Goal: Task Accomplishment & Management: Manage account settings

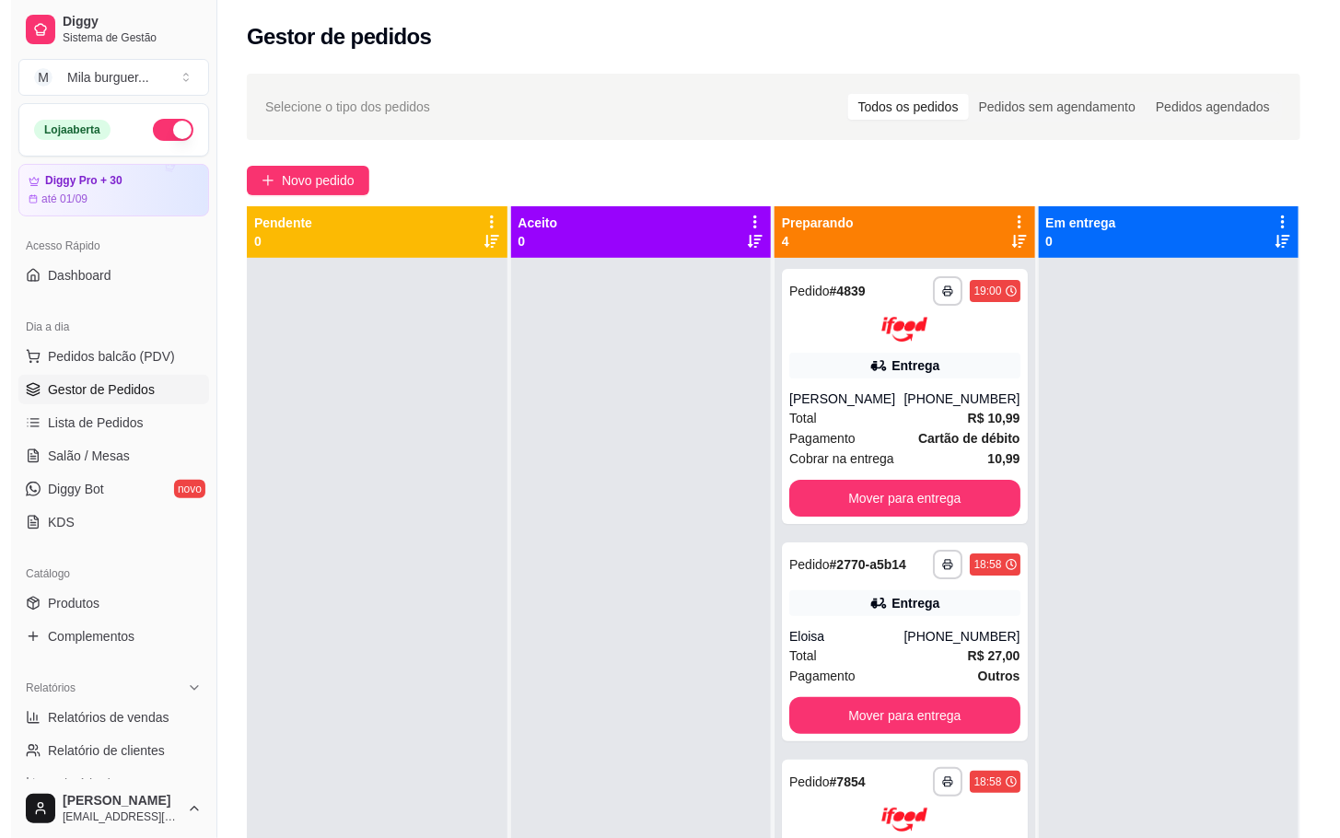
scroll to position [138, 0]
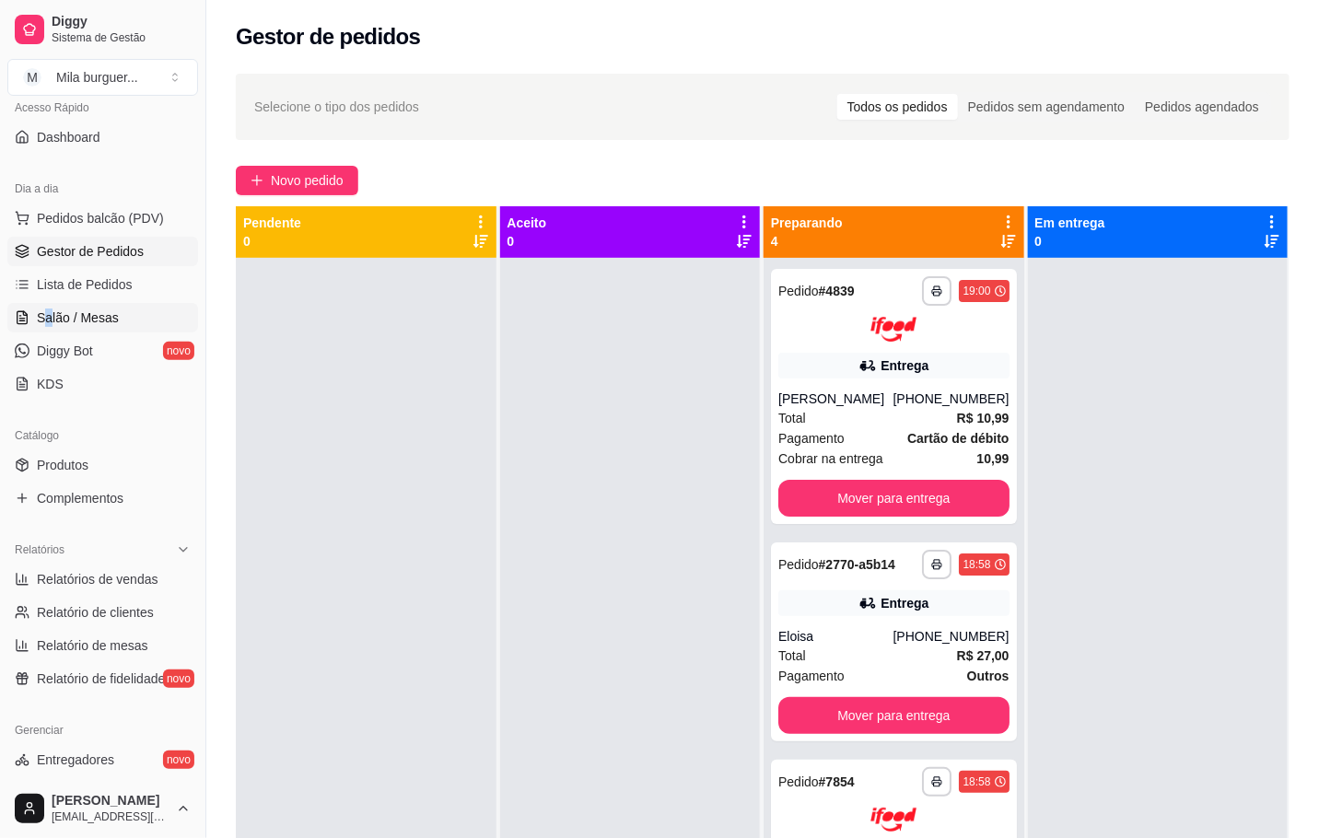
click at [114, 309] on span "Salão / Mesas" at bounding box center [78, 318] width 82 height 18
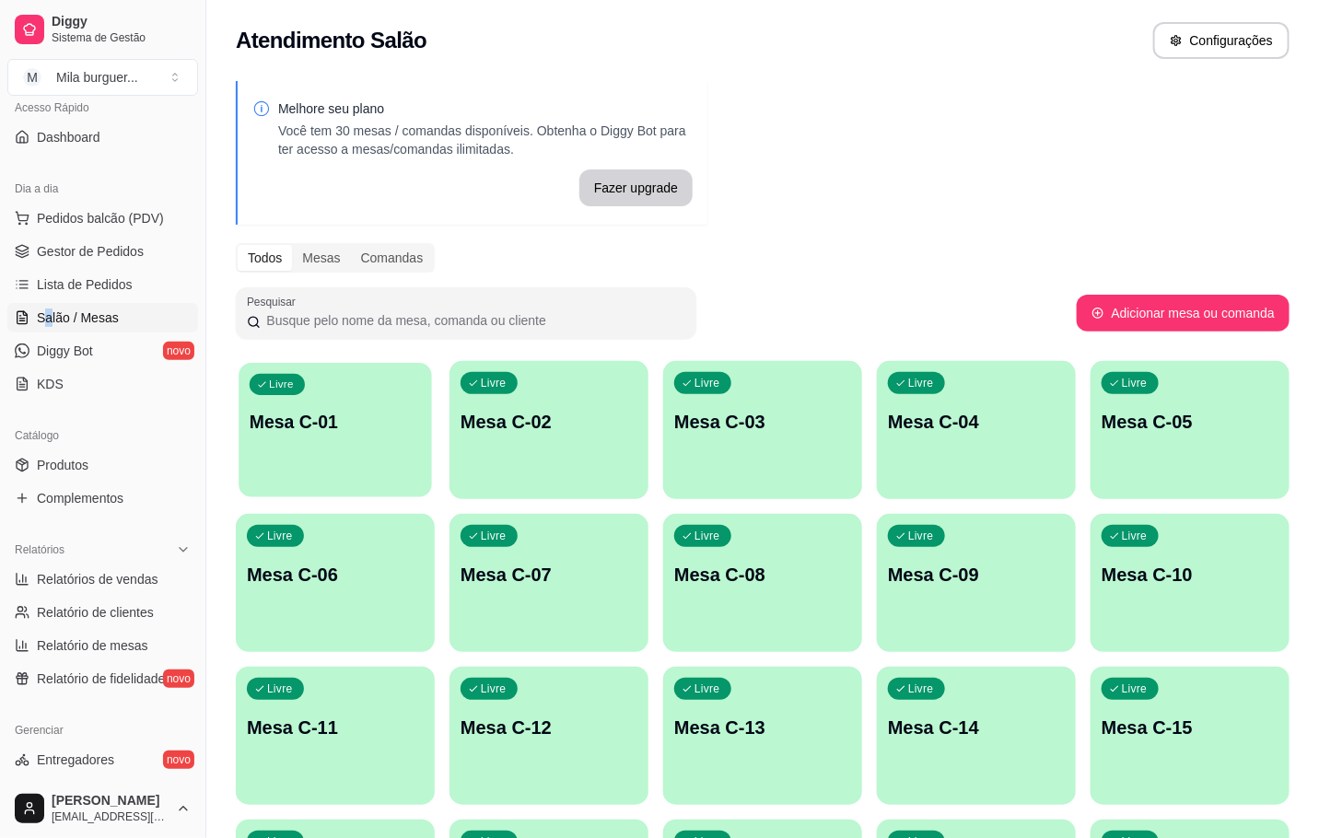
click at [356, 377] on div "Livre Mesa C-01" at bounding box center [335, 419] width 193 height 112
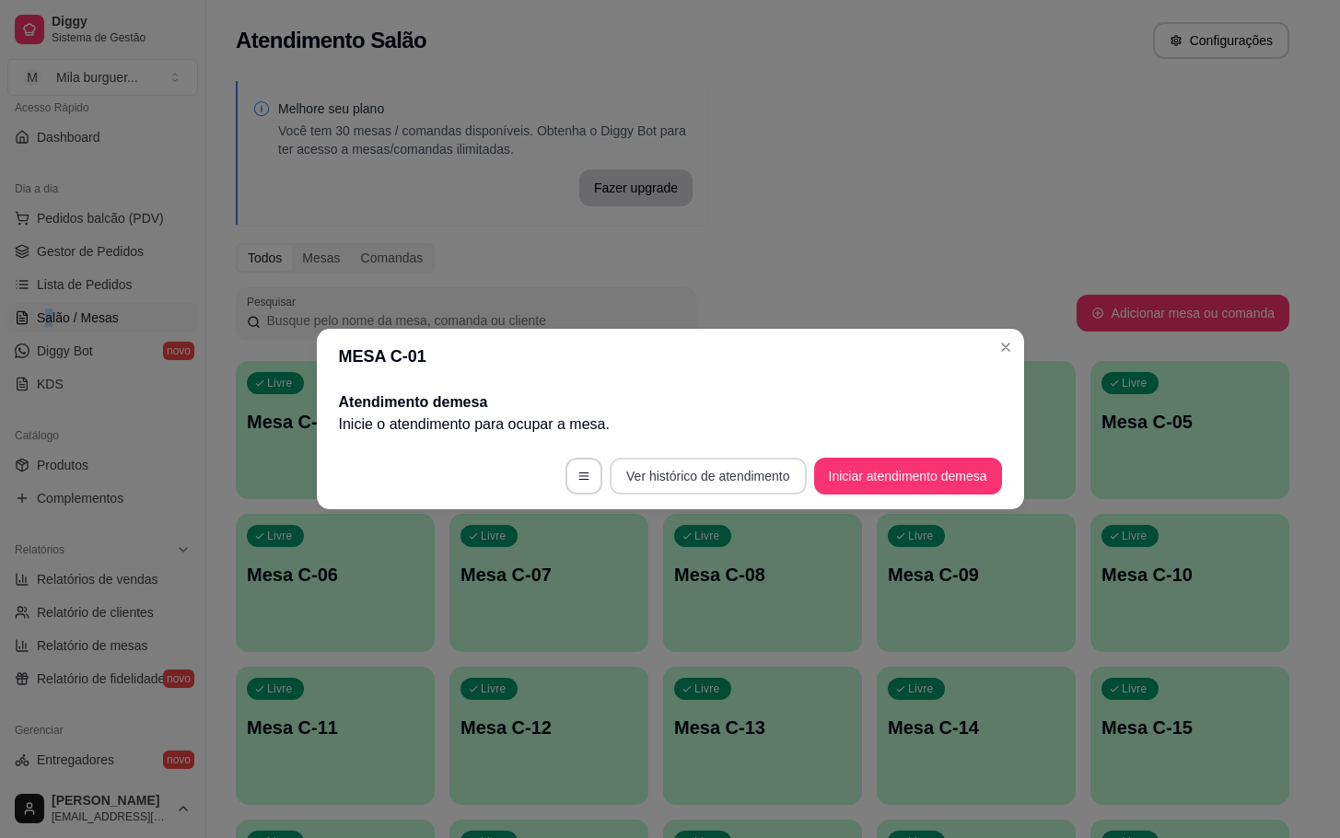
click at [793, 464] on button "Ver histórico de atendimento" at bounding box center [708, 476] width 196 height 37
click at [857, 482] on button "Iniciar atendimento de mesa" at bounding box center [908, 476] width 188 height 37
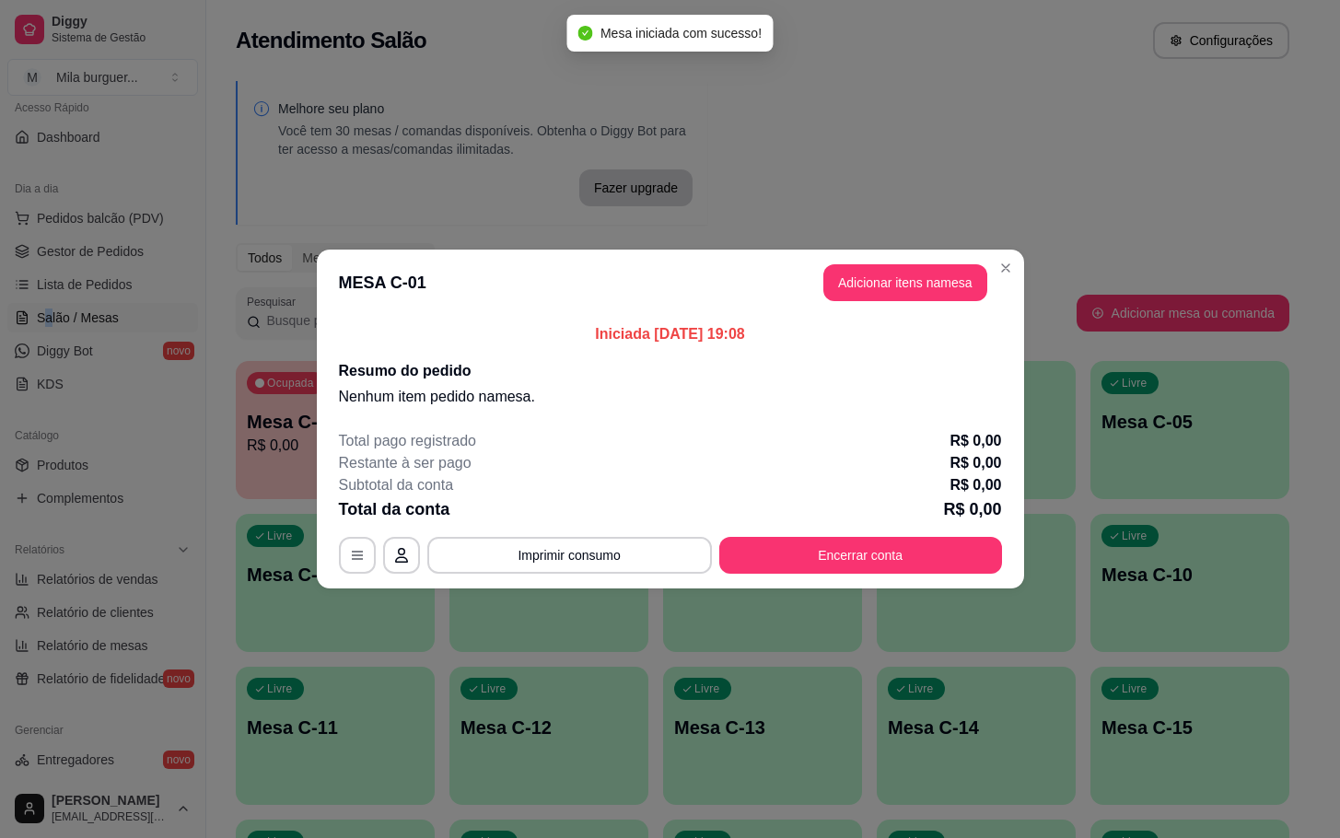
click at [885, 308] on header "MESA C-01 Adicionar itens na mesa" at bounding box center [670, 283] width 707 height 66
click at [858, 297] on button "Adicionar itens na mesa" at bounding box center [905, 282] width 164 height 37
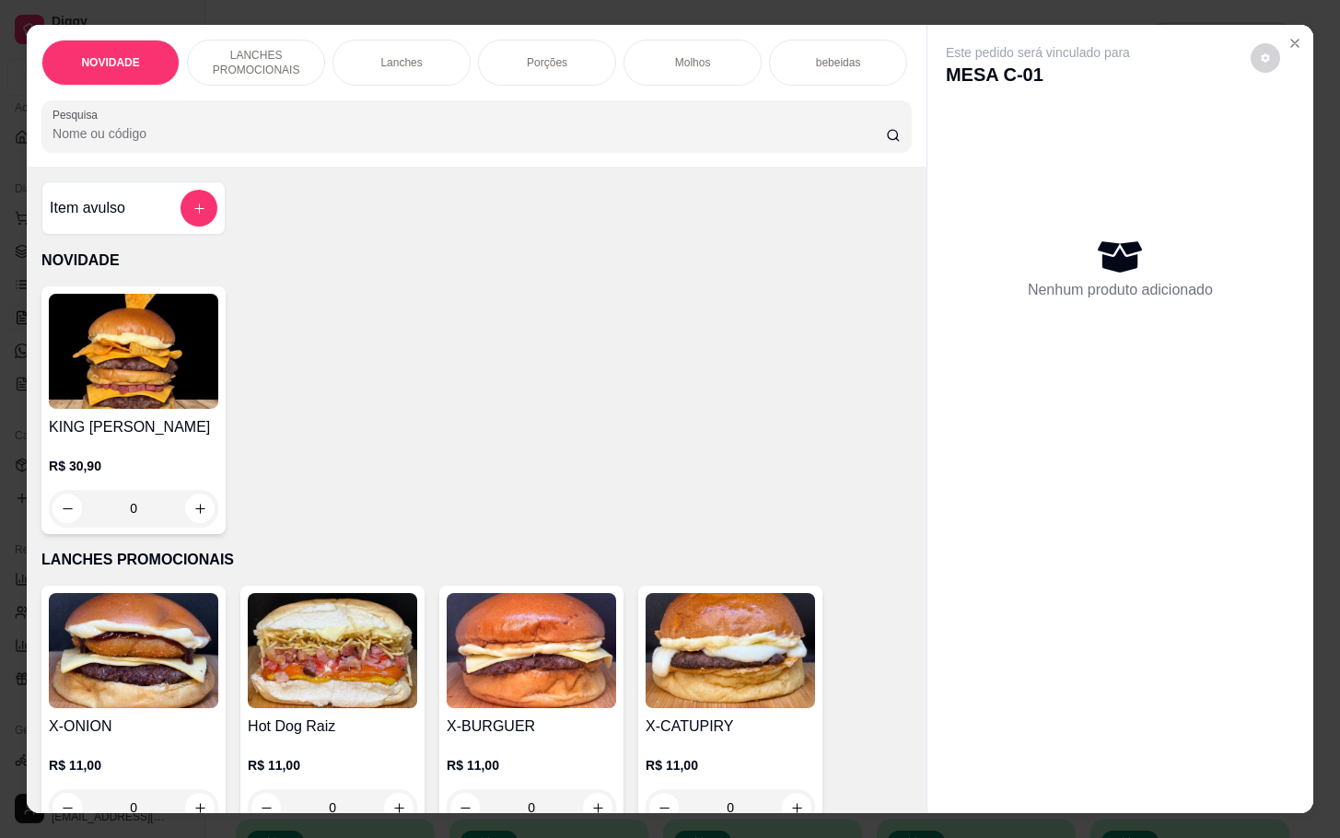
scroll to position [243, 0]
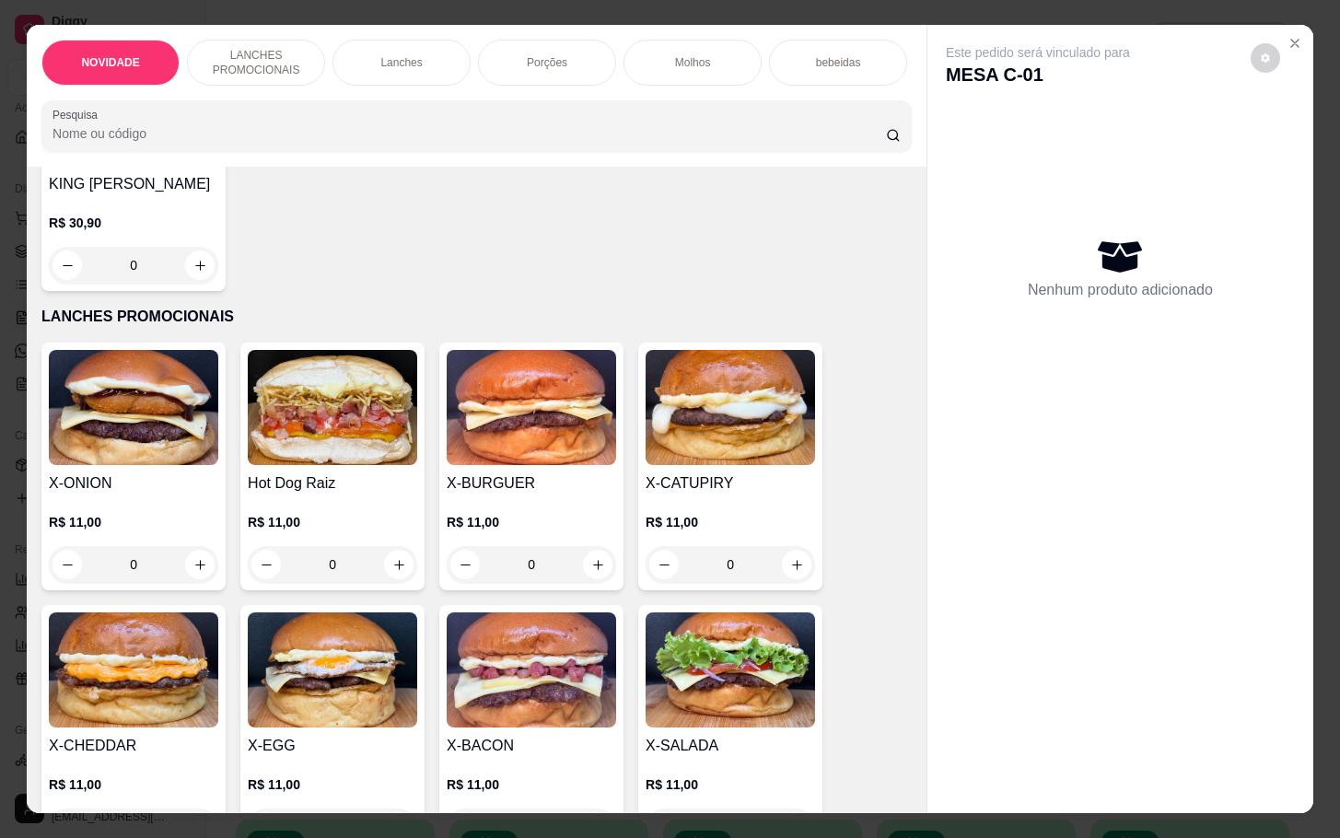
click at [357, 696] on img at bounding box center [332, 670] width 169 height 115
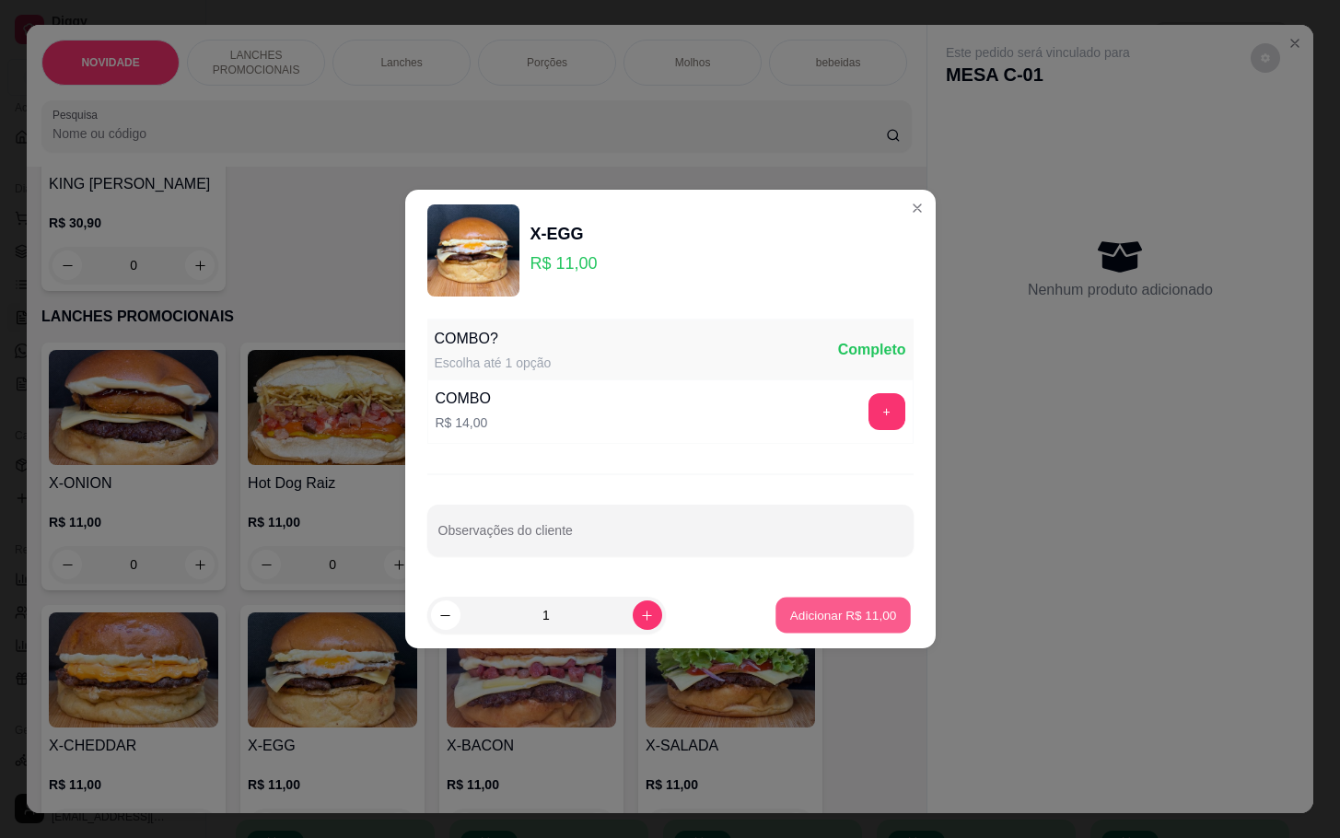
click at [807, 598] on button "Adicionar R$ 11,00" at bounding box center [843, 616] width 135 height 36
type input "1"
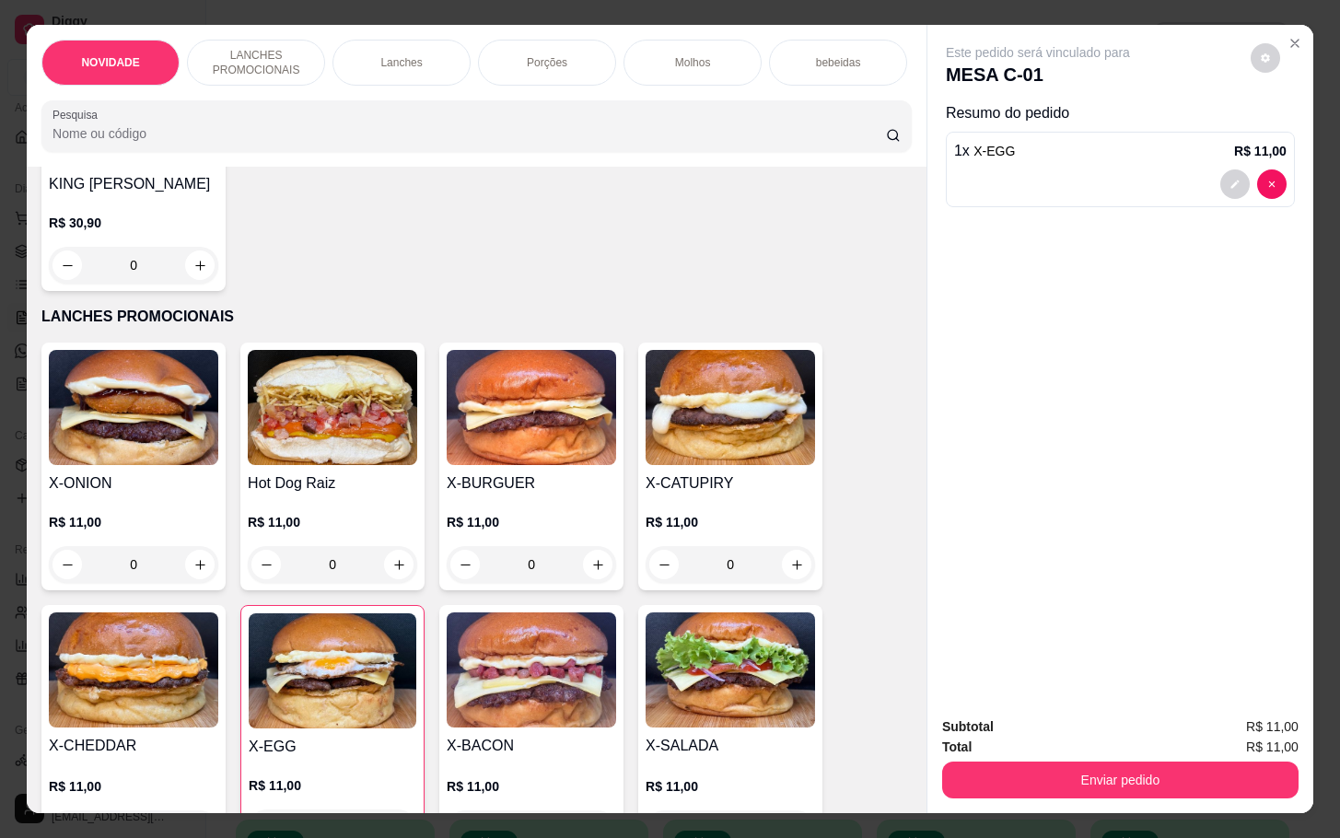
click at [120, 686] on img at bounding box center [133, 670] width 169 height 115
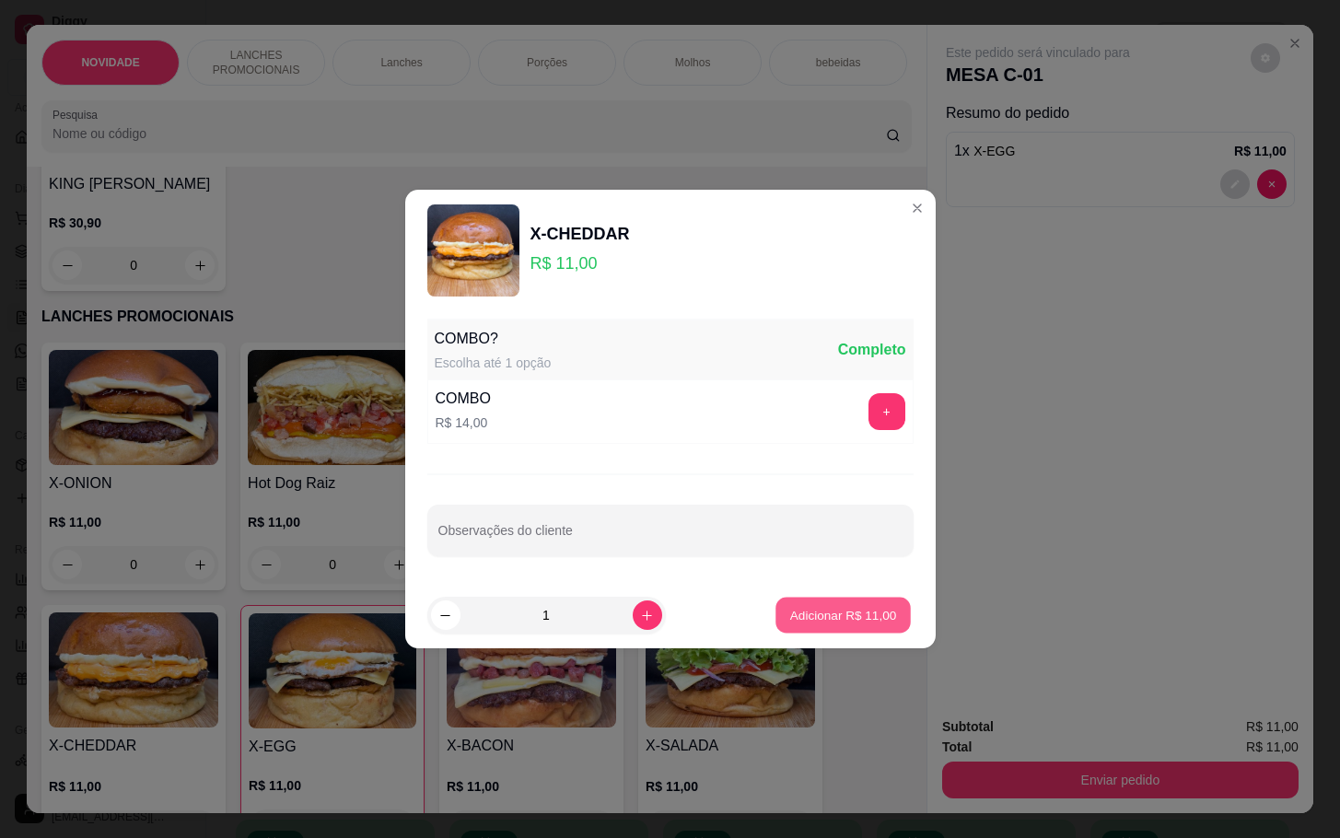
click at [827, 619] on p "Adicionar R$ 11,00" at bounding box center [843, 615] width 107 height 18
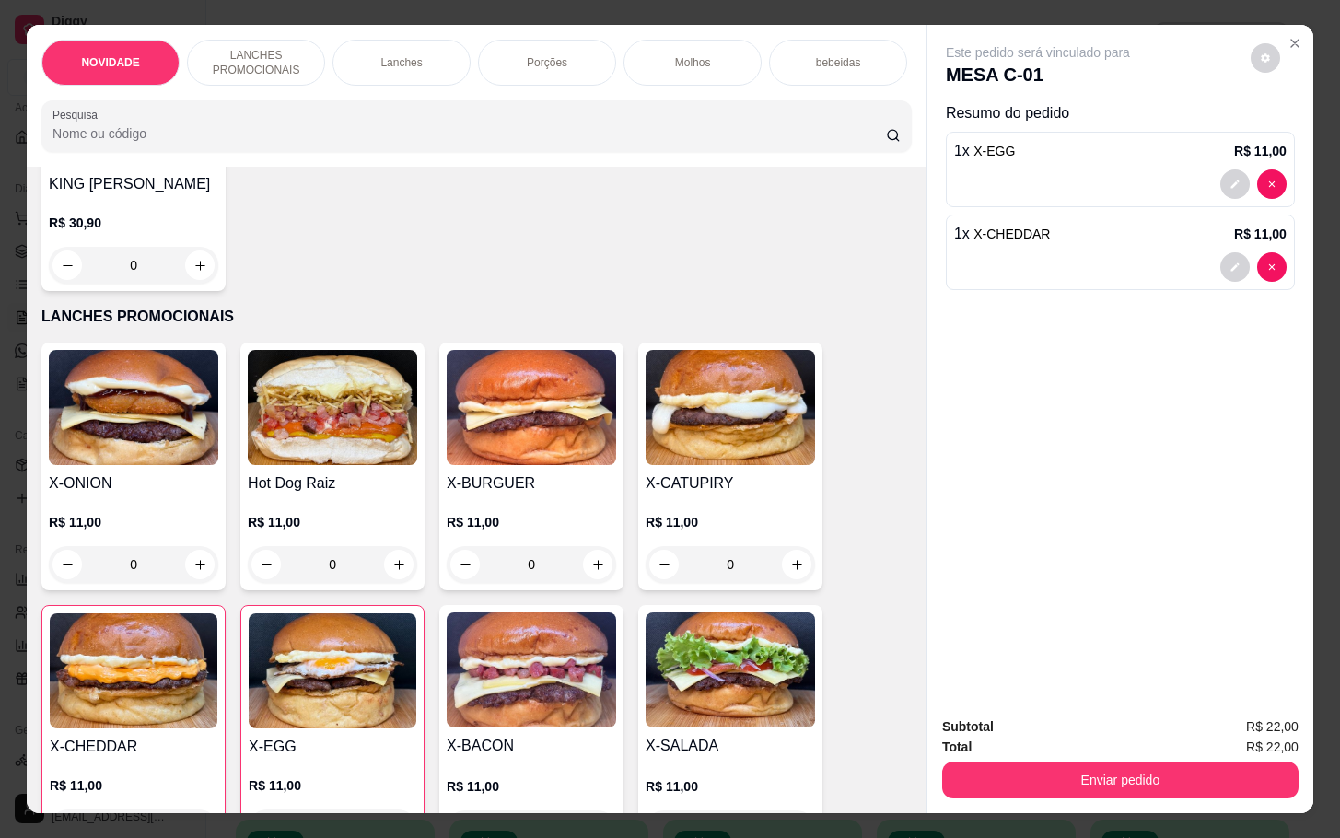
click at [134, 683] on img at bounding box center [134, 670] width 168 height 115
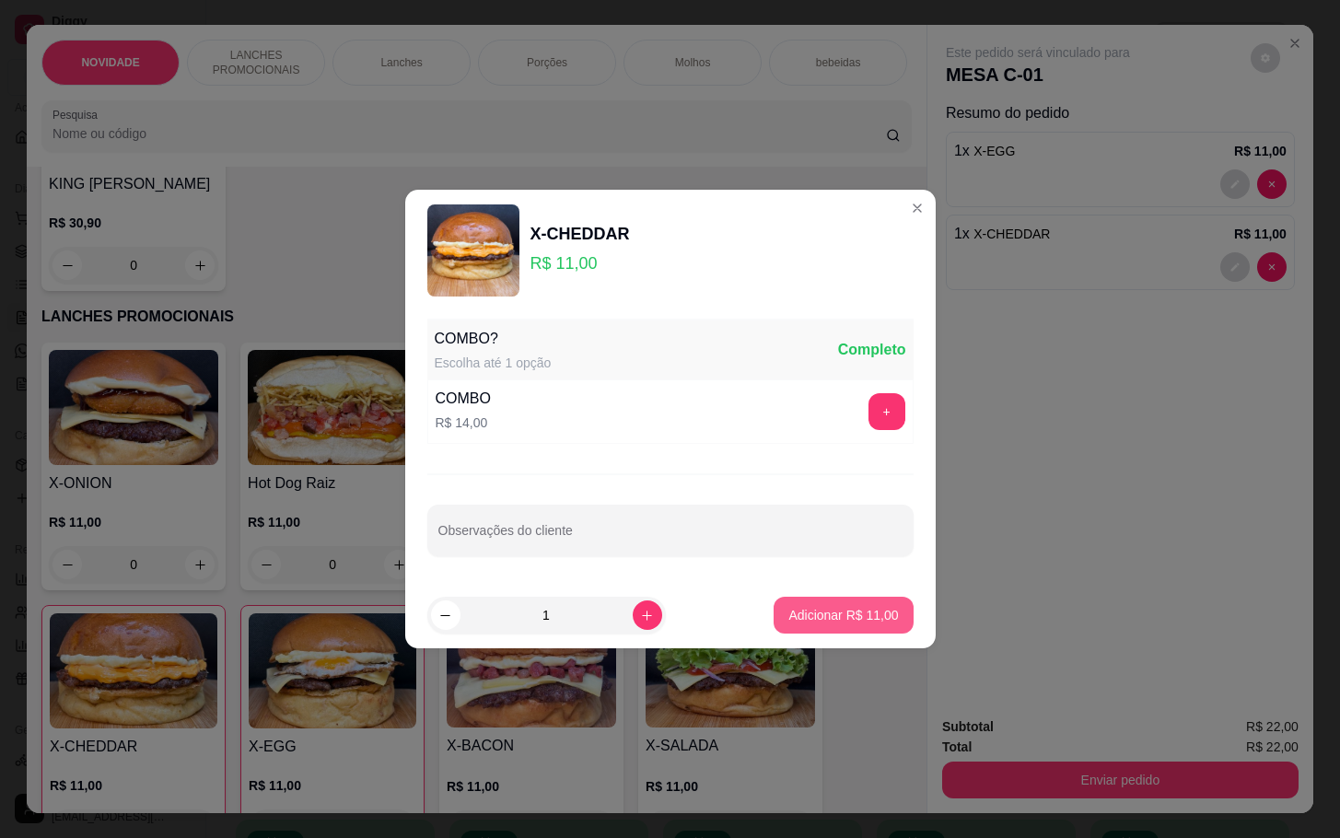
click at [823, 633] on button "Adicionar R$ 11,00" at bounding box center [843, 615] width 139 height 37
type input "2"
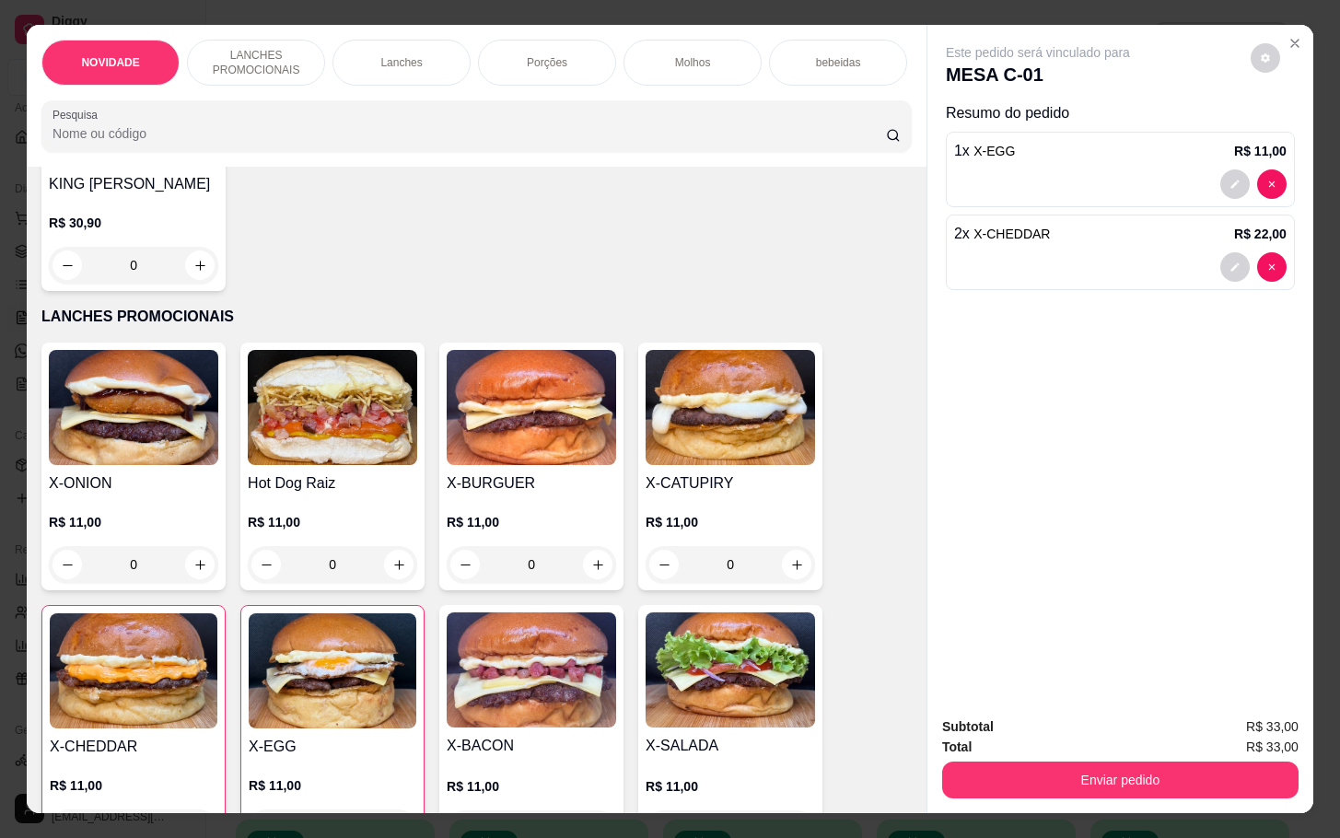
click at [542, 714] on img at bounding box center [531, 670] width 169 height 115
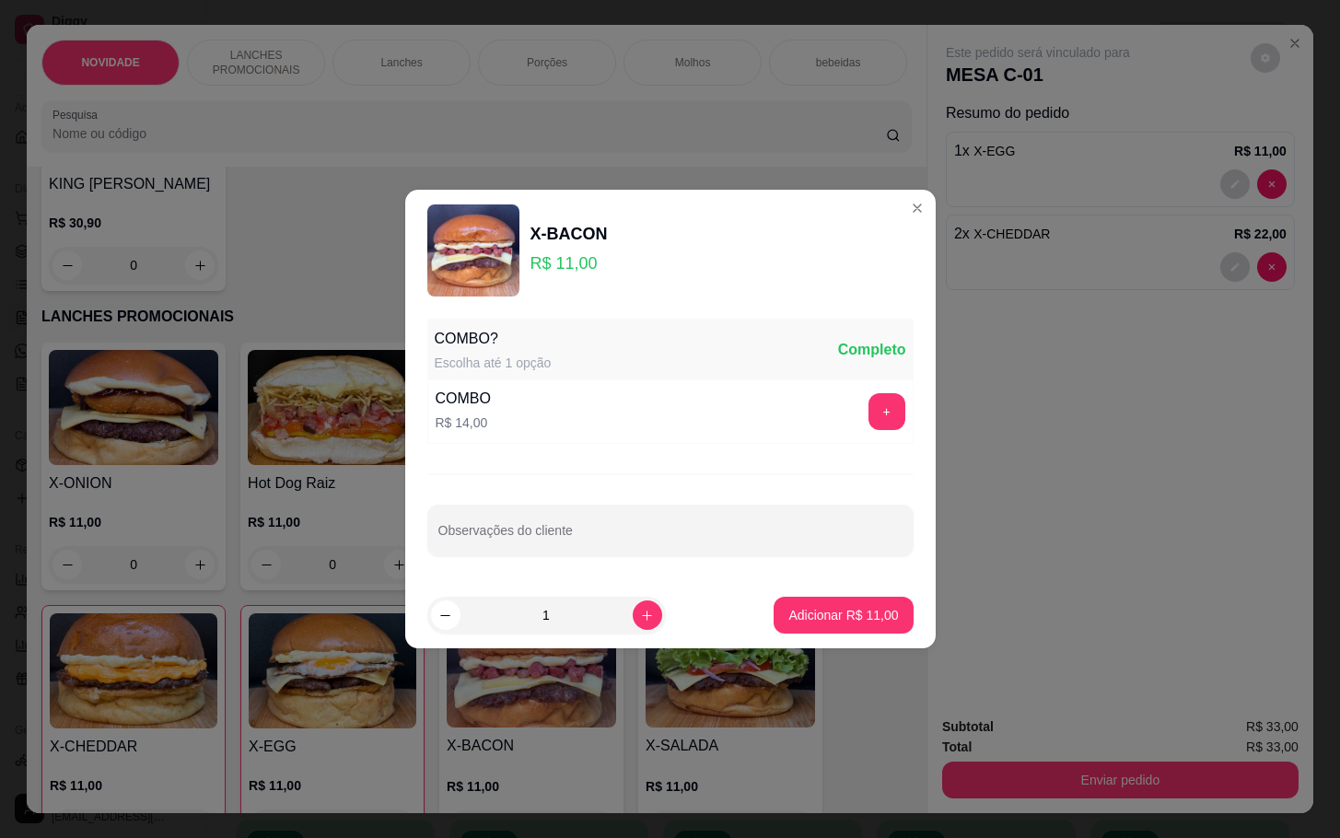
click at [912, 601] on footer "1 Adicionar R$ 11,00" at bounding box center [670, 615] width 531 height 66
click at [880, 612] on button "Adicionar R$ 11,00" at bounding box center [843, 615] width 139 height 37
type input "1"
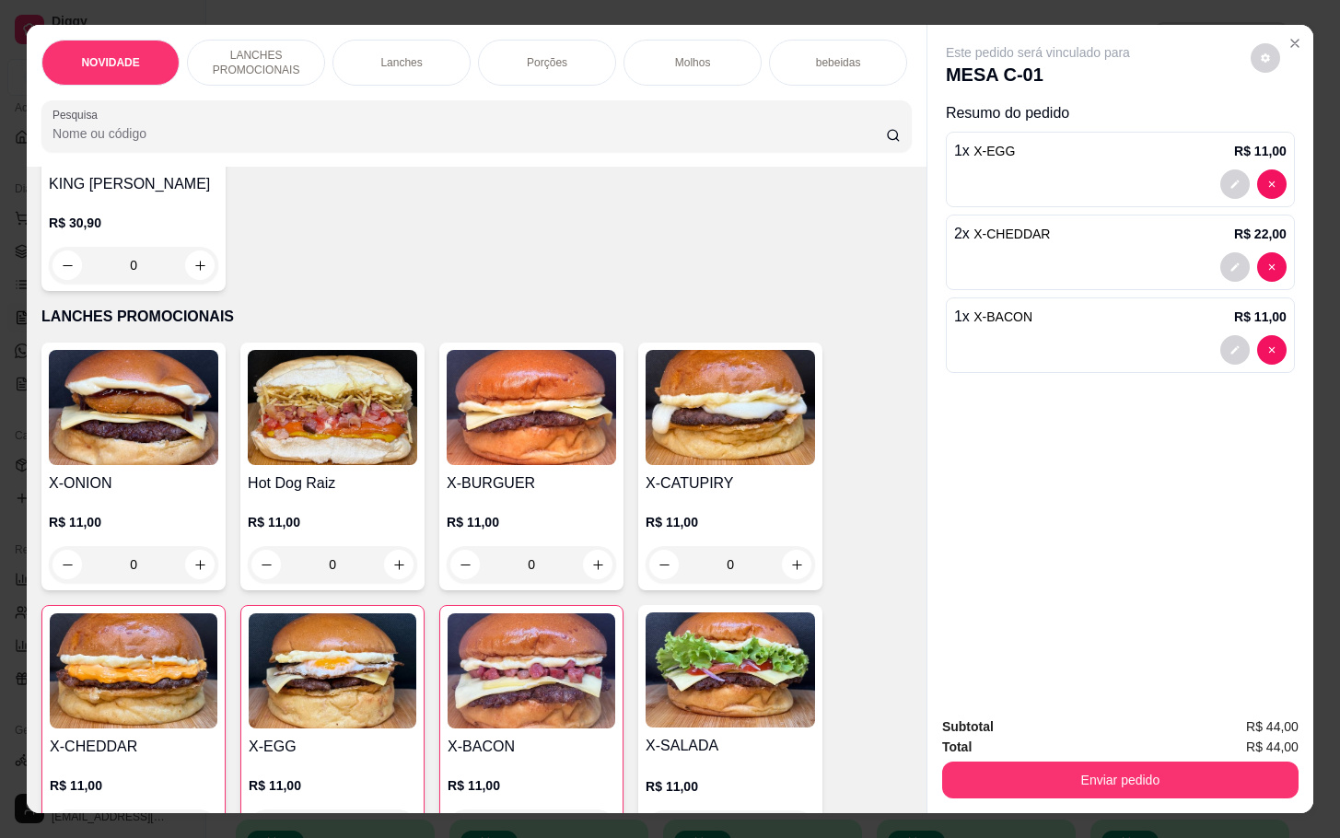
scroll to position [519, 0]
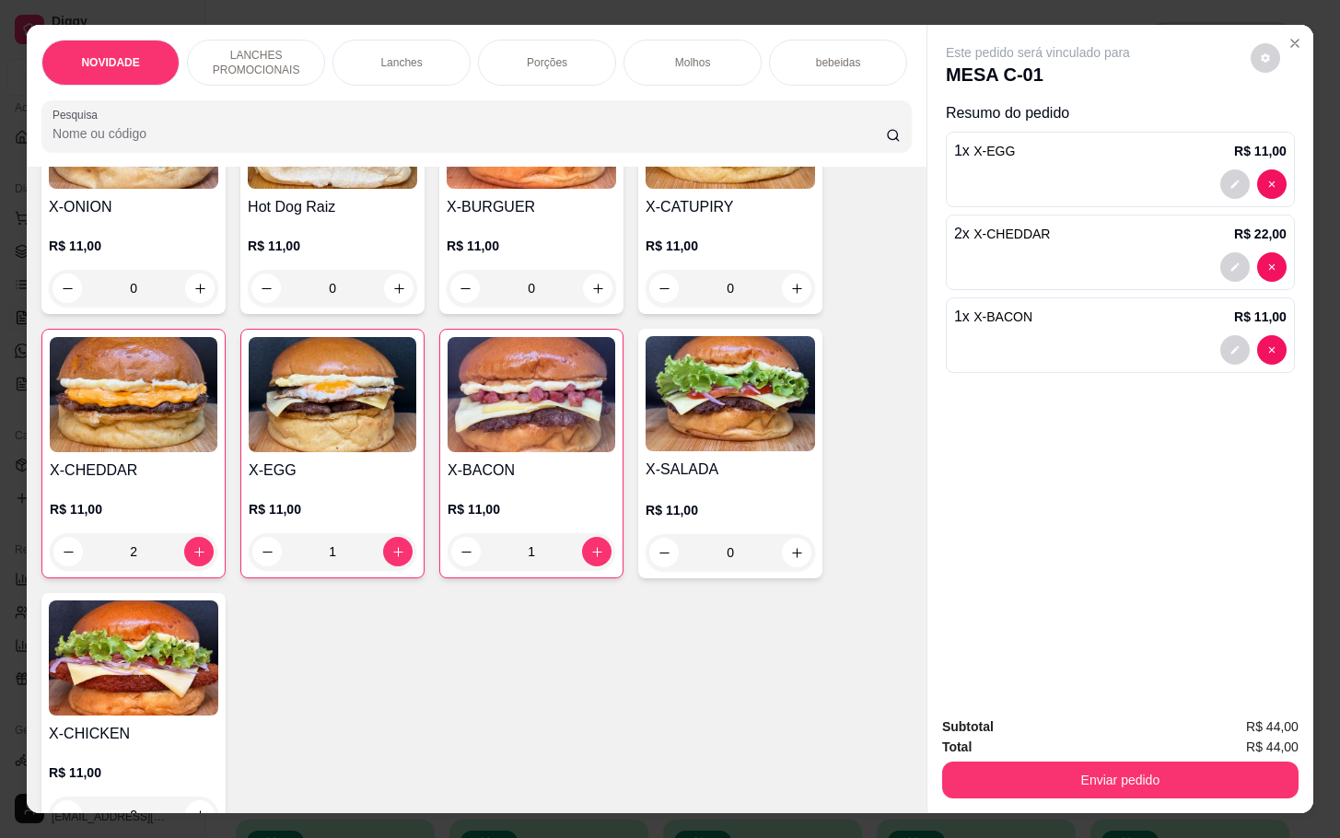
click at [489, 218] on h4 "X-BURGUER" at bounding box center [531, 207] width 169 height 22
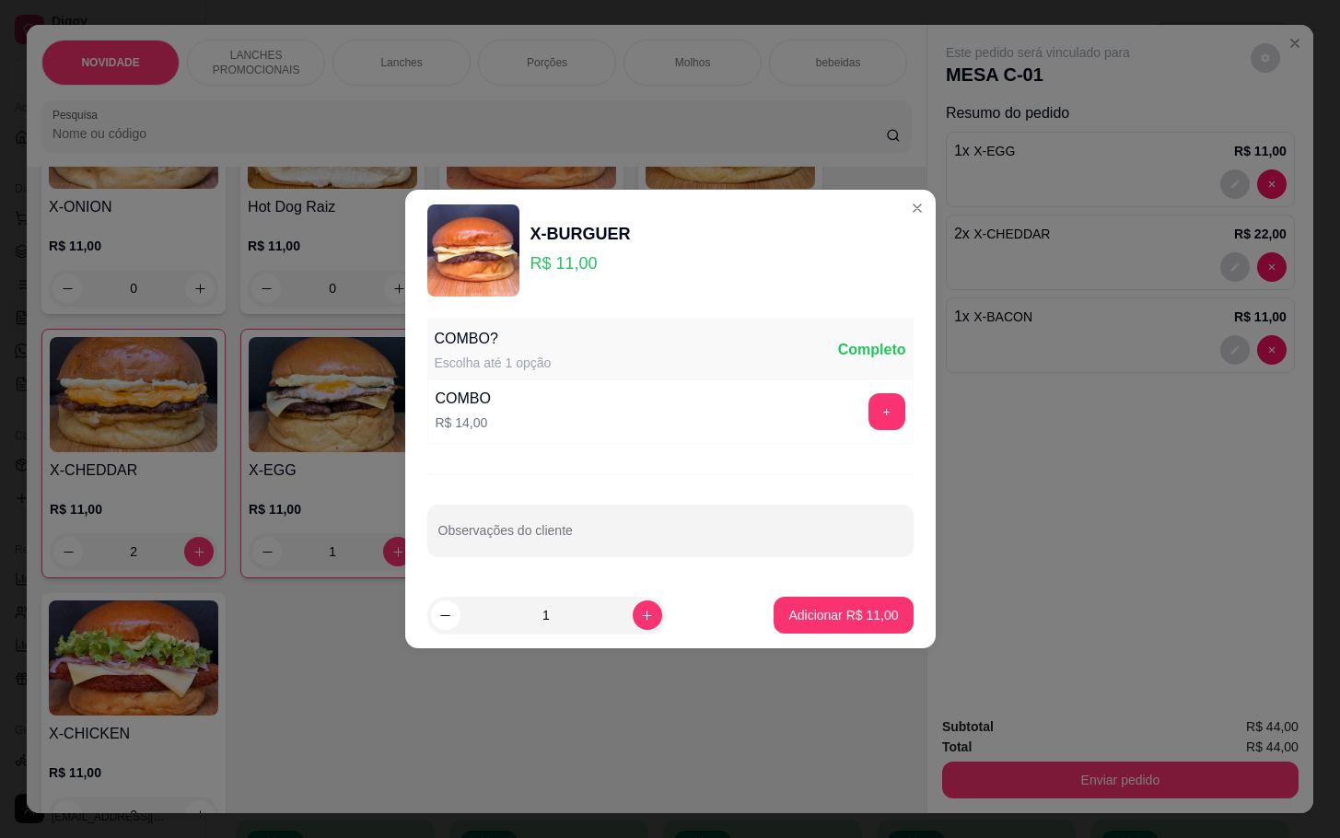
click at [677, 504] on div "COMBO? Escolha até 1 opção Completo COMBO R$ 14,00 + Observações do cliente" at bounding box center [670, 446] width 531 height 271
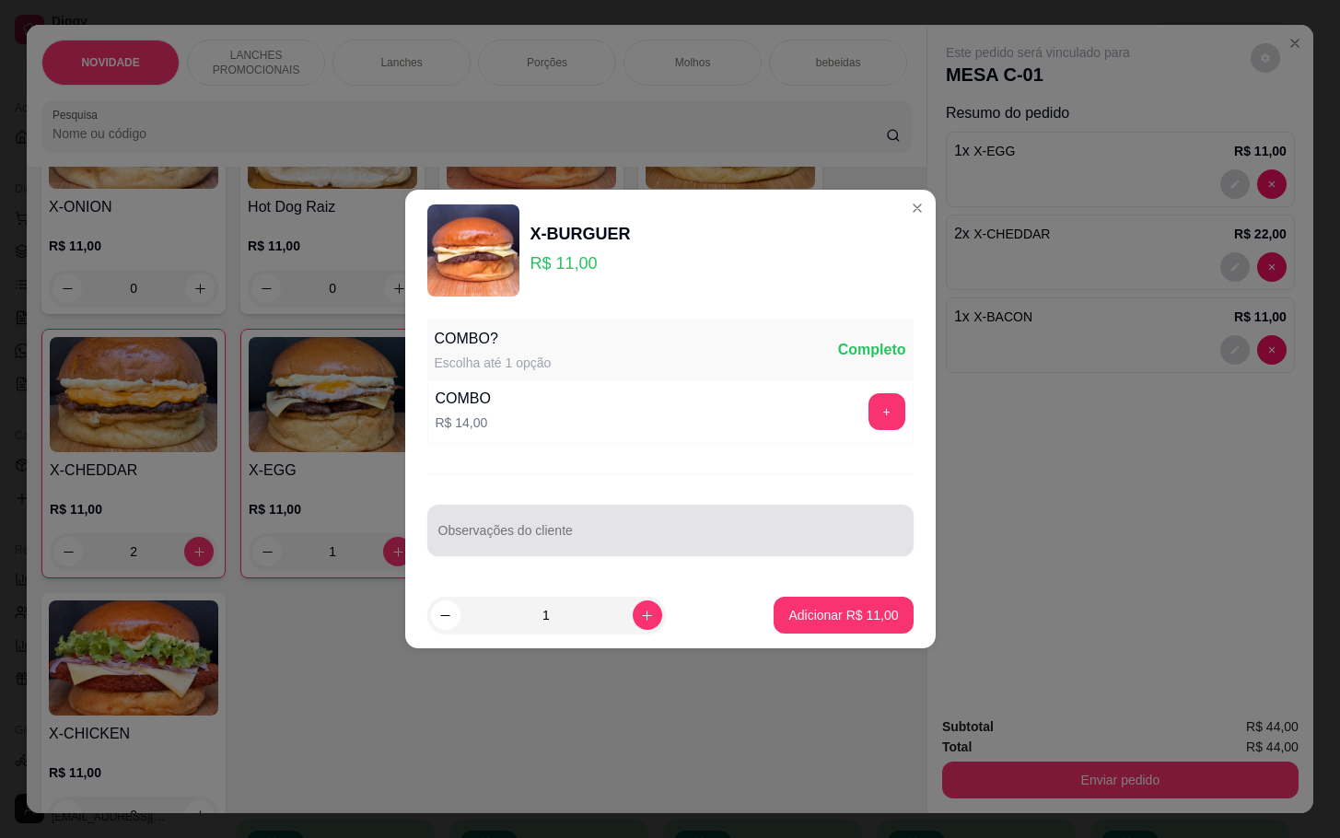
click at [678, 519] on div at bounding box center [670, 530] width 464 height 37
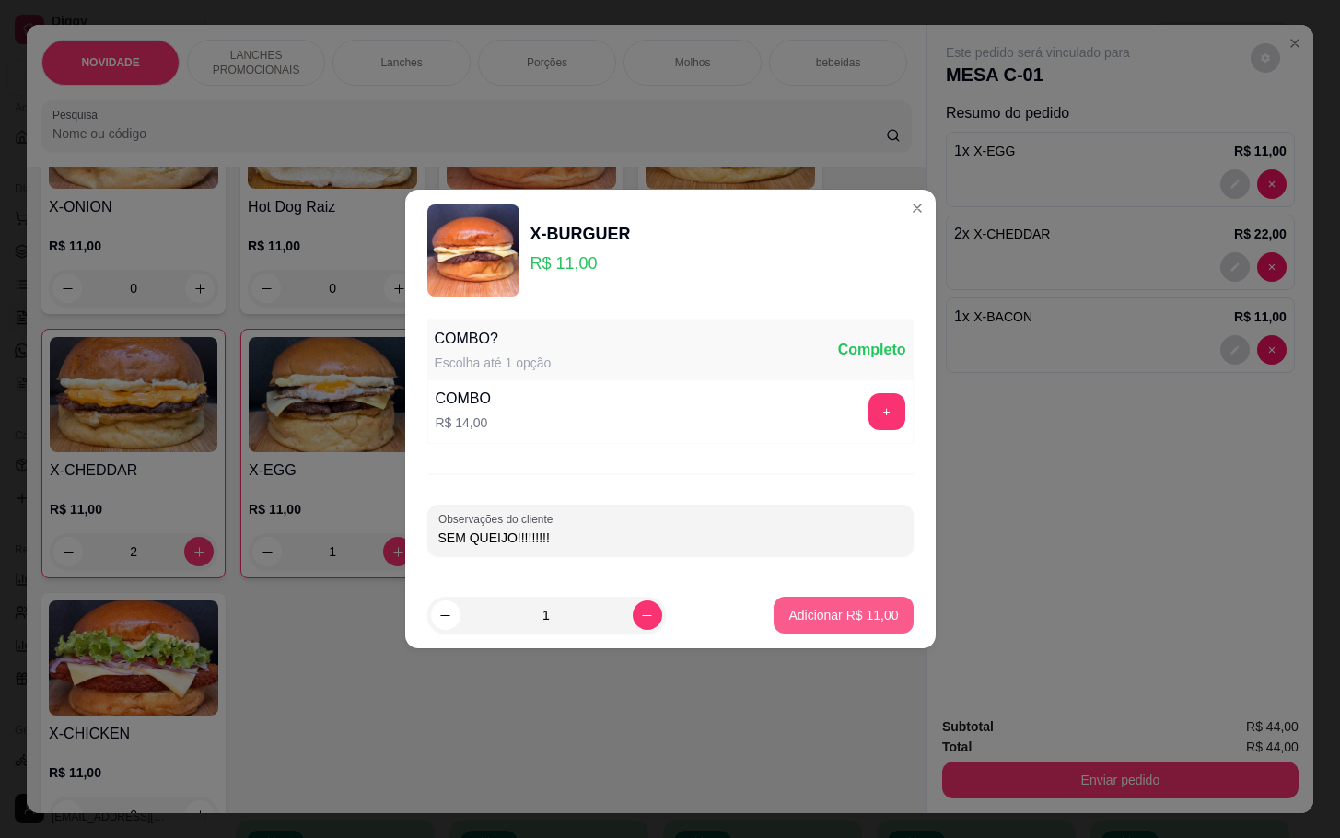
type input "SEM QUEIJO!!!!!!!!!"
click at [824, 600] on button "Adicionar R$ 11,00" at bounding box center [843, 615] width 139 height 37
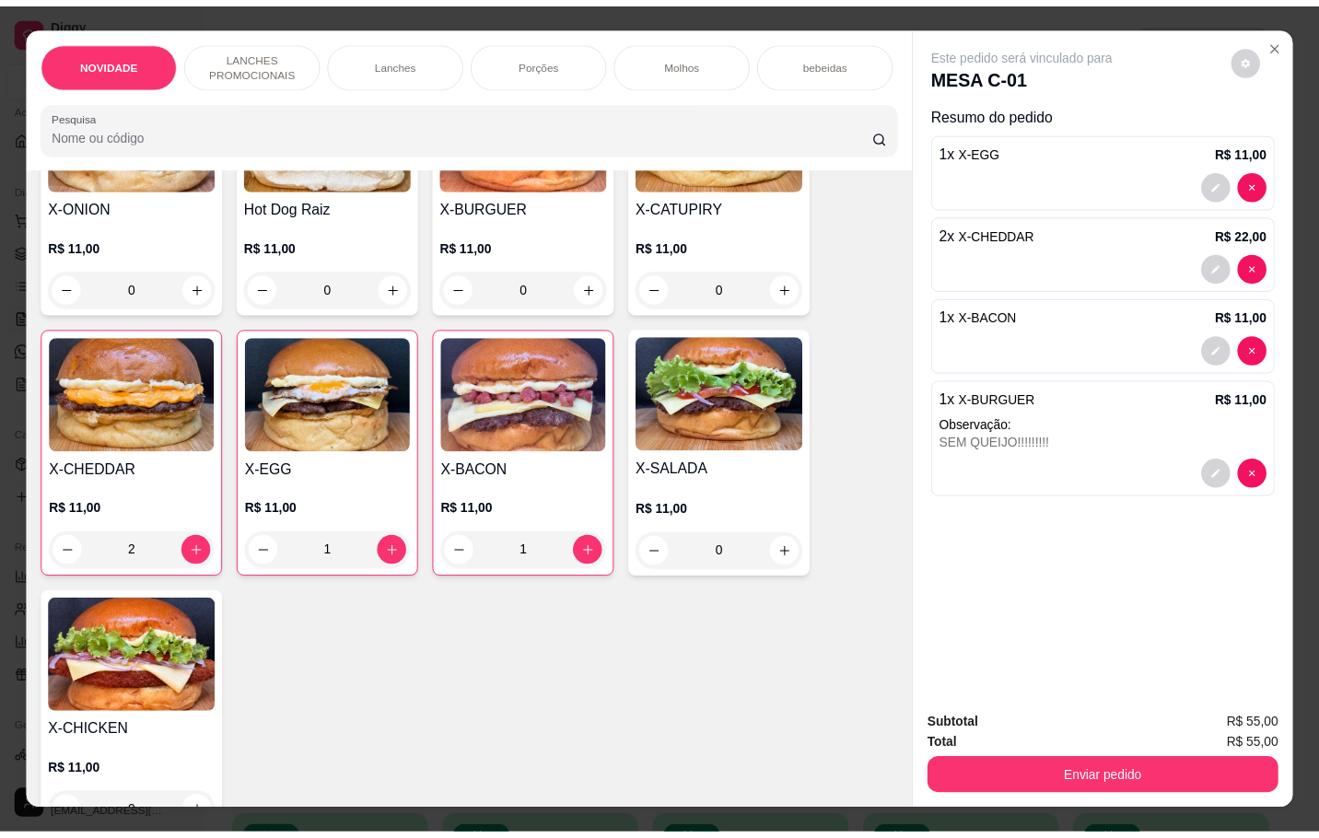
scroll to position [0, 0]
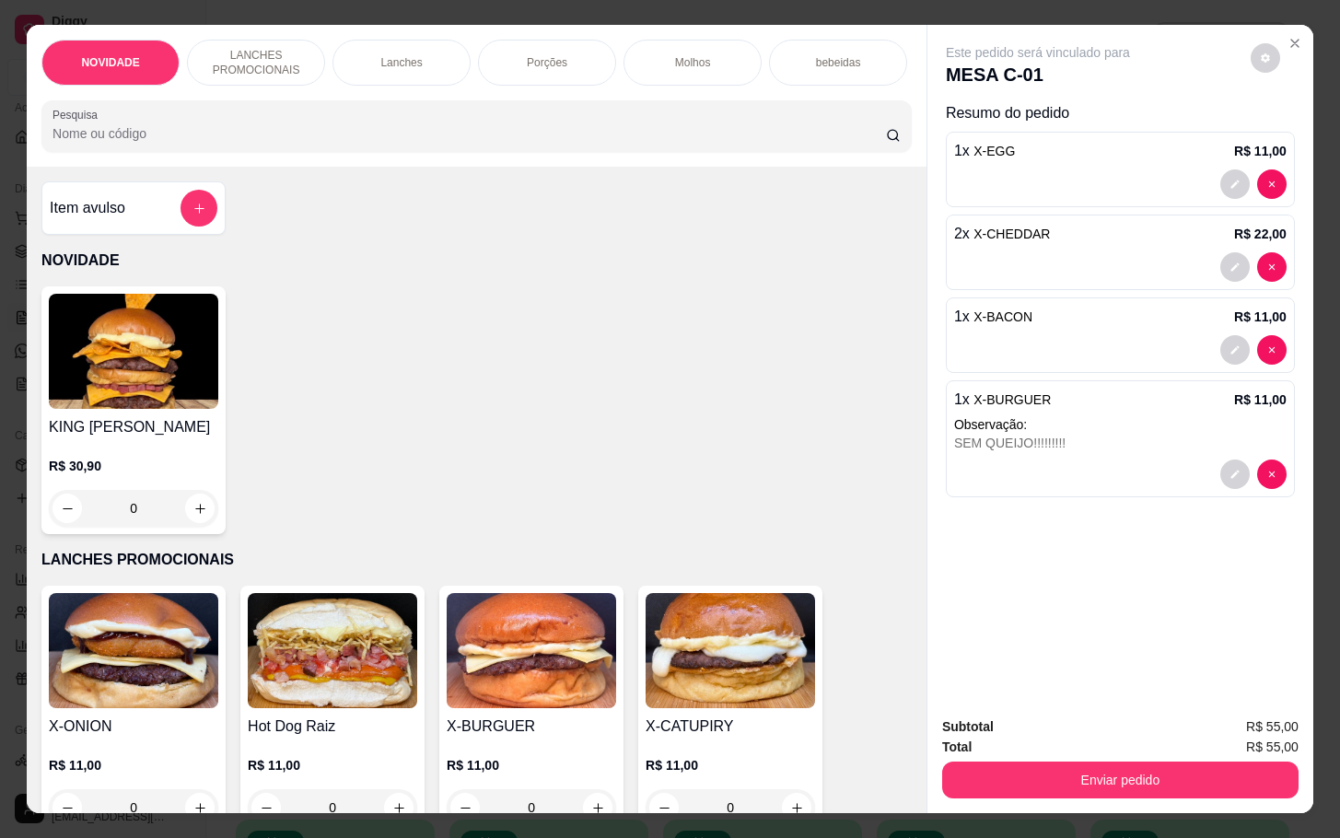
click at [113, 218] on h4 "Item avulso" at bounding box center [88, 208] width 76 height 22
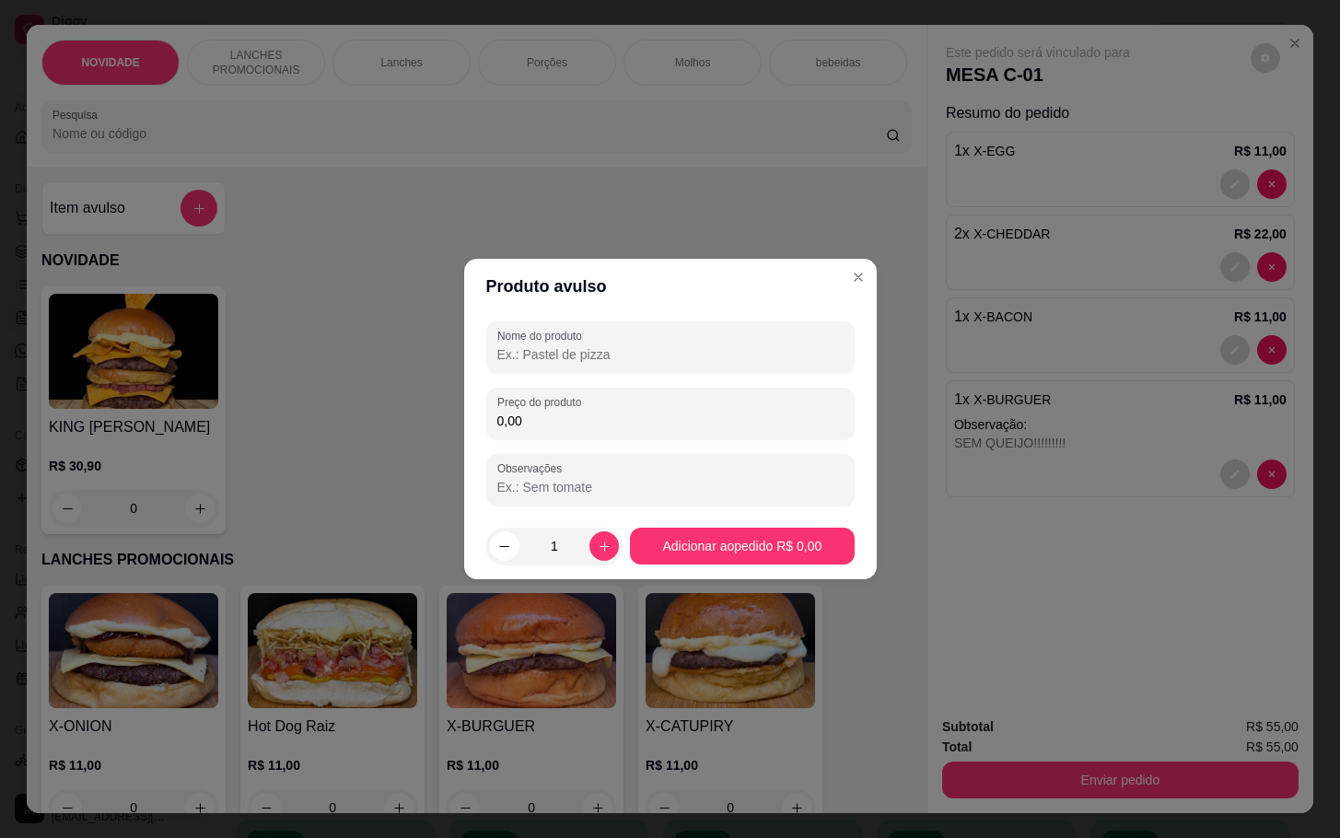
click at [730, 462] on div at bounding box center [670, 479] width 346 height 37
click at [735, 439] on div "Preço do produto 0,00" at bounding box center [670, 414] width 368 height 52
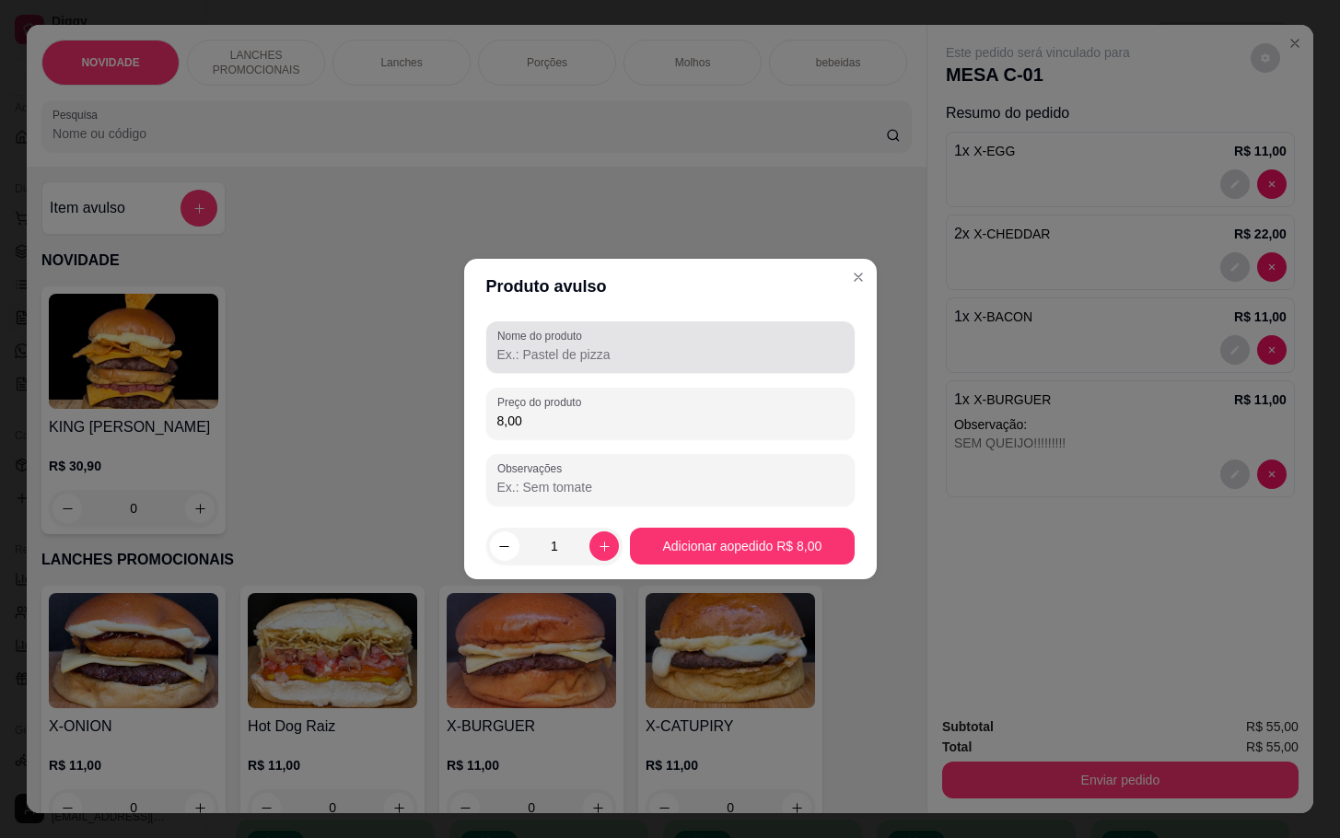
type input "8,00"
click at [511, 355] on input "Nome do produto" at bounding box center [670, 354] width 346 height 18
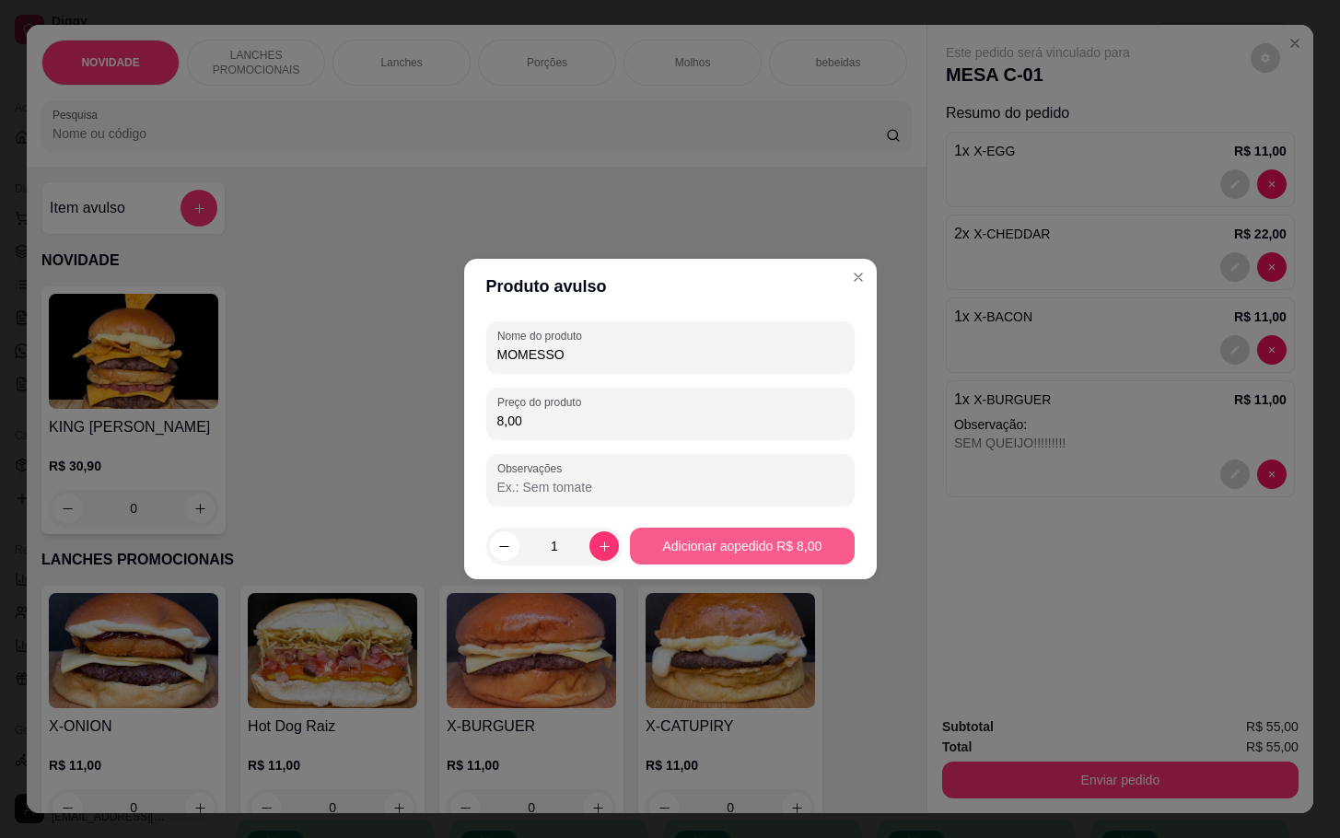
type input "MOMESSO"
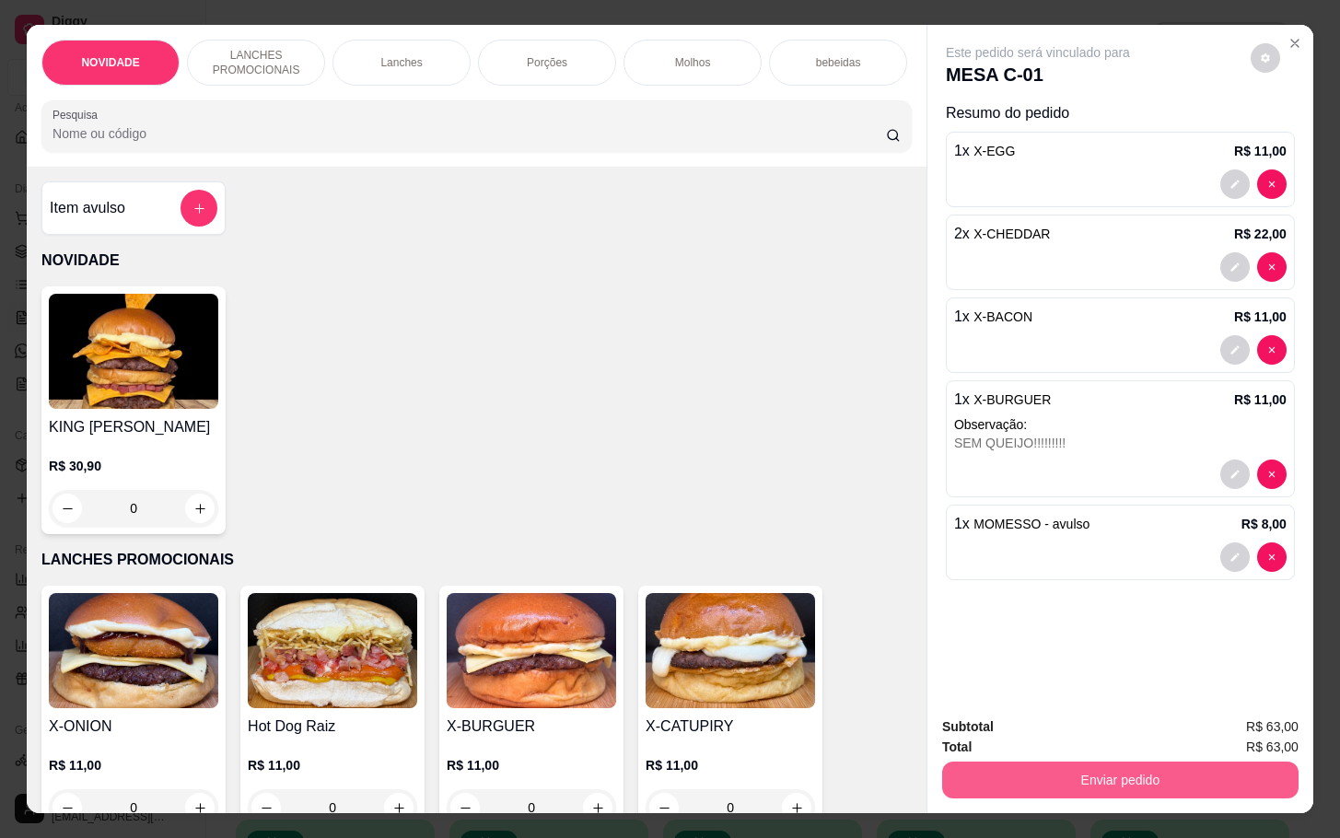
click at [1150, 766] on button "Enviar pedido" at bounding box center [1120, 780] width 356 height 37
click at [1062, 739] on button "Não registrar e enviar pedido" at bounding box center [1057, 724] width 192 height 35
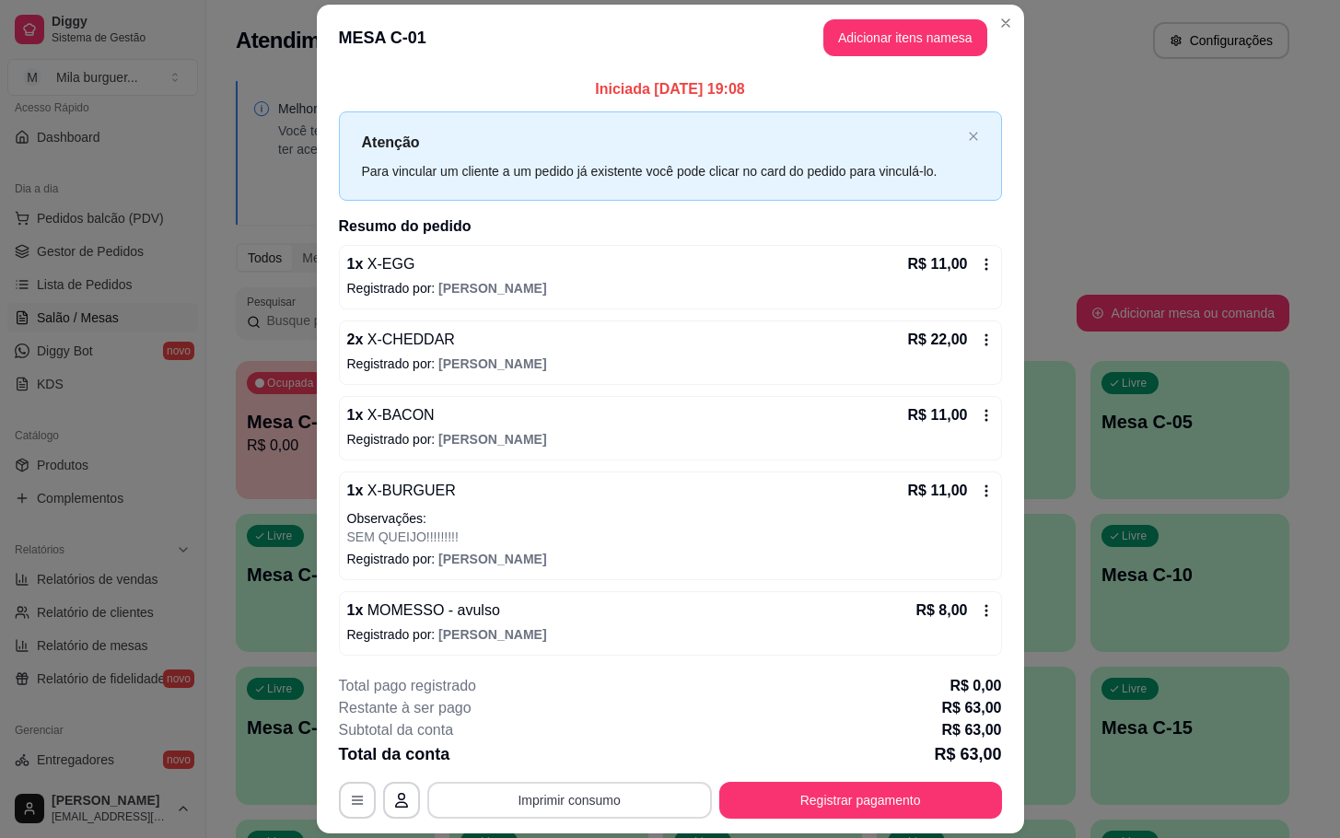
click at [559, 804] on button "Imprimir consumo" at bounding box center [569, 800] width 285 height 37
click at [558, 769] on button "IMPRESSORA" at bounding box center [565, 758] width 134 height 29
click at [619, 816] on button "Imprimir consumo" at bounding box center [569, 800] width 285 height 37
click at [591, 768] on button "IMPRESSORA" at bounding box center [564, 758] width 129 height 29
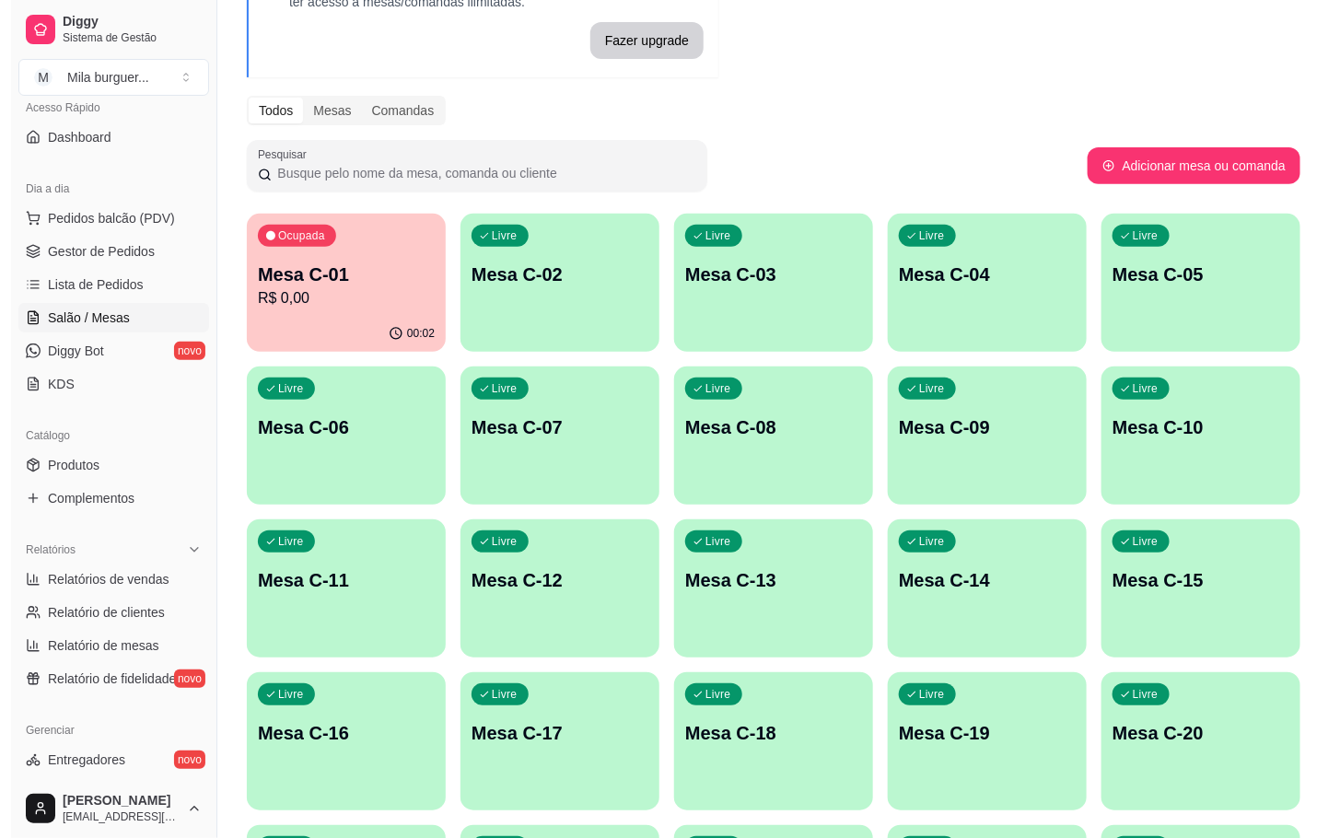
scroll to position [125, 0]
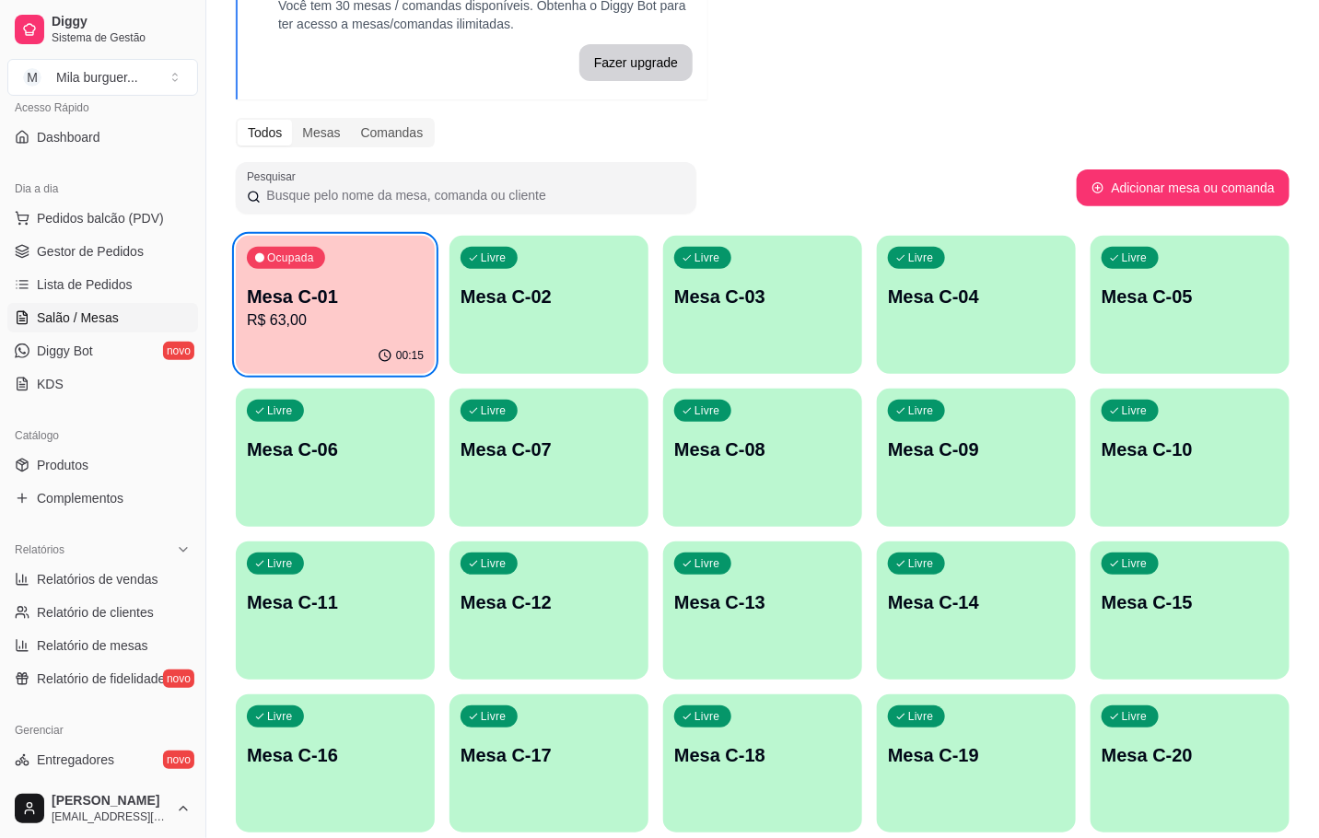
click at [992, 766] on p "Mesa C-19" at bounding box center [976, 755] width 177 height 26
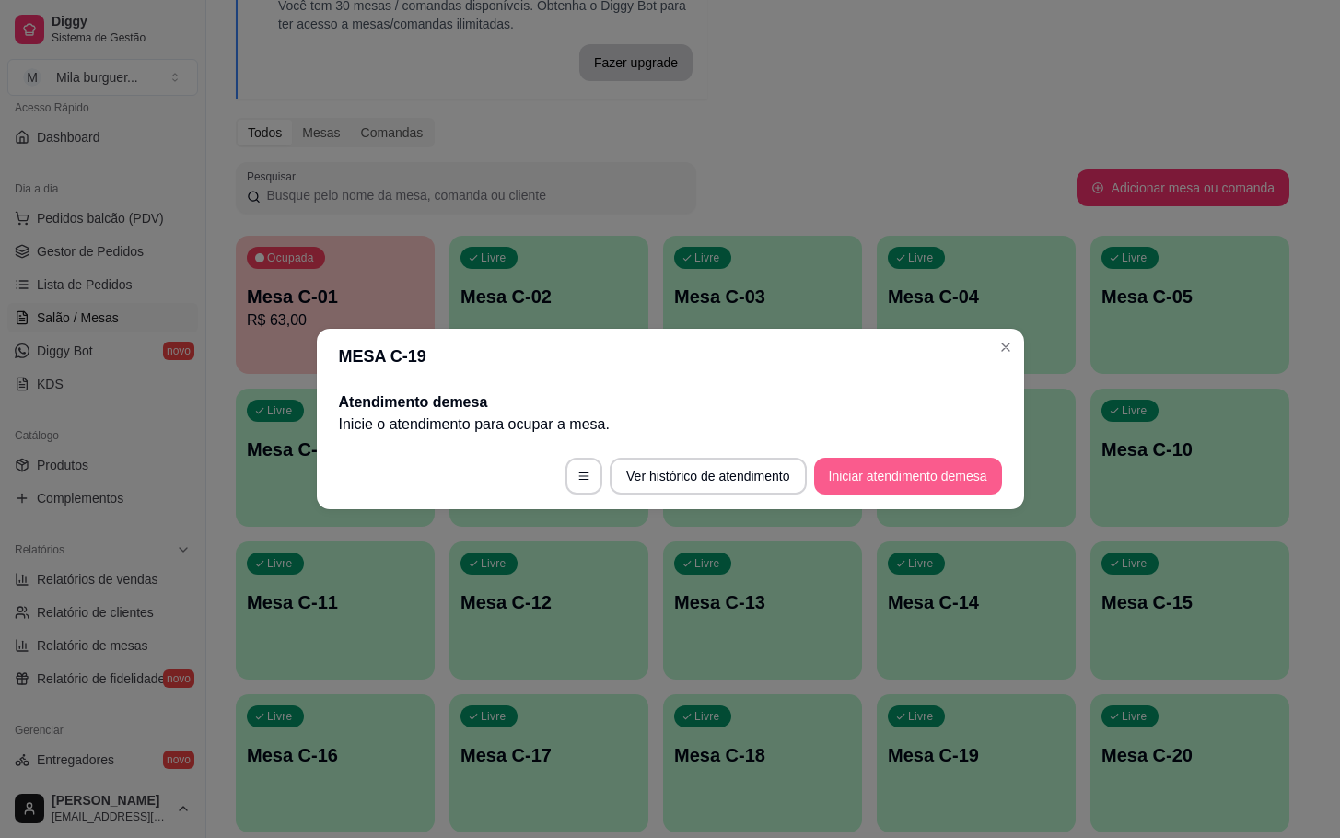
click at [959, 473] on button "Iniciar atendimento de mesa" at bounding box center [908, 476] width 188 height 37
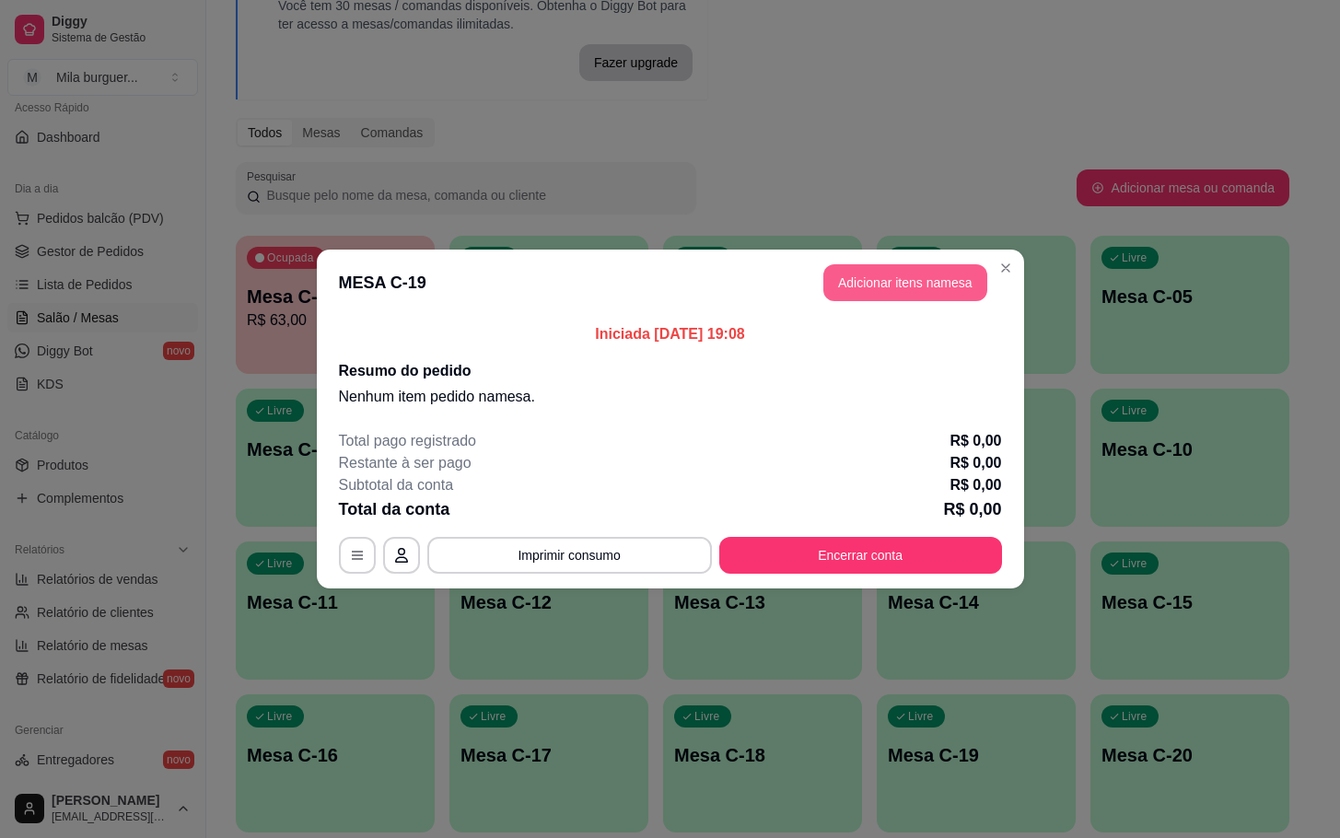
click at [920, 287] on button "Adicionar itens na mesa" at bounding box center [905, 282] width 164 height 37
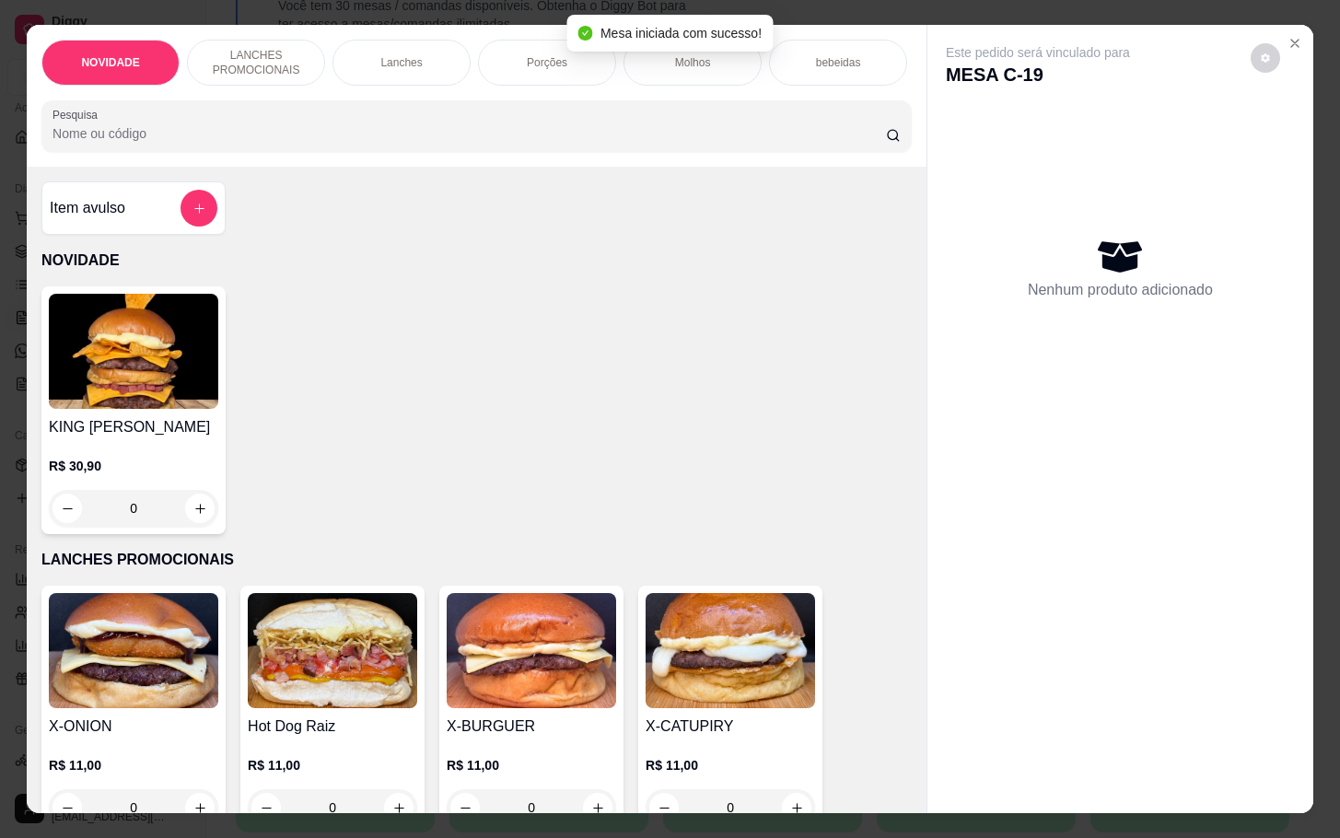
scroll to position [414, 0]
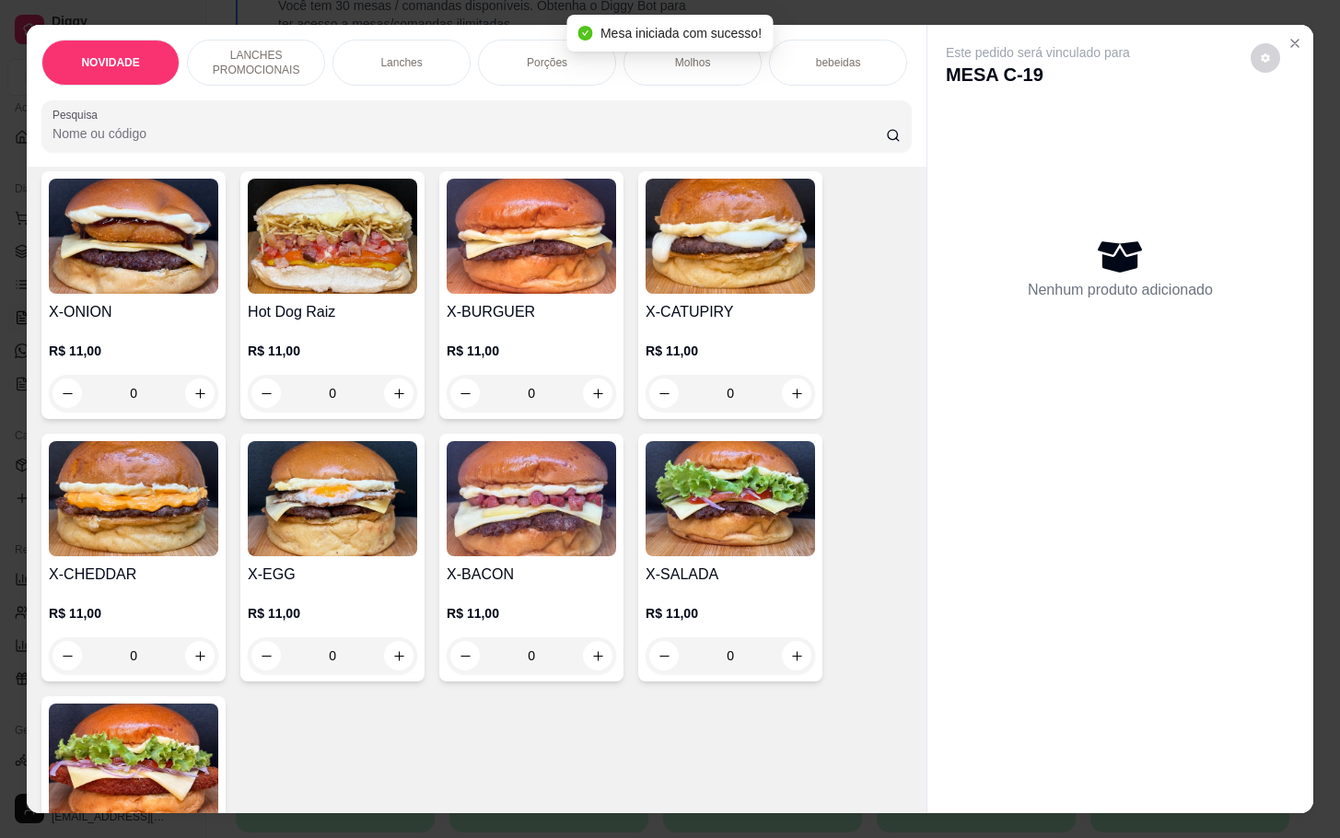
click at [561, 495] on img at bounding box center [531, 498] width 169 height 115
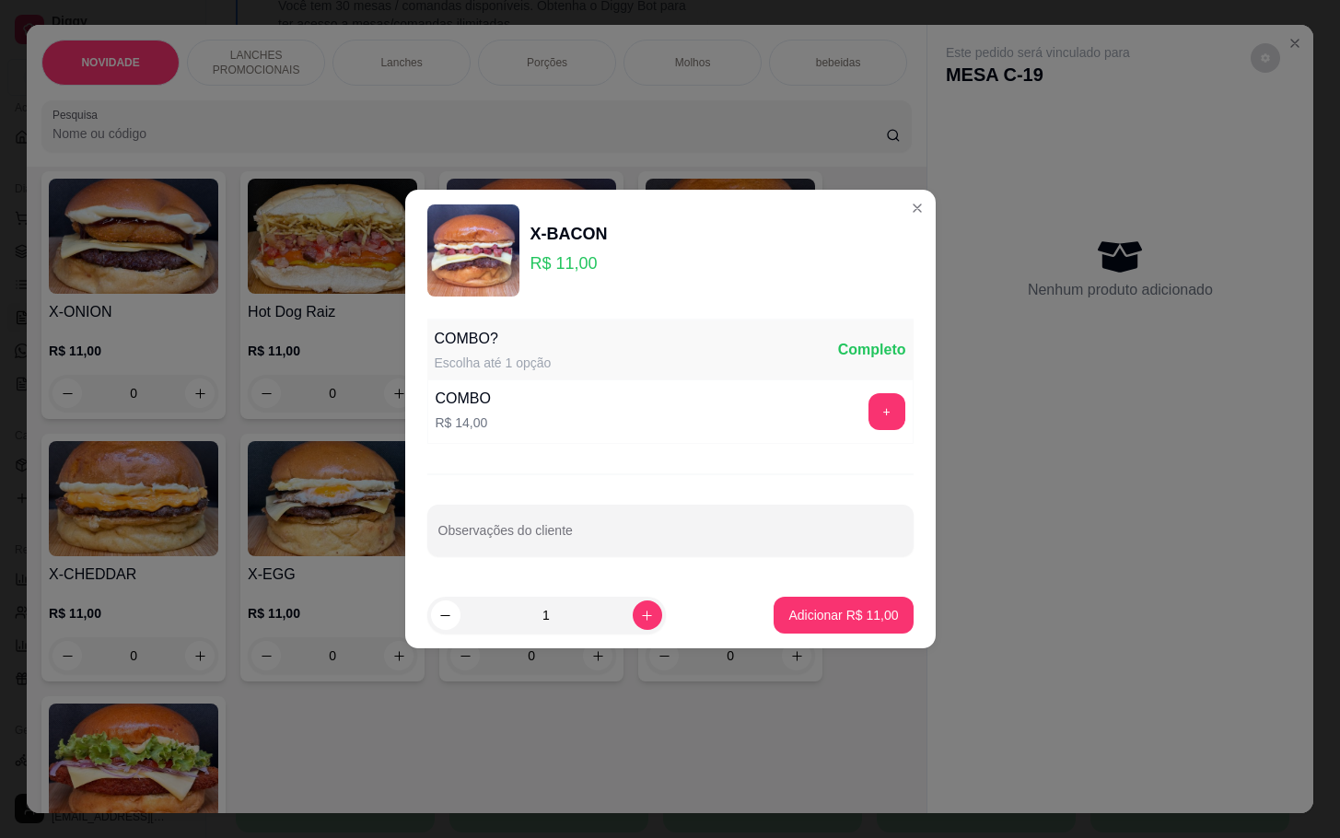
click at [893, 606] on footer "1 Adicionar R$ 11,00" at bounding box center [670, 615] width 531 height 66
click at [860, 600] on button "Adicionar R$ 11,00" at bounding box center [843, 616] width 135 height 36
type input "1"
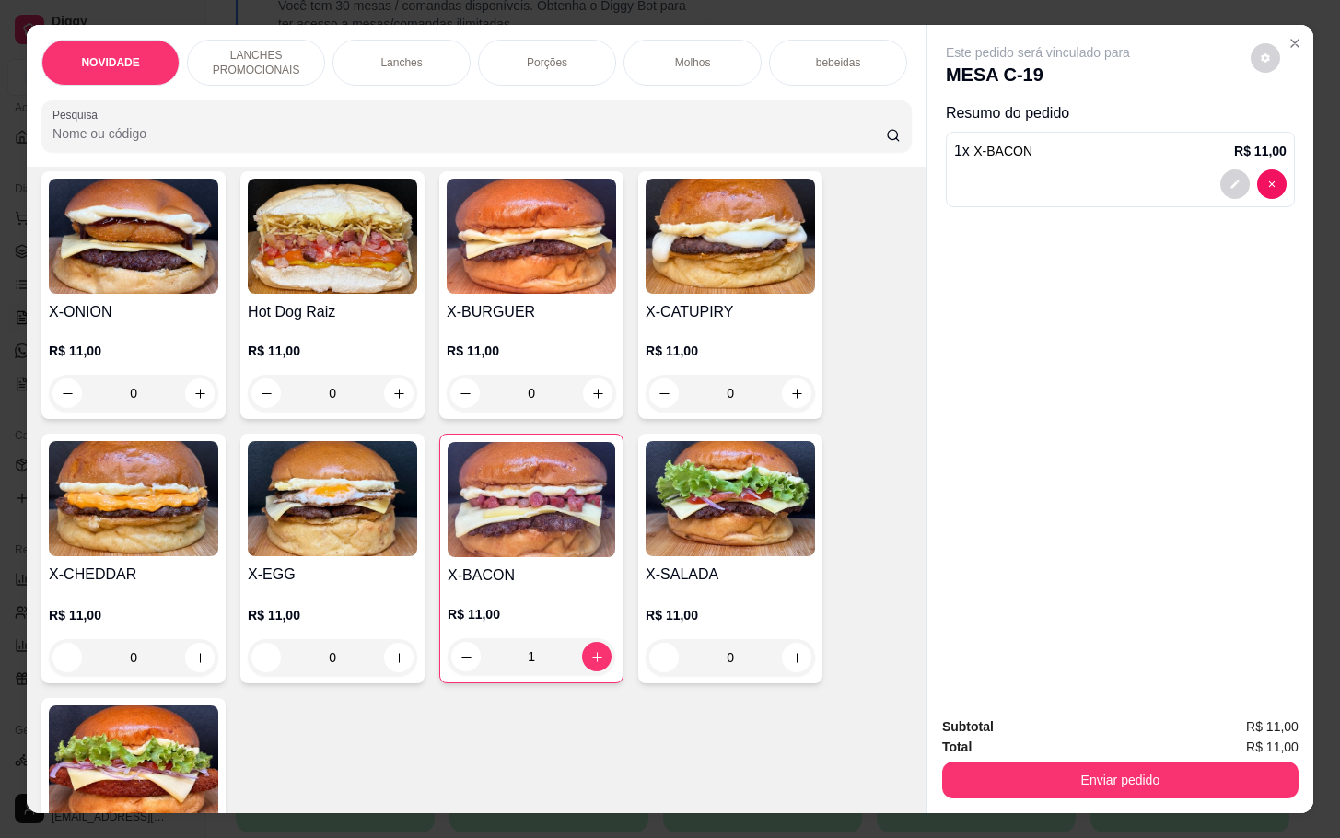
click at [782, 360] on p "R$ 11,00" at bounding box center [730, 351] width 169 height 18
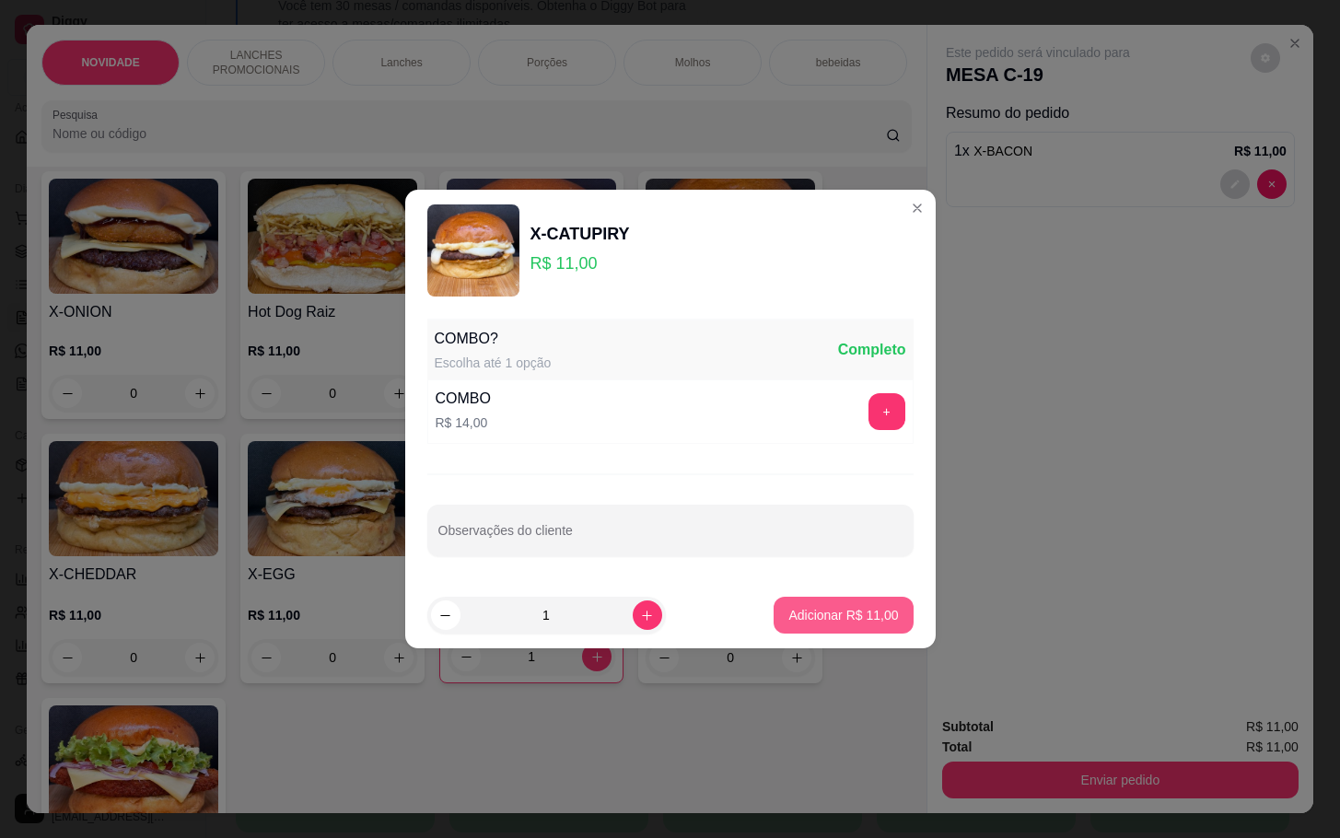
click at [840, 611] on p "Adicionar R$ 11,00" at bounding box center [843, 615] width 110 height 18
type input "1"
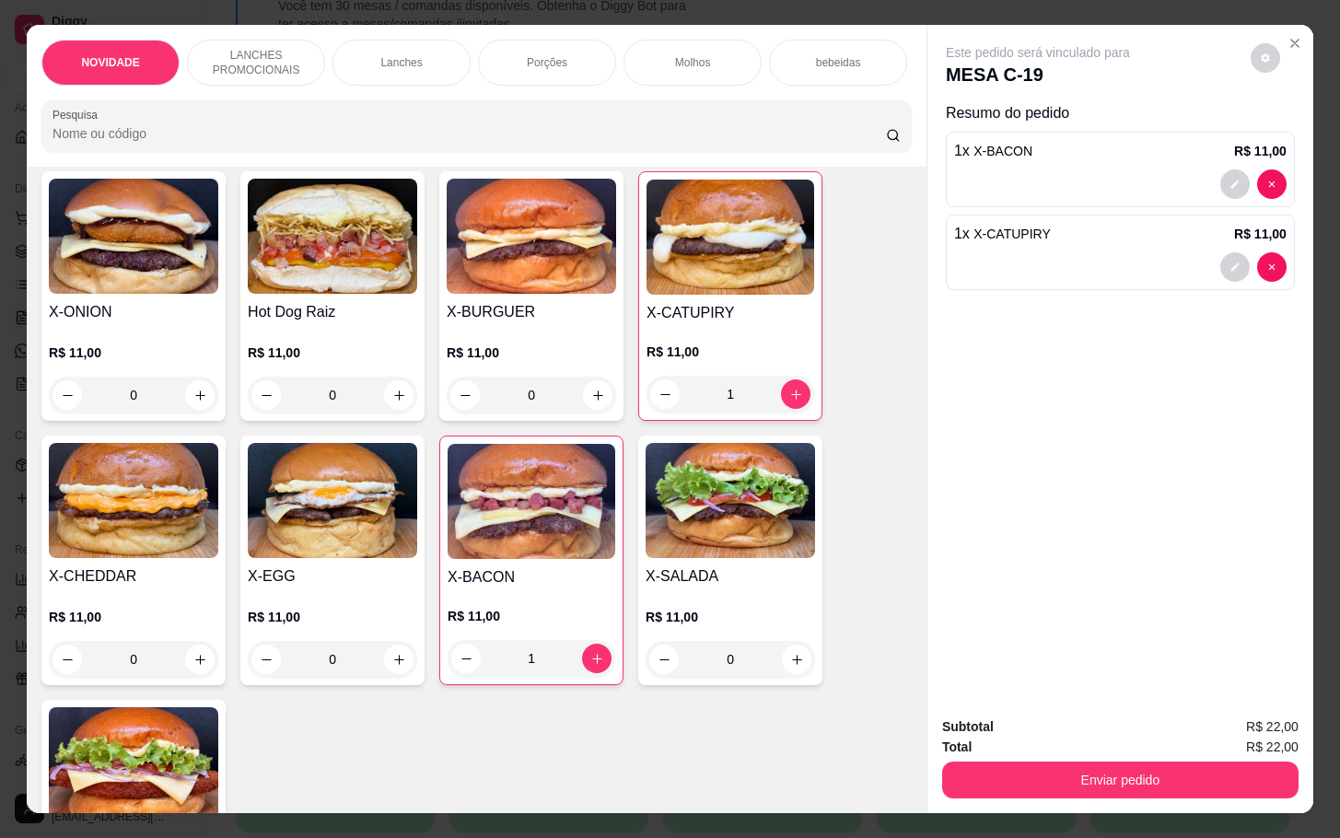
click at [279, 614] on div "R$ 11,00 0" at bounding box center [332, 633] width 169 height 88
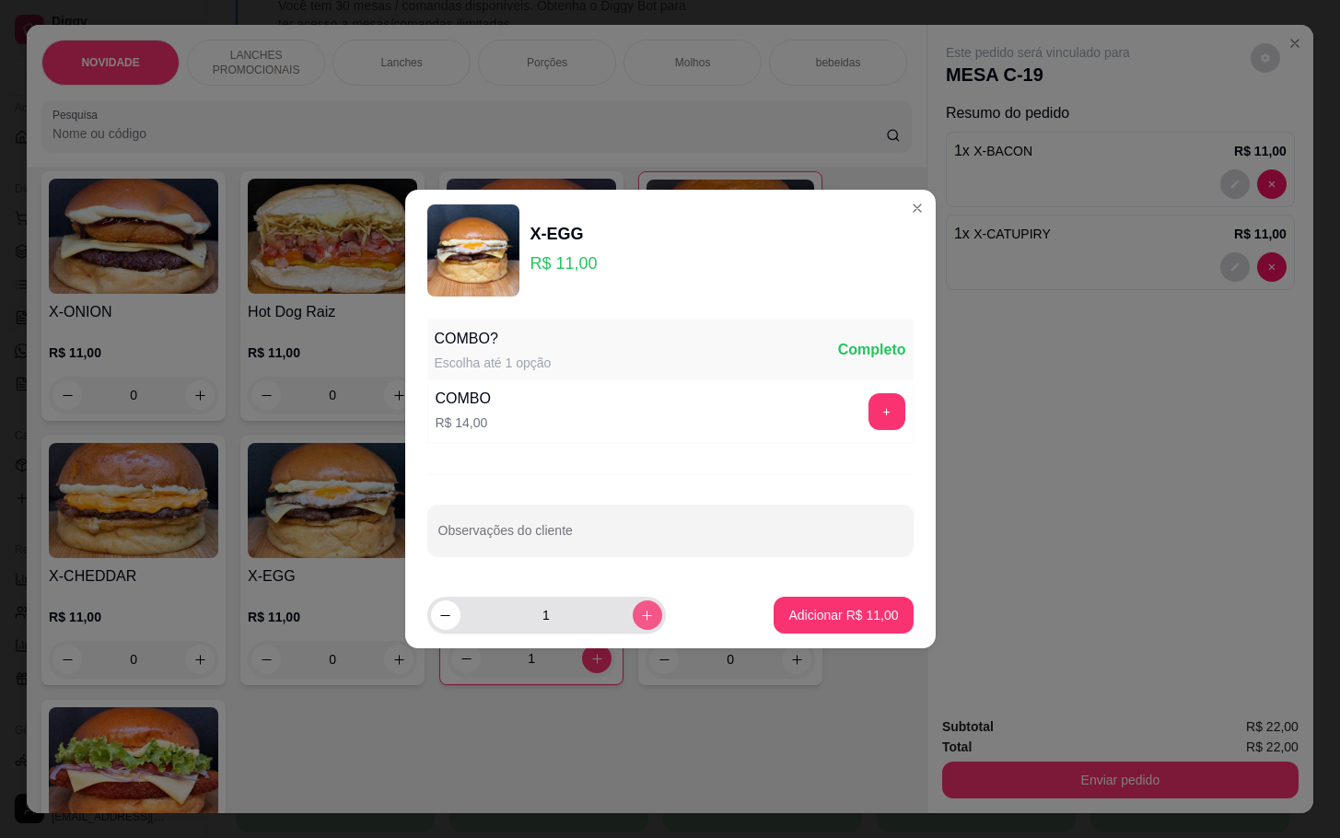
click at [641, 620] on button "increase-product-quantity" at bounding box center [647, 615] width 29 height 29
type input "2"
click at [788, 617] on p "Adicionar R$ 22,00" at bounding box center [843, 615] width 110 height 18
type input "2"
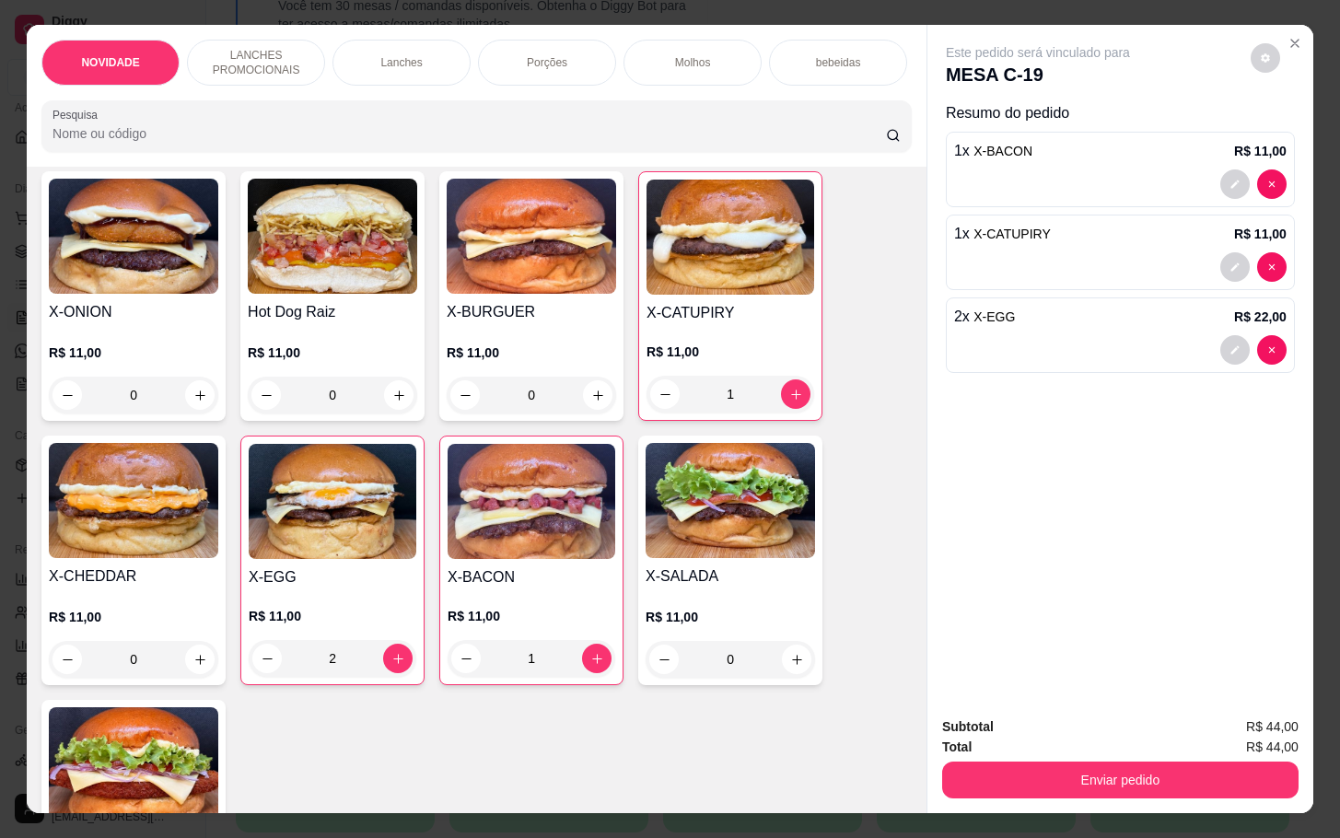
click at [182, 558] on img at bounding box center [133, 500] width 169 height 115
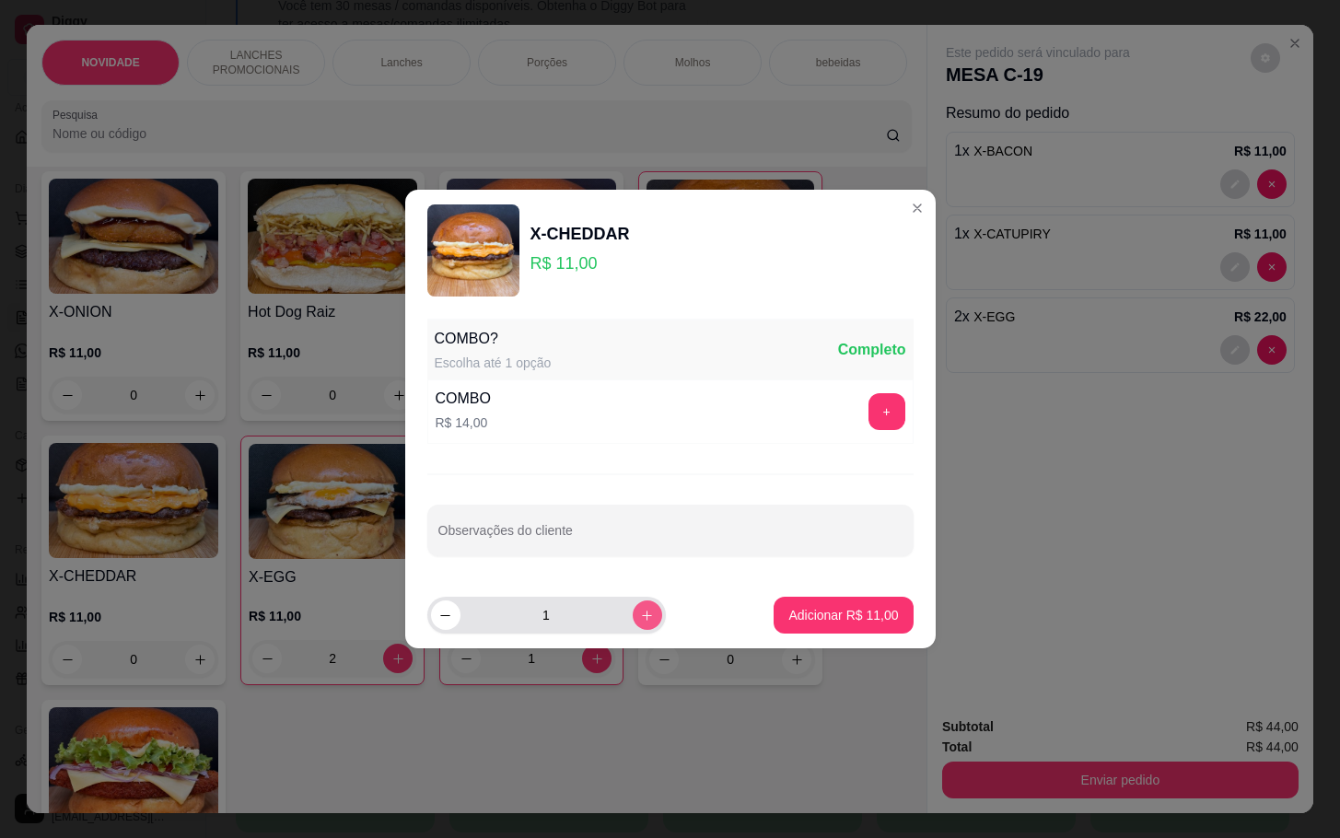
click at [640, 613] on icon "increase-product-quantity" at bounding box center [647, 616] width 14 height 14
type input "2"
click at [794, 617] on p "Adicionar R$ 22,00" at bounding box center [843, 615] width 110 height 18
type input "2"
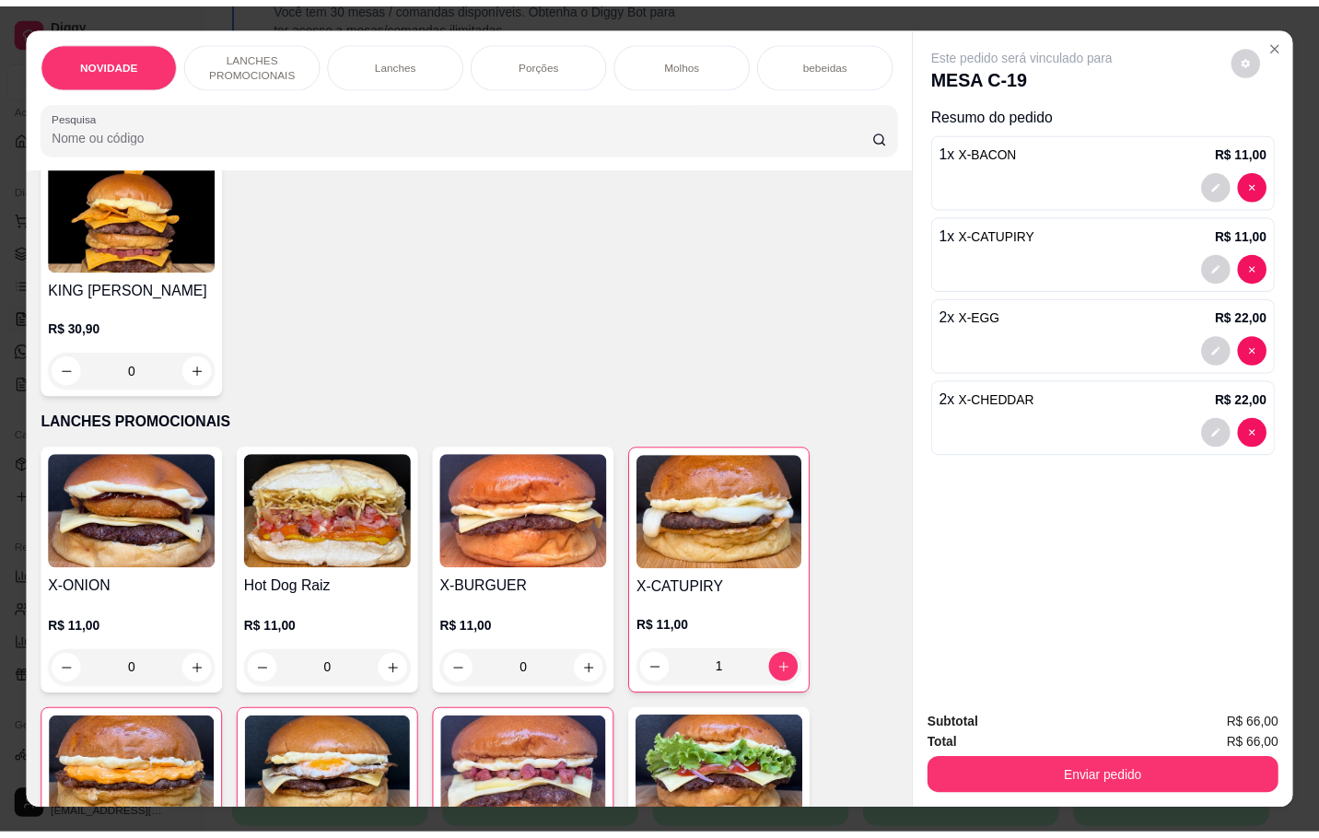
scroll to position [0, 0]
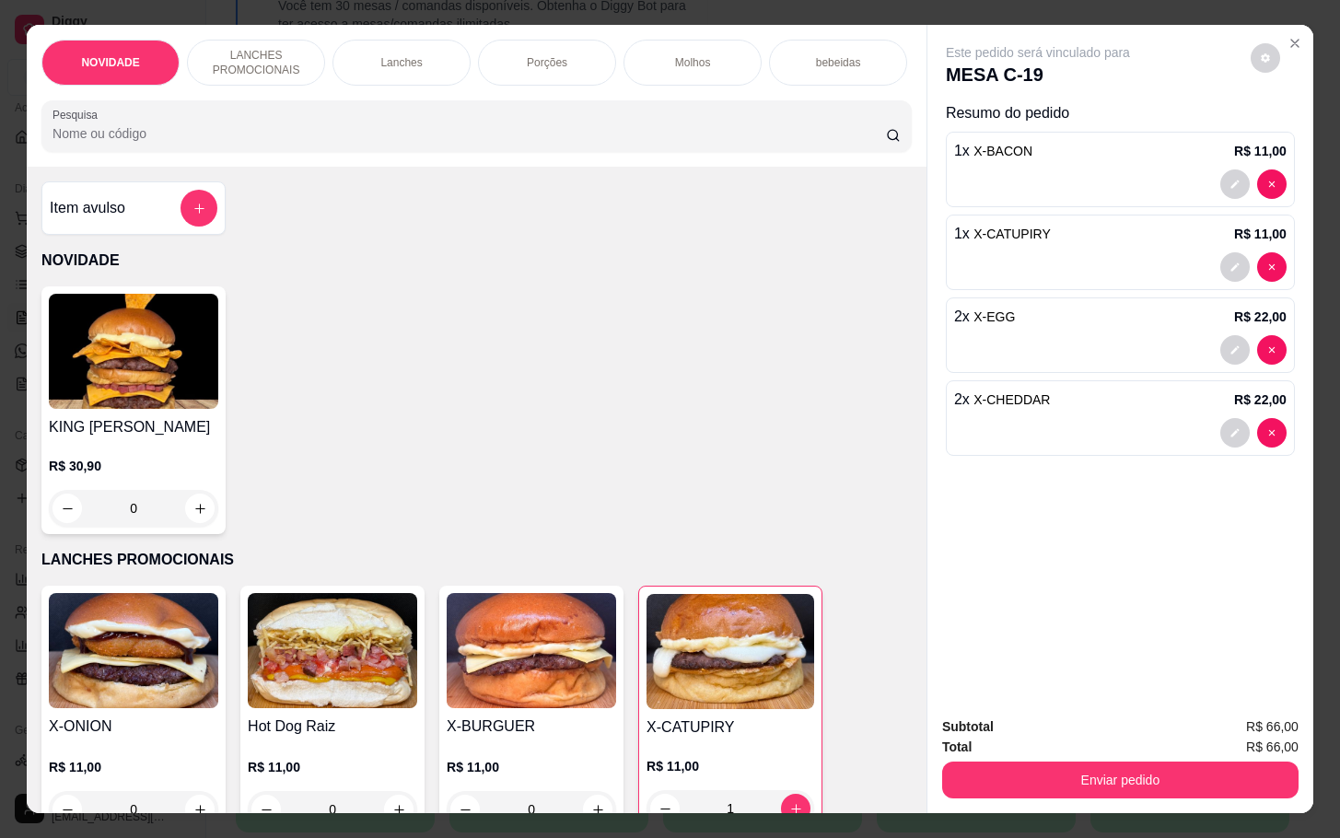
click at [106, 219] on h4 "Item avulso" at bounding box center [88, 208] width 76 height 22
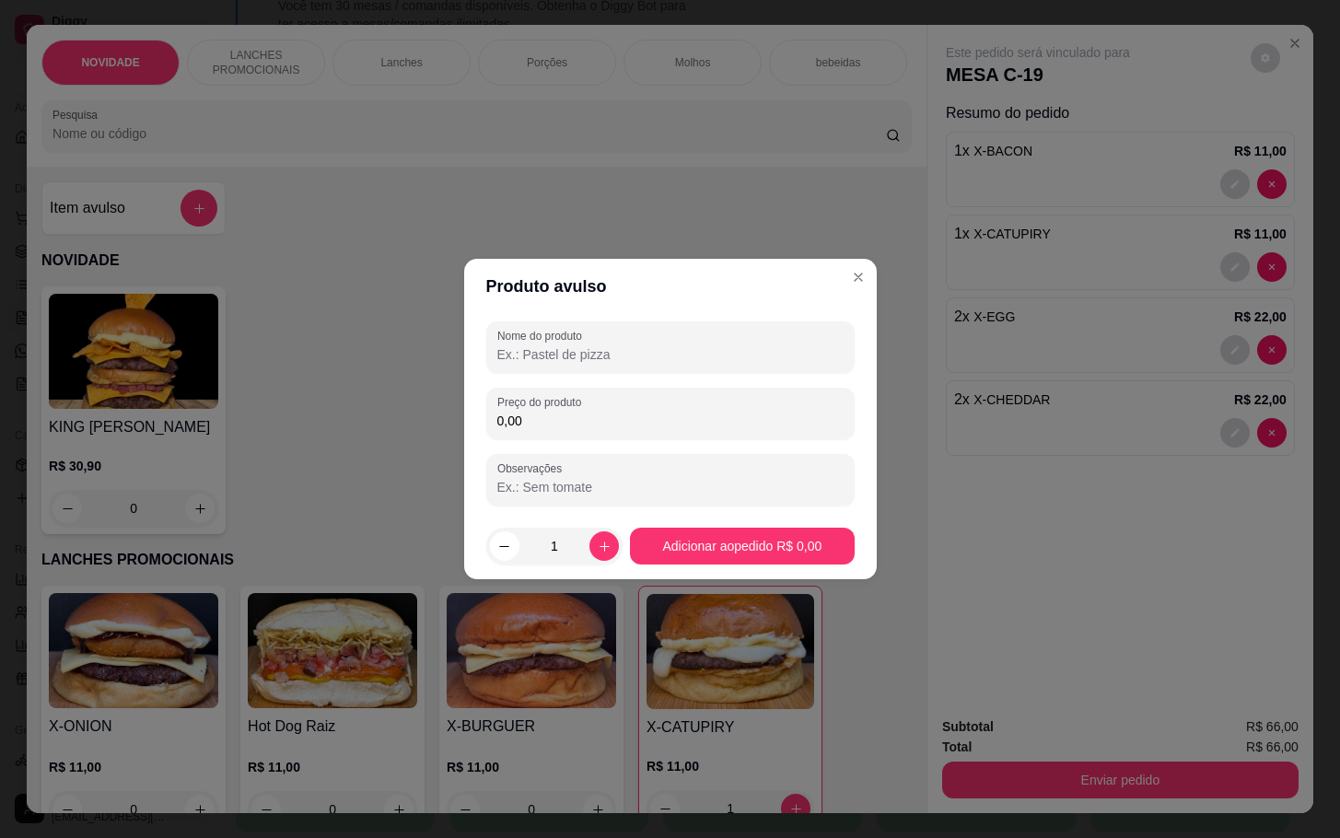
click at [611, 442] on div "Nome do produto Preço do produto 0,00 Observações" at bounding box center [670, 413] width 368 height 184
click at [612, 437] on div "Preço do produto 0,00" at bounding box center [670, 414] width 368 height 52
type input "8,00"
click at [776, 376] on div "Nome do produto Preço do produto 8,00 Observações" at bounding box center [670, 413] width 368 height 184
click at [761, 368] on div "Nome do produto Preço do produto 8,00 Observações" at bounding box center [670, 413] width 368 height 184
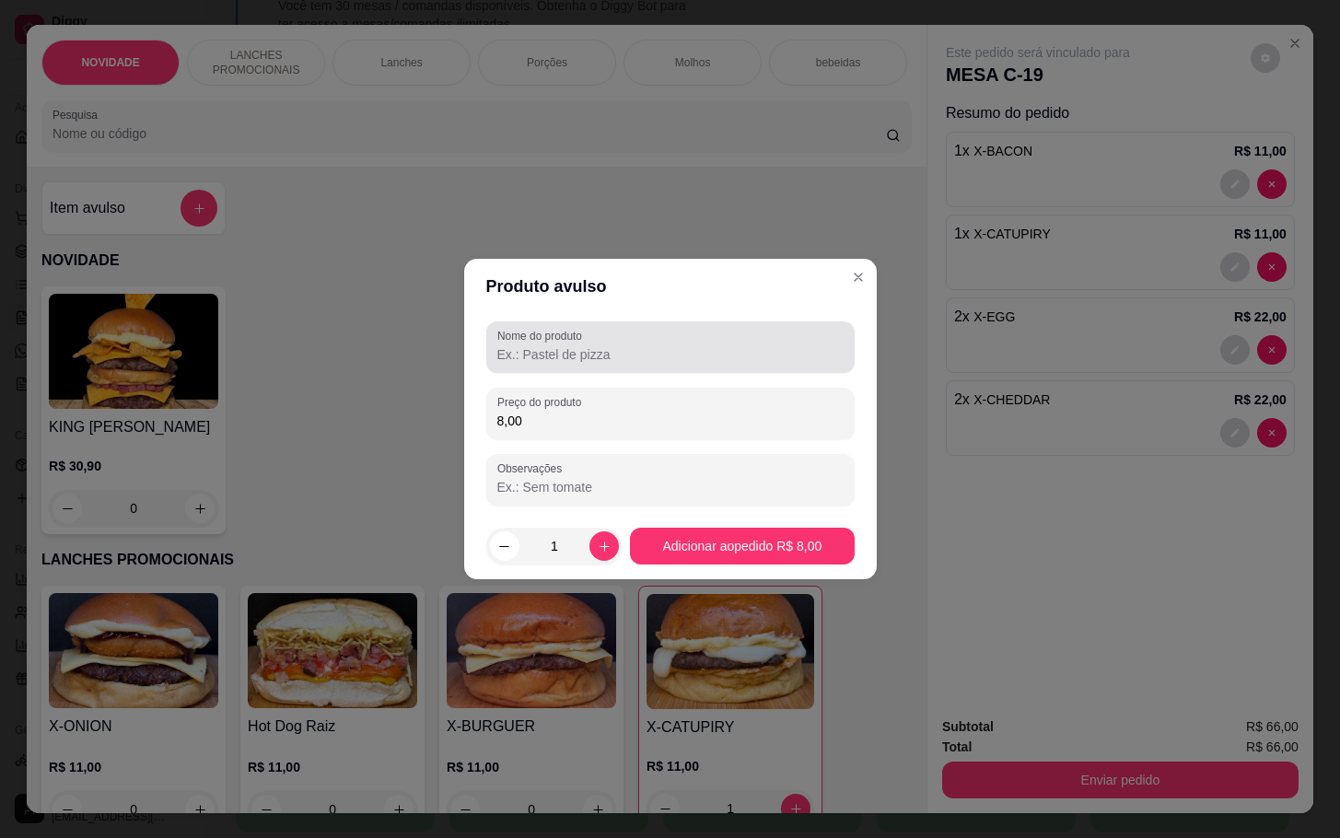
click at [666, 326] on div "Nome do produto" at bounding box center [670, 347] width 368 height 52
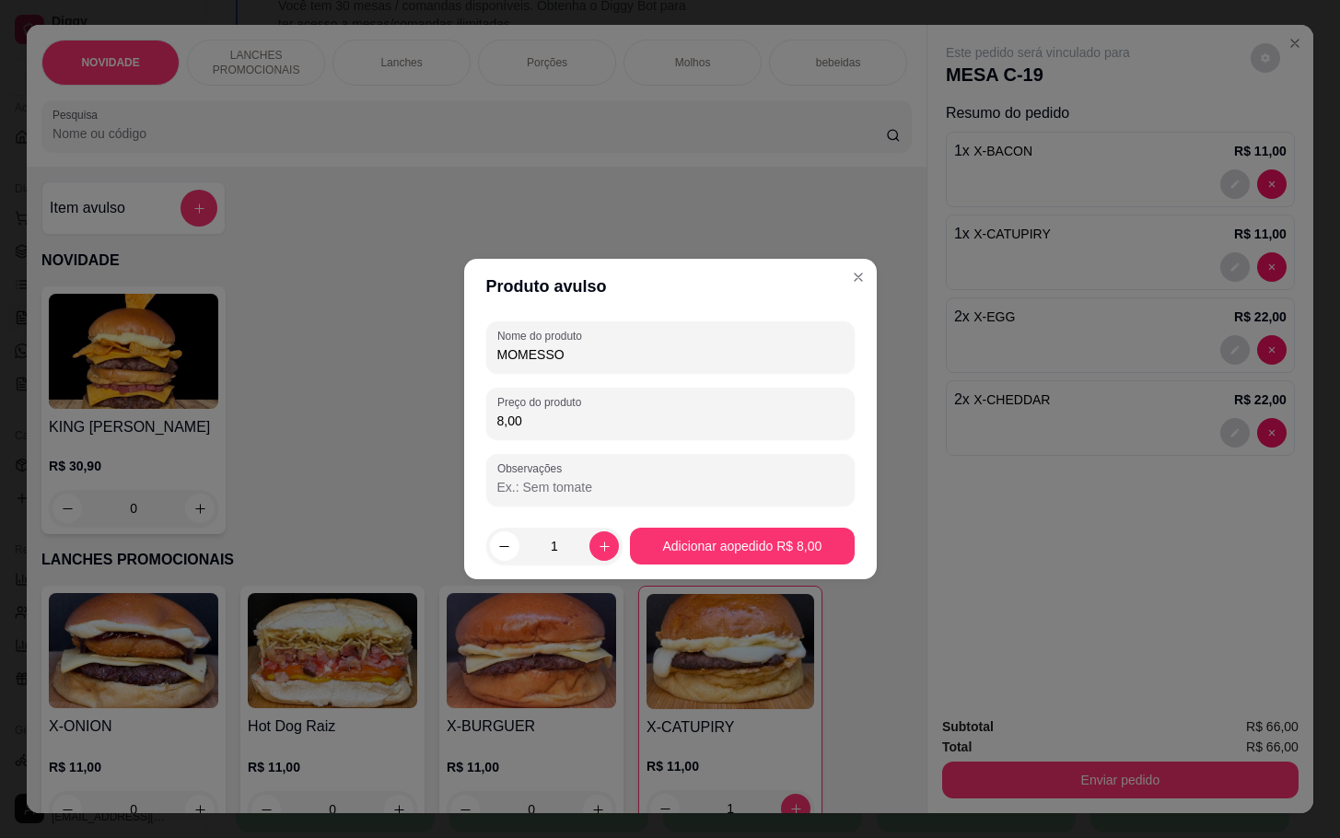
type input "MOMESSO"
click at [763, 566] on footer "1 Adicionar ao pedido R$ 8,00" at bounding box center [670, 546] width 413 height 66
click at [749, 566] on footer "1 Adicionar ao pedido R$ 8,00" at bounding box center [670, 546] width 413 height 66
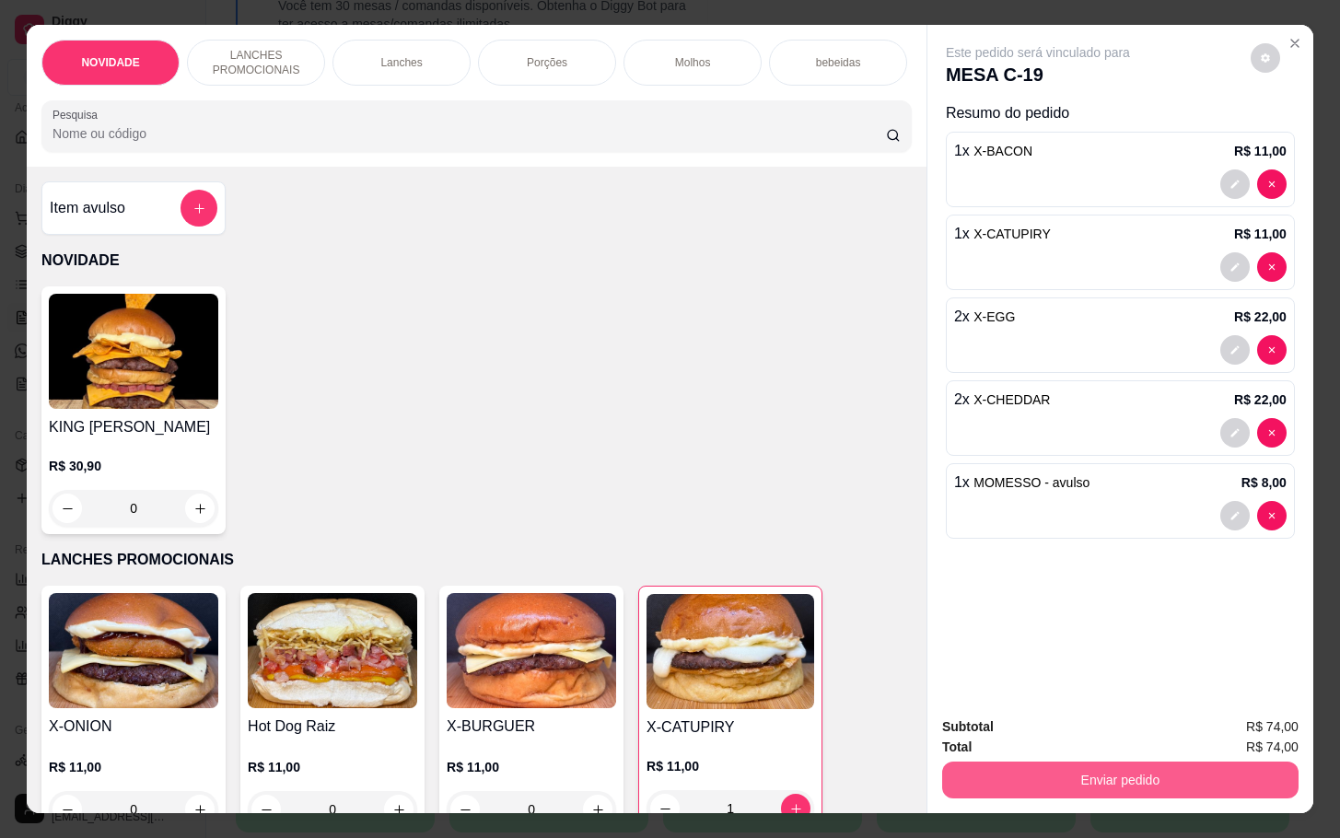
click at [1095, 788] on button "Enviar pedido" at bounding box center [1120, 780] width 356 height 37
click at [1076, 728] on button "Não registrar e enviar pedido" at bounding box center [1056, 725] width 186 height 34
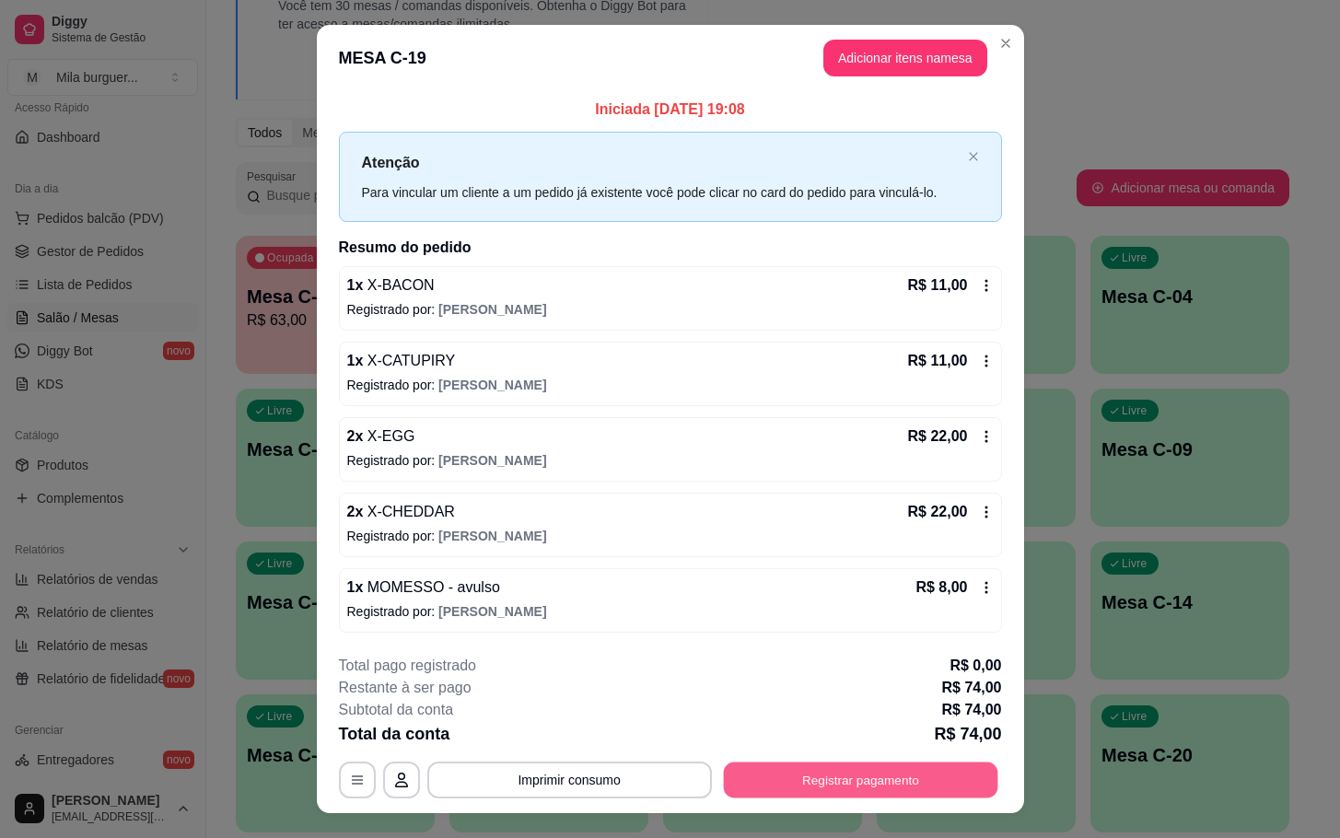
click at [898, 780] on button "Registrar pagamento" at bounding box center [860, 780] width 274 height 36
click at [672, 769] on button "Imprimir consumo" at bounding box center [569, 780] width 285 height 37
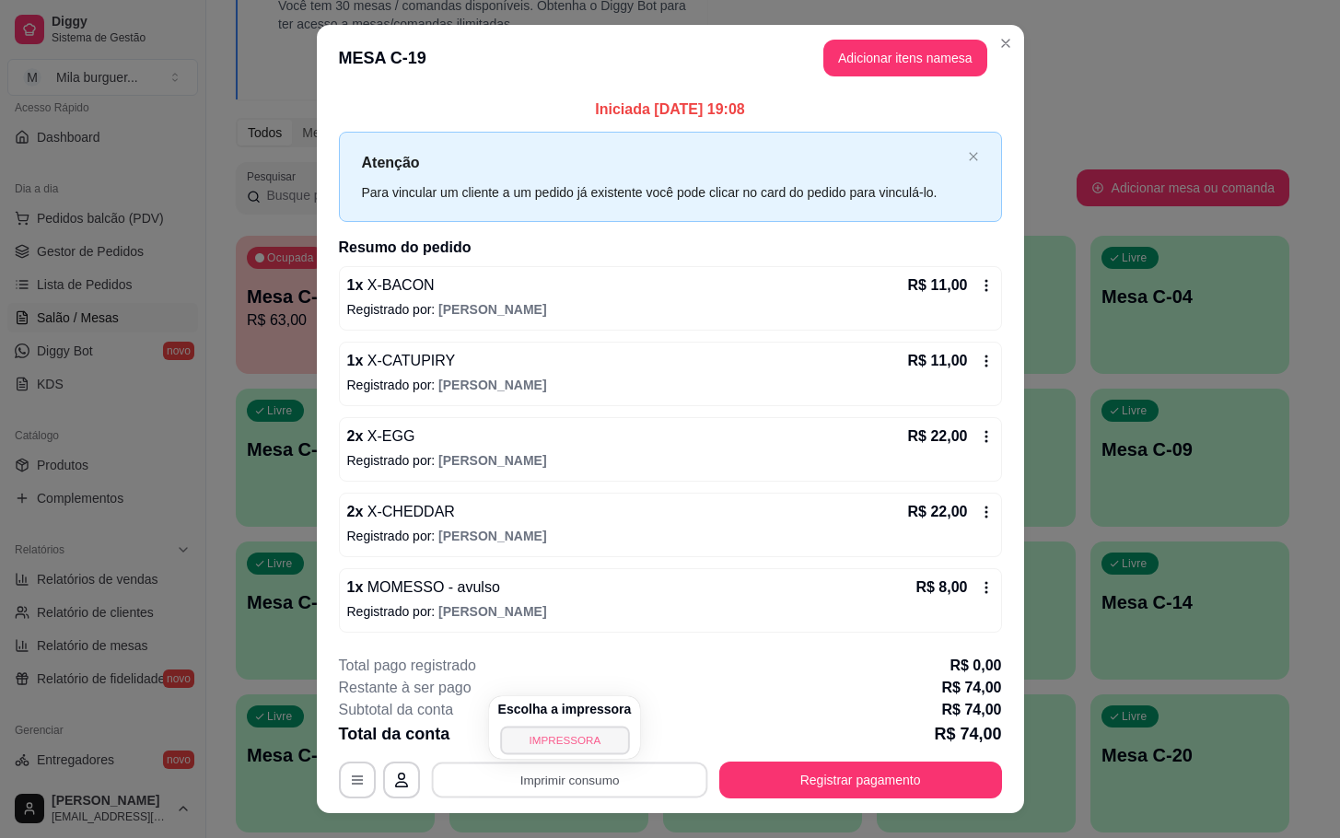
click at [586, 735] on button "IMPRESSORA" at bounding box center [564, 740] width 129 height 29
click at [611, 798] on button "Imprimir consumo" at bounding box center [569, 780] width 276 height 36
click at [580, 744] on button "IMPRESSORA" at bounding box center [564, 740] width 129 height 29
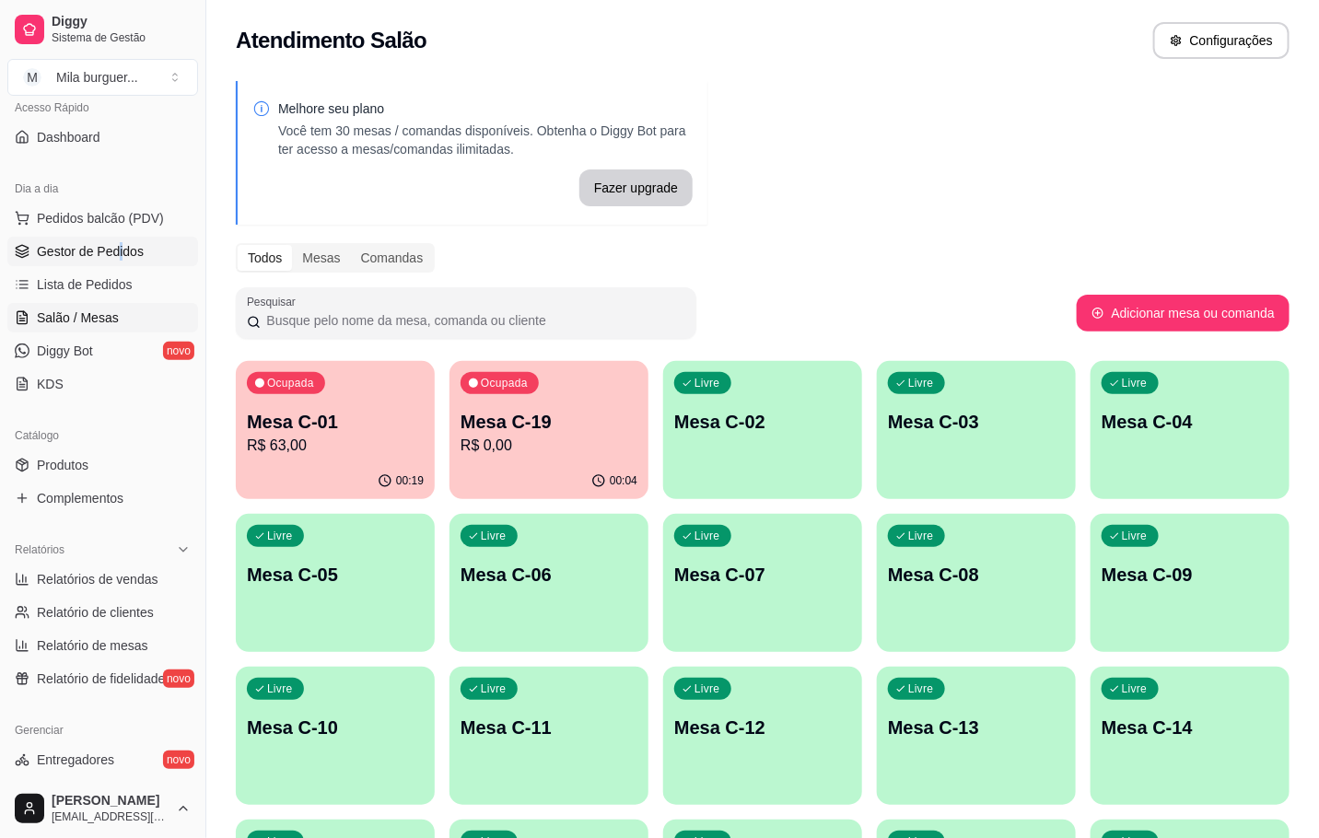
drag, startPoint x: 117, startPoint y: 251, endPoint x: 131, endPoint y: 252, distance: 13.8
click at [147, 258] on link "Gestor de Pedidos" at bounding box center [102, 251] width 191 height 29
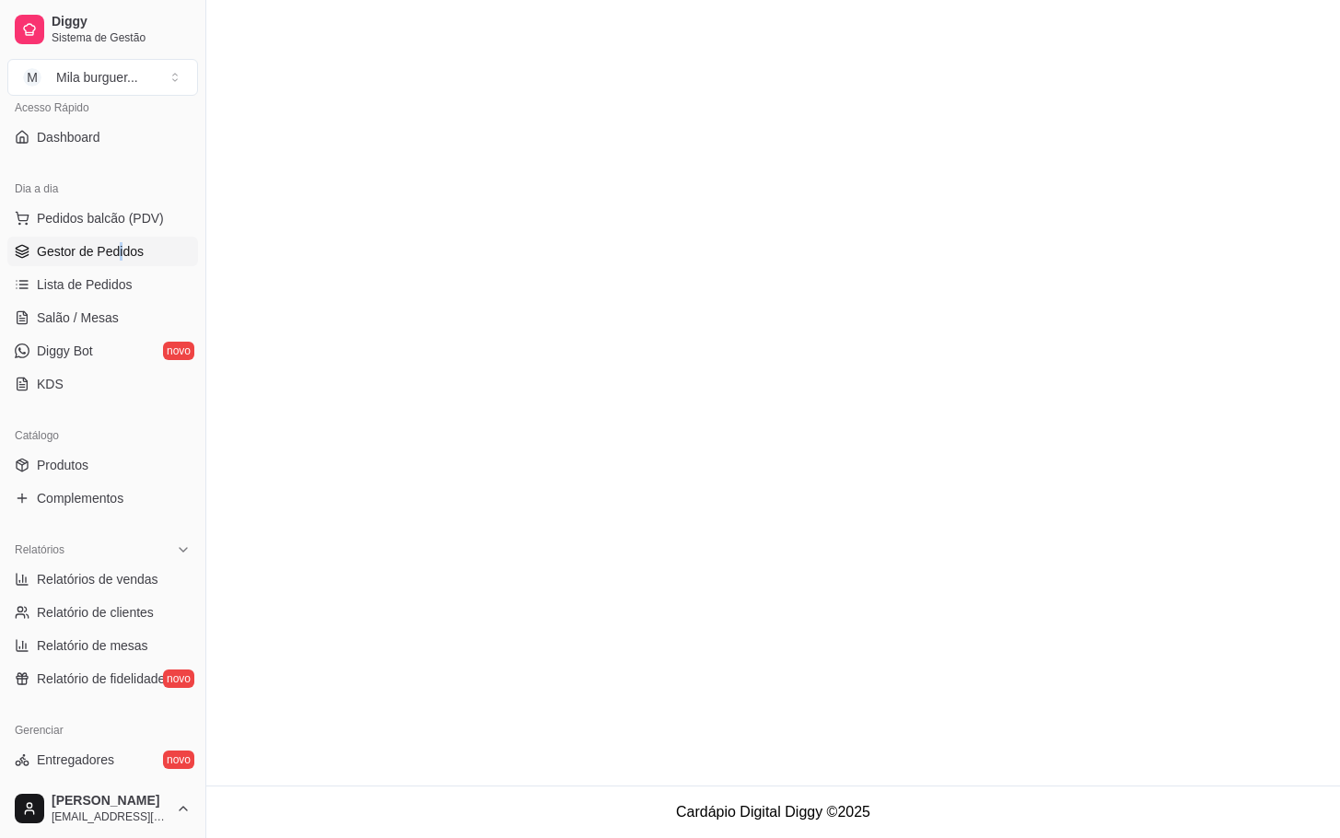
click at [147, 257] on link "Gestor de Pedidos" at bounding box center [102, 251] width 191 height 29
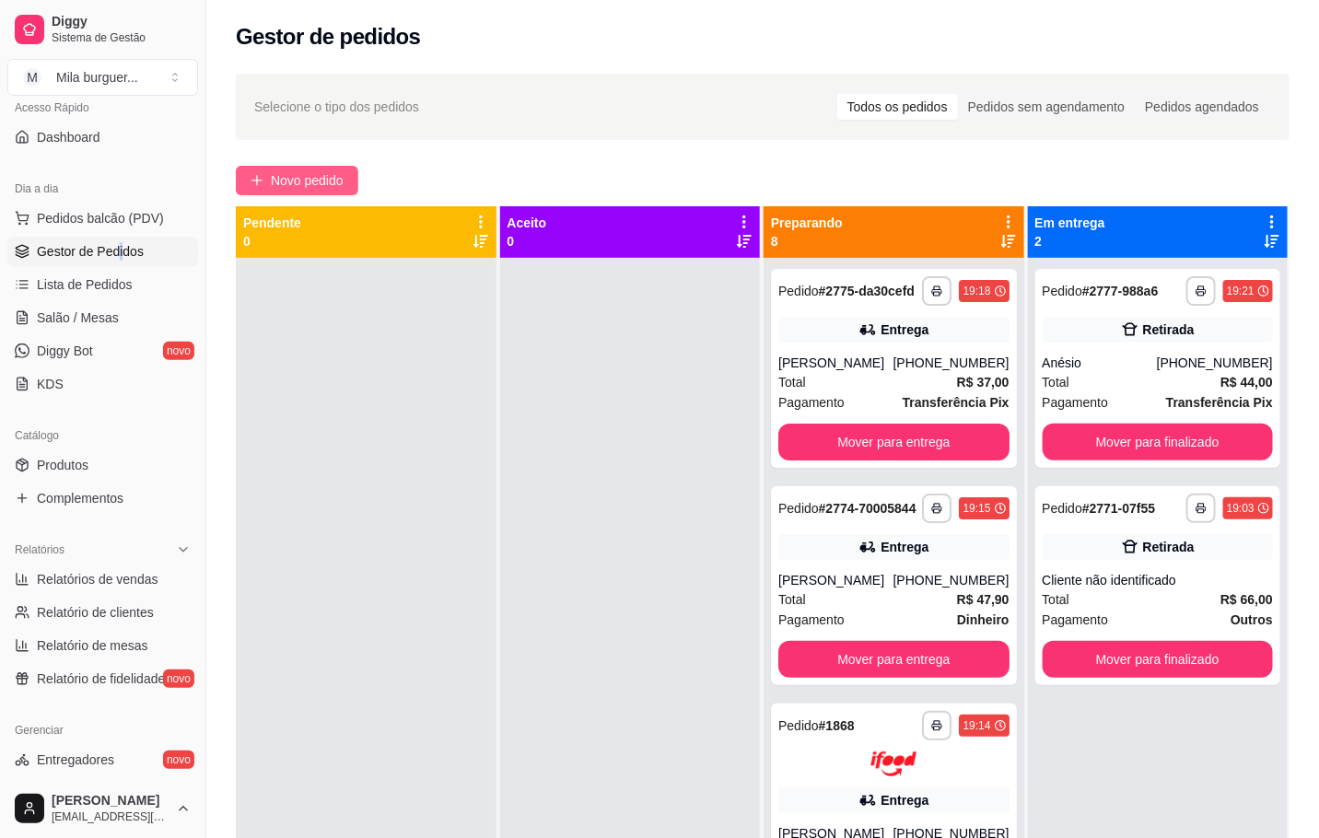
click at [318, 188] on span "Novo pedido" at bounding box center [307, 180] width 73 height 20
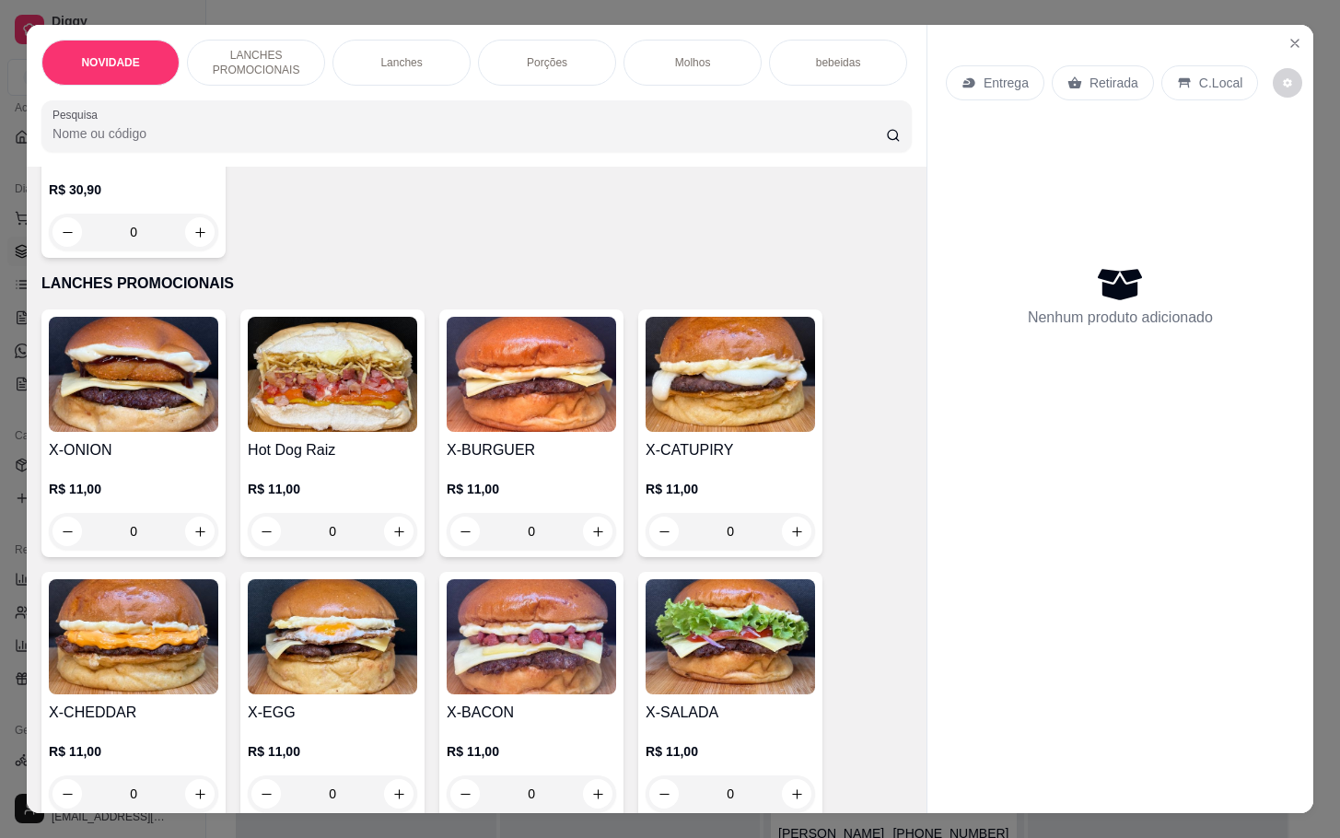
scroll to position [553, 0]
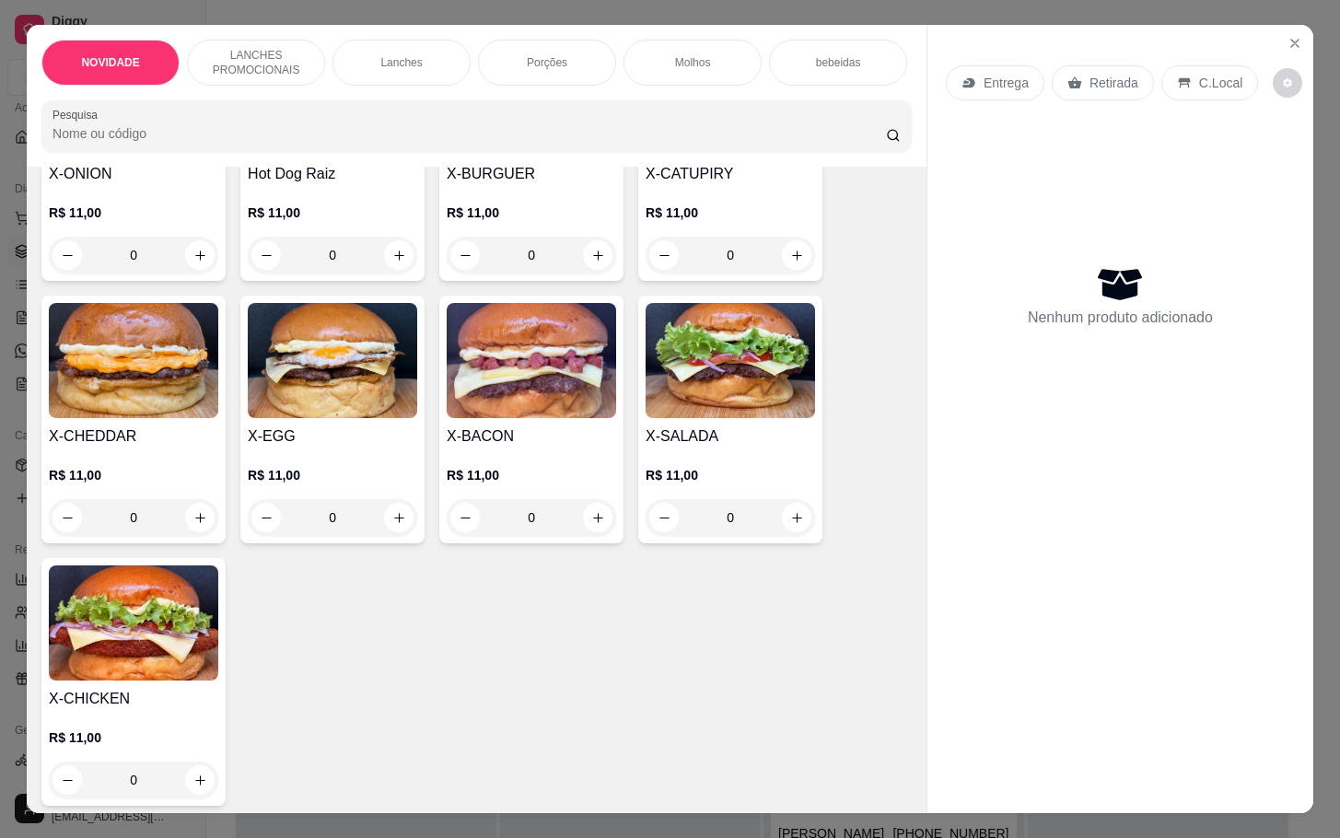
click at [788, 518] on div "0" at bounding box center [730, 517] width 169 height 37
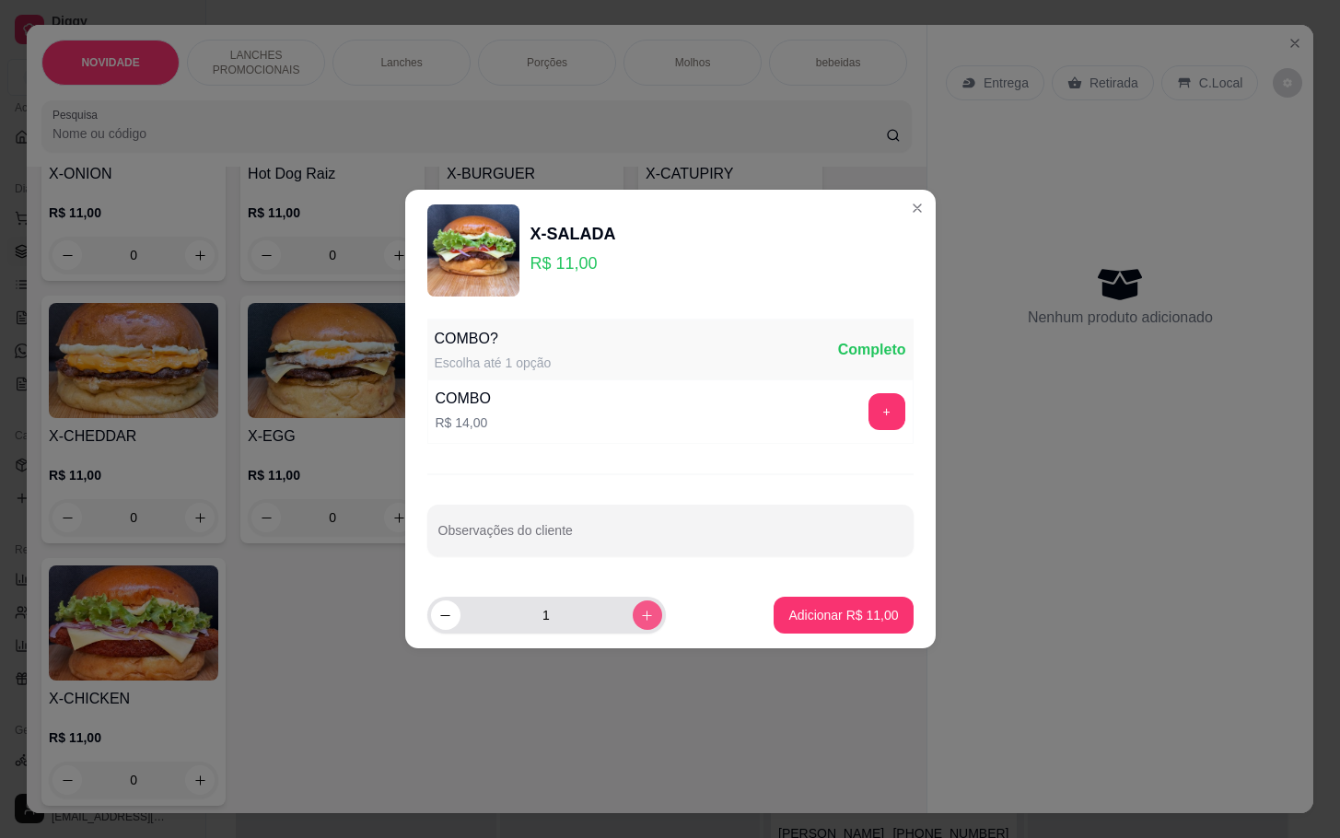
click at [640, 614] on icon "increase-product-quantity" at bounding box center [647, 616] width 14 height 14
type input "2"
click at [833, 611] on p "Adicionar R$ 22,00" at bounding box center [843, 615] width 107 height 18
type input "2"
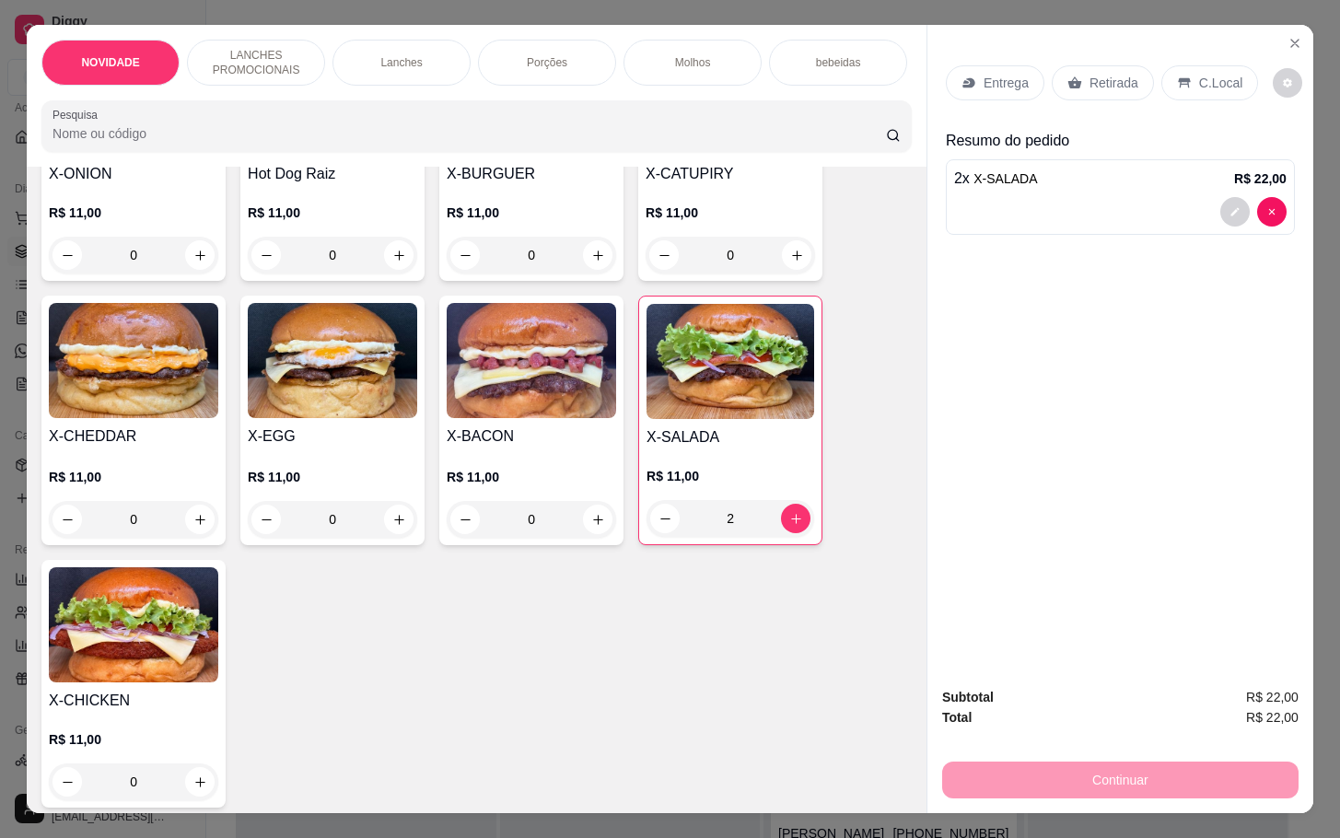
click at [1003, 65] on div "Entrega" at bounding box center [995, 82] width 99 height 35
click at [1068, 76] on icon at bounding box center [1075, 83] width 15 height 15
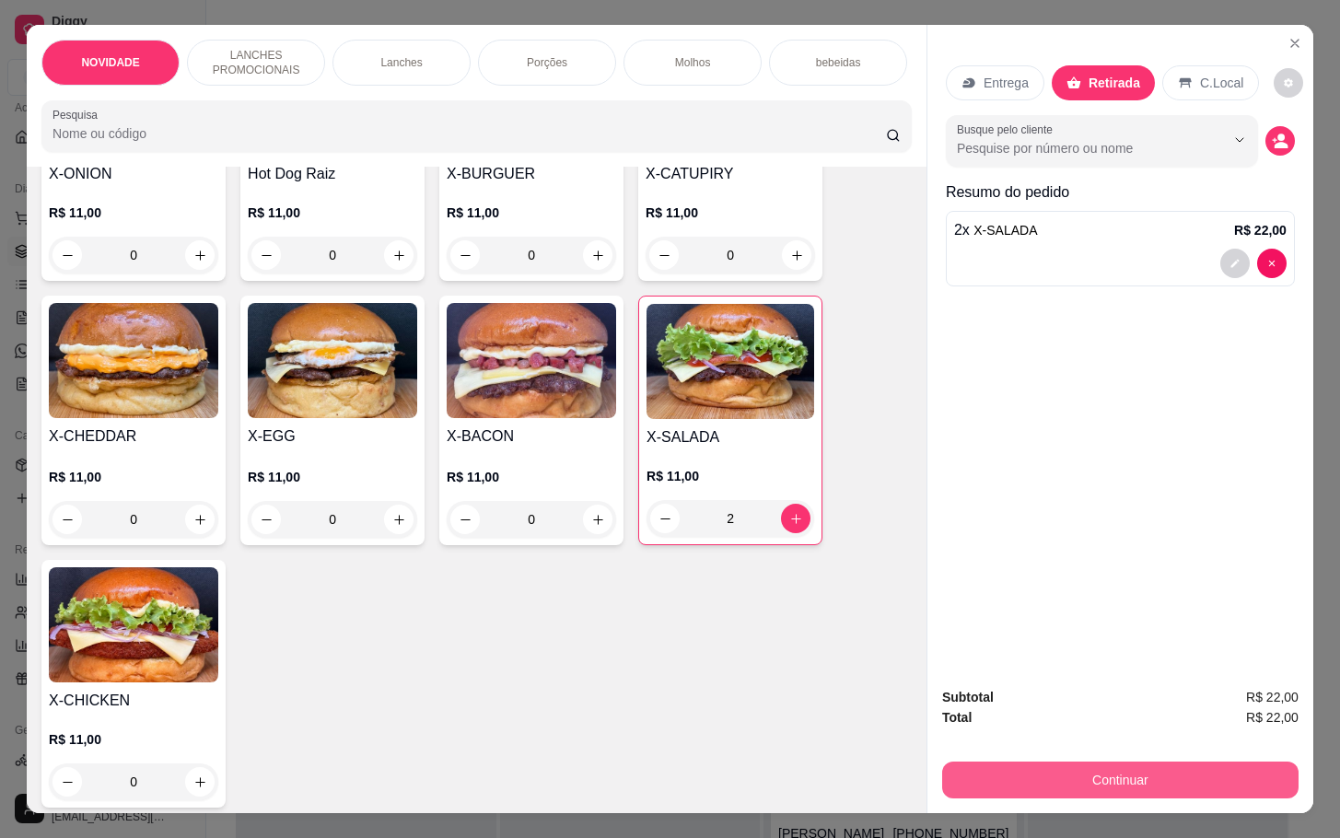
click at [1059, 775] on button "Continuar" at bounding box center [1120, 780] width 356 height 37
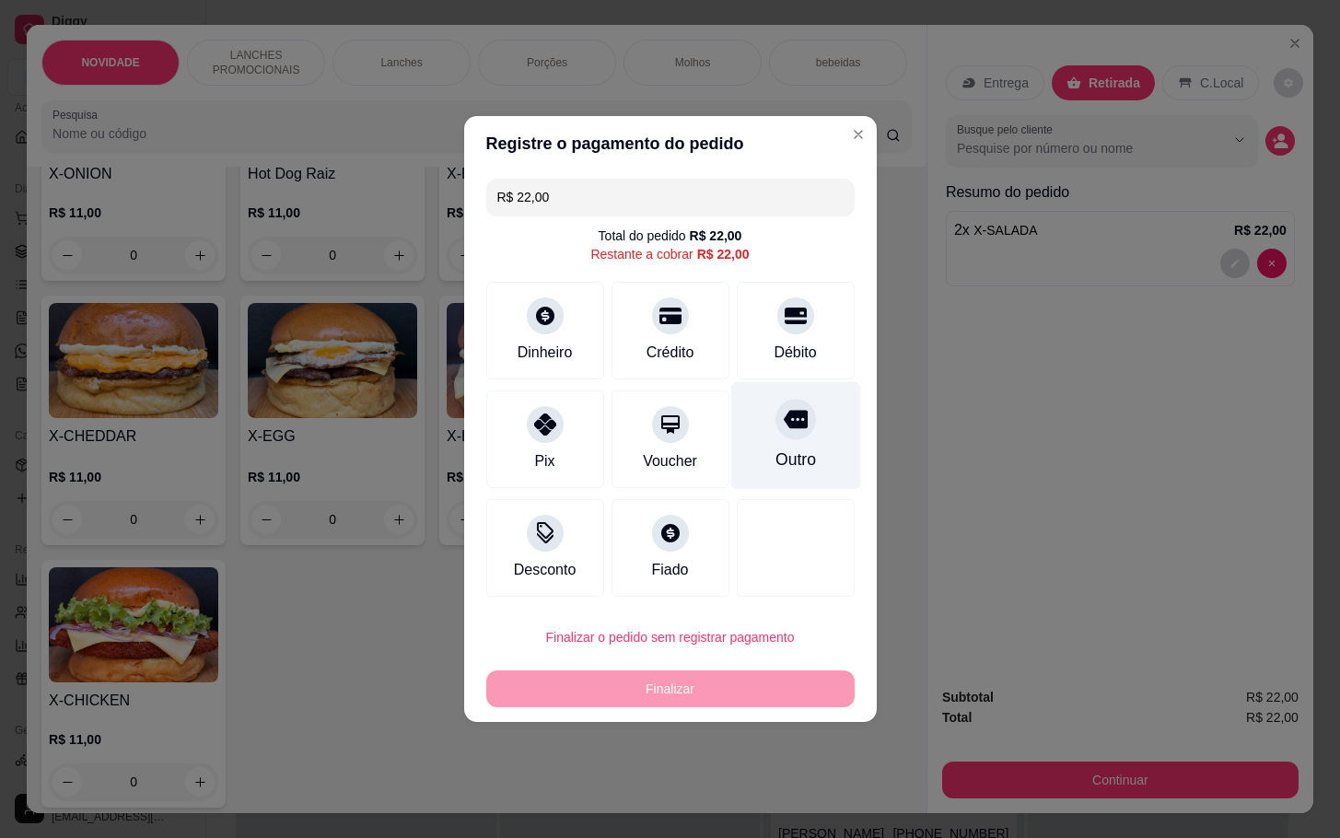
click at [779, 460] on div "Outro" at bounding box center [795, 460] width 41 height 24
type input "R$ 0,00"
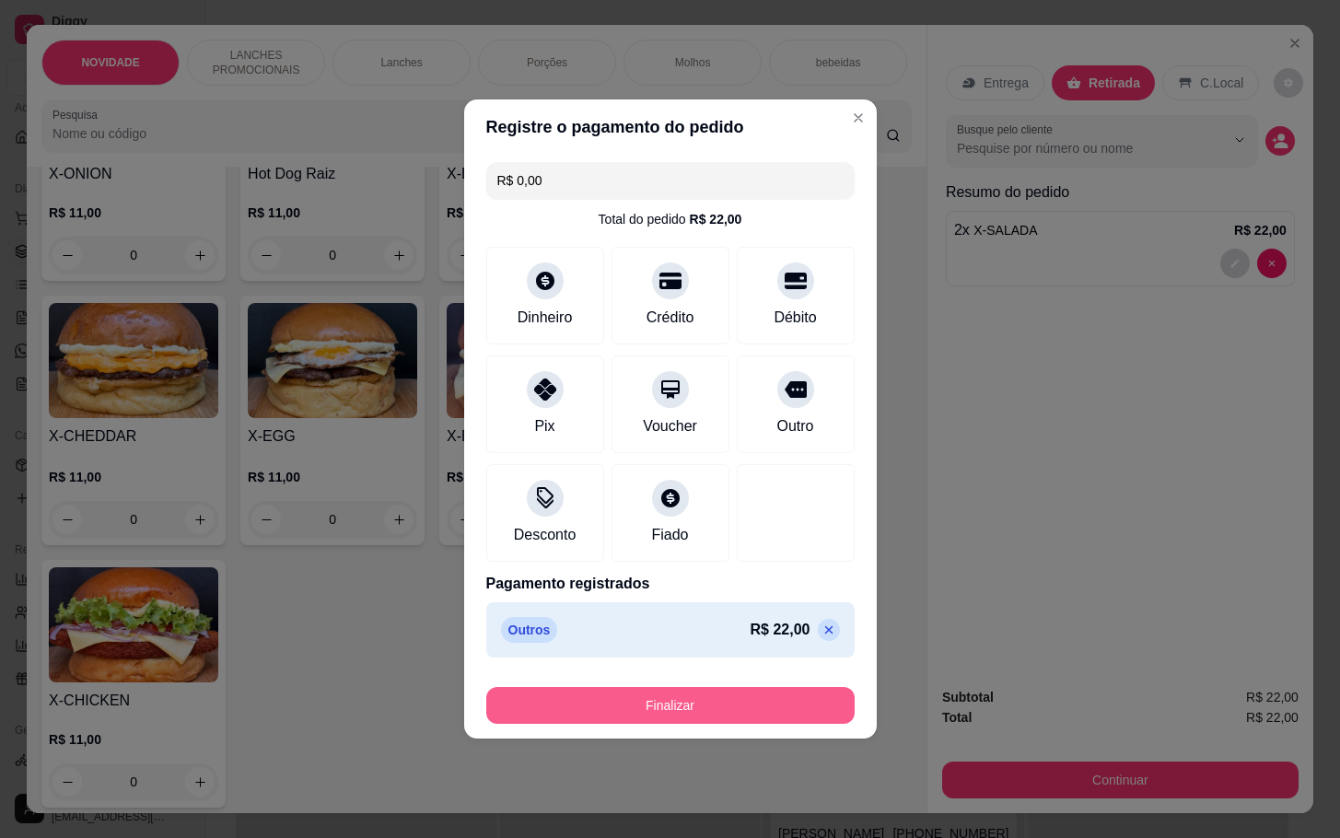
click at [758, 713] on button "Finalizar" at bounding box center [670, 705] width 368 height 37
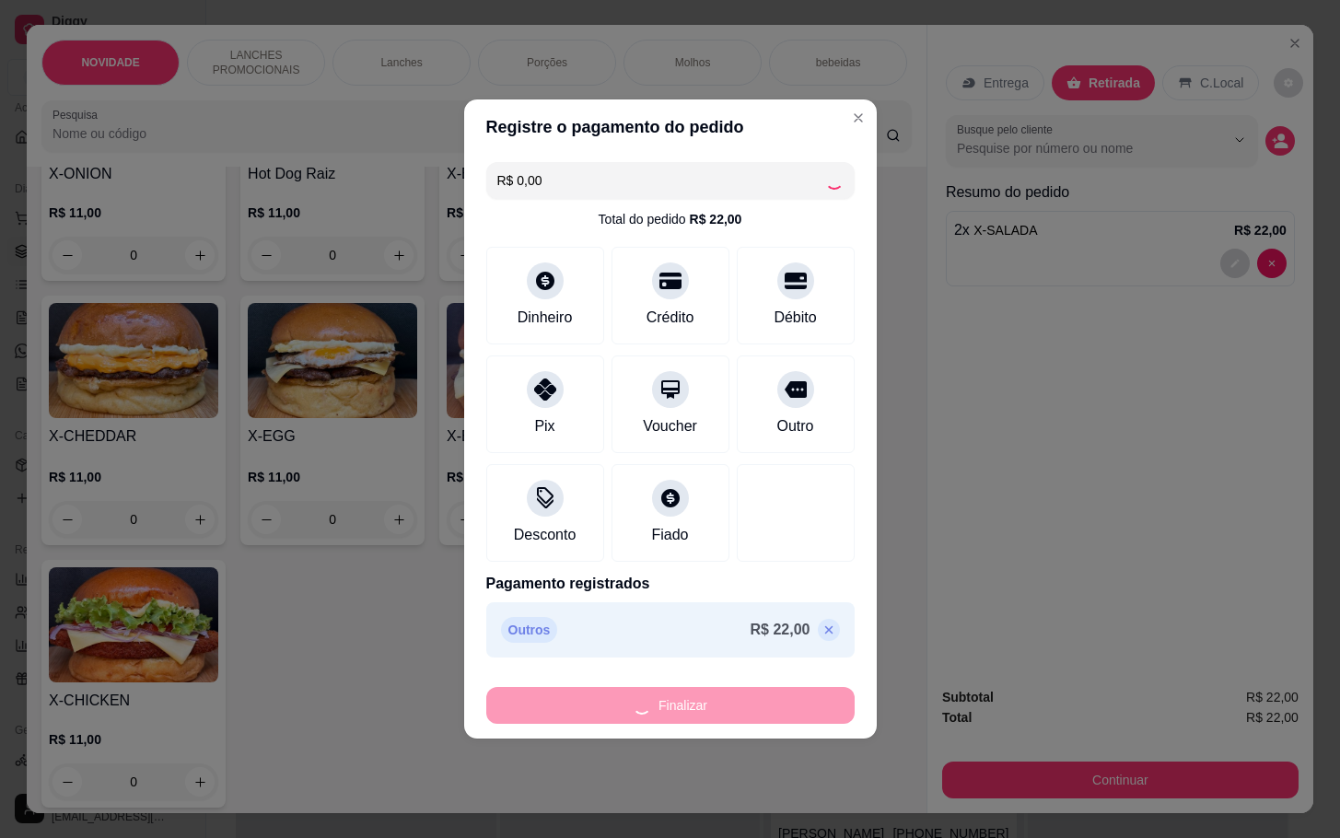
type input "0"
type input "-R$ 22,00"
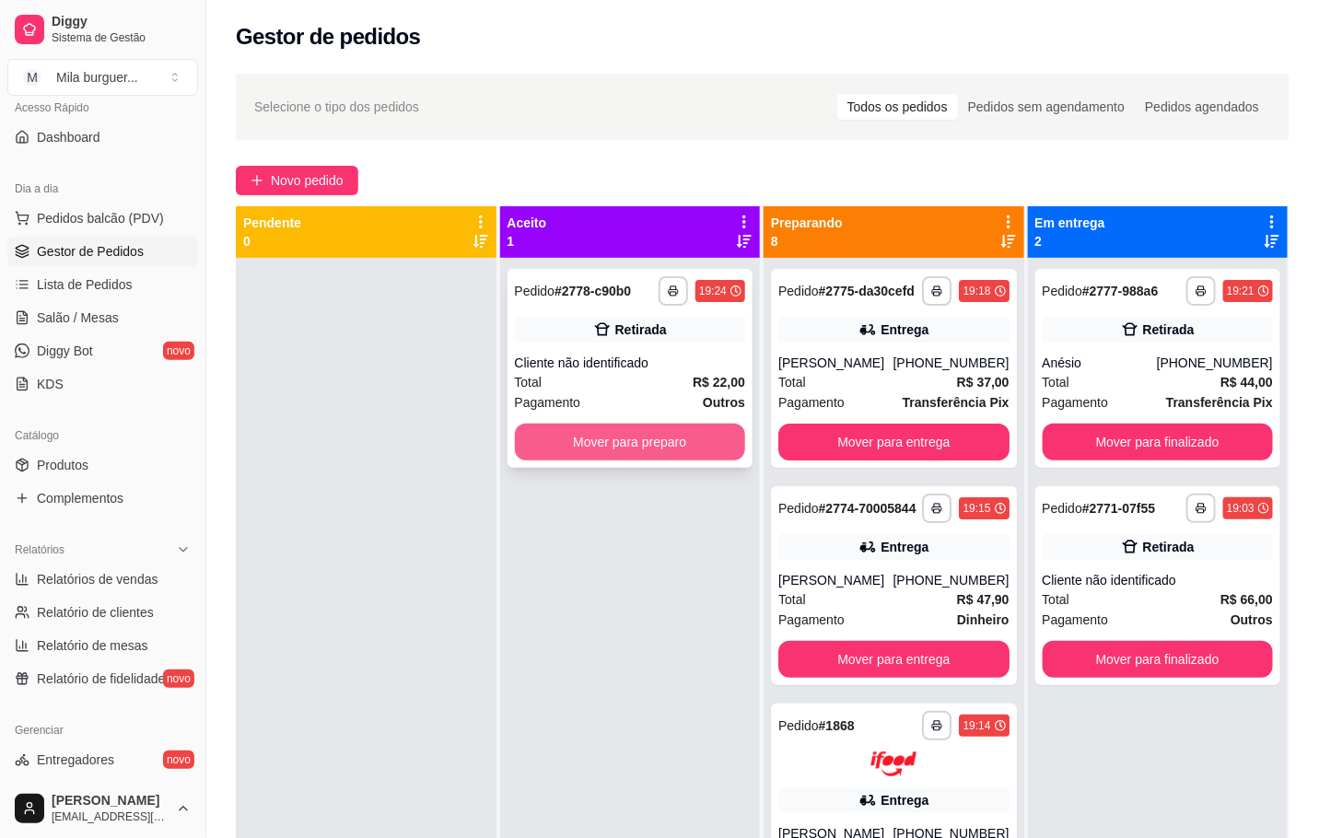
click at [714, 445] on button "Mover para preparo" at bounding box center [630, 442] width 231 height 37
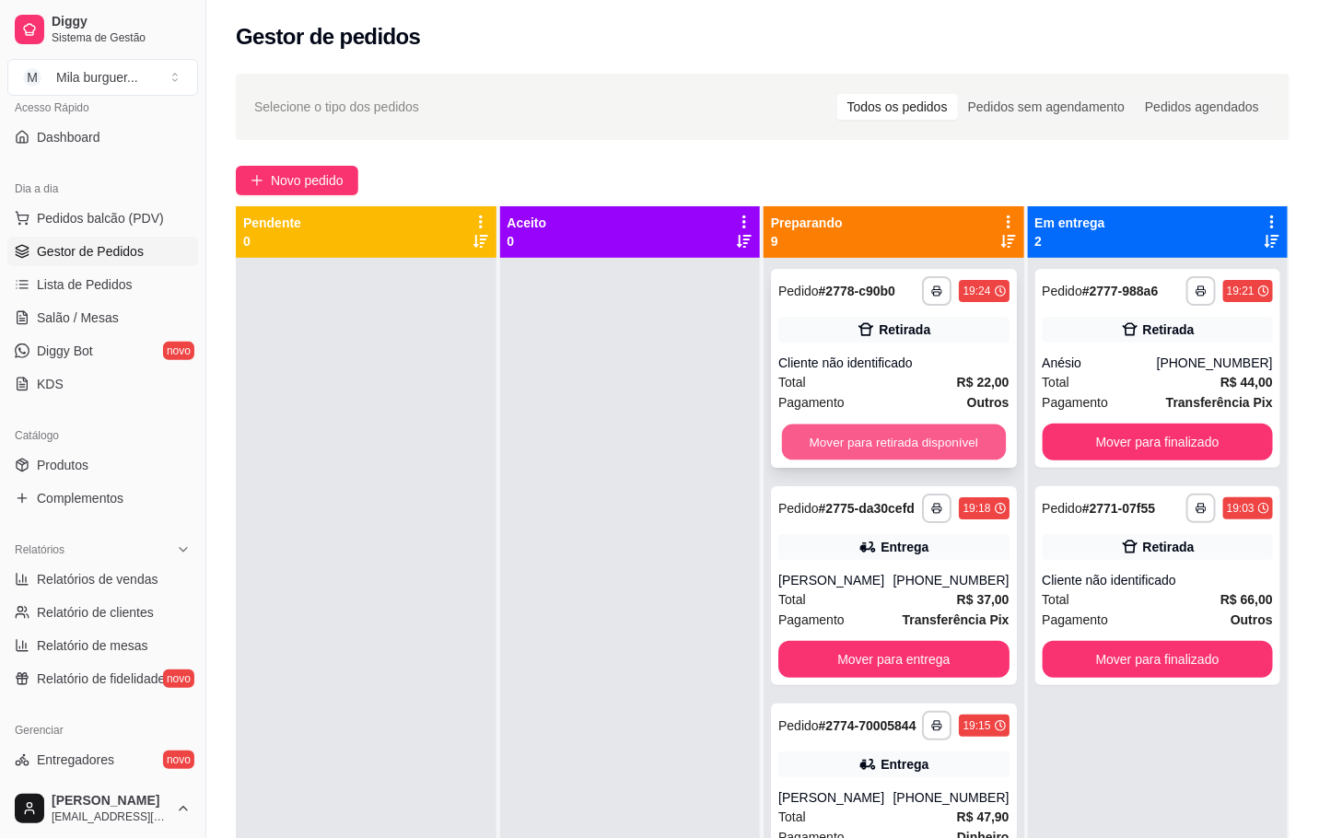
click at [924, 442] on button "Mover para retirada disponível" at bounding box center [894, 443] width 224 height 36
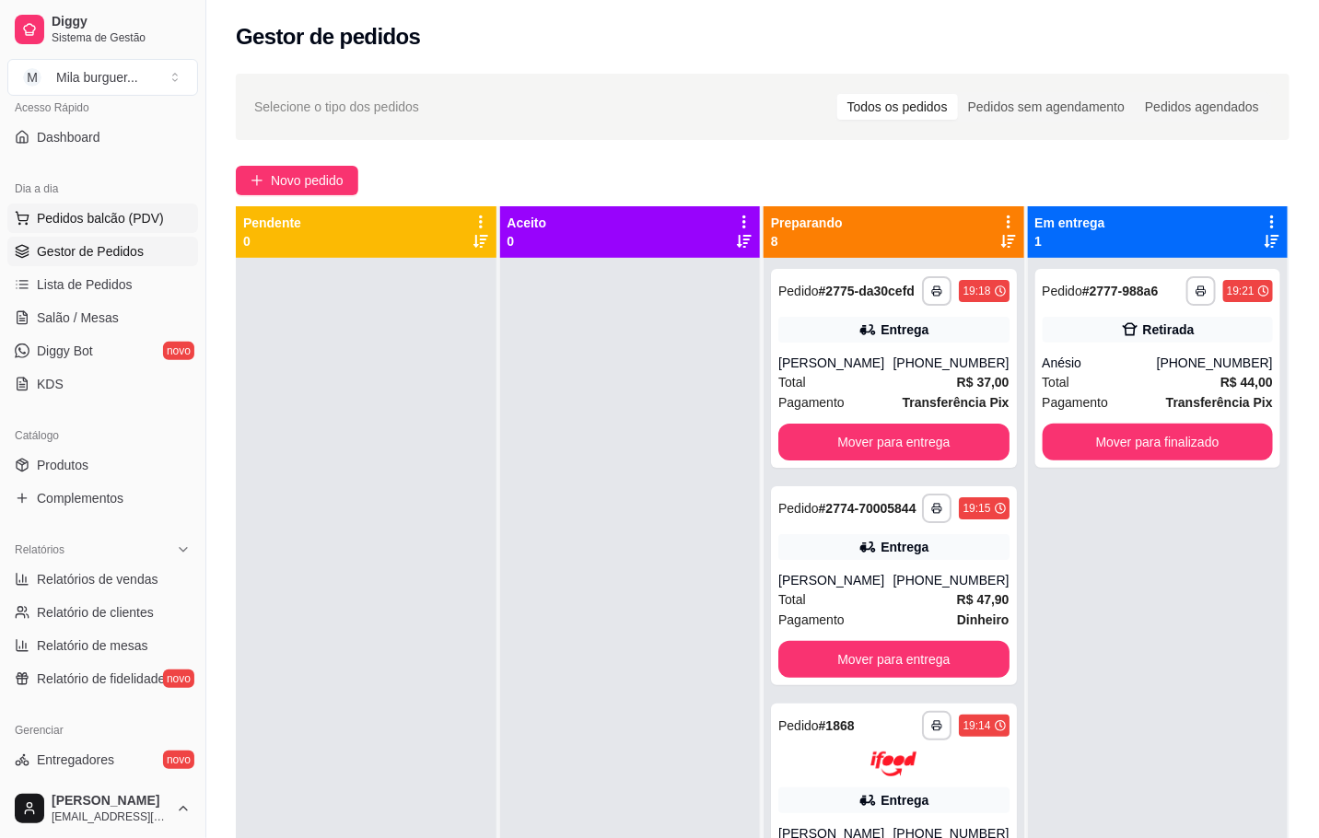
click at [134, 211] on span "Pedidos balcão (PDV)" at bounding box center [100, 218] width 127 height 18
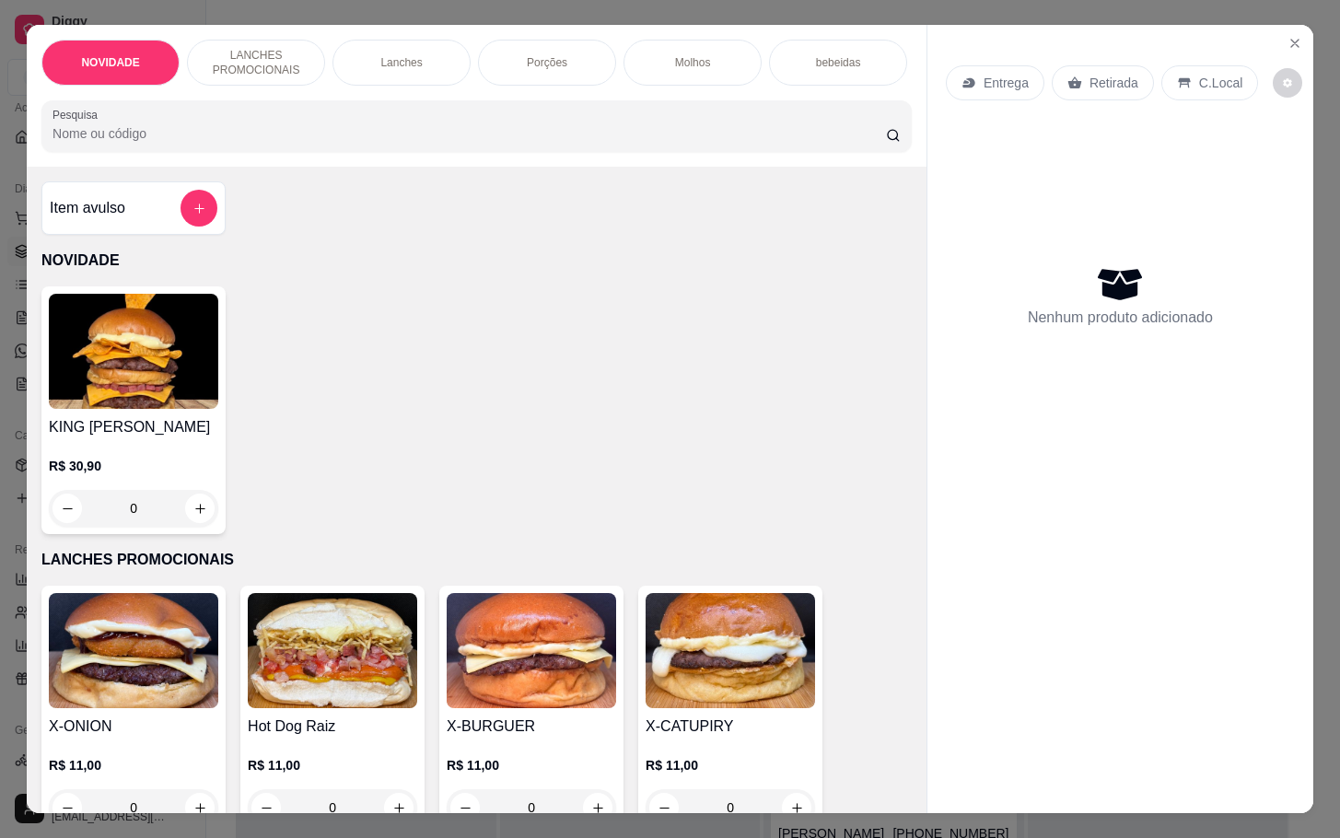
click at [1301, 25] on div "Entrega Retirada C.Local Nenhum produto adicionado" at bounding box center [1121, 404] width 386 height 758
click at [1288, 36] on icon "Close" at bounding box center [1295, 43] width 15 height 15
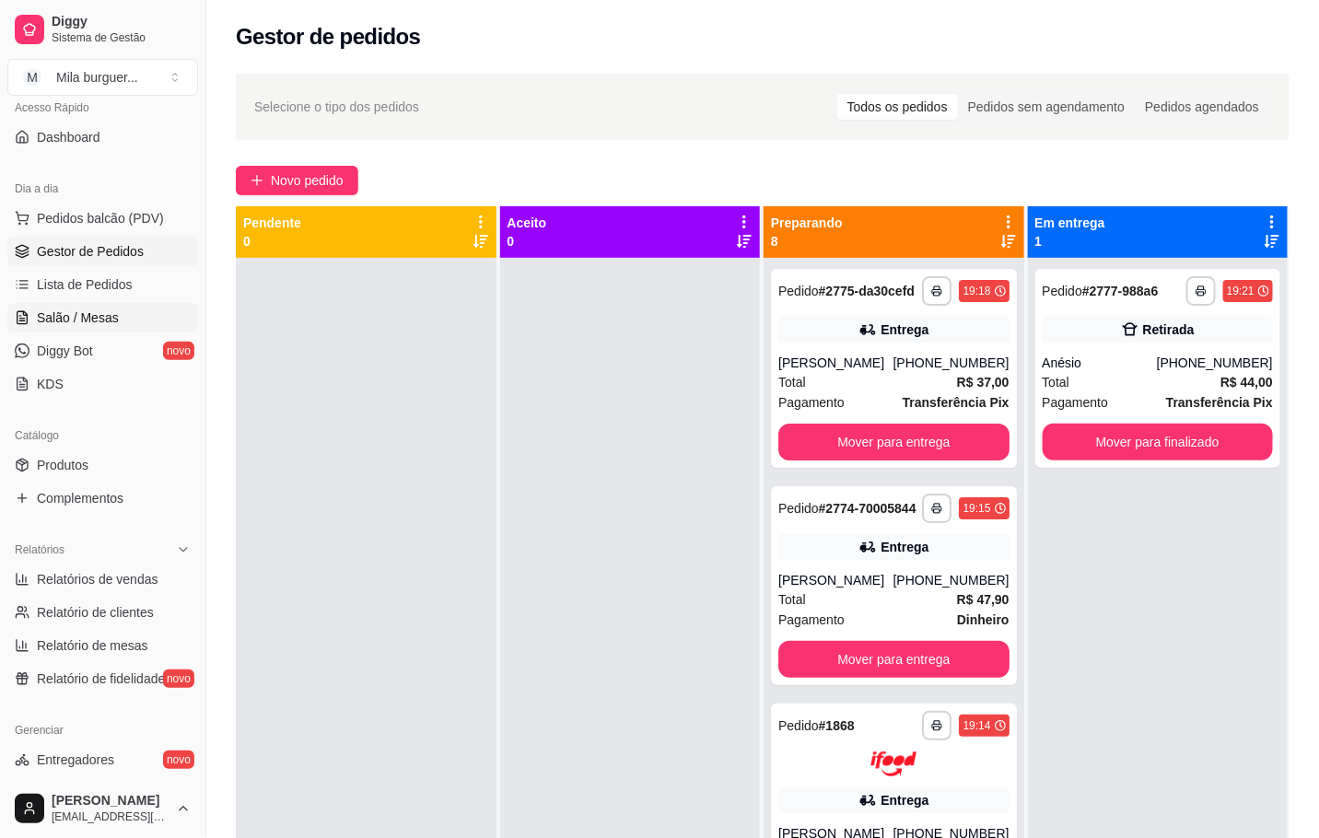
click at [134, 308] on link "Salão / Mesas" at bounding box center [102, 317] width 191 height 29
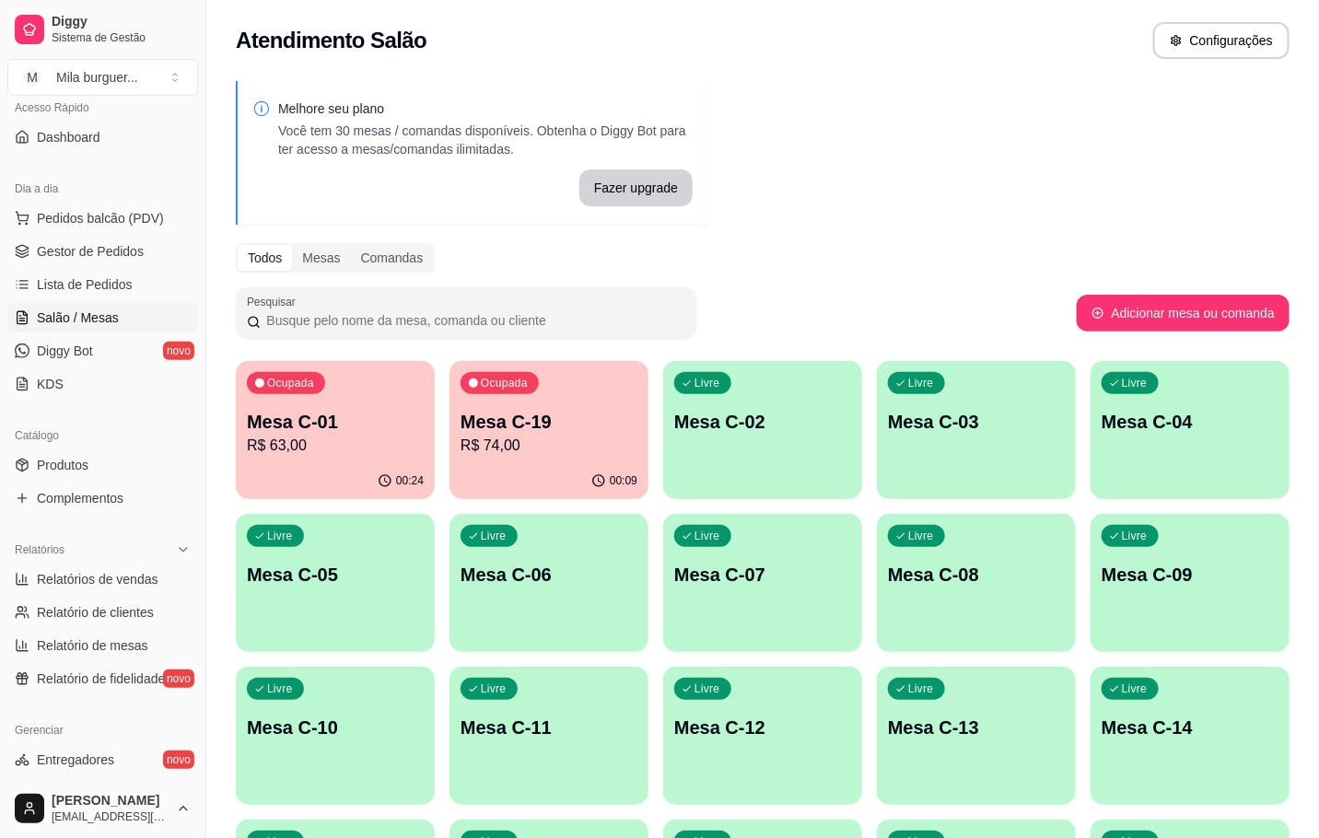
click at [309, 409] on p "Mesa C-01" at bounding box center [335, 422] width 177 height 26
click at [53, 214] on span "Pedidos balcão (PDV)" at bounding box center [100, 218] width 127 height 18
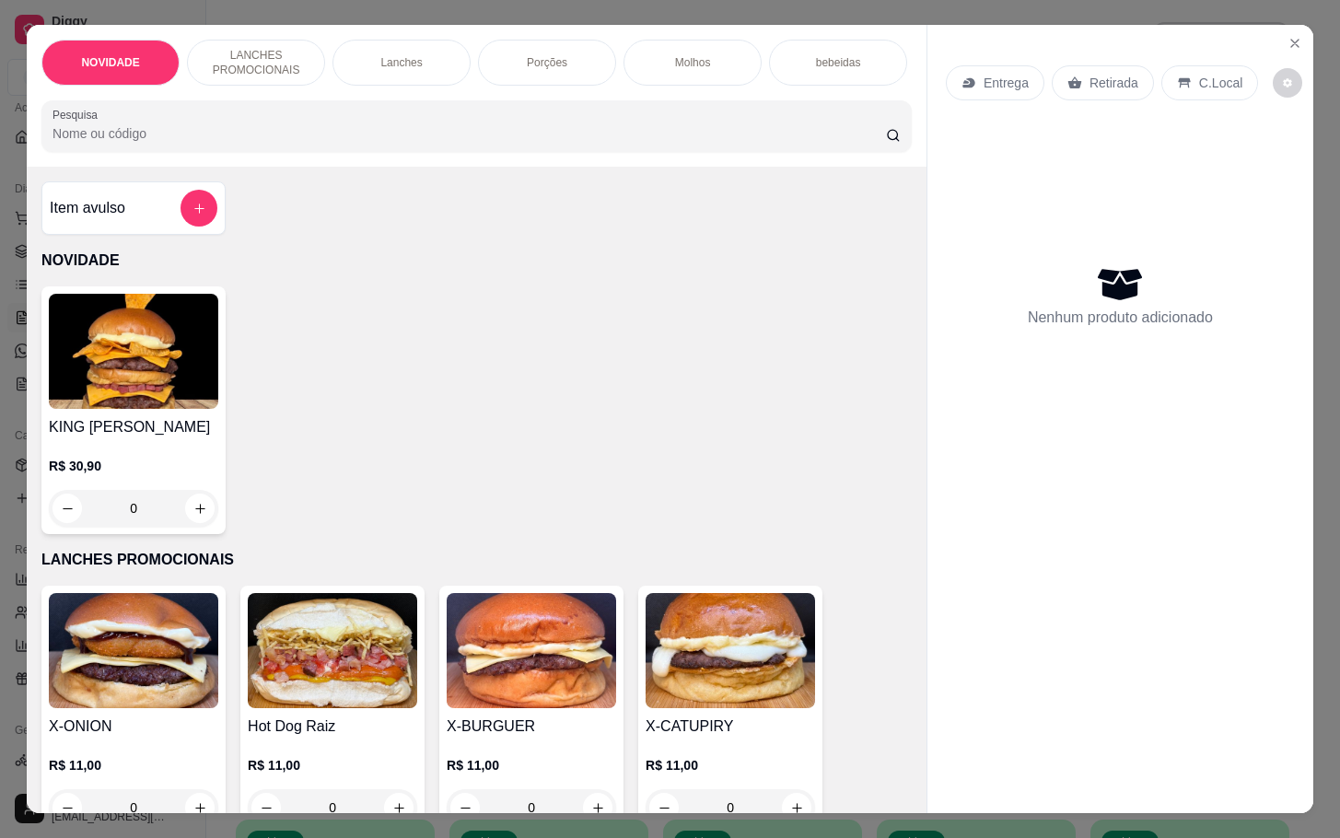
click at [323, 614] on img at bounding box center [332, 650] width 169 height 115
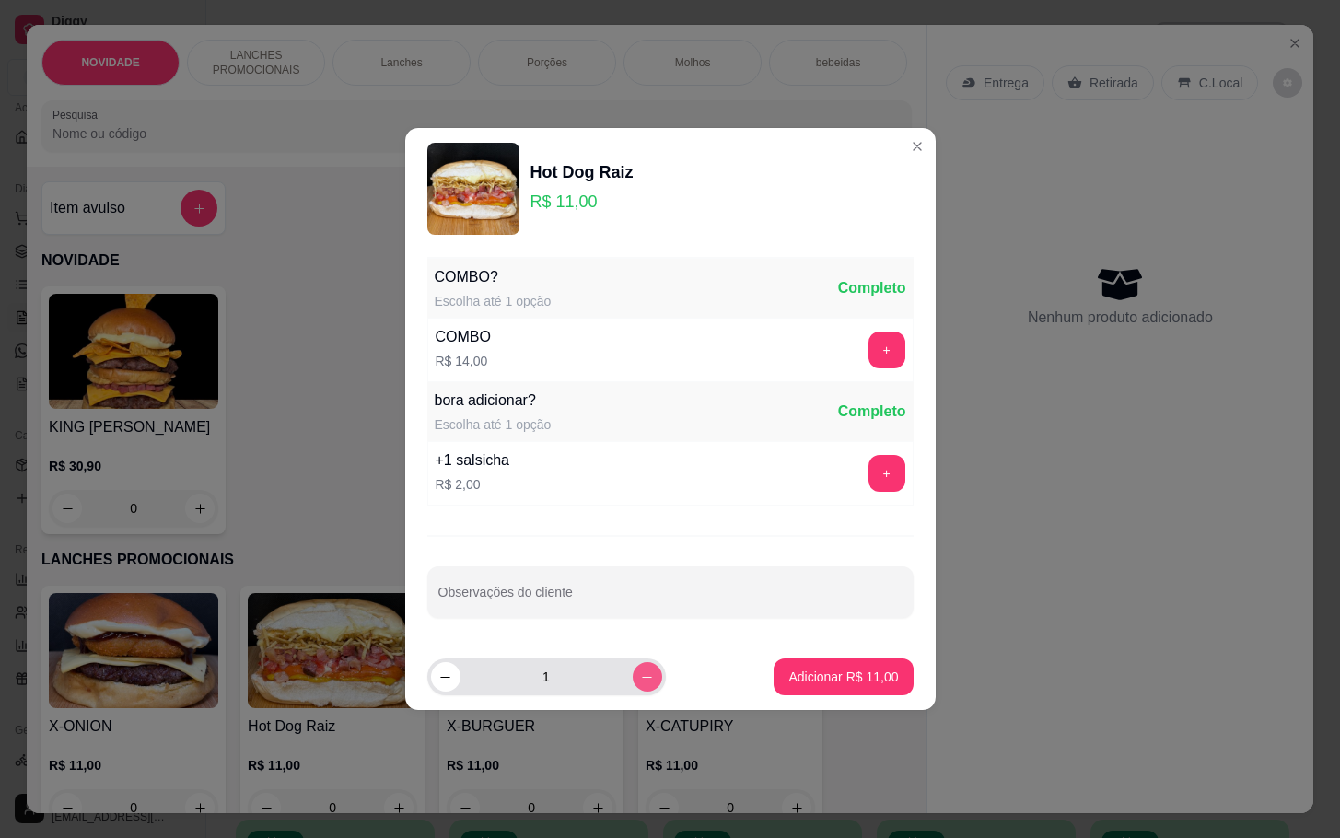
click at [633, 688] on button "increase-product-quantity" at bounding box center [647, 676] width 29 height 29
click at [860, 495] on div "+1 salsicha R$ 2,00 +" at bounding box center [670, 473] width 486 height 64
click at [869, 465] on button "+" at bounding box center [887, 473] width 37 height 37
click at [865, 465] on div "- 1 +" at bounding box center [846, 473] width 134 height 37
click at [438, 672] on button "decrease-product-quantity" at bounding box center [445, 676] width 29 height 29
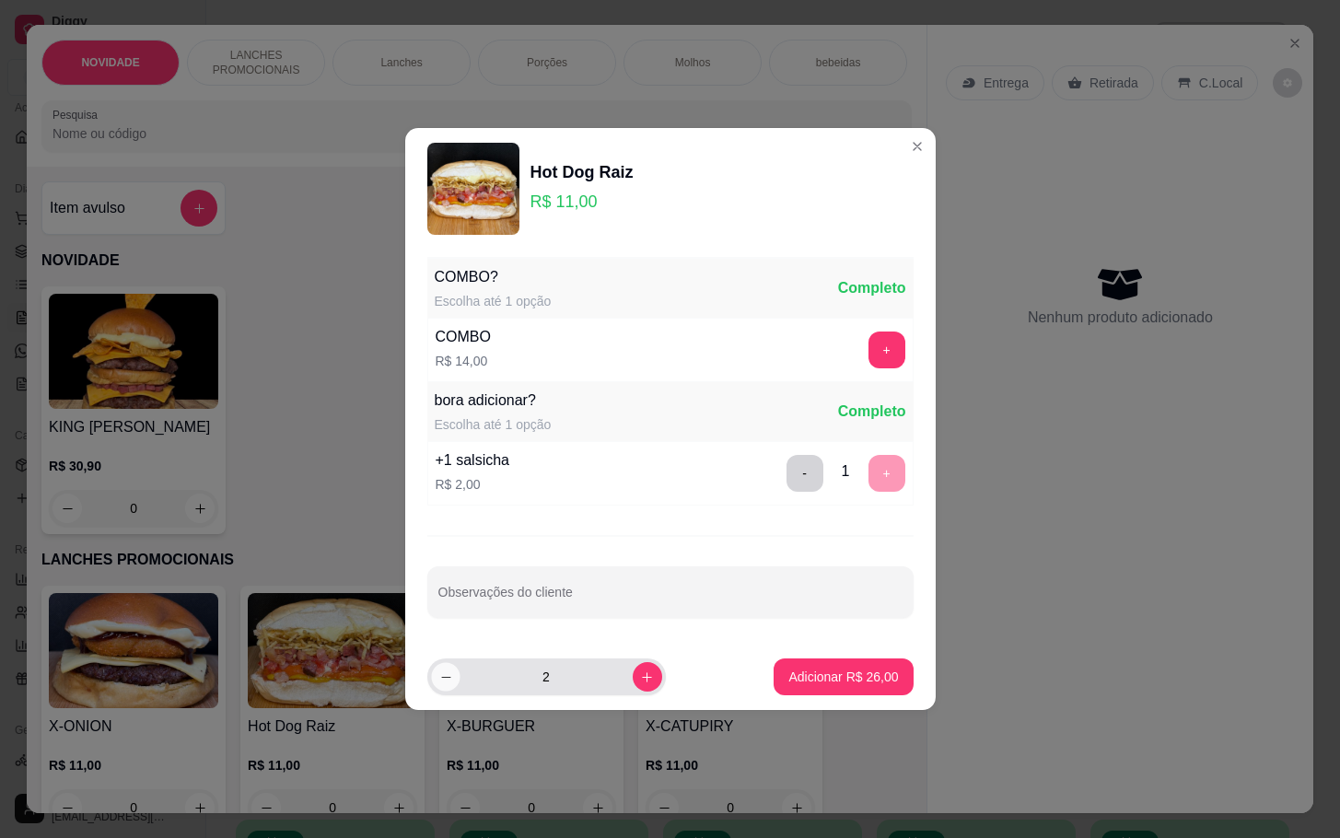
type input "1"
click at [818, 680] on p "Adicionar R$ 13,00" at bounding box center [843, 677] width 107 height 18
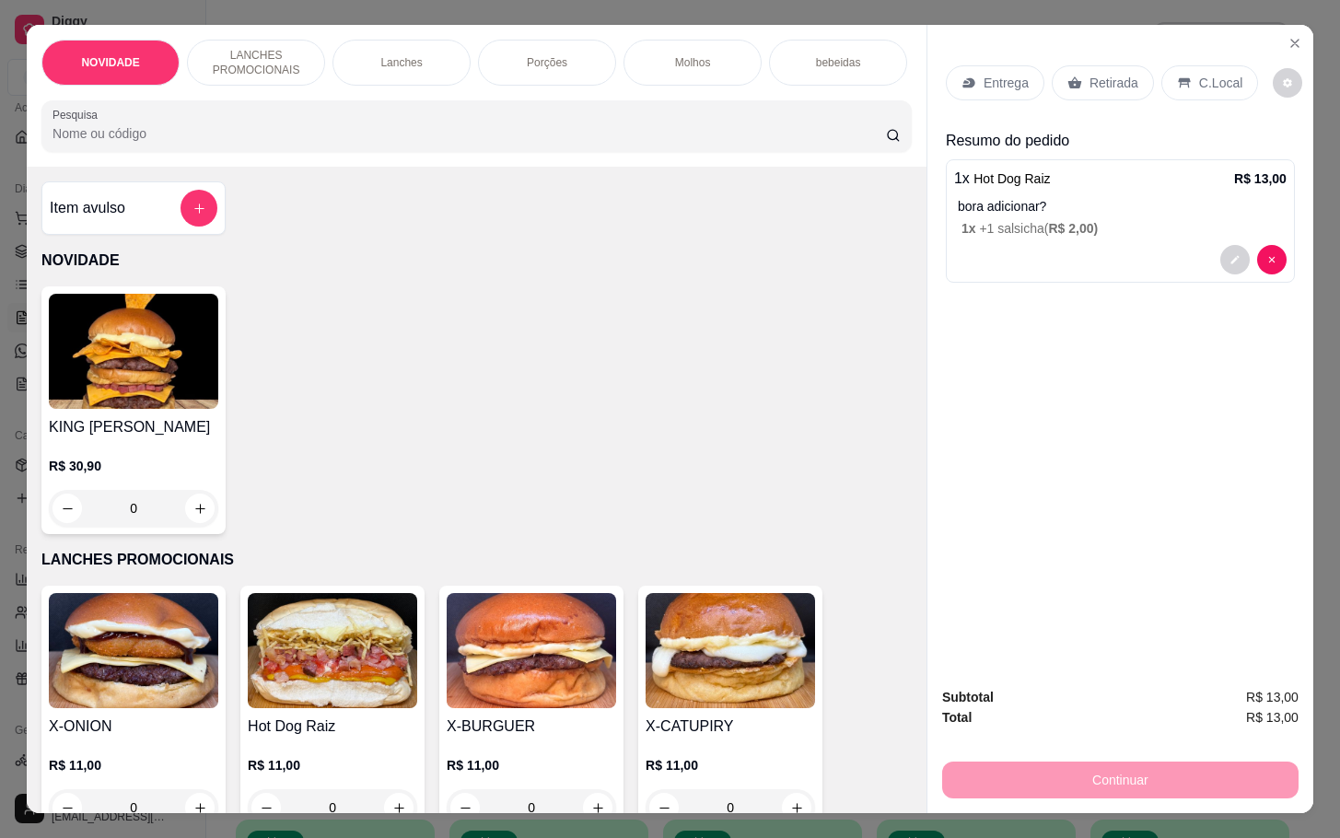
click at [285, 636] on img at bounding box center [332, 650] width 169 height 115
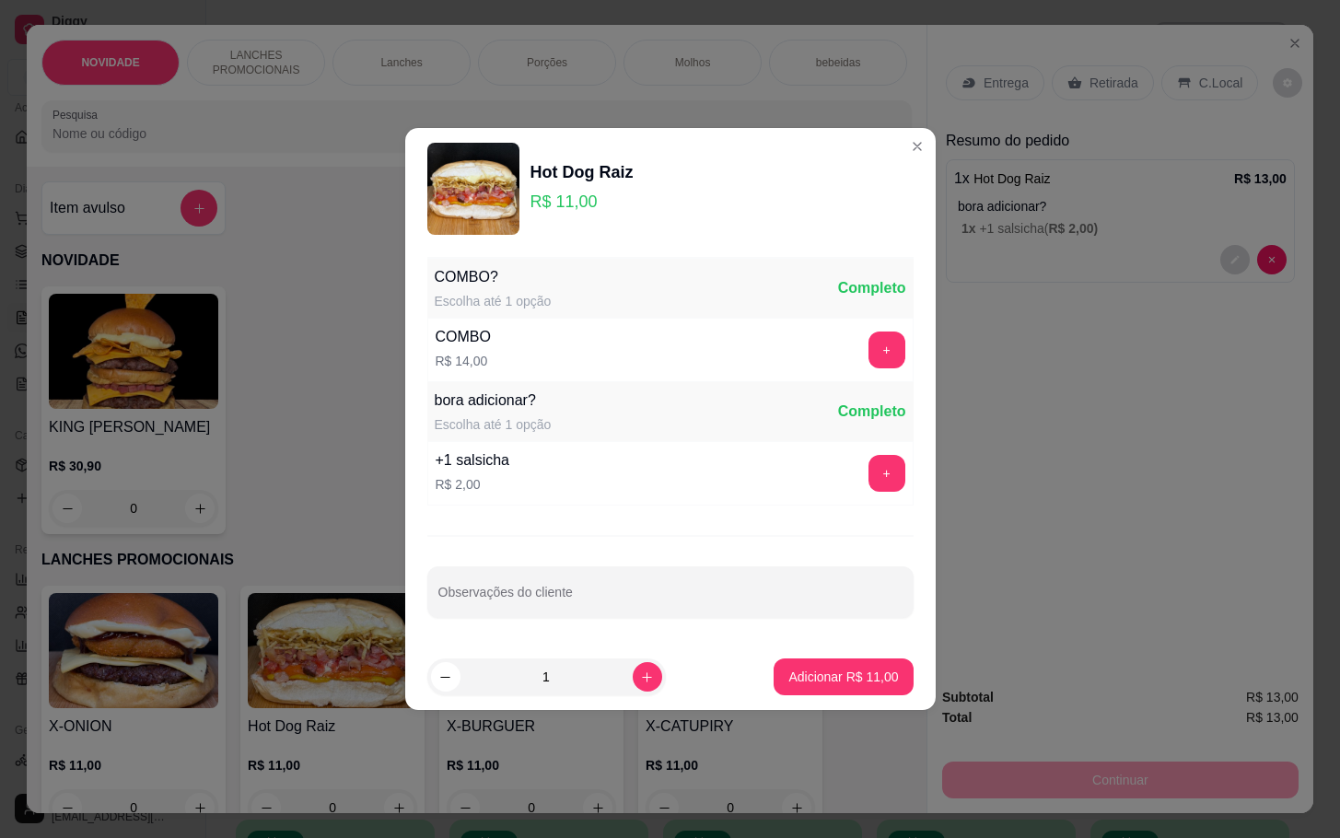
click at [884, 479] on div "+" at bounding box center [887, 473] width 52 height 37
click at [869, 473] on button "+" at bounding box center [887, 473] width 37 height 37
click at [815, 675] on p "Adicionar R$ 13,00" at bounding box center [843, 677] width 110 height 18
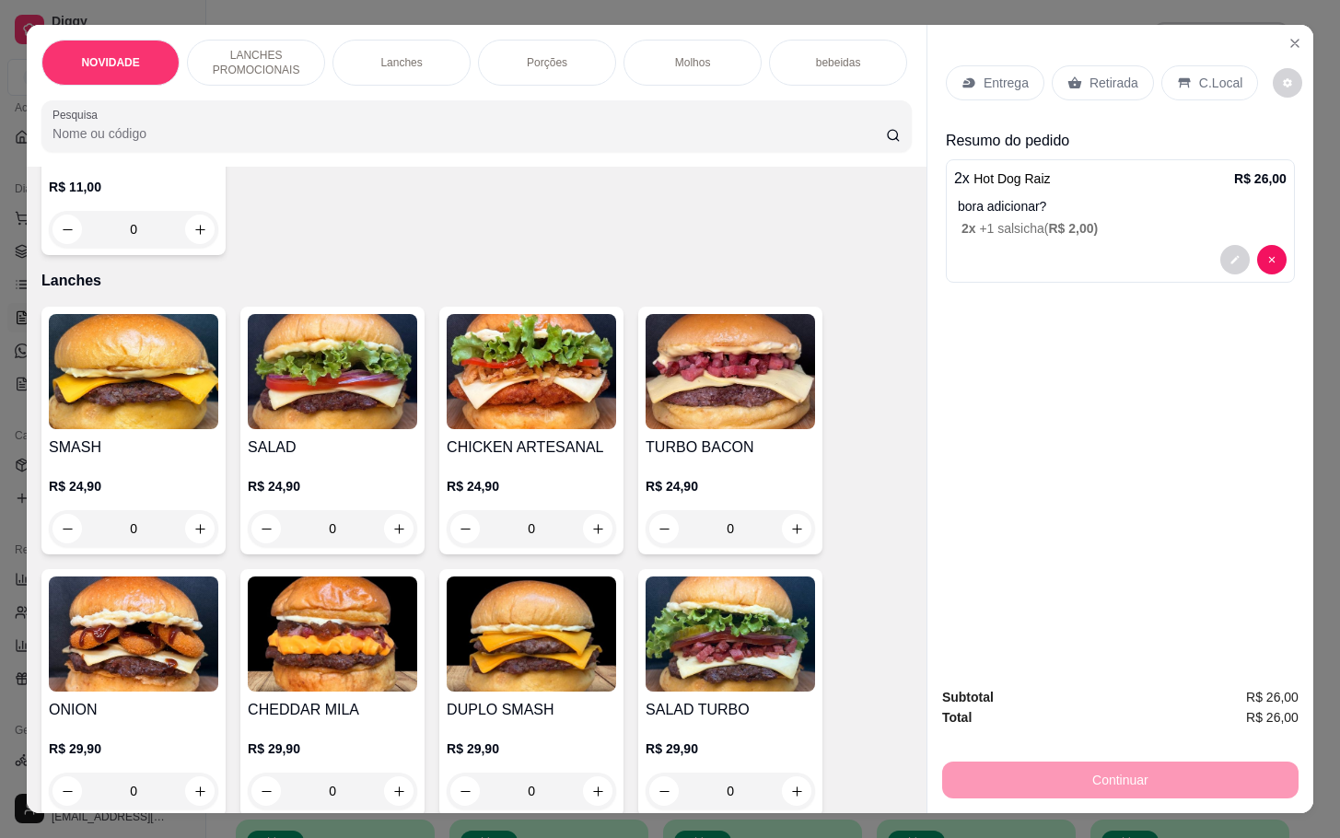
scroll to position [1152, 0]
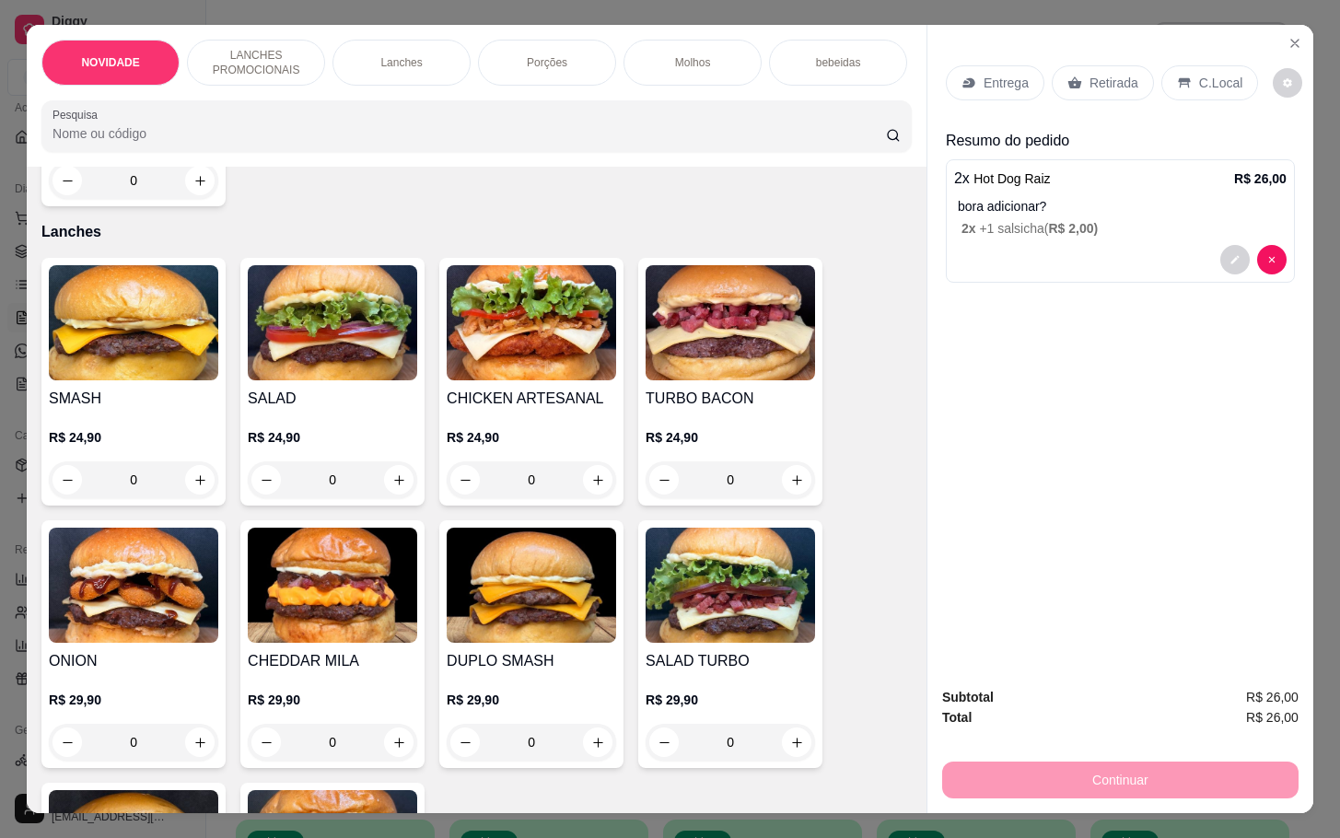
click at [758, 348] on img at bounding box center [730, 322] width 169 height 115
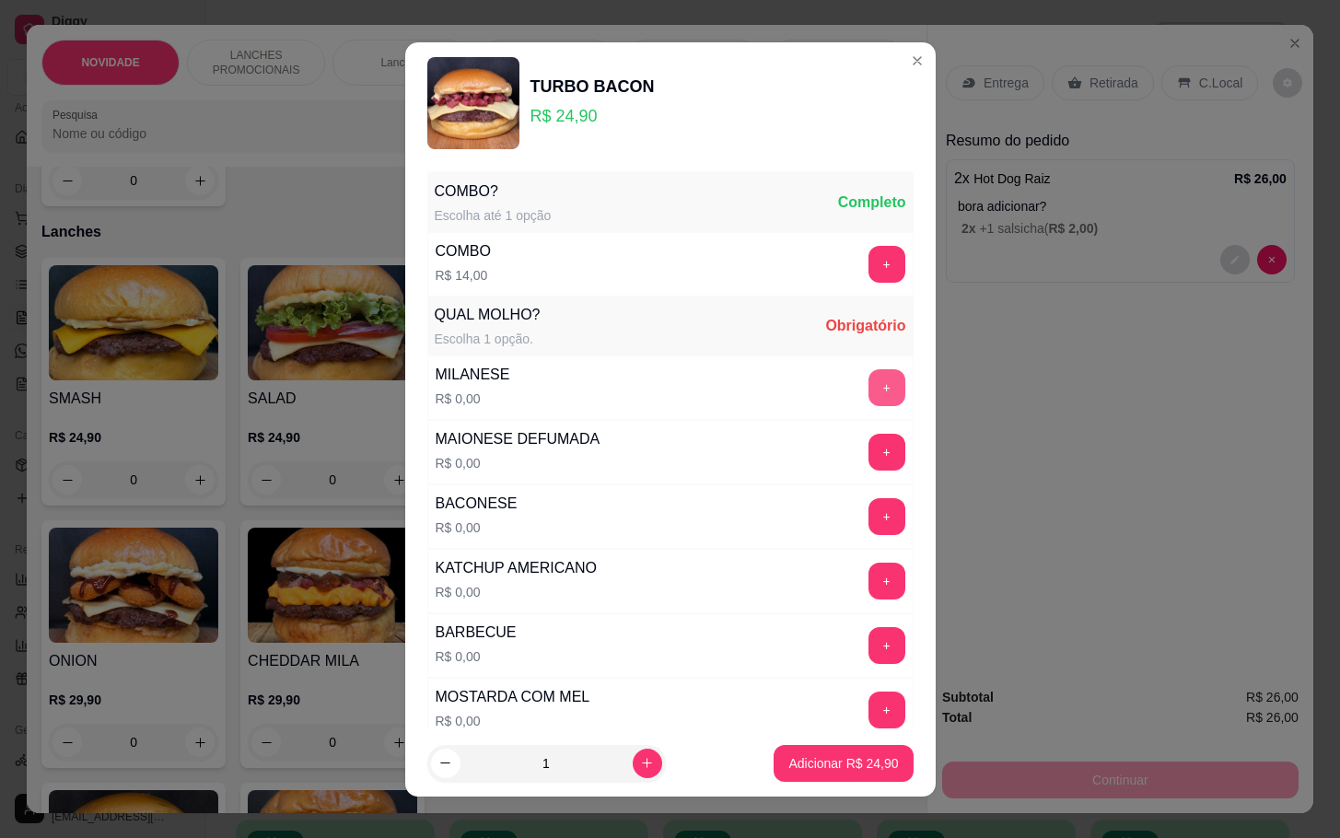
click at [869, 379] on button "+" at bounding box center [887, 387] width 37 height 37
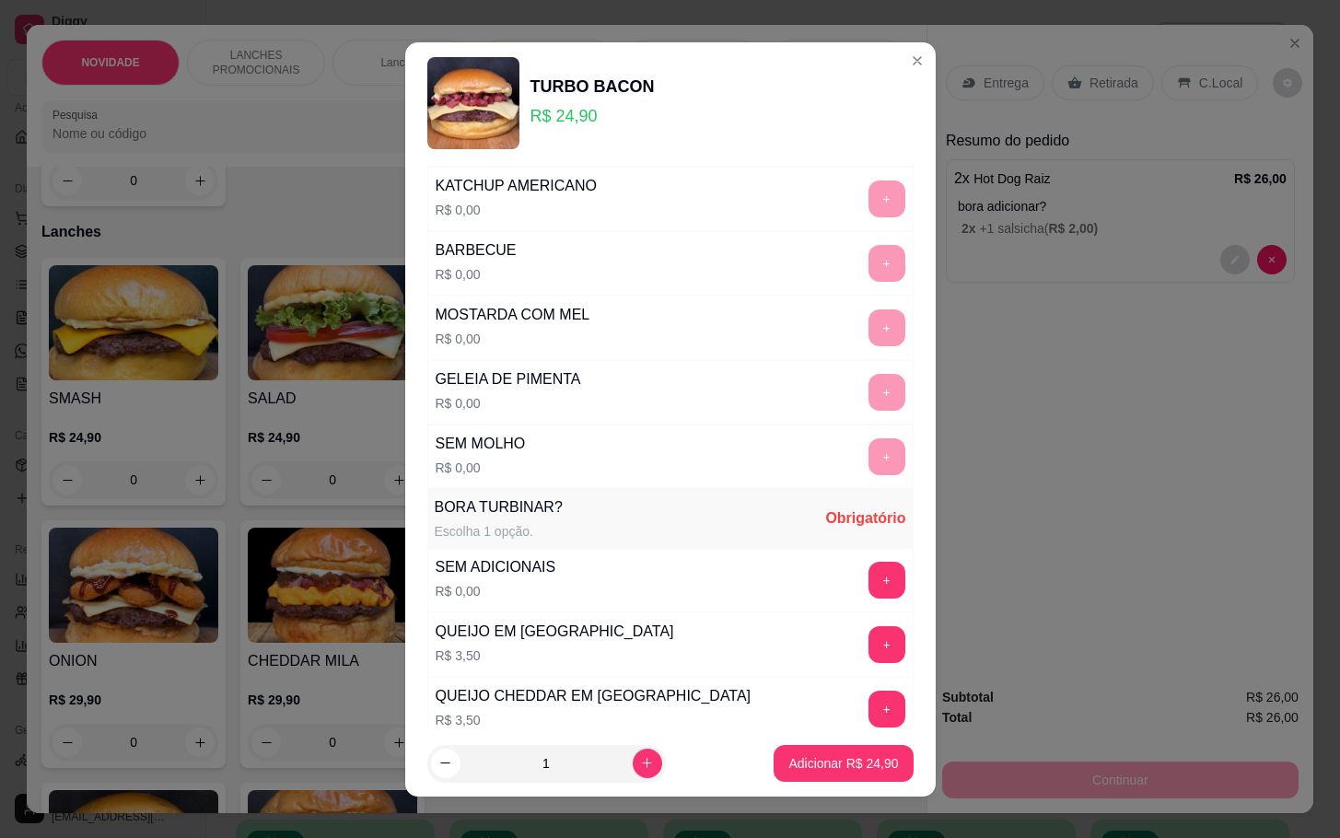
scroll to position [393, 0]
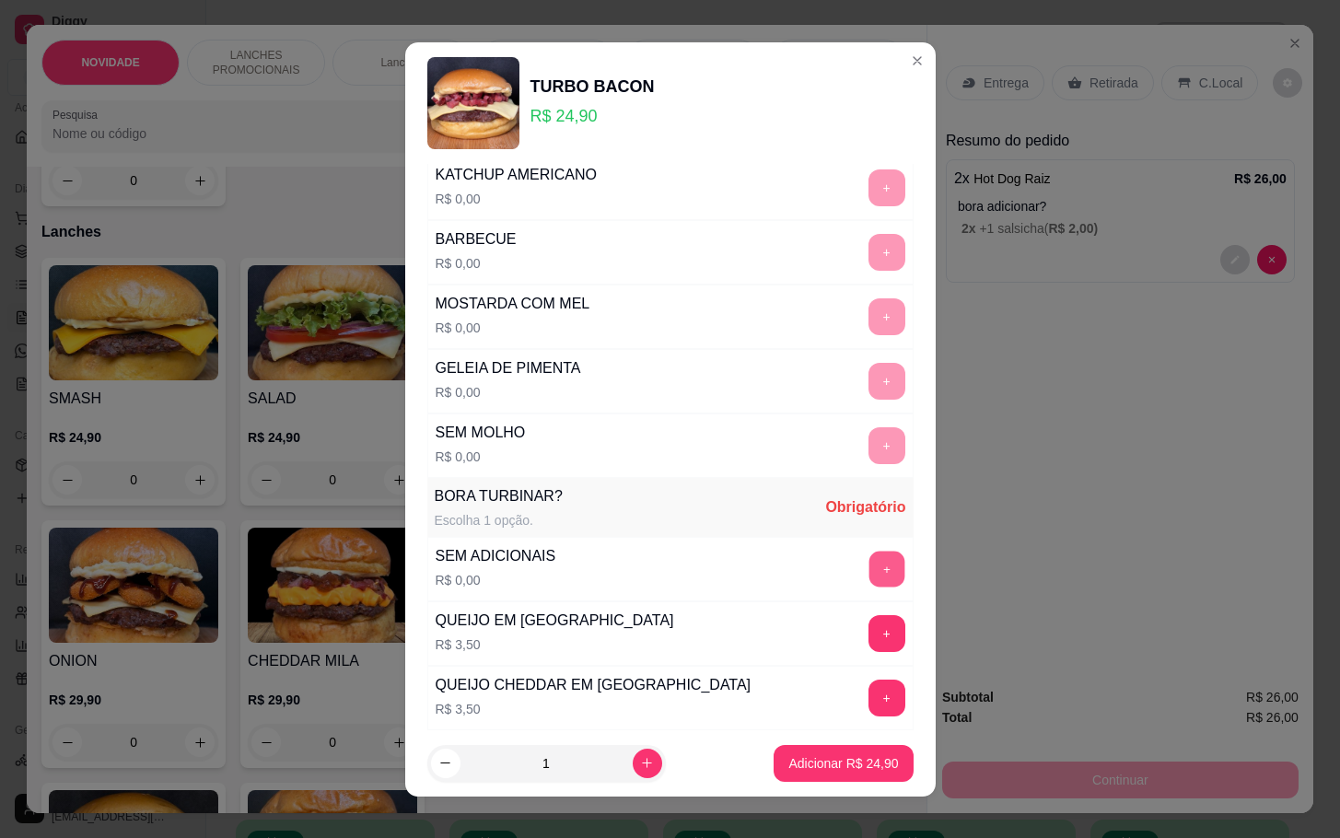
click at [869, 570] on button "+" at bounding box center [887, 569] width 36 height 36
click at [808, 768] on p "Adicionar R$ 24,90" at bounding box center [843, 763] width 107 height 18
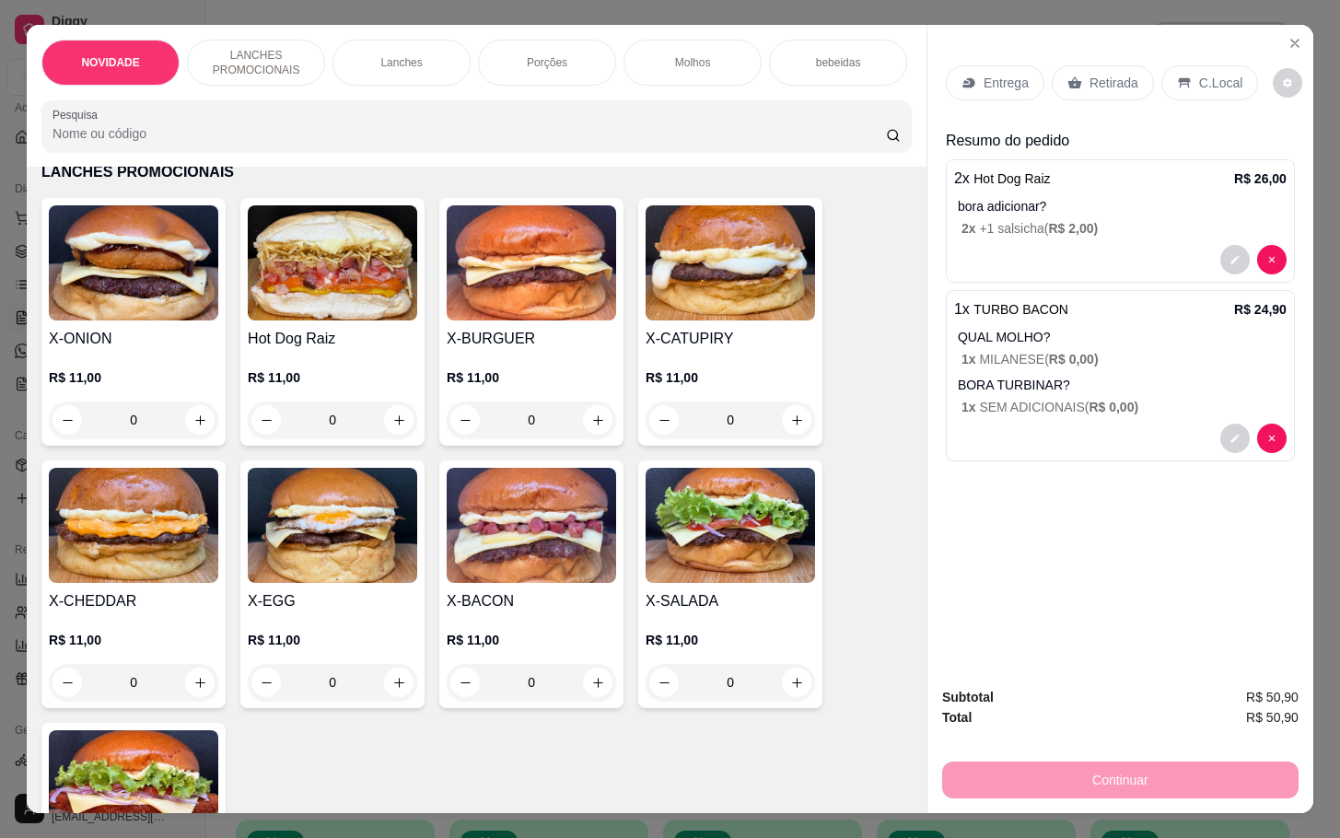
scroll to position [0, 0]
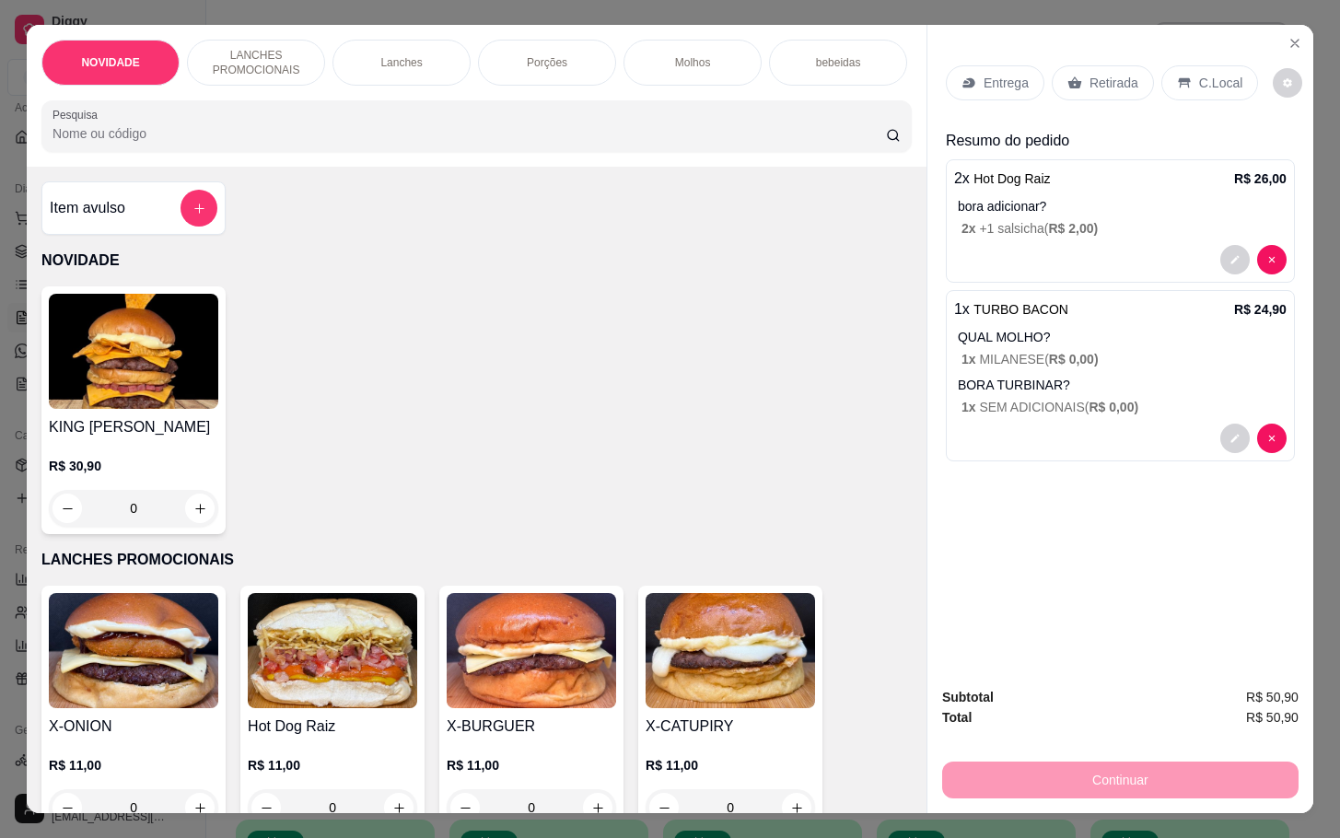
click at [1131, 91] on div "Entrega Retirada C.Local" at bounding box center [1102, 82] width 312 height 35
click at [1123, 89] on div "Retirada" at bounding box center [1103, 82] width 102 height 35
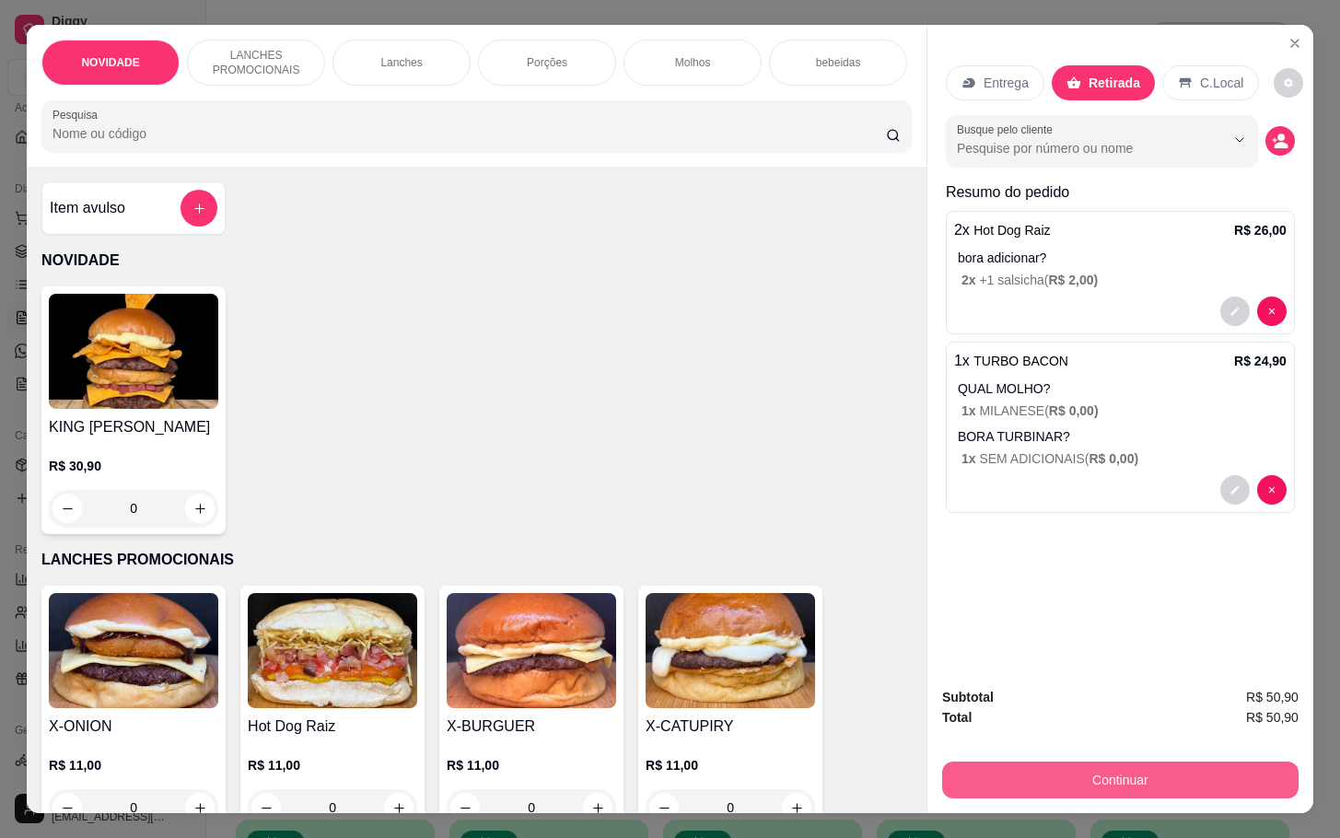
click at [1127, 772] on button "Continuar" at bounding box center [1120, 780] width 356 height 37
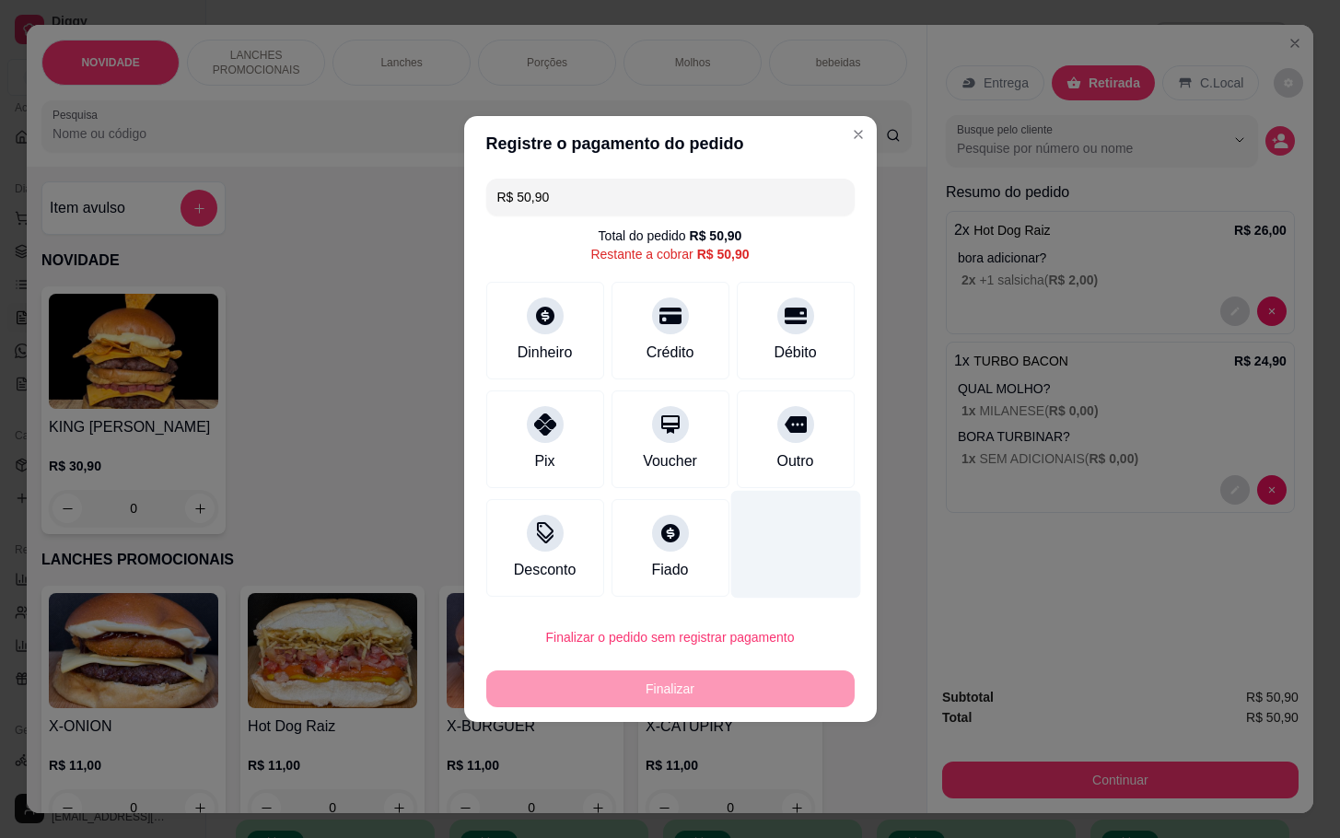
click at [832, 487] on div "Outro" at bounding box center [796, 440] width 118 height 98
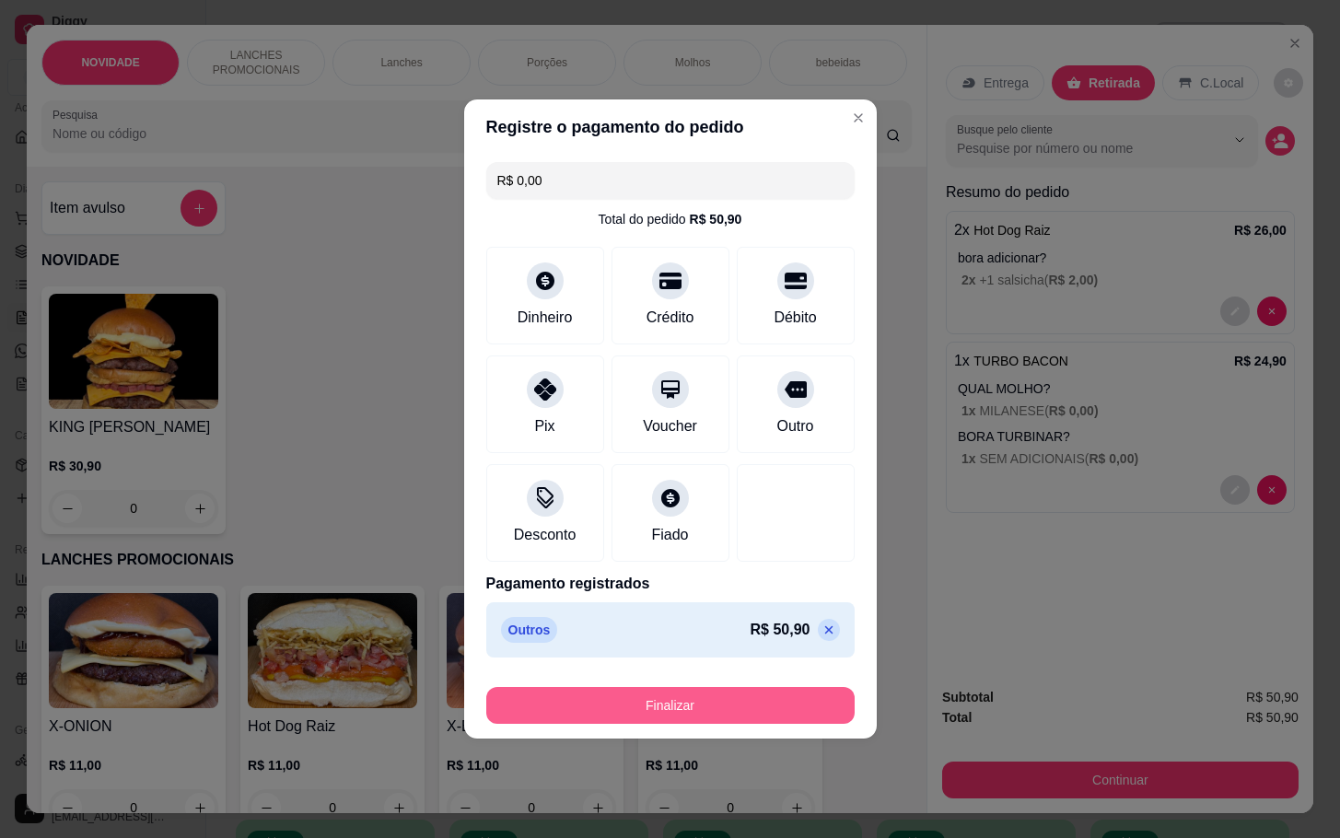
click at [779, 694] on button "Finalizar" at bounding box center [670, 705] width 368 height 37
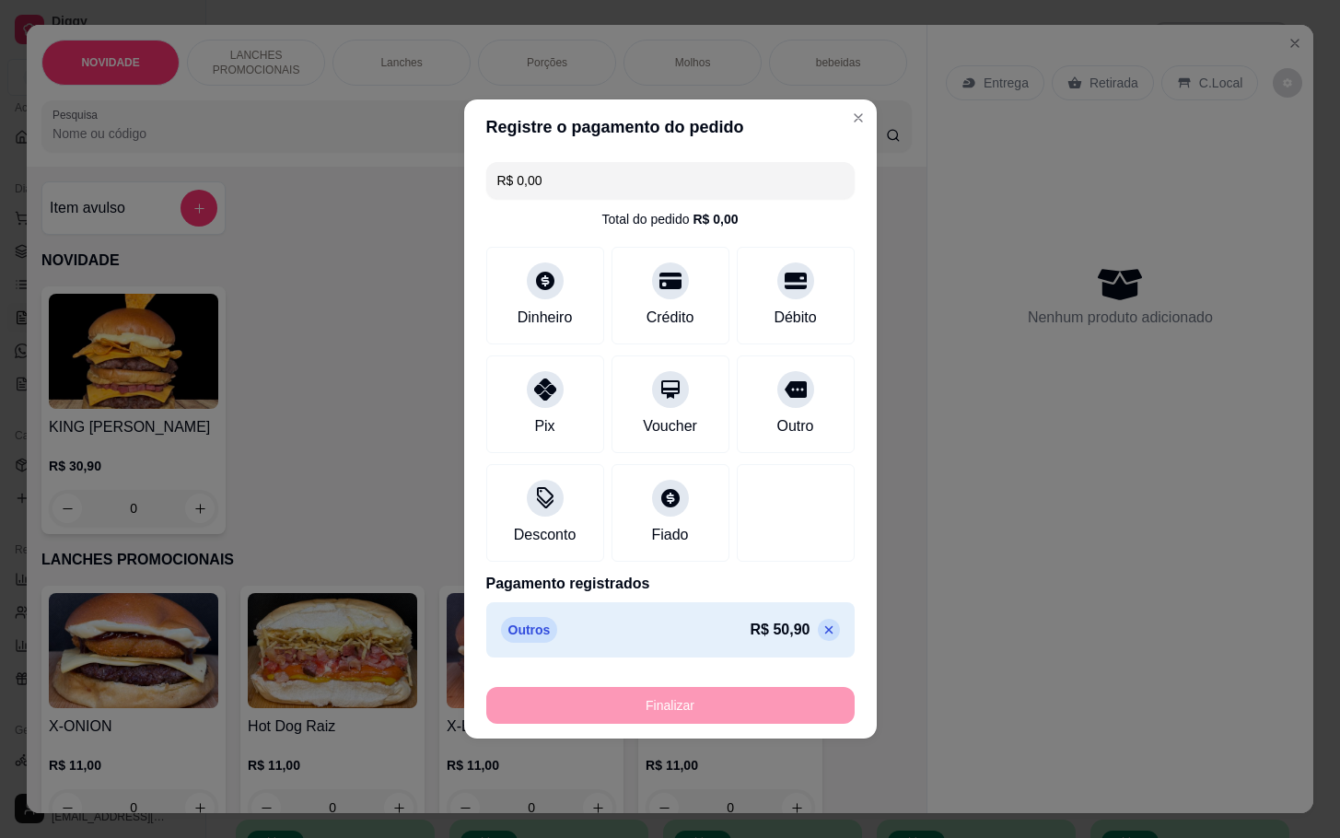
type input "-R$ 50,90"
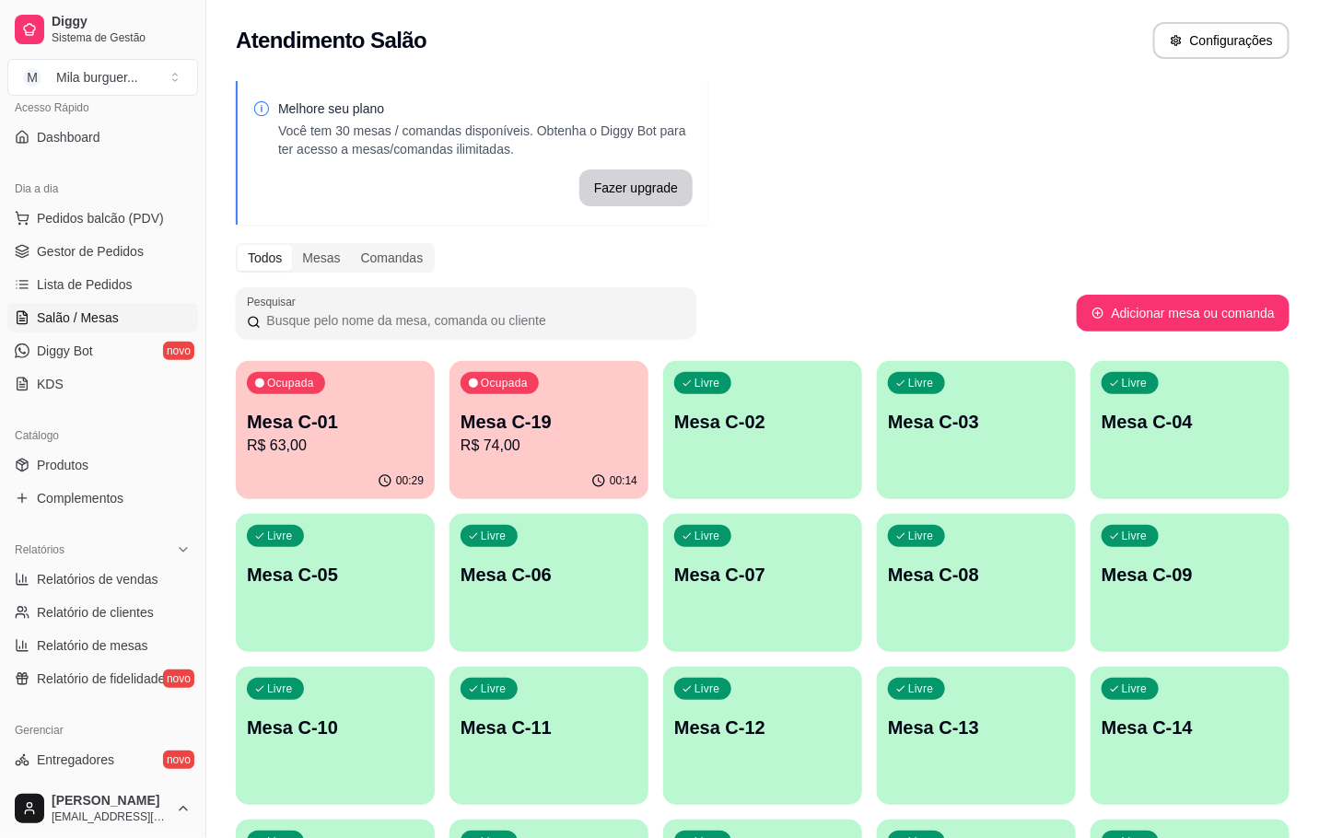
click at [239, 434] on div "Ocupada Mesa C-01 R$ 63,00" at bounding box center [335, 412] width 199 height 102
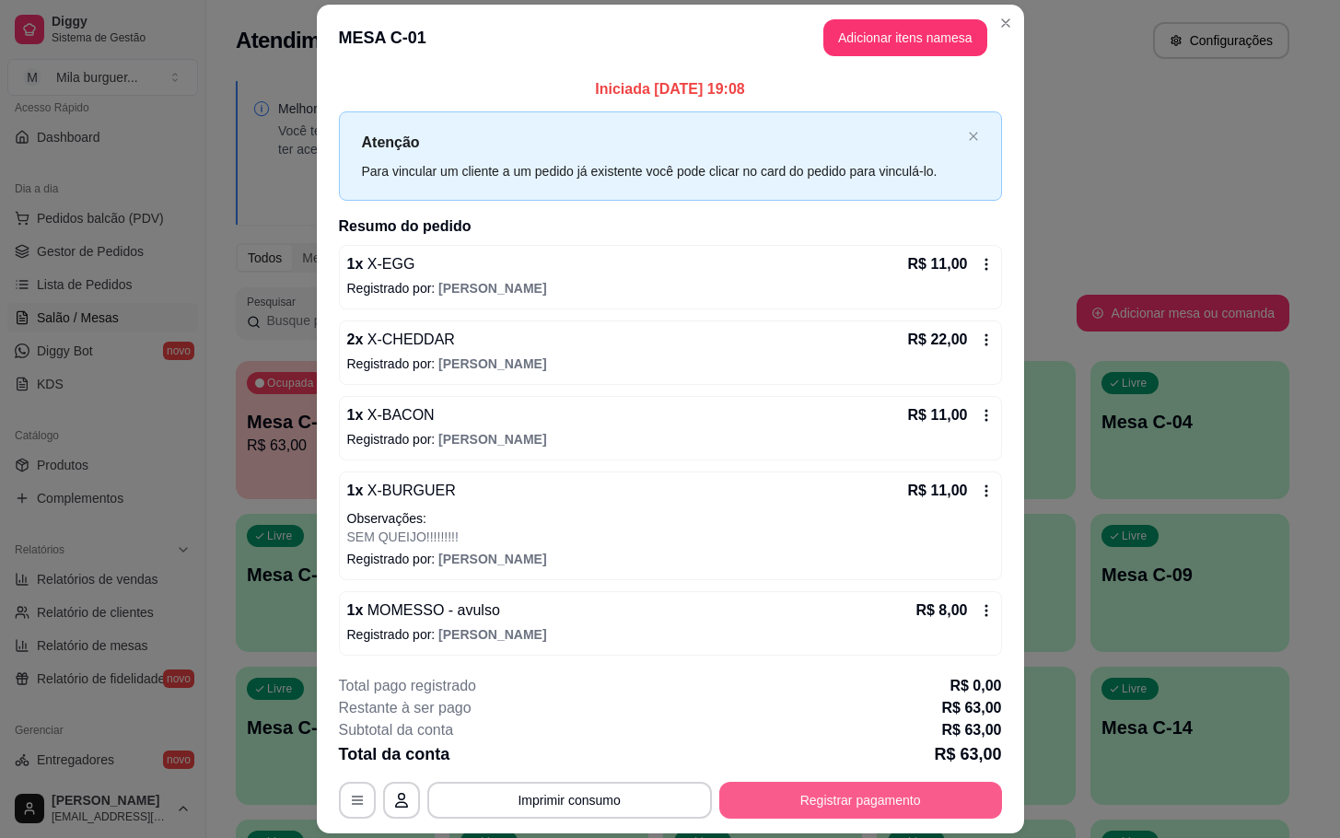
click at [813, 807] on button "Registrar pagamento" at bounding box center [860, 800] width 283 height 37
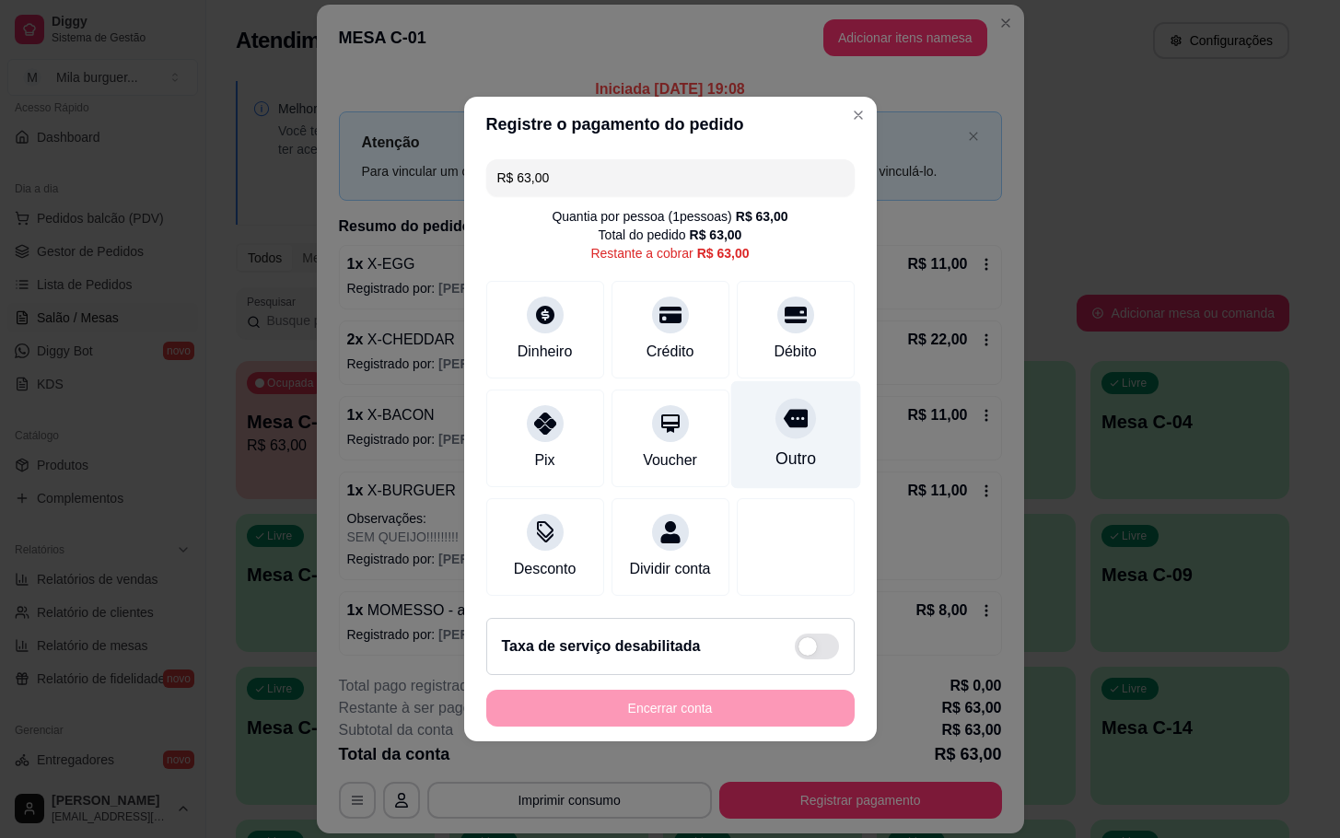
drag, startPoint x: 741, startPoint y: 429, endPoint x: 739, endPoint y: 473, distance: 43.3
click at [746, 432] on div "Outro" at bounding box center [795, 435] width 130 height 108
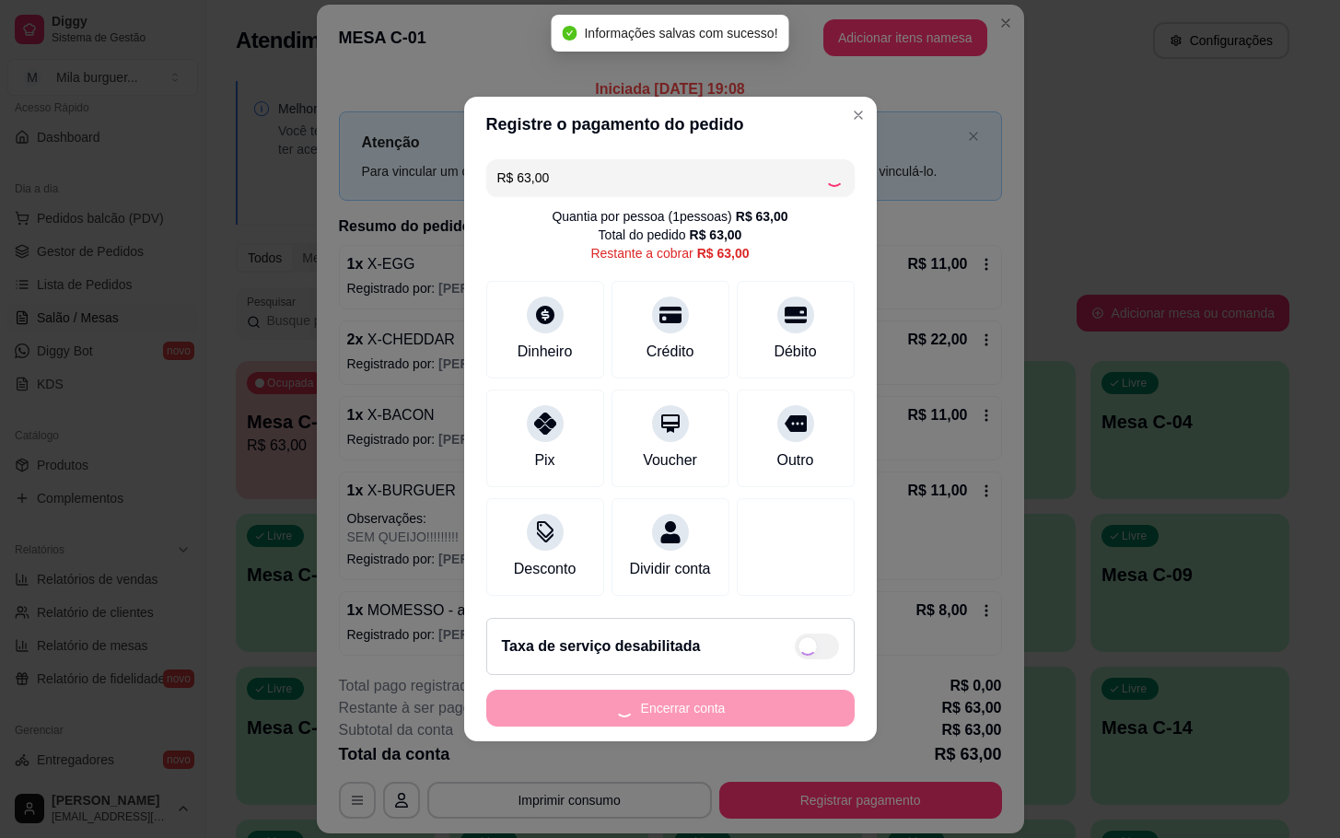
type input "R$ 0,00"
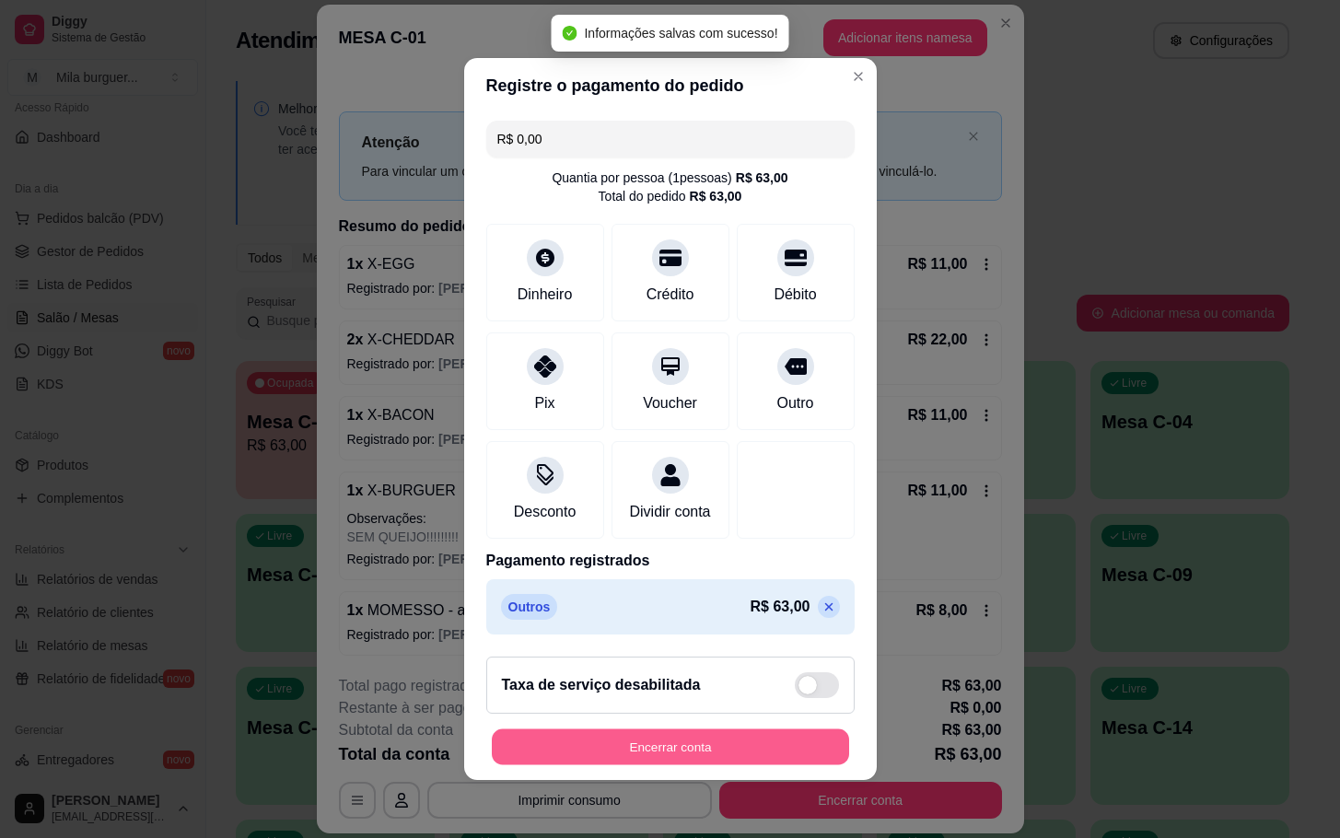
click at [683, 760] on button "Encerrar conta" at bounding box center [670, 747] width 357 height 36
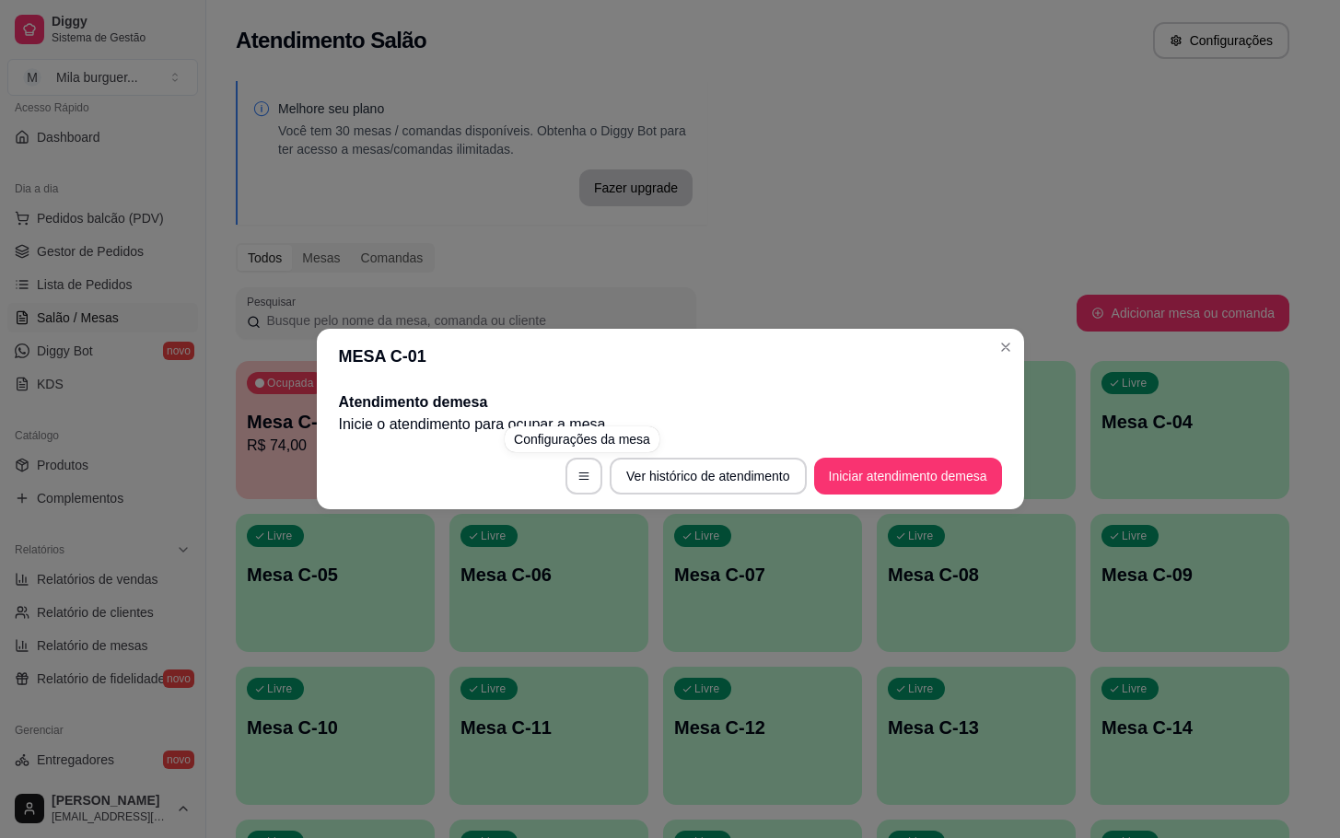
click at [545, 229] on div "MESA C-01 Atendimento de mesa Inicie o atendimento para ocupar a mesa . Ver his…" at bounding box center [670, 419] width 1340 height 838
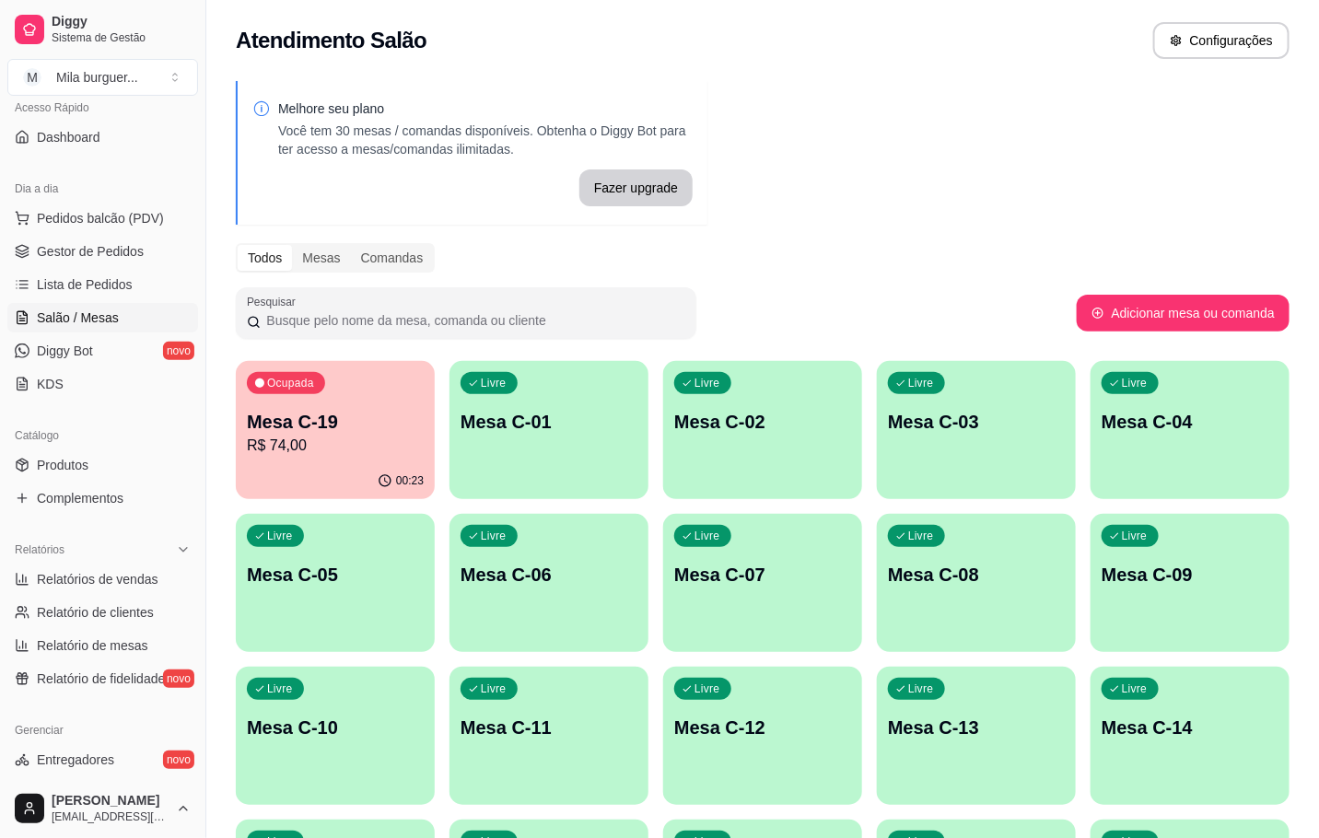
click at [366, 440] on p "R$ 74,00" at bounding box center [335, 446] width 177 height 22
click at [401, 473] on p "00:30" at bounding box center [410, 480] width 28 height 15
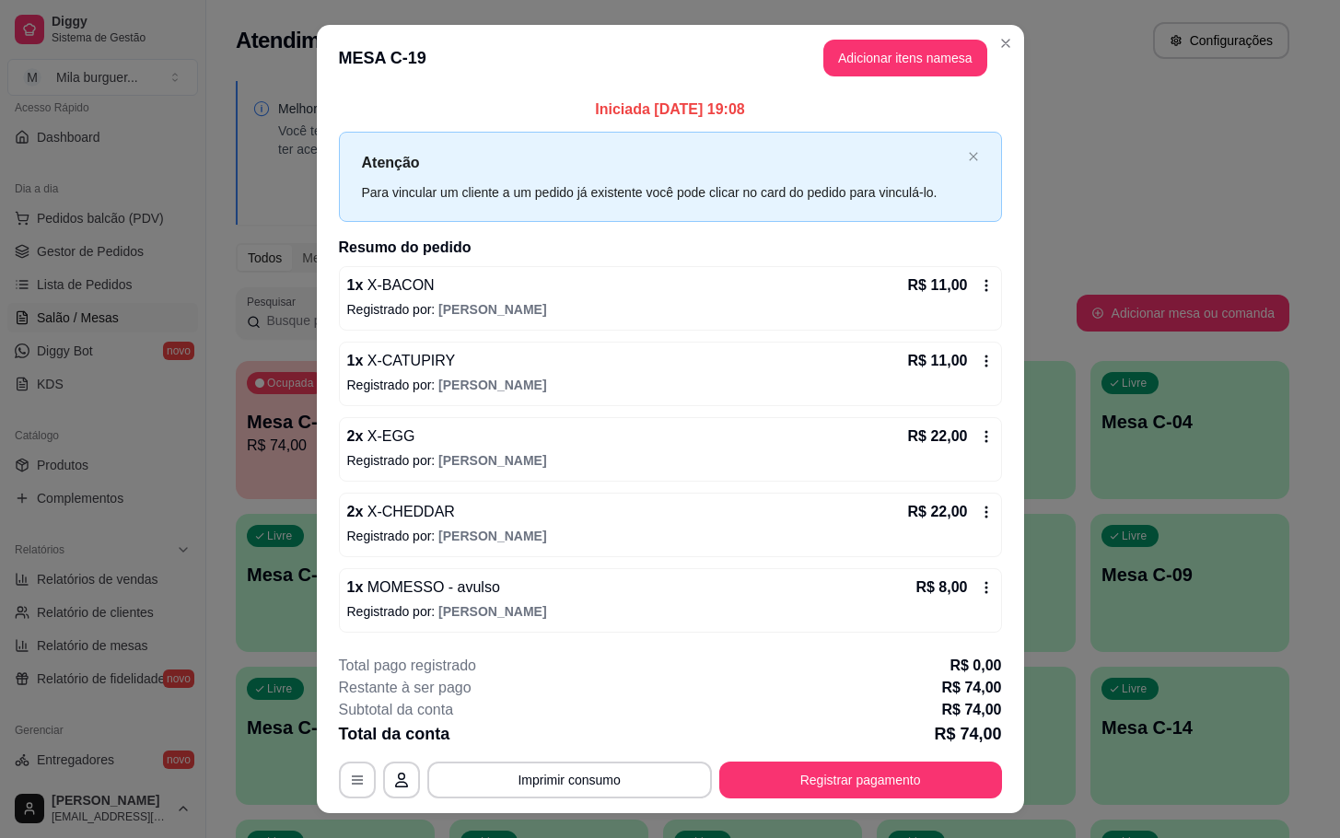
click at [885, 760] on div "**********" at bounding box center [670, 727] width 663 height 144
click at [882, 768] on button "Registrar pagamento" at bounding box center [860, 780] width 274 height 36
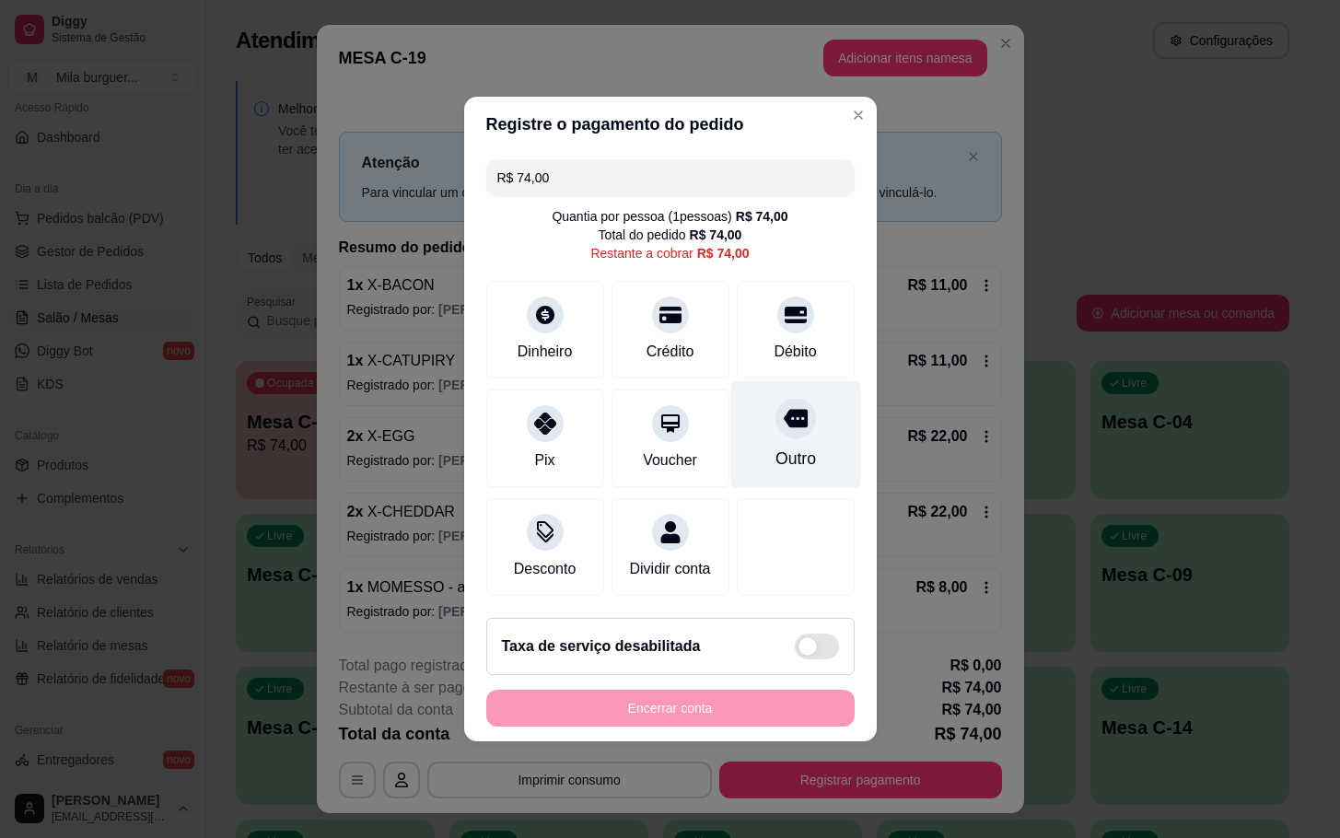
click at [788, 448] on div "Outro" at bounding box center [795, 459] width 41 height 24
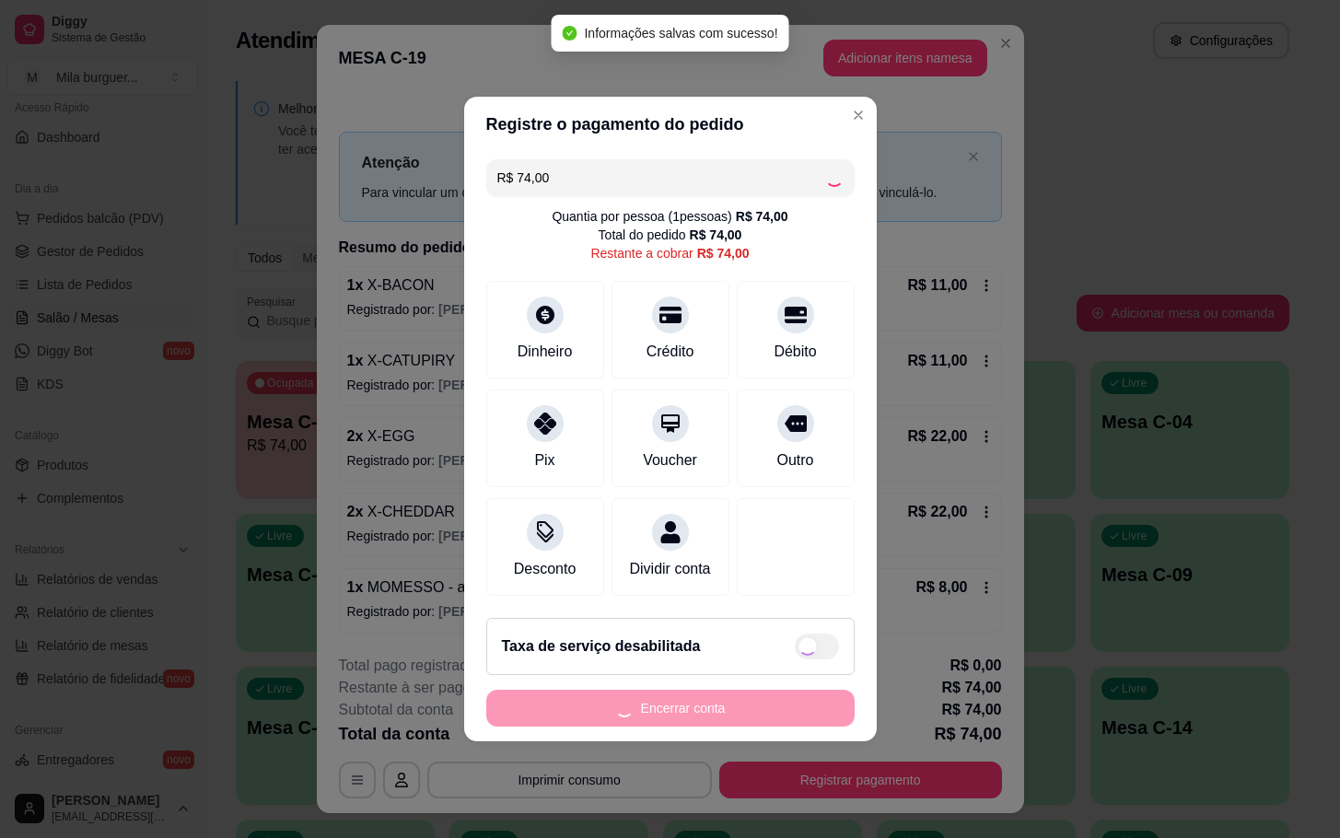
type input "R$ 0,00"
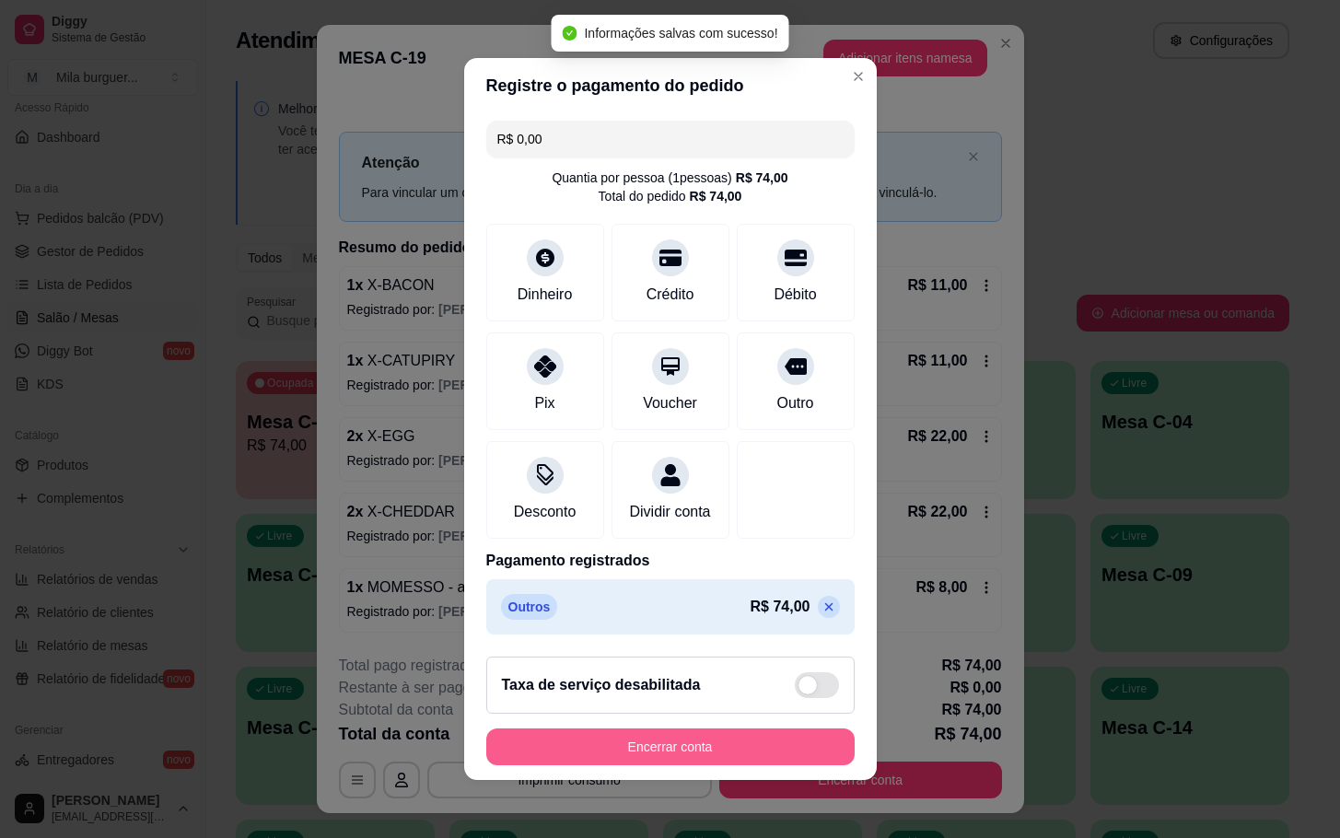
click at [743, 741] on button "Encerrar conta" at bounding box center [670, 747] width 368 height 37
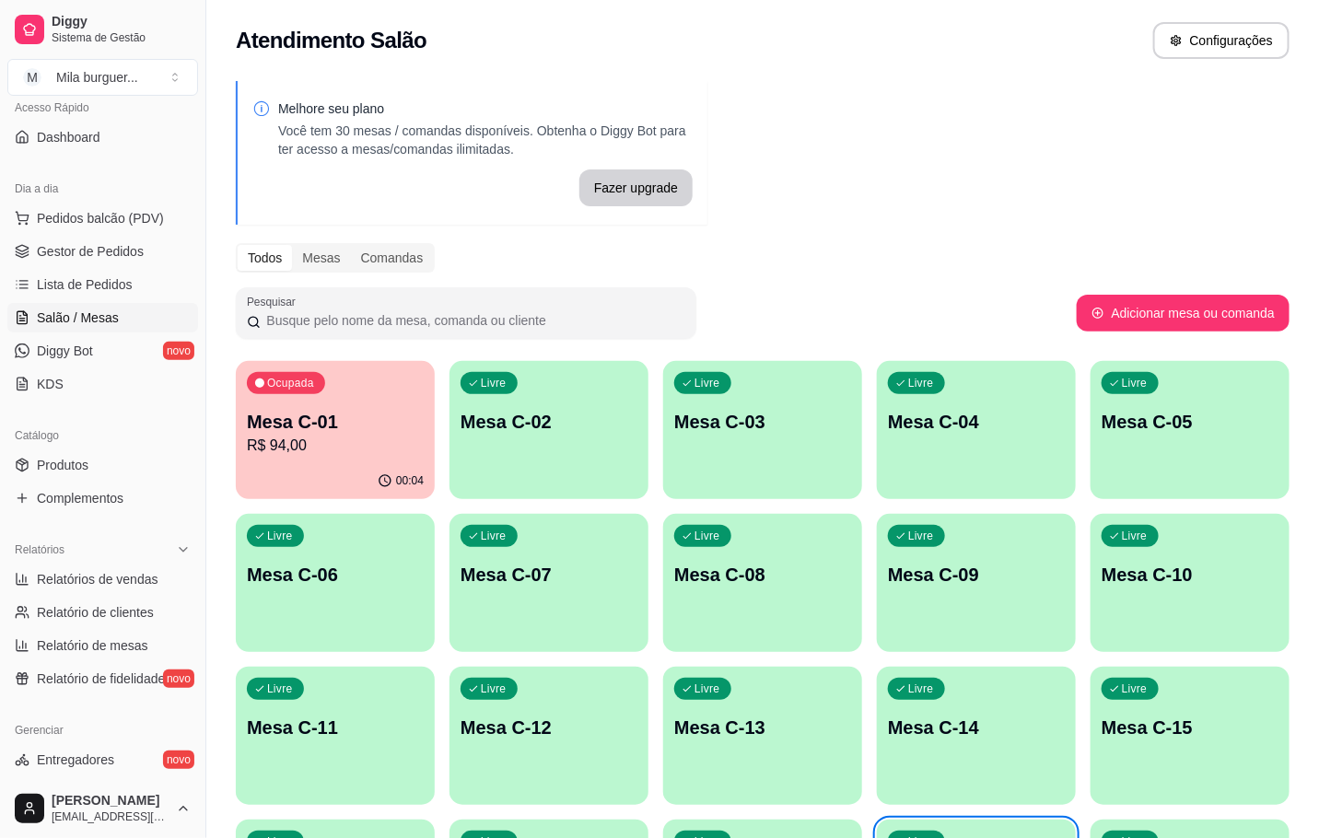
click at [343, 431] on p "Mesa C-01" at bounding box center [335, 422] width 177 height 26
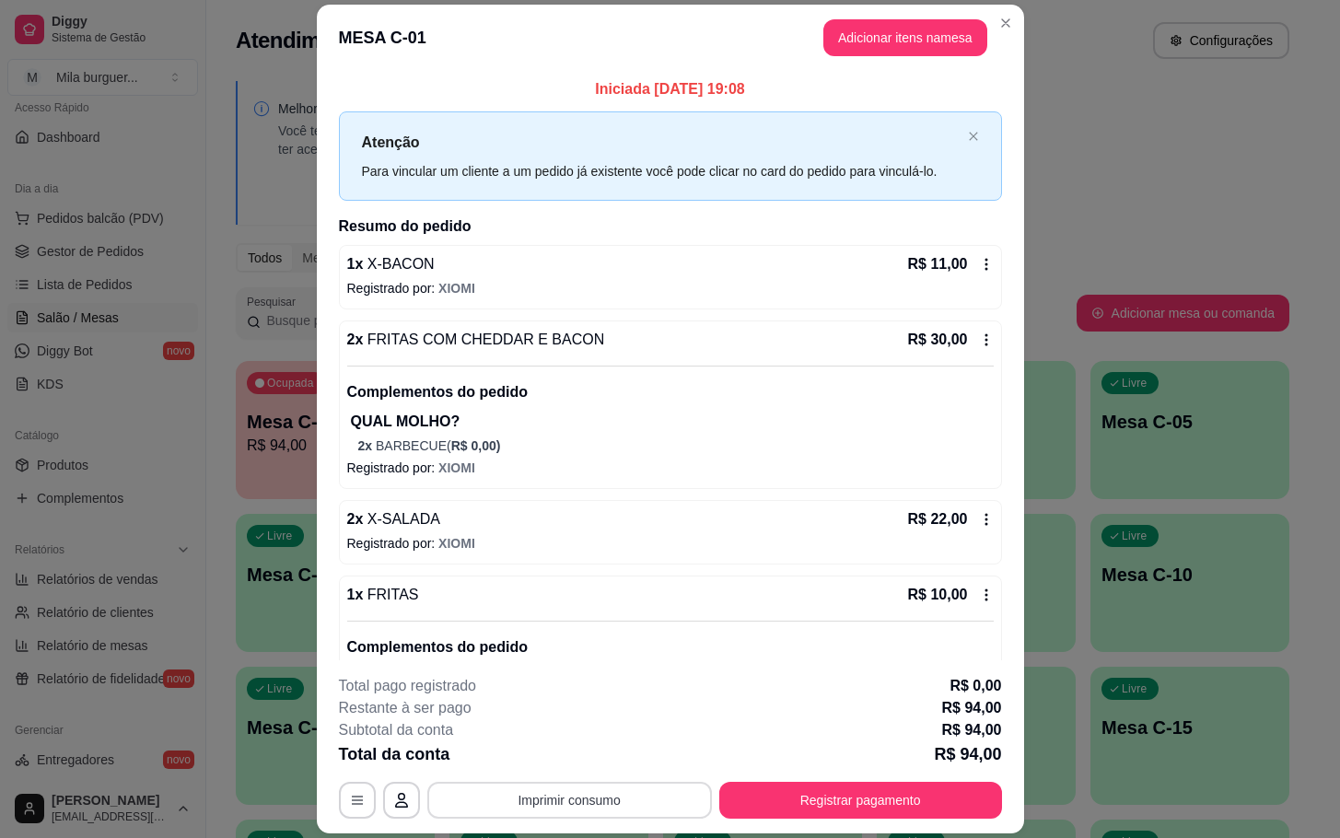
click at [464, 807] on button "Imprimir consumo" at bounding box center [569, 800] width 285 height 37
click at [594, 752] on button "IMPRESSORA" at bounding box center [565, 758] width 134 height 29
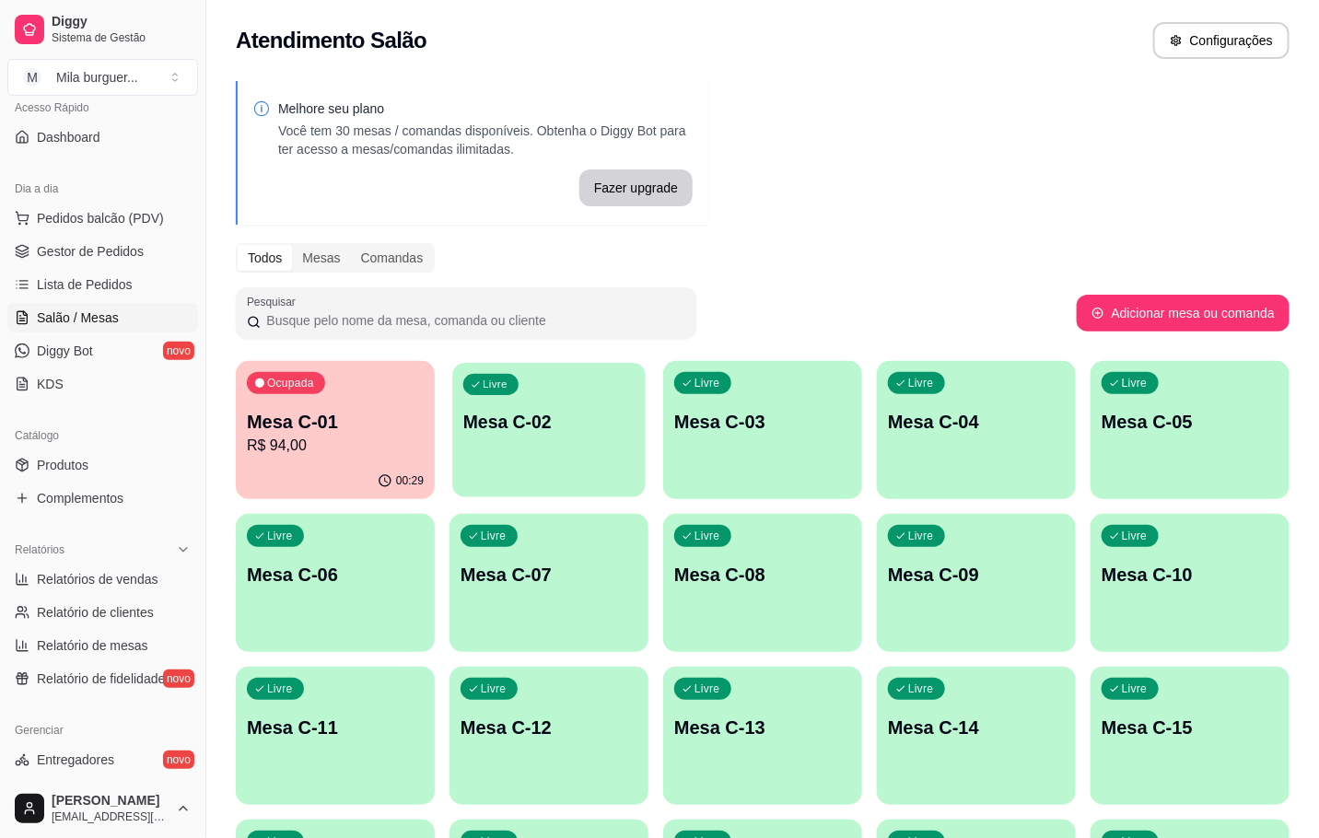
click at [461, 445] on div "Livre Mesa C-02" at bounding box center [548, 419] width 193 height 112
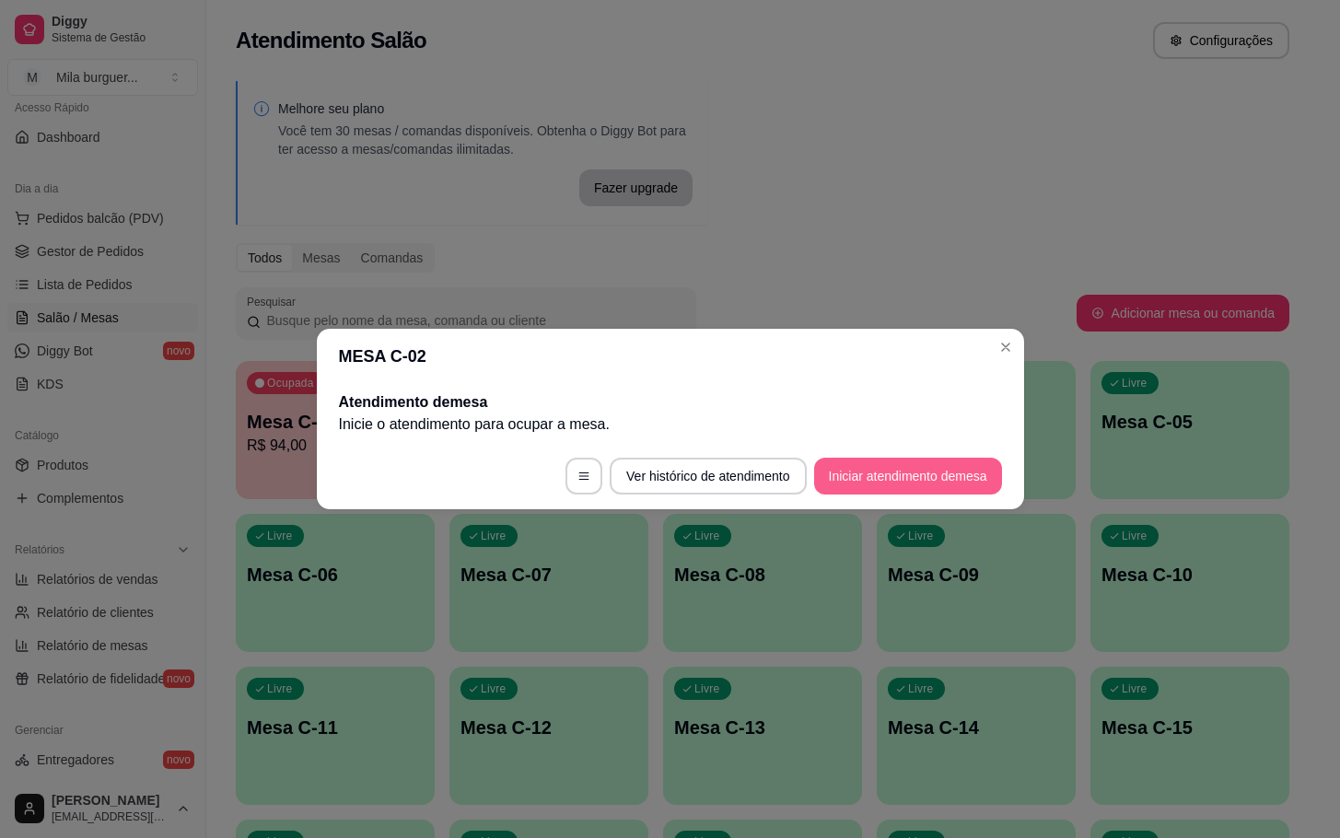
click at [876, 484] on button "Iniciar atendimento de mesa" at bounding box center [908, 476] width 188 height 37
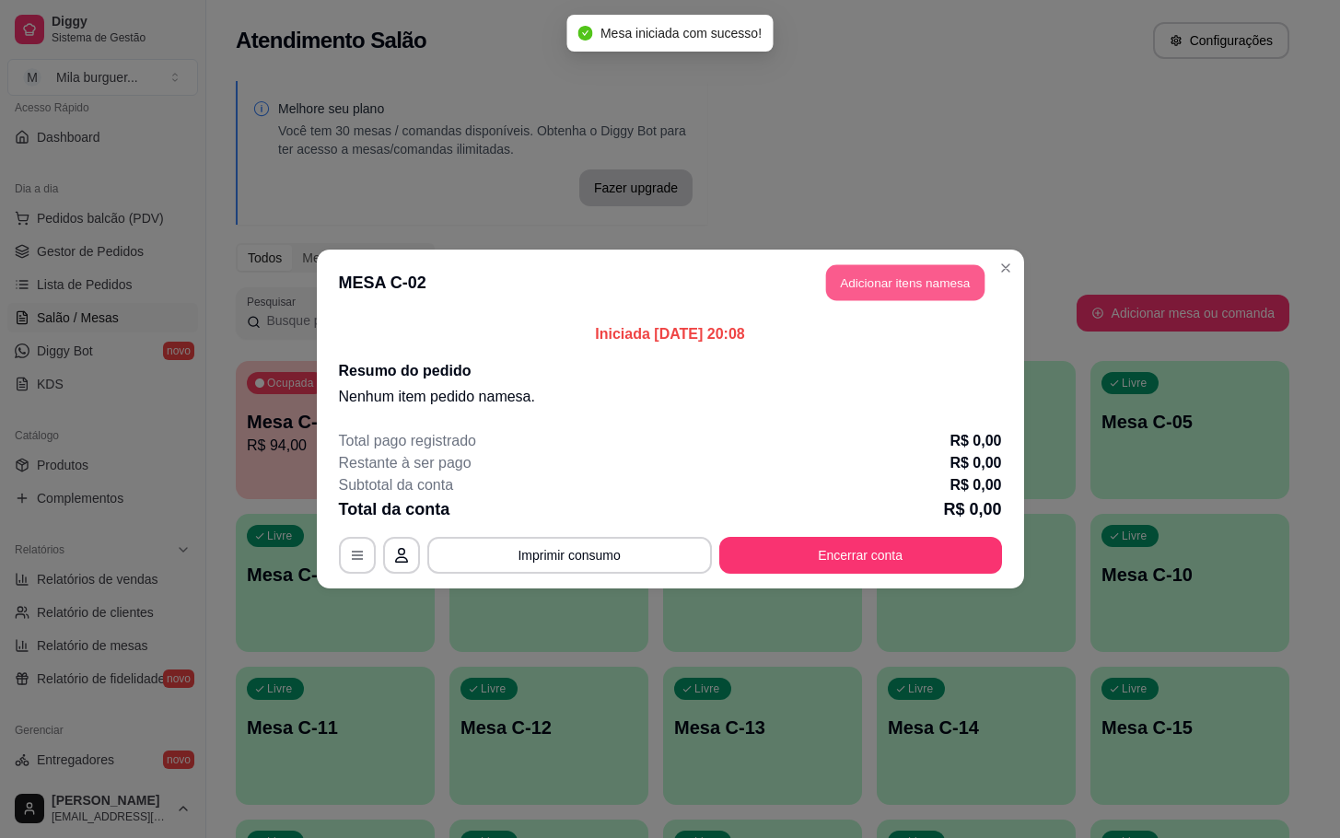
click at [871, 293] on button "Adicionar itens na mesa" at bounding box center [905, 283] width 158 height 36
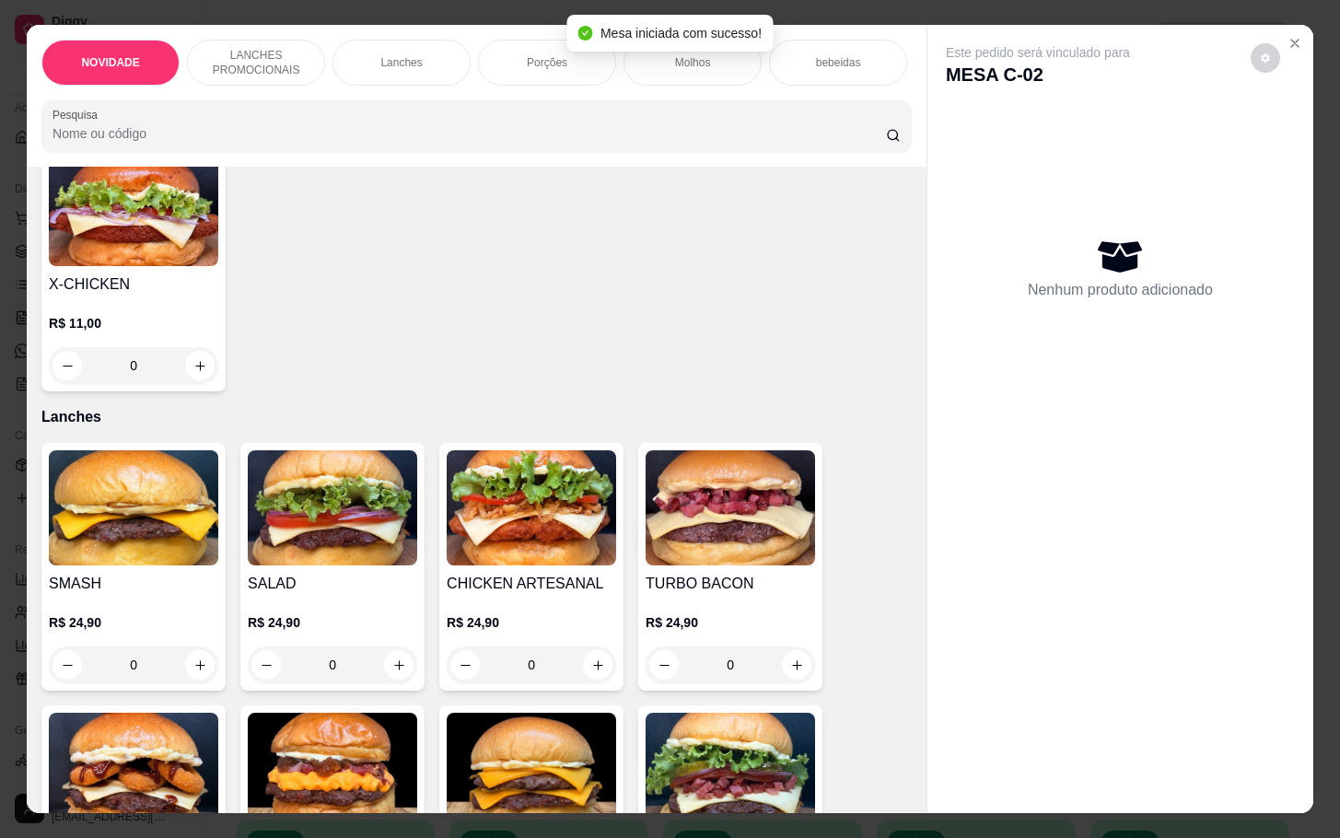
scroll to position [1520, 0]
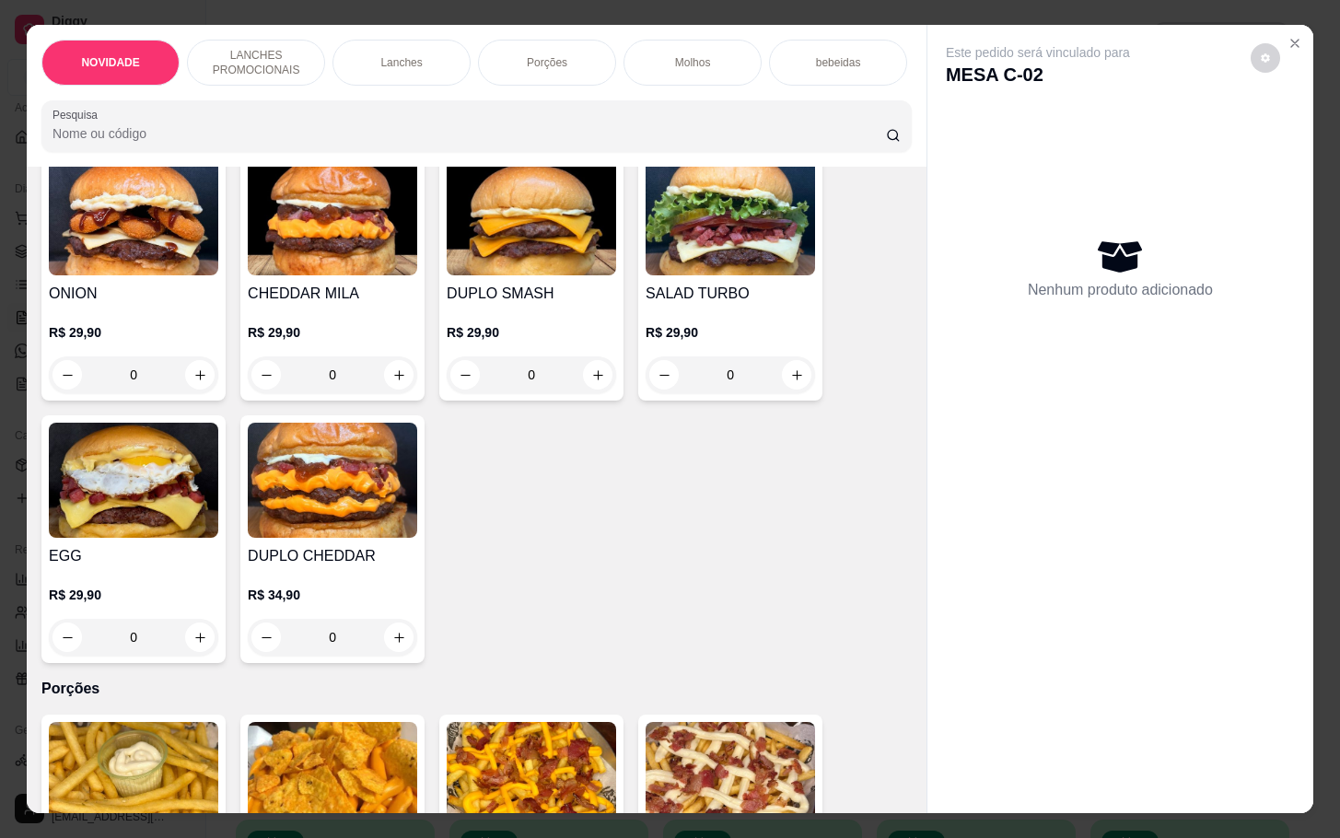
click at [341, 501] on img at bounding box center [332, 480] width 169 height 115
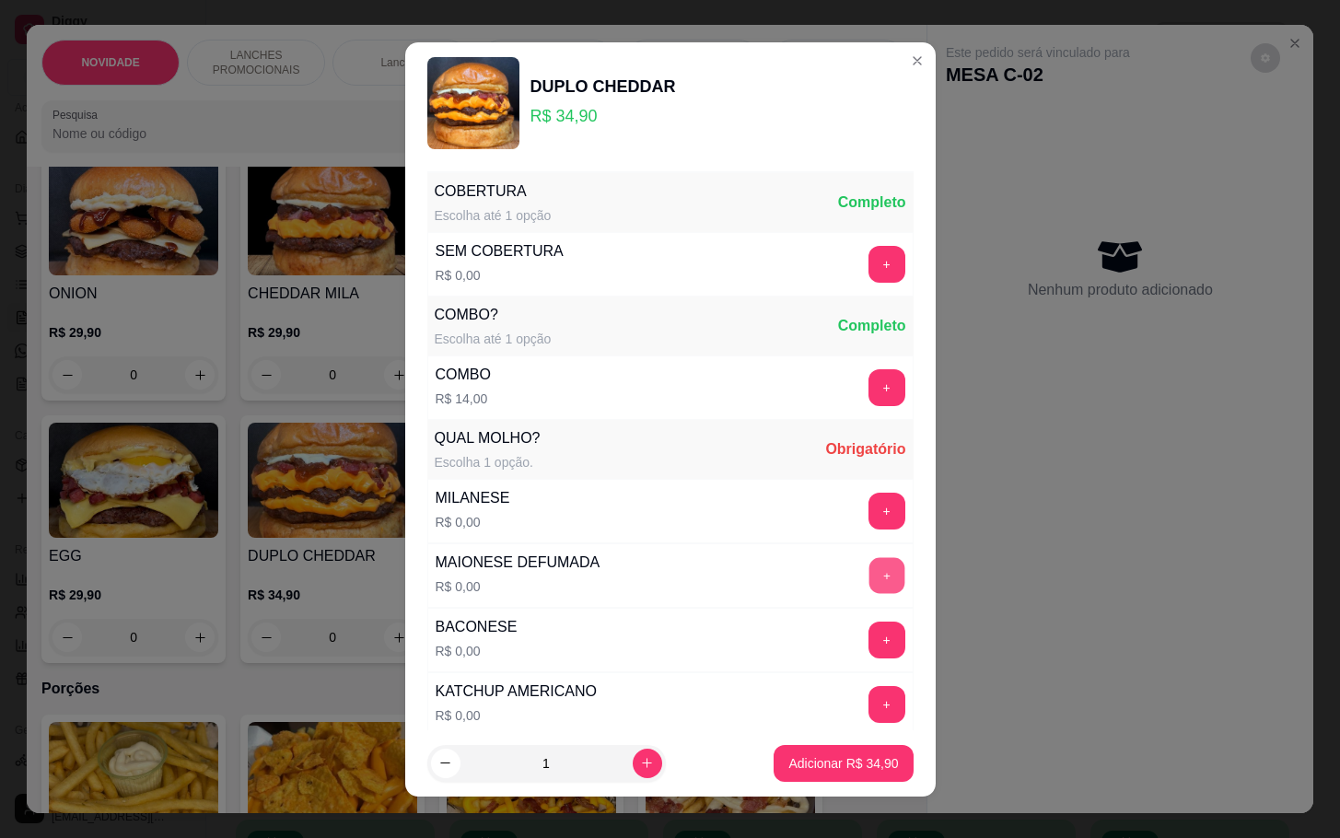
click at [869, 593] on button "+" at bounding box center [887, 575] width 36 height 36
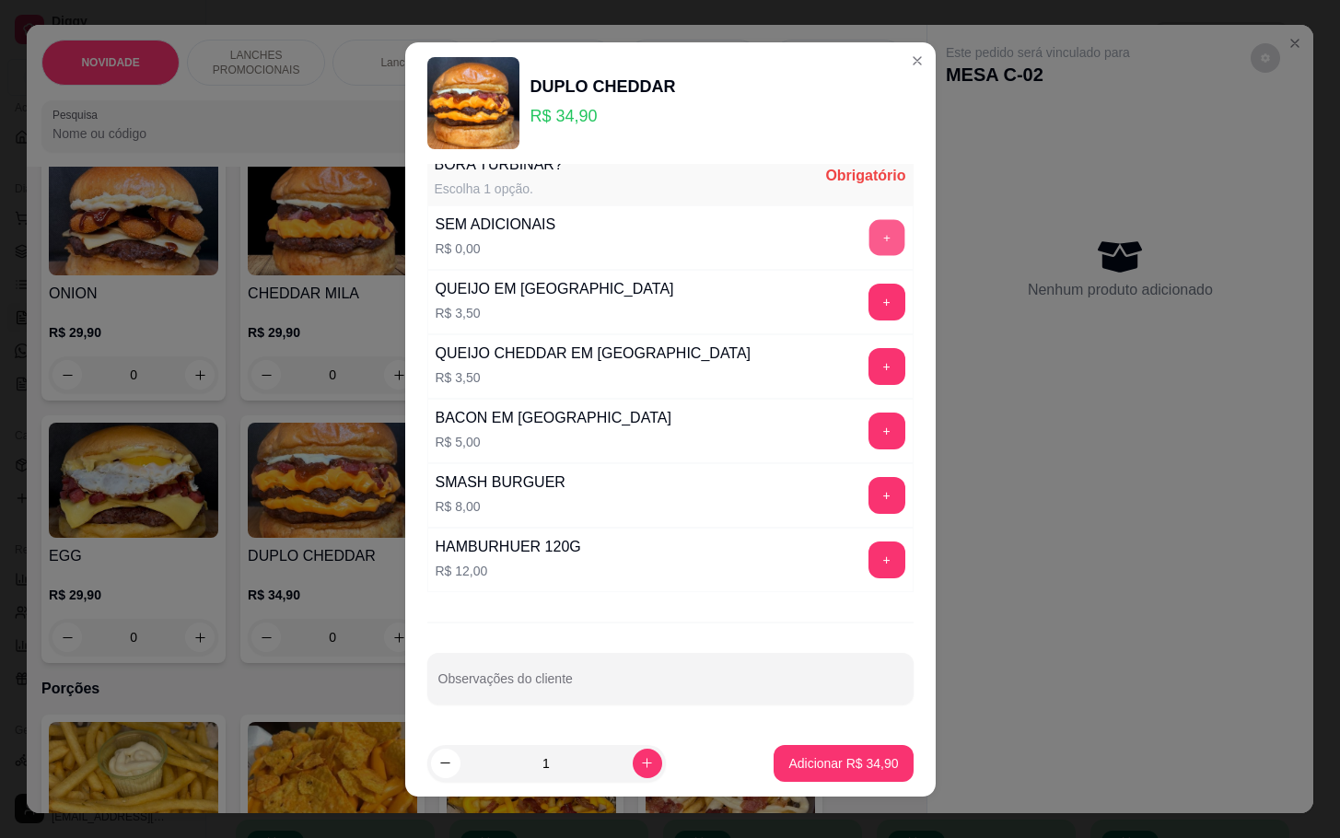
click at [869, 239] on button "+" at bounding box center [887, 237] width 36 height 36
click at [840, 754] on p "Adicionar R$ 34,90" at bounding box center [843, 763] width 107 height 18
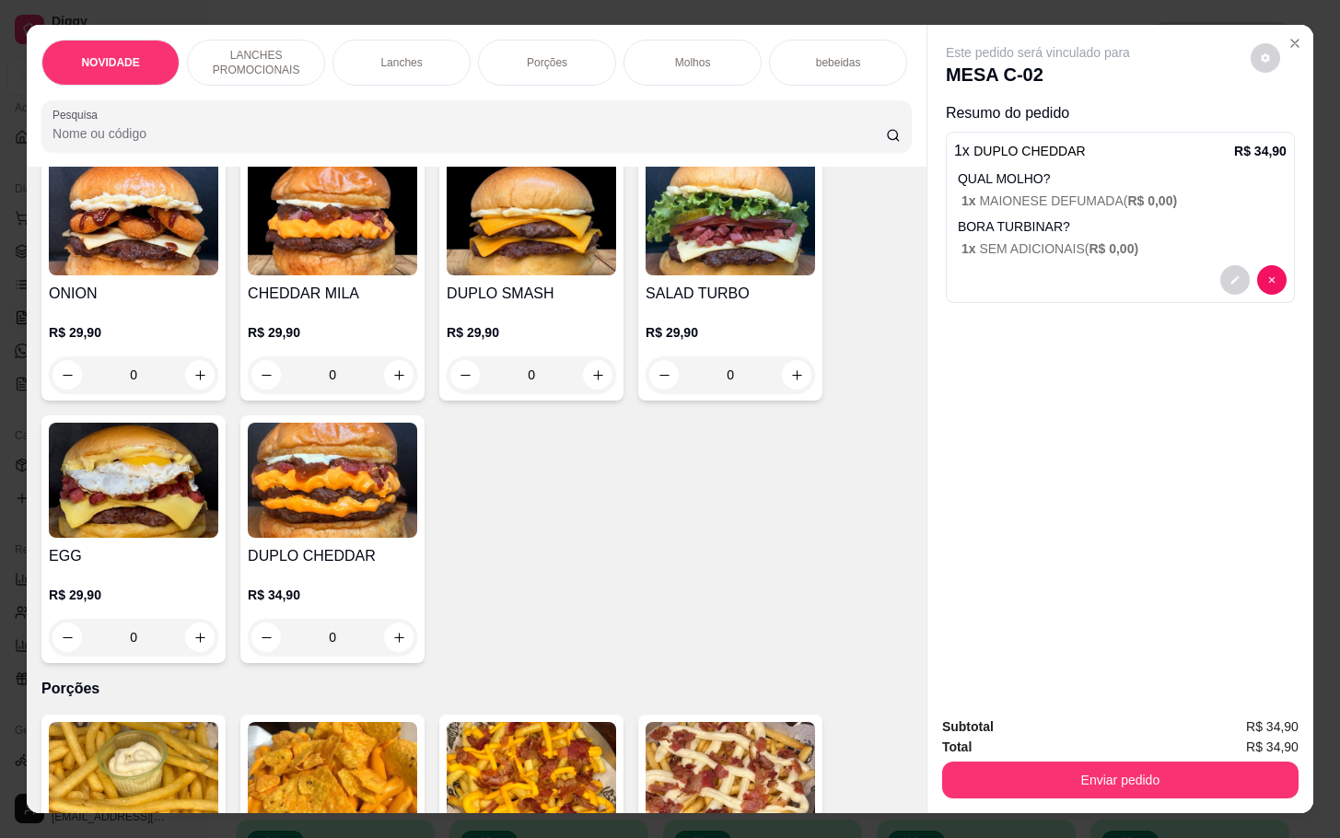
click at [330, 518] on img at bounding box center [332, 480] width 169 height 115
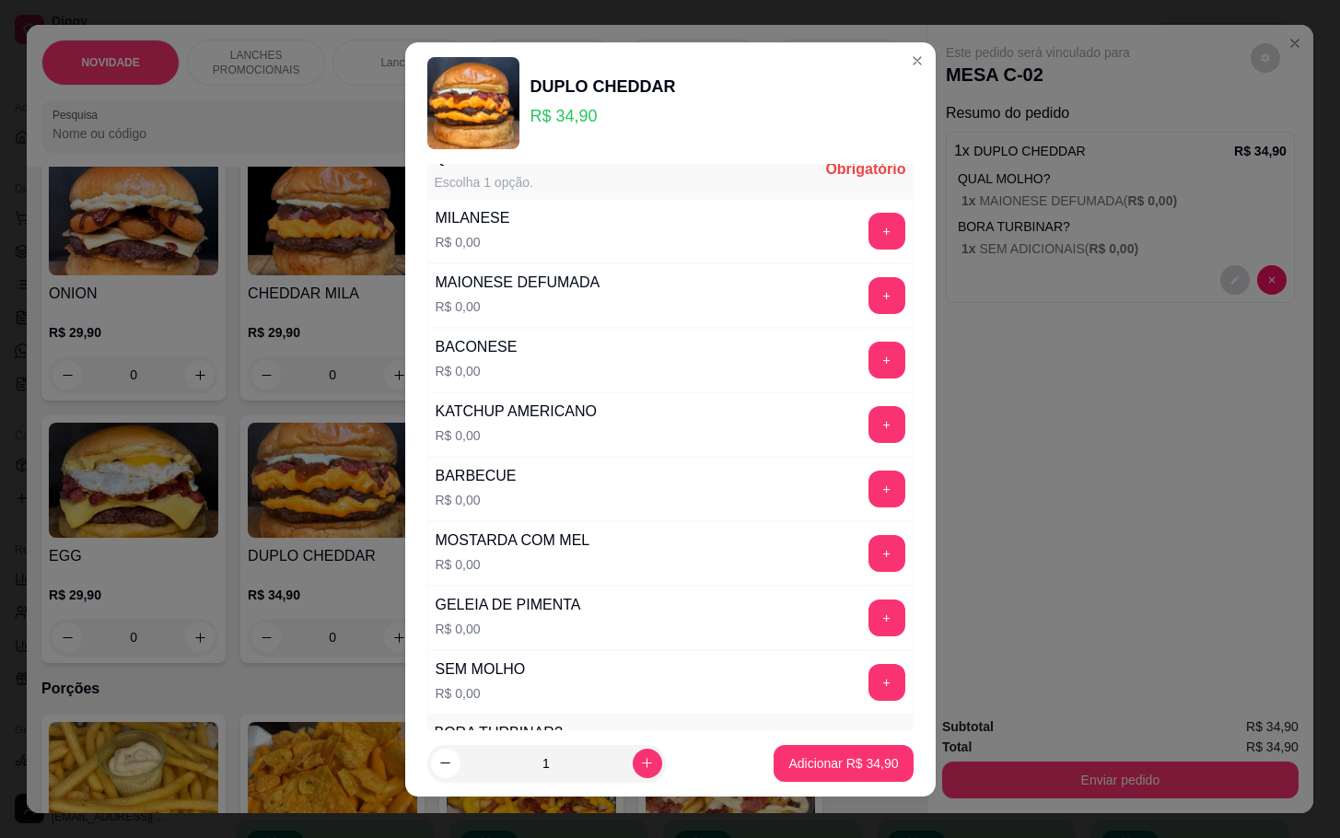
scroll to position [293, 0]
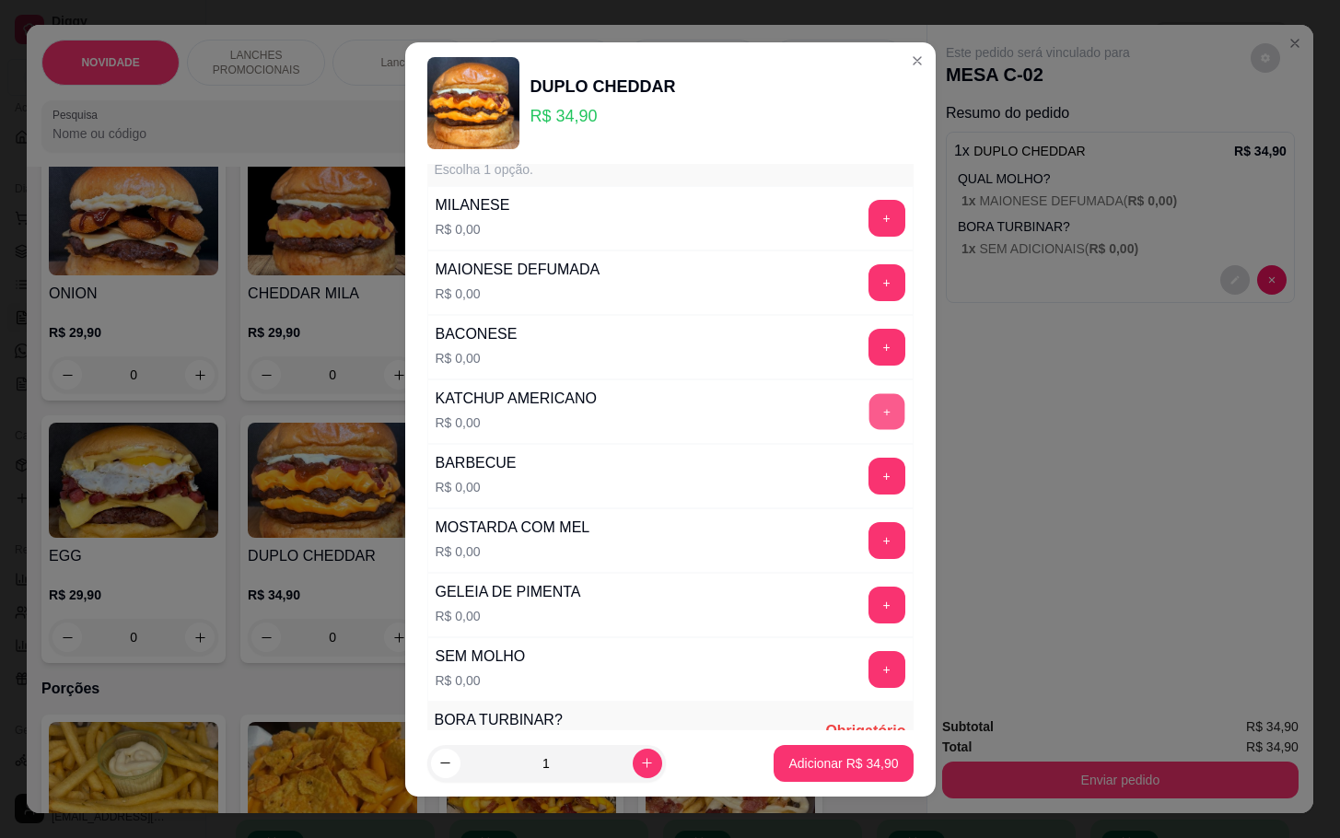
click at [869, 414] on button "+" at bounding box center [887, 411] width 36 height 36
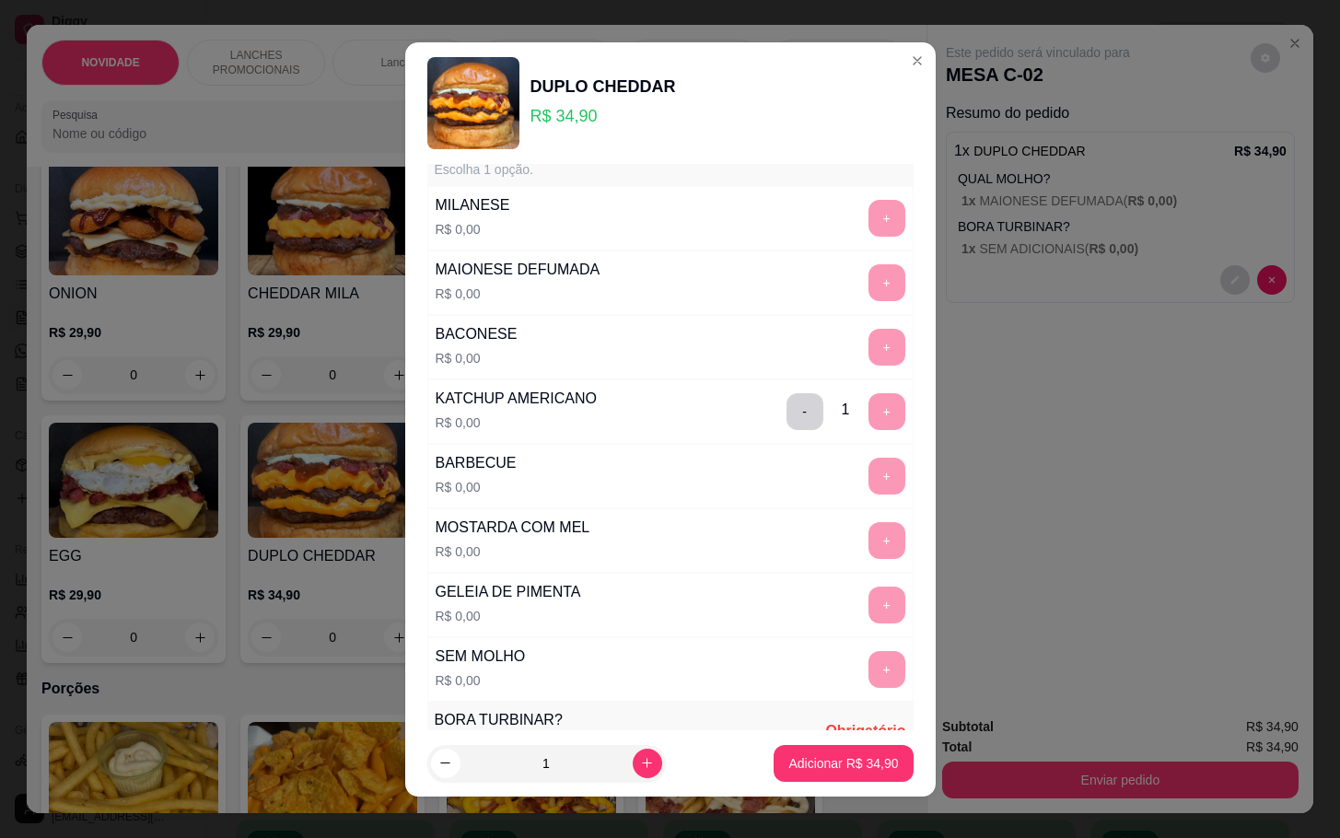
scroll to position [863, 0]
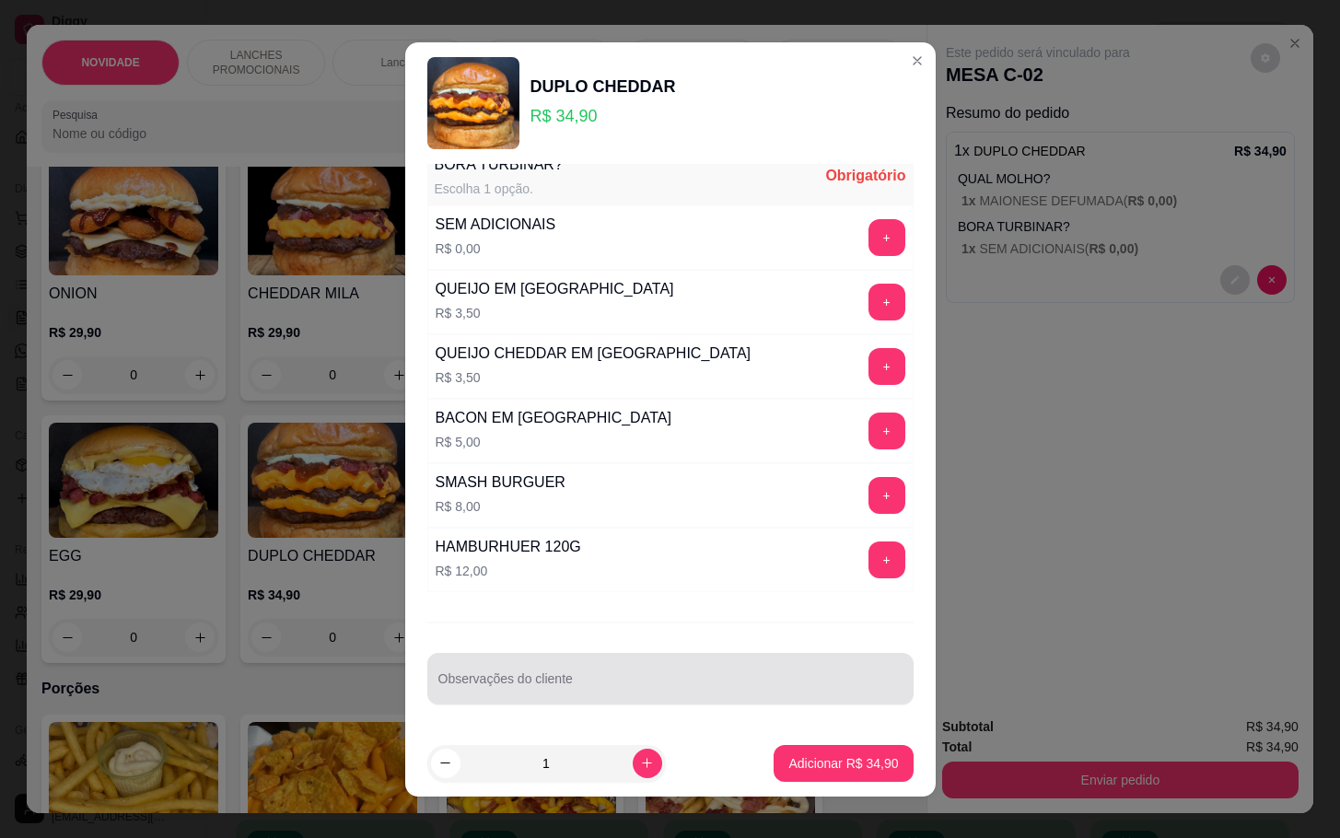
drag, startPoint x: 697, startPoint y: 677, endPoint x: 754, endPoint y: 659, distance: 60.0
click at [719, 677] on div at bounding box center [670, 678] width 464 height 37
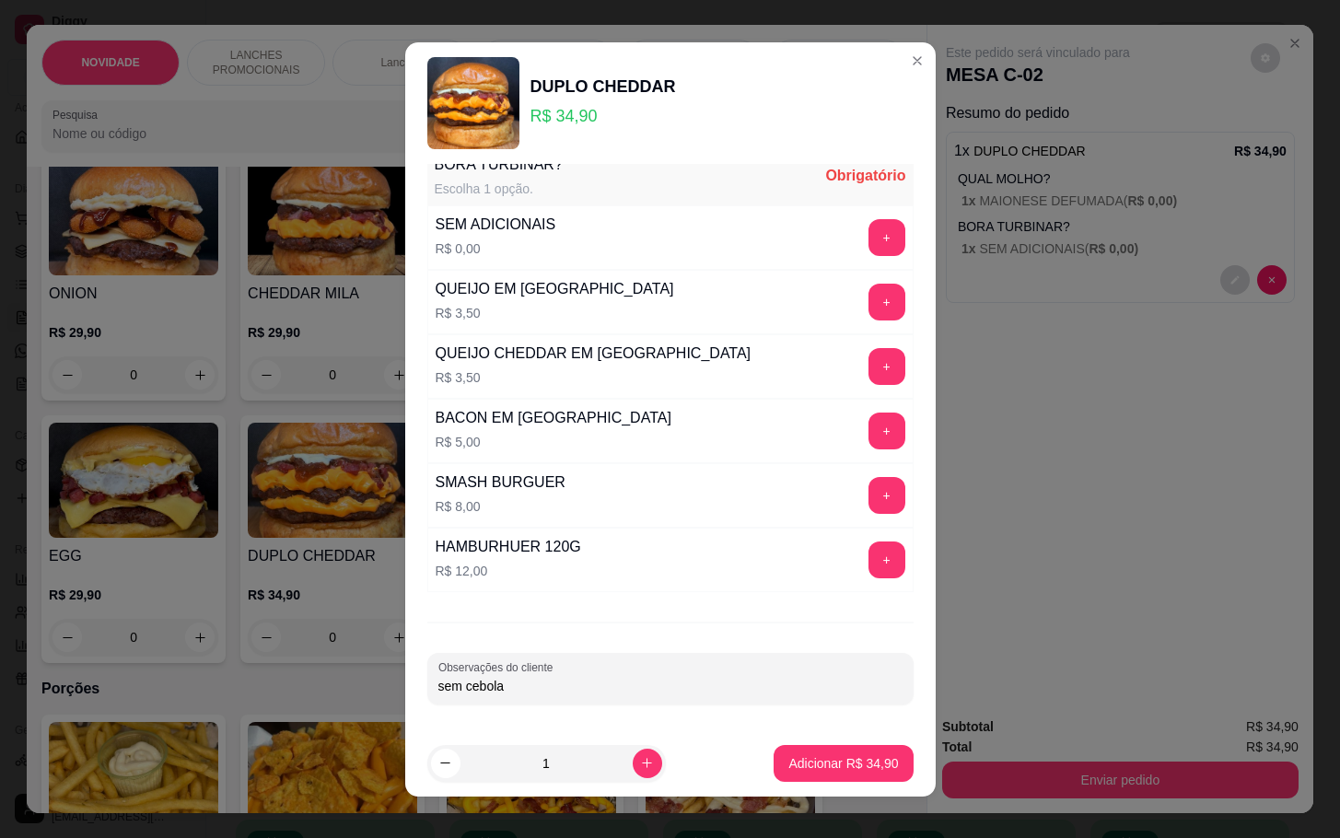
type input "sem cebola"
click at [846, 785] on footer "1 Adicionar R$ 34,90" at bounding box center [670, 763] width 531 height 66
click at [861, 247] on div "+" at bounding box center [887, 237] width 52 height 37
click at [869, 219] on button "+" at bounding box center [887, 237] width 37 height 37
click at [811, 769] on p "Adicionar R$ 34,90" at bounding box center [843, 763] width 110 height 18
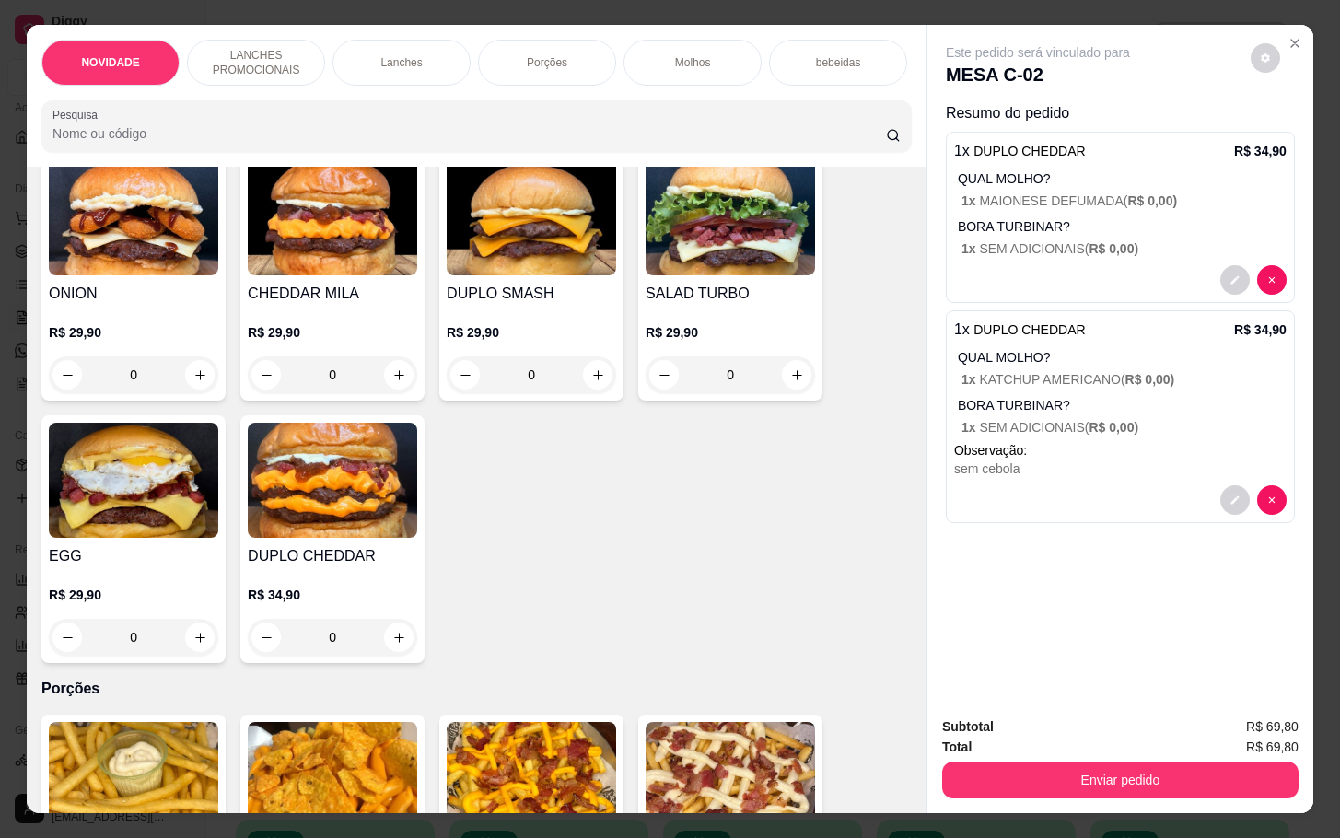
scroll to position [0, 0]
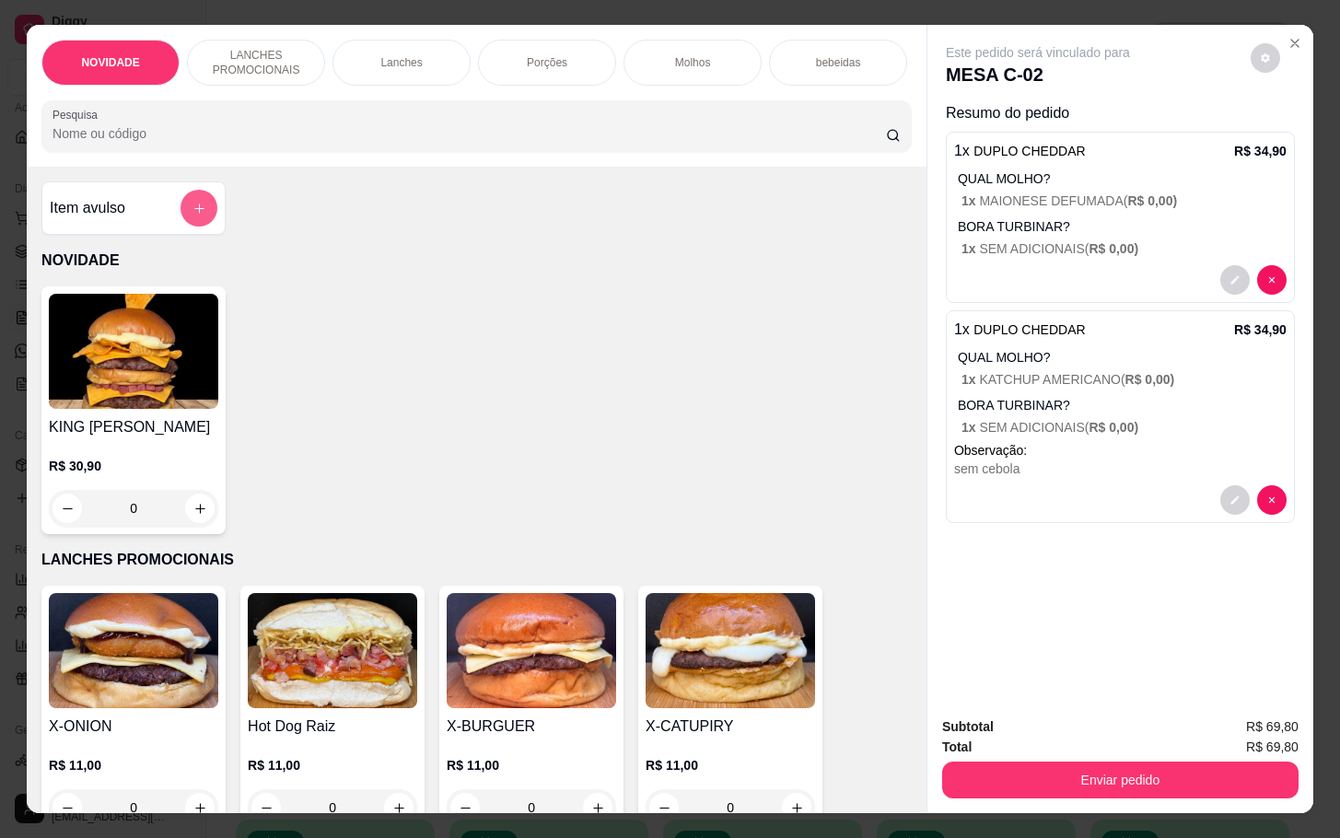
click at [183, 210] on button "add-separate-item" at bounding box center [199, 208] width 37 height 37
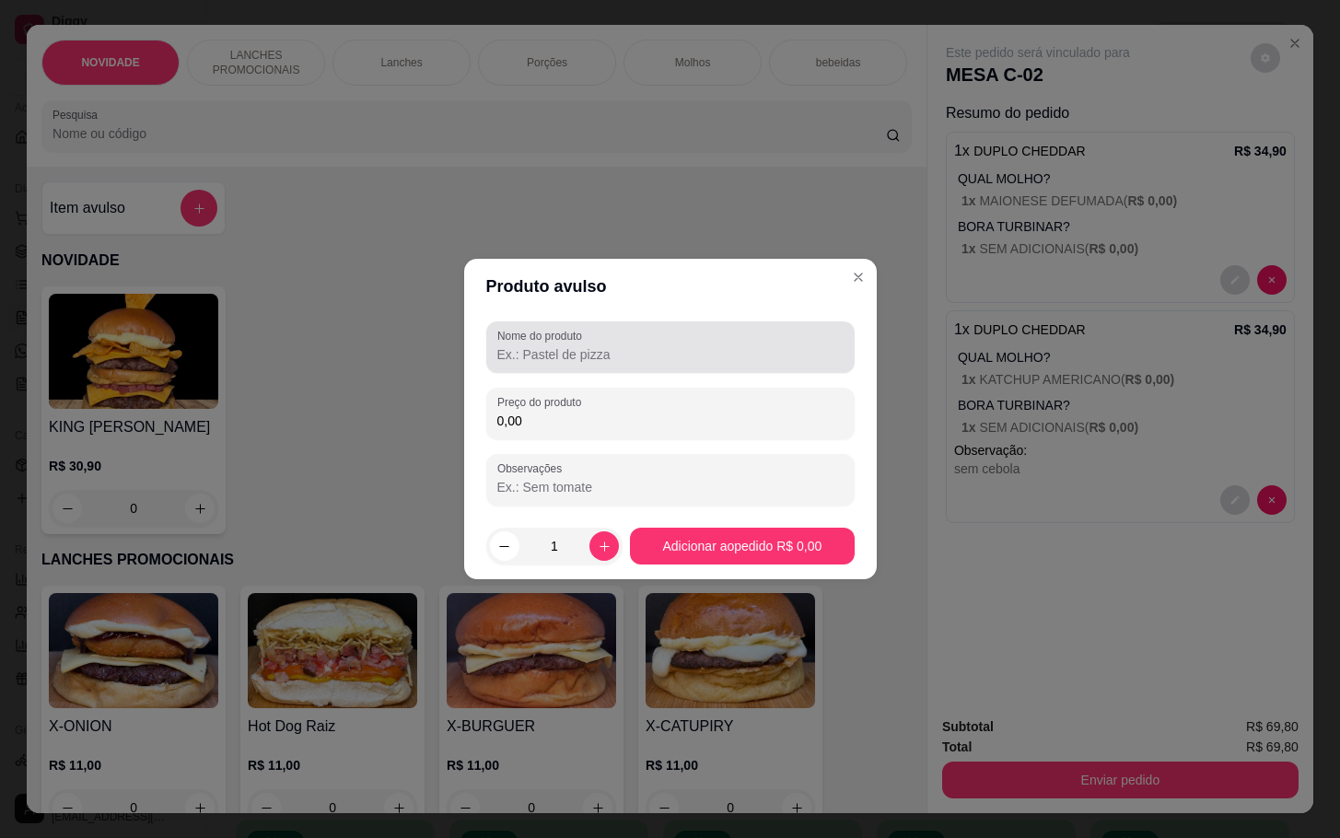
click at [694, 363] on div at bounding box center [670, 347] width 346 height 37
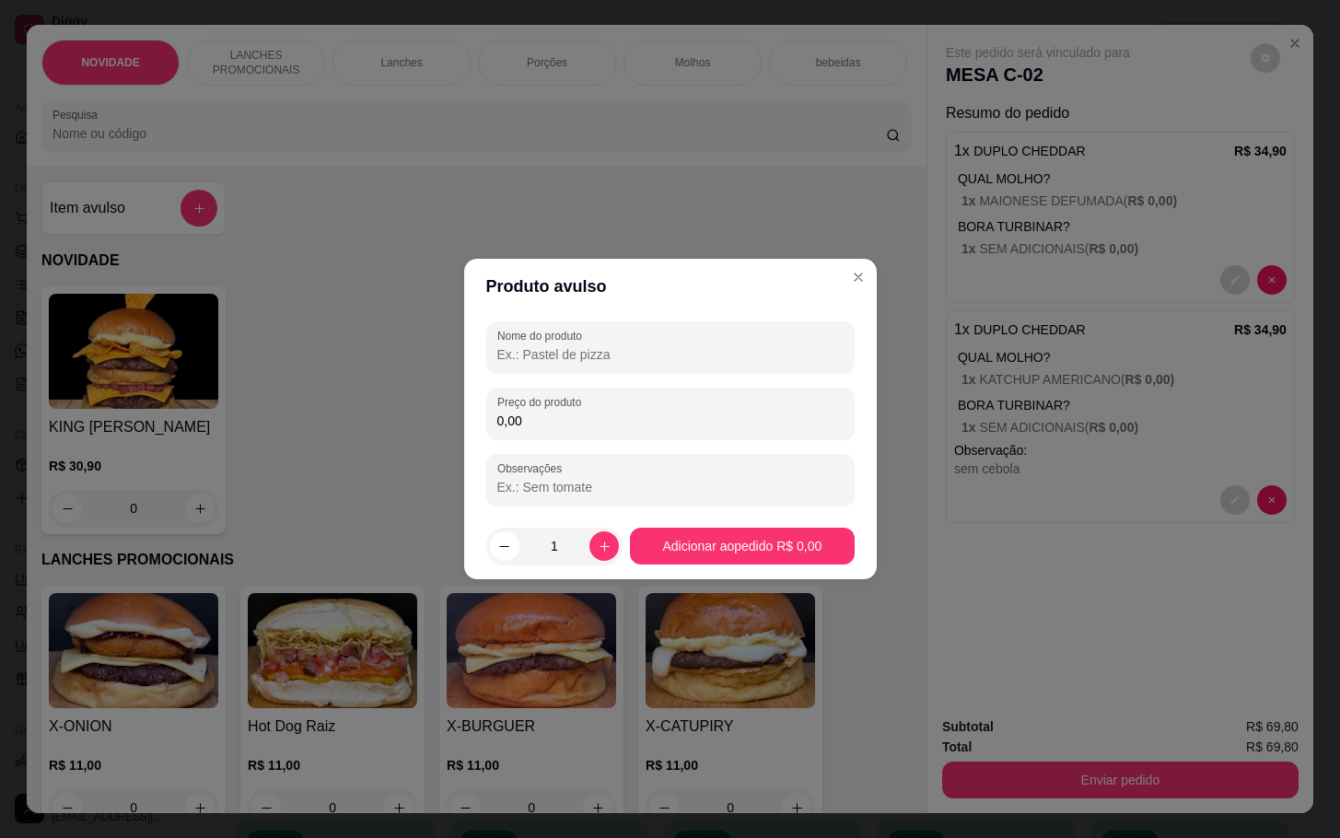
click at [583, 428] on input "0,00" at bounding box center [670, 421] width 346 height 18
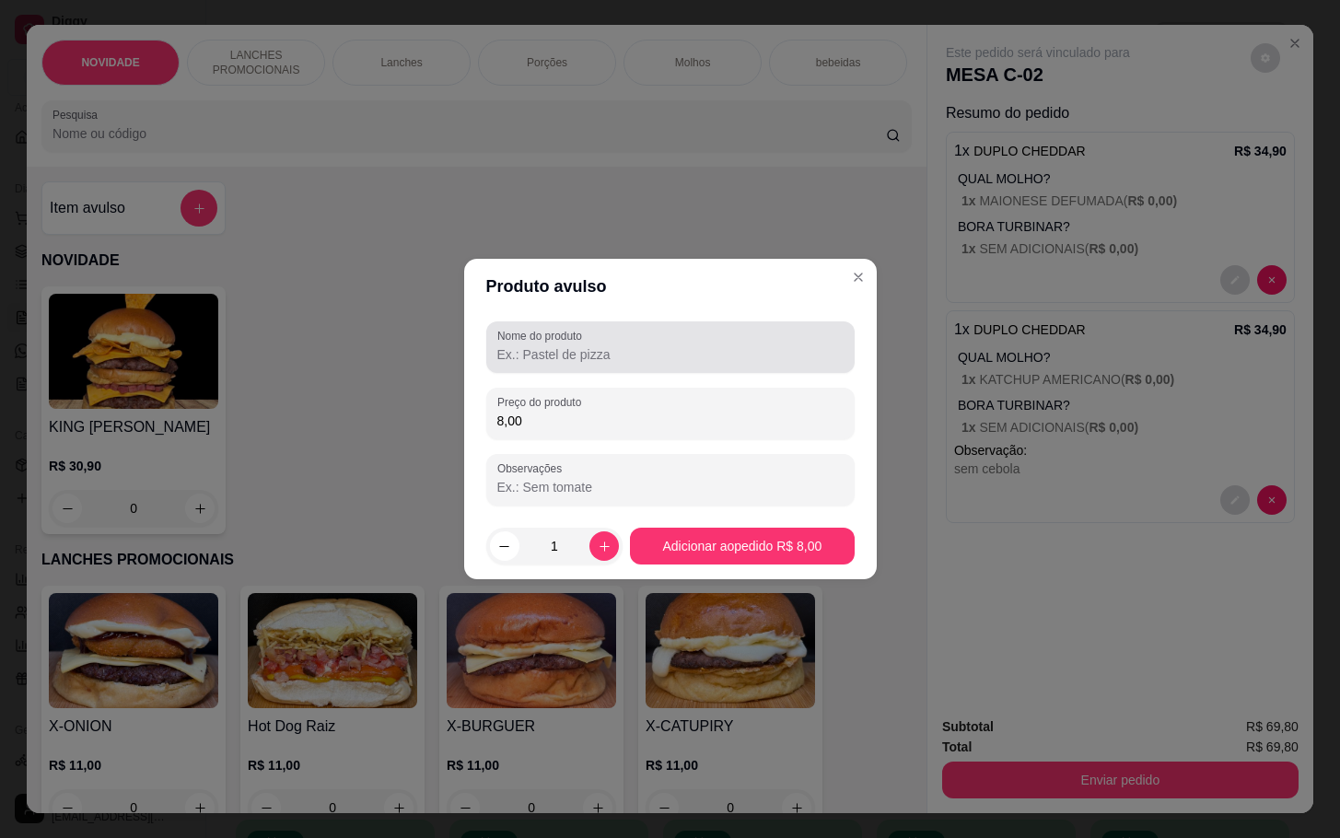
type input "8,00"
click at [573, 362] on input "Nome do produto" at bounding box center [670, 354] width 346 height 18
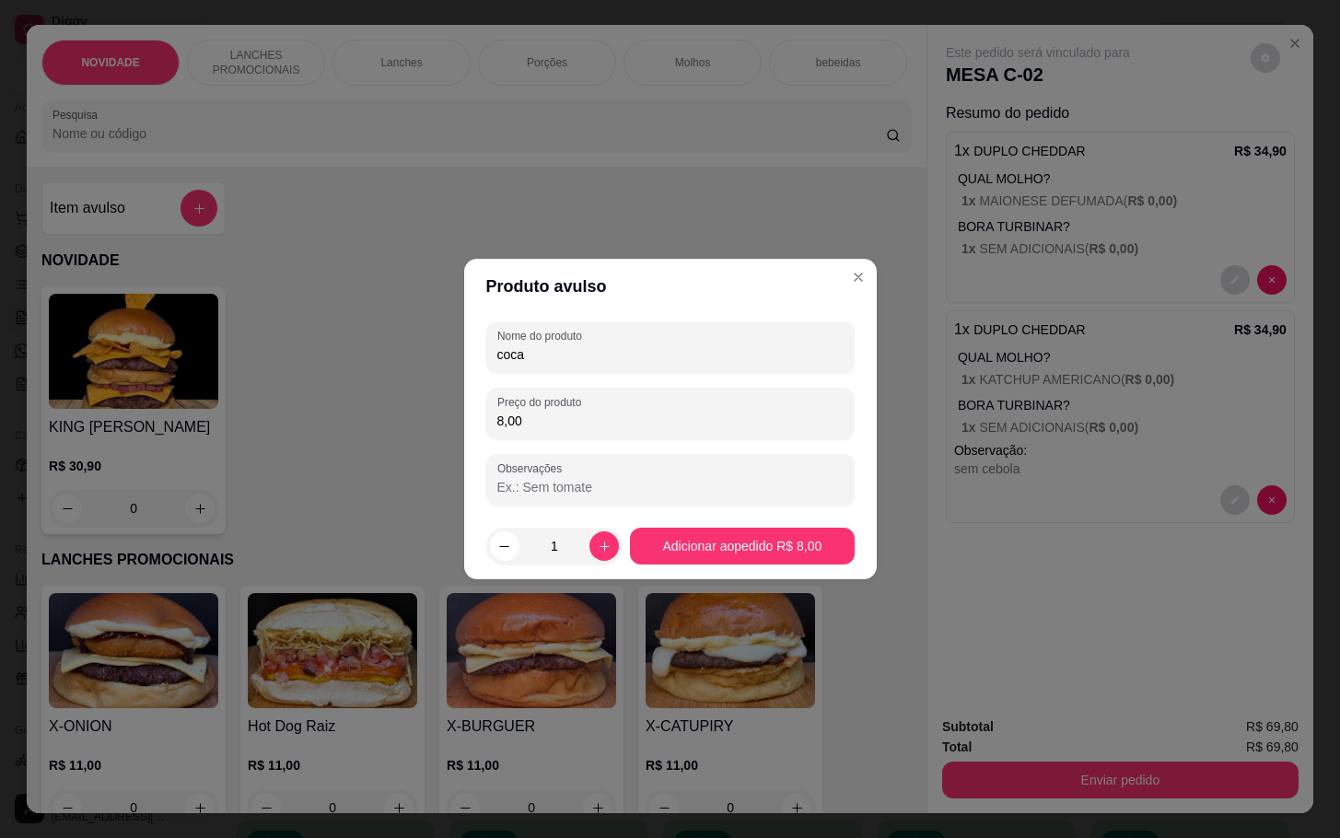
type input "coca"
click at [694, 544] on footer "1 Adicionar ao pedido R$ 8,00" at bounding box center [670, 546] width 413 height 66
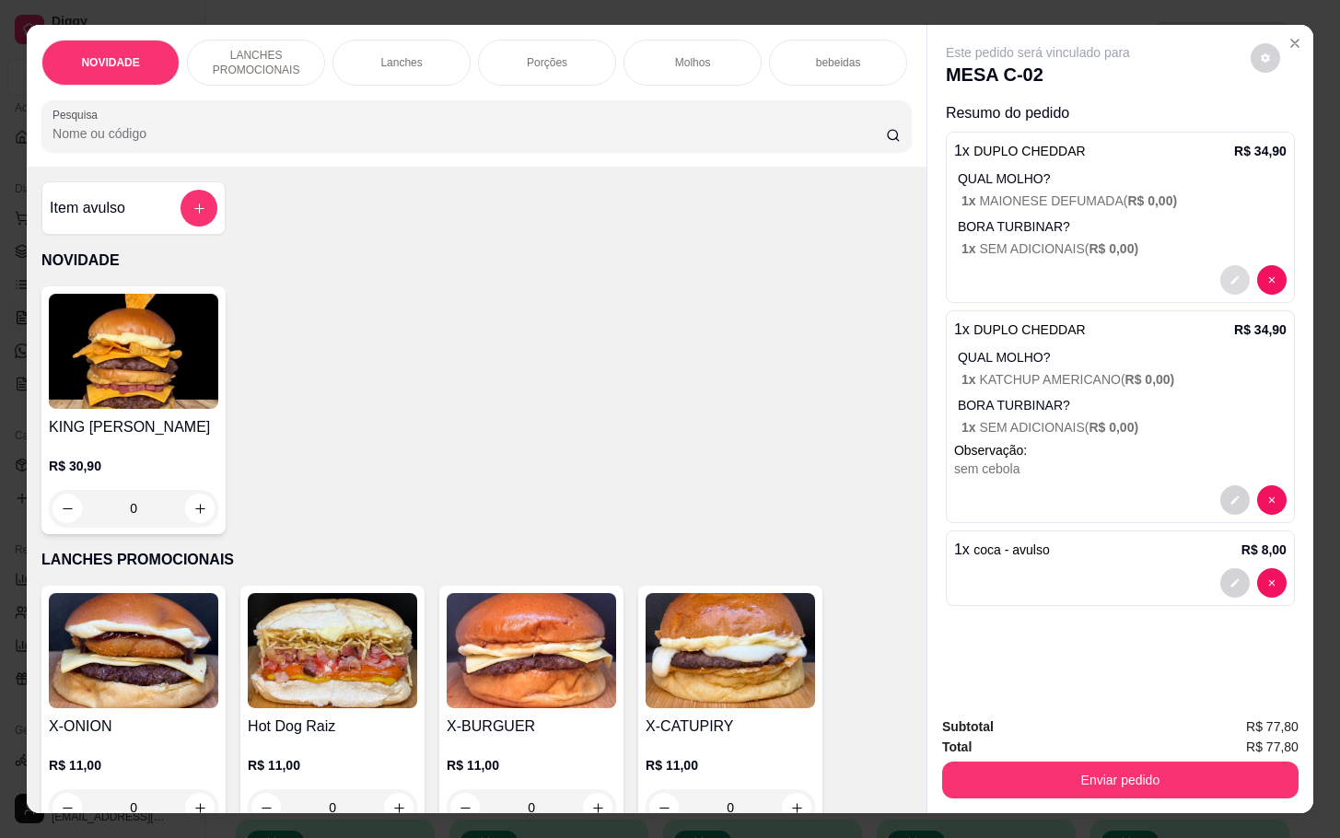
click at [1231, 276] on icon "decrease-product-quantity" at bounding box center [1235, 280] width 8 height 8
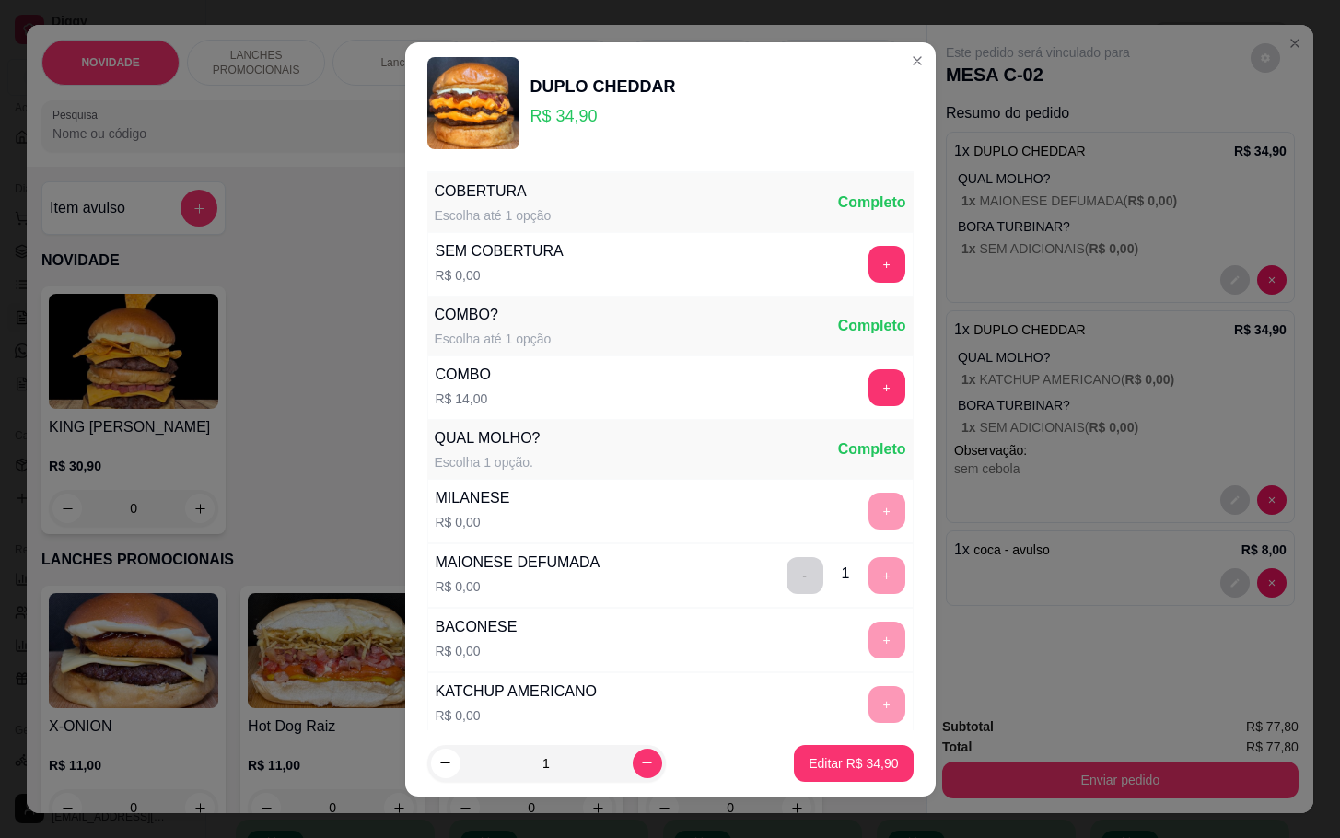
scroll to position [863, 0]
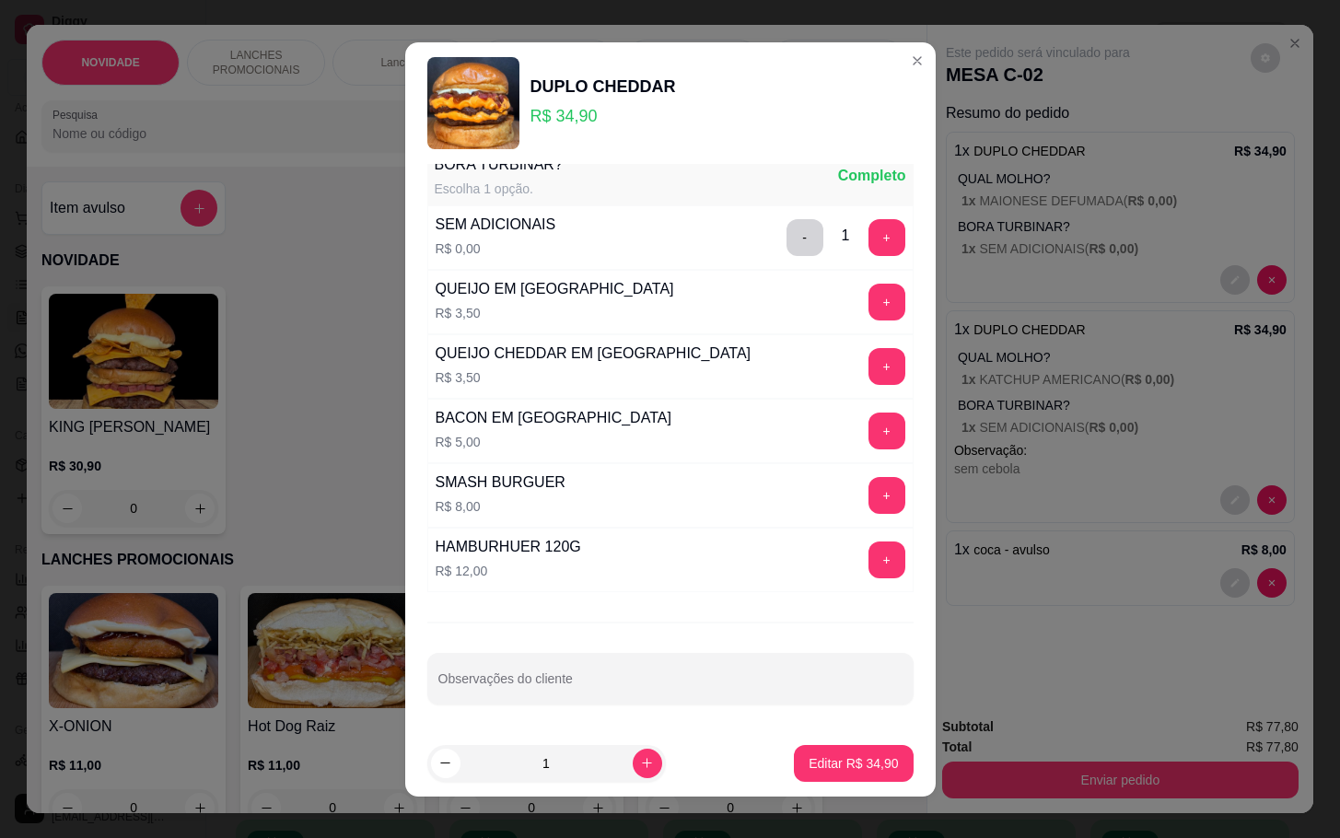
click at [797, 703] on div "Observações do cliente" at bounding box center [670, 679] width 486 height 52
click at [677, 650] on div "COBERTURA Escolha até 1 opção Completo SEM COBERTURA R$ 0,00 + COMBO? Escolha a…" at bounding box center [670, 447] width 531 height 566
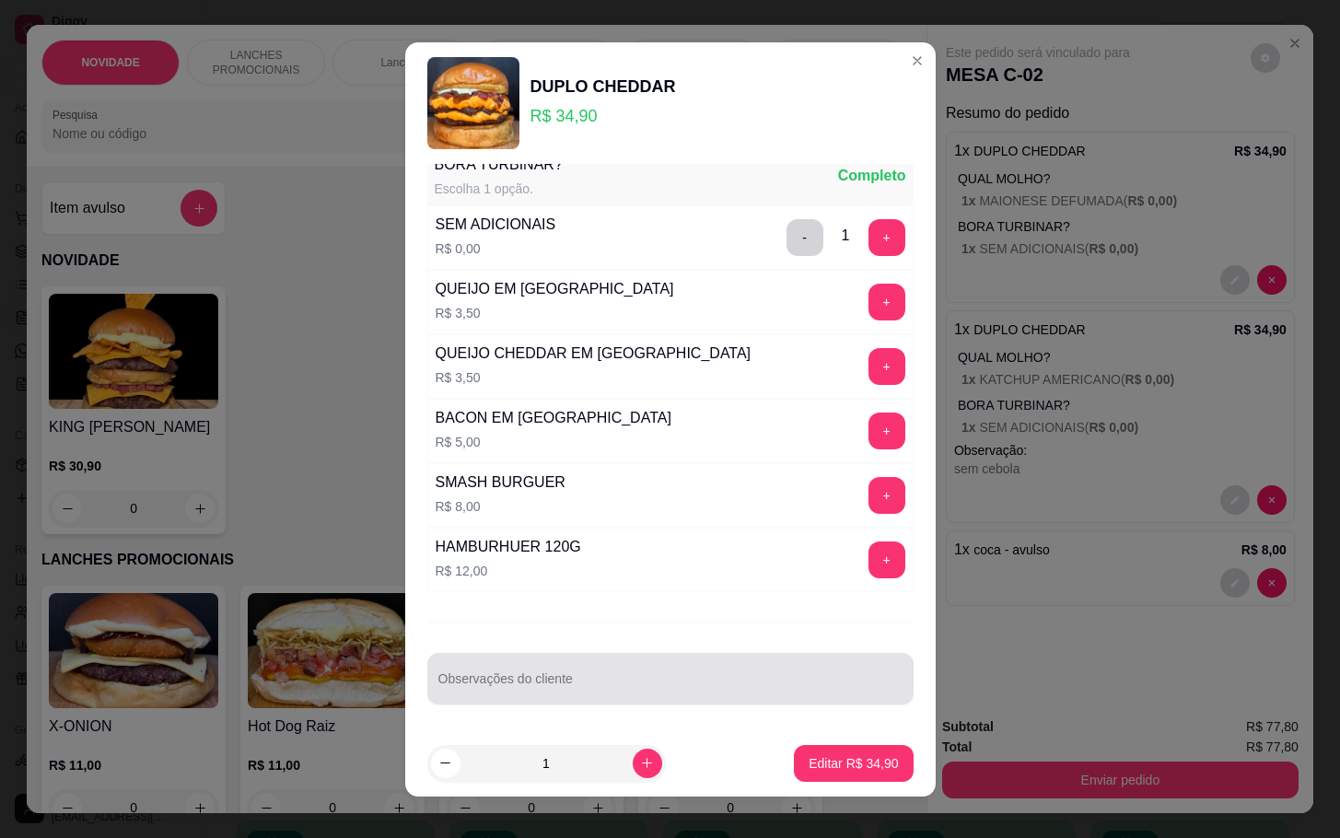
click at [677, 685] on input "Observações do cliente" at bounding box center [670, 686] width 464 height 18
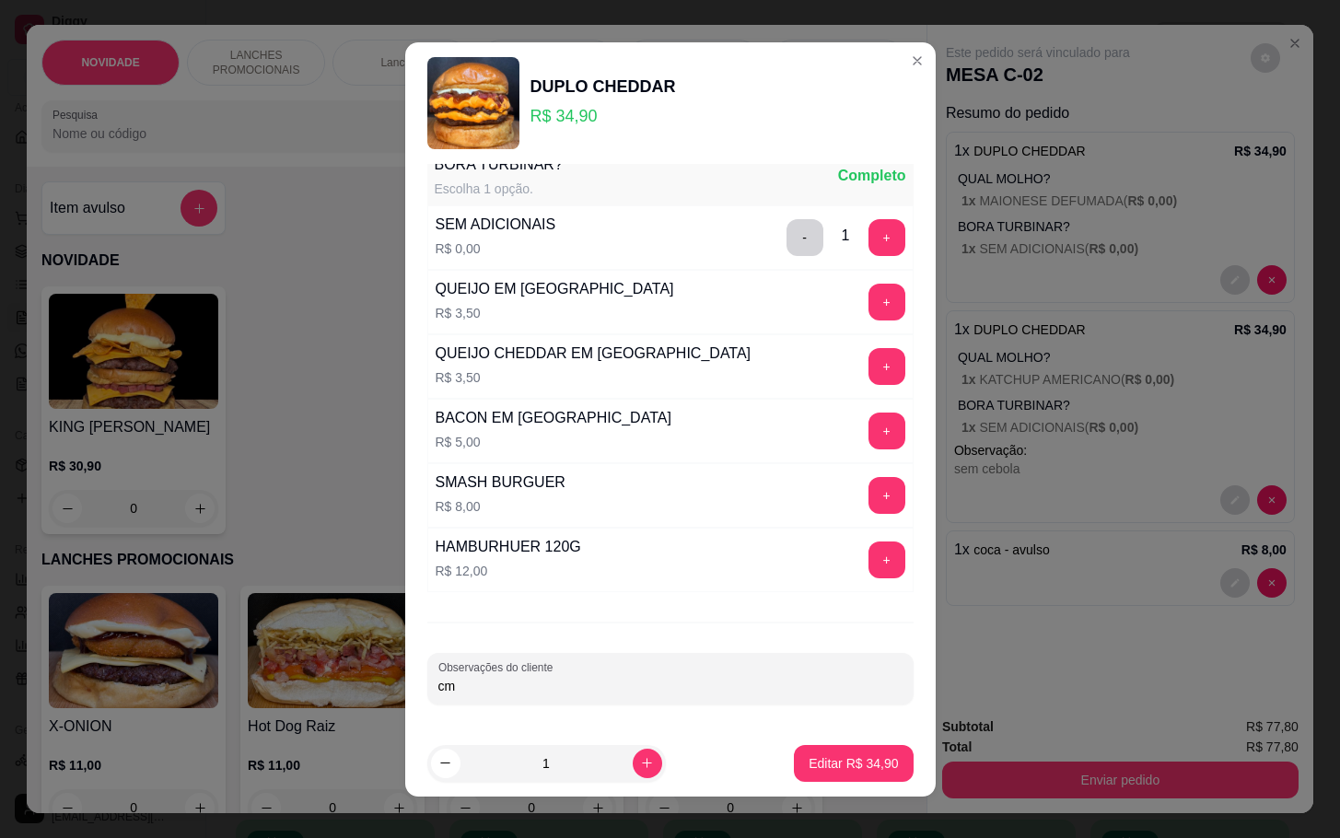
type input "c"
type input "com cobertura"
click at [849, 772] on button "Editar R$ 34,90" at bounding box center [853, 763] width 119 height 37
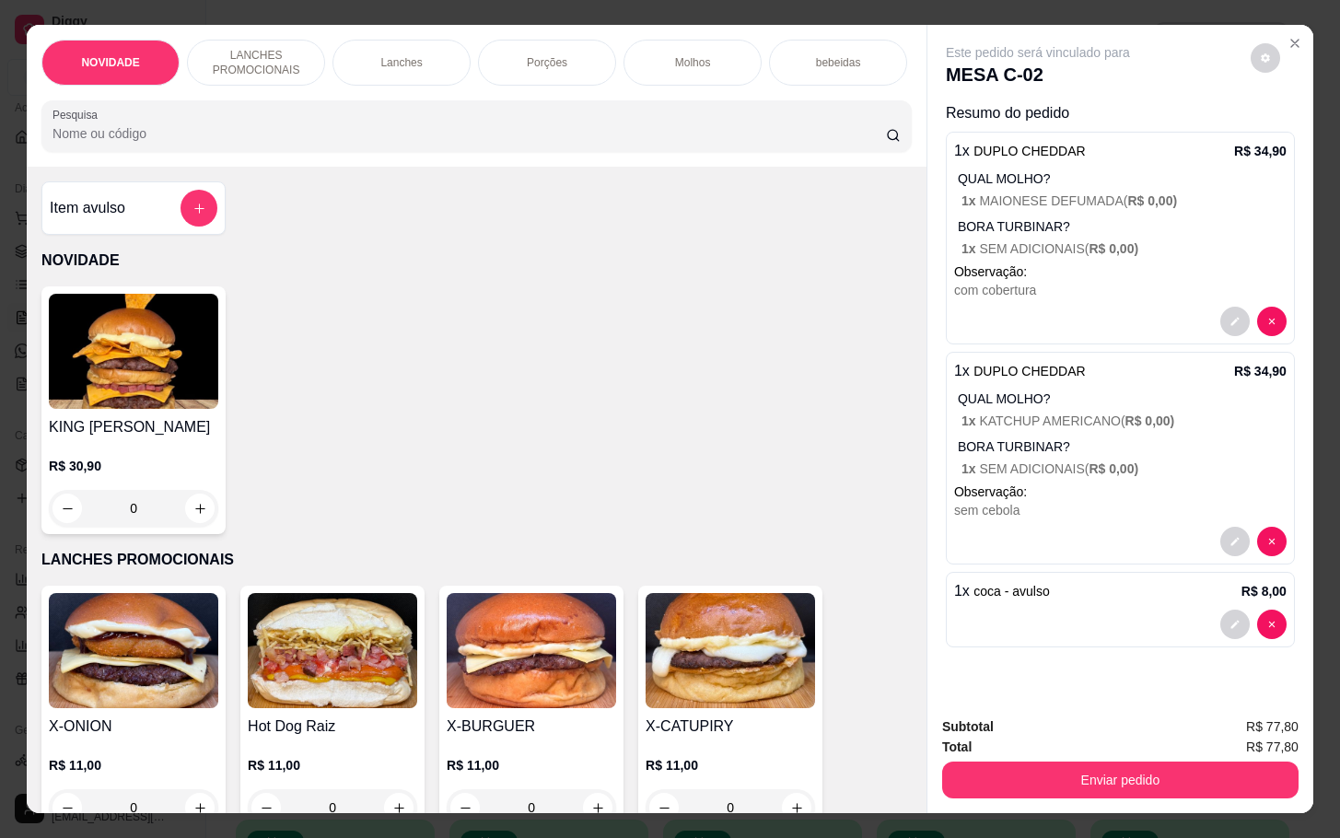
click at [1220, 527] on div at bounding box center [1253, 541] width 66 height 29
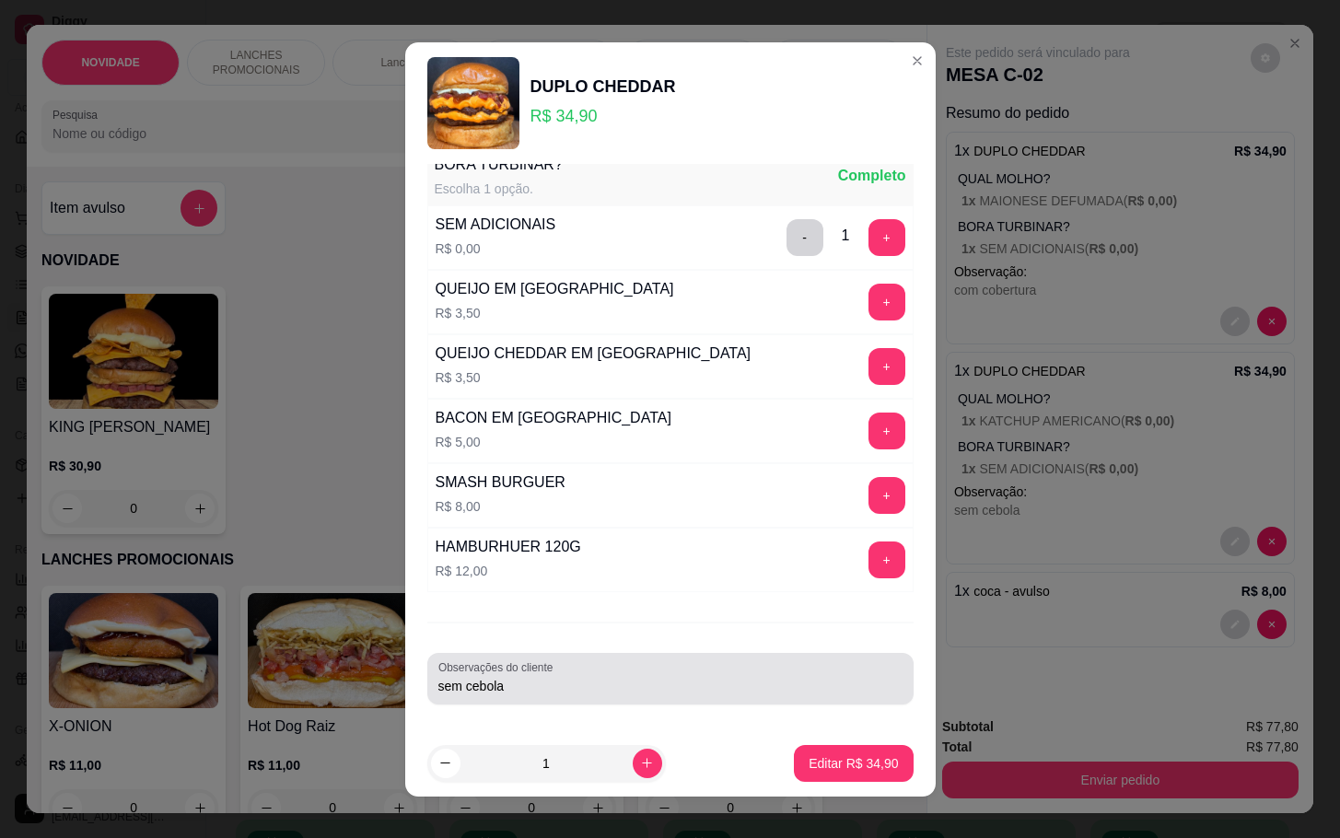
drag, startPoint x: 694, startPoint y: 666, endPoint x: 711, endPoint y: 667, distance: 16.6
click at [705, 667] on div "sem cebola" at bounding box center [670, 678] width 464 height 37
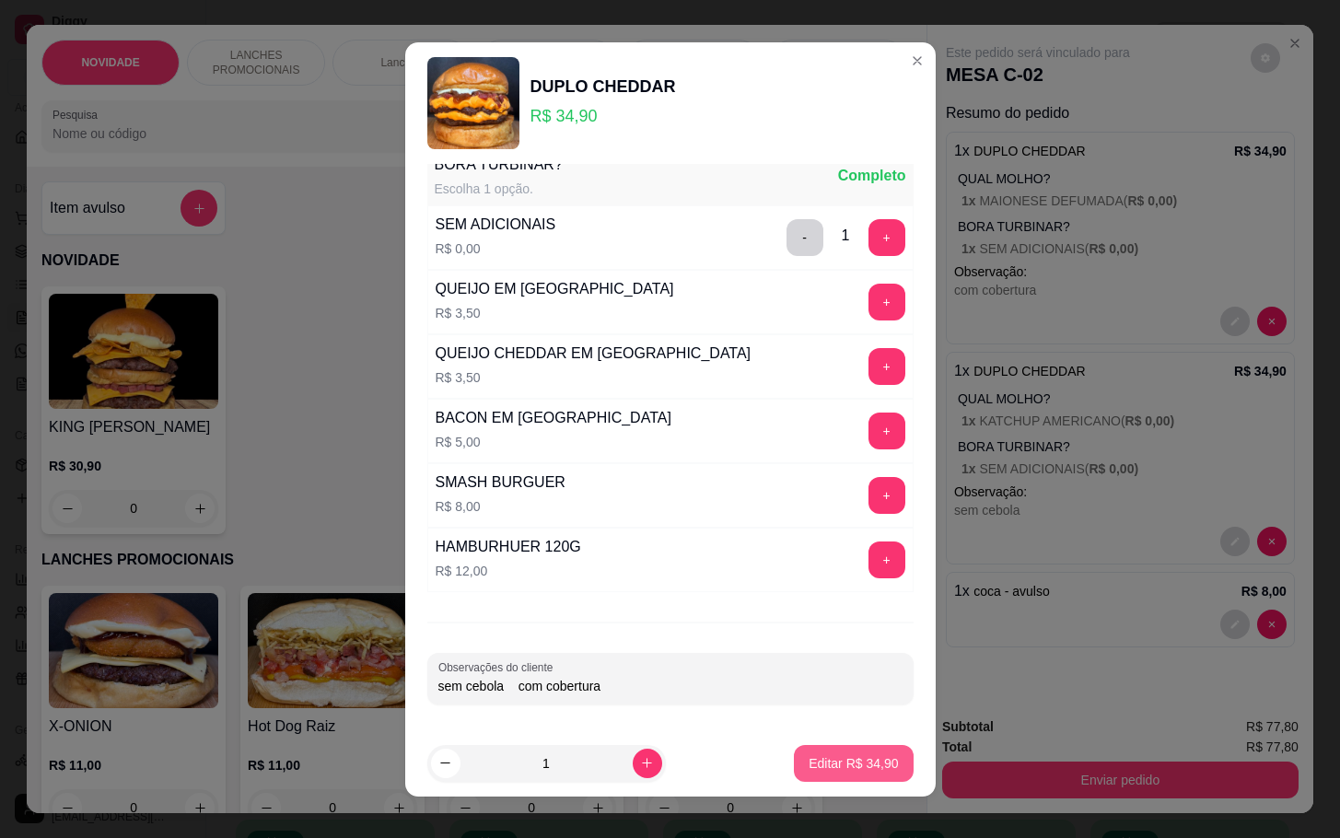
type input "sem cebola com cobertura"
click at [813, 769] on p "Editar R$ 34,90" at bounding box center [853, 763] width 89 height 18
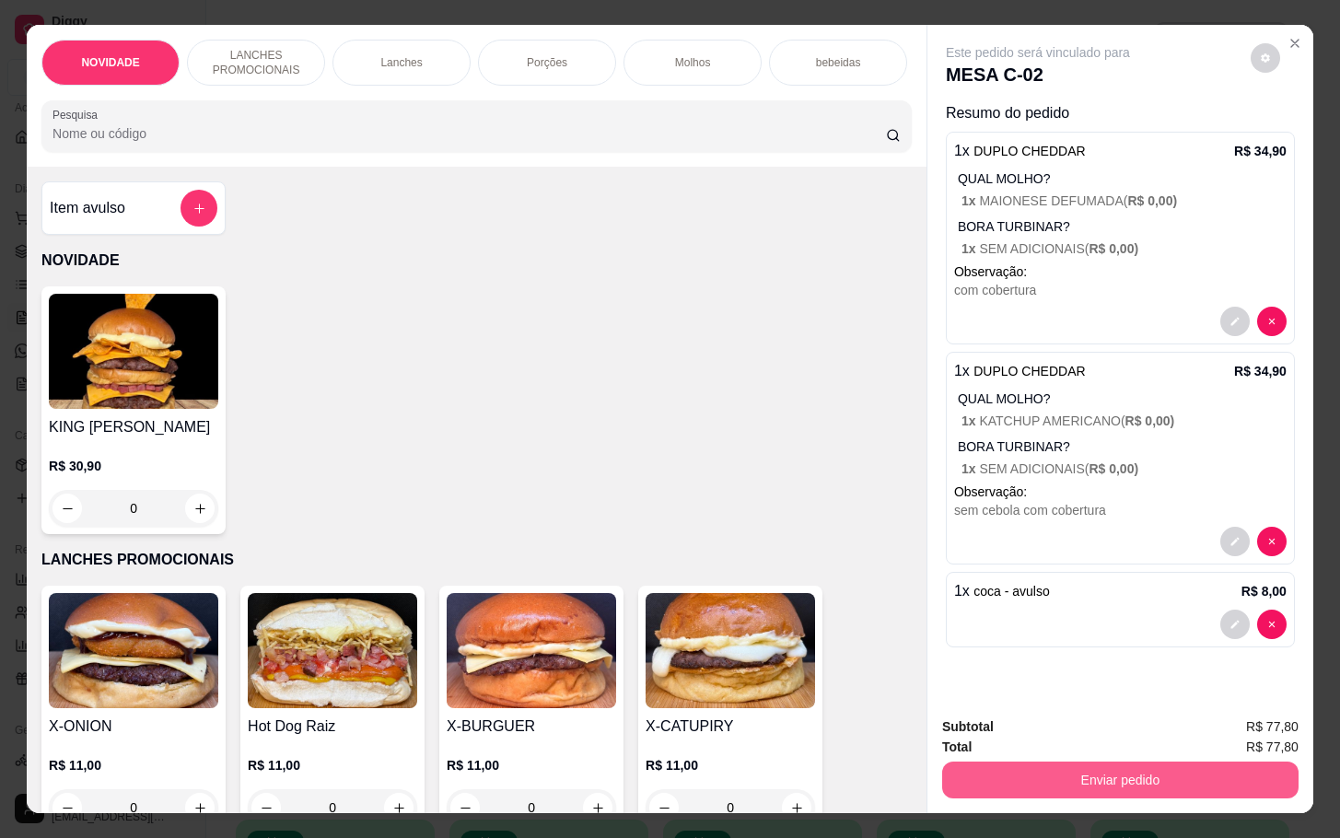
click at [1020, 783] on button "Enviar pedido" at bounding box center [1120, 780] width 356 height 37
click at [1014, 733] on button "Não registrar e enviar pedido" at bounding box center [1057, 724] width 192 height 35
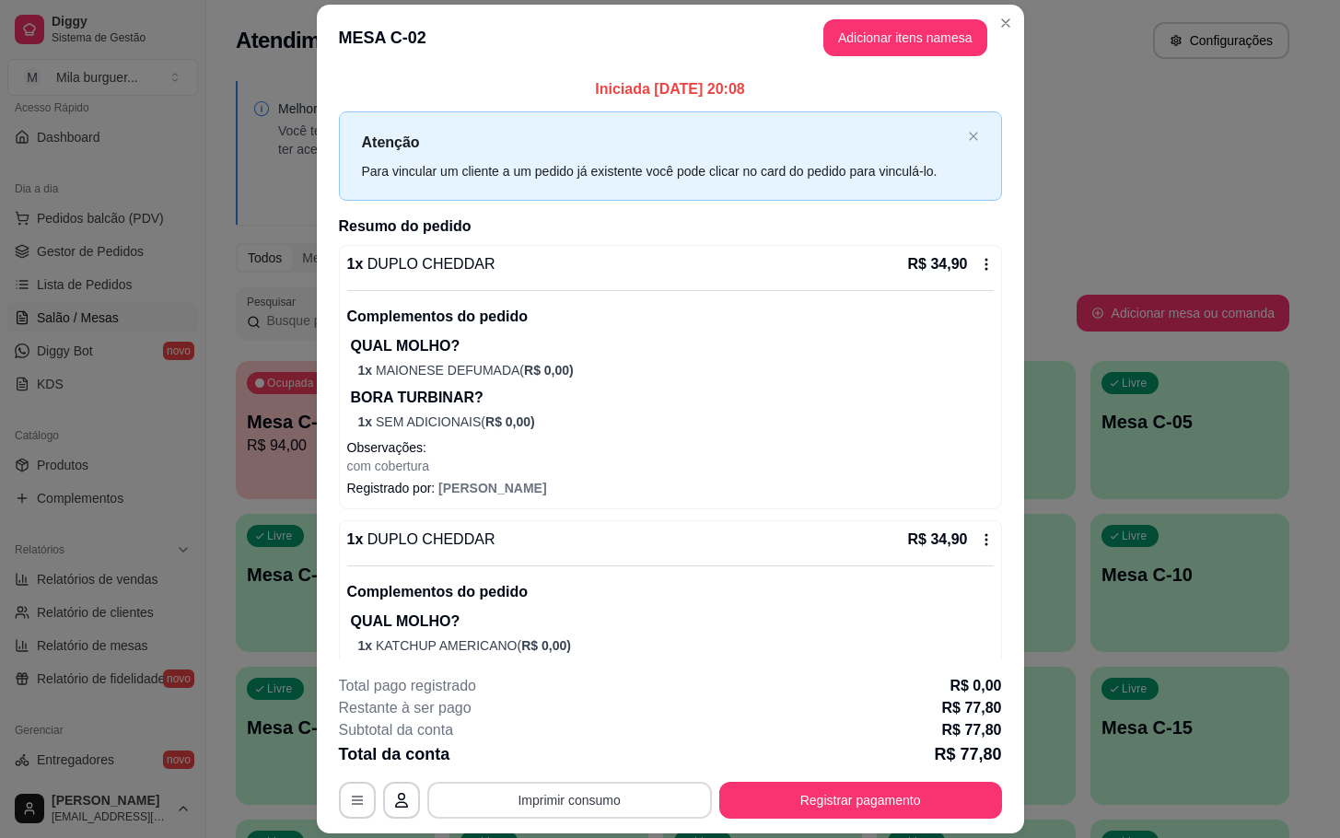
click at [653, 788] on button "Imprimir consumo" at bounding box center [569, 800] width 285 height 37
click at [594, 766] on button "IMPRESSORA" at bounding box center [564, 758] width 129 height 29
click at [631, 815] on button "Imprimir consumo" at bounding box center [569, 800] width 285 height 37
click at [567, 761] on button "IMPRESSORA" at bounding box center [565, 758] width 134 height 29
click at [379, 399] on p "BORA TURBINAR?" at bounding box center [672, 398] width 643 height 22
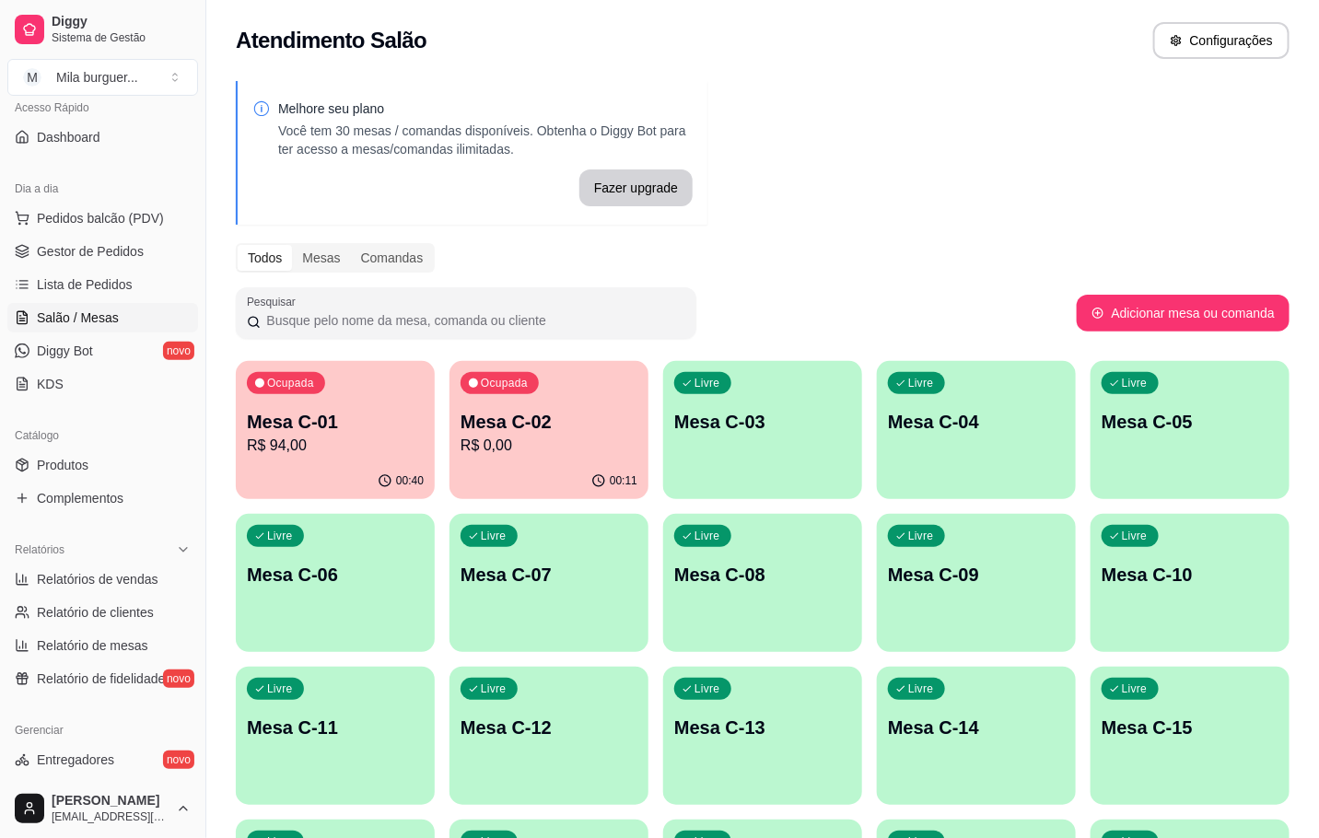
click at [297, 437] on p "R$ 94,00" at bounding box center [335, 446] width 177 height 22
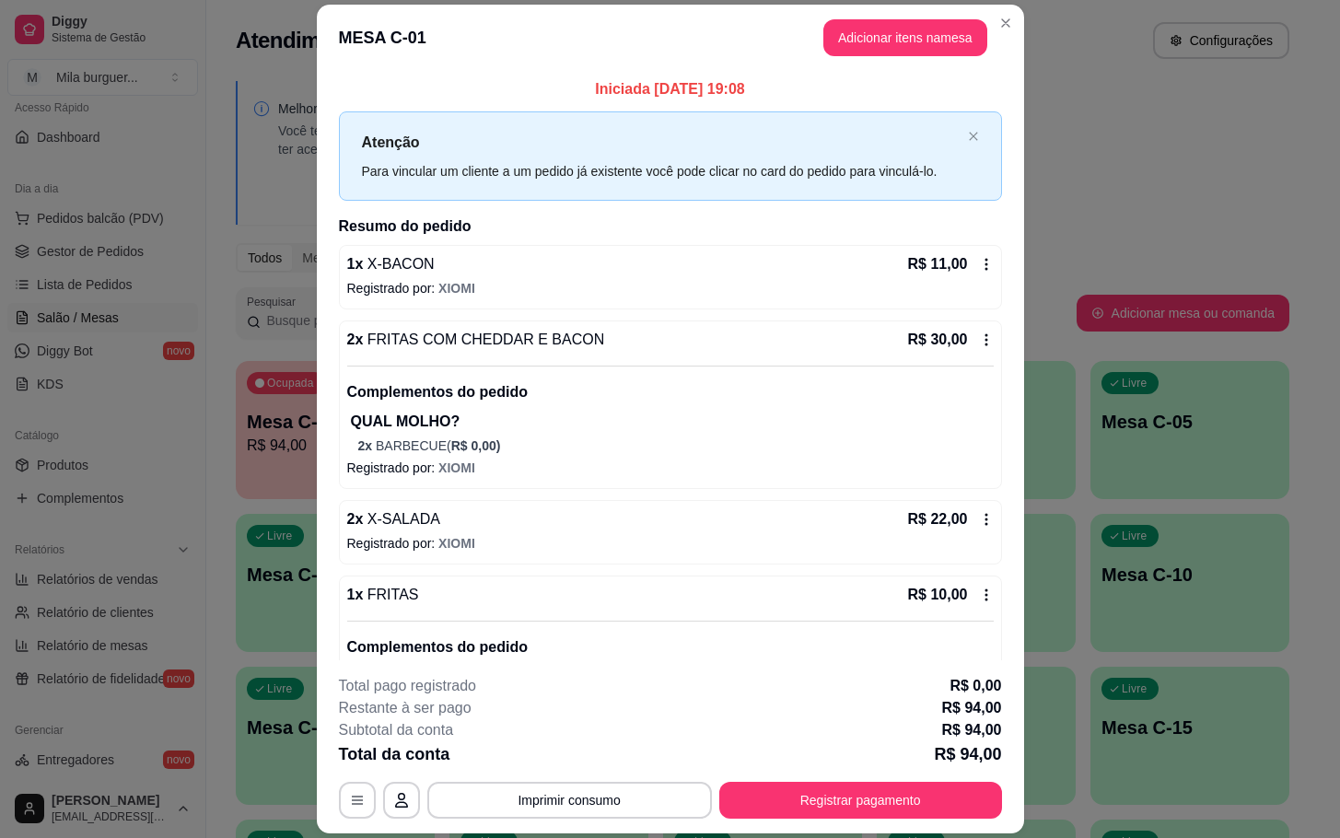
click at [876, 40] on button "Adicionar itens na mesa" at bounding box center [905, 37] width 164 height 37
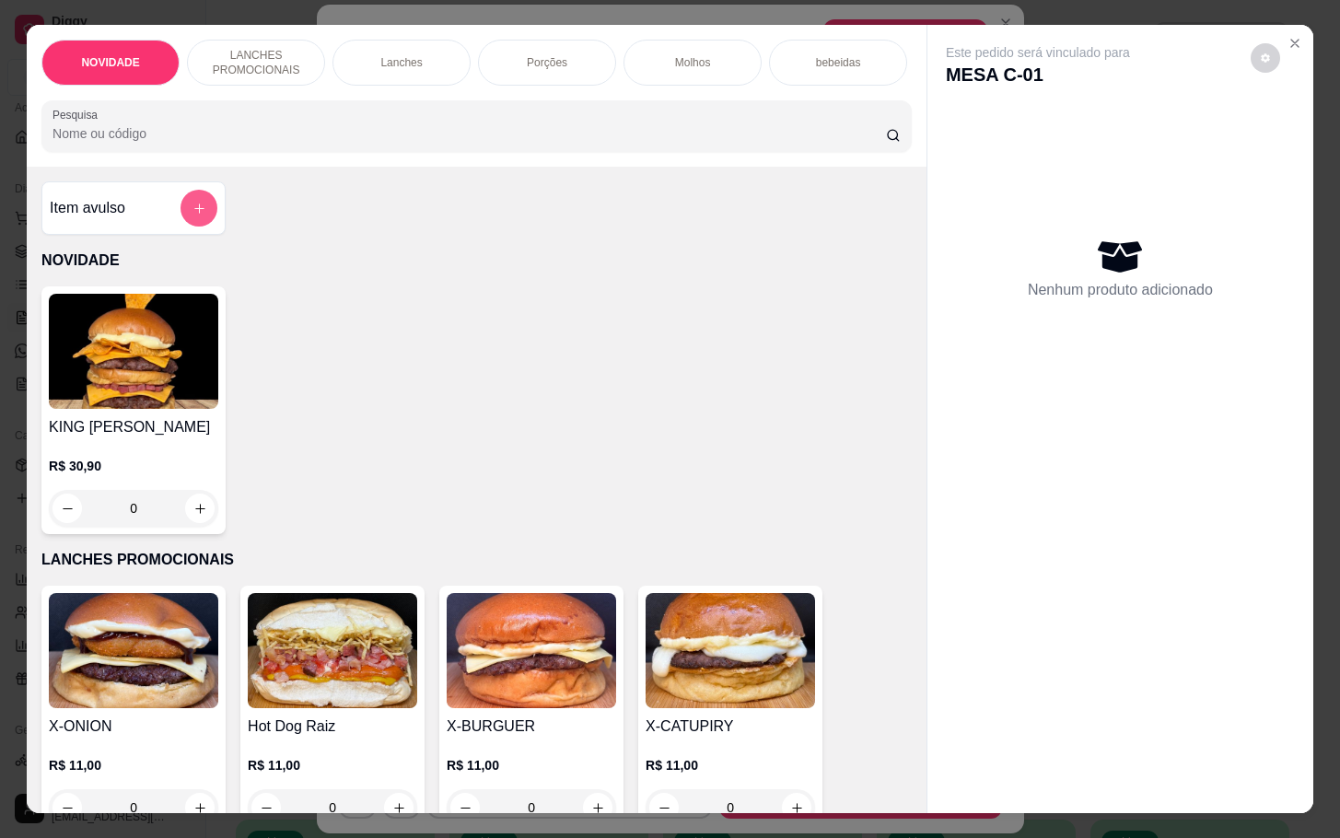
click at [193, 216] on icon "add-separate-item" at bounding box center [200, 209] width 14 height 14
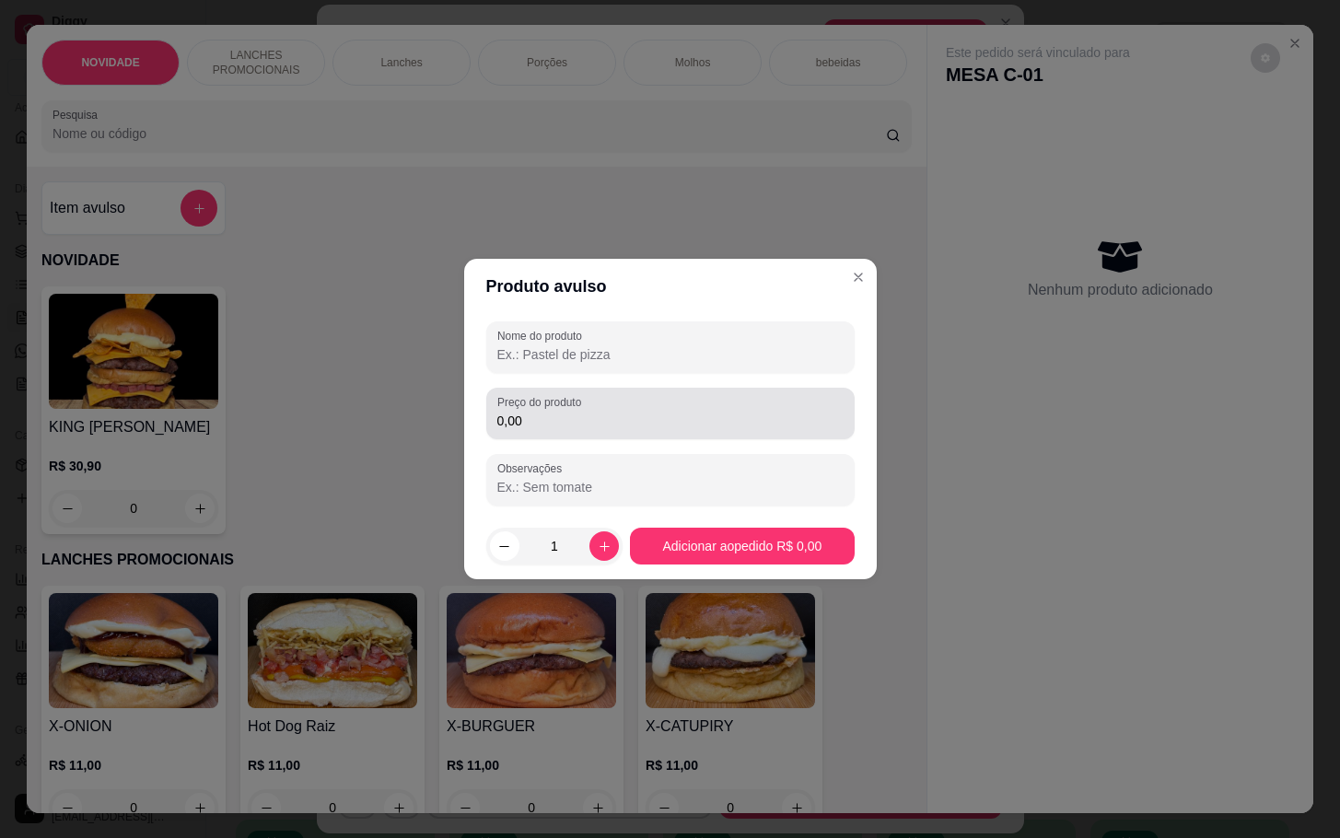
click at [603, 409] on div "0,00" at bounding box center [670, 413] width 346 height 37
type input "9,00"
click at [694, 392] on div "Preço do produto 9,00" at bounding box center [670, 414] width 368 height 52
click at [697, 392] on div "Preço do produto 9,00" at bounding box center [670, 414] width 368 height 52
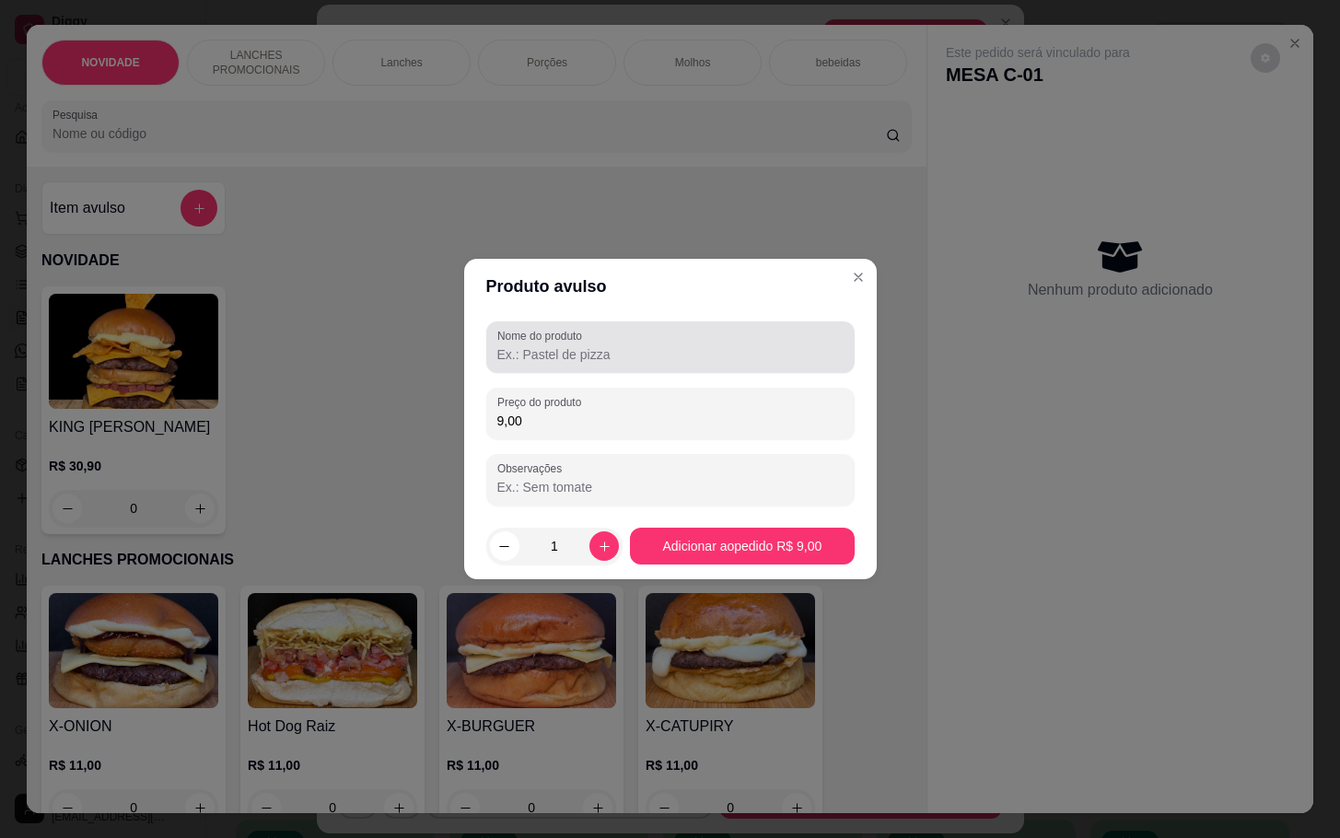
click at [833, 366] on div "Nome do produto" at bounding box center [670, 347] width 368 height 52
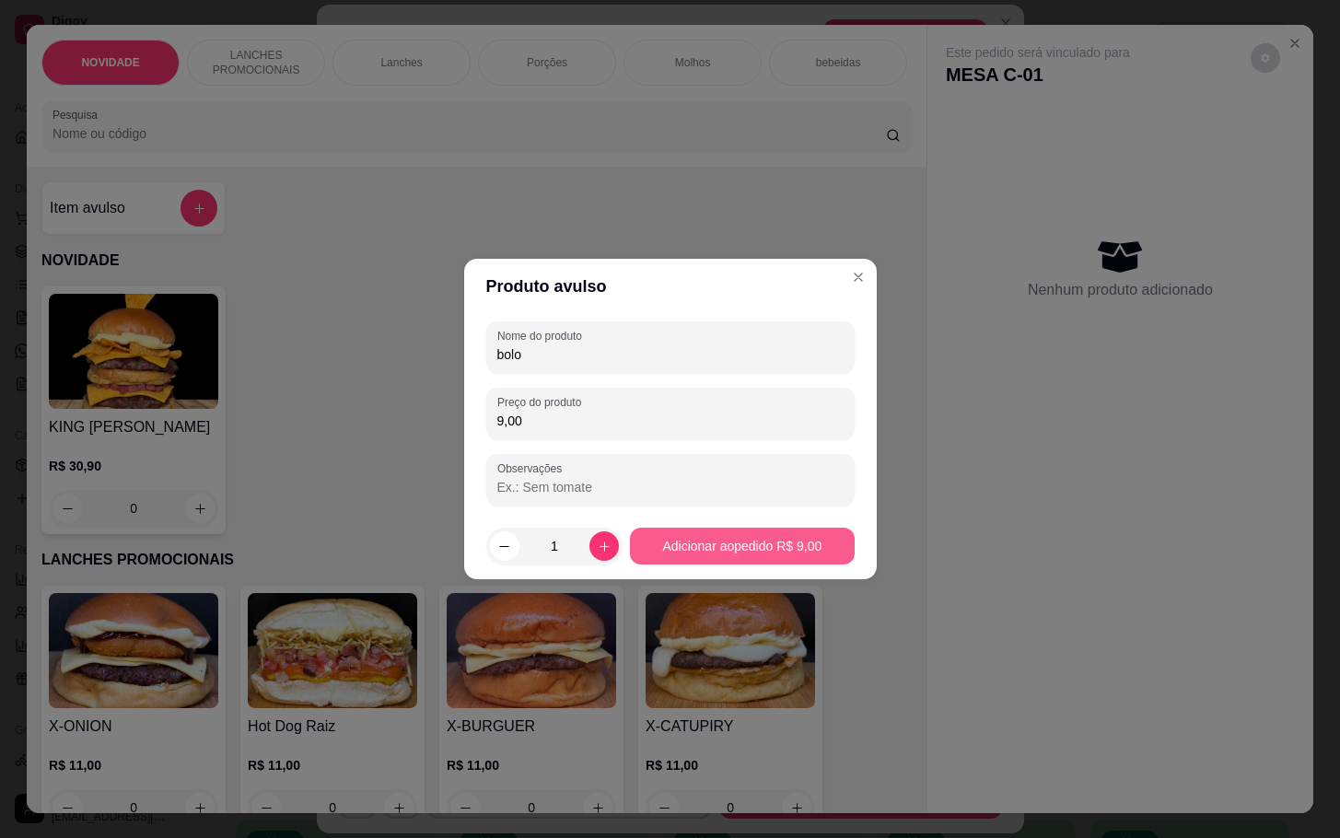
type input "bolo"
click at [669, 517] on footer "1 Adicionar ao pedido R$ 9,00" at bounding box center [670, 546] width 413 height 66
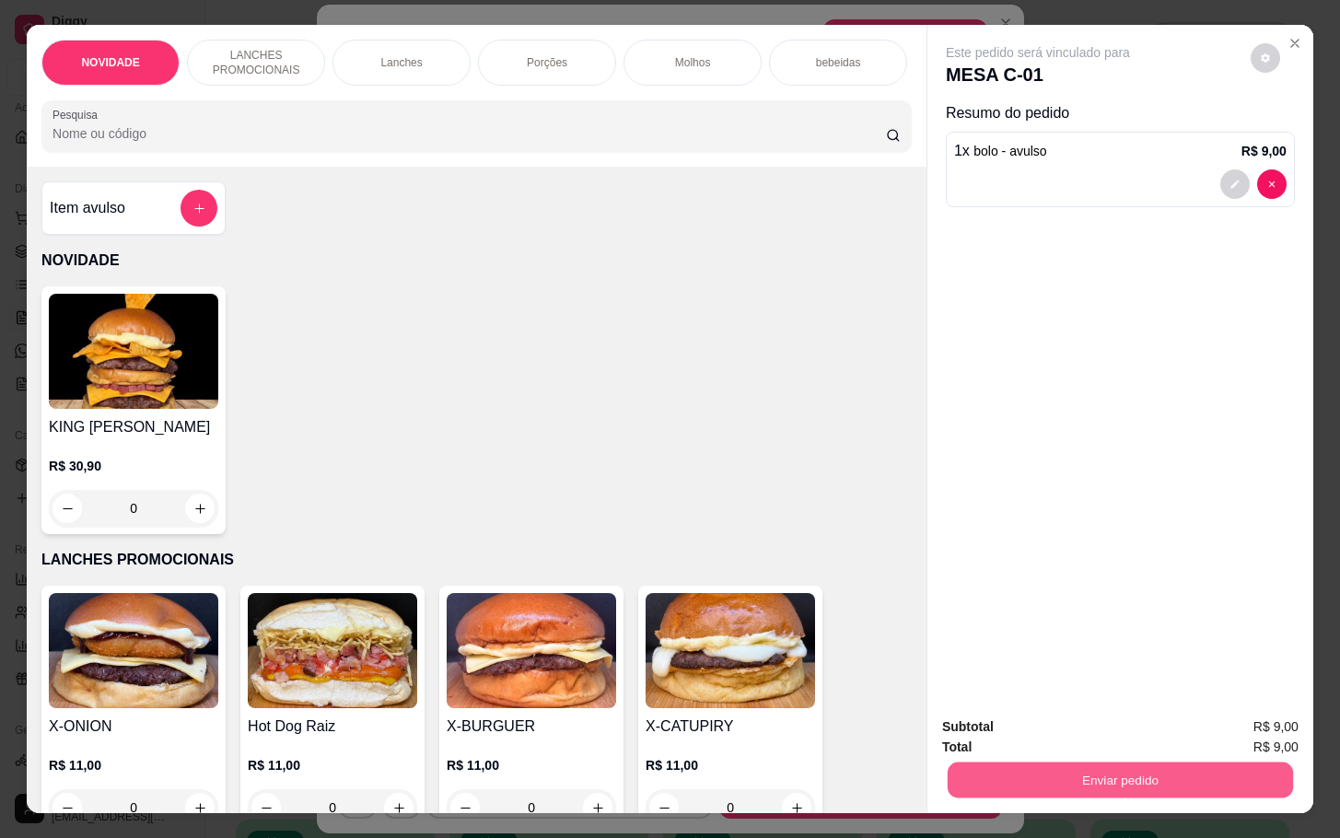
click at [1152, 766] on button "Enviar pedido" at bounding box center [1120, 780] width 345 height 36
click at [1006, 721] on button "Não registrar e enviar pedido" at bounding box center [1056, 724] width 186 height 34
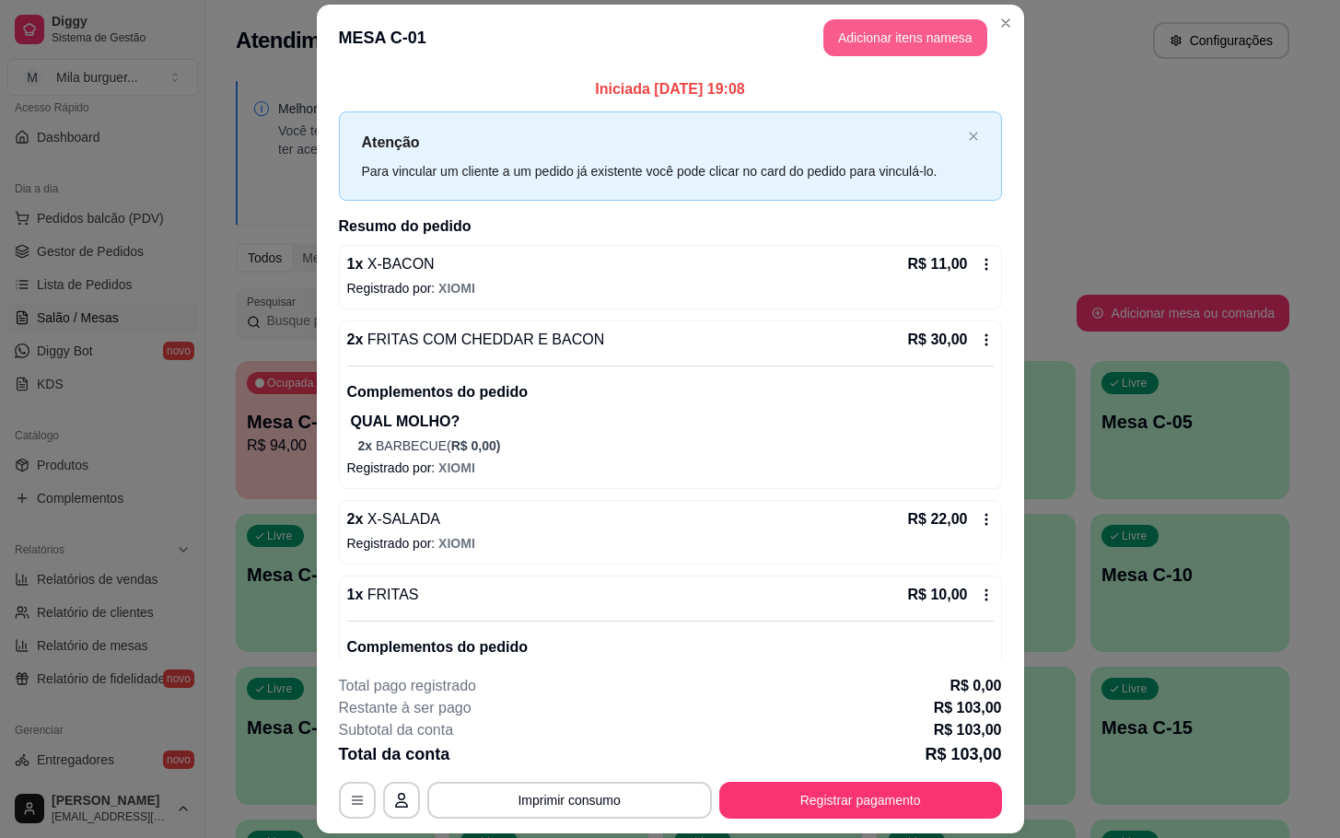
click at [920, 41] on button "Adicionar itens na mesa" at bounding box center [905, 37] width 164 height 37
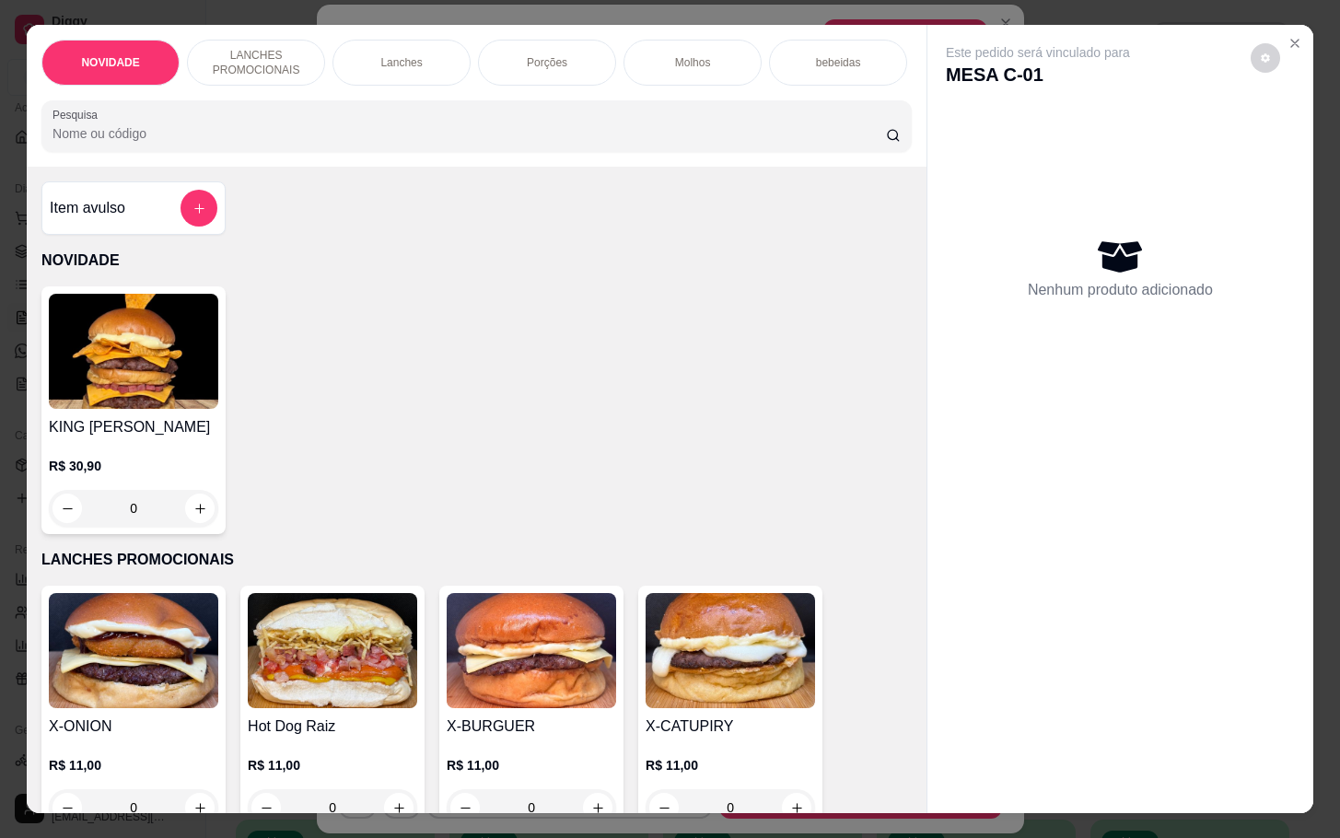
click at [214, 224] on div "Item avulso" at bounding box center [133, 207] width 184 height 53
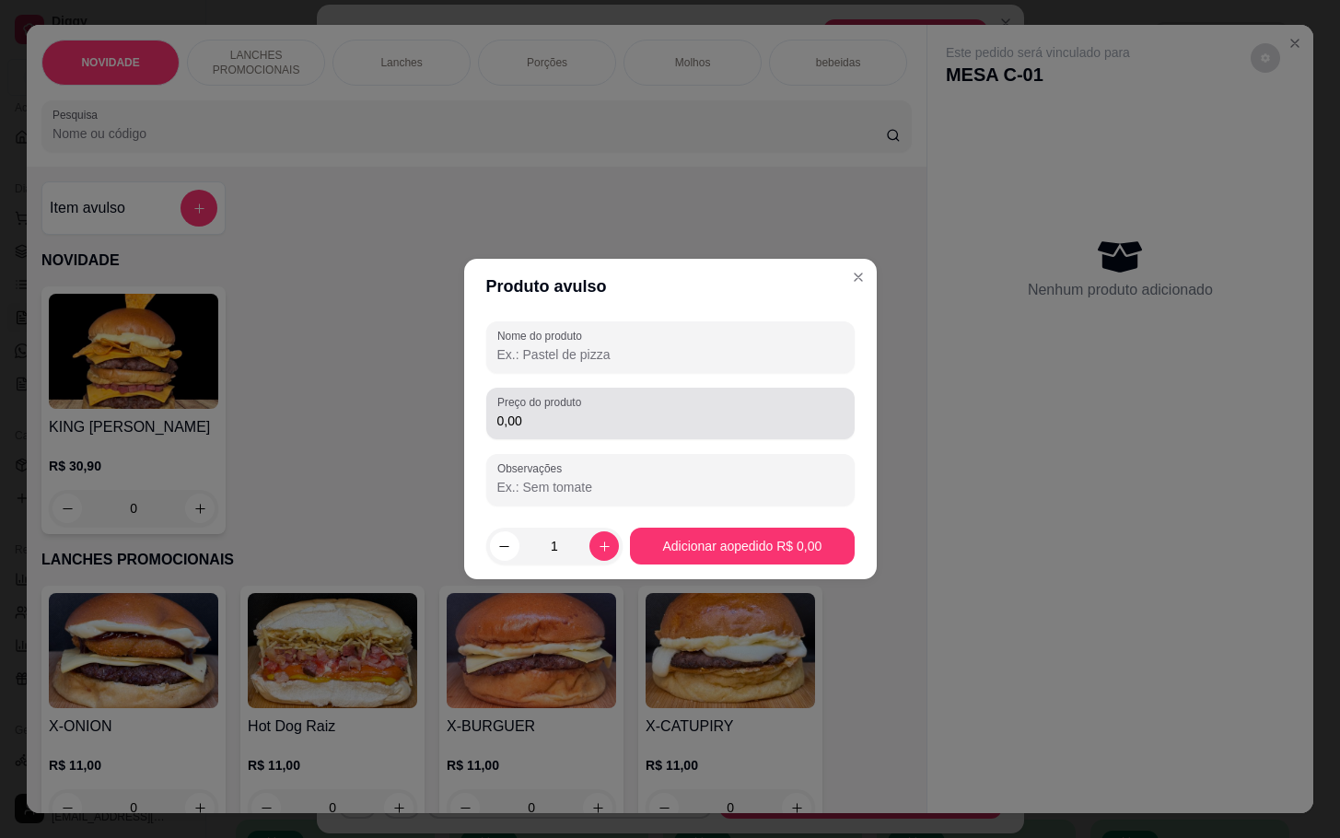
click at [564, 432] on div "Preço do produto 0,00" at bounding box center [670, 414] width 368 height 52
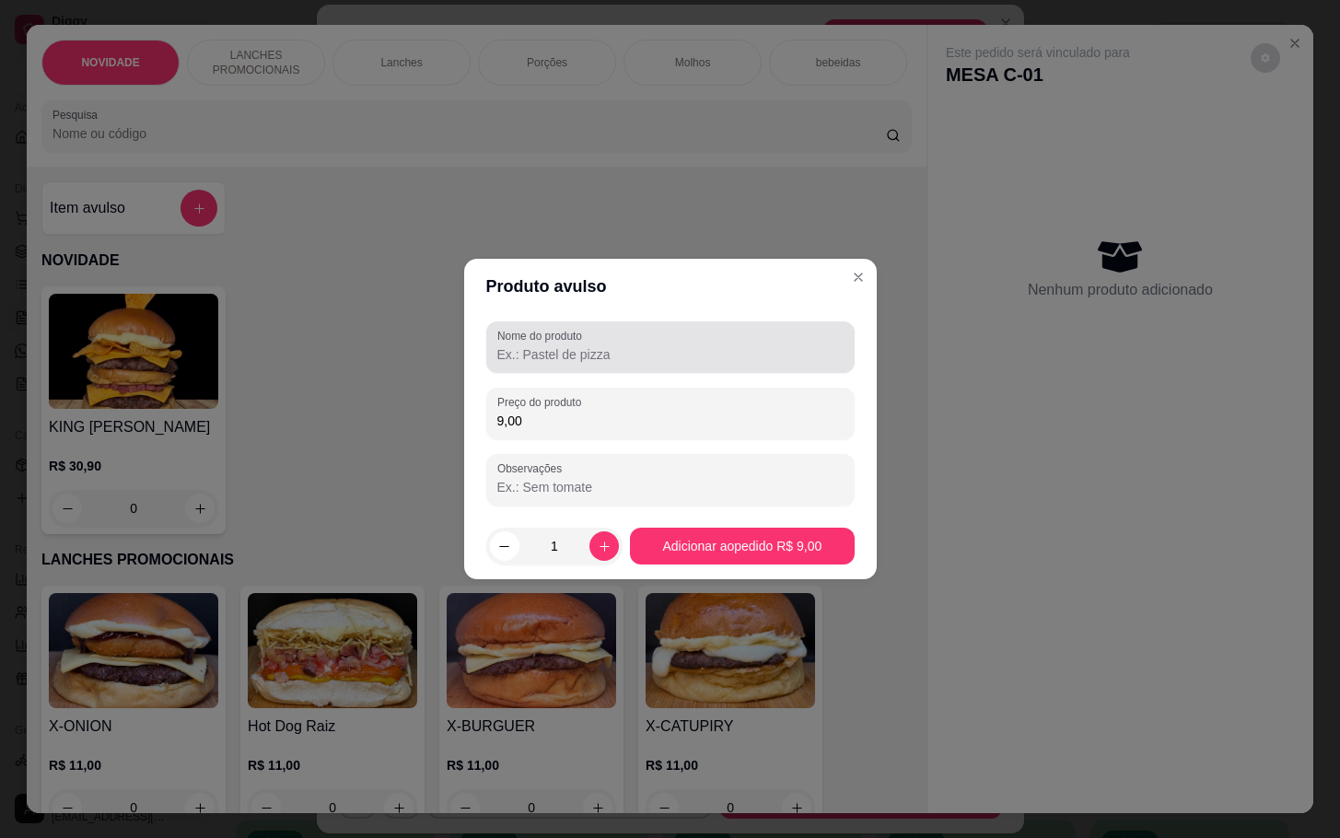
type input "9,00"
click at [653, 368] on div "Nome do produto" at bounding box center [670, 347] width 368 height 52
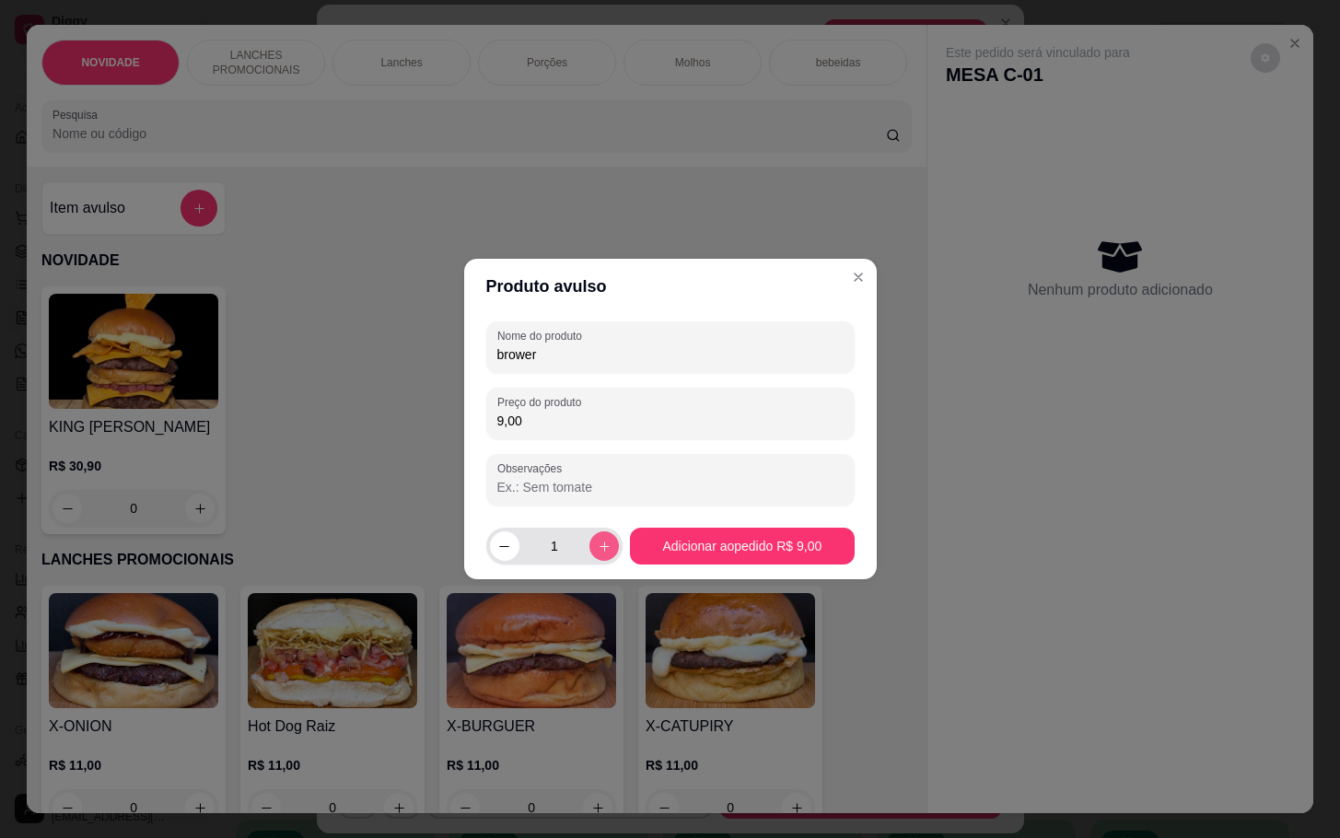
type input "brower"
click at [600, 540] on icon "increase-product-quantity" at bounding box center [605, 547] width 14 height 14
type input "2"
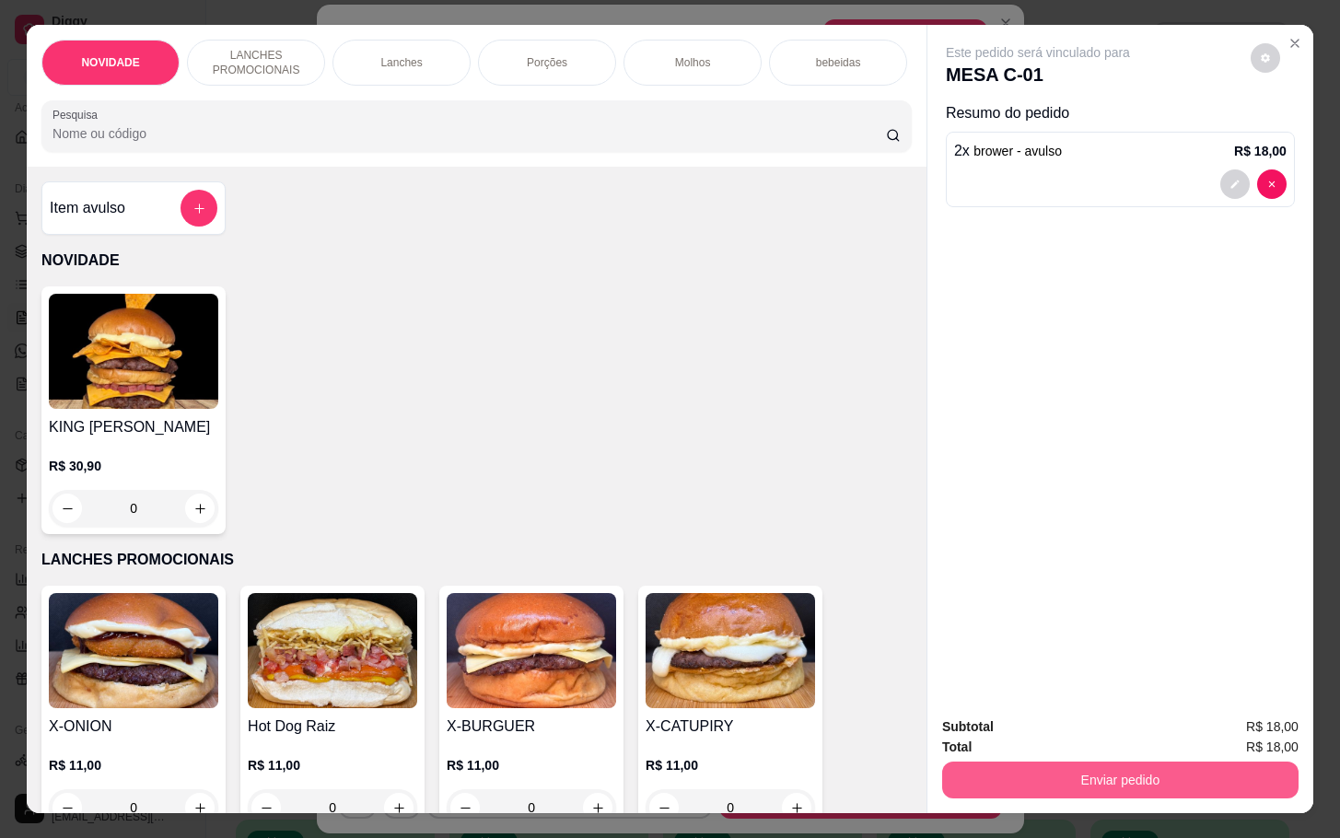
click at [1001, 762] on button "Enviar pedido" at bounding box center [1120, 780] width 356 height 37
click at [1021, 736] on button "Não registrar e enviar pedido" at bounding box center [1057, 724] width 192 height 35
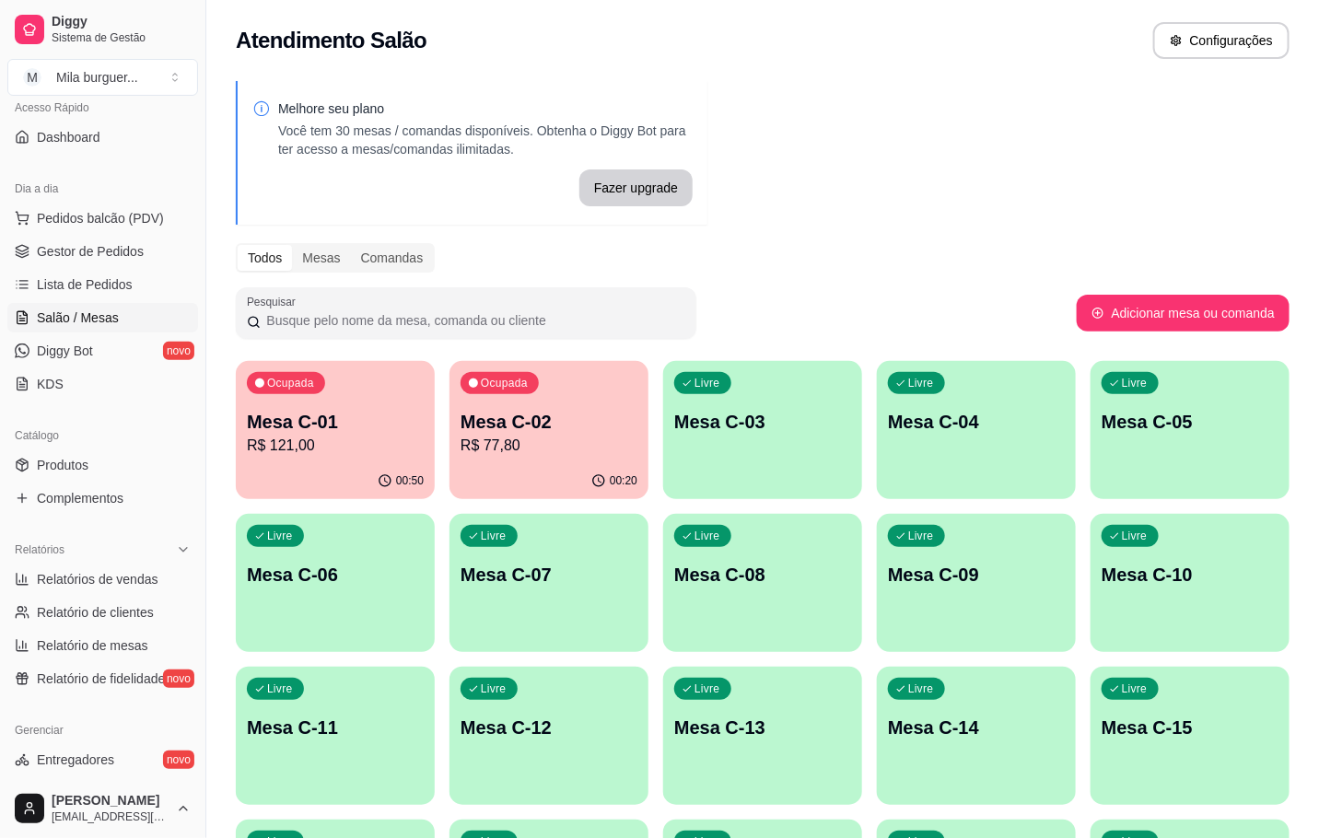
click at [98, 189] on div "Dia a dia" at bounding box center [102, 188] width 191 height 29
click at [73, 203] on div "Dia a dia" at bounding box center [102, 188] width 191 height 29
click at [48, 218] on span "Pedidos balcão (PDV)" at bounding box center [100, 218] width 127 height 18
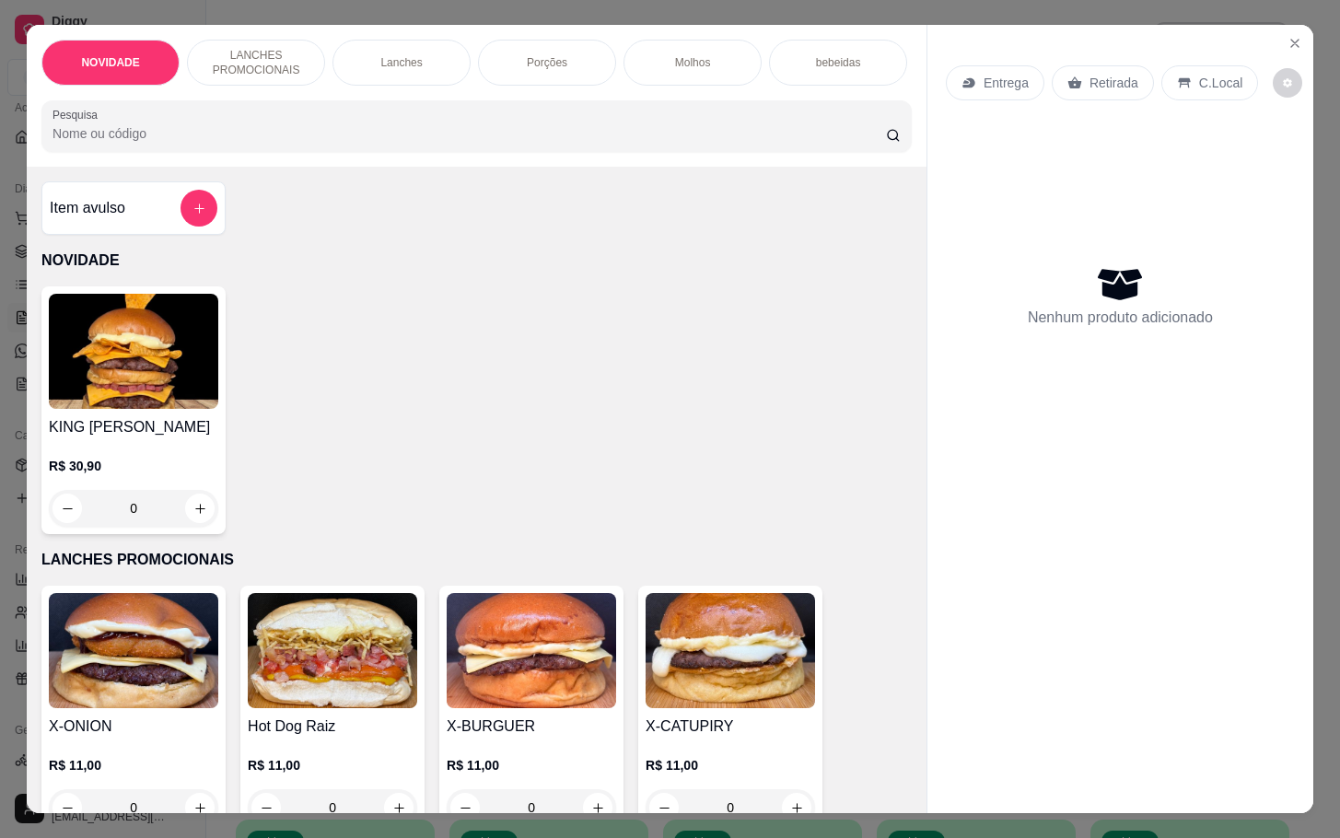
scroll to position [553, 0]
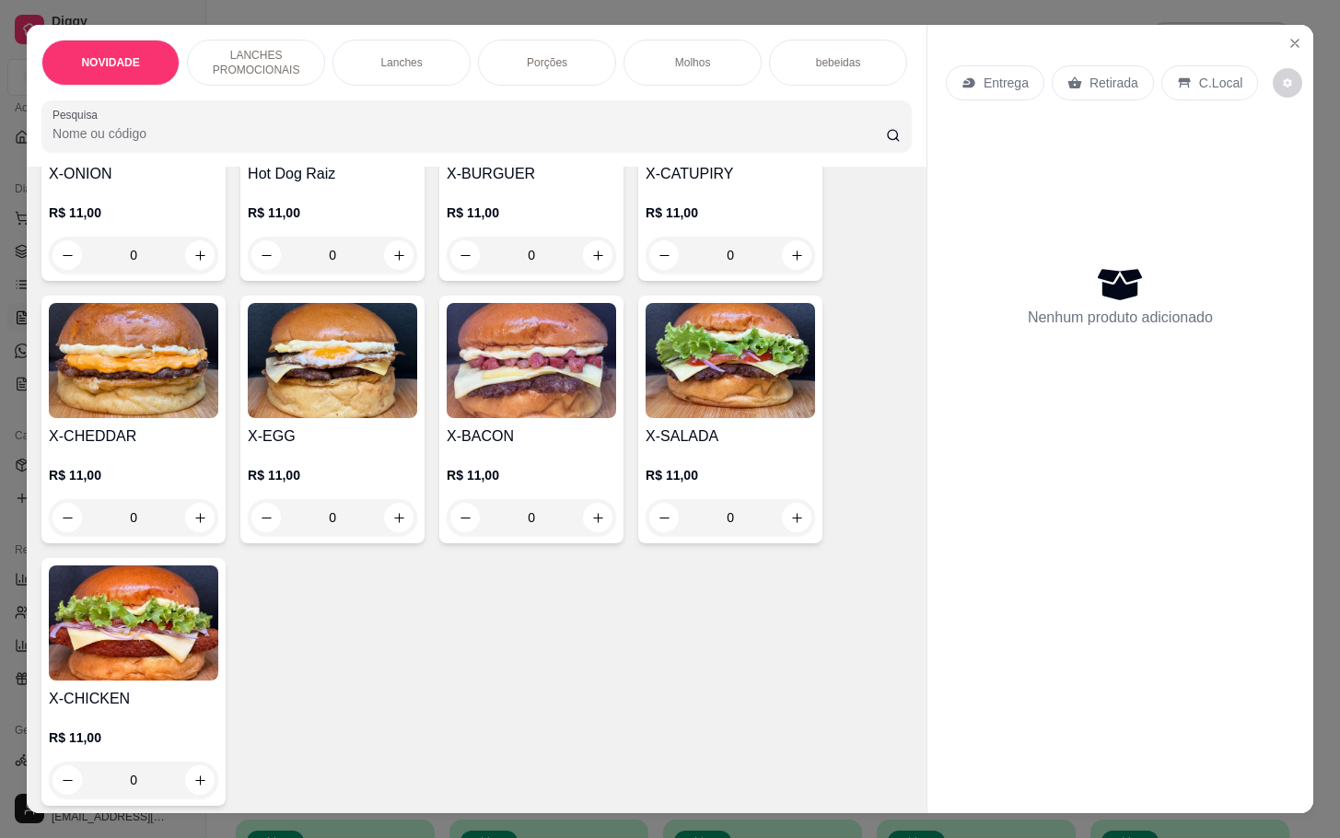
click at [697, 368] on img at bounding box center [730, 360] width 169 height 115
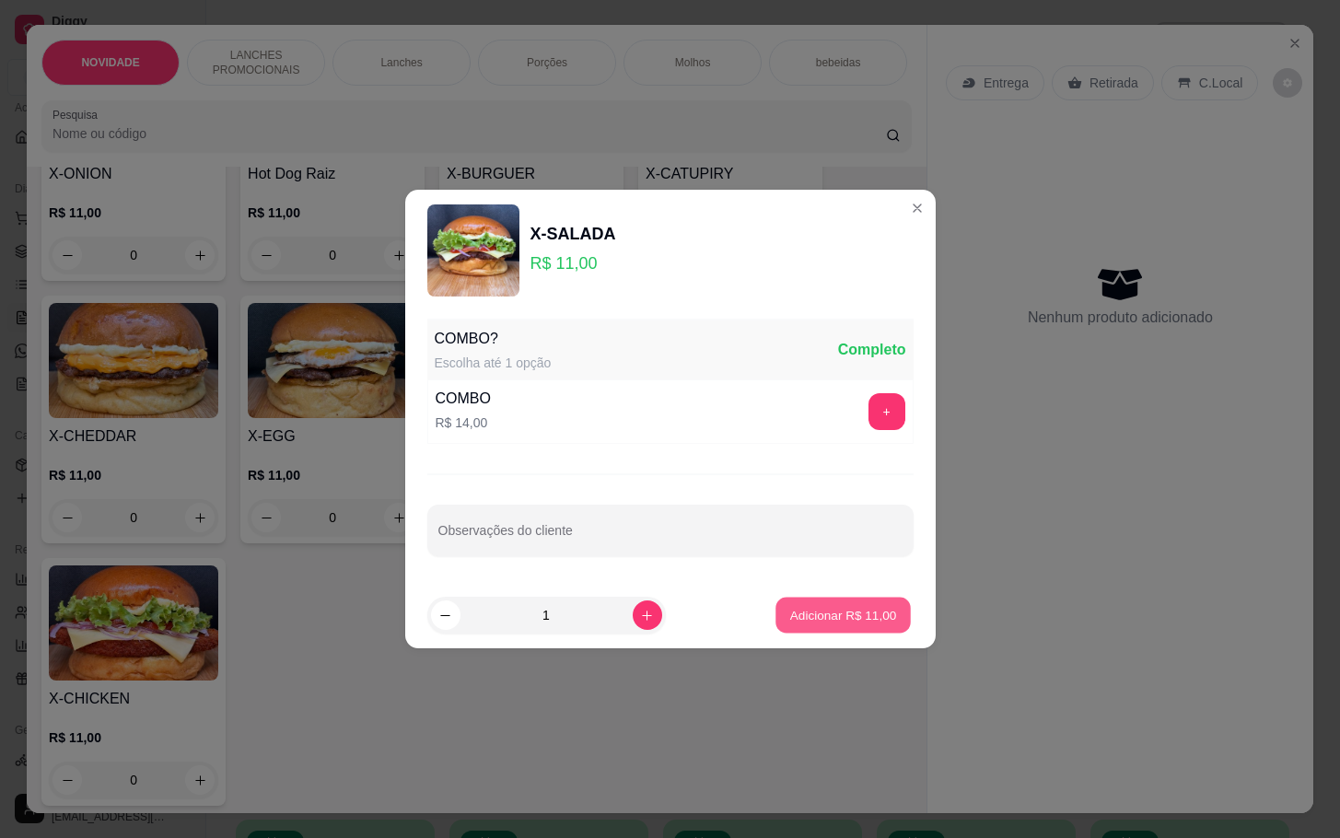
click at [776, 625] on button "Adicionar R$ 11,00" at bounding box center [843, 616] width 135 height 36
type input "1"
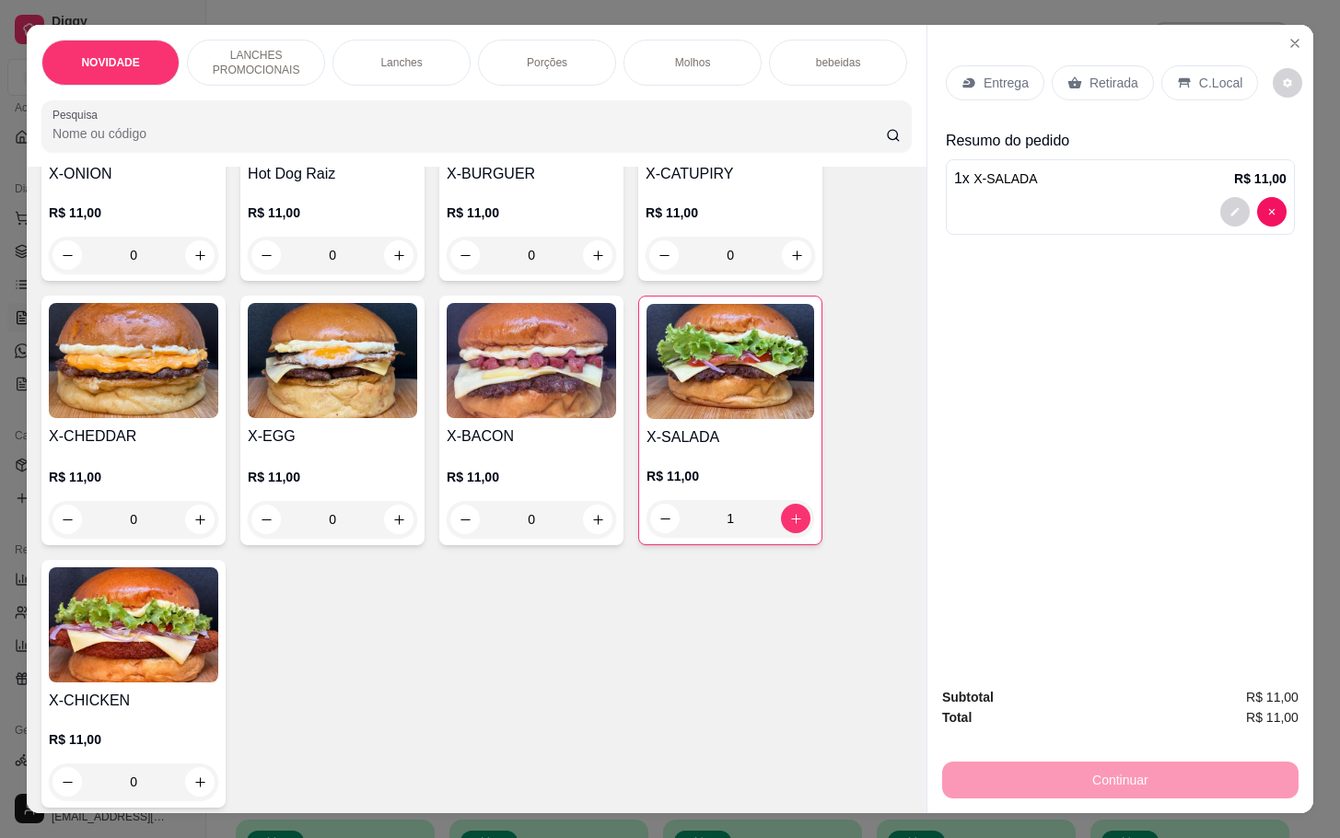
click at [586, 536] on div "0" at bounding box center [531, 519] width 169 height 37
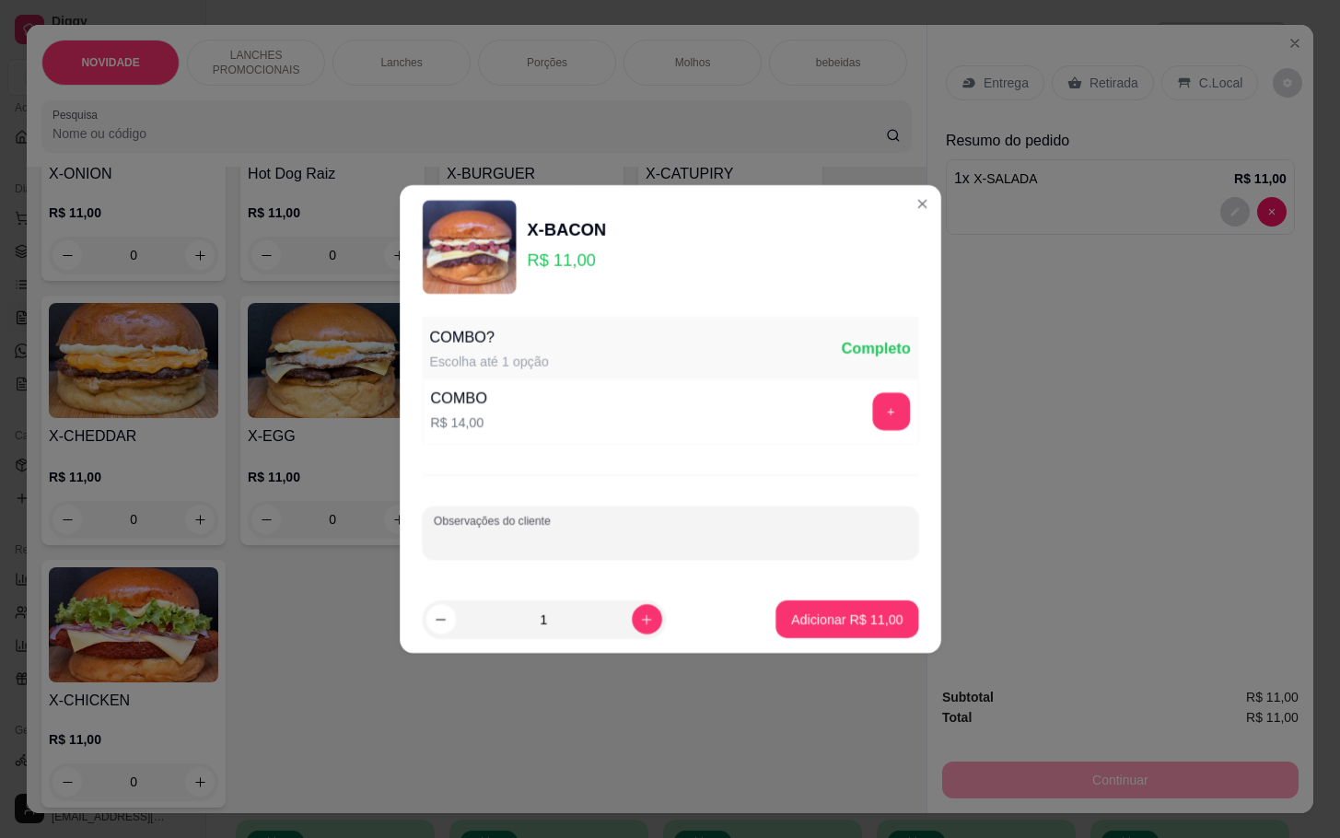
click at [586, 533] on input "Observações do cliente" at bounding box center [669, 540] width 473 height 18
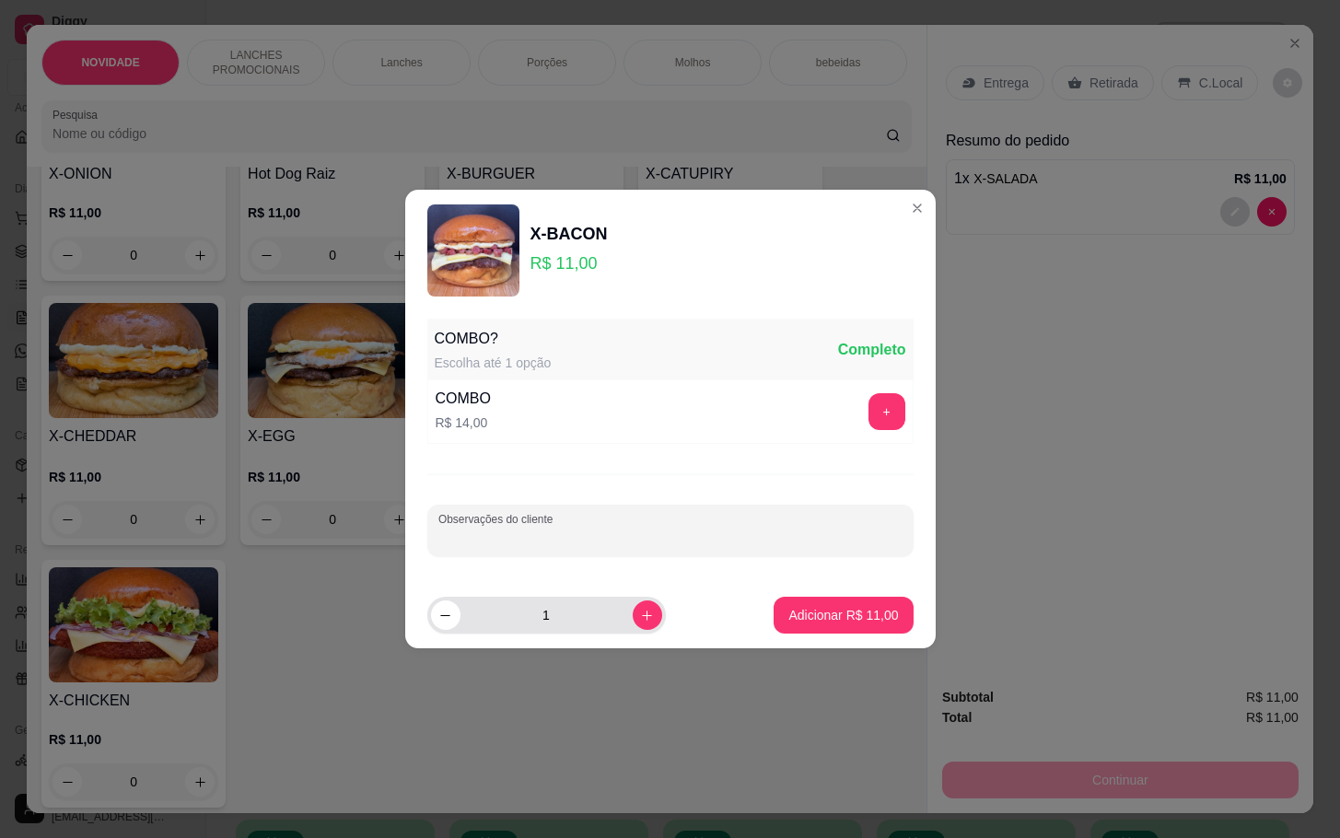
drag, startPoint x: 624, startPoint y: 634, endPoint x: 634, endPoint y: 622, distance: 15.1
click at [624, 633] on div "1" at bounding box center [546, 615] width 231 height 37
click at [640, 622] on icon "increase-product-quantity" at bounding box center [647, 616] width 14 height 14
click at [649, 612] on div "2" at bounding box center [546, 615] width 239 height 37
click at [451, 614] on icon "decrease-product-quantity" at bounding box center [445, 616] width 14 height 14
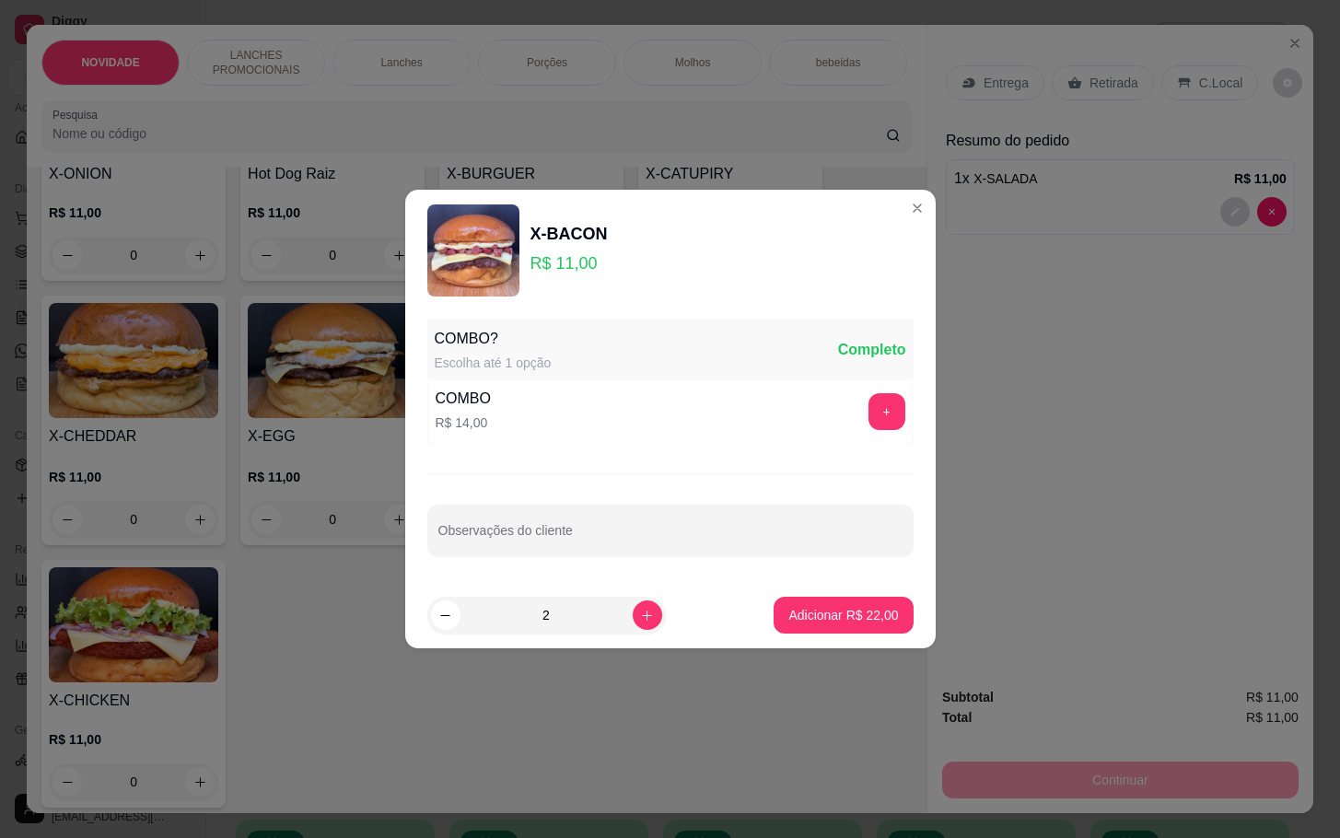
type input "1"
click at [794, 613] on p "Adicionar R$ 11,00" at bounding box center [843, 615] width 110 height 18
type input "1"
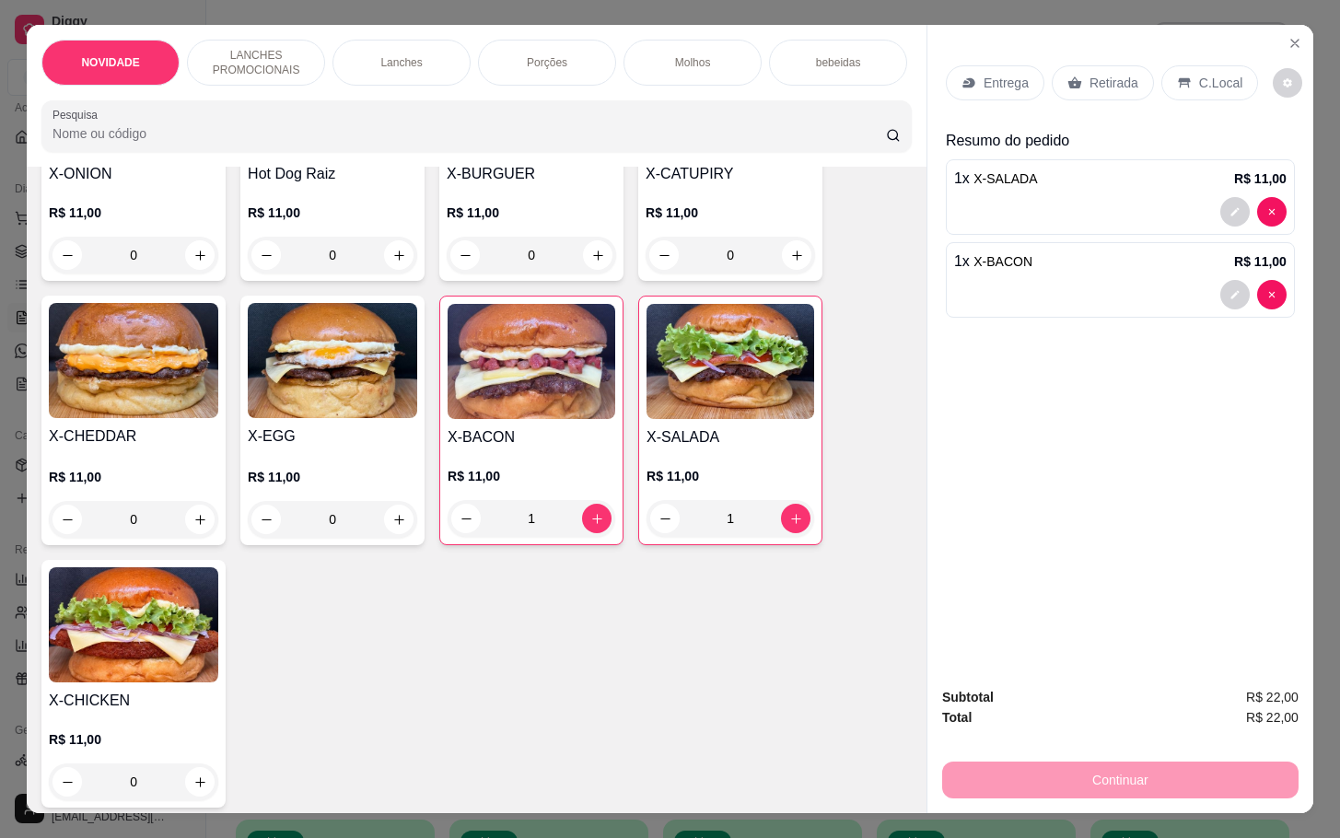
click at [454, 531] on div "1" at bounding box center [532, 518] width 168 height 37
click at [368, 418] on img at bounding box center [332, 360] width 169 height 115
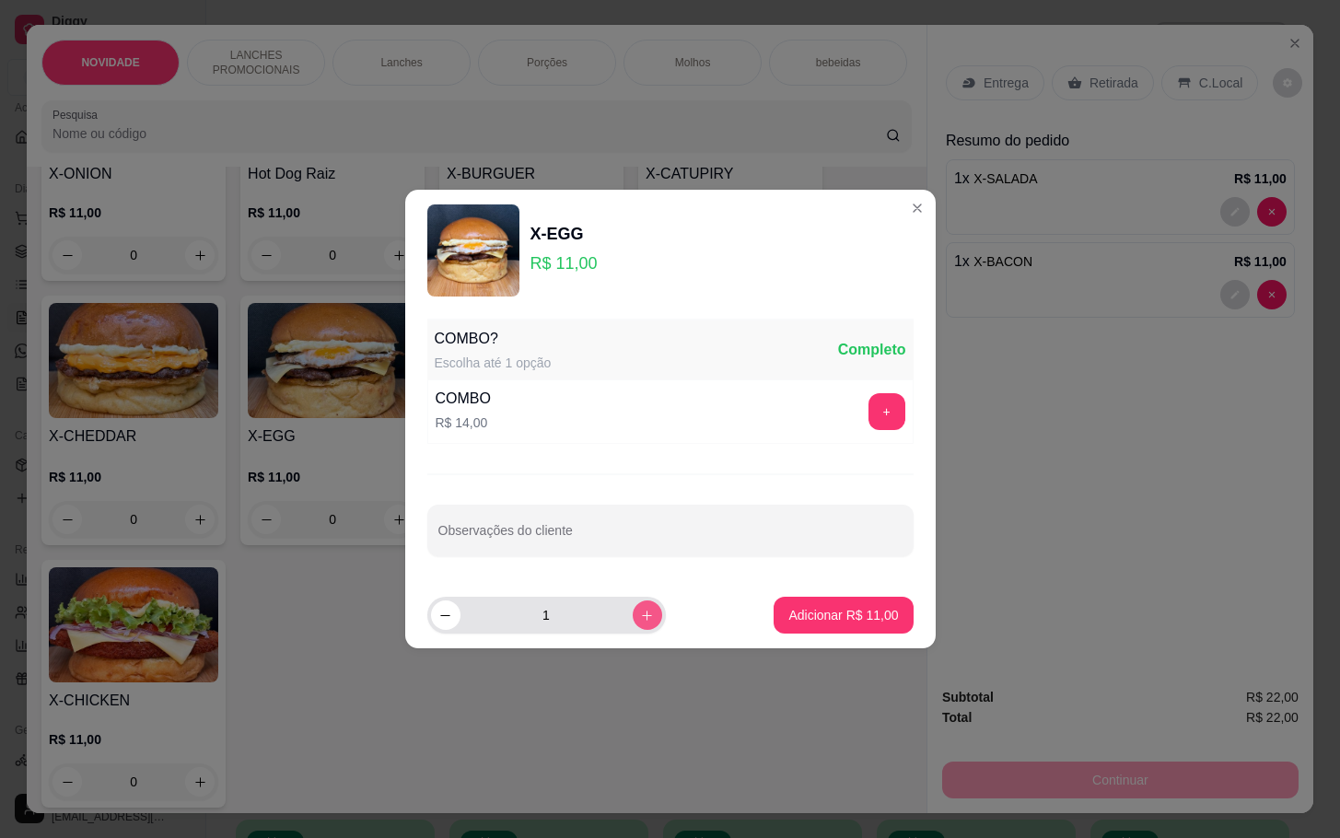
click at [640, 620] on icon "increase-product-quantity" at bounding box center [647, 616] width 14 height 14
type input "2"
click at [812, 603] on button "Adicionar R$ 22,00" at bounding box center [843, 615] width 139 height 37
type input "2"
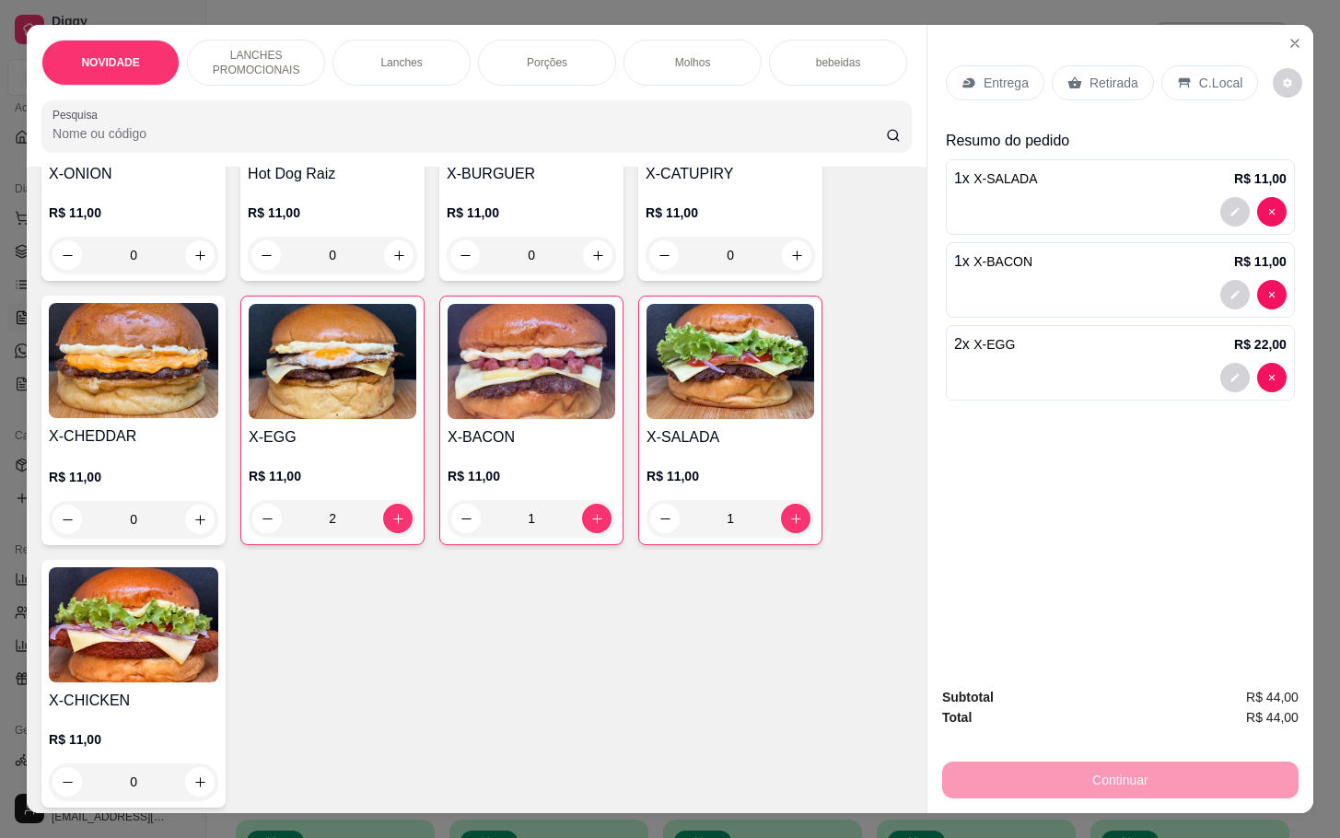
click at [680, 445] on h4 "X-SALADA" at bounding box center [731, 437] width 168 height 22
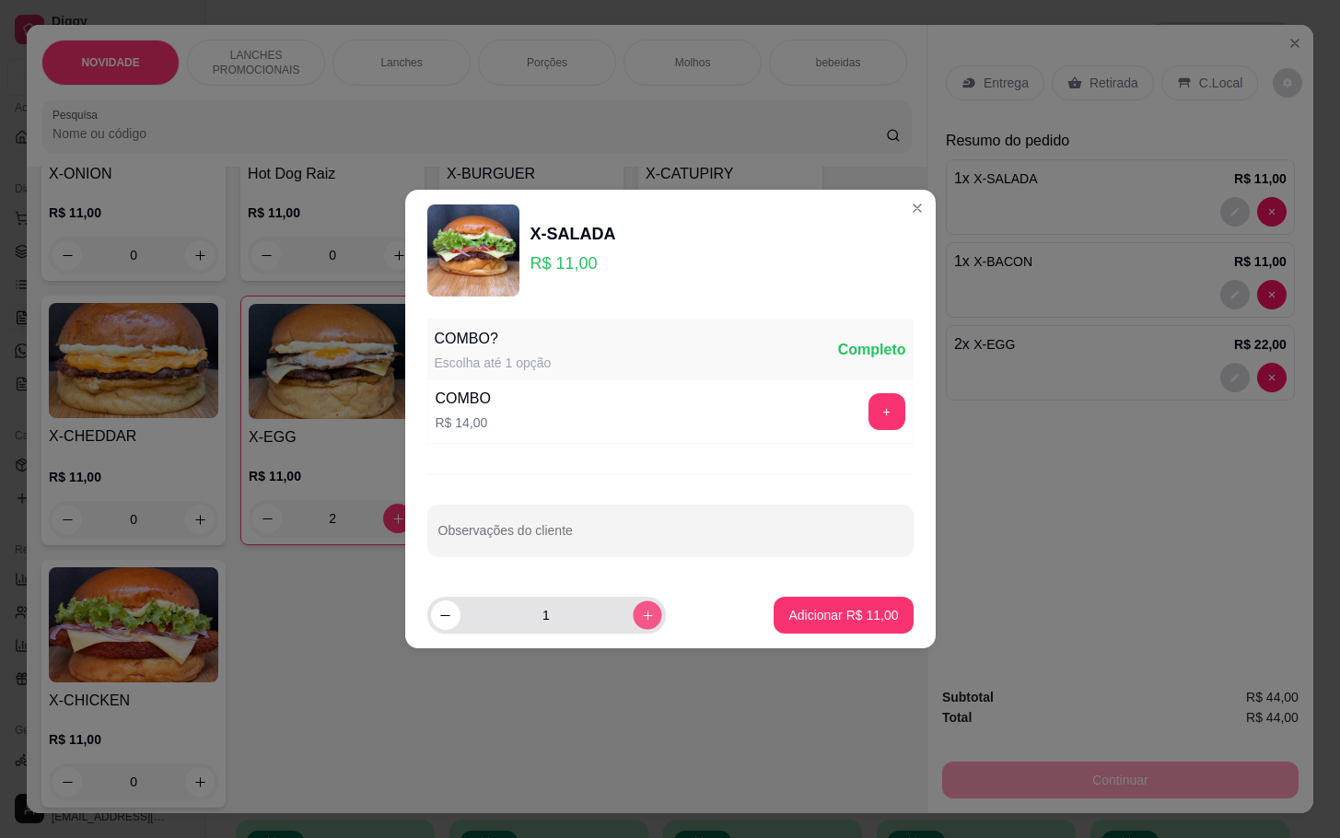
click at [634, 606] on button "increase-product-quantity" at bounding box center [647, 615] width 29 height 29
type input "2"
click at [802, 644] on footer "2 Adicionar R$ 22,00" at bounding box center [670, 615] width 531 height 66
click at [804, 624] on button "Adicionar R$ 22,00" at bounding box center [843, 616] width 135 height 36
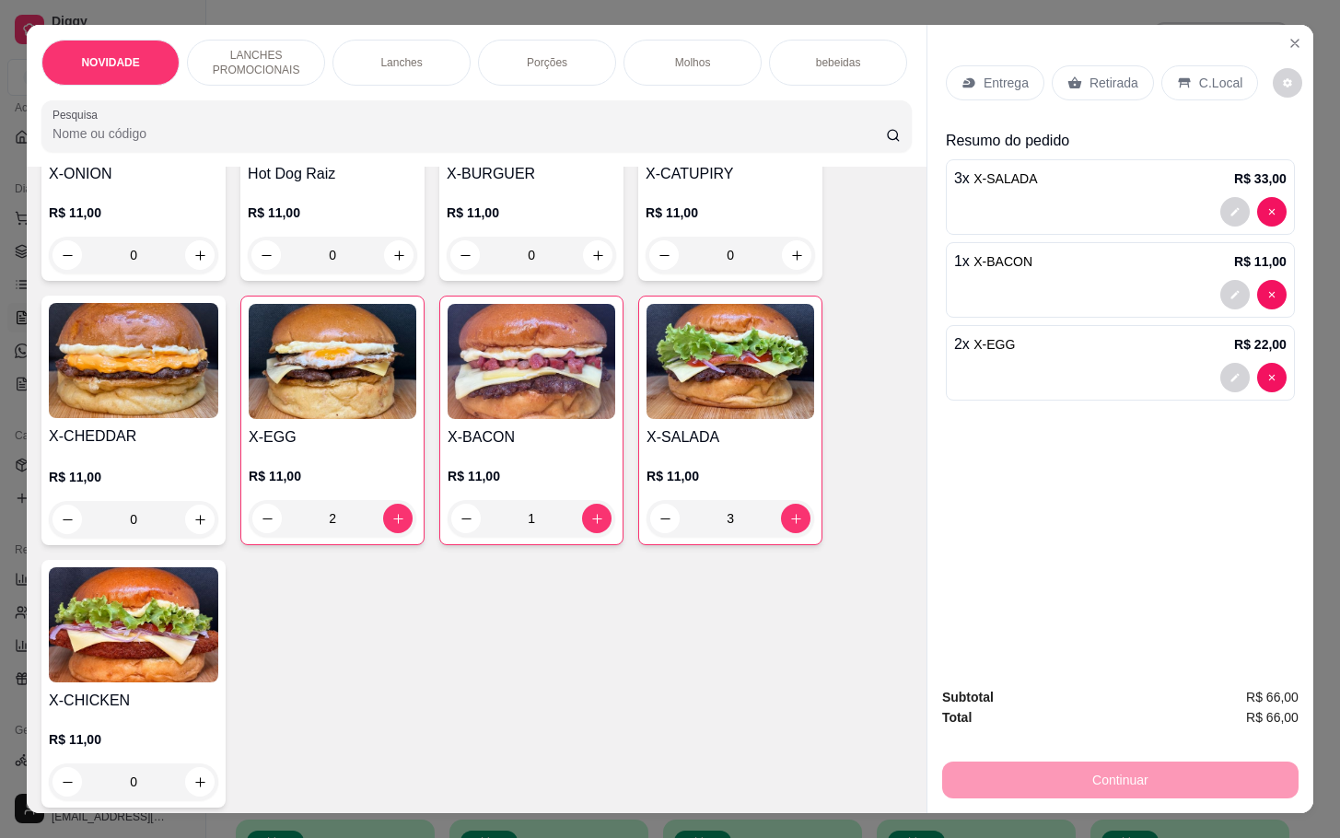
click at [652, 537] on div "3" at bounding box center [731, 518] width 168 height 37
type input "0"
click at [783, 525] on div "0" at bounding box center [730, 519] width 169 height 37
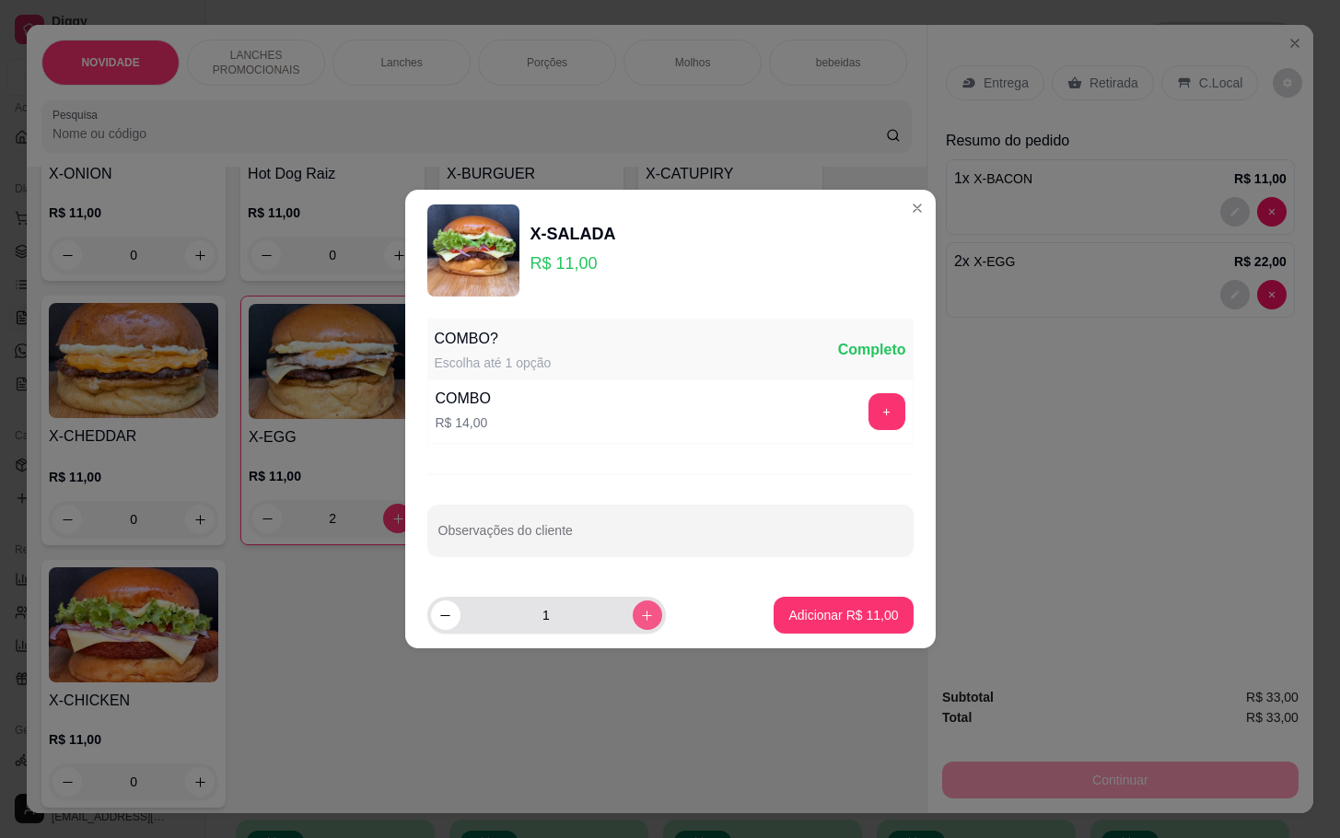
click at [642, 614] on button "increase-product-quantity" at bounding box center [647, 615] width 29 height 29
click at [431, 620] on div "3" at bounding box center [546, 615] width 231 height 37
click at [451, 620] on icon "decrease-product-quantity" at bounding box center [445, 616] width 14 height 14
type input "2"
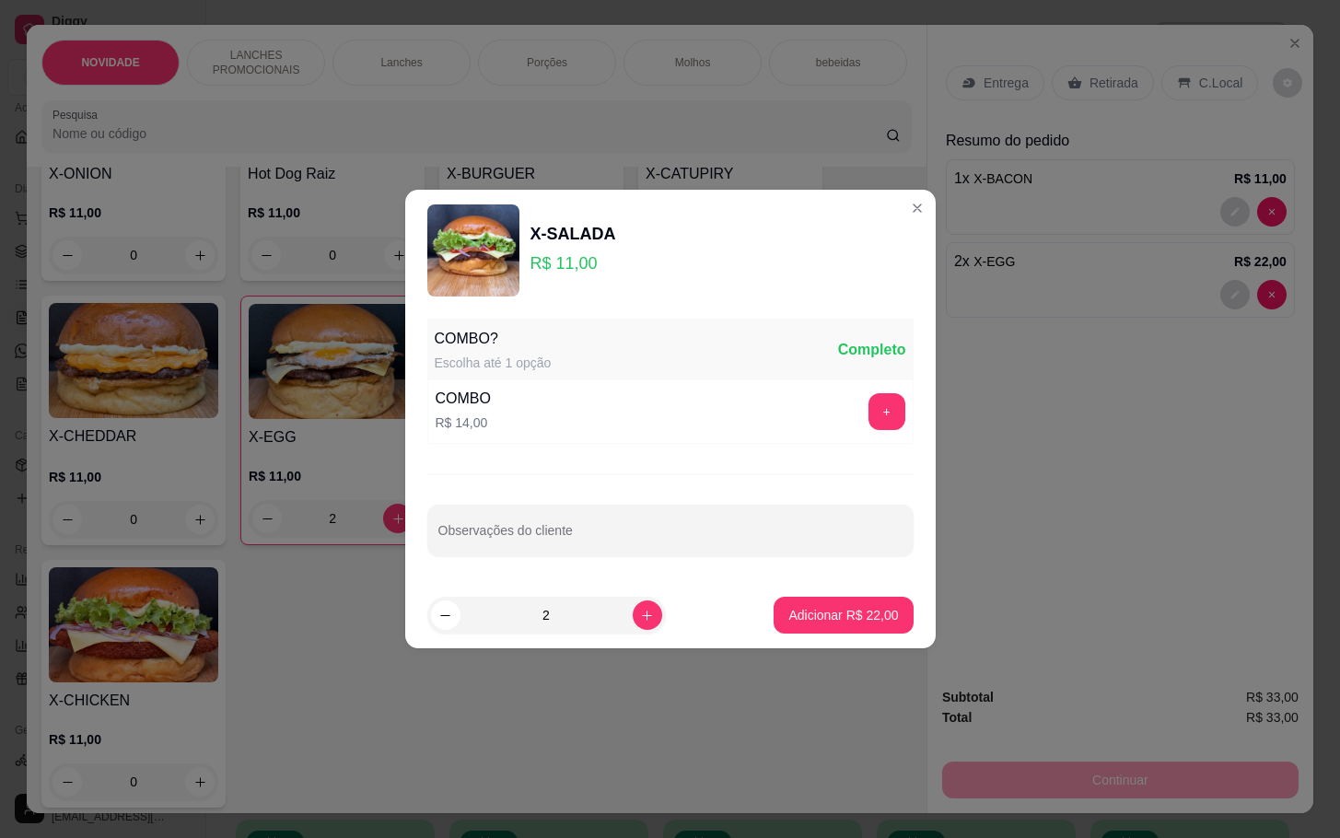
click at [755, 636] on footer "2 Adicionar R$ 22,00" at bounding box center [670, 615] width 531 height 66
click at [788, 617] on p "Adicionar R$ 22,00" at bounding box center [843, 615] width 110 height 18
type input "2"
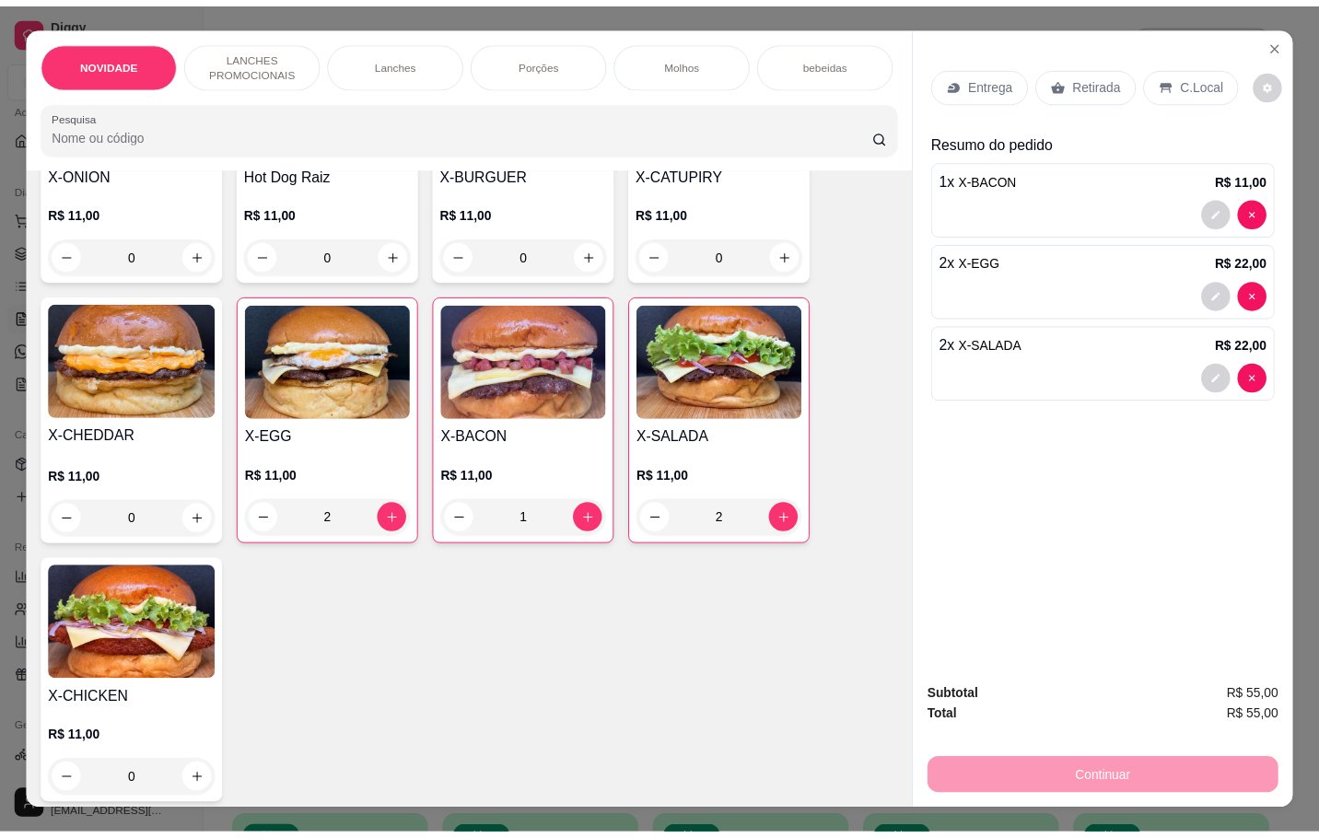
scroll to position [0, 0]
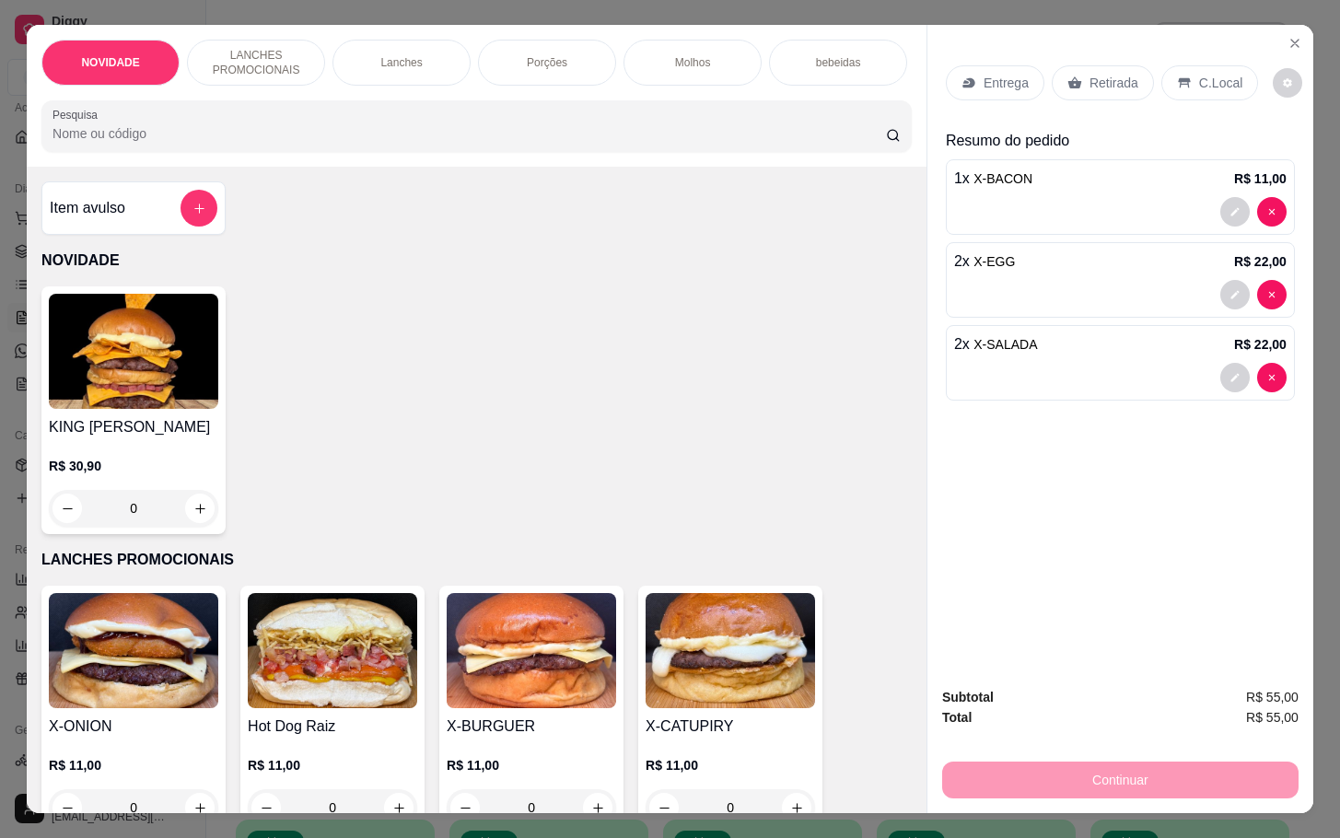
click at [155, 205] on div "Item avulso" at bounding box center [134, 208] width 168 height 37
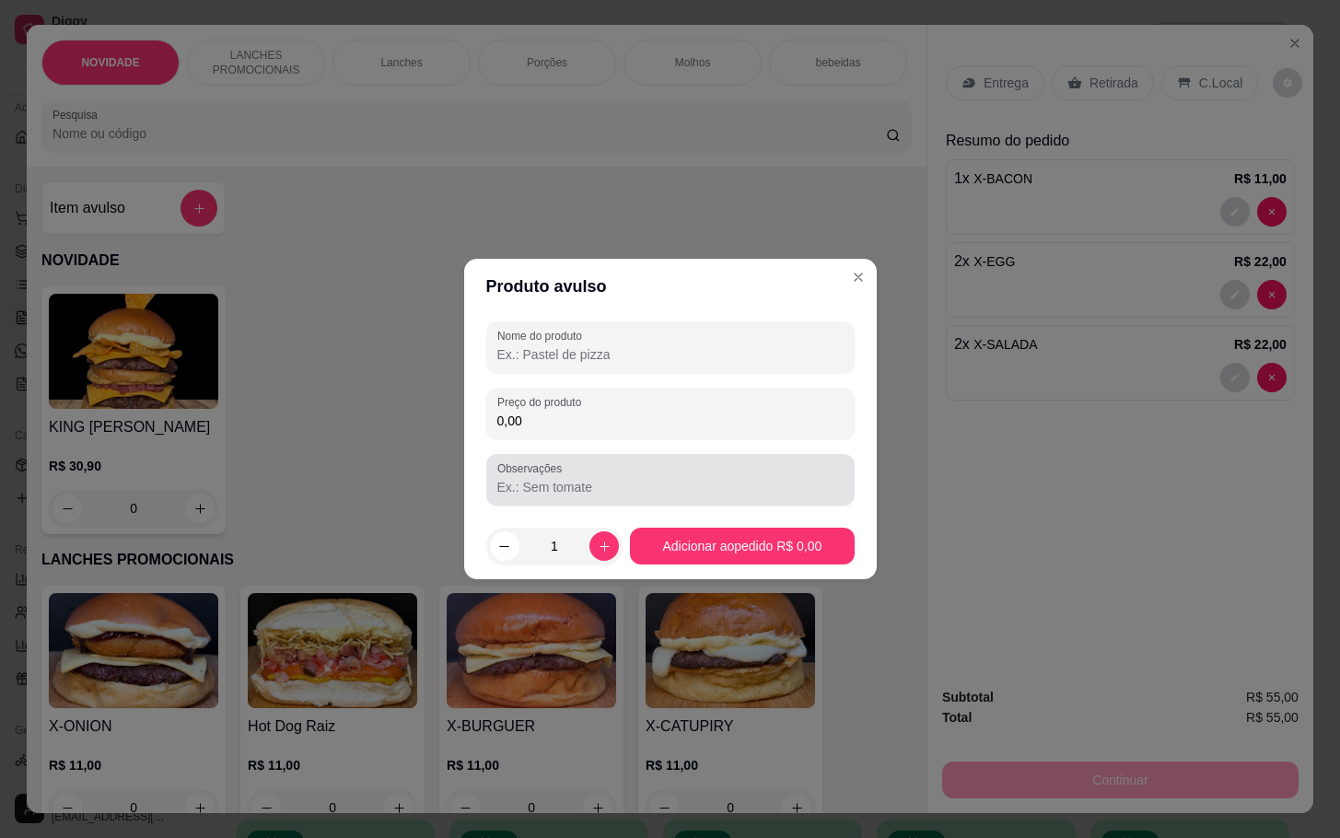
click at [749, 446] on div "Nome do produto Preço do produto 0,00 Observações" at bounding box center [670, 413] width 368 height 184
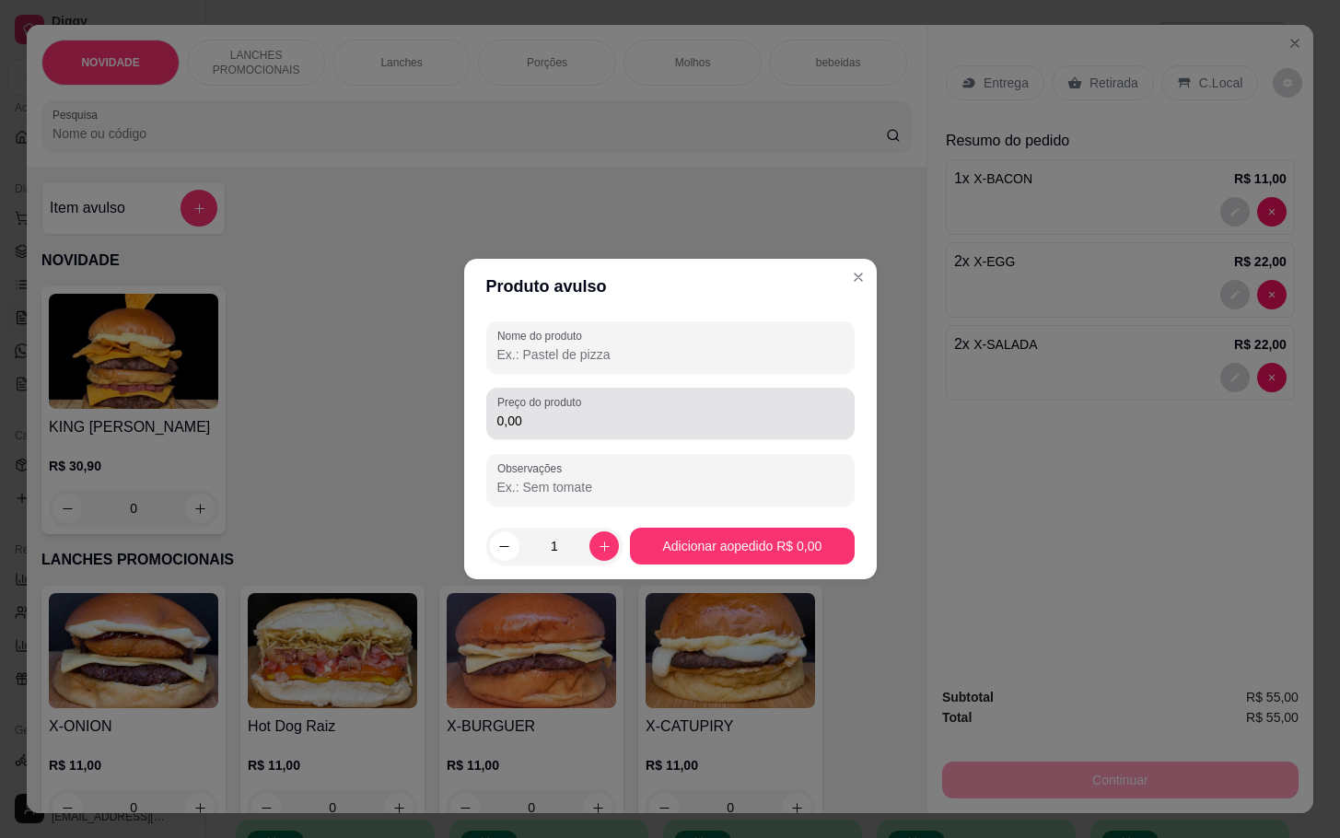
click at [741, 426] on input "0,00" at bounding box center [670, 421] width 346 height 18
type input "2,00"
click at [572, 345] on input "Nome do produto" at bounding box center [670, 354] width 346 height 18
type input "assado"
click at [775, 570] on footer "1 Adicionar ao pedido R$ 2,00" at bounding box center [670, 546] width 413 height 66
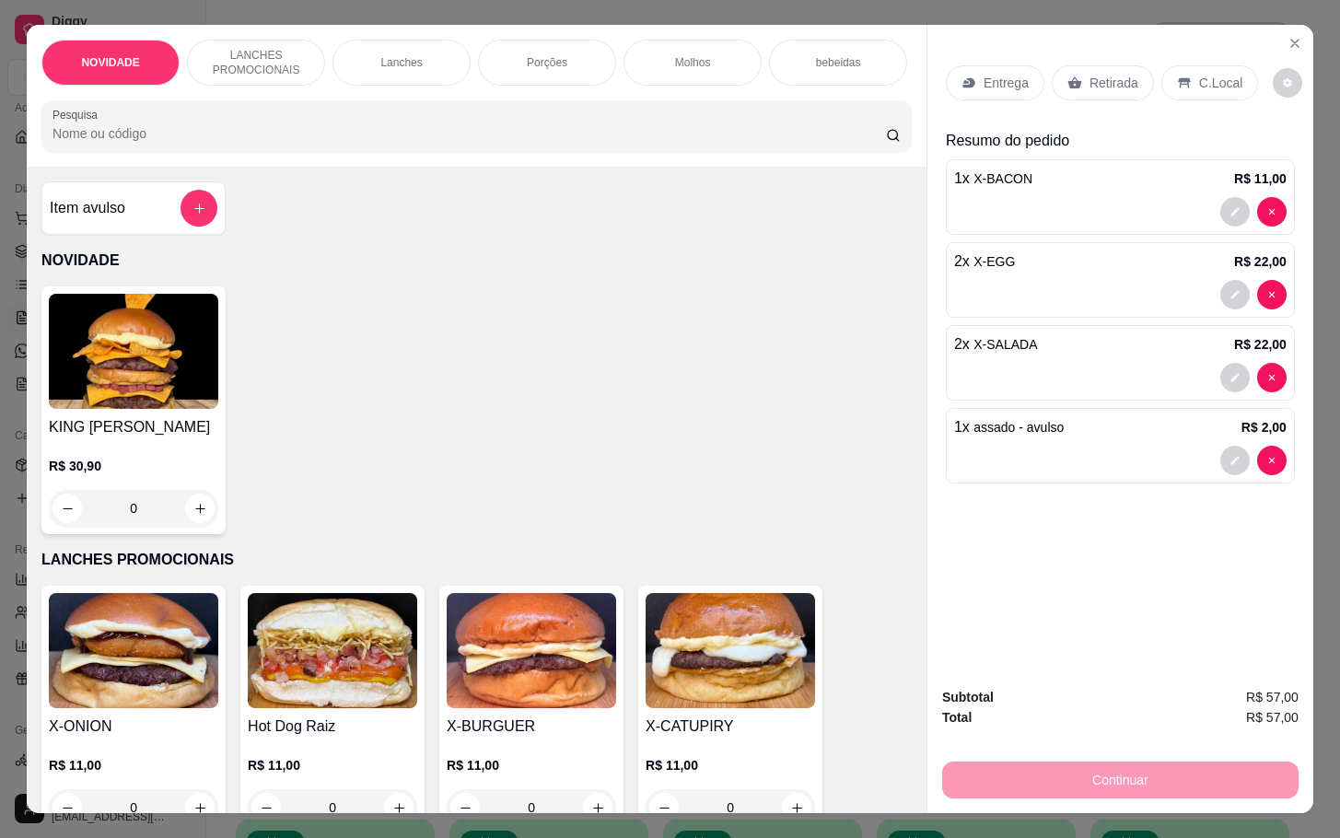
click at [1117, 80] on p "Retirada" at bounding box center [1114, 83] width 49 height 18
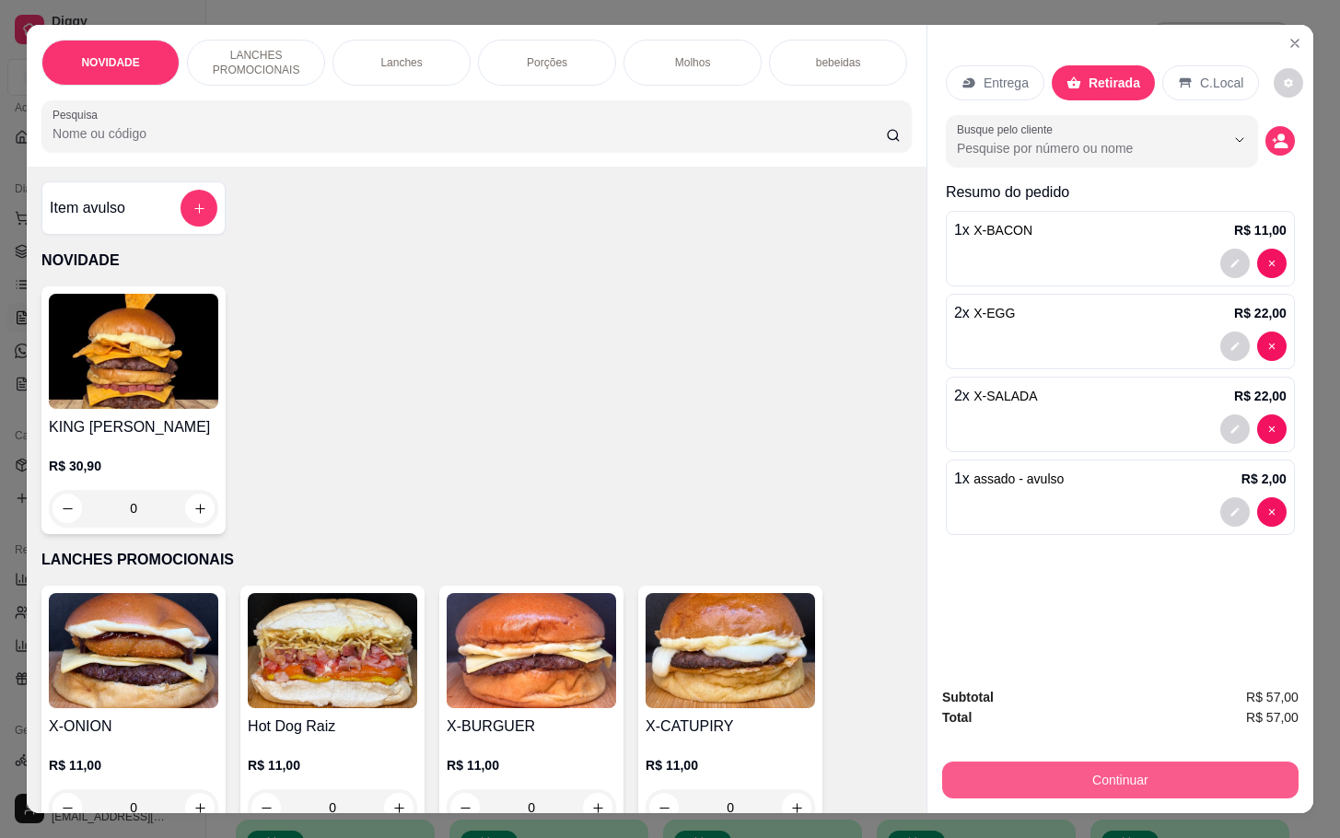
click at [1004, 774] on button "Continuar" at bounding box center [1120, 780] width 356 height 37
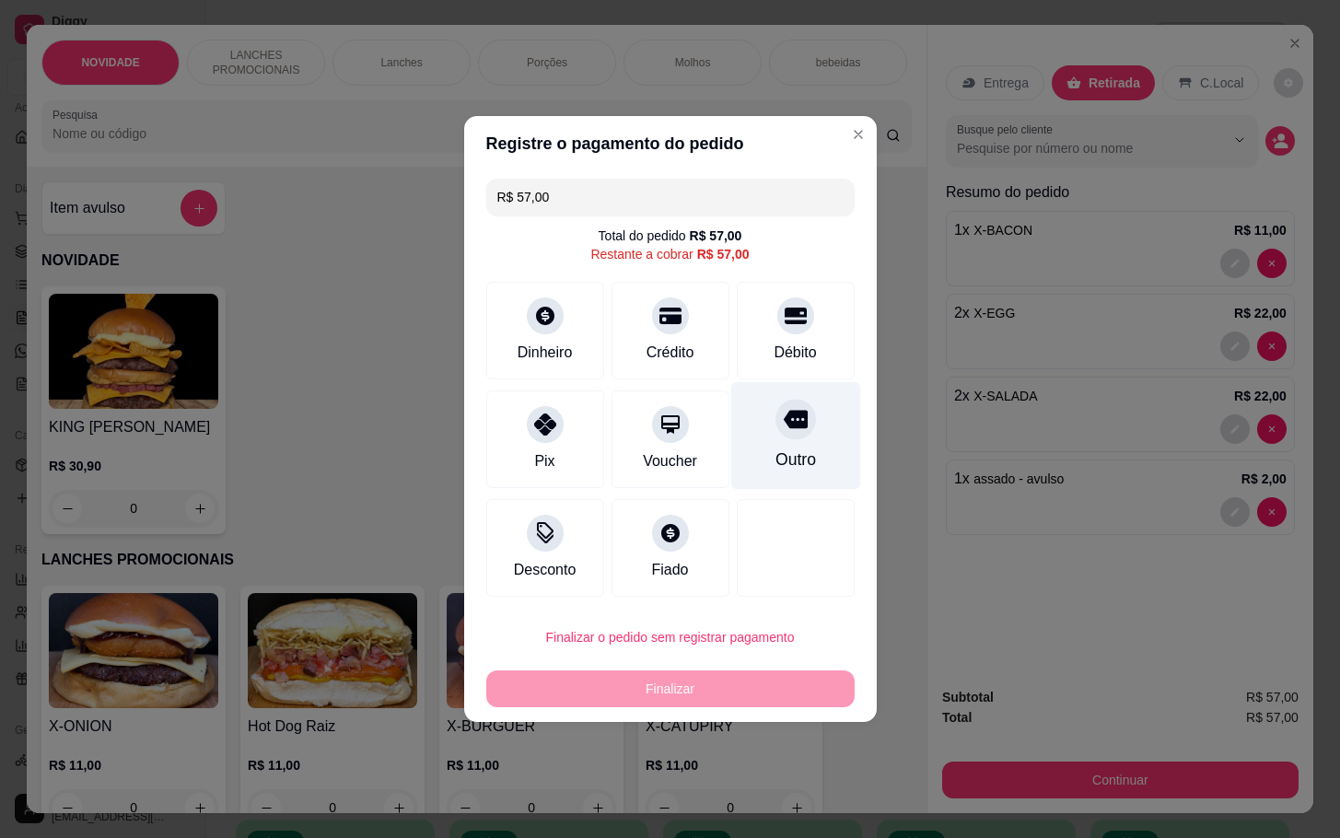
click at [821, 442] on div "Outro" at bounding box center [795, 436] width 130 height 108
type input "R$ 0,00"
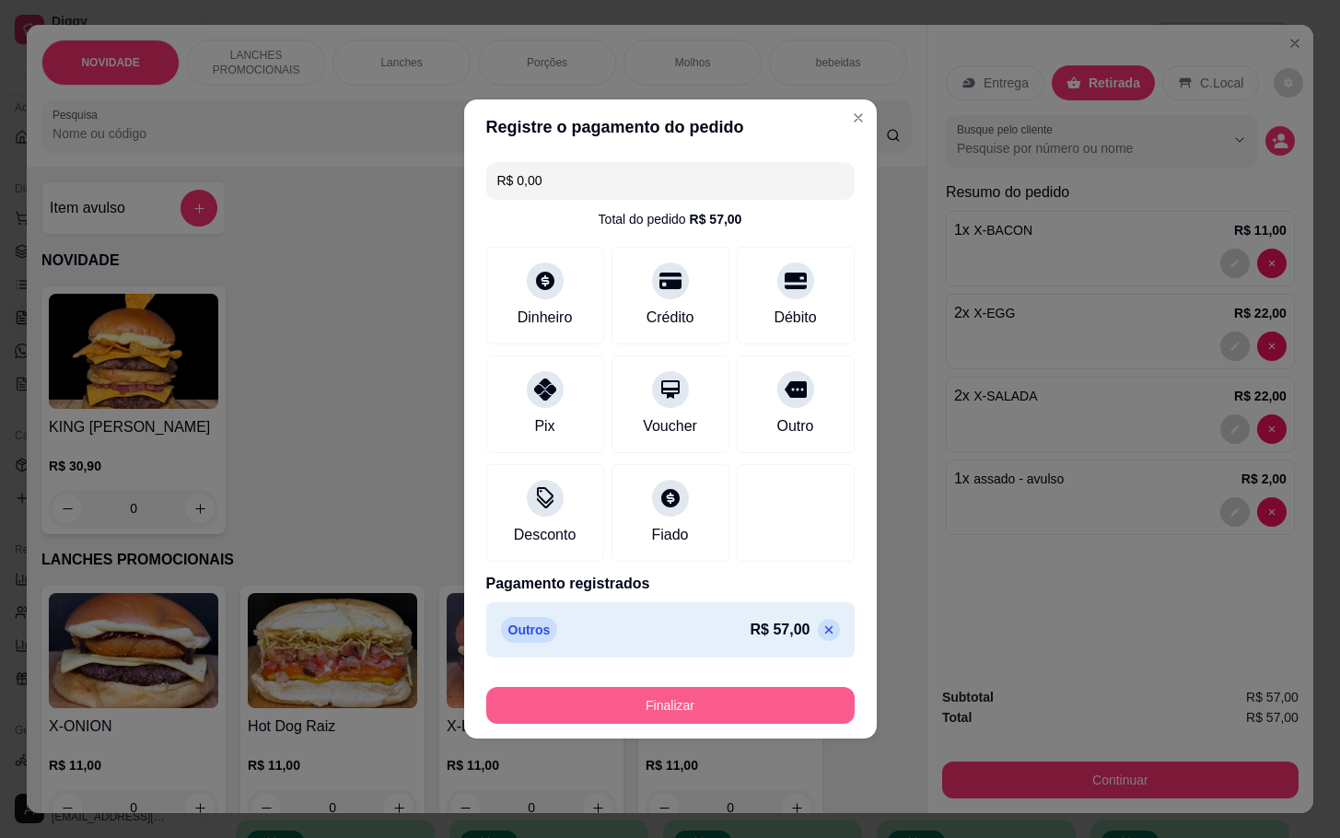
click at [735, 705] on button "Finalizar" at bounding box center [670, 705] width 368 height 37
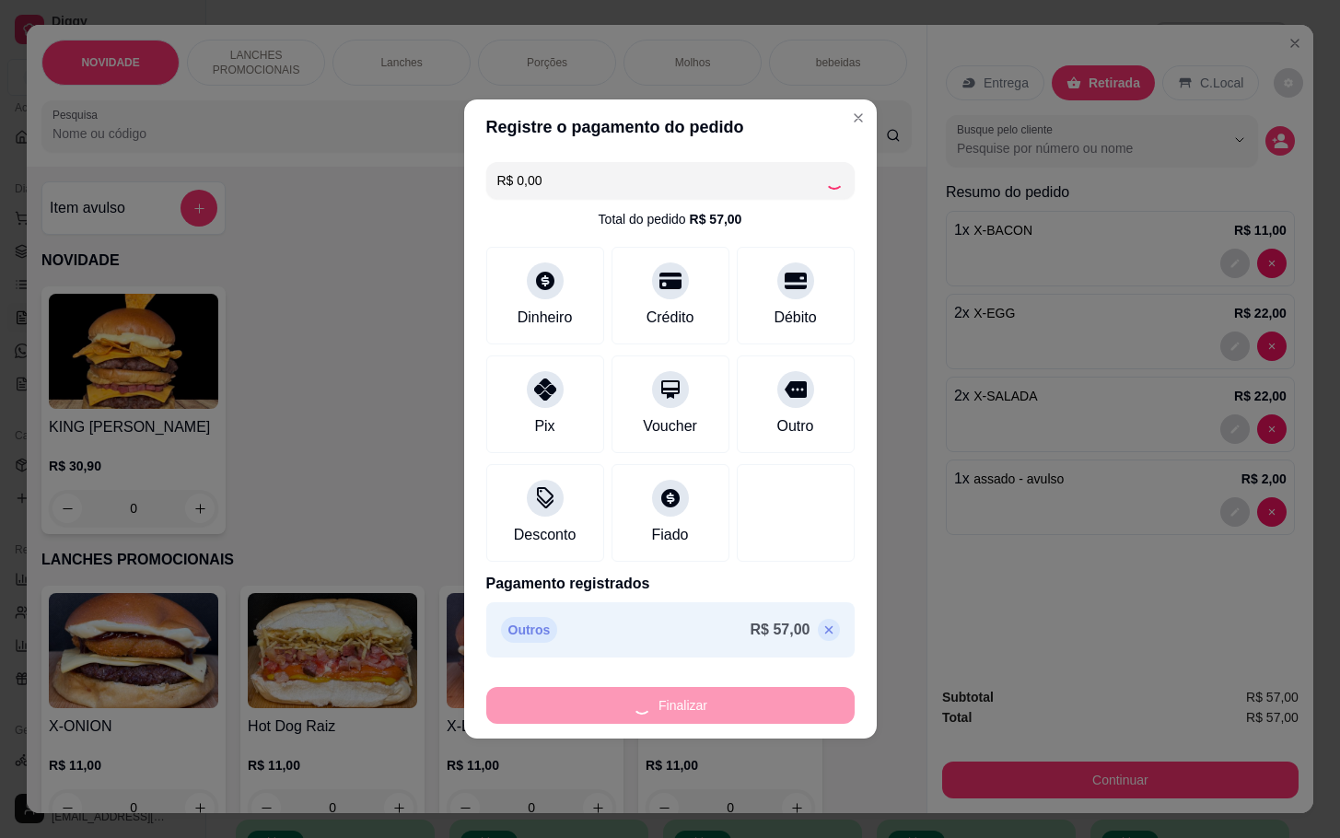
type input "0"
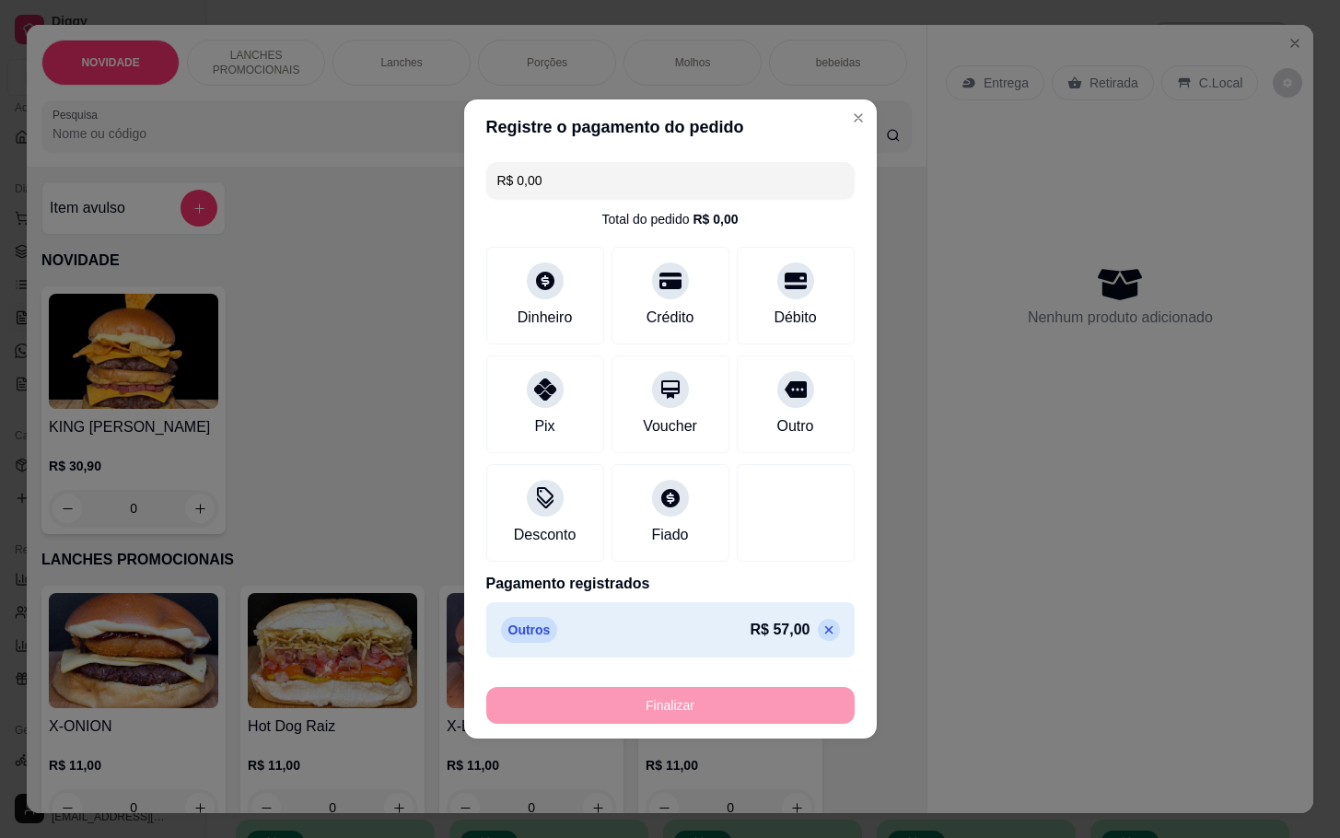
type input "-R$ 57,00"
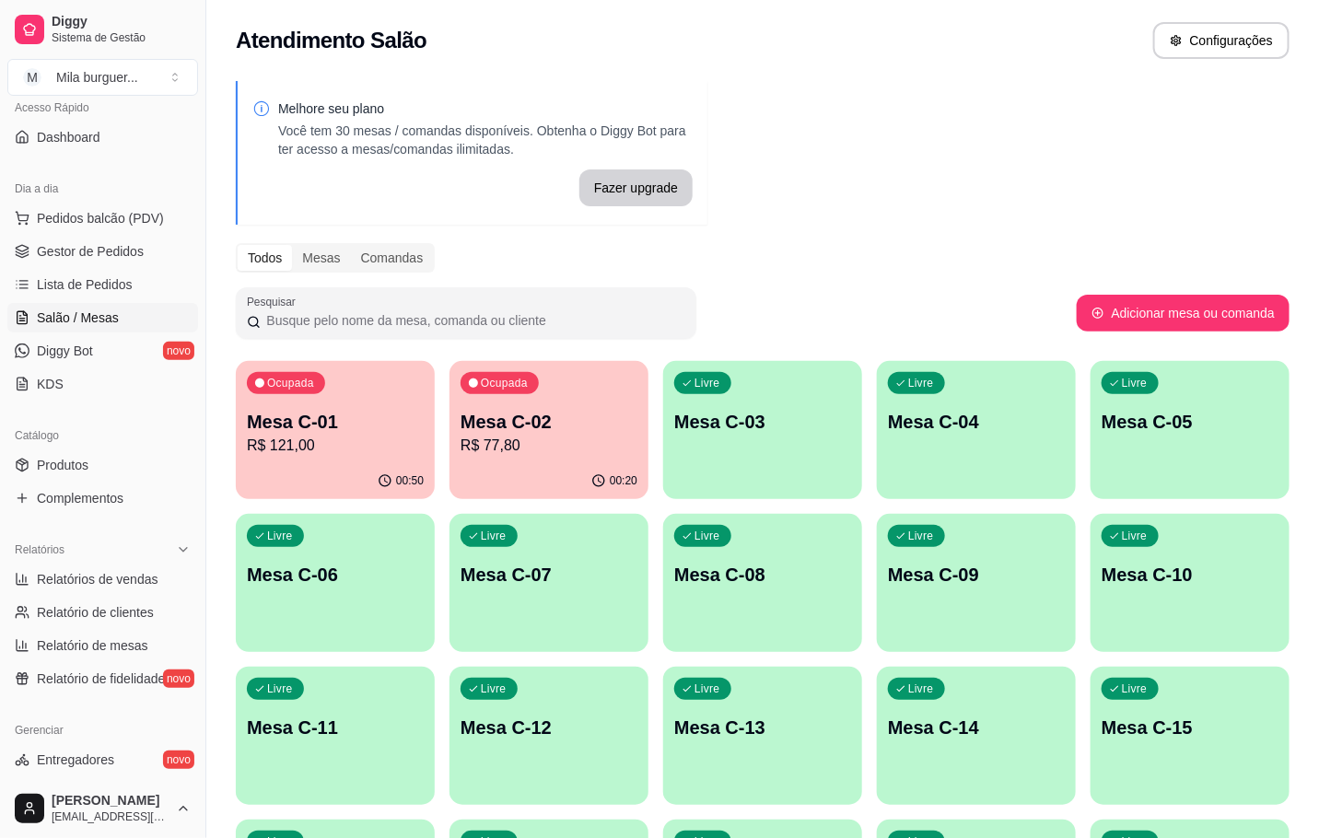
click at [500, 403] on div "Ocupada Mesa C-02 R$ 77,80" at bounding box center [548, 412] width 199 height 102
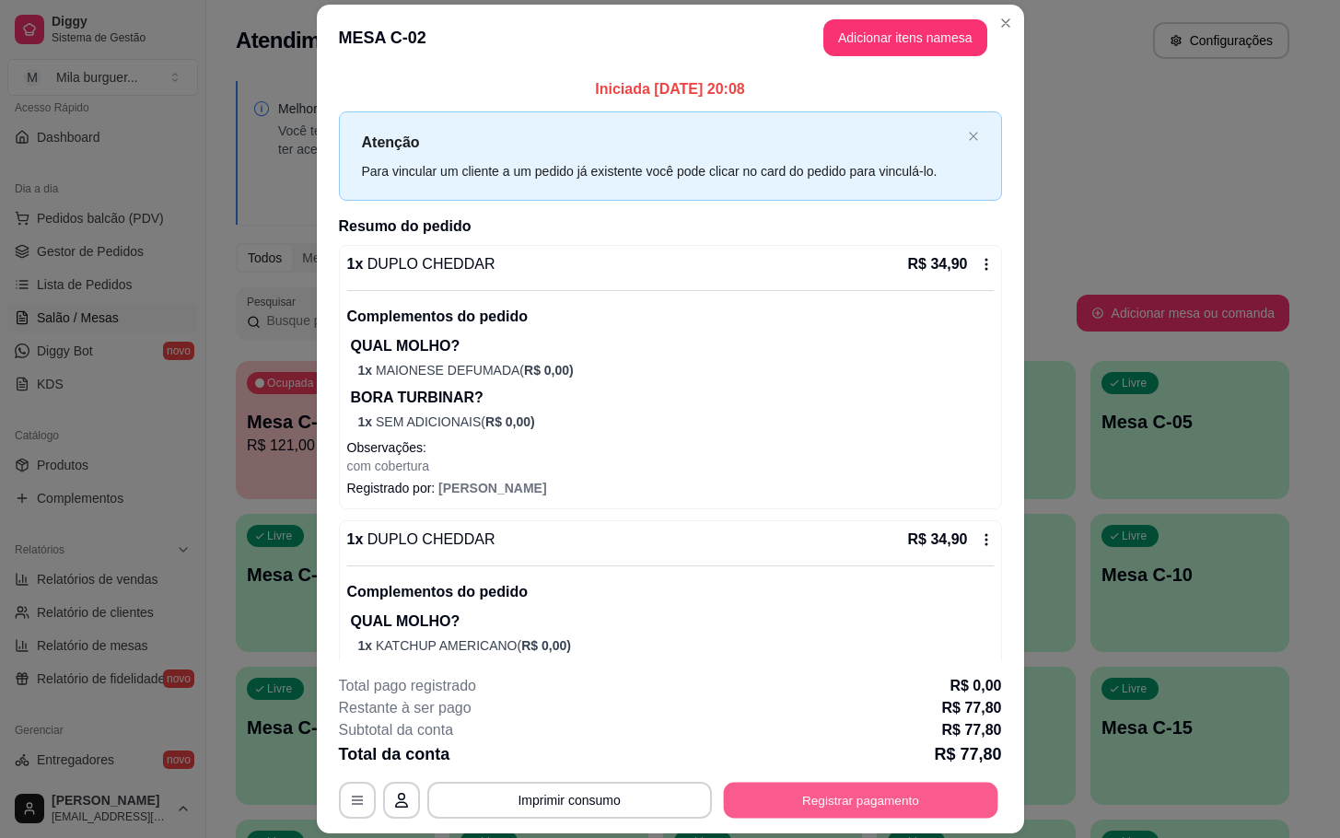
click at [893, 796] on button "Registrar pagamento" at bounding box center [860, 801] width 274 height 36
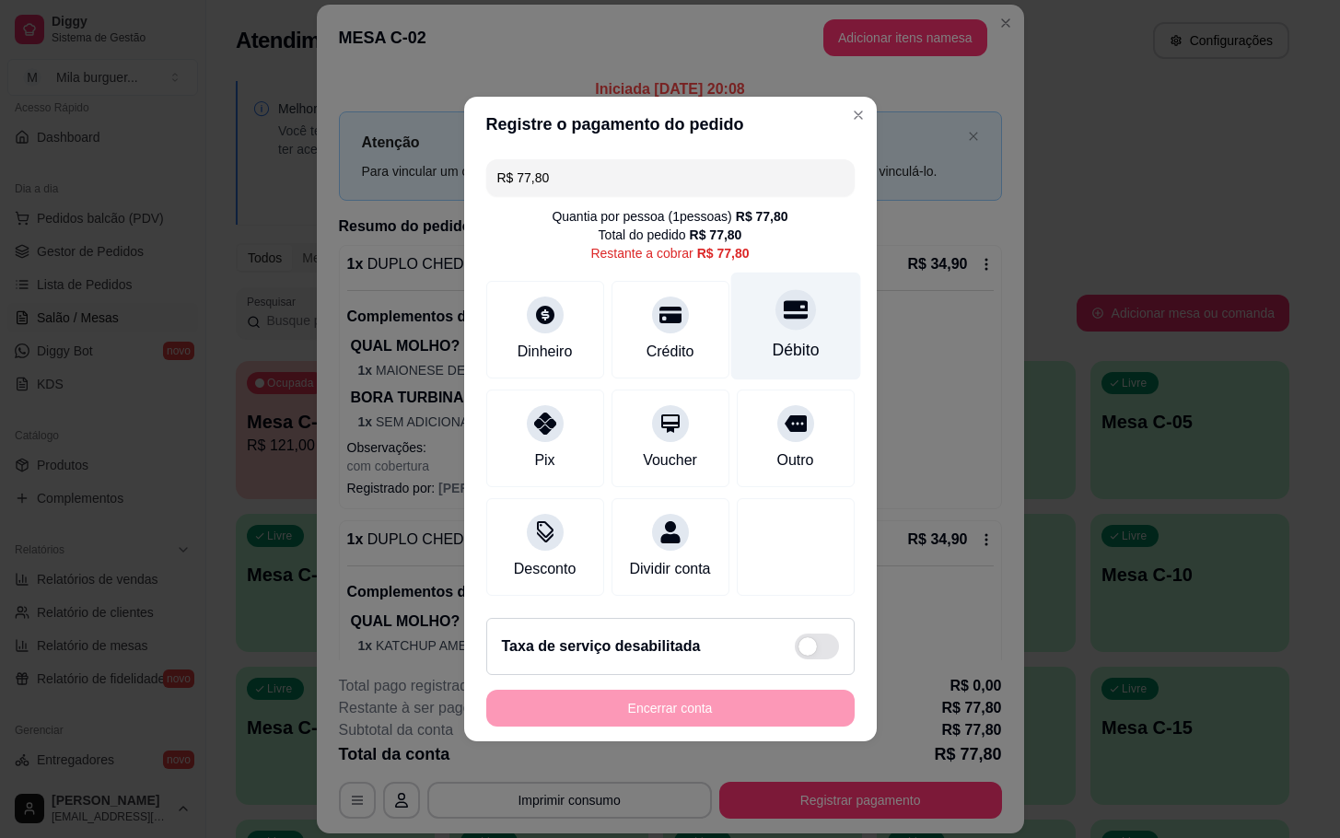
click at [783, 343] on div "Débito" at bounding box center [795, 350] width 47 height 24
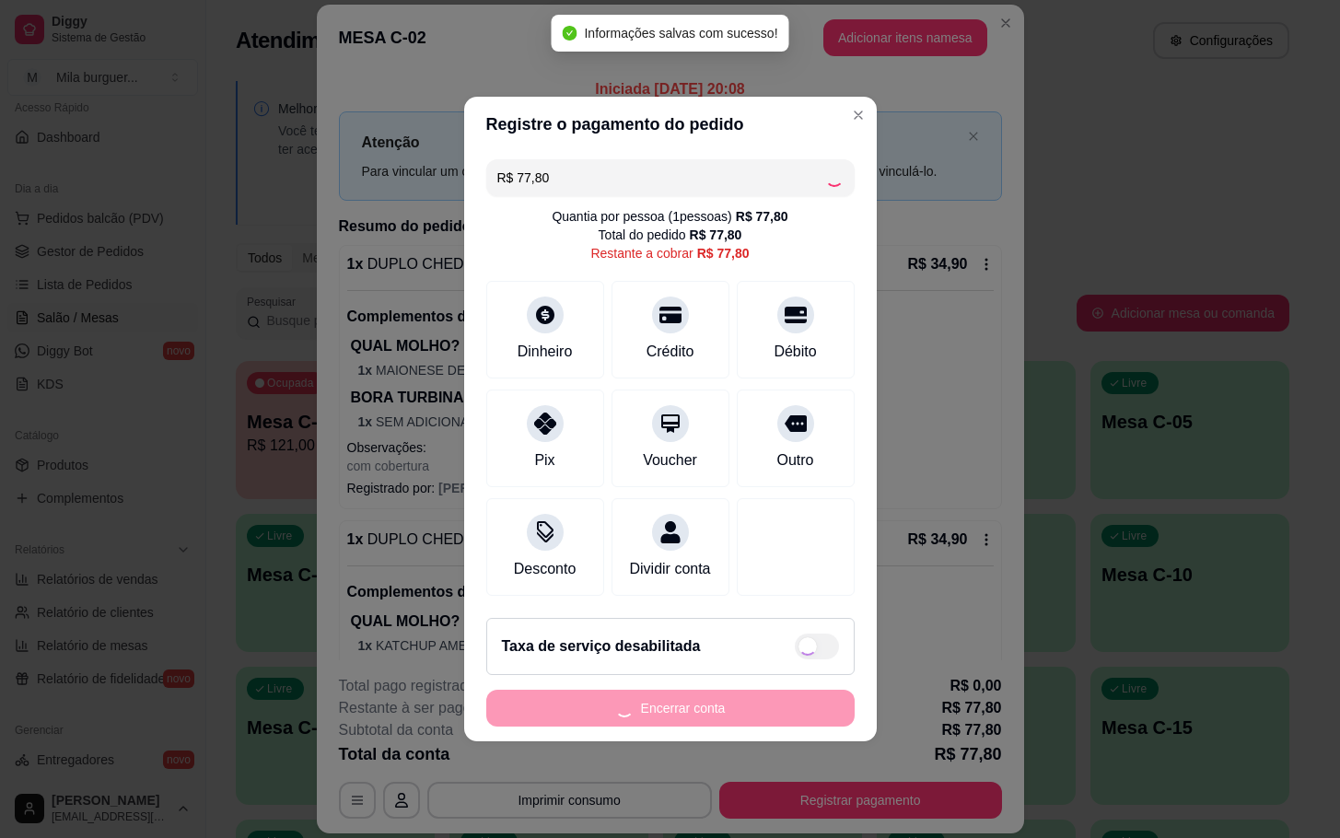
type input "R$ 0,00"
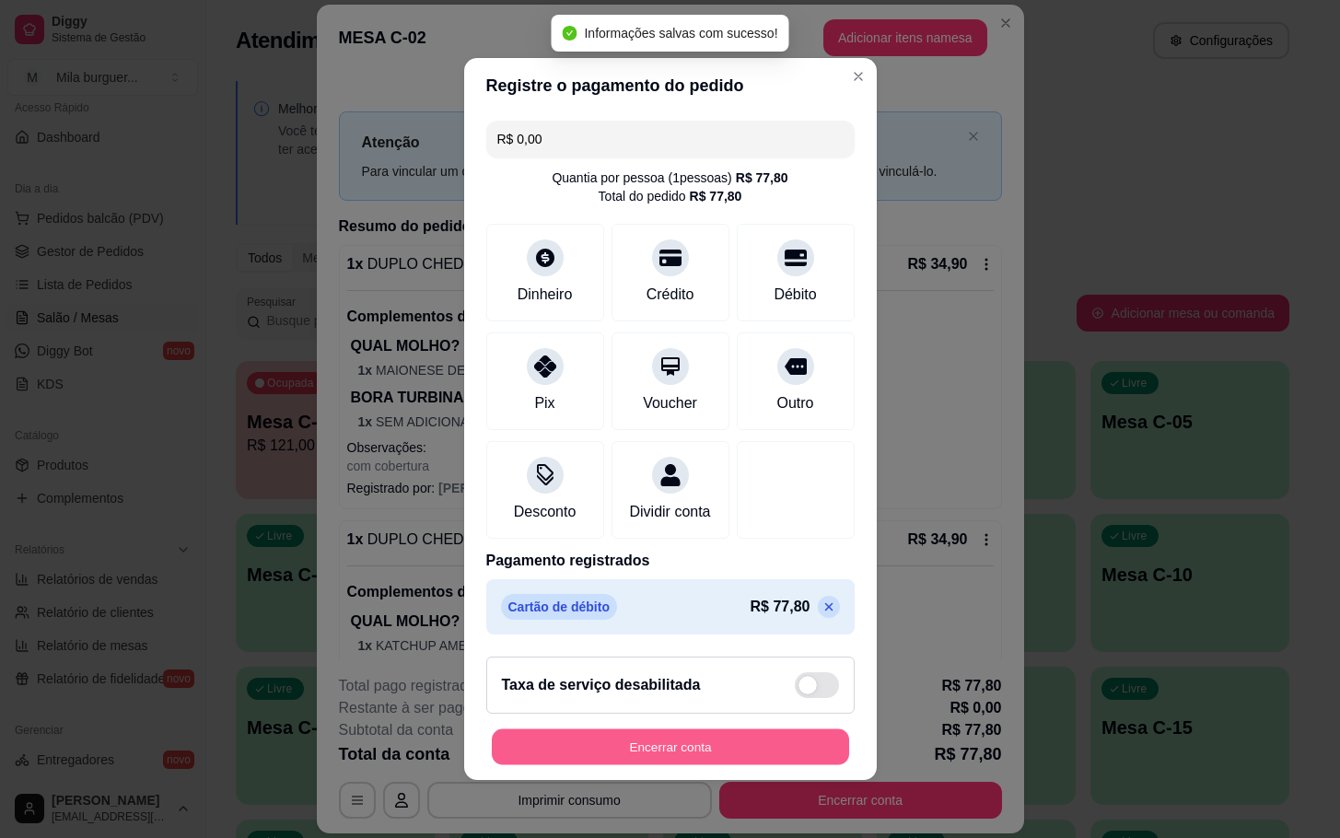
click at [794, 744] on button "Encerrar conta" at bounding box center [670, 747] width 357 height 36
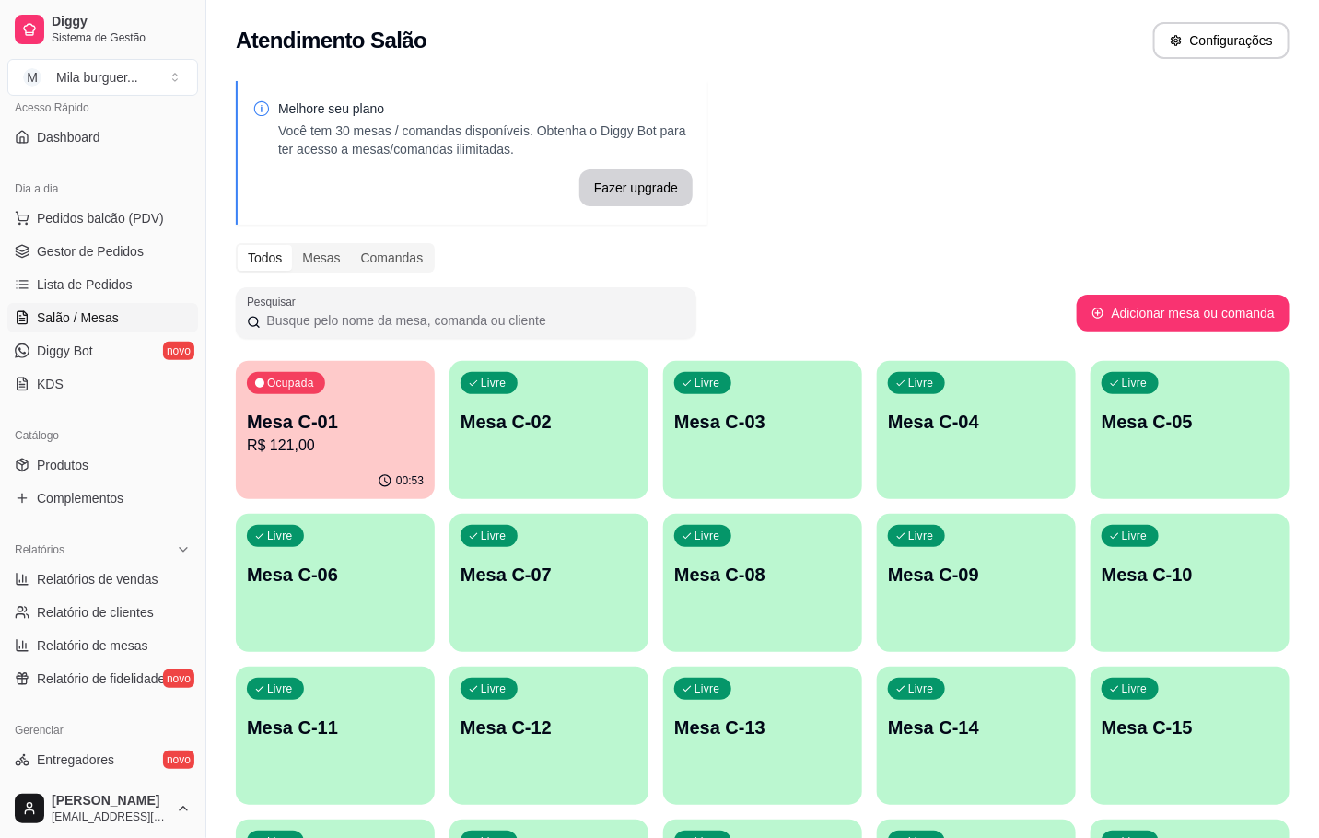
scroll to position [733, 0]
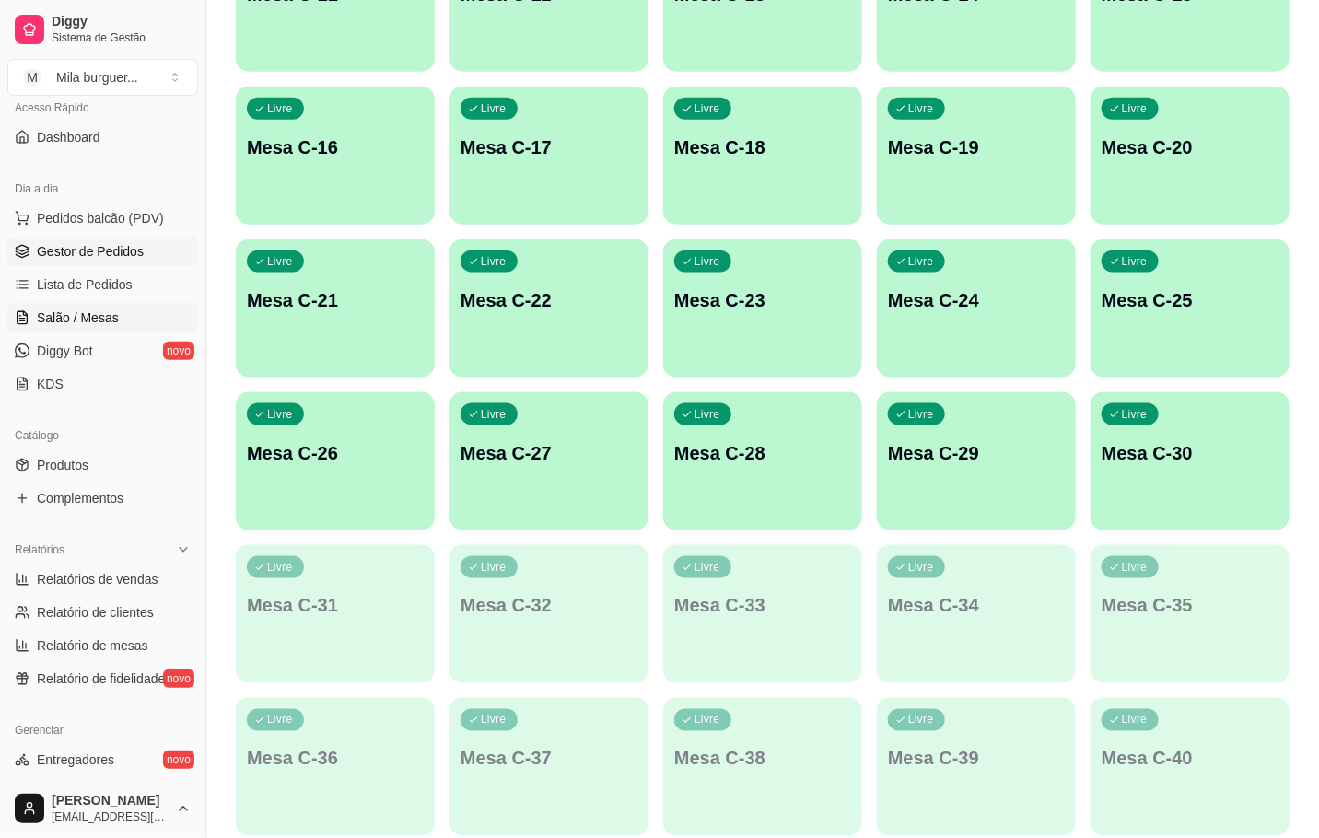
click at [40, 257] on span "Gestor de Pedidos" at bounding box center [90, 251] width 107 height 18
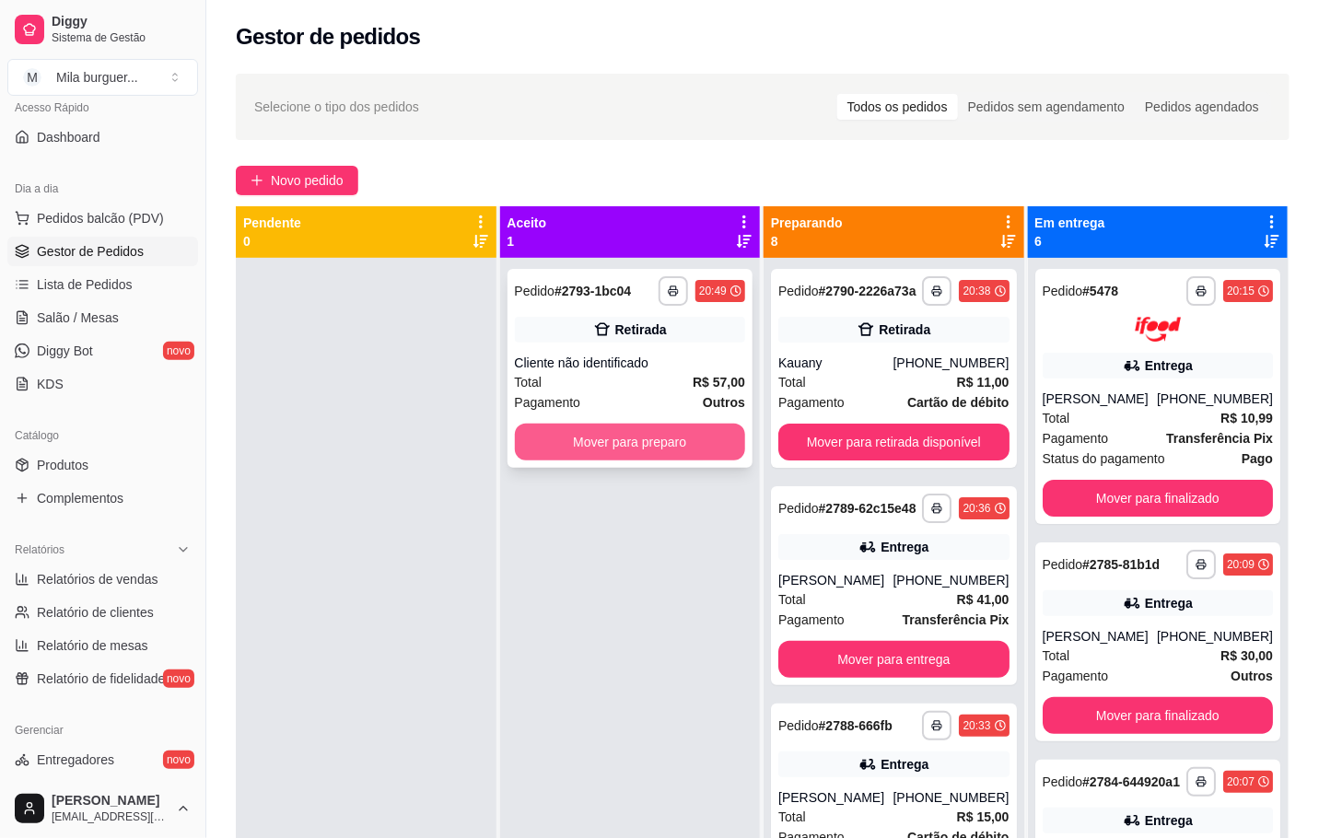
click at [696, 428] on button "Mover para preparo" at bounding box center [630, 442] width 231 height 37
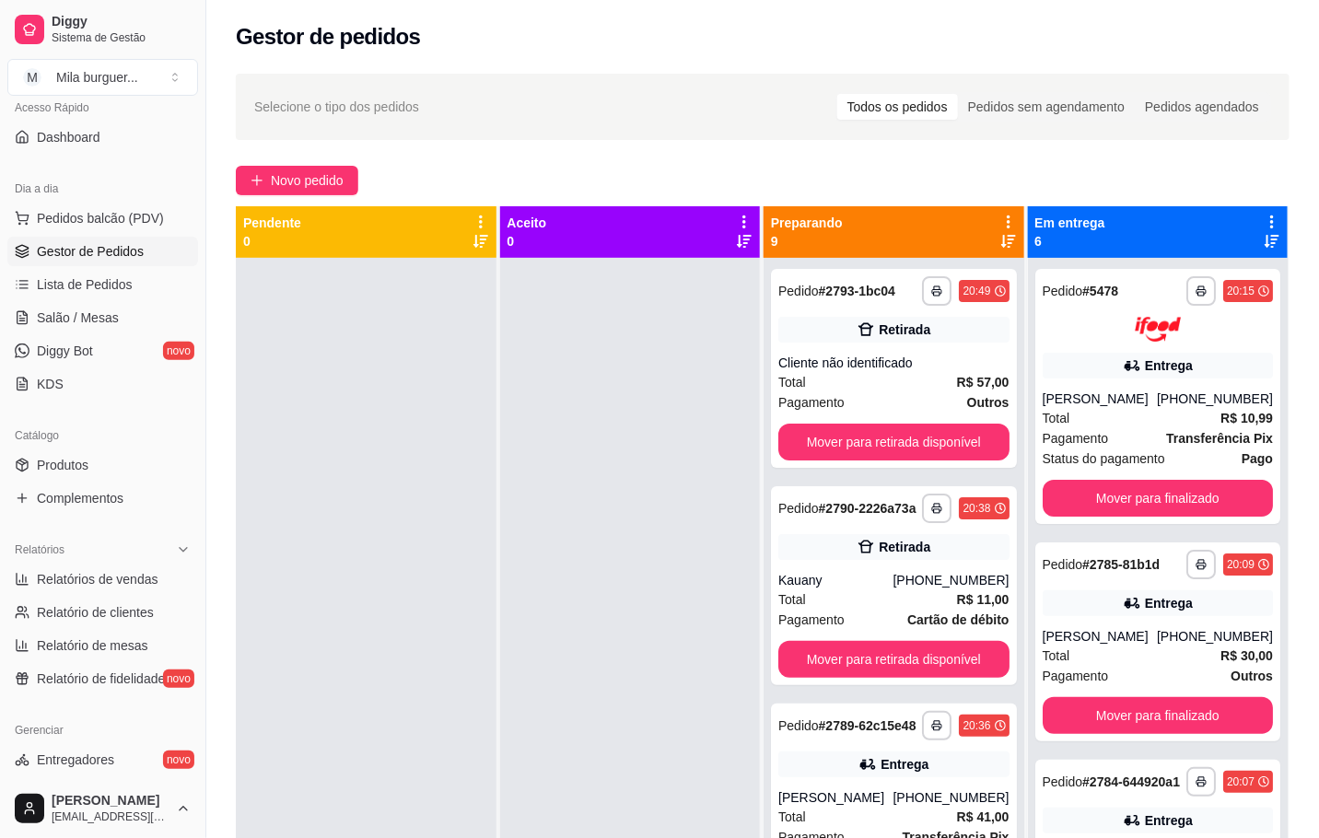
click at [308, 204] on div "**********" at bounding box center [762, 565] width 1113 height 1004
click at [313, 196] on div "**********" at bounding box center [762, 565] width 1113 height 1004
click at [318, 170] on span "Novo pedido" at bounding box center [307, 180] width 73 height 20
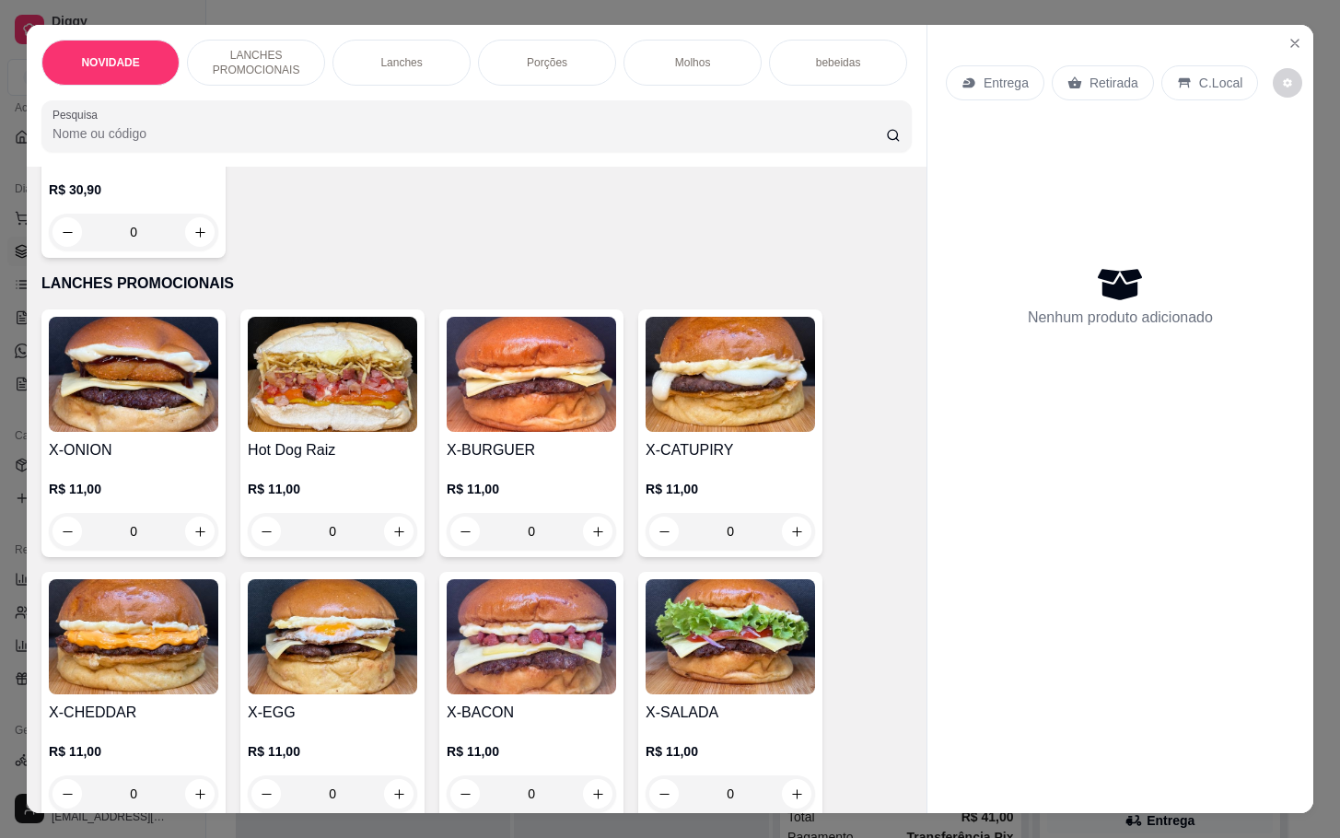
scroll to position [414, 0]
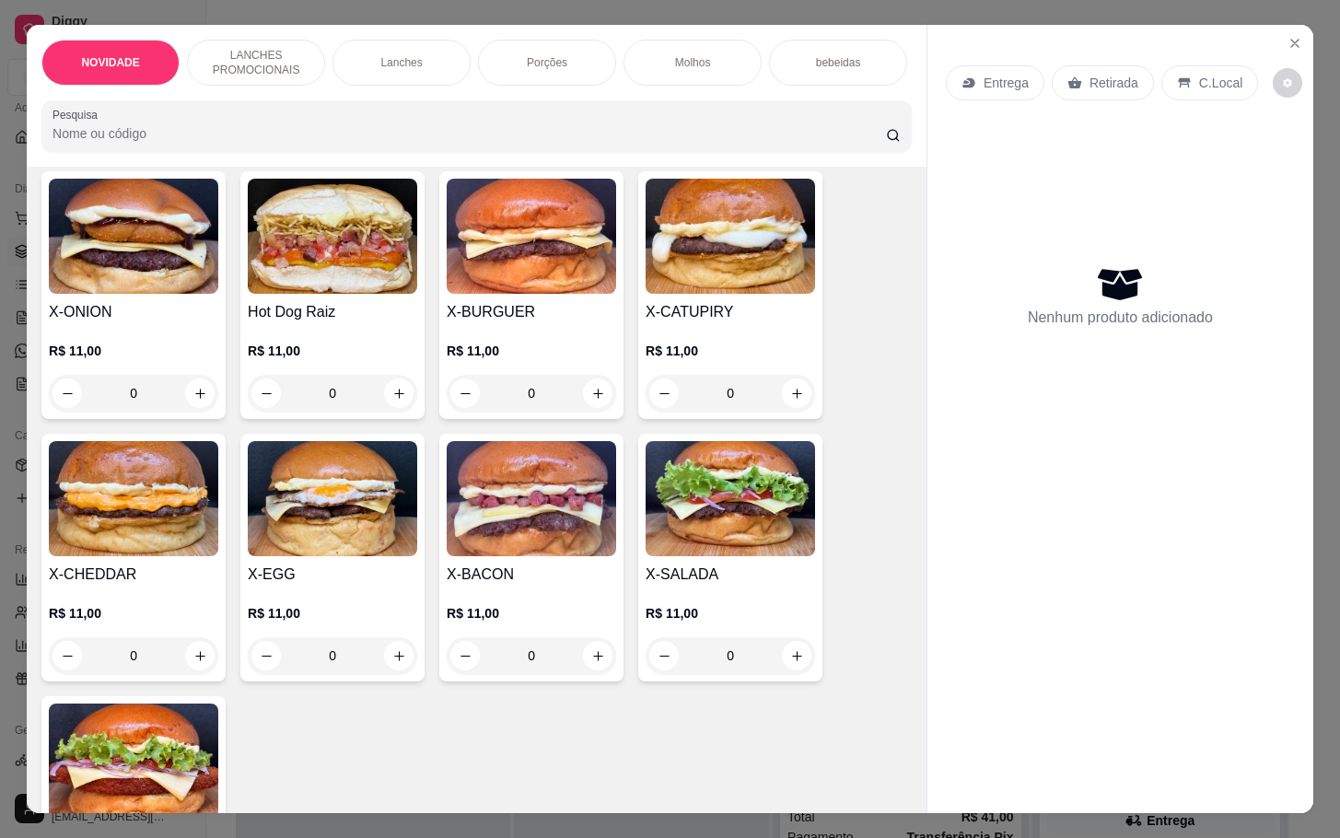
click at [589, 667] on div "0" at bounding box center [531, 655] width 169 height 37
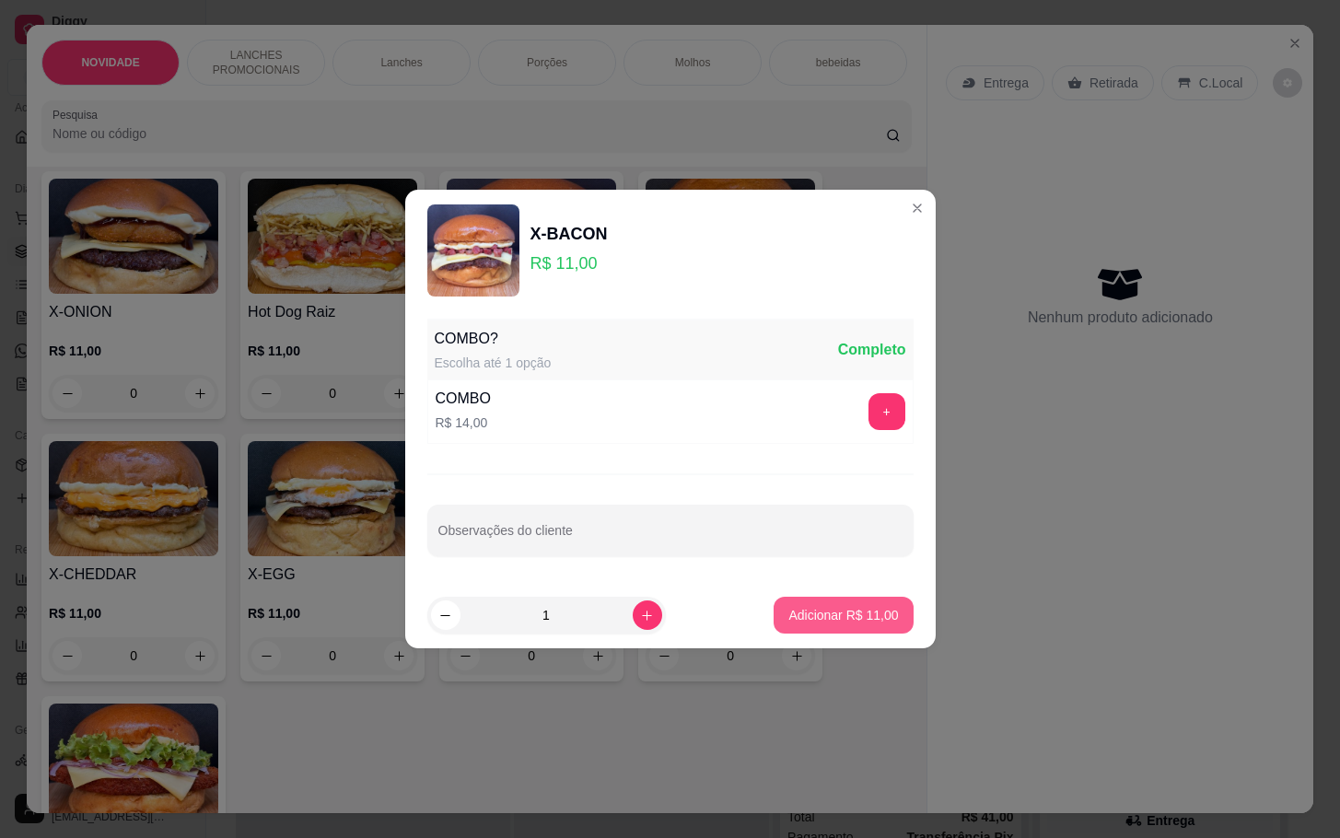
click at [871, 611] on p "Adicionar R$ 11,00" at bounding box center [843, 615] width 110 height 18
type input "1"
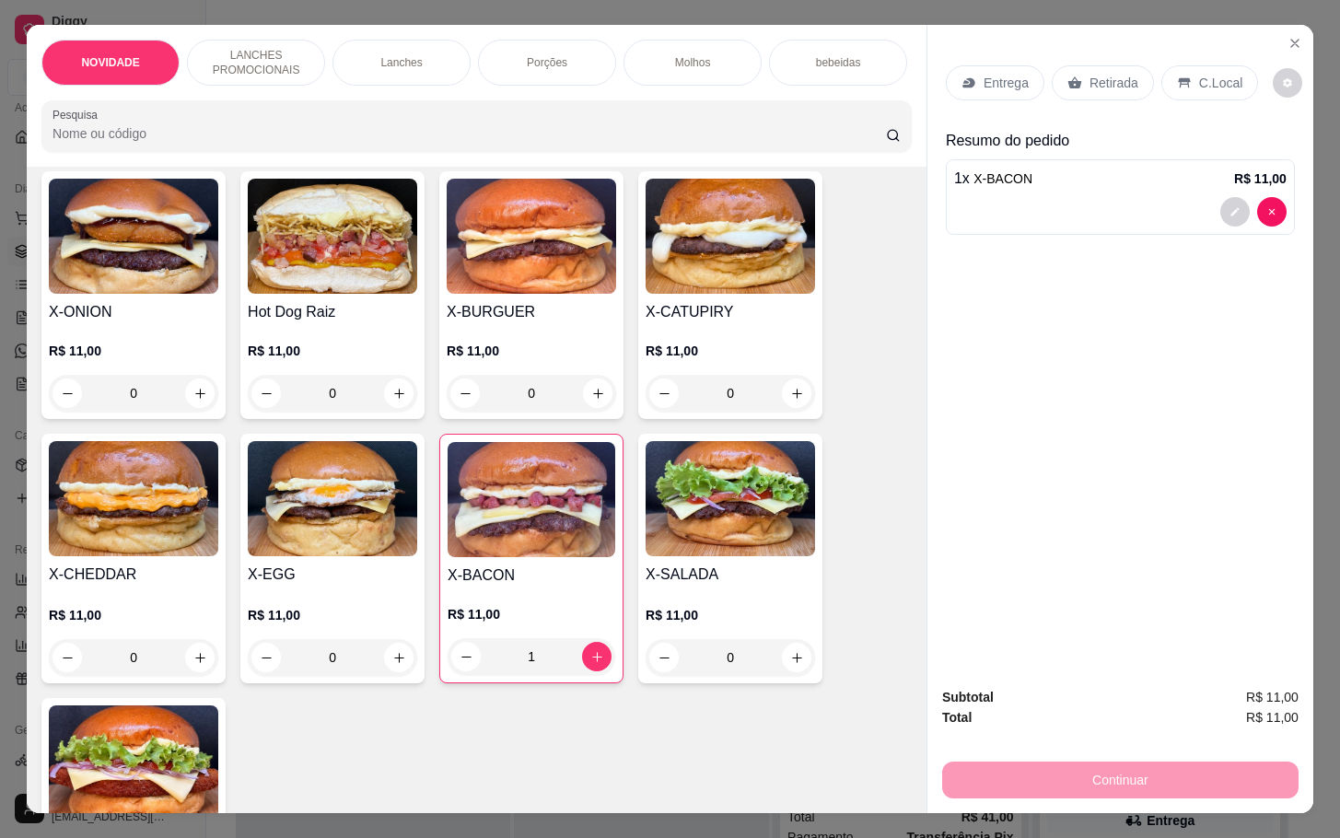
click at [793, 672] on div "0" at bounding box center [730, 657] width 169 height 37
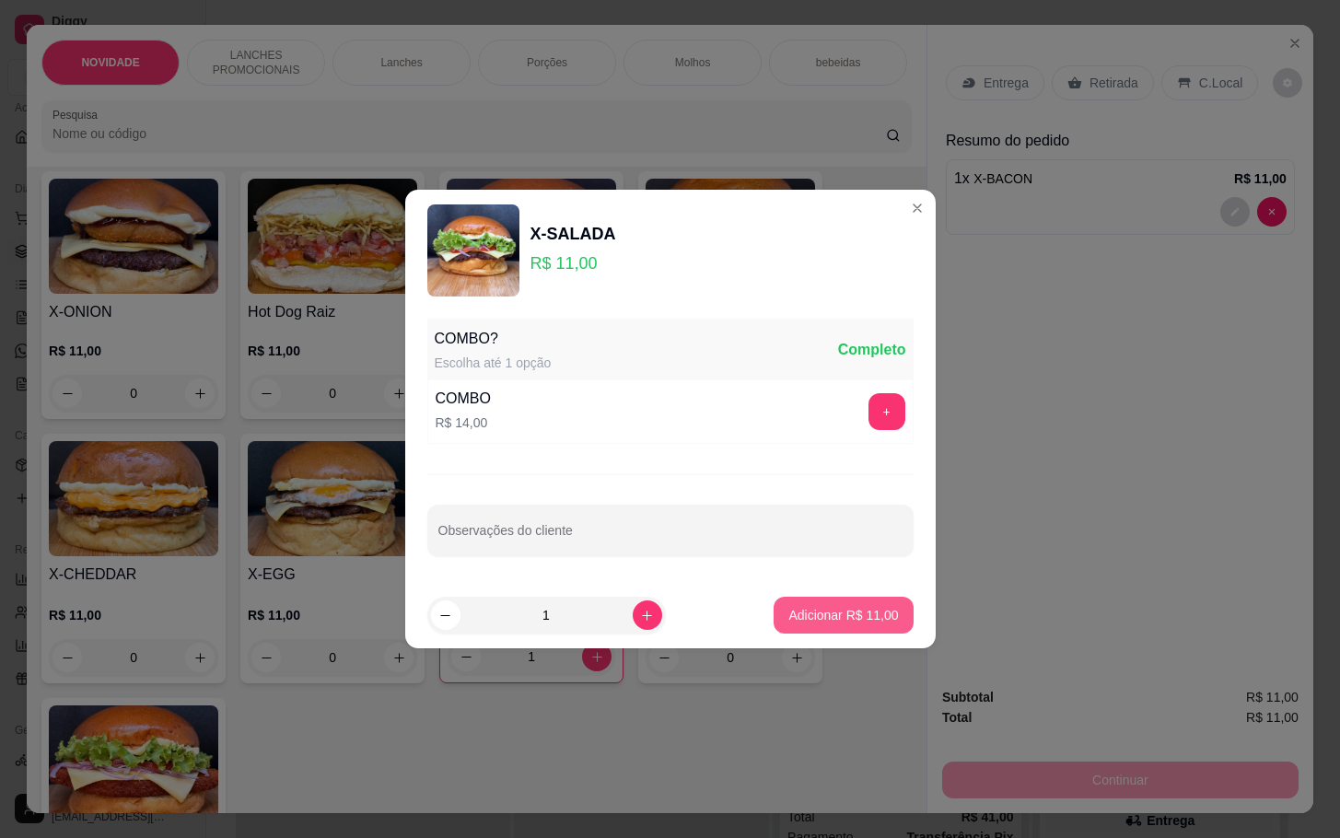
click at [788, 609] on p "Adicionar R$ 11,00" at bounding box center [843, 615] width 110 height 18
type input "1"
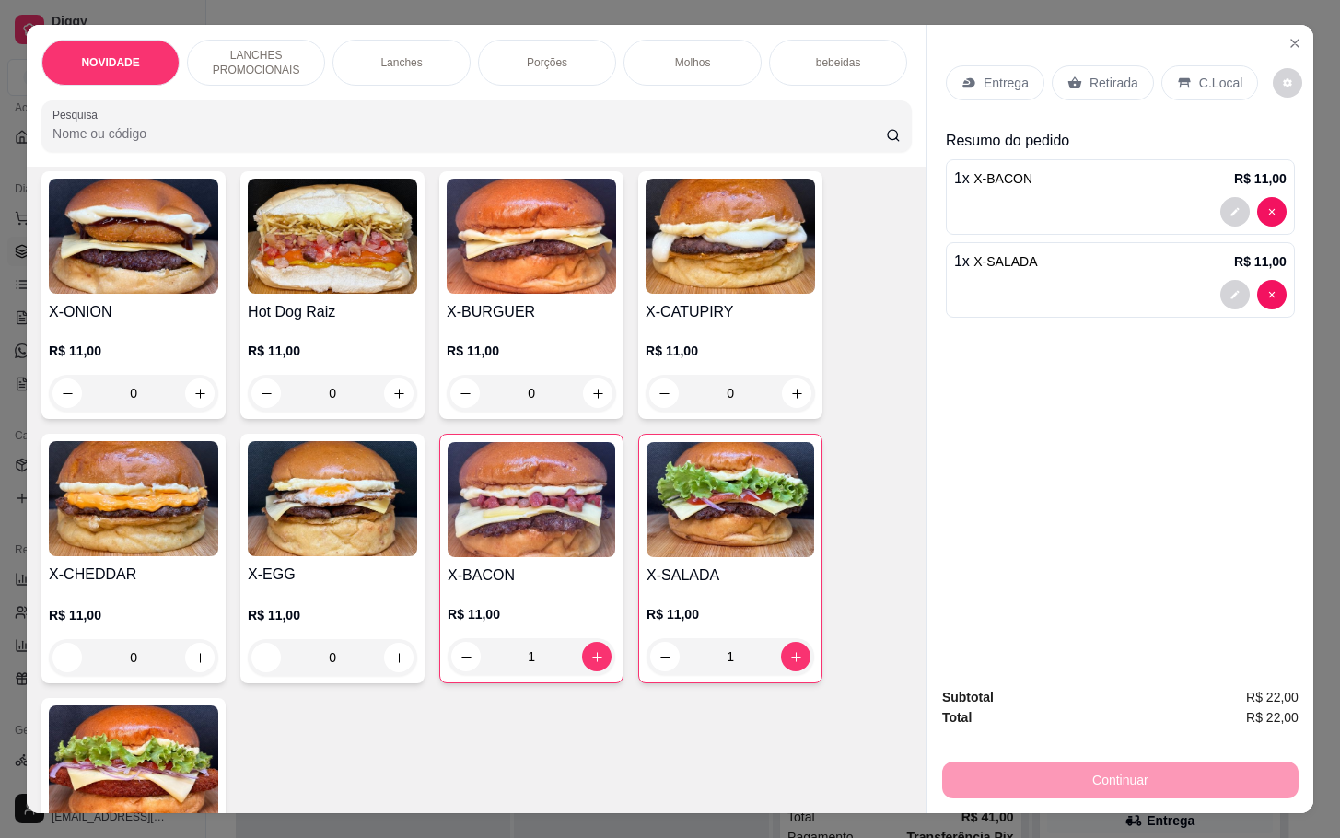
click at [788, 409] on div "0" at bounding box center [730, 393] width 169 height 37
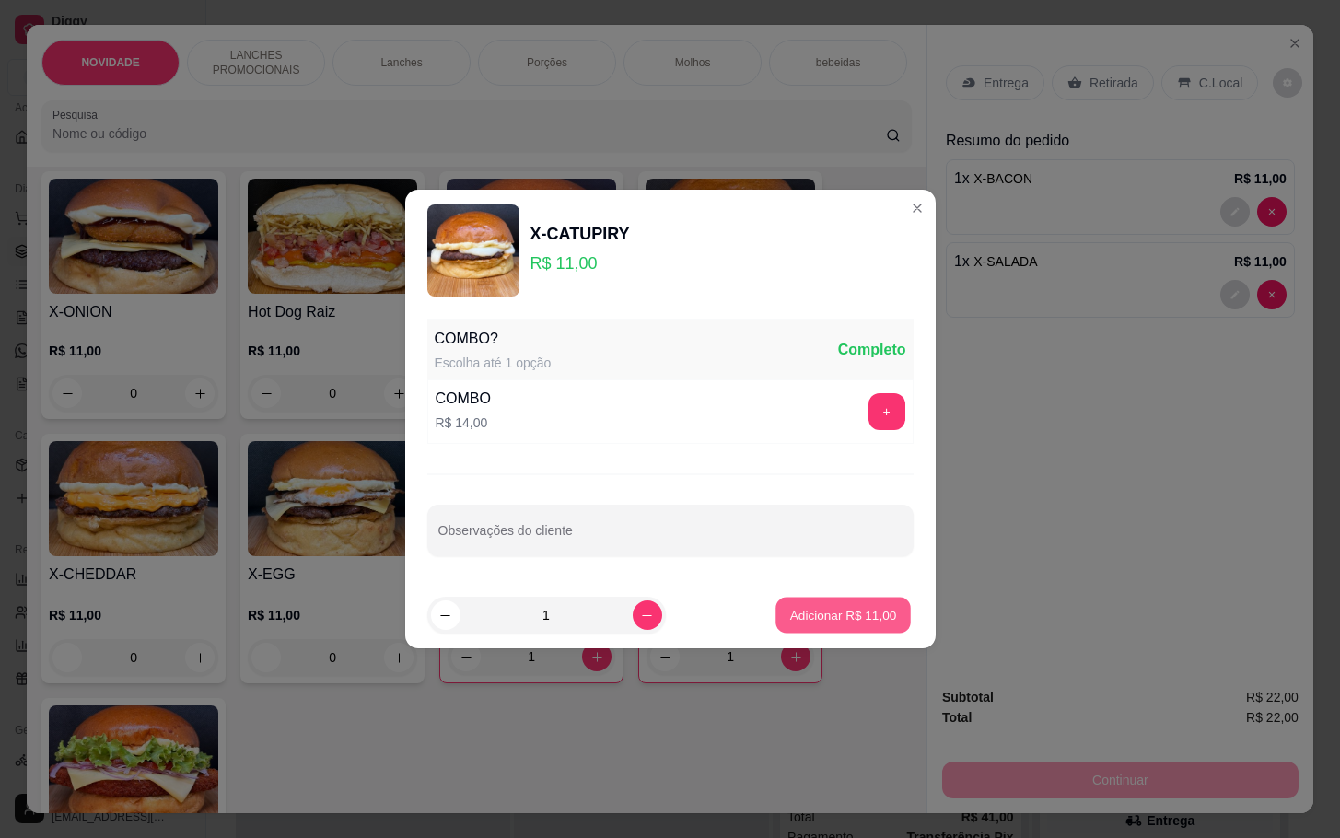
click at [807, 623] on p "Adicionar R$ 11,00" at bounding box center [843, 615] width 107 height 18
type input "1"
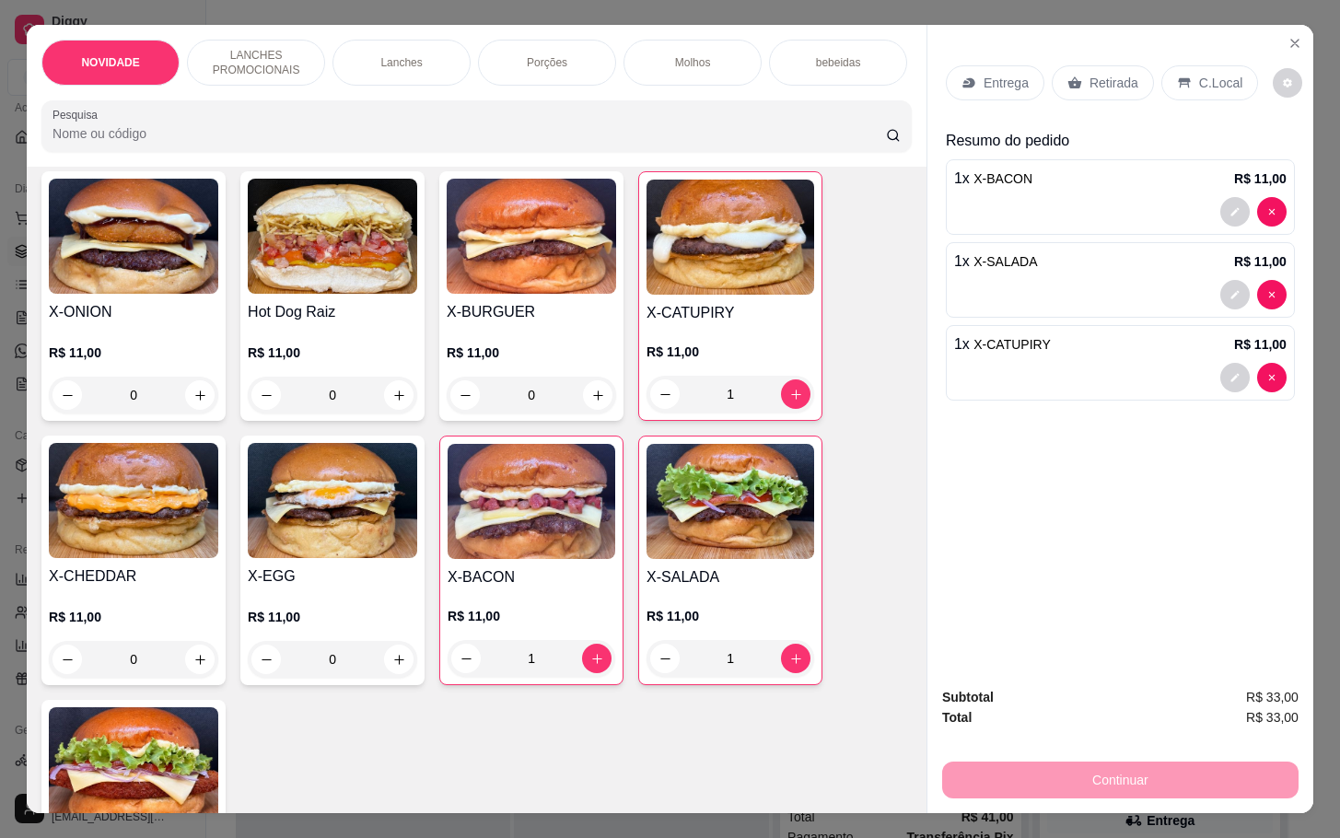
click at [191, 659] on div "0" at bounding box center [133, 659] width 169 height 37
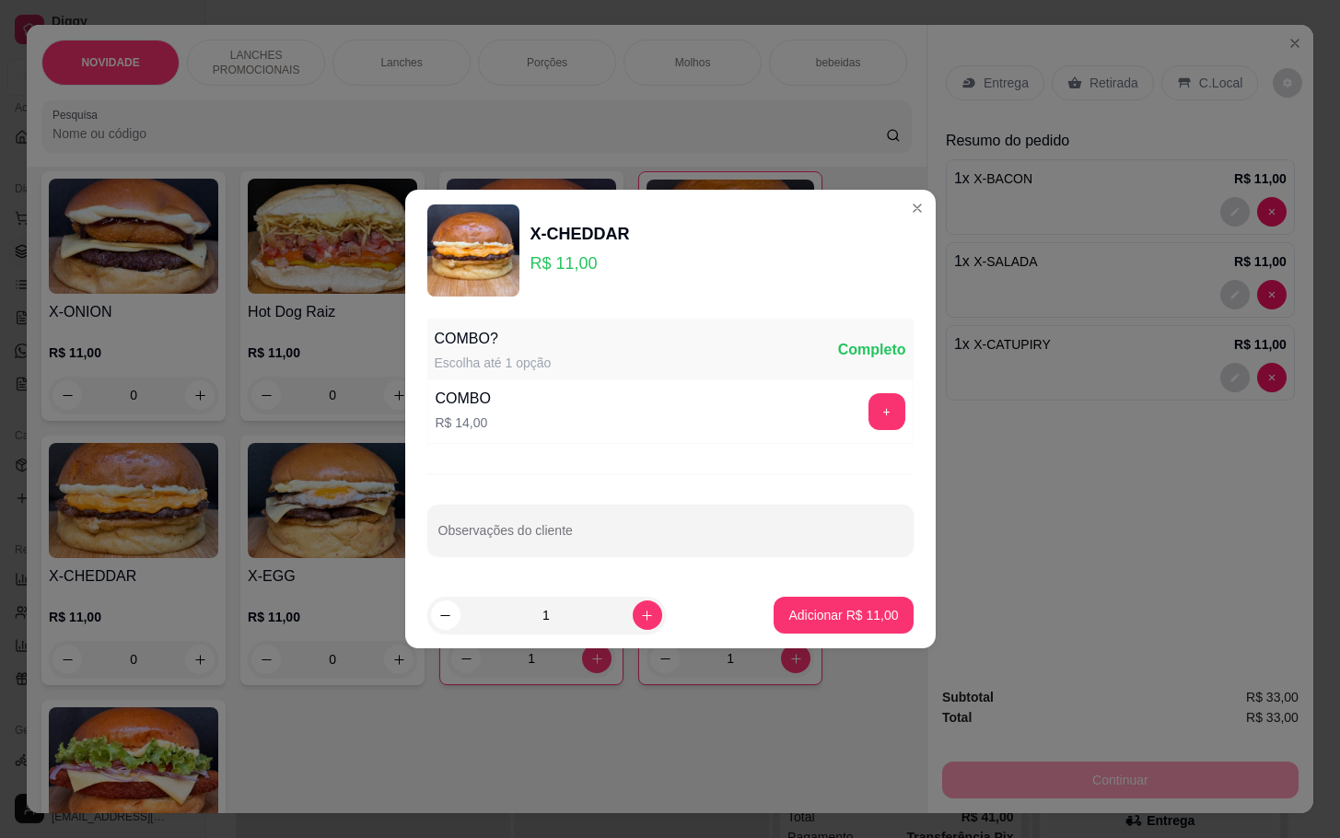
click at [790, 583] on footer "1 Adicionar R$ 11,00" at bounding box center [670, 615] width 531 height 66
click at [801, 603] on button "Adicionar R$ 11,00" at bounding box center [843, 616] width 135 height 36
type input "1"
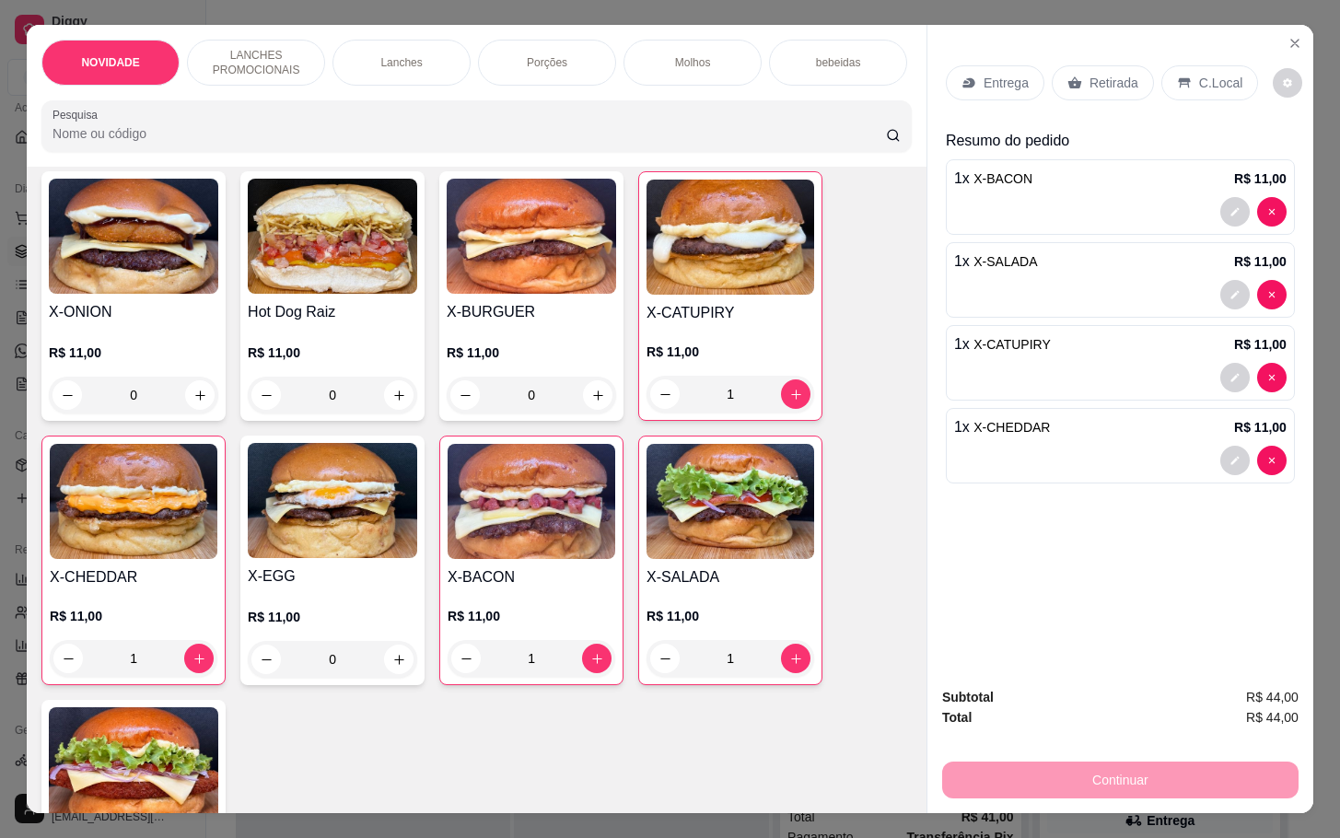
click at [1000, 76] on p "Entrega" at bounding box center [1006, 83] width 45 height 18
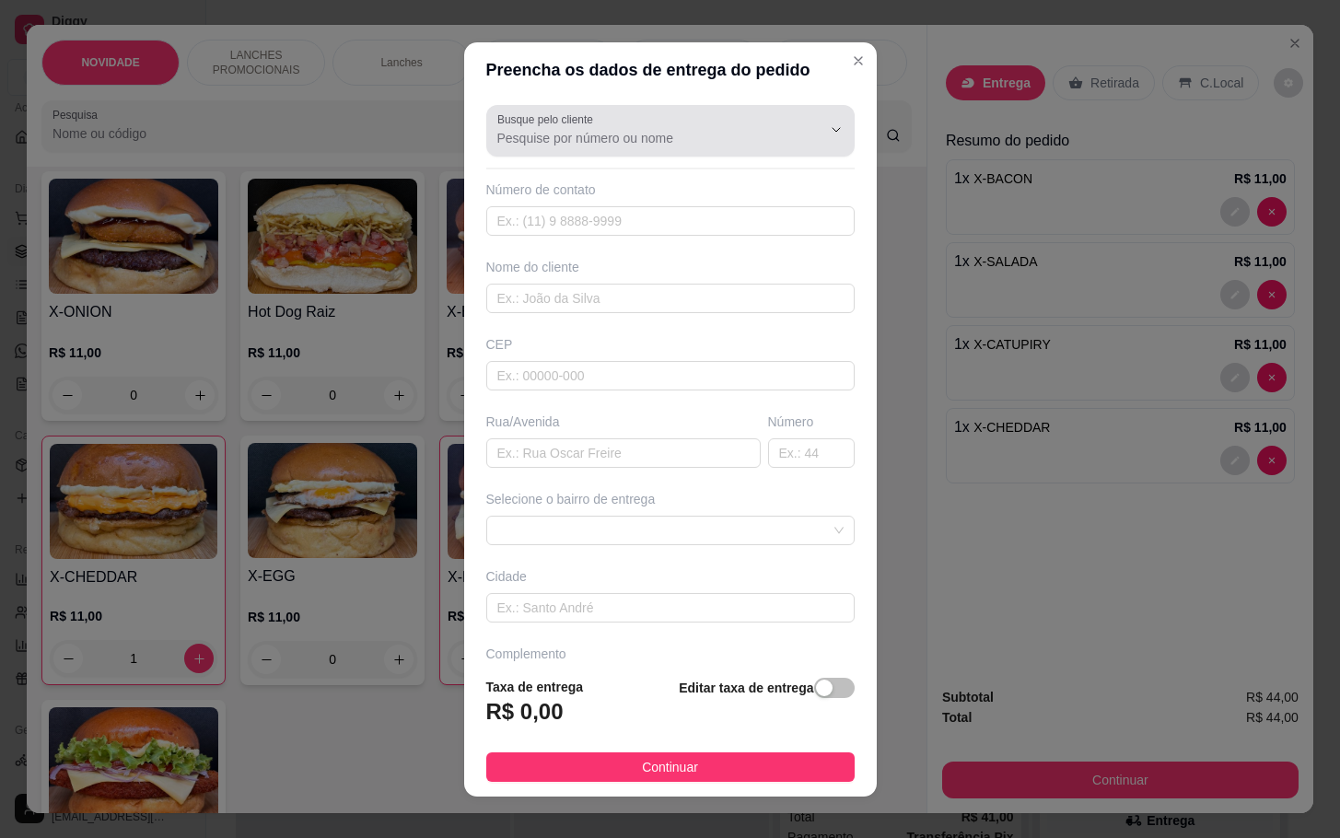
click at [697, 129] on input "Busque pelo cliente" at bounding box center [644, 138] width 295 height 18
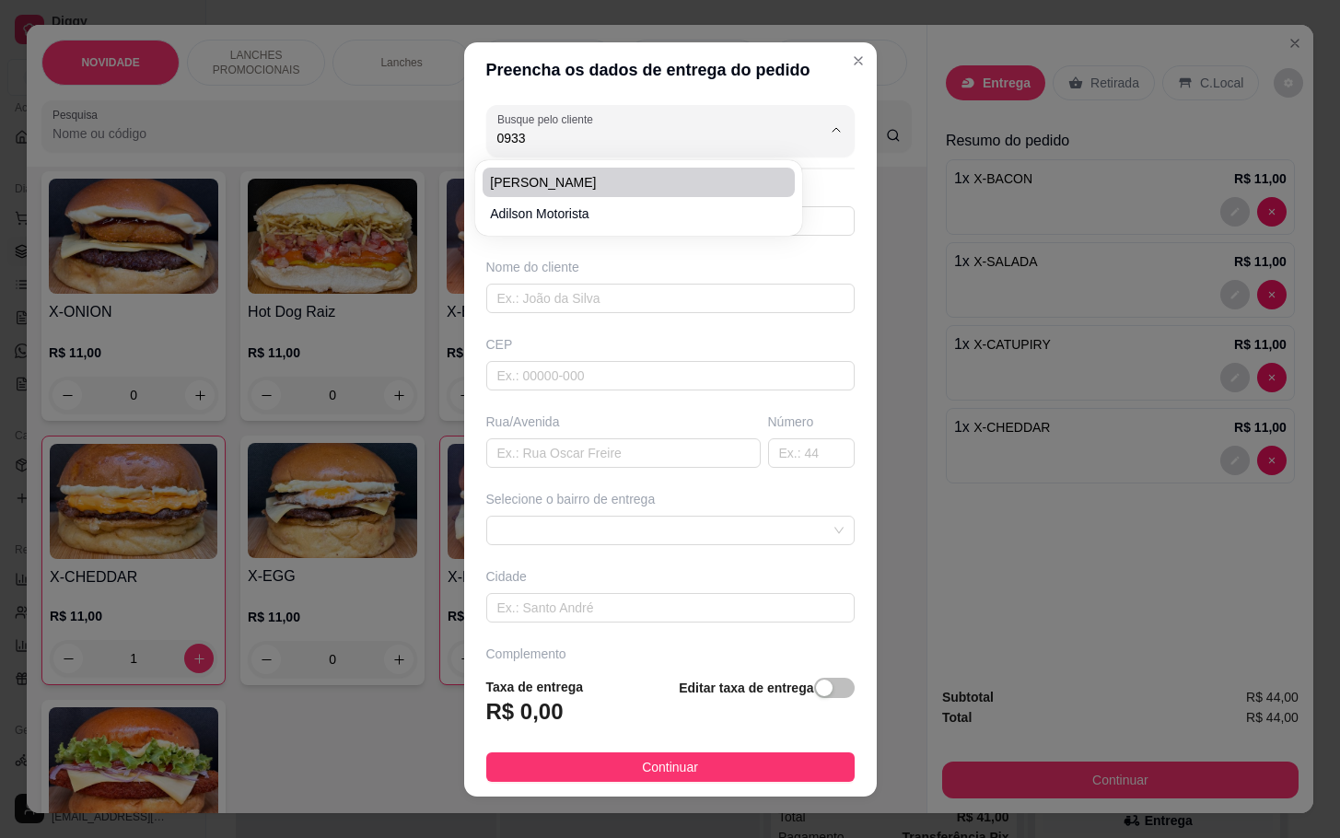
click at [678, 174] on span "[PERSON_NAME]" at bounding box center [629, 182] width 279 height 18
type input "[PERSON_NAME]"
type input "15996420933"
type input "[PERSON_NAME]"
type input "18079726"
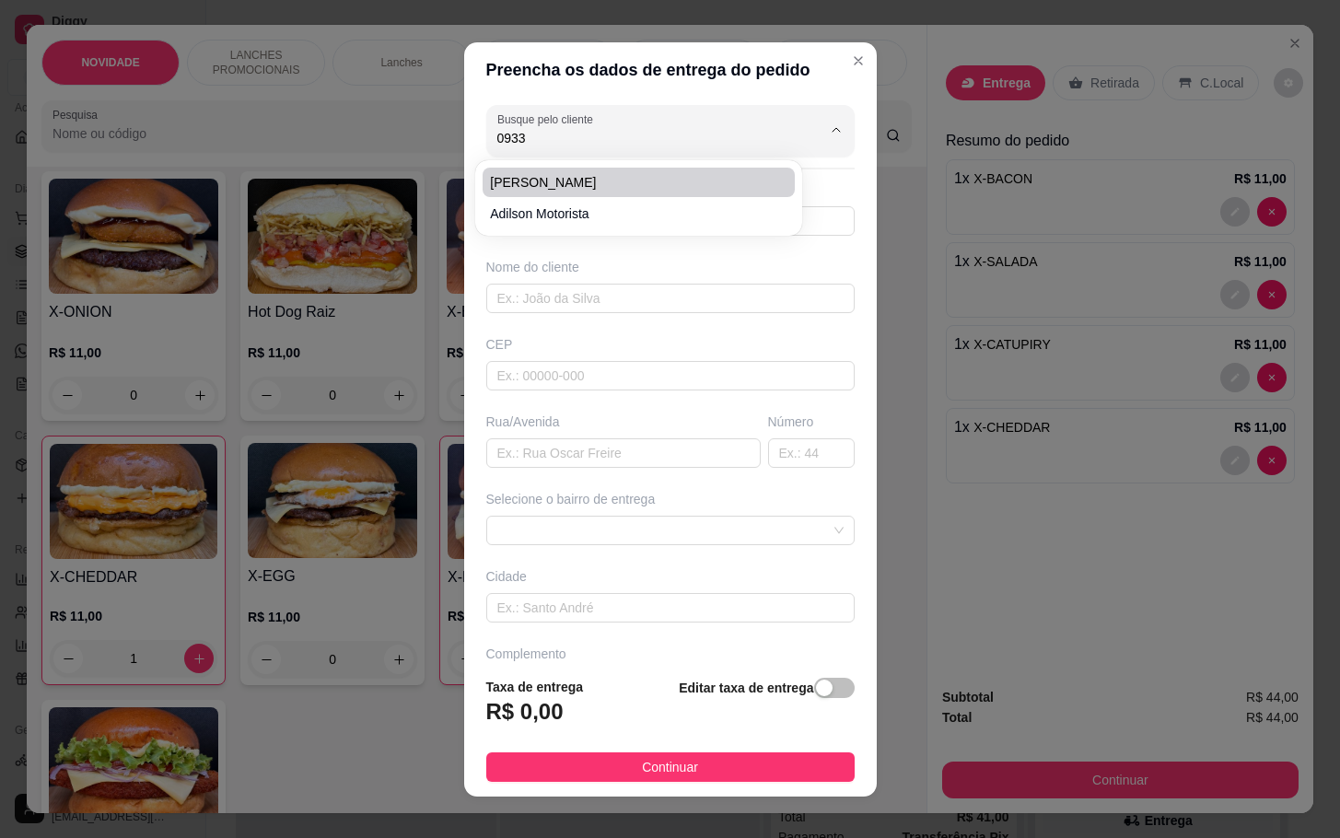
type input "Rua [PERSON_NAME]"
type input "23"
type input "SOROCABA"
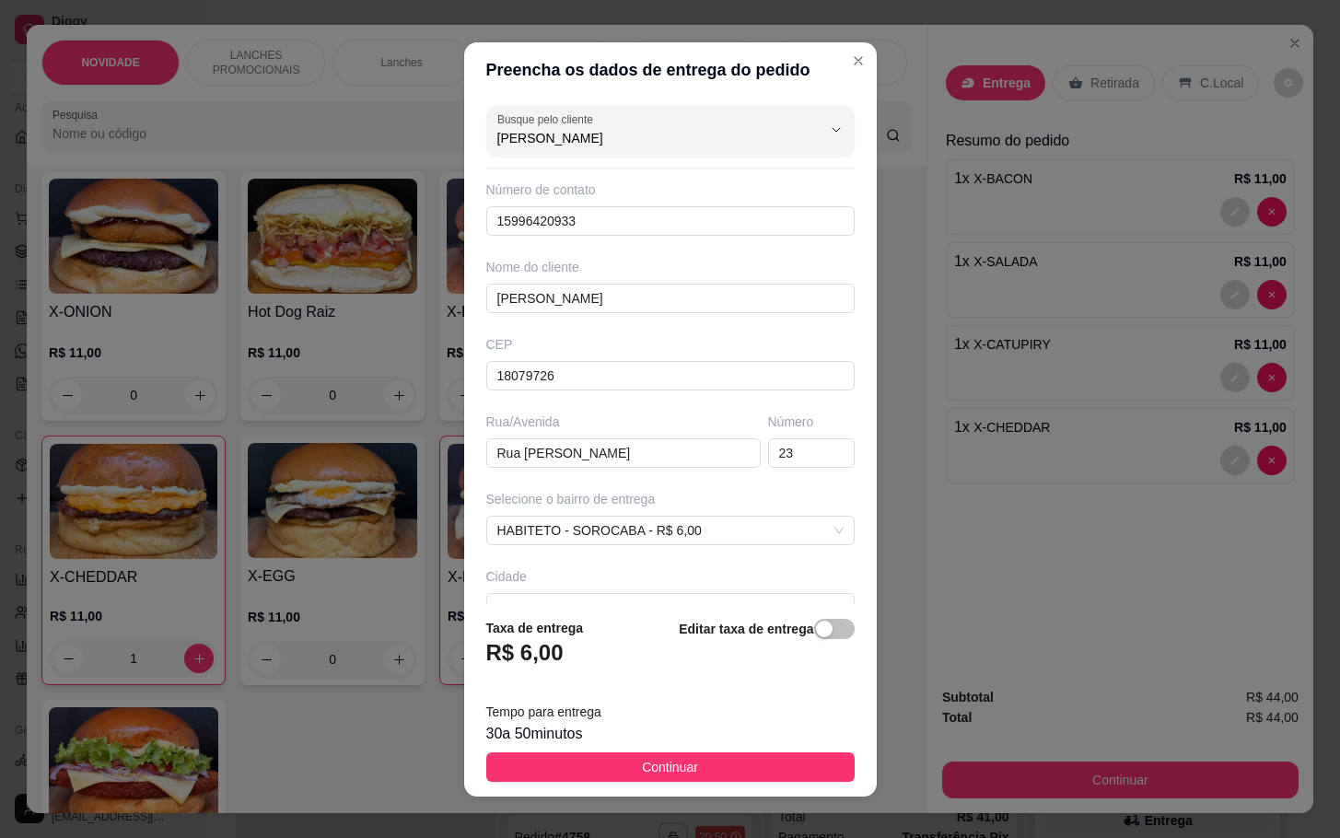
type input "[PERSON_NAME]"
click at [678, 174] on div "Busque pelo cliente [PERSON_NAME] Número de contato 15996420933 Nome do cliente…" at bounding box center [670, 351] width 413 height 506
drag, startPoint x: 633, startPoint y: 747, endPoint x: 622, endPoint y: 746, distance: 11.1
click at [631, 747] on footer "Taxa de entrega R$ 6,00 Editar taxa de entrega Tempo para entrega 30 a 50 minut…" at bounding box center [670, 699] width 413 height 193
click at [658, 774] on span "Continuar" at bounding box center [670, 767] width 56 height 20
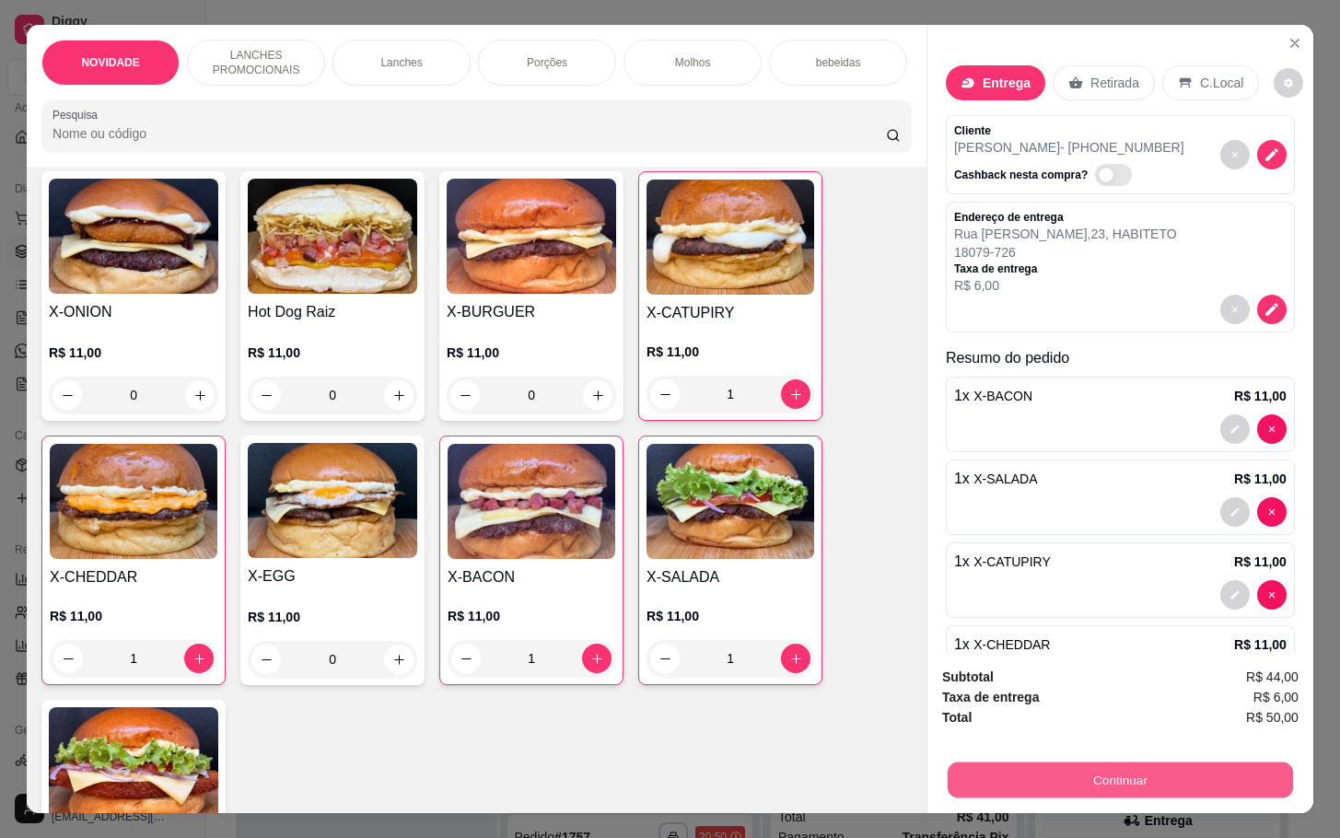
click at [1114, 782] on button "Continuar" at bounding box center [1120, 780] width 345 height 36
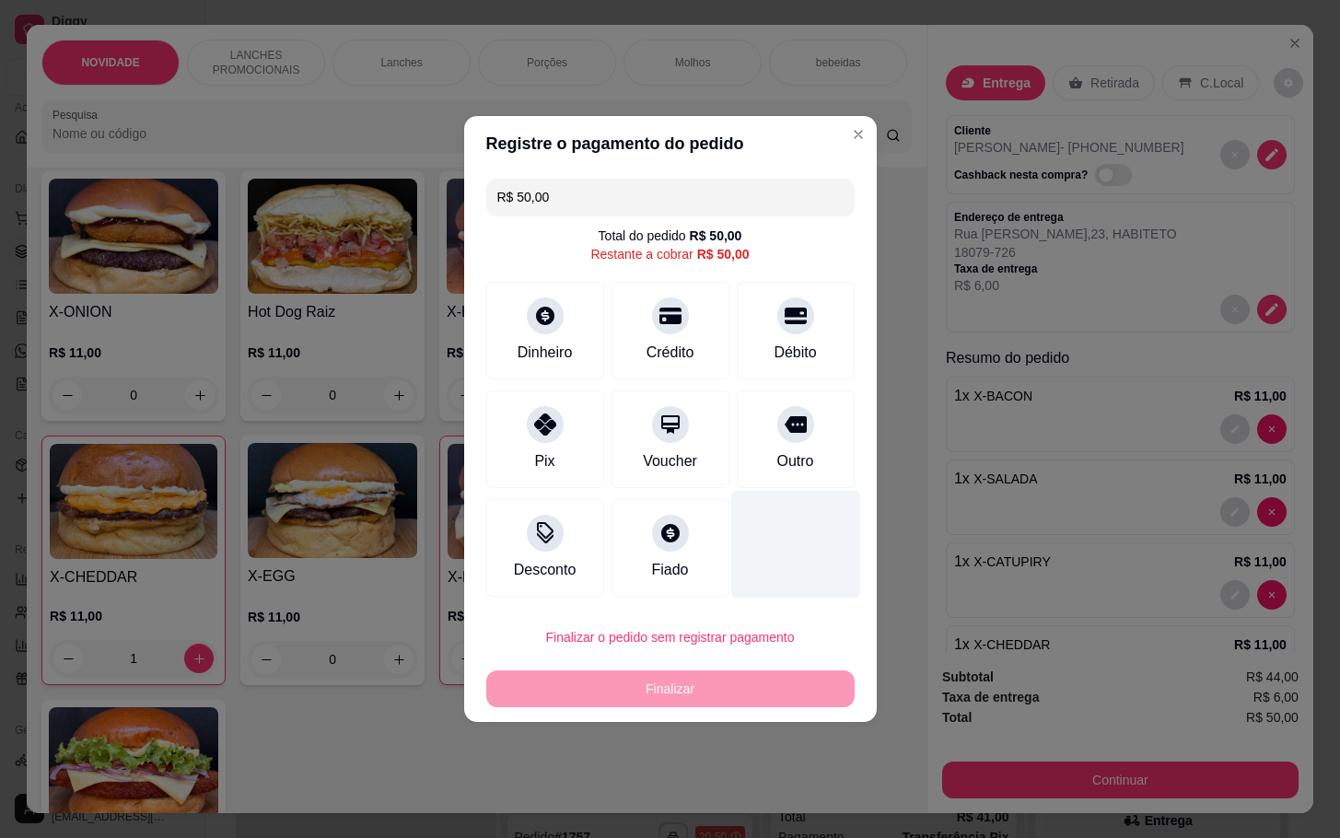
click at [758, 446] on div "Outro" at bounding box center [796, 440] width 118 height 98
type input "R$ 0,00"
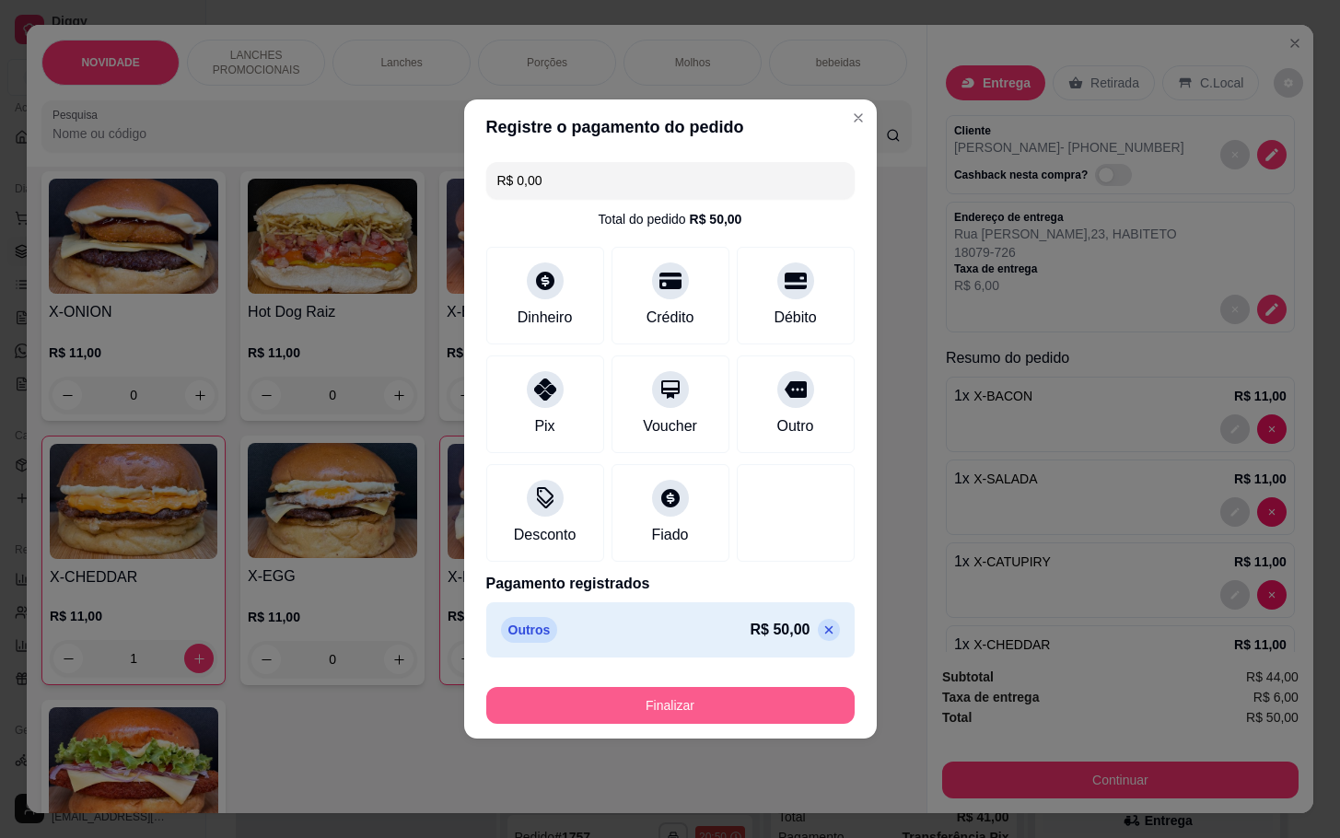
click at [738, 705] on button "Finalizar" at bounding box center [670, 705] width 368 height 37
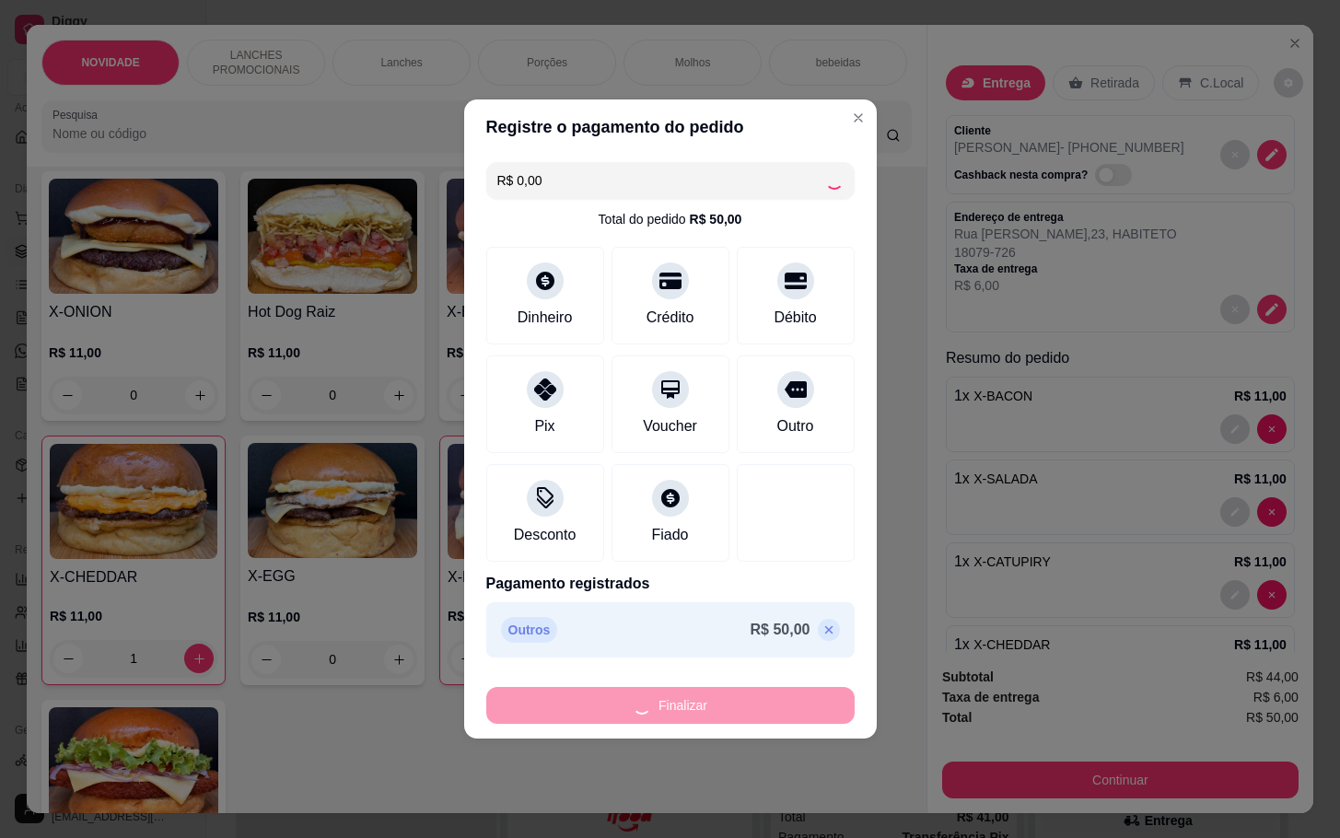
type input "0"
type input "-R$ 50,00"
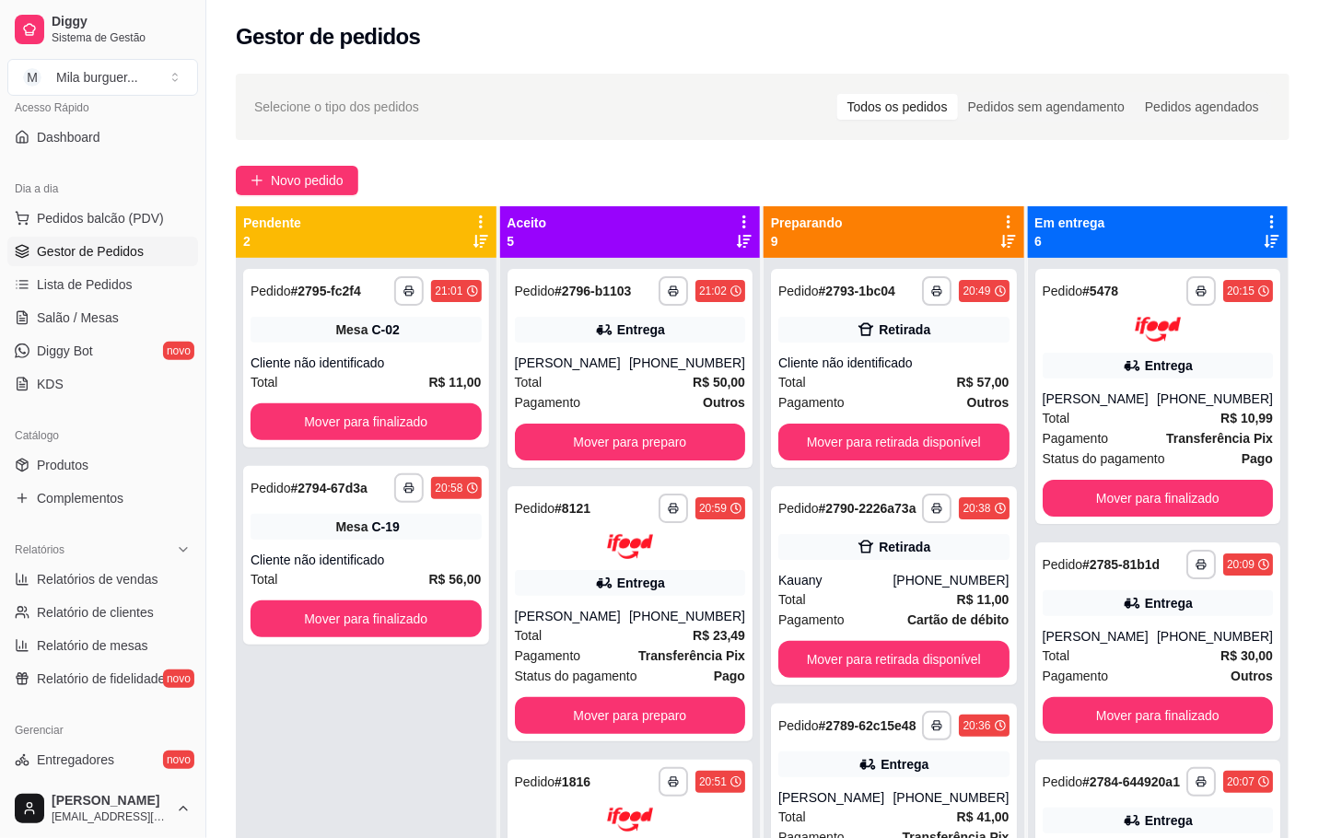
click at [177, 307] on div "Dia a dia Pedidos balcão (PDV) Gestor de Pedidos Lista de Pedidos Salão / Mesas…" at bounding box center [102, 286] width 205 height 239
click at [166, 316] on link "Salão / Mesas" at bounding box center [102, 317] width 191 height 29
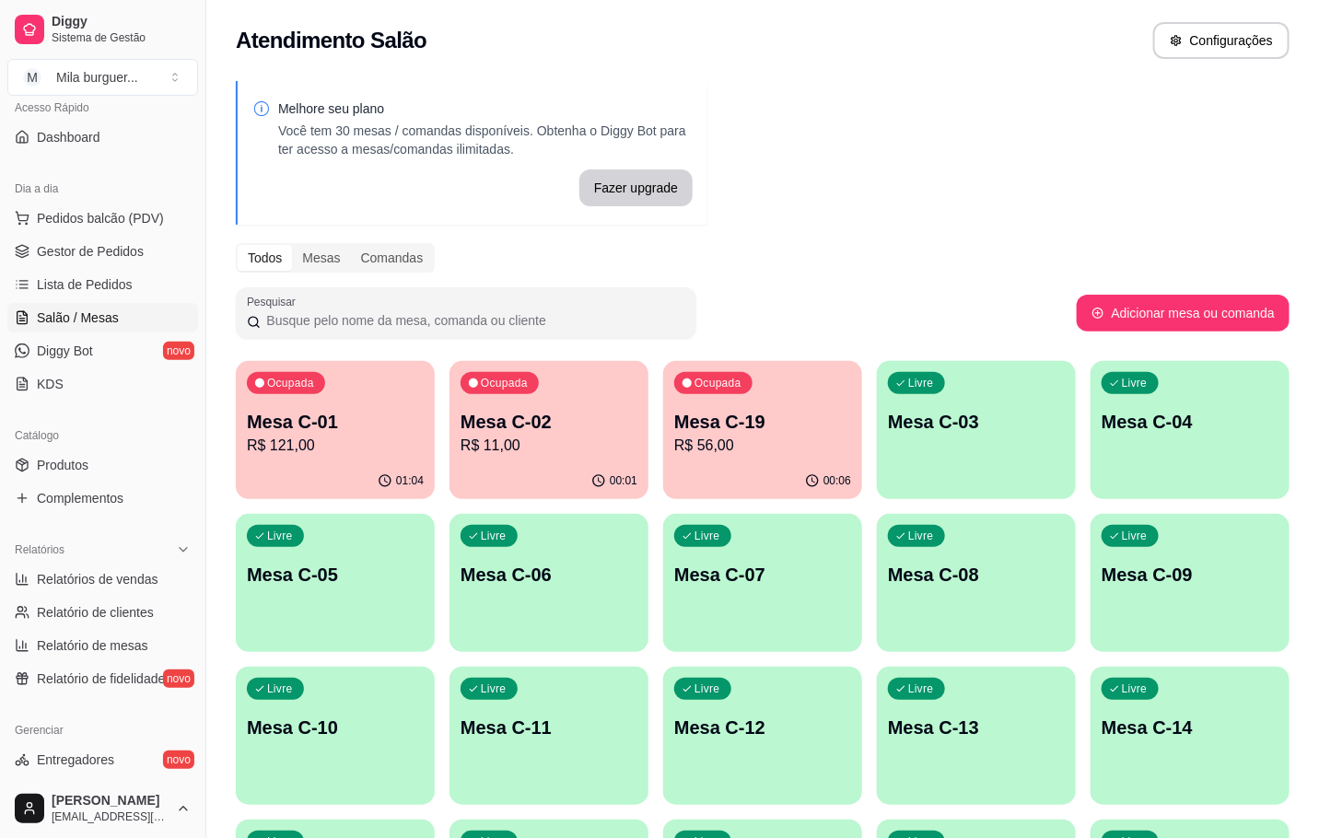
click at [307, 448] on p "R$ 121,00" at bounding box center [335, 446] width 177 height 22
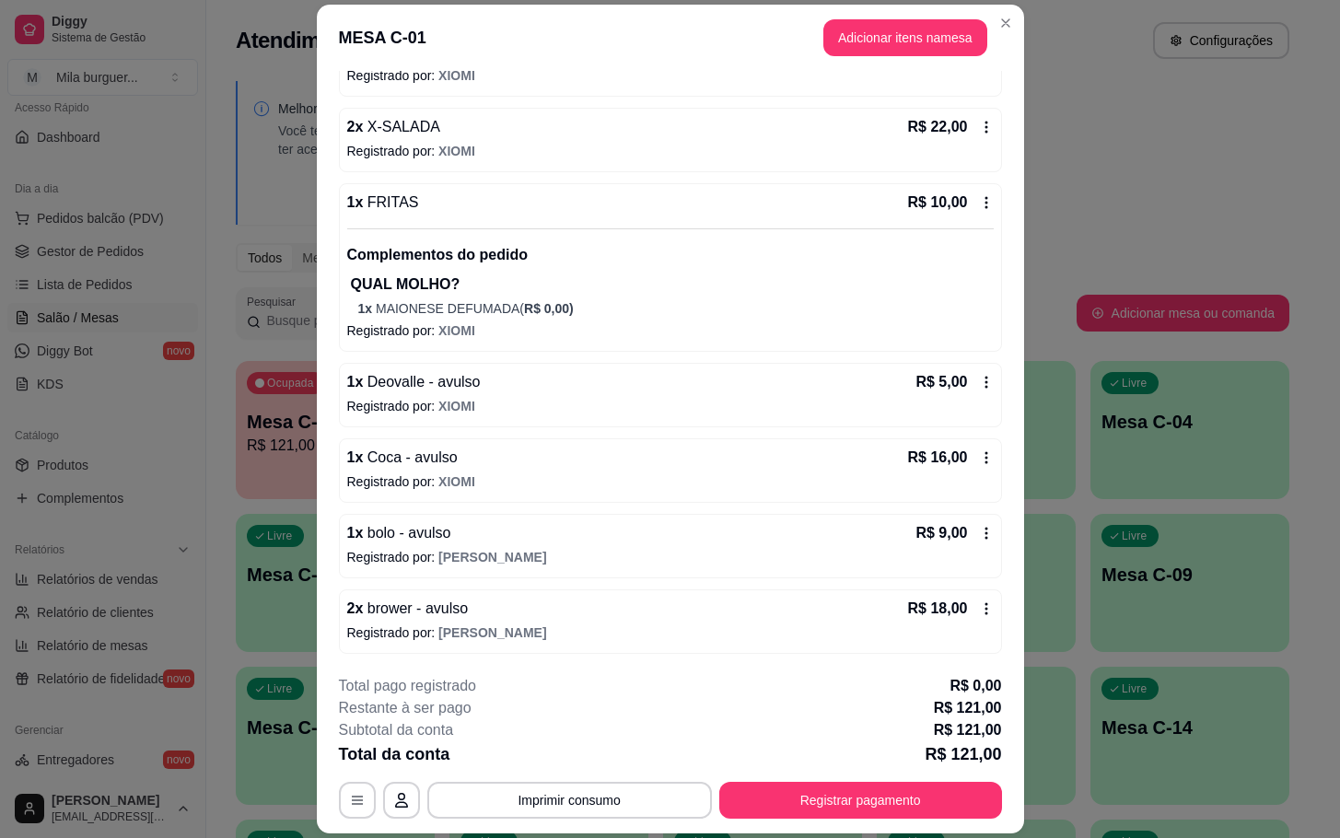
scroll to position [55, 0]
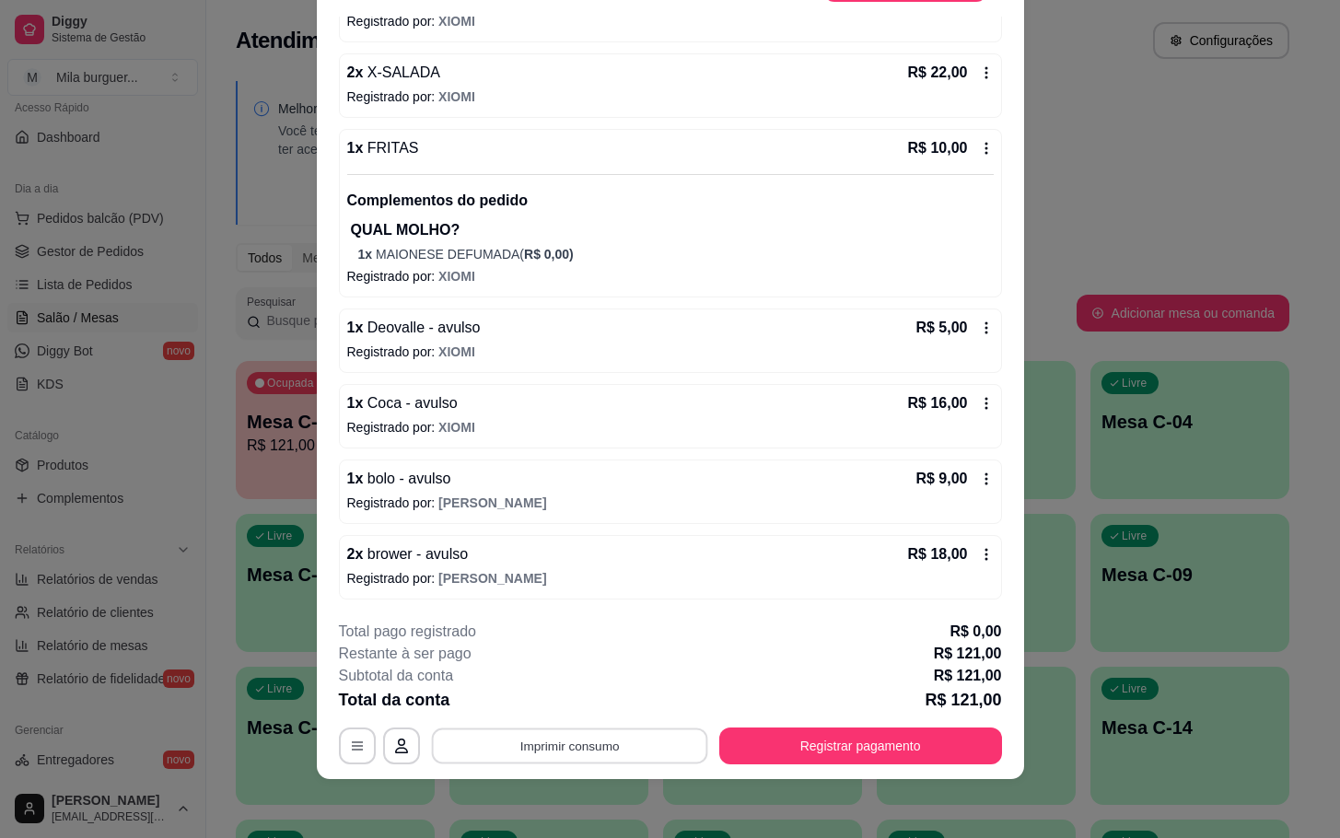
click at [498, 750] on button "Imprimir consumo" at bounding box center [569, 747] width 276 height 36
click at [575, 707] on button "IMPRESSORA" at bounding box center [564, 703] width 129 height 29
click at [985, 407] on div "Iniciada [DATE] 19:08 Atenção Para vincular um cliente a um pedido já existente…" at bounding box center [670, 312] width 707 height 590
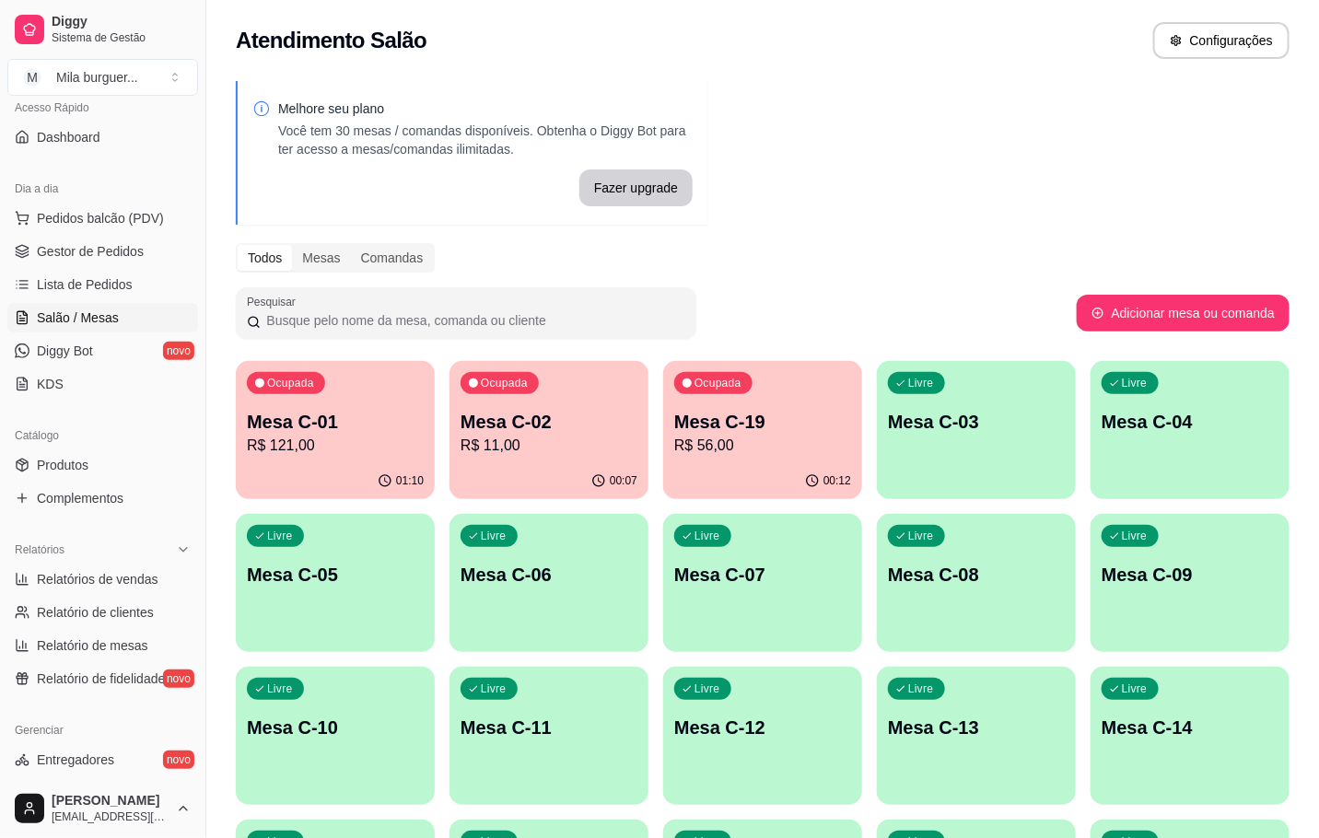
click at [1214, 390] on div "Livre Mesa C-04" at bounding box center [1190, 419] width 199 height 116
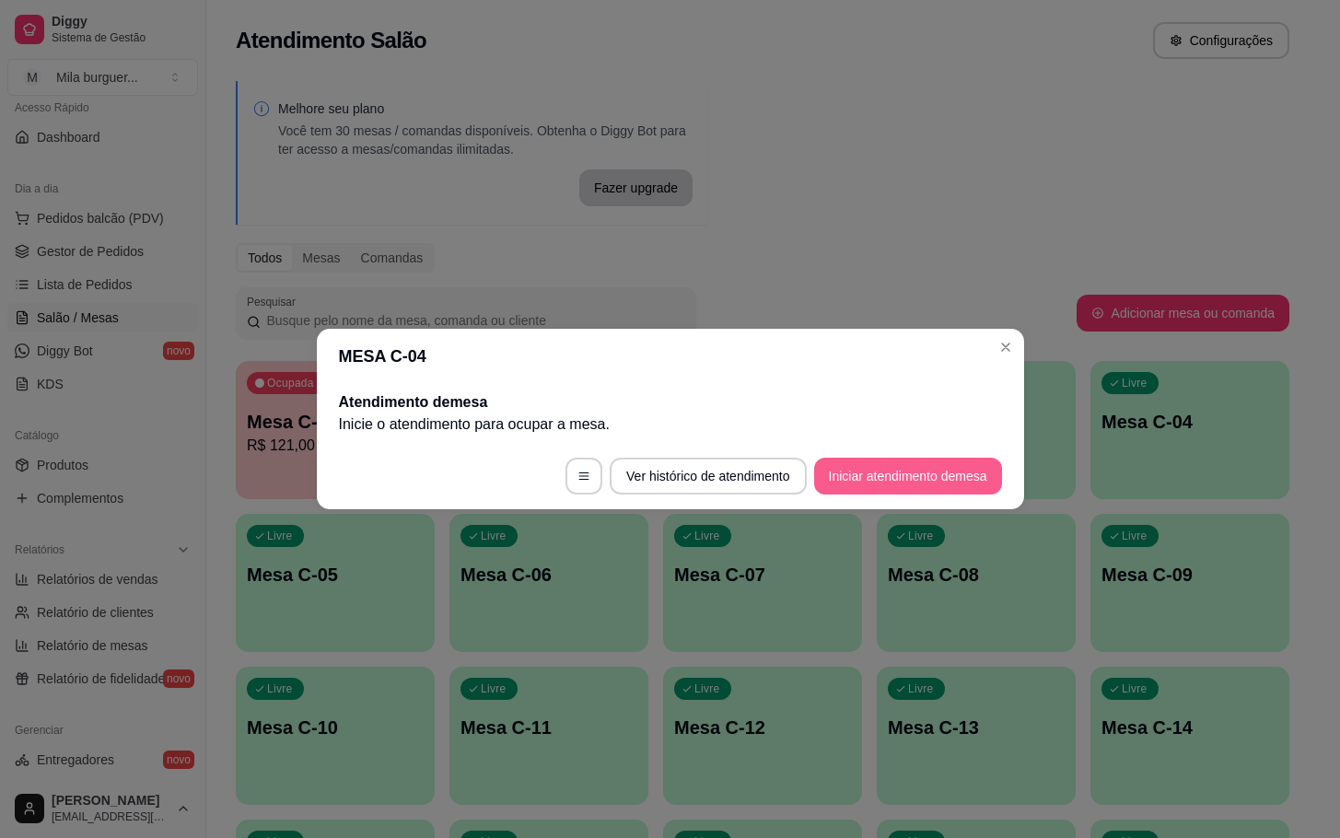
click at [880, 471] on button "Iniciar atendimento de mesa" at bounding box center [908, 476] width 188 height 37
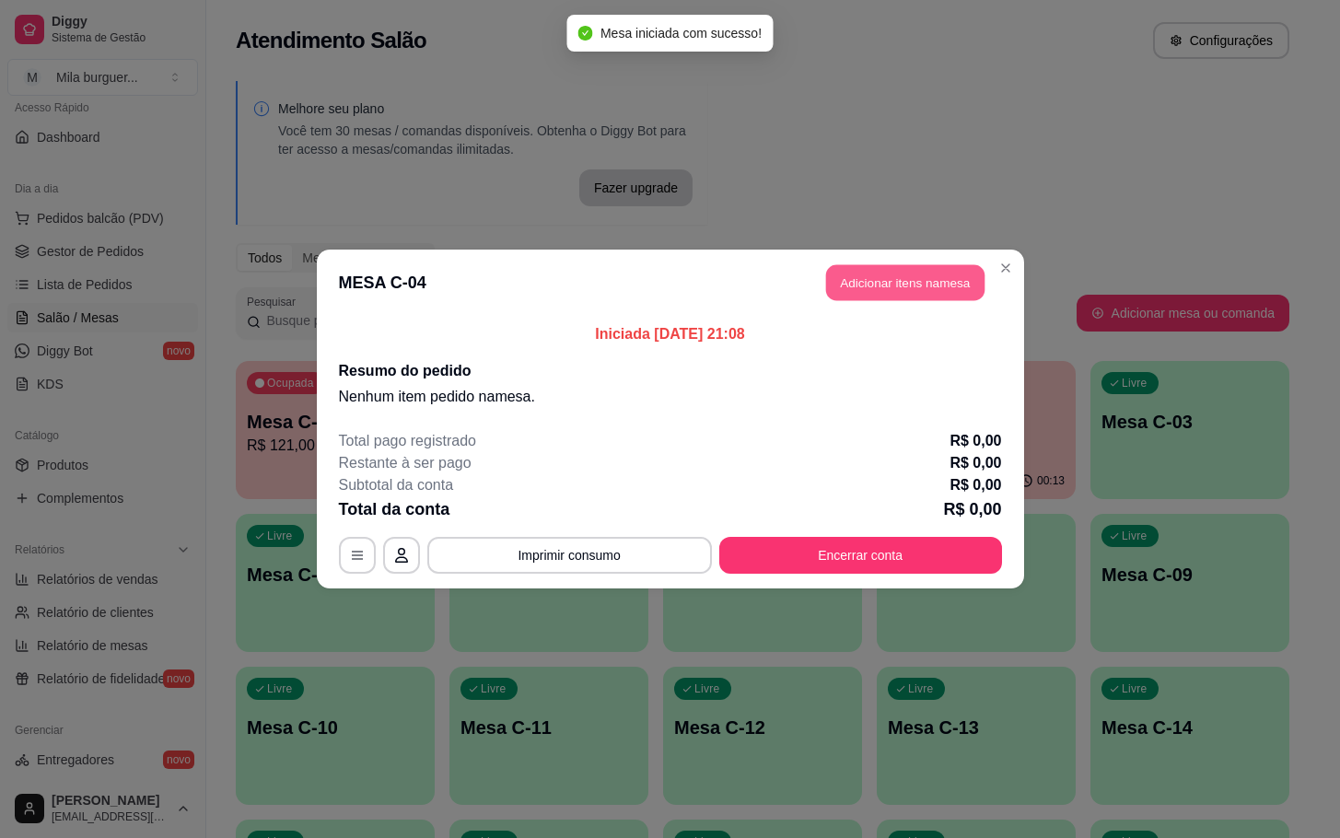
click at [863, 279] on button "Adicionar itens na mesa" at bounding box center [905, 283] width 158 height 36
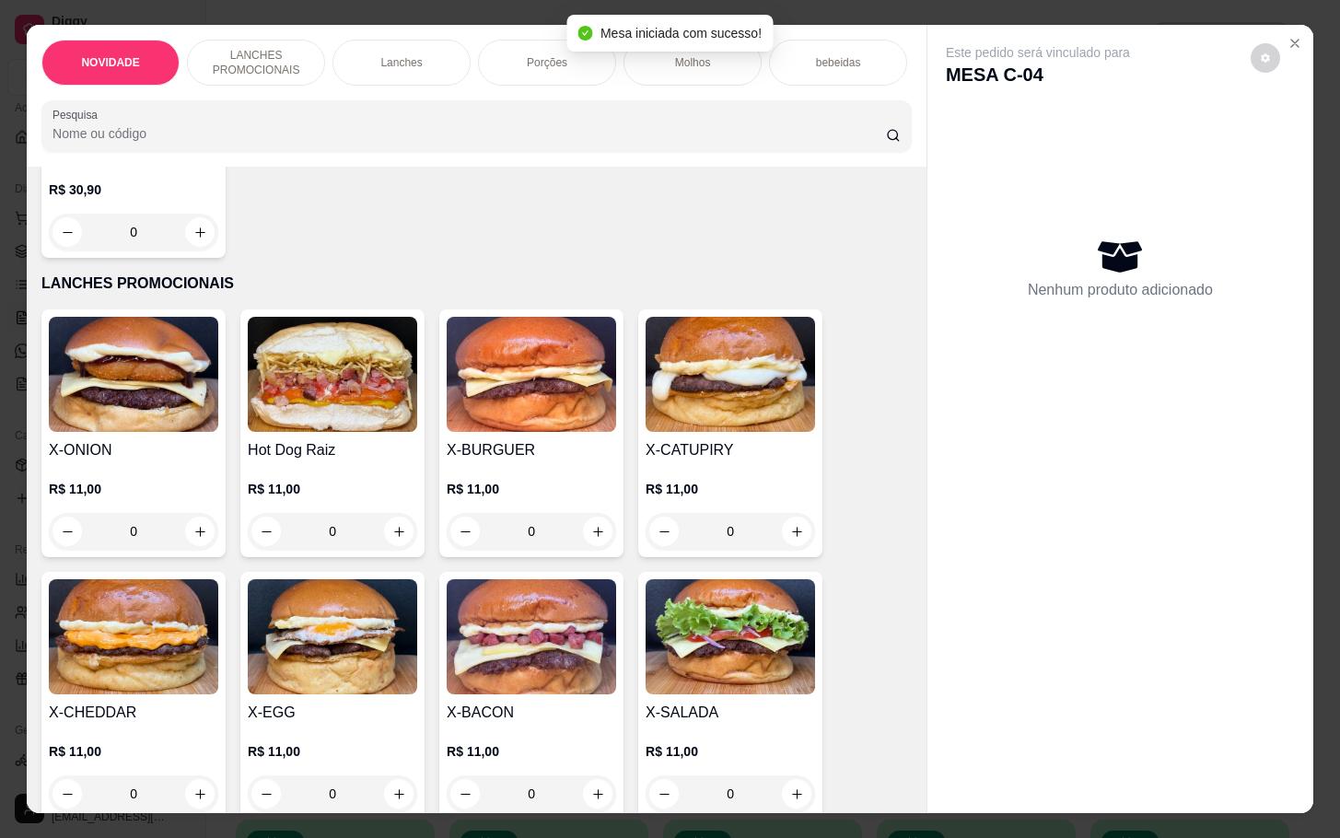
scroll to position [414, 0]
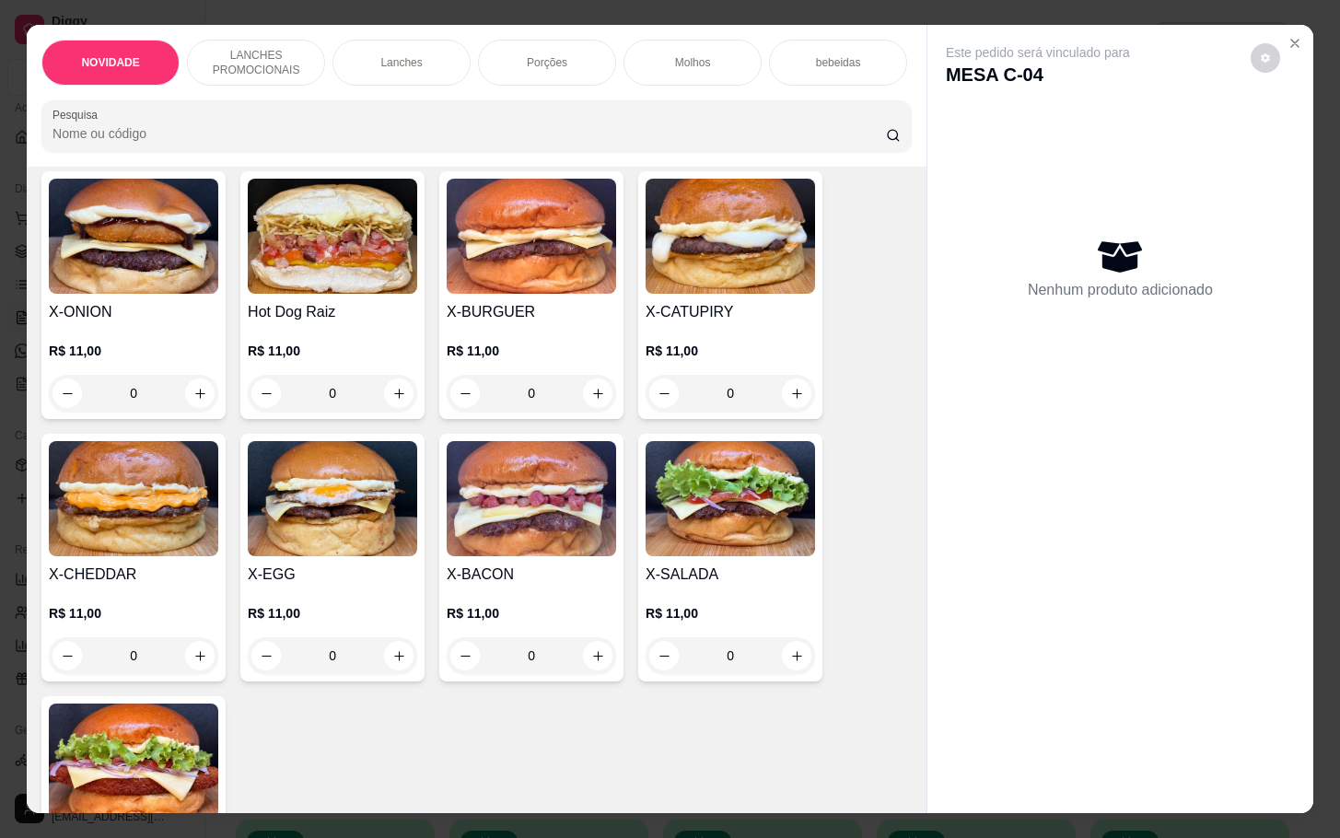
click at [783, 667] on div "0" at bounding box center [730, 655] width 169 height 37
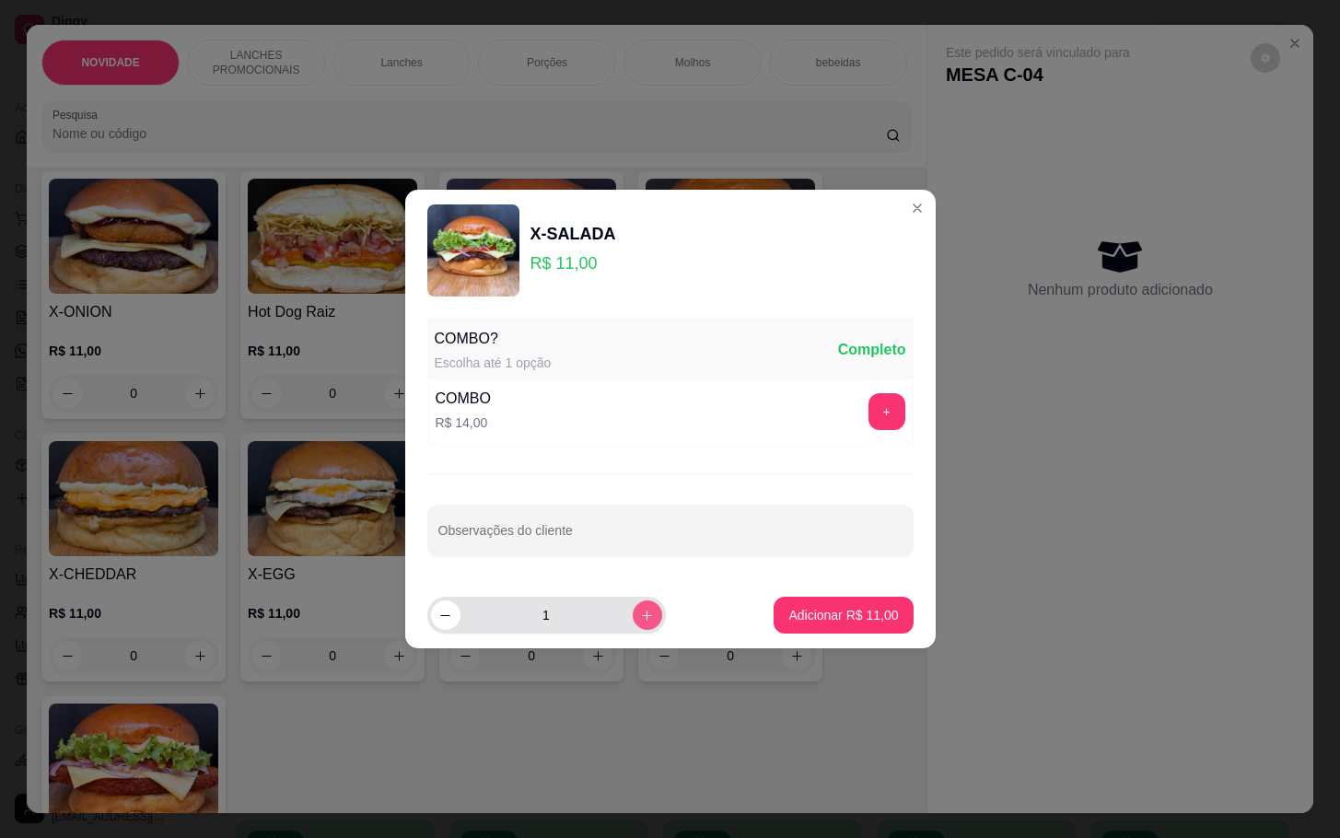
click at [640, 616] on icon "increase-product-quantity" at bounding box center [647, 616] width 14 height 14
type input "2"
click at [870, 622] on p "Adicionar R$ 22,00" at bounding box center [843, 615] width 110 height 18
type input "2"
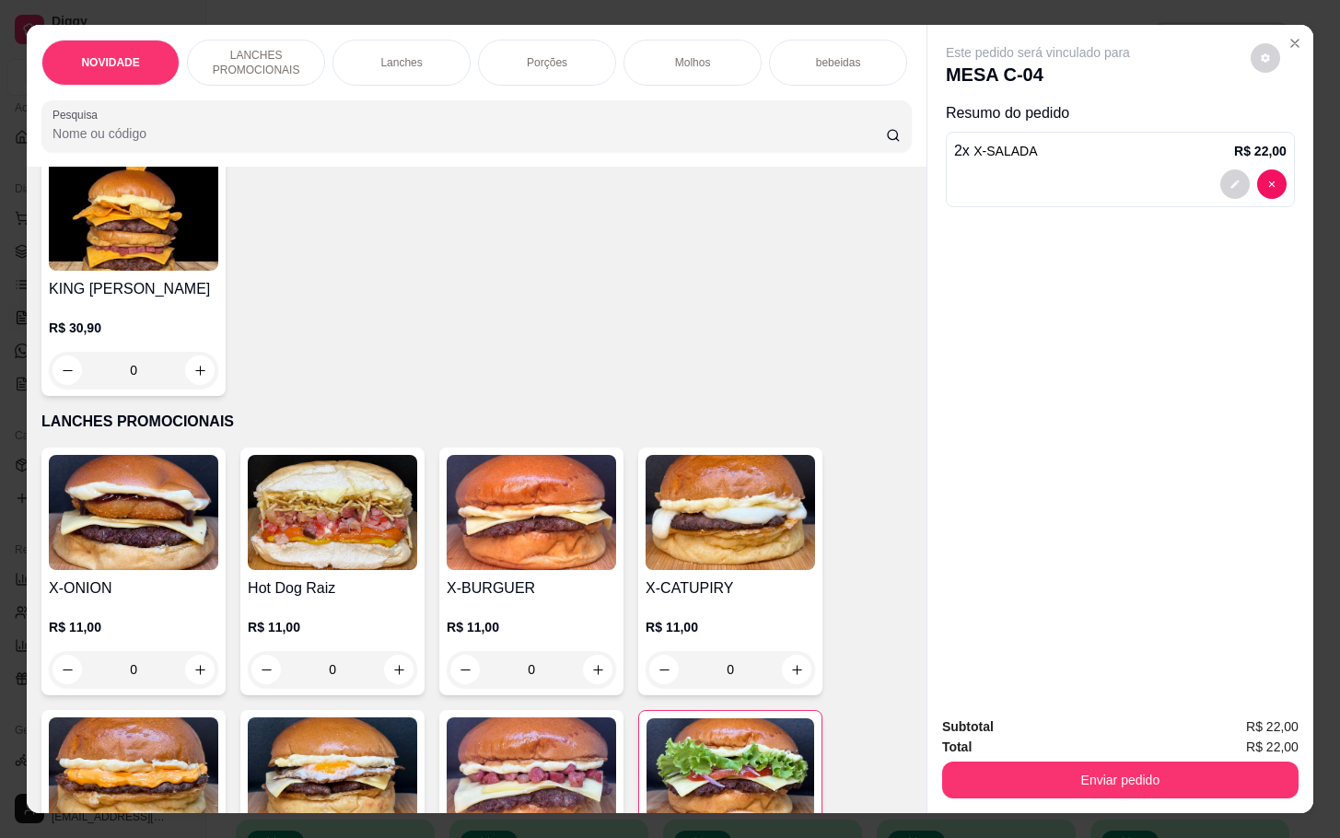
scroll to position [0, 0]
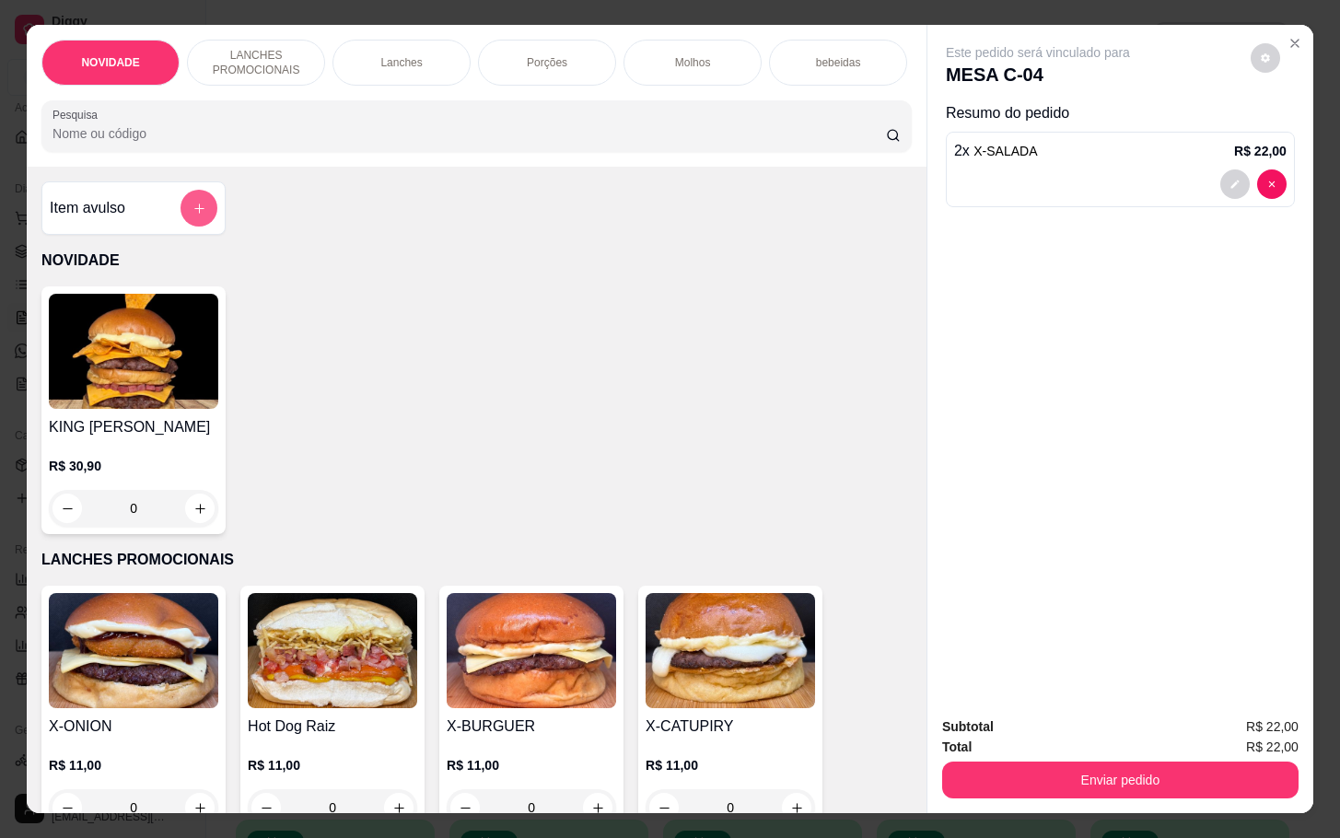
click at [199, 208] on button "add-separate-item" at bounding box center [199, 208] width 37 height 37
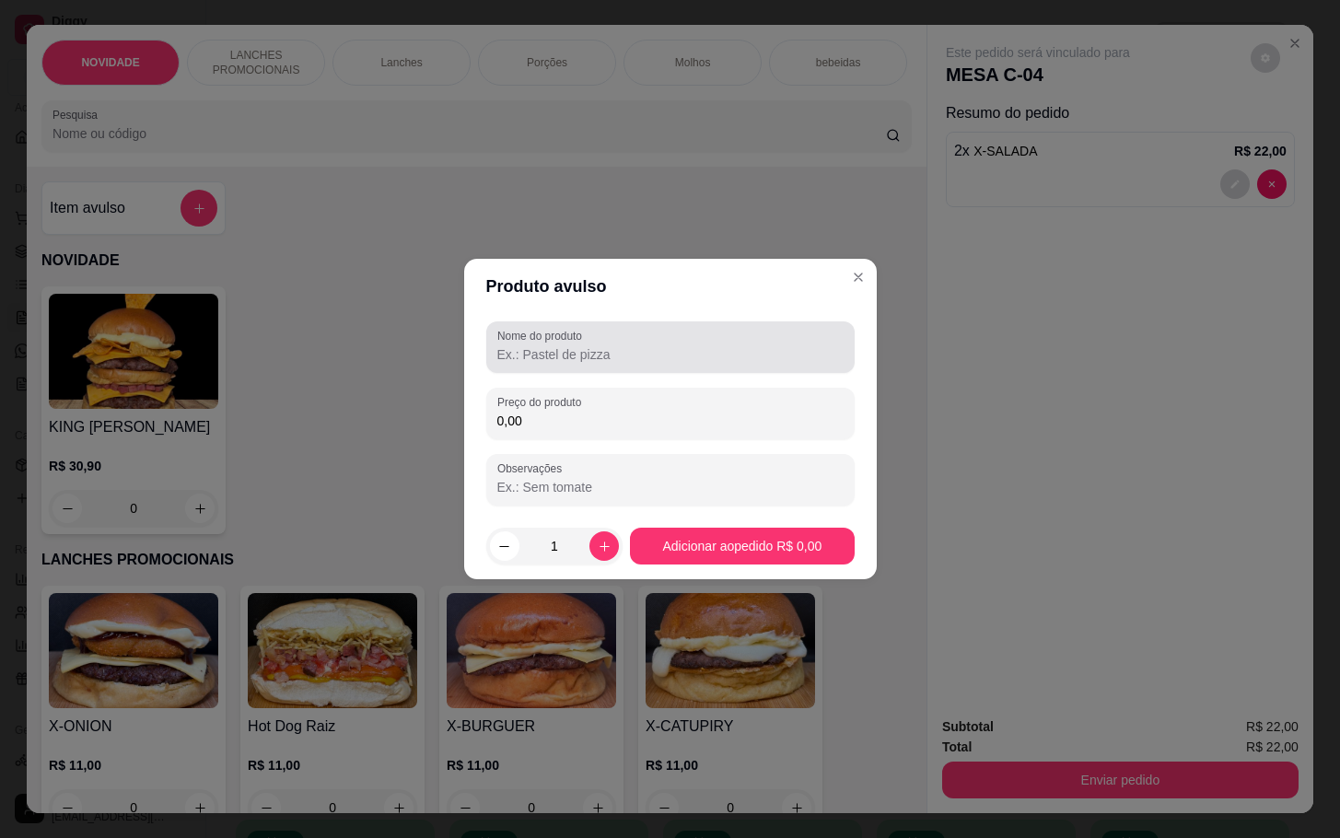
click at [525, 351] on input "Nome do produto" at bounding box center [670, 354] width 346 height 18
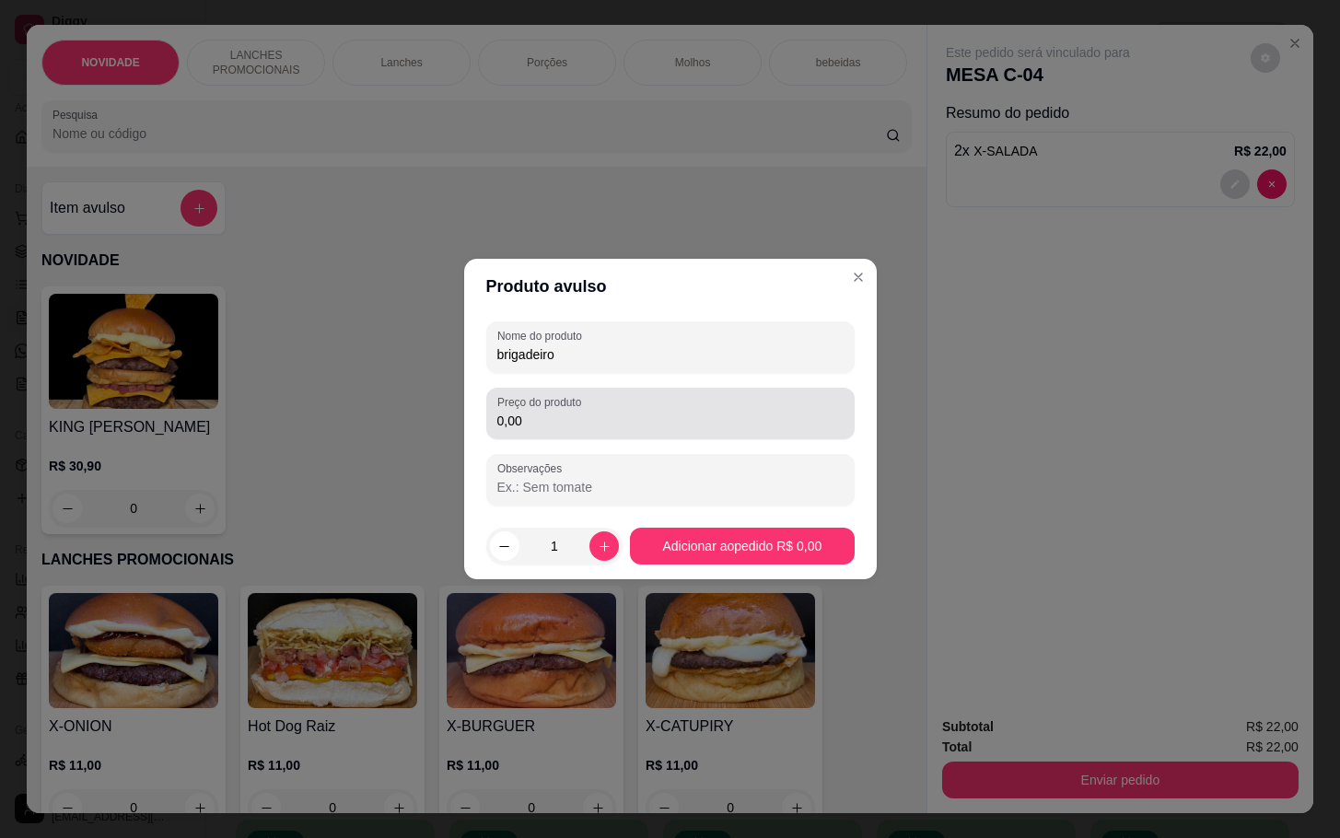
type input "brigadeiro"
click at [544, 426] on input "0,00" at bounding box center [670, 421] width 346 height 18
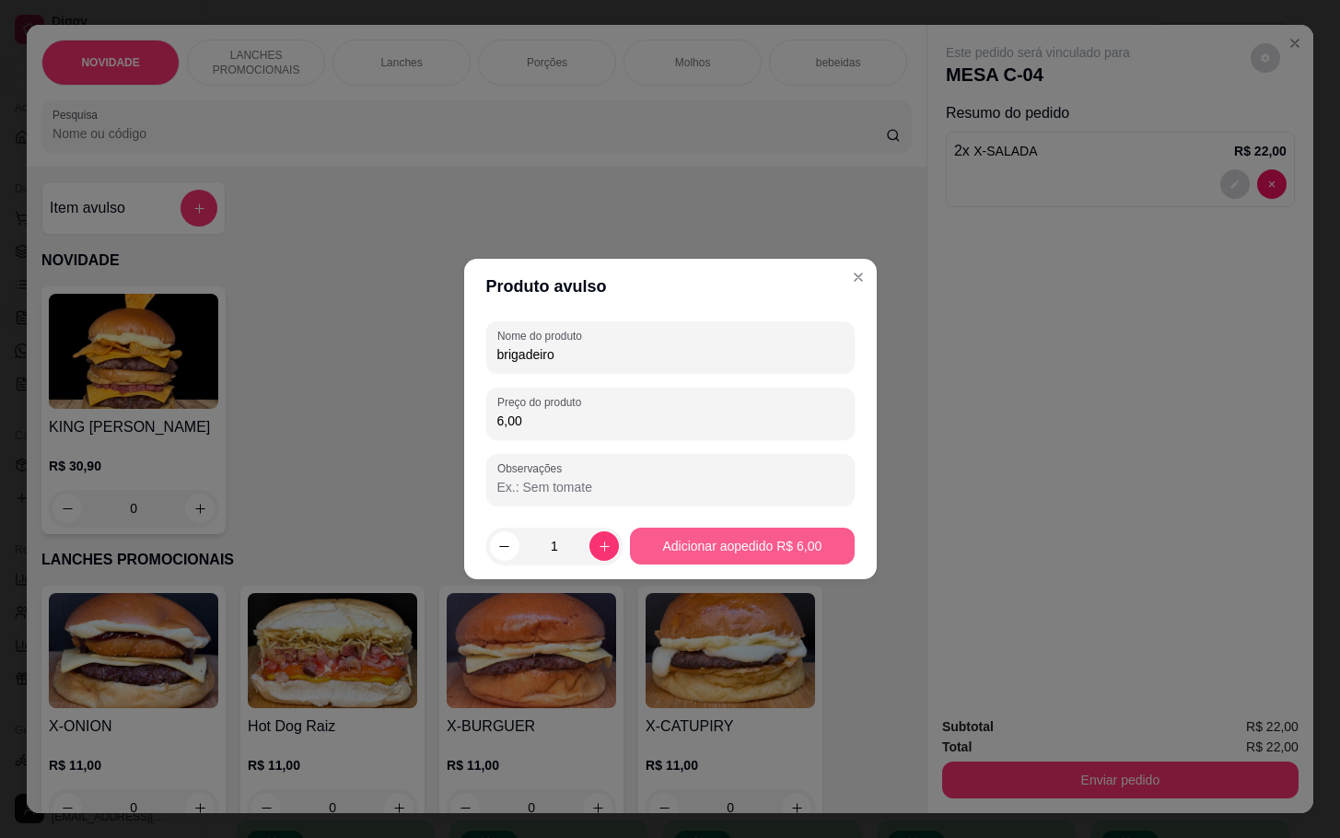
type input "6,00"
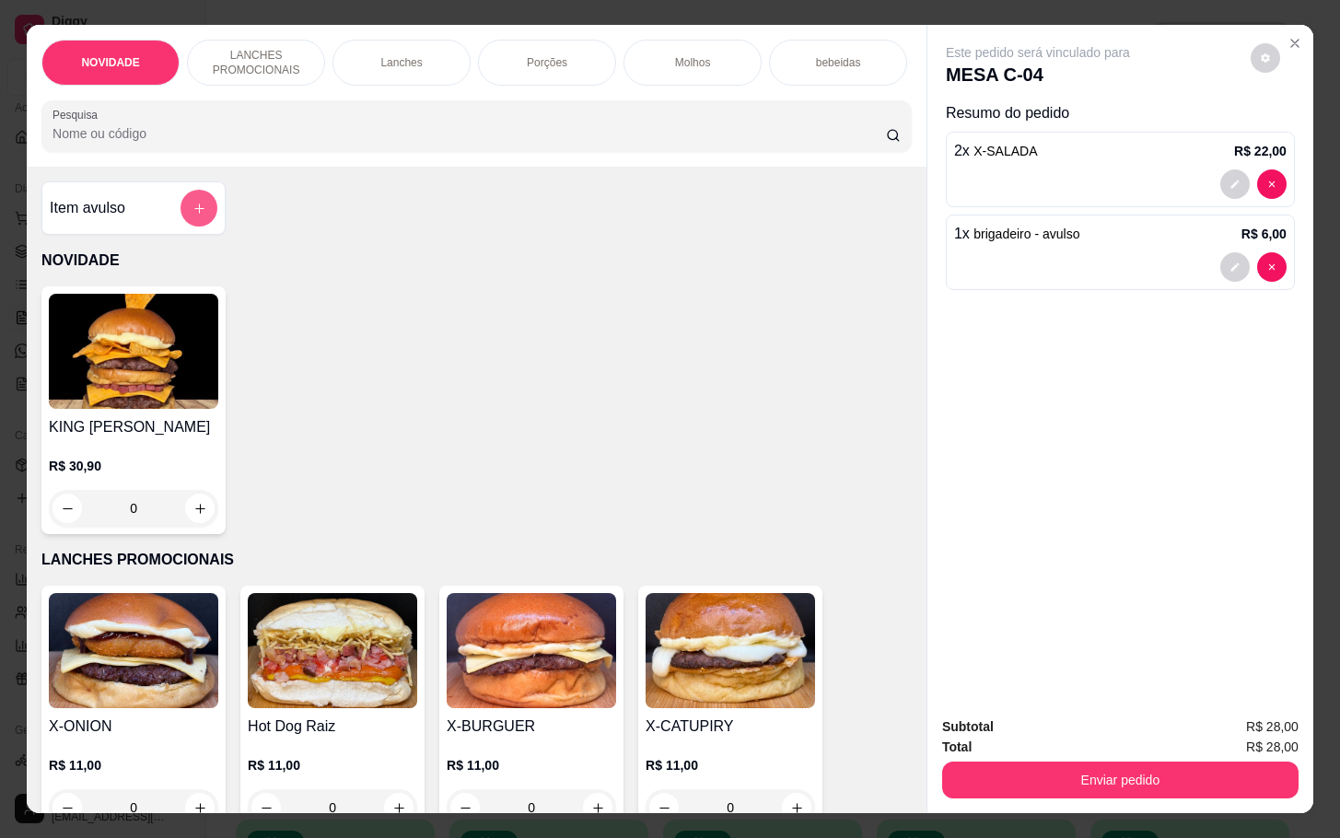
click at [181, 216] on button "add-separate-item" at bounding box center [199, 208] width 37 height 37
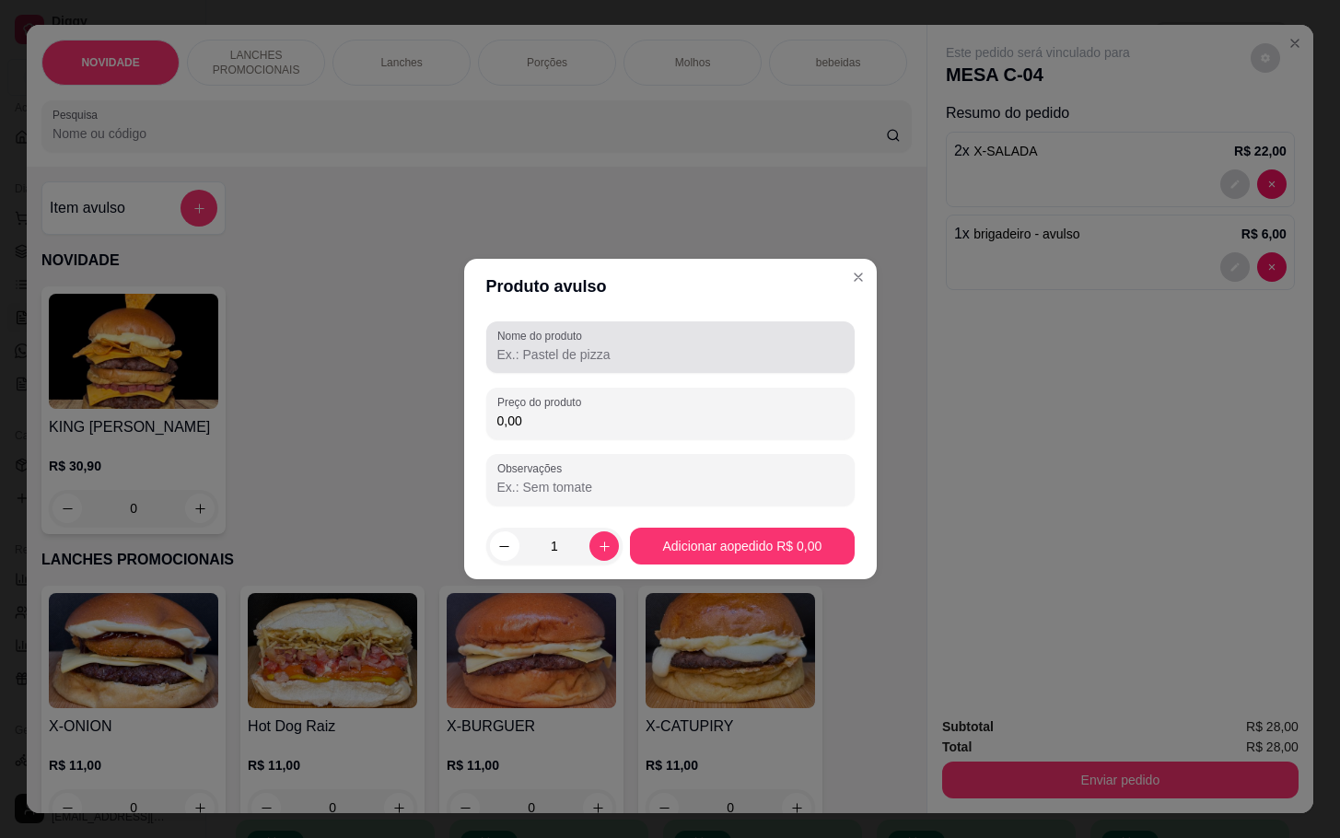
click at [627, 332] on div at bounding box center [670, 347] width 346 height 37
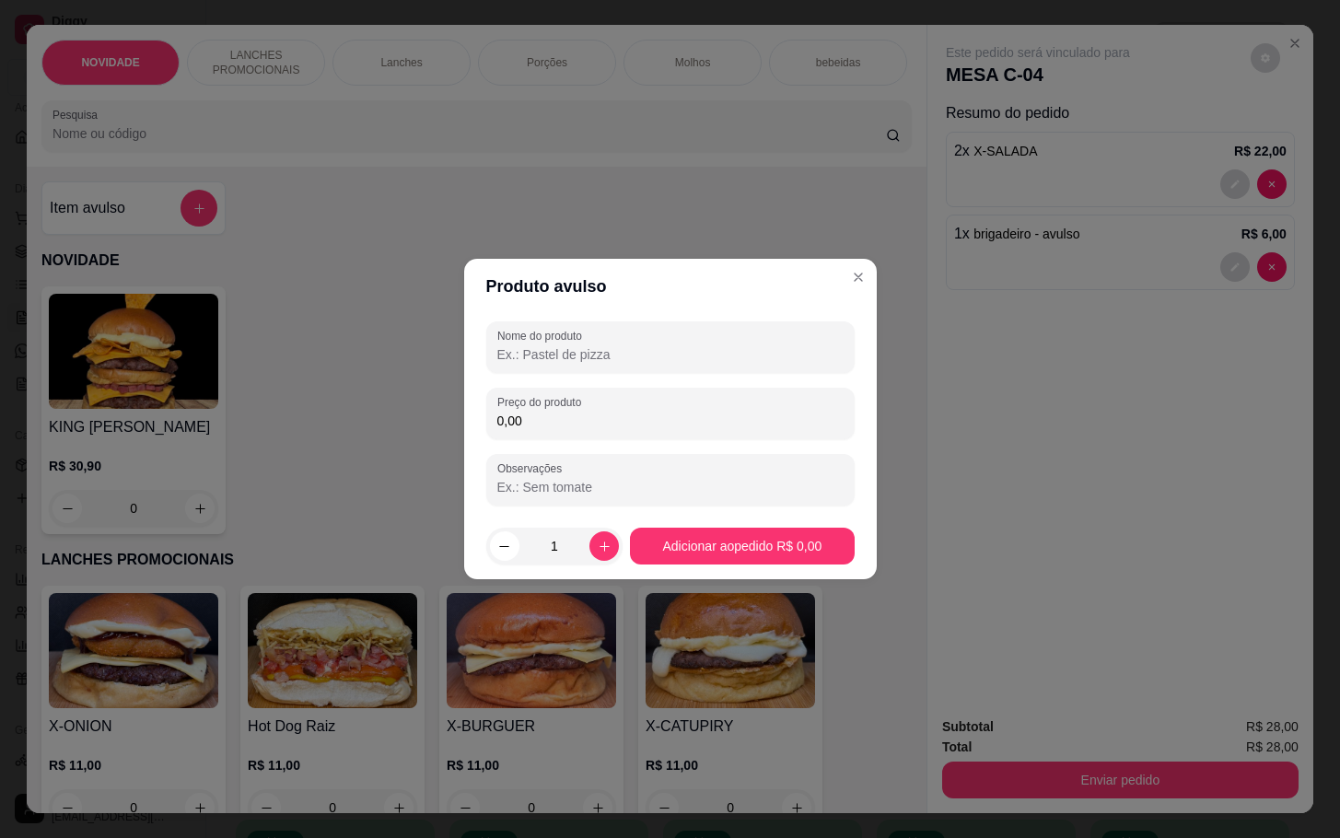
click at [631, 345] on input "Nome do produto" at bounding box center [670, 354] width 346 height 18
type input "ls"
click at [600, 407] on div "0,00" at bounding box center [670, 413] width 346 height 37
type input "8,00"
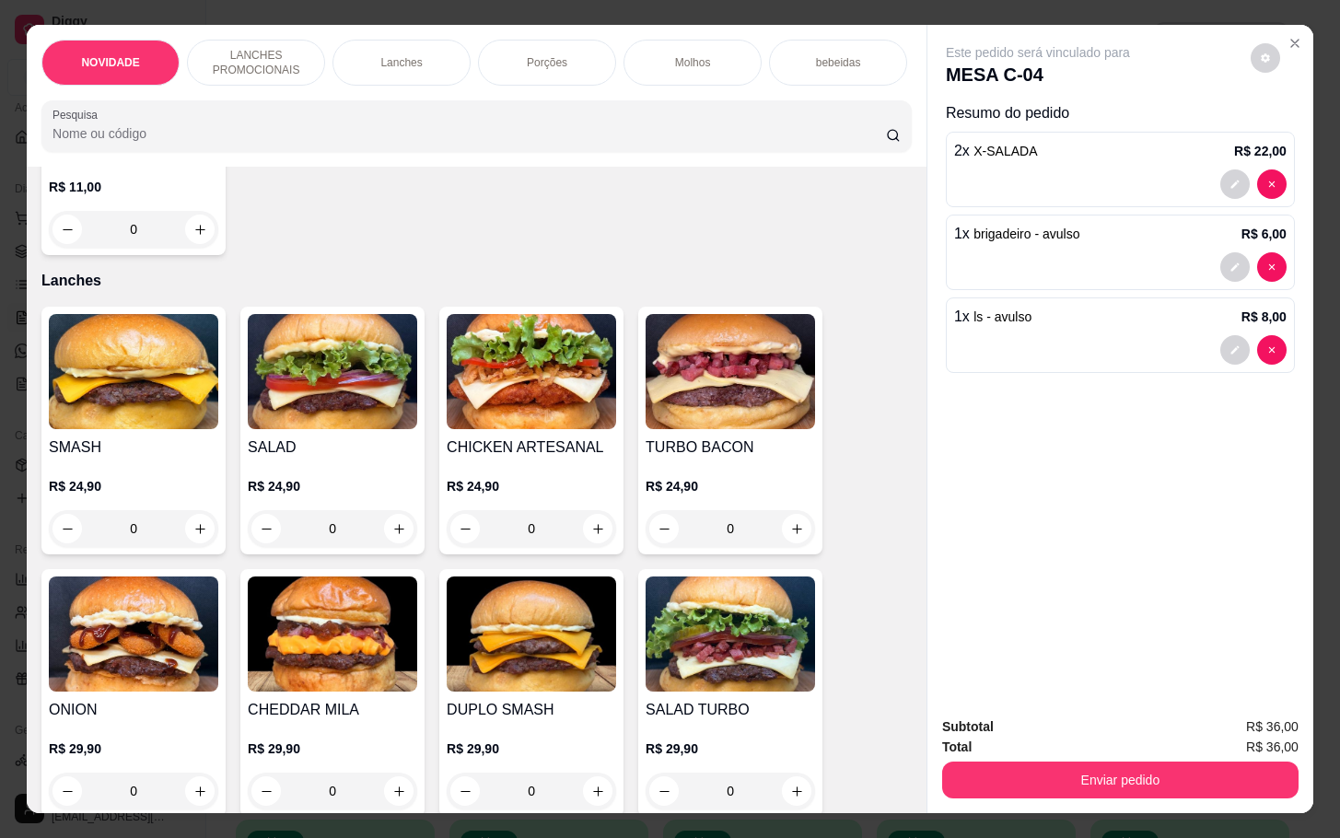
scroll to position [1382, 0]
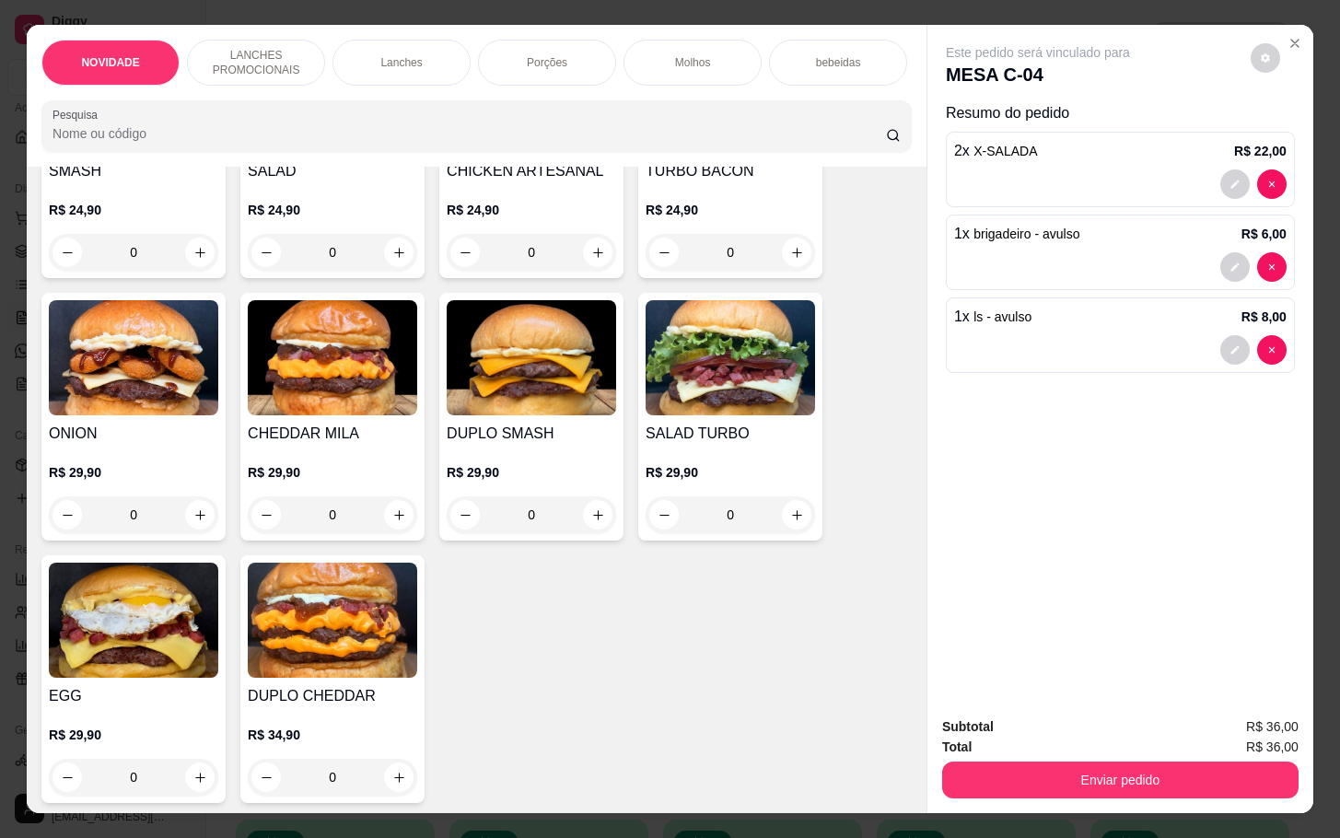
click at [186, 523] on div "0" at bounding box center [133, 514] width 169 height 37
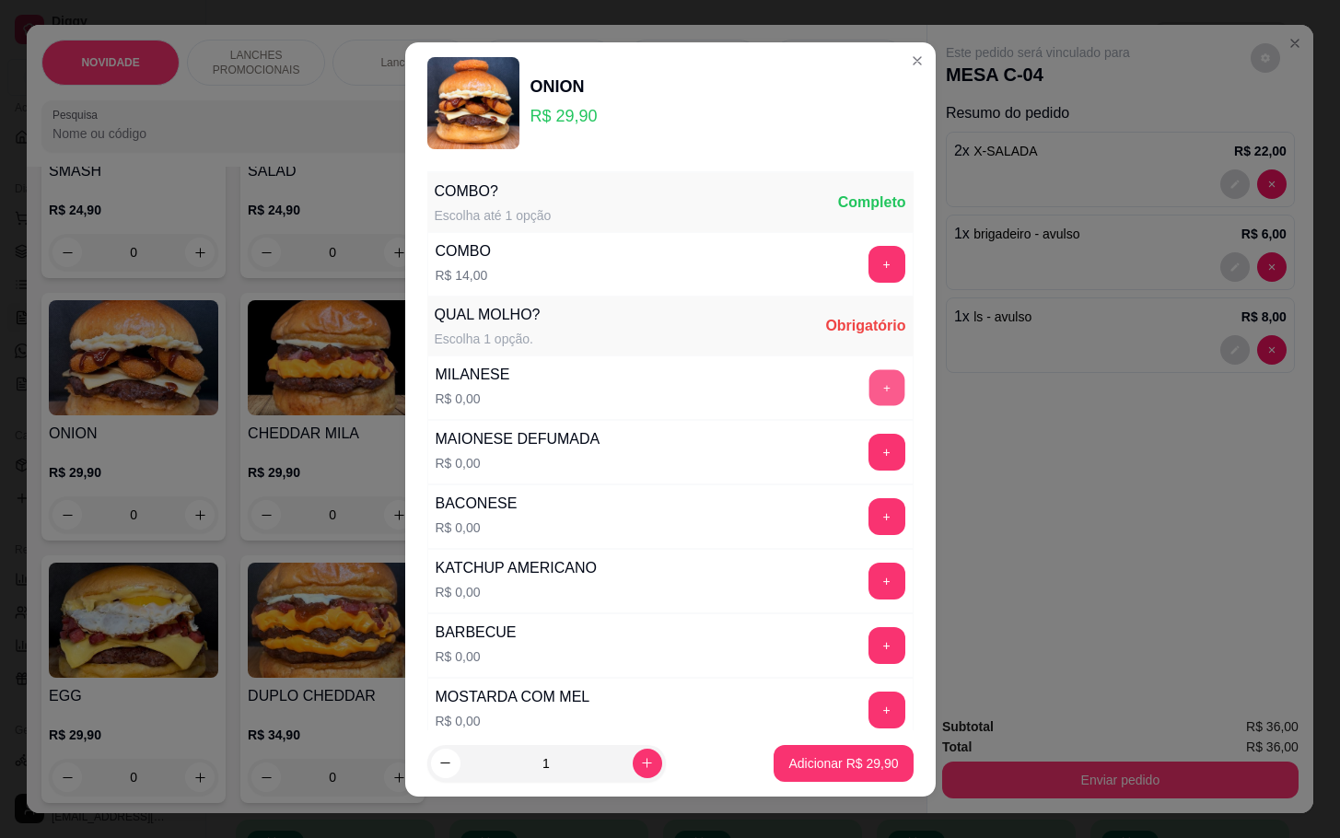
click at [869, 392] on button "+" at bounding box center [887, 387] width 36 height 36
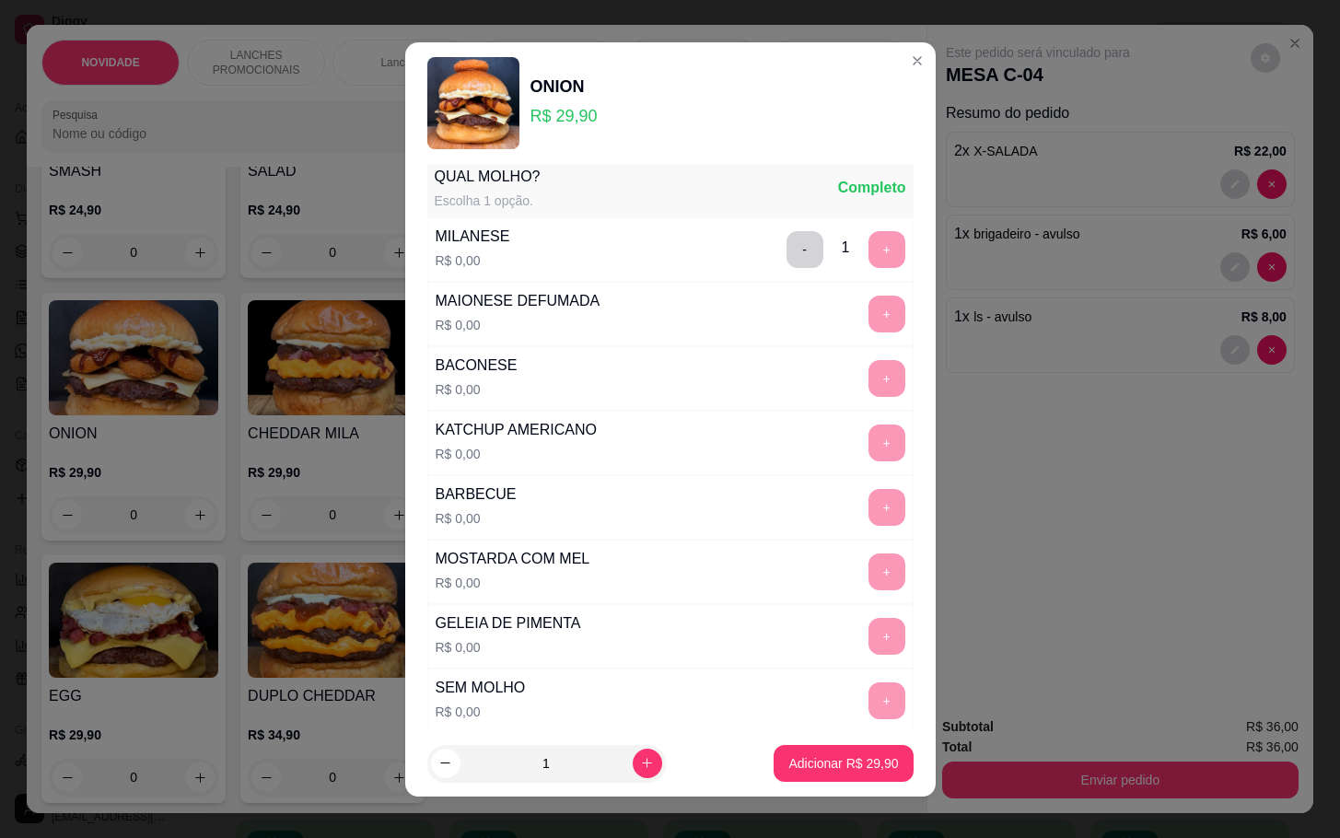
scroll to position [276, 0]
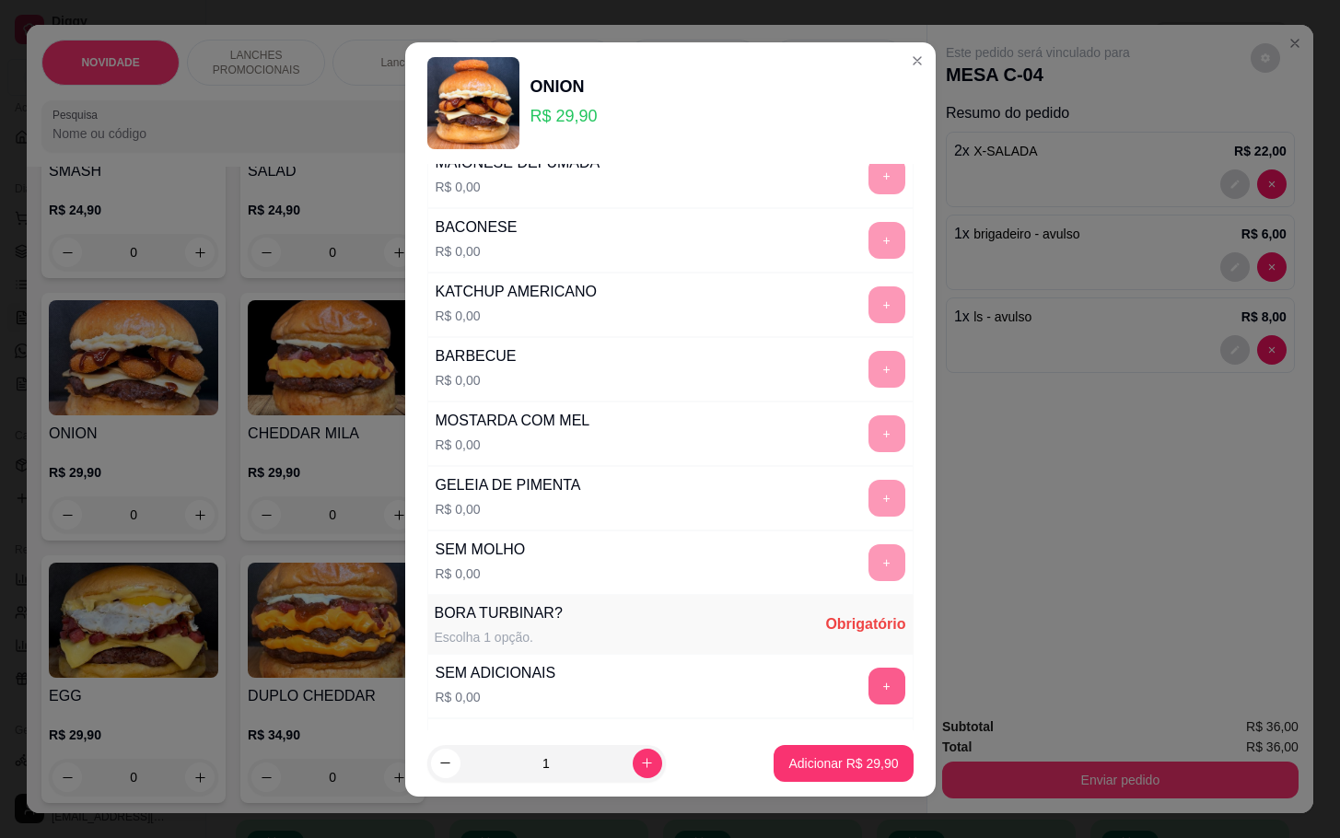
click at [869, 691] on button "+" at bounding box center [887, 686] width 37 height 37
click at [835, 764] on p "Adicionar R$ 29,90" at bounding box center [843, 763] width 110 height 18
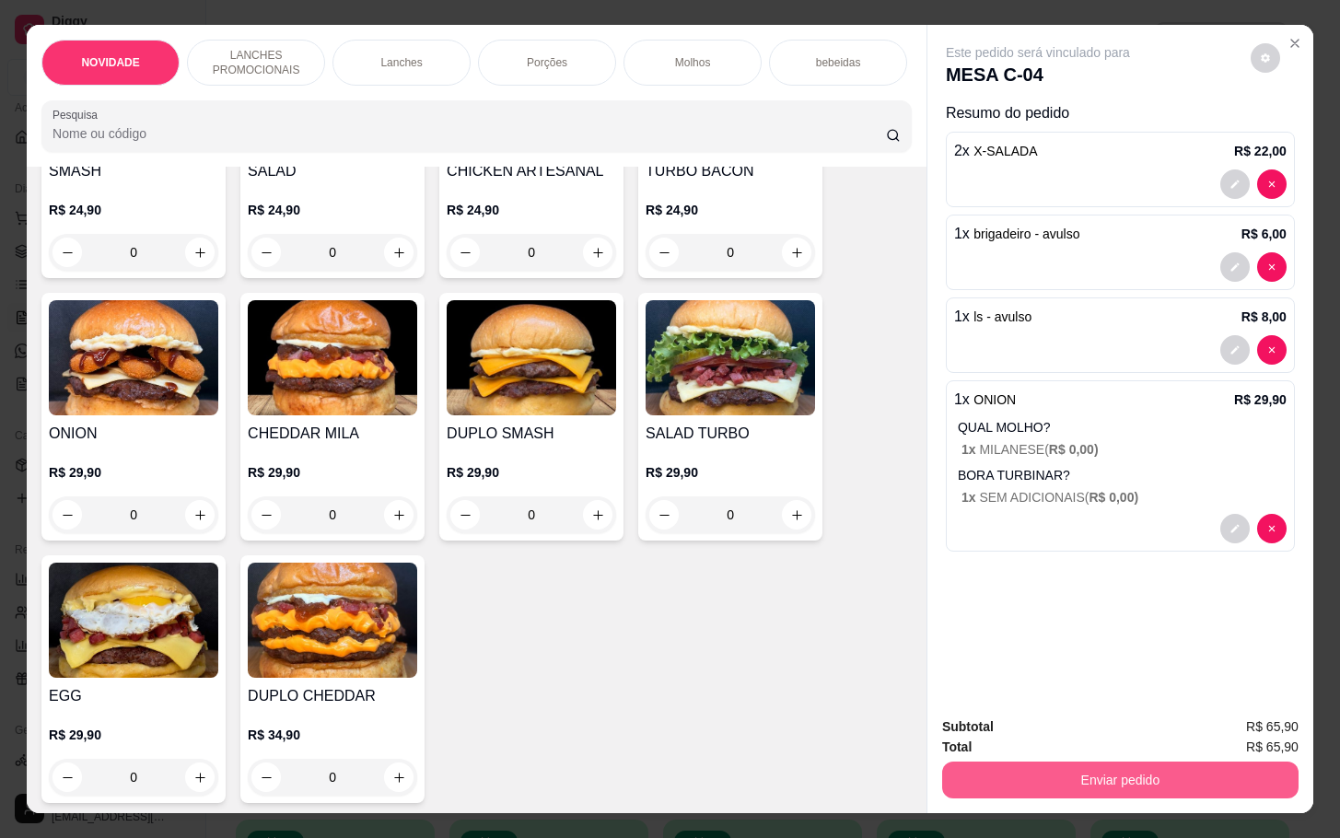
click at [1009, 775] on button "Enviar pedido" at bounding box center [1120, 780] width 356 height 37
click at [984, 730] on button "Não registrar e enviar pedido" at bounding box center [1056, 724] width 186 height 34
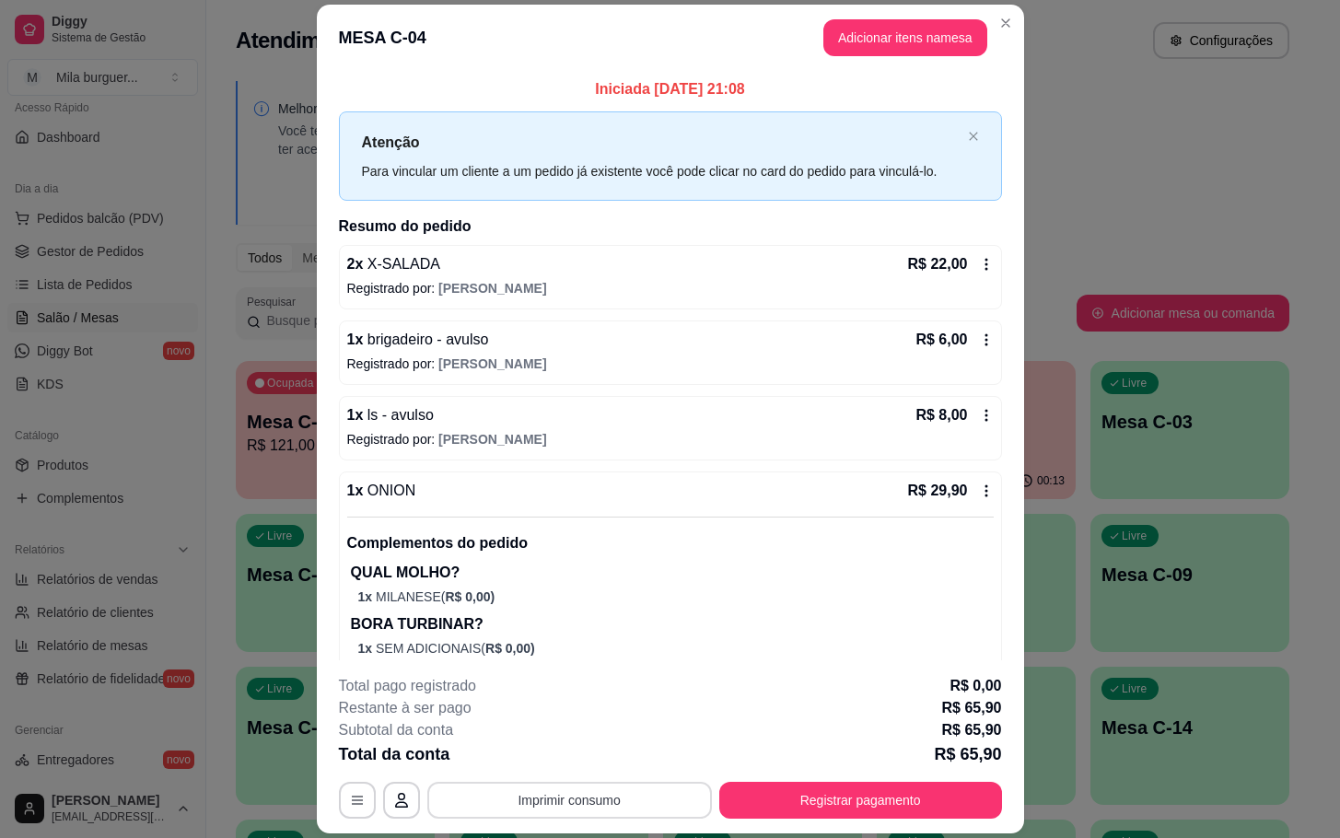
click at [492, 797] on button "Imprimir consumo" at bounding box center [569, 800] width 285 height 37
click at [558, 760] on button "IMPRESSORA" at bounding box center [565, 758] width 134 height 29
click at [573, 782] on div "**********" at bounding box center [670, 800] width 663 height 37
click at [581, 797] on button "Imprimir consumo" at bounding box center [569, 800] width 285 height 37
click at [565, 738] on div "Escolha a impressora IMPRESSORA" at bounding box center [565, 746] width 152 height 63
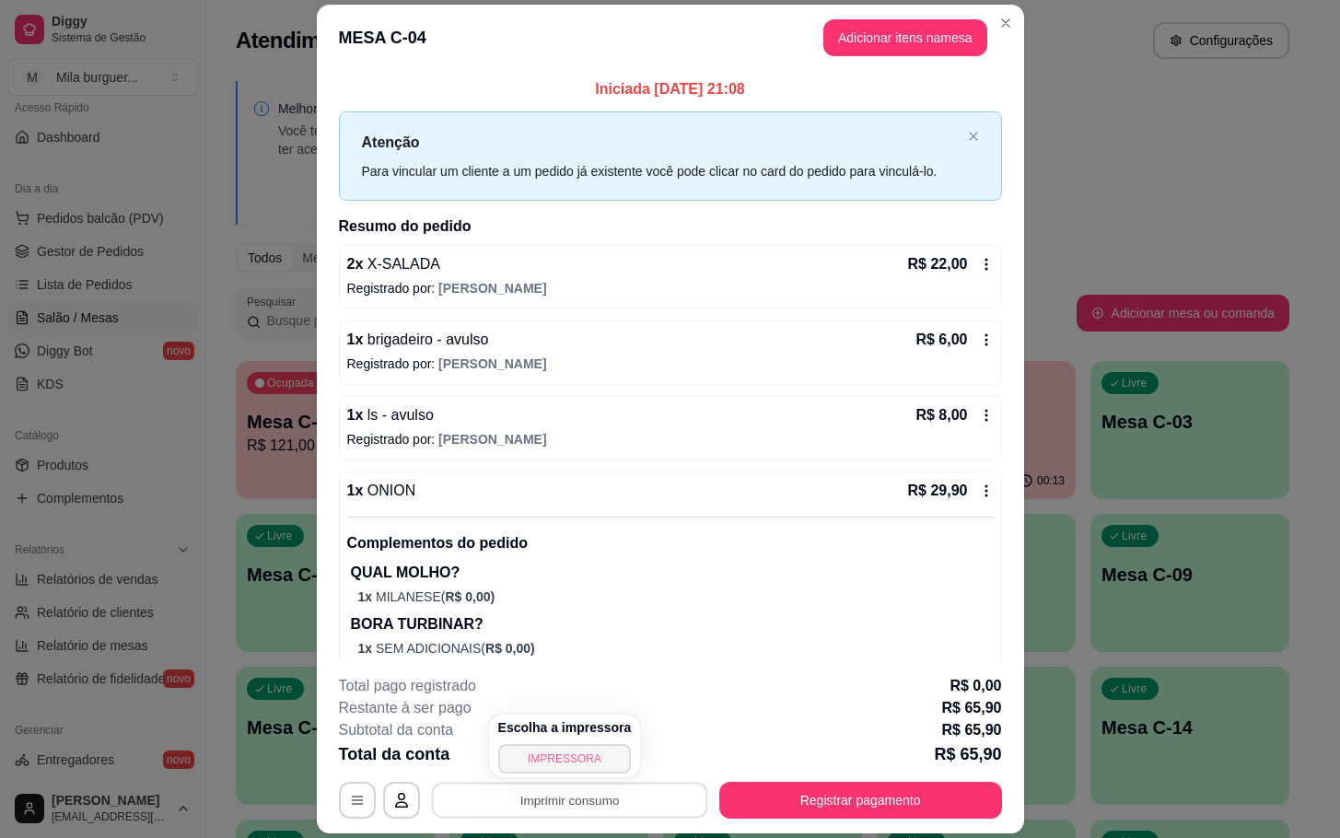
click at [567, 753] on button "IMPRESSORA" at bounding box center [565, 758] width 134 height 29
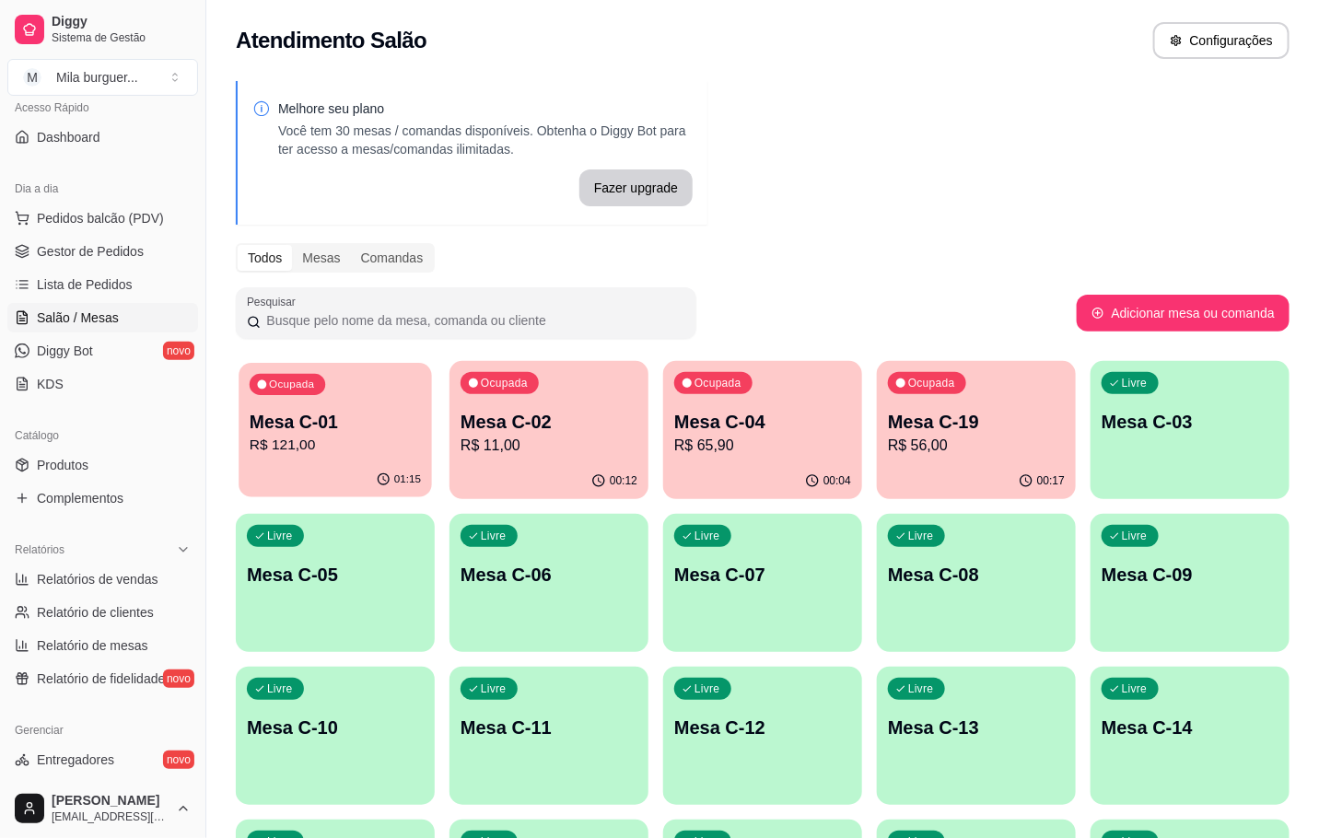
click at [265, 464] on div "01:15" at bounding box center [335, 479] width 193 height 35
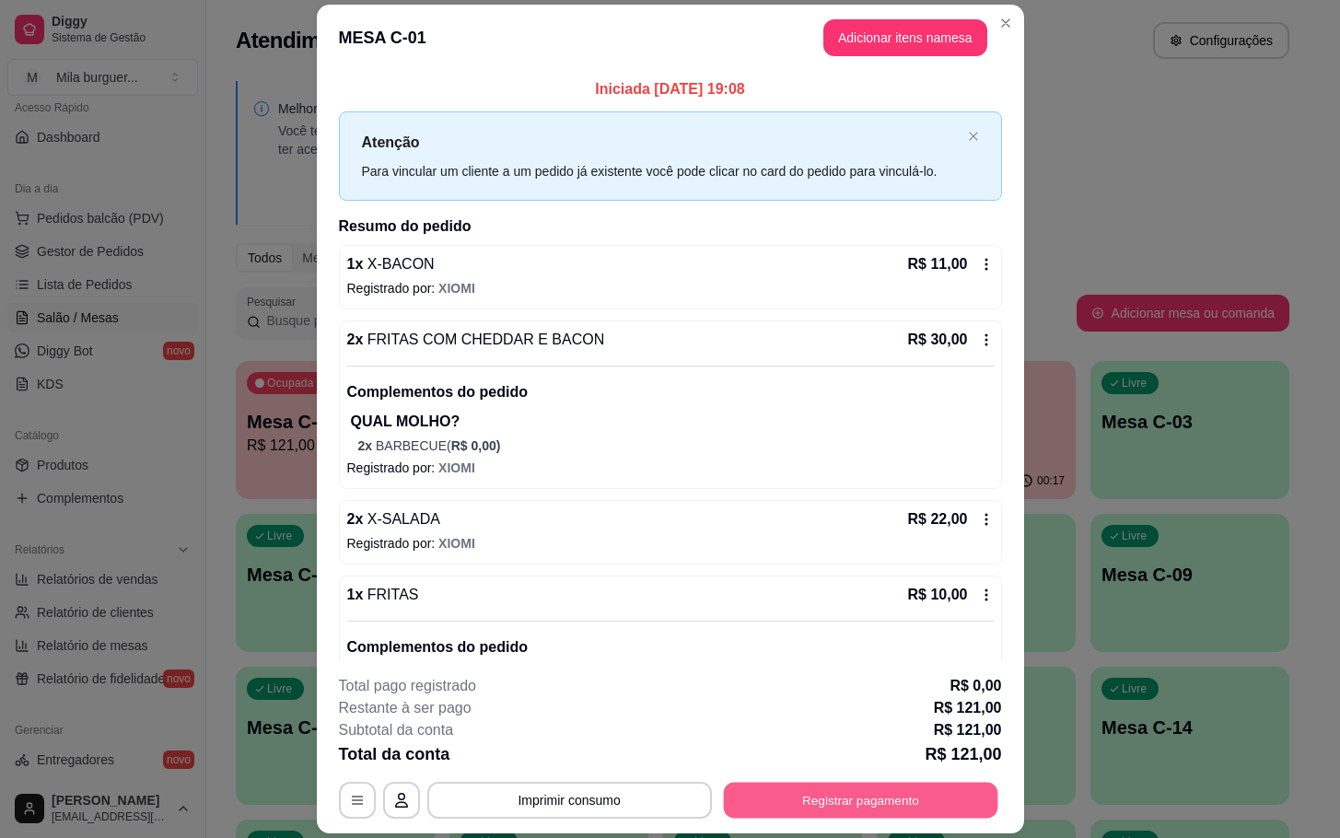
click at [921, 801] on button "Registrar pagamento" at bounding box center [860, 801] width 274 height 36
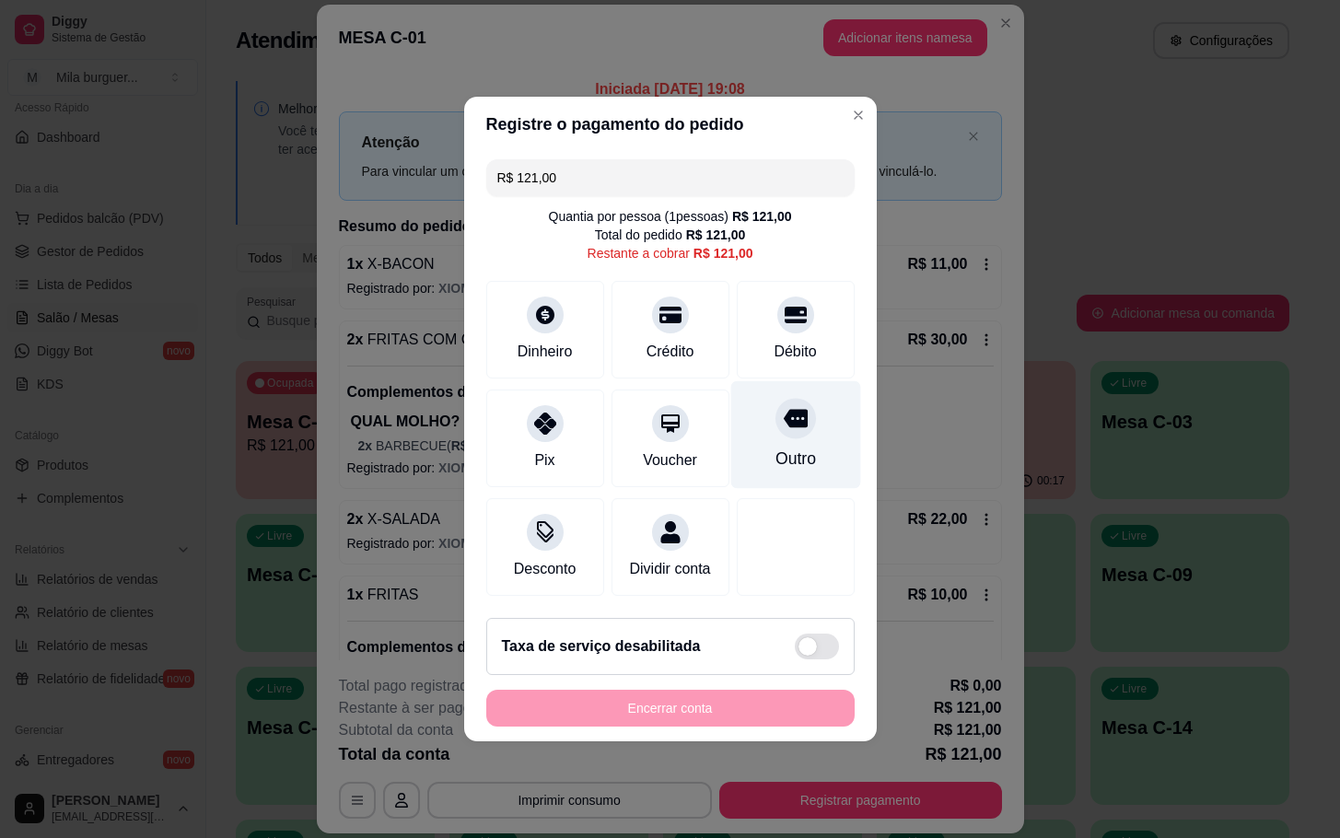
click at [807, 395] on div "Outro" at bounding box center [795, 435] width 130 height 108
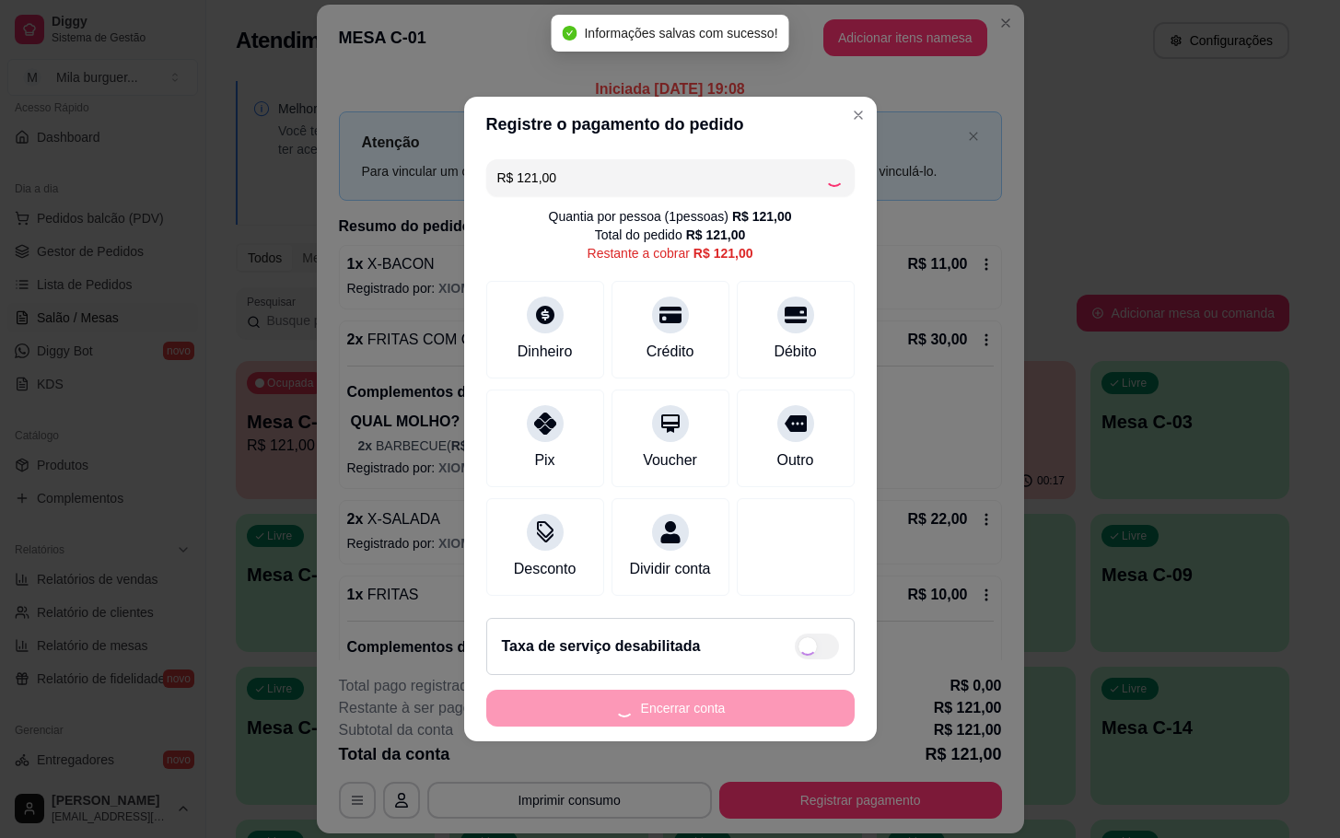
type input "R$ 0,00"
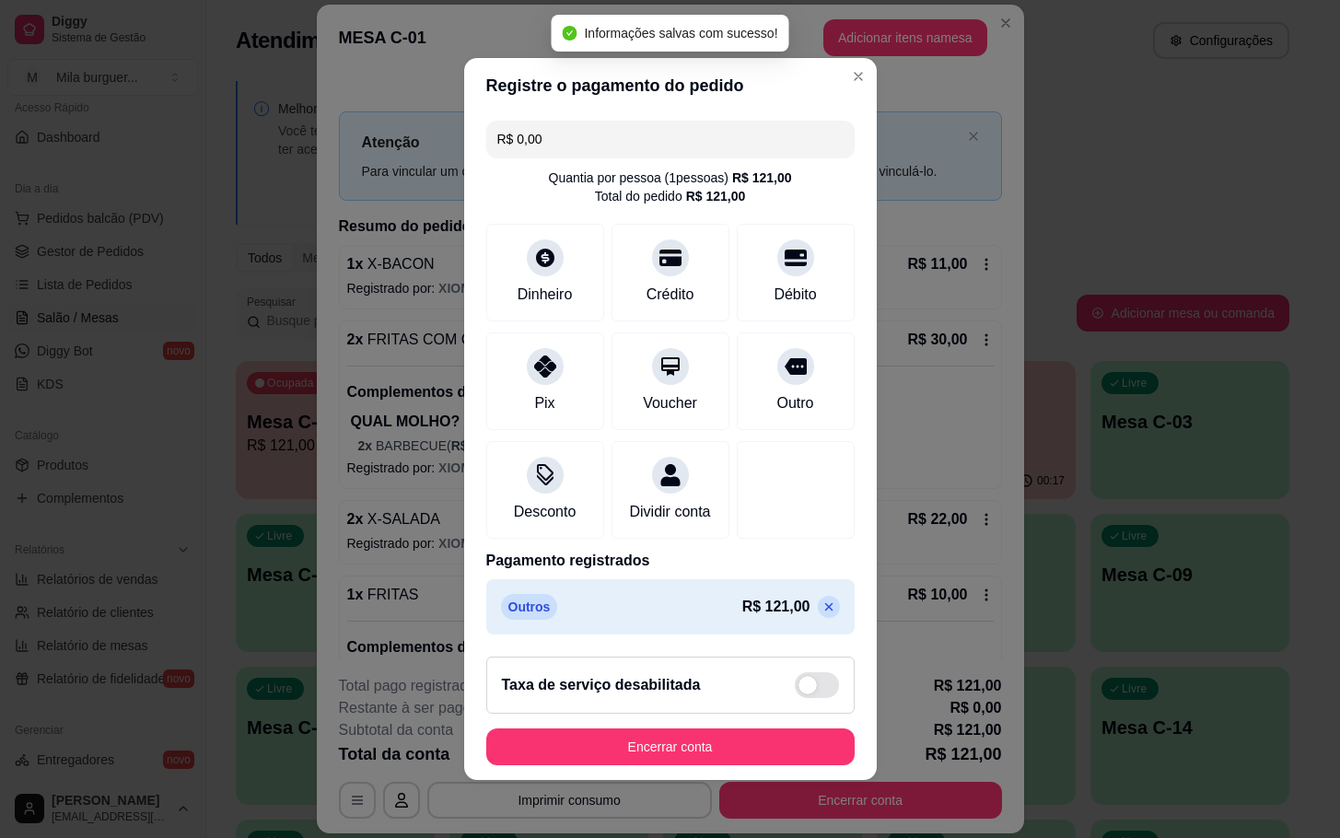
click at [714, 741] on button "Encerrar conta" at bounding box center [670, 747] width 368 height 37
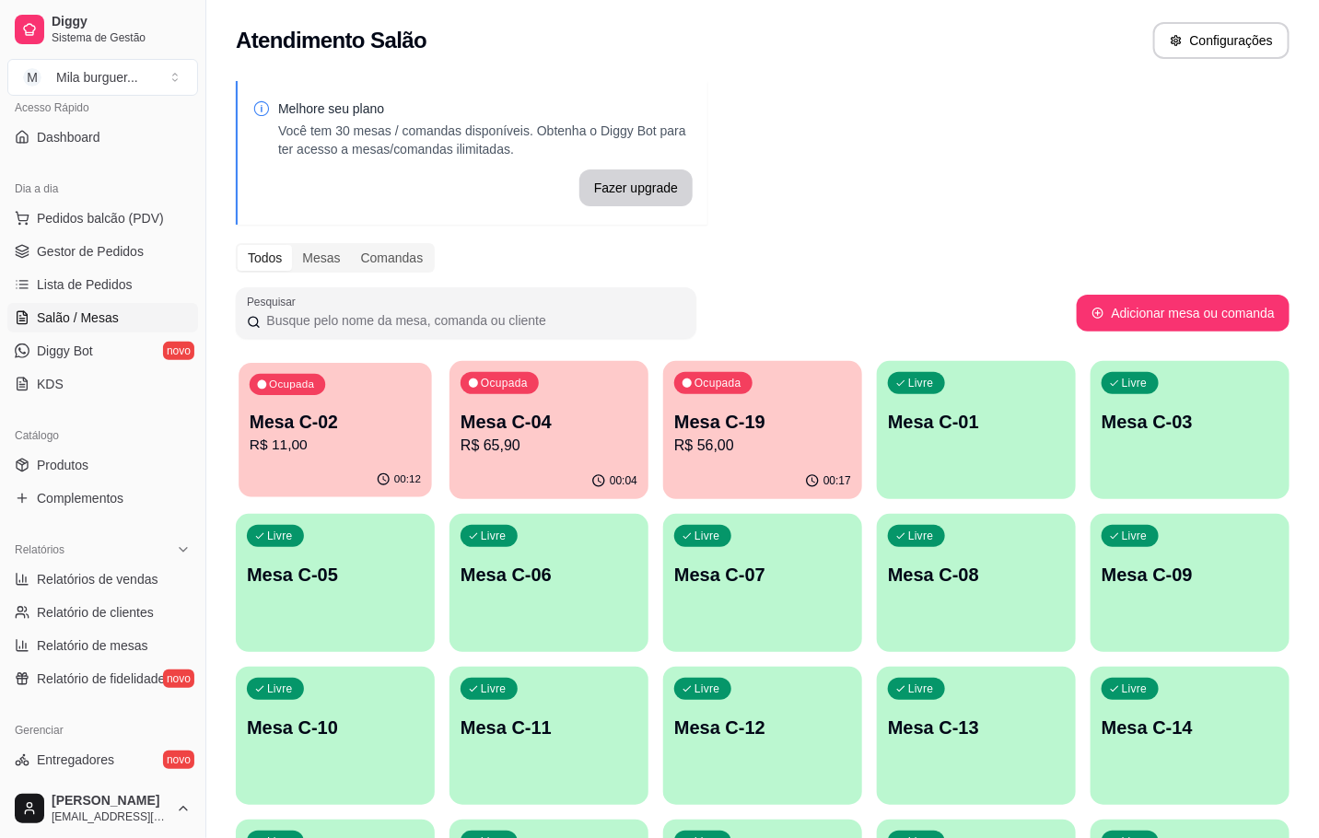
click at [280, 396] on div "Ocupada Mesa C-02 R$ 11,00" at bounding box center [335, 412] width 193 height 99
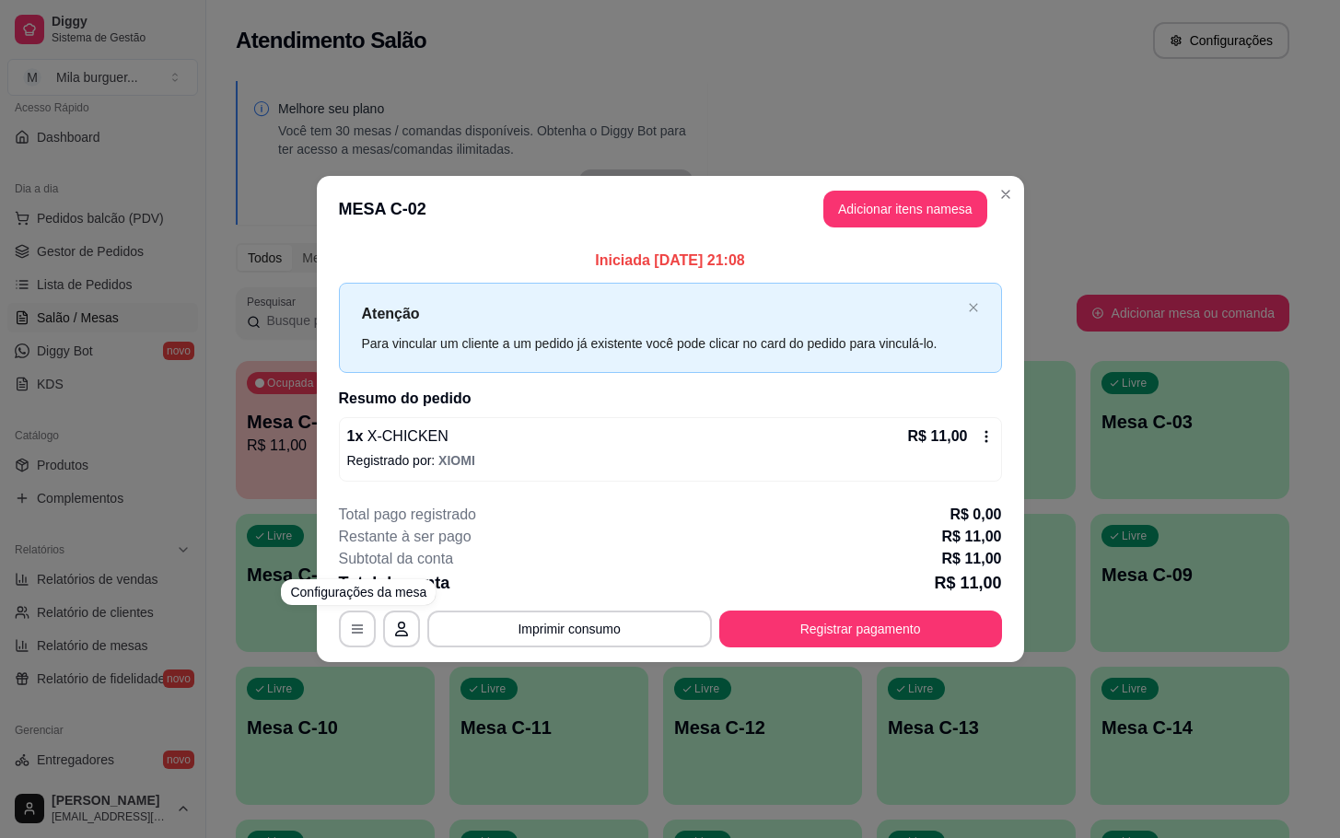
drag, startPoint x: 534, startPoint y: 755, endPoint x: 547, endPoint y: 757, distance: 13.0
click at [547, 757] on div "**********" at bounding box center [670, 419] width 1340 height 838
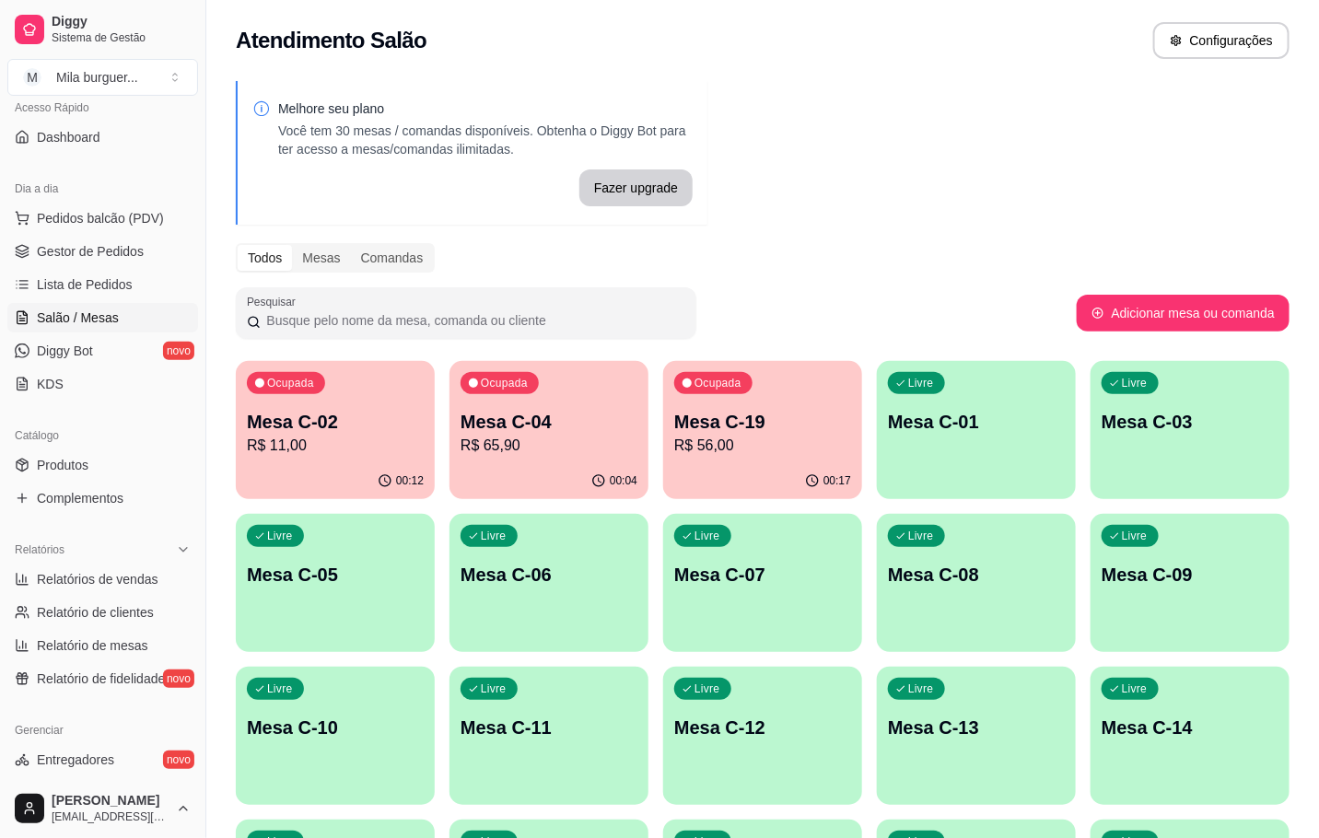
click at [544, 484] on div "00:04" at bounding box center [548, 481] width 199 height 36
drag, startPoint x: 732, startPoint y: 501, endPoint x: 741, endPoint y: 482, distance: 21.4
click at [741, 476] on div "00:17" at bounding box center [762, 481] width 199 height 36
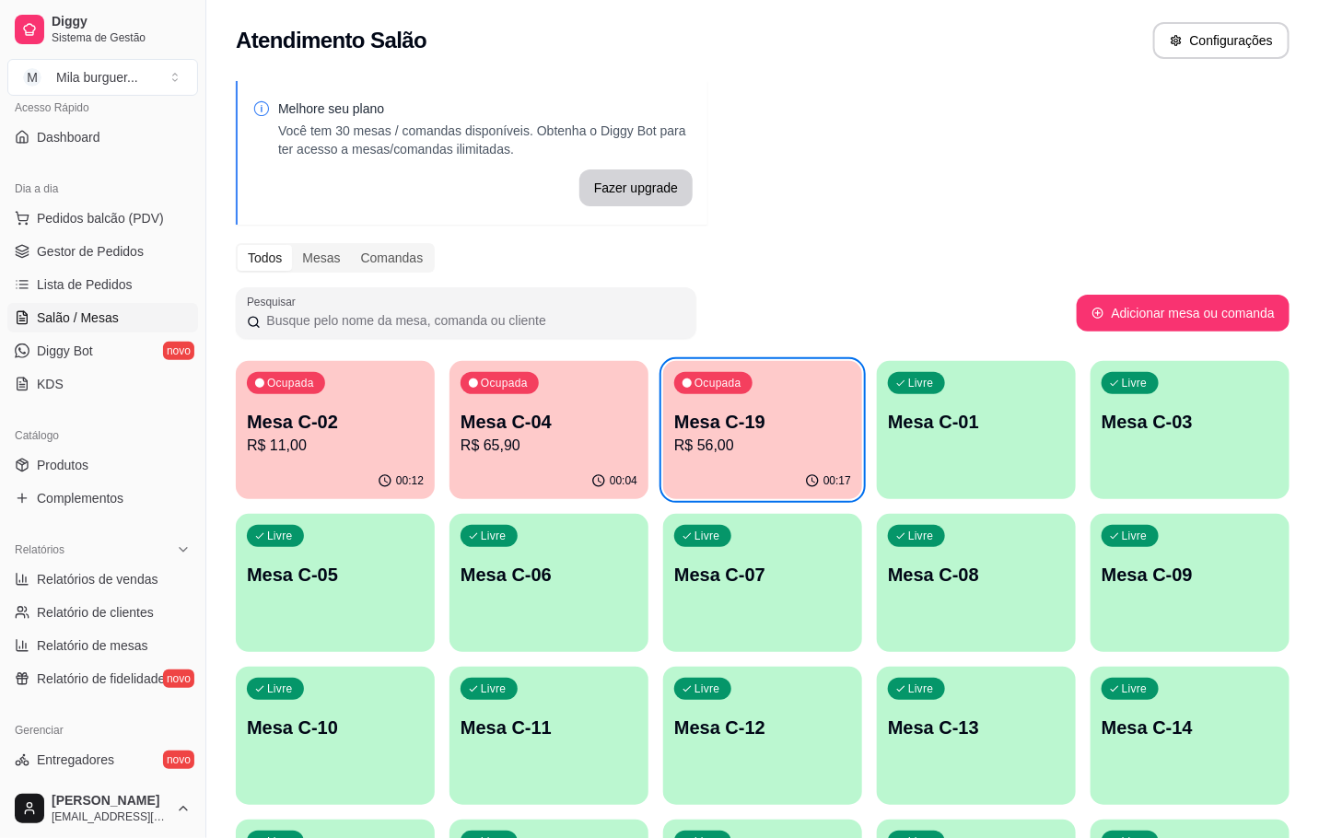
click at [589, 473] on div "00:04" at bounding box center [548, 481] width 199 height 36
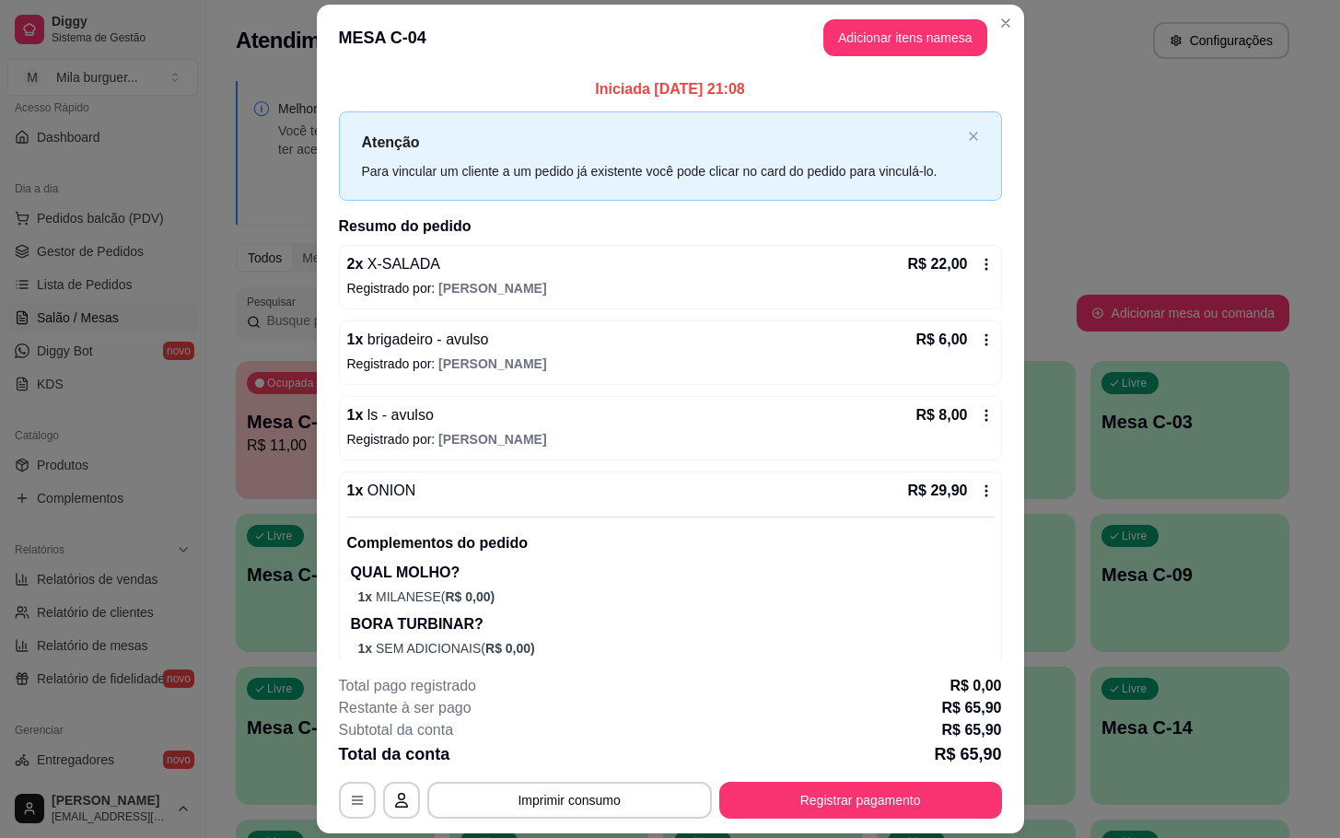
click at [841, 58] on header "MESA C-04 Adicionar itens na mesa" at bounding box center [670, 38] width 707 height 66
click at [849, 55] on button "Adicionar itens na mesa" at bounding box center [905, 37] width 158 height 36
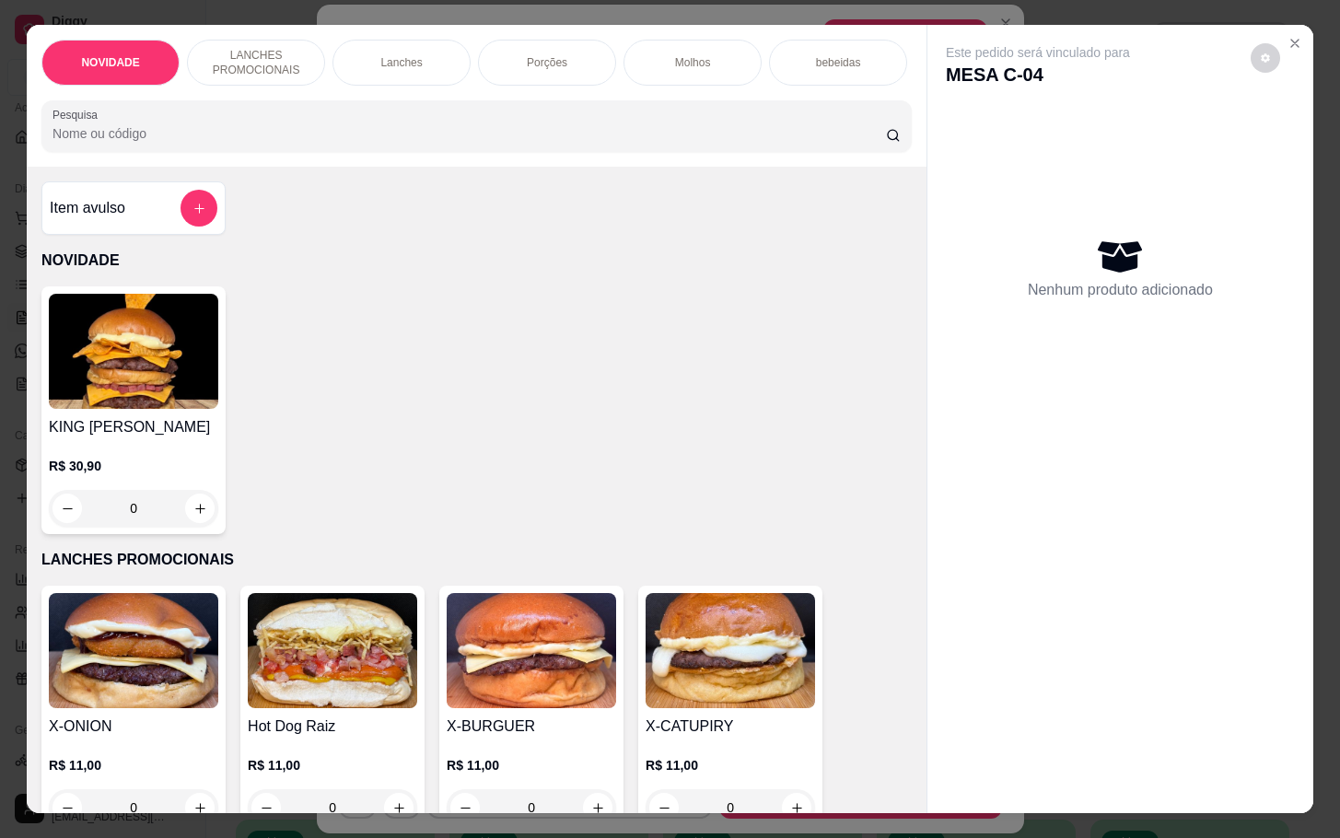
click at [194, 185] on div "Item avulso NOVIDADE KING MILA R$ 30,90 0 LANCHES PROMOCIONAIS X-ONION R$ 11,00…" at bounding box center [477, 490] width 900 height 646
click at [199, 210] on button "add-separate-item" at bounding box center [199, 208] width 37 height 37
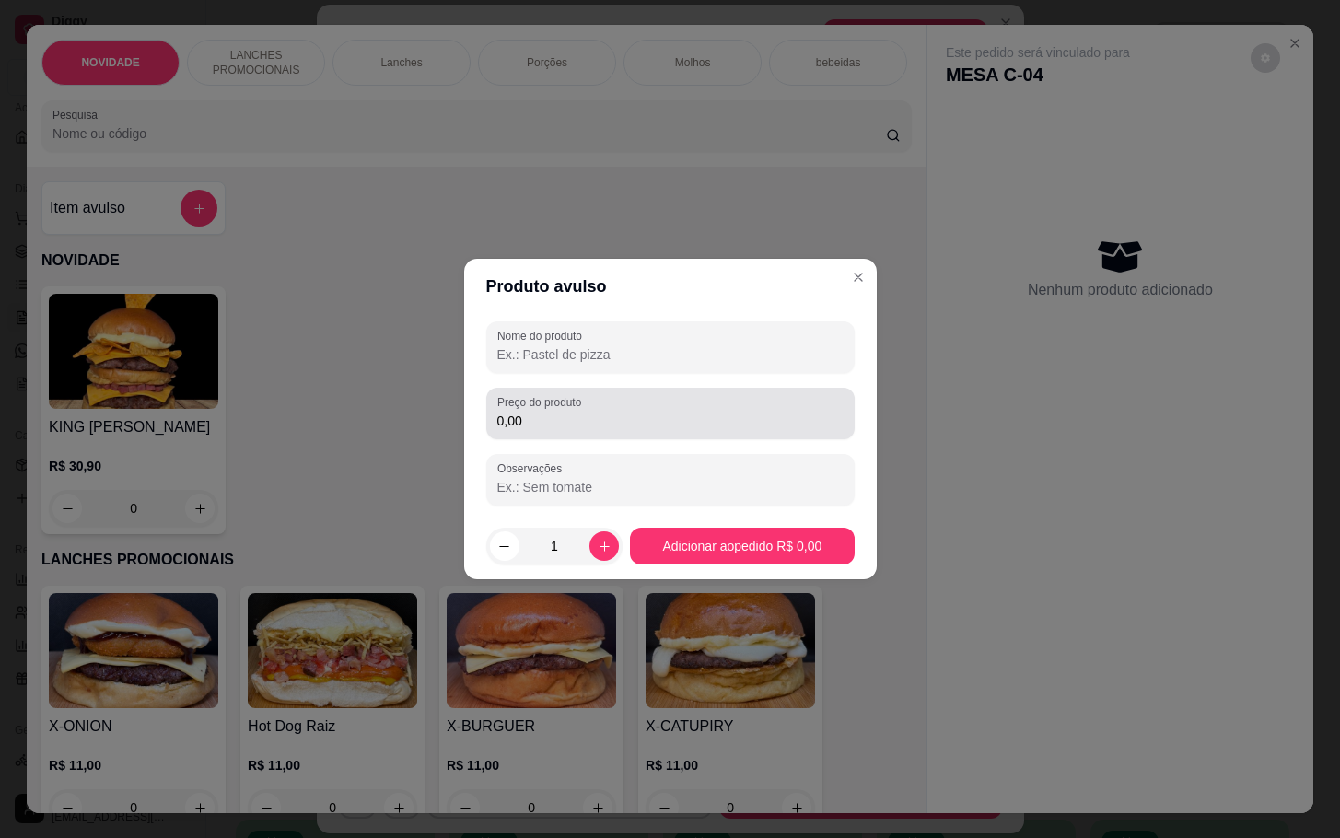
click at [539, 424] on input "0,00" at bounding box center [670, 421] width 346 height 18
type input "9,00"
click at [757, 344] on div at bounding box center [670, 347] width 346 height 37
type input "browae"
click at [830, 528] on button "Adicionar ao pedido R$ 9,00" at bounding box center [742, 546] width 224 height 37
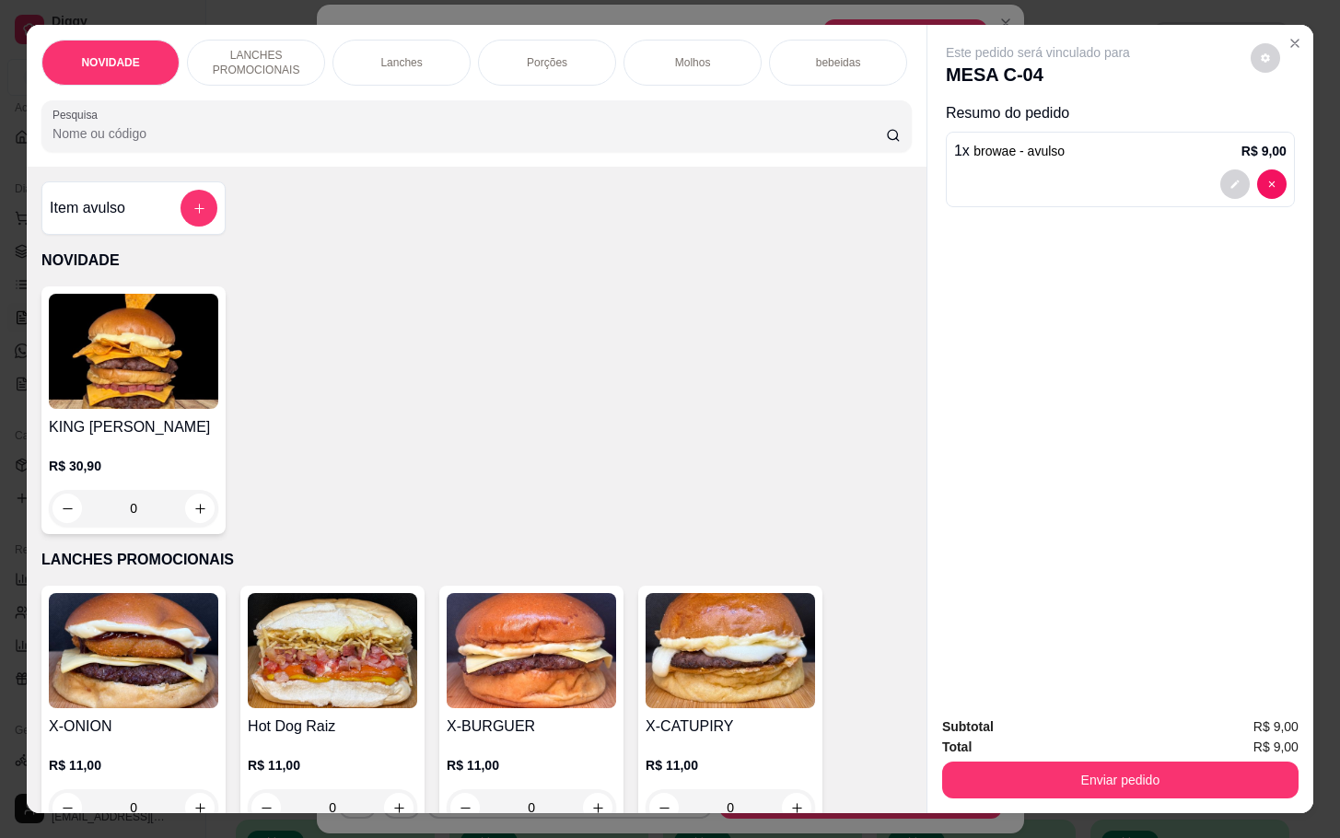
click at [1180, 771] on button "Enviar pedido" at bounding box center [1120, 780] width 356 height 37
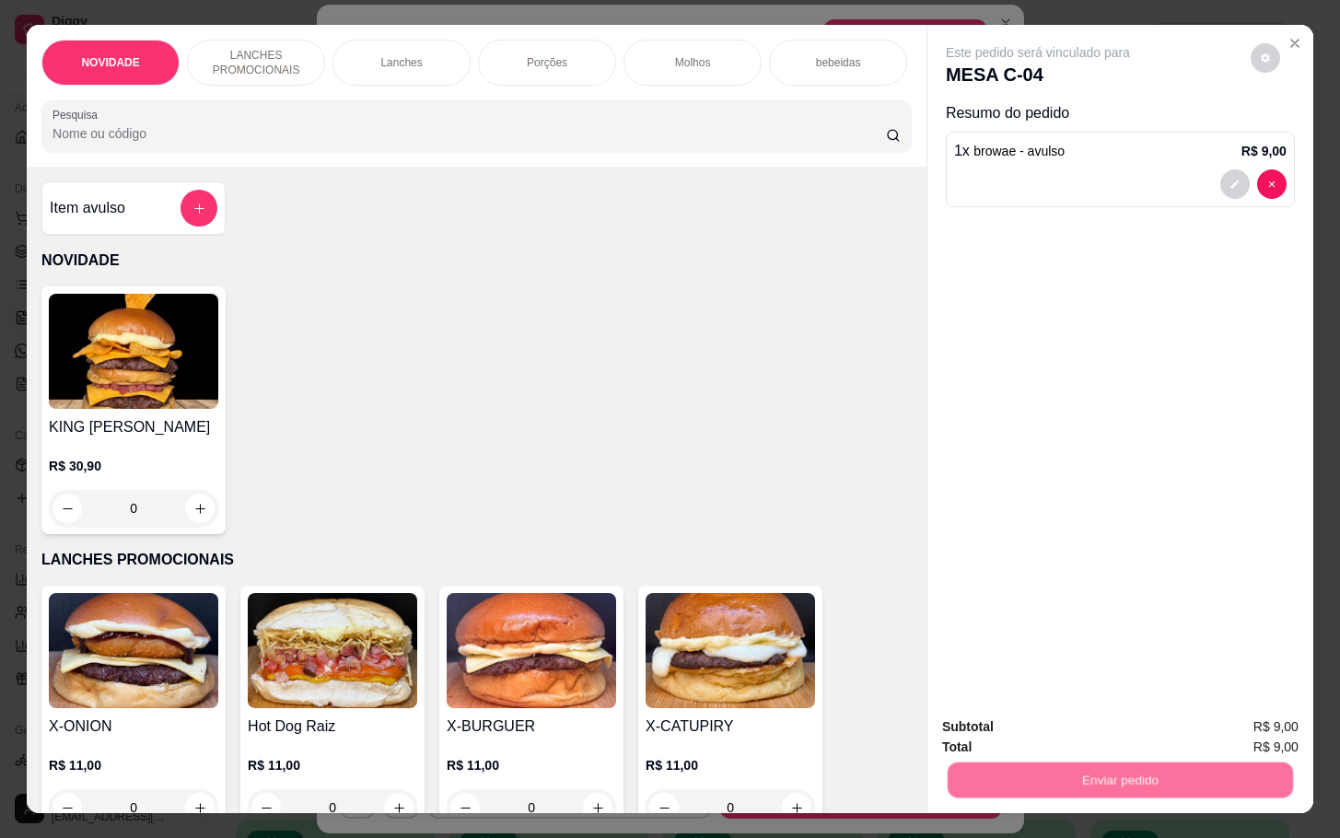
click at [1106, 708] on button "Não registrar e enviar pedido" at bounding box center [1057, 724] width 192 height 35
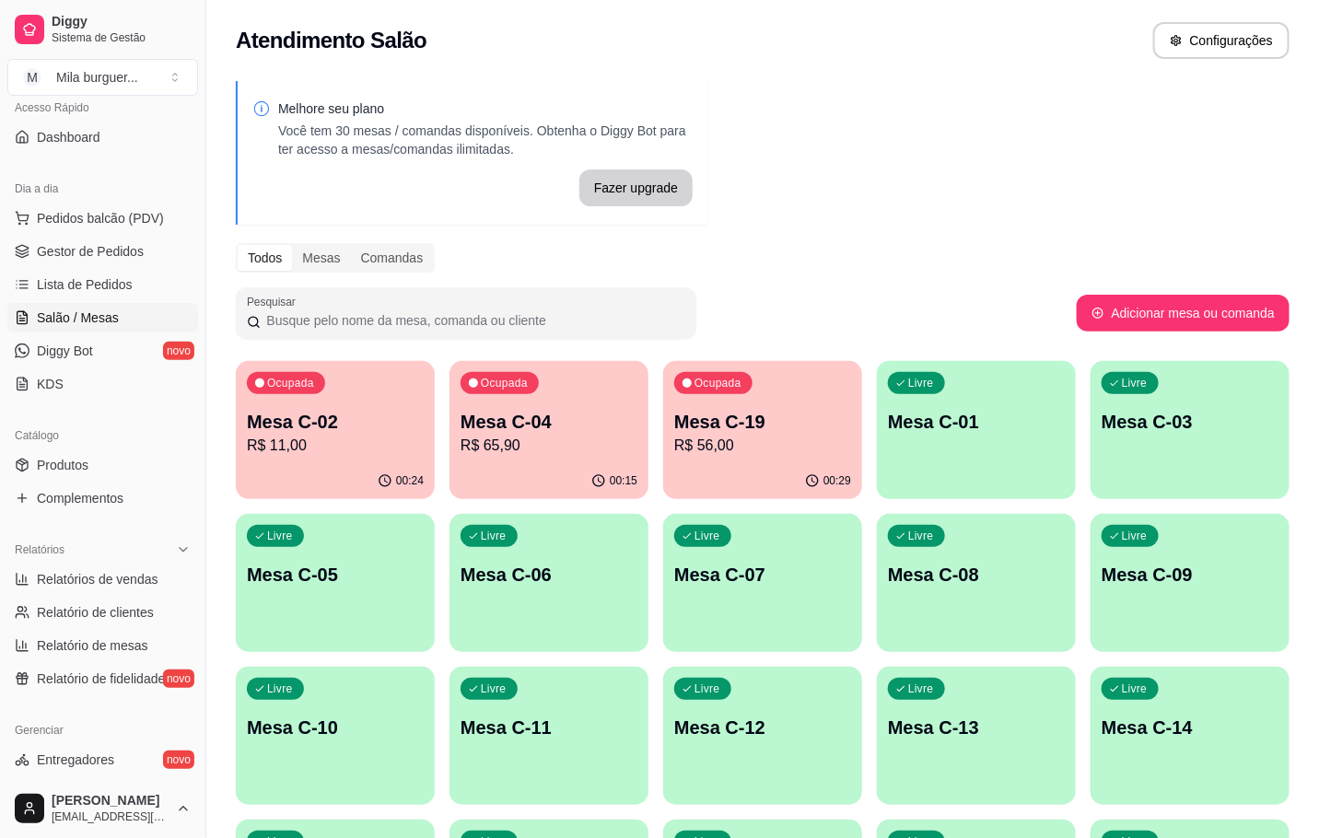
click at [722, 424] on p "Mesa C-19" at bounding box center [762, 422] width 177 height 26
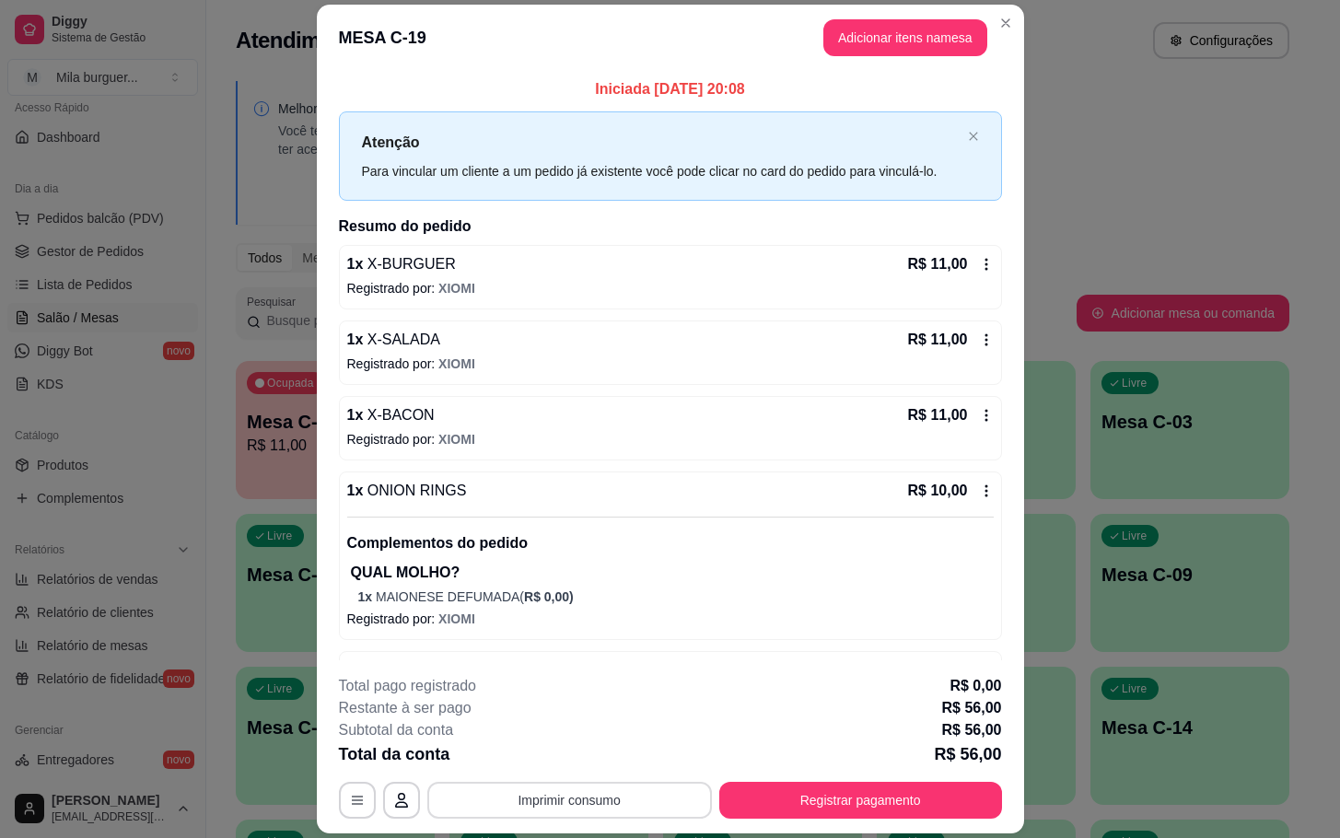
click at [594, 739] on div "Subtotal da conta R$ 56,00" at bounding box center [670, 730] width 663 height 22
click at [562, 783] on button "Imprimir consumo" at bounding box center [569, 800] width 285 height 37
click at [561, 772] on button "IMPRESSORA" at bounding box center [564, 758] width 129 height 29
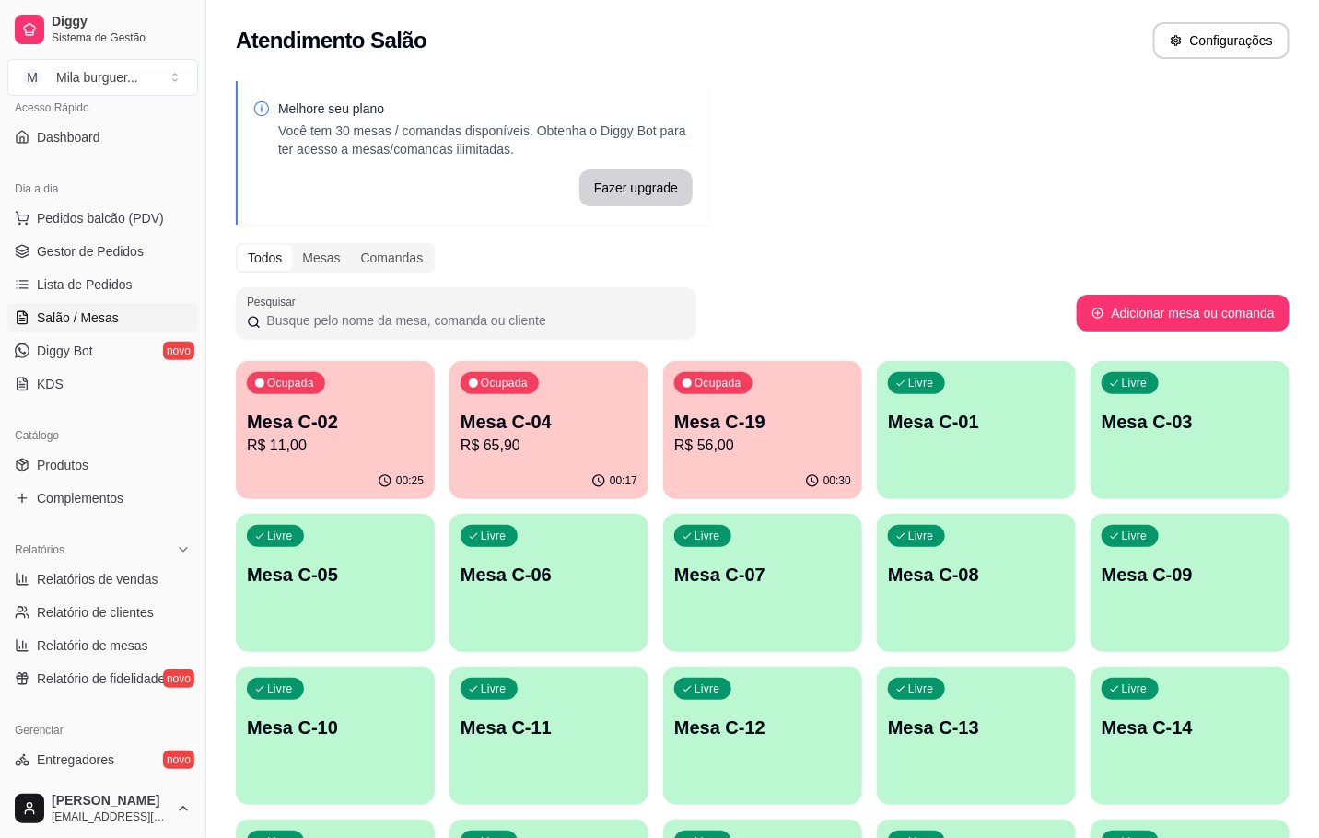
click at [561, 409] on p "Mesa C-04" at bounding box center [549, 422] width 177 height 26
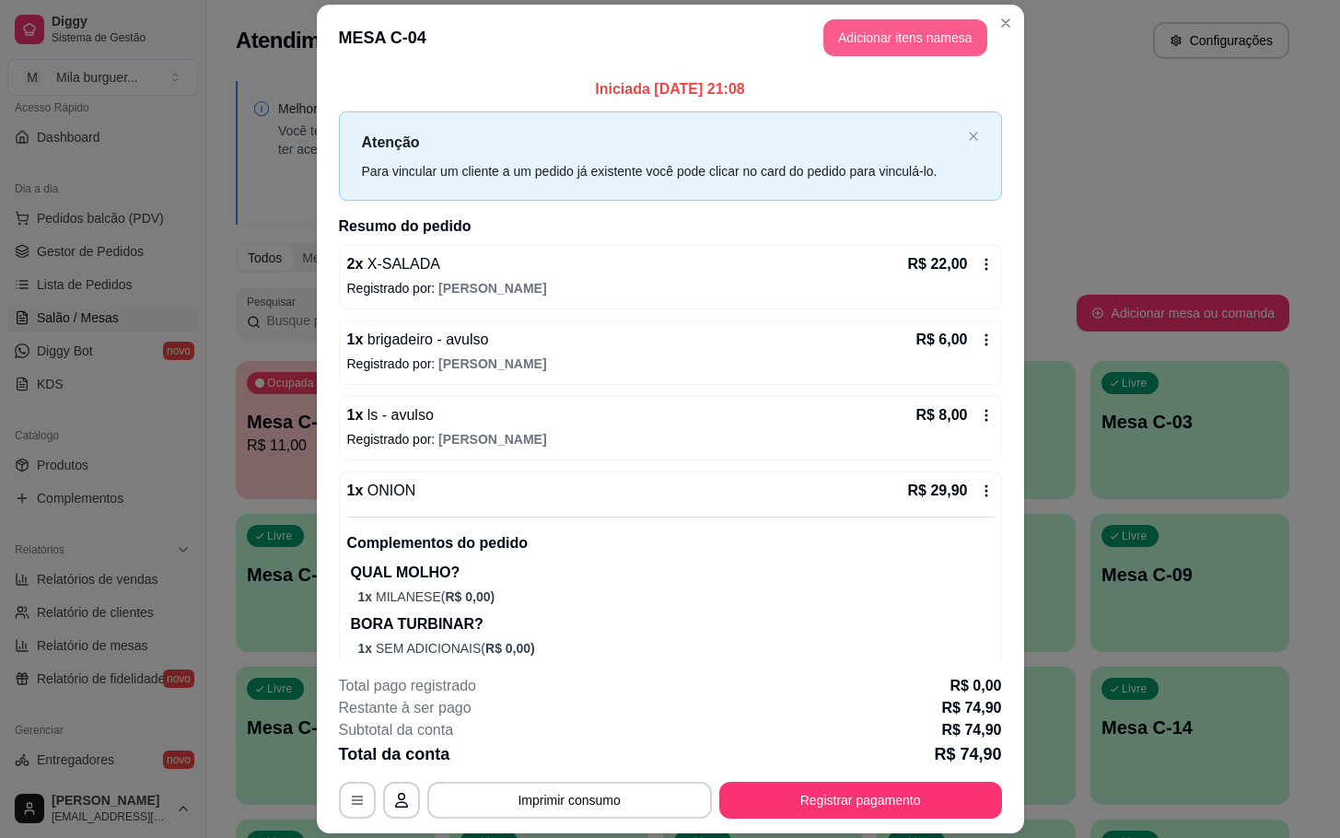
click at [869, 42] on button "Adicionar itens na mesa" at bounding box center [905, 37] width 164 height 37
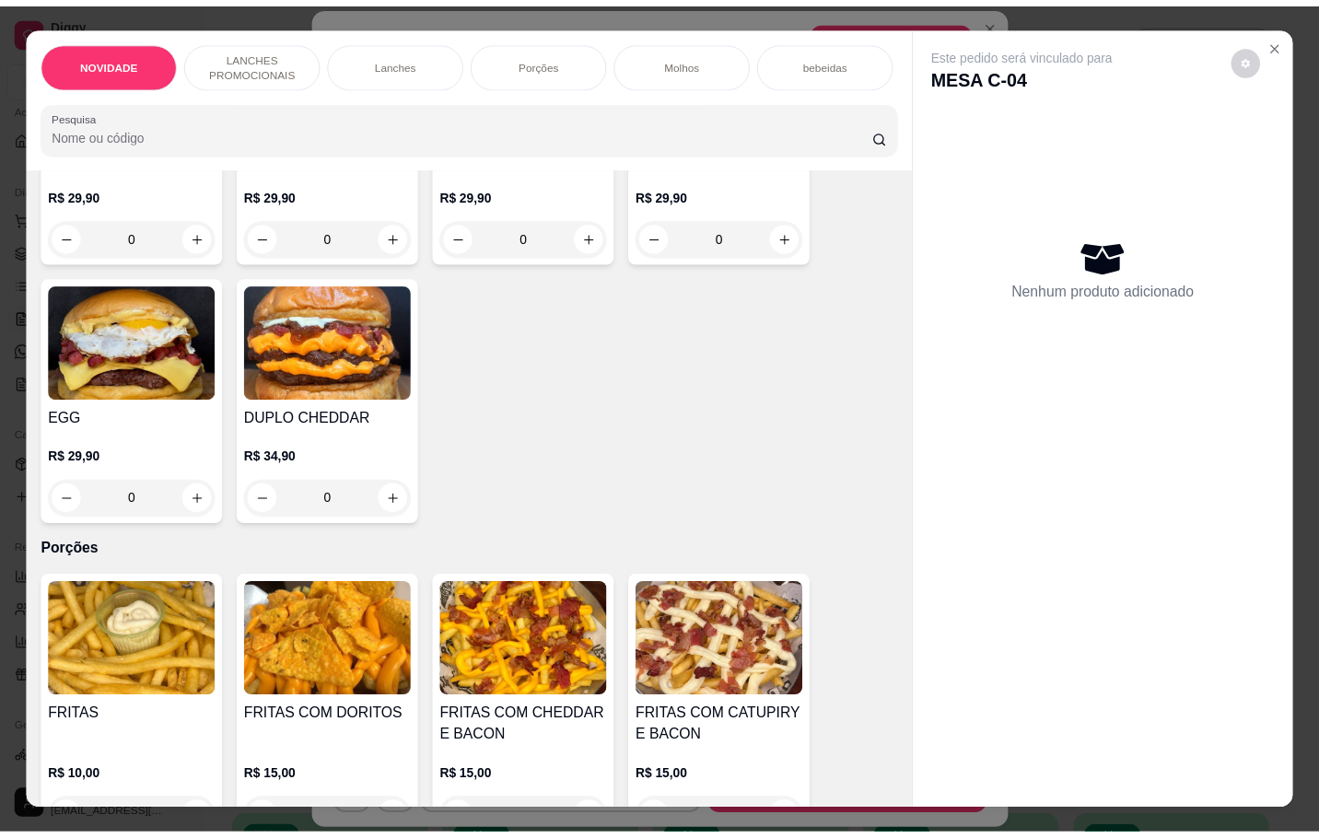
scroll to position [1934, 0]
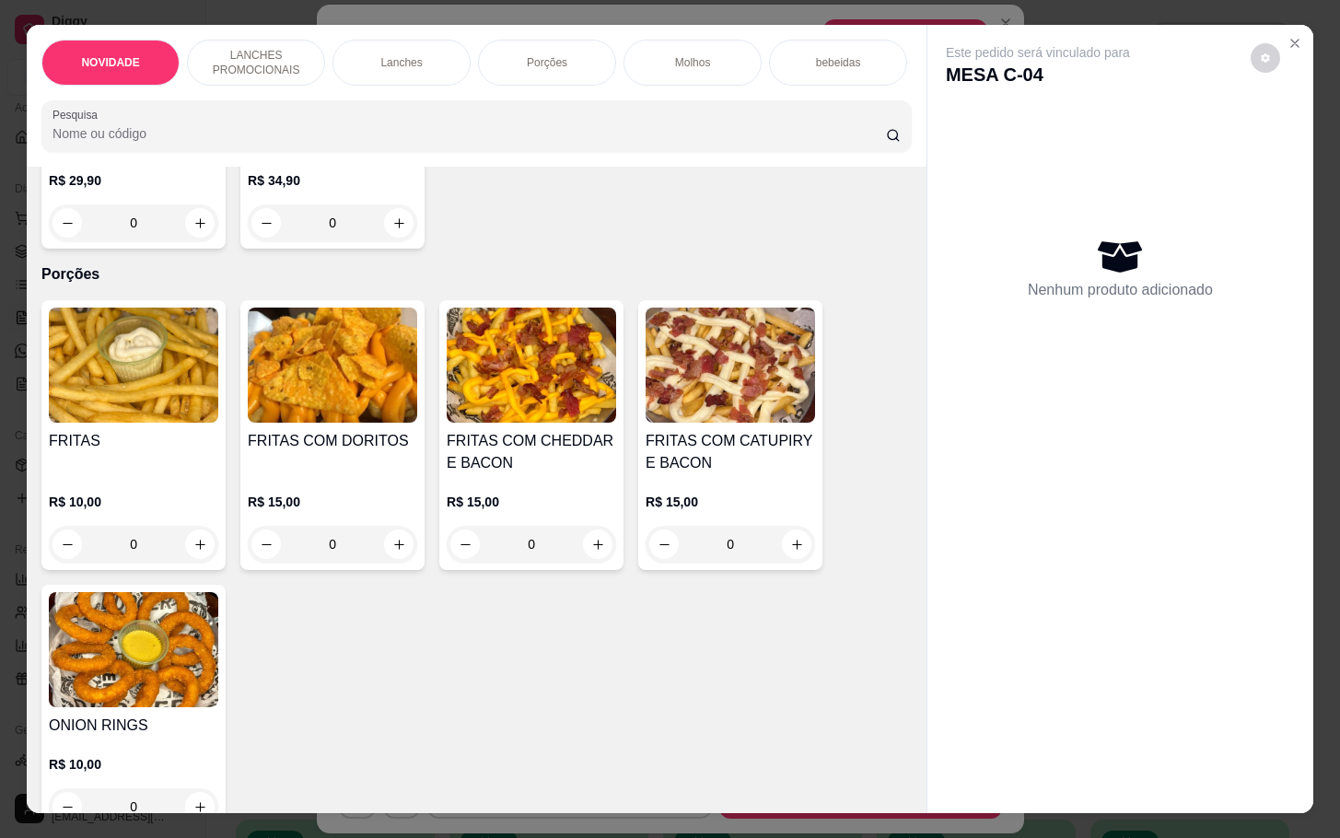
click at [218, 667] on div "FRITAS R$ 10,00 0 FRITAS COM DORITOS R$ 15,00 0 FRITAS COM CHEDDAR E BACON R$ 1…" at bounding box center [476, 566] width 870 height 532
click at [196, 663] on img at bounding box center [133, 649] width 169 height 115
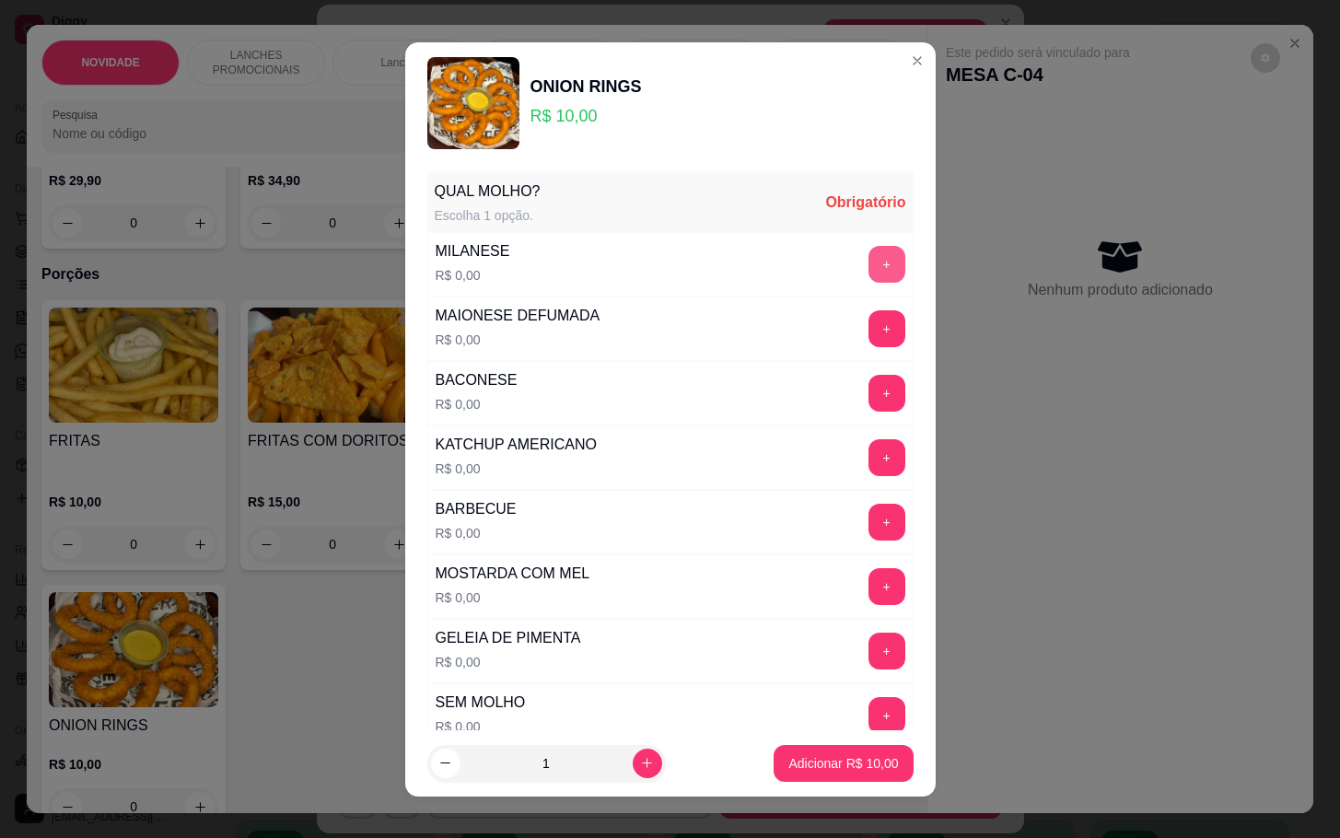
click at [869, 274] on button "+" at bounding box center [887, 264] width 37 height 37
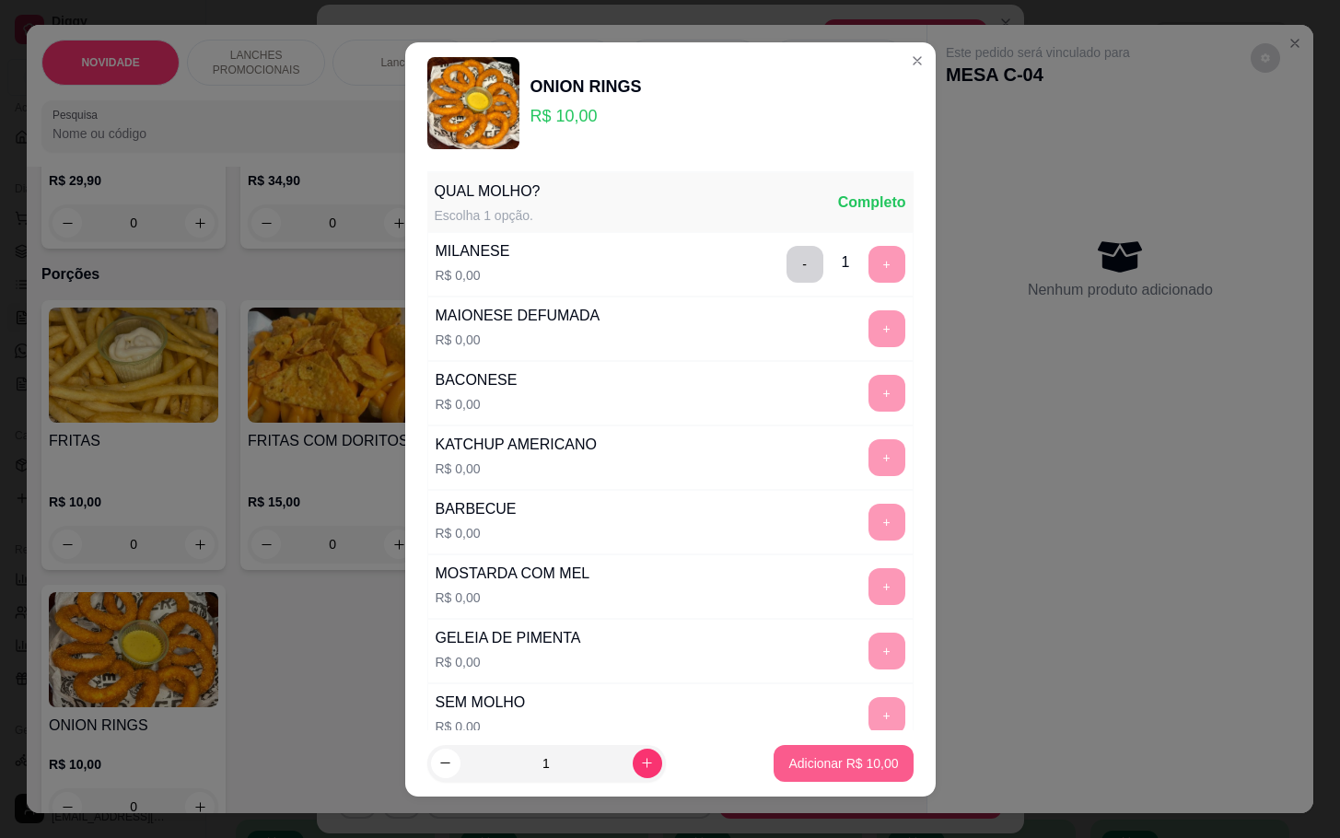
click at [774, 764] on button "Adicionar R$ 10,00" at bounding box center [843, 763] width 139 height 37
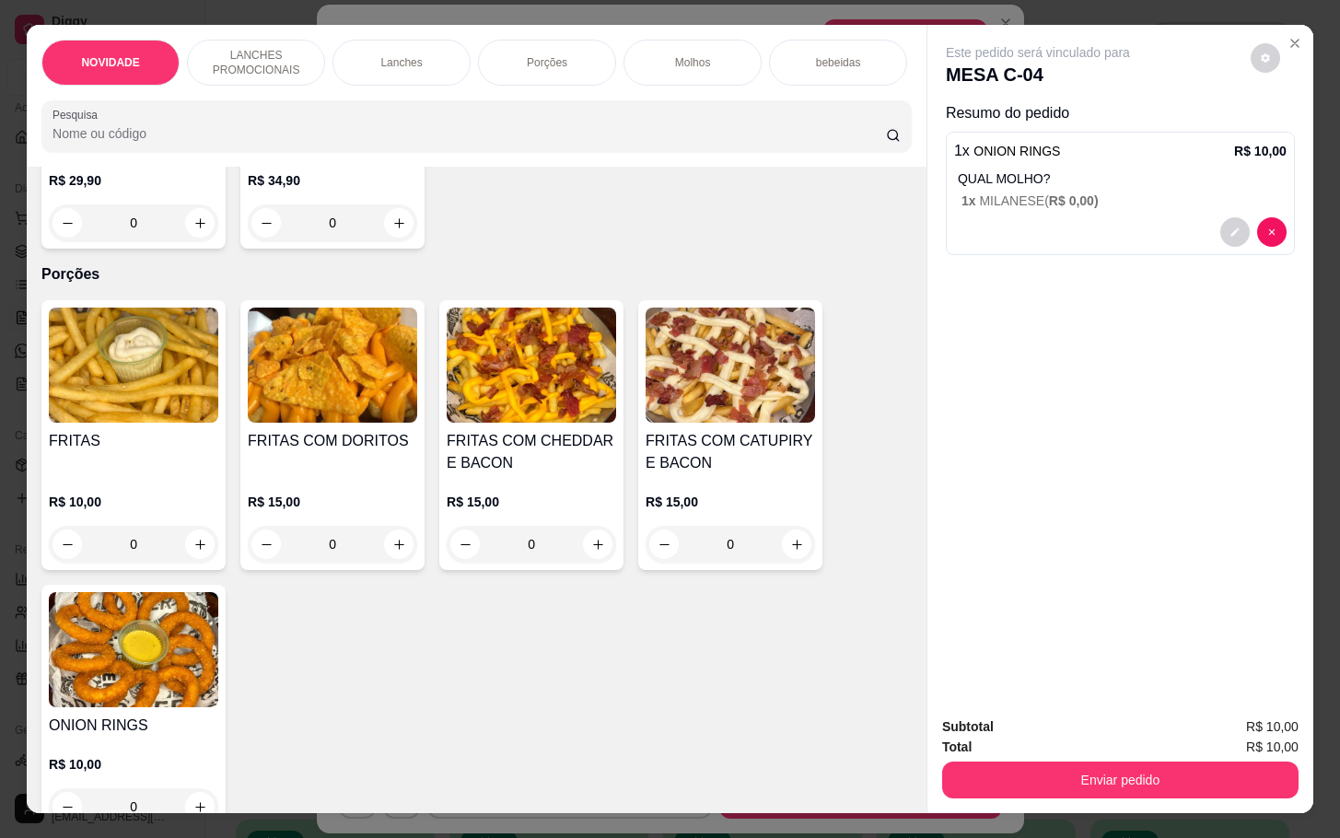
click at [1094, 802] on div "Subtotal R$ 10,00 Total R$ 10,00 Enviar pedido" at bounding box center [1121, 757] width 386 height 111
click at [1086, 769] on button "Enviar pedido" at bounding box center [1120, 780] width 356 height 37
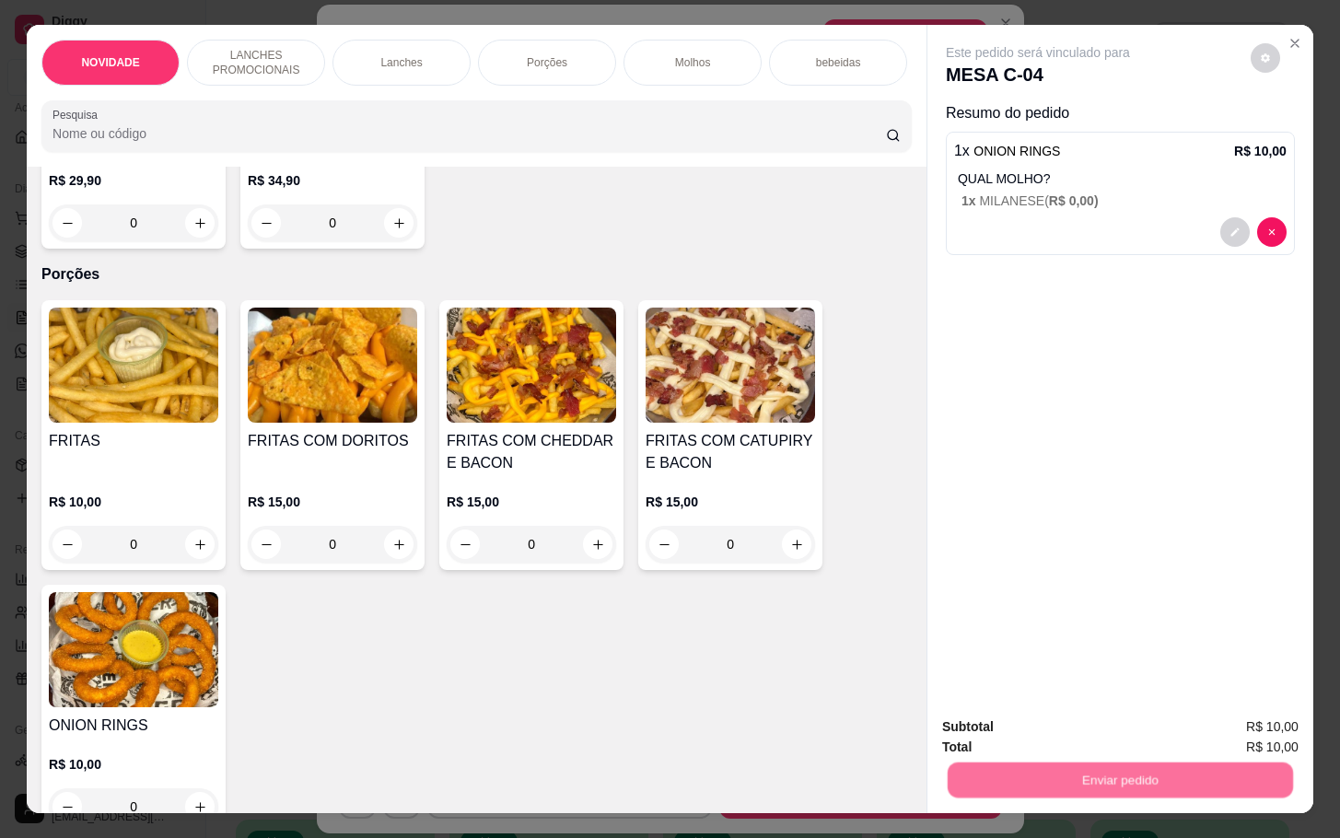
click at [1072, 729] on button "Não registrar e enviar pedido" at bounding box center [1056, 724] width 186 height 34
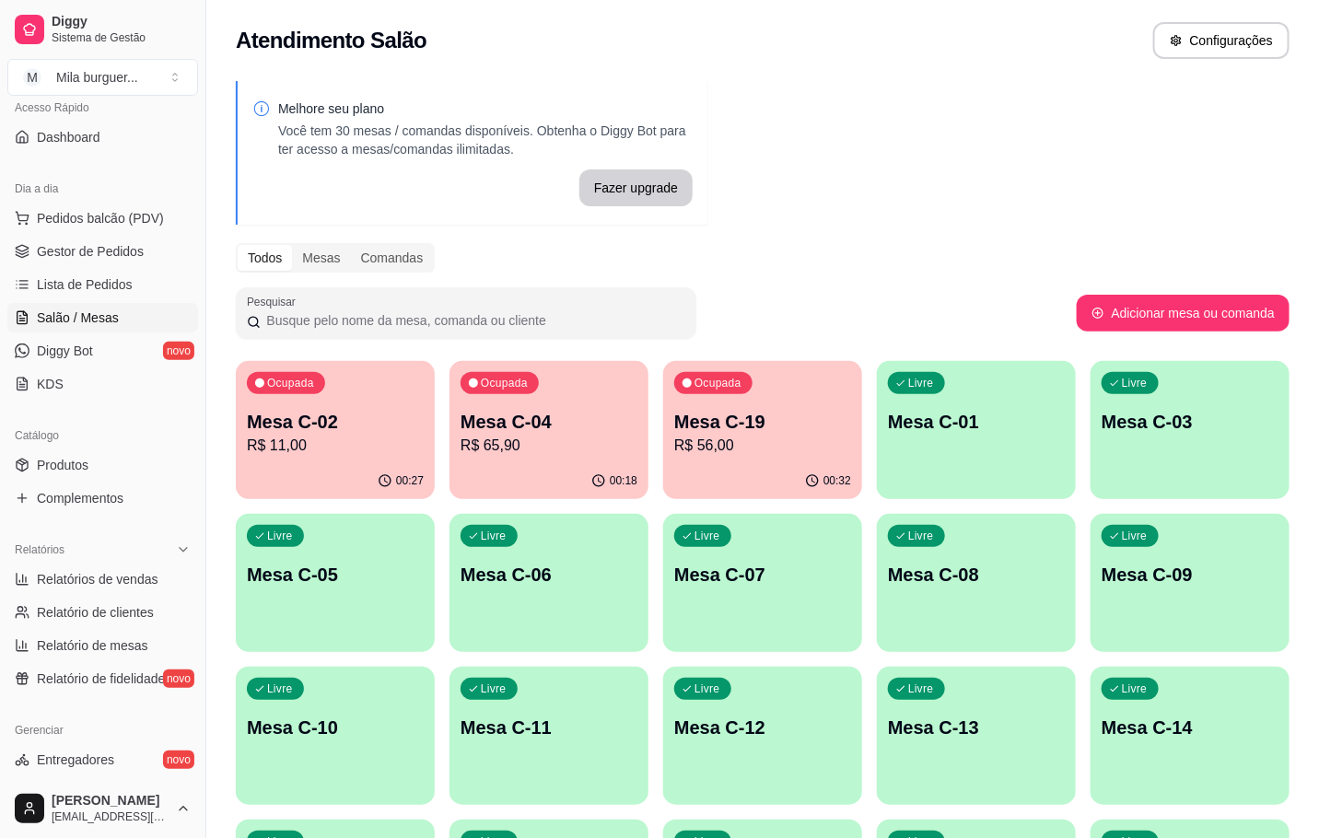
click at [685, 434] on div "Mesa C-19 R$ 56,00" at bounding box center [762, 433] width 177 height 48
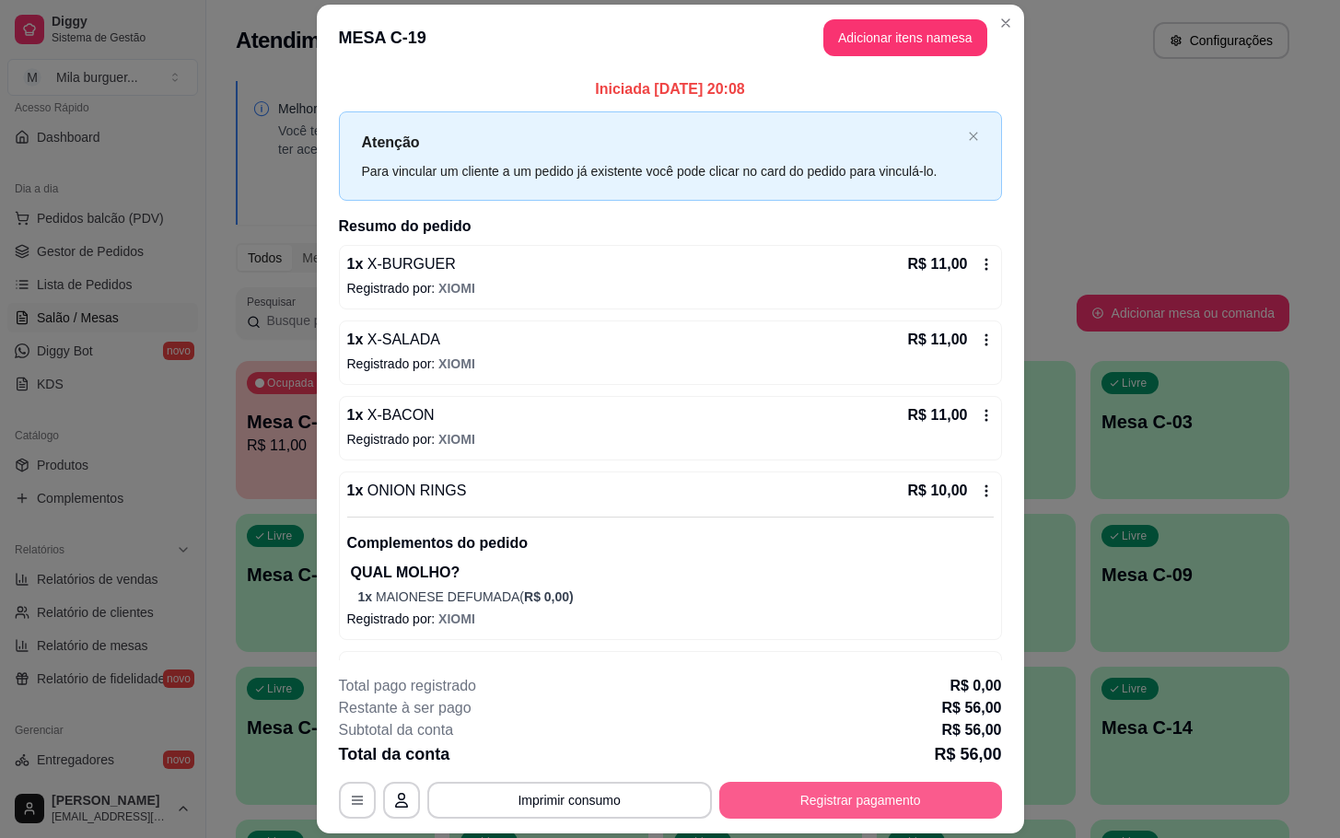
click at [822, 793] on button "Registrar pagamento" at bounding box center [860, 800] width 283 height 37
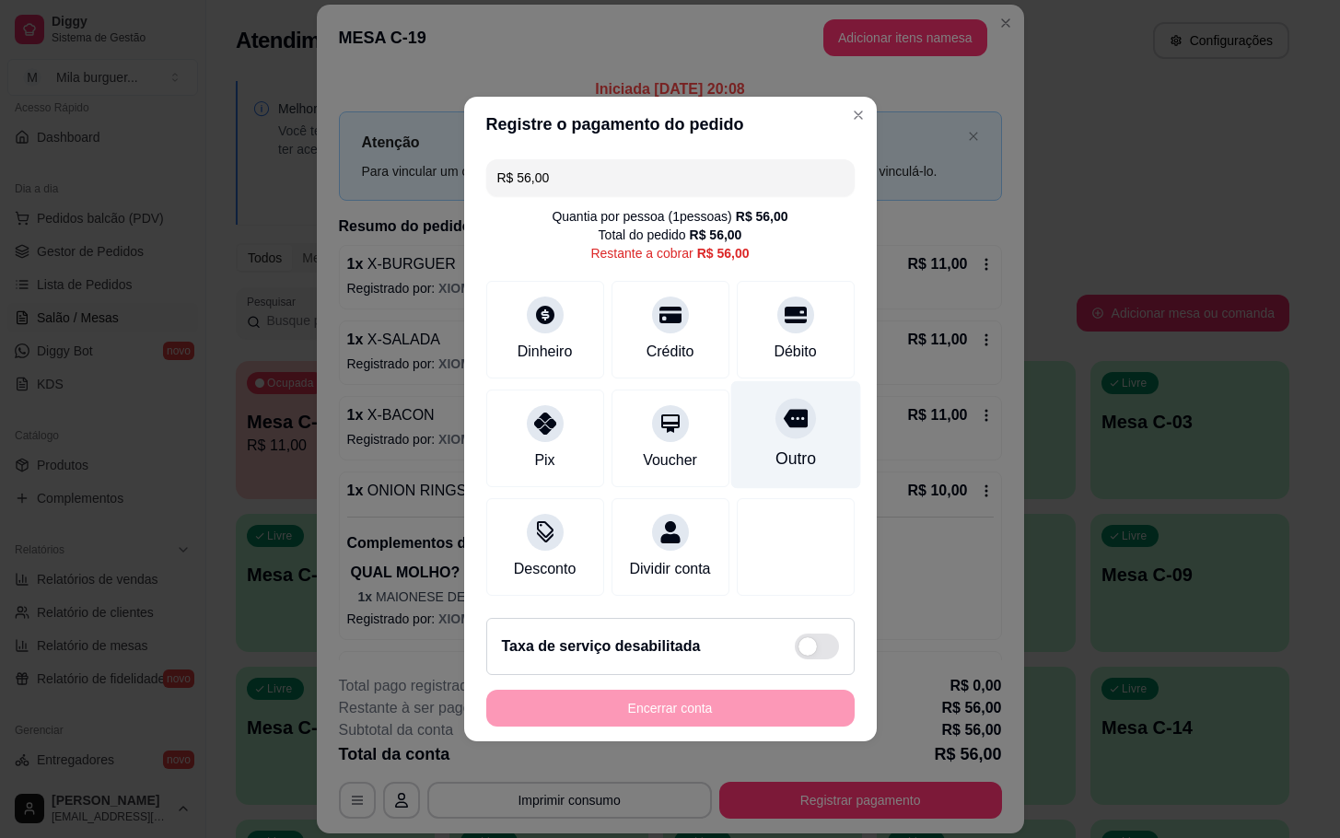
click at [765, 399] on div "Outro" at bounding box center [795, 435] width 130 height 108
type input "R$ 0,00"
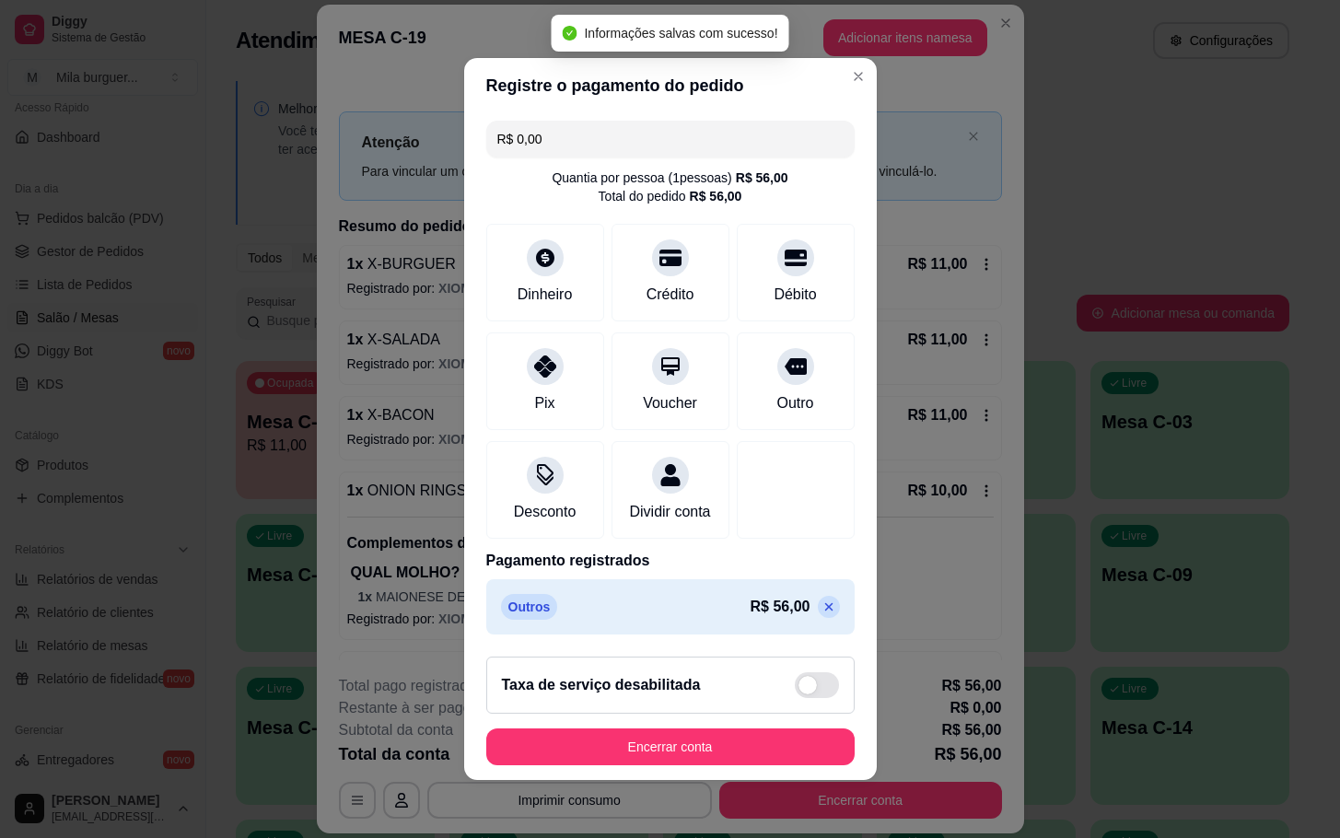
click at [754, 764] on button "Encerrar conta" at bounding box center [670, 747] width 368 height 37
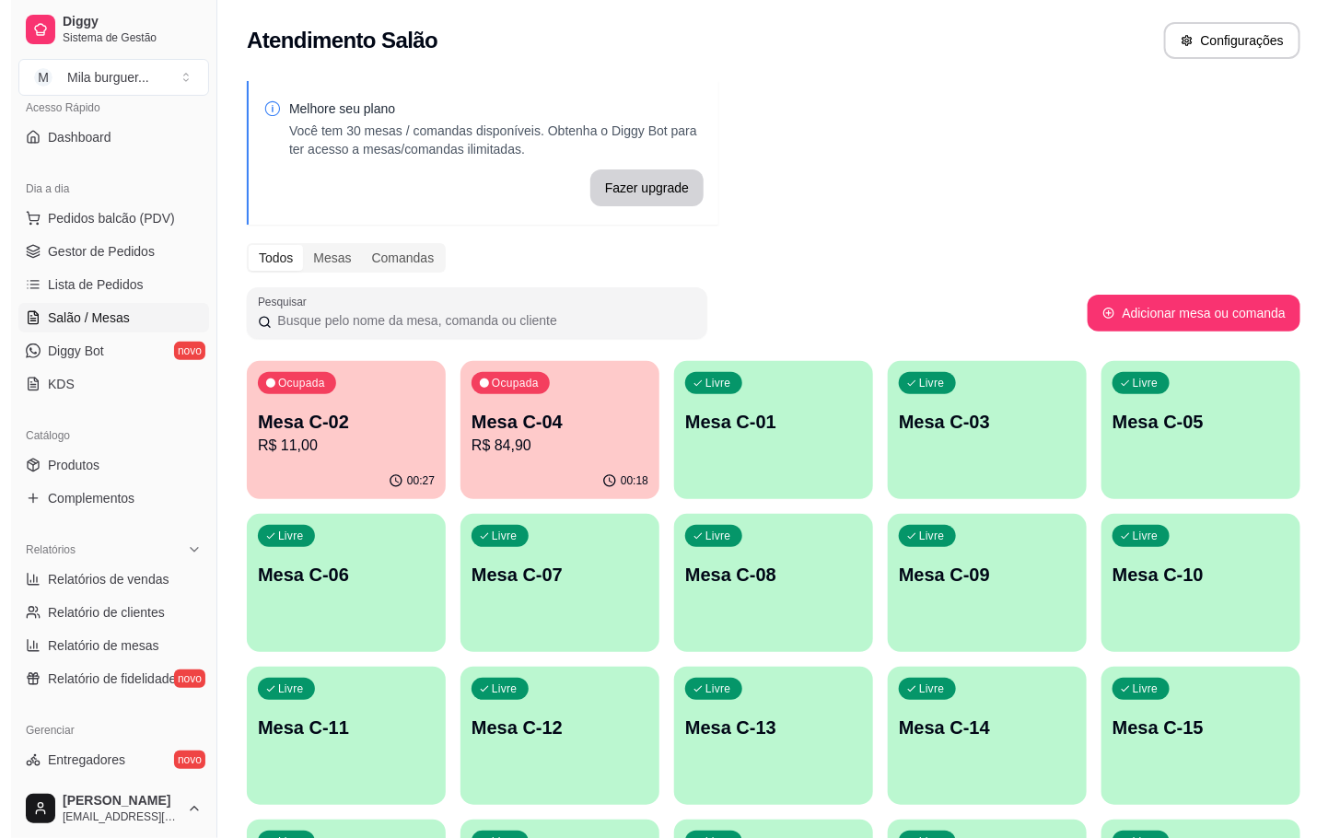
scroll to position [276, 0]
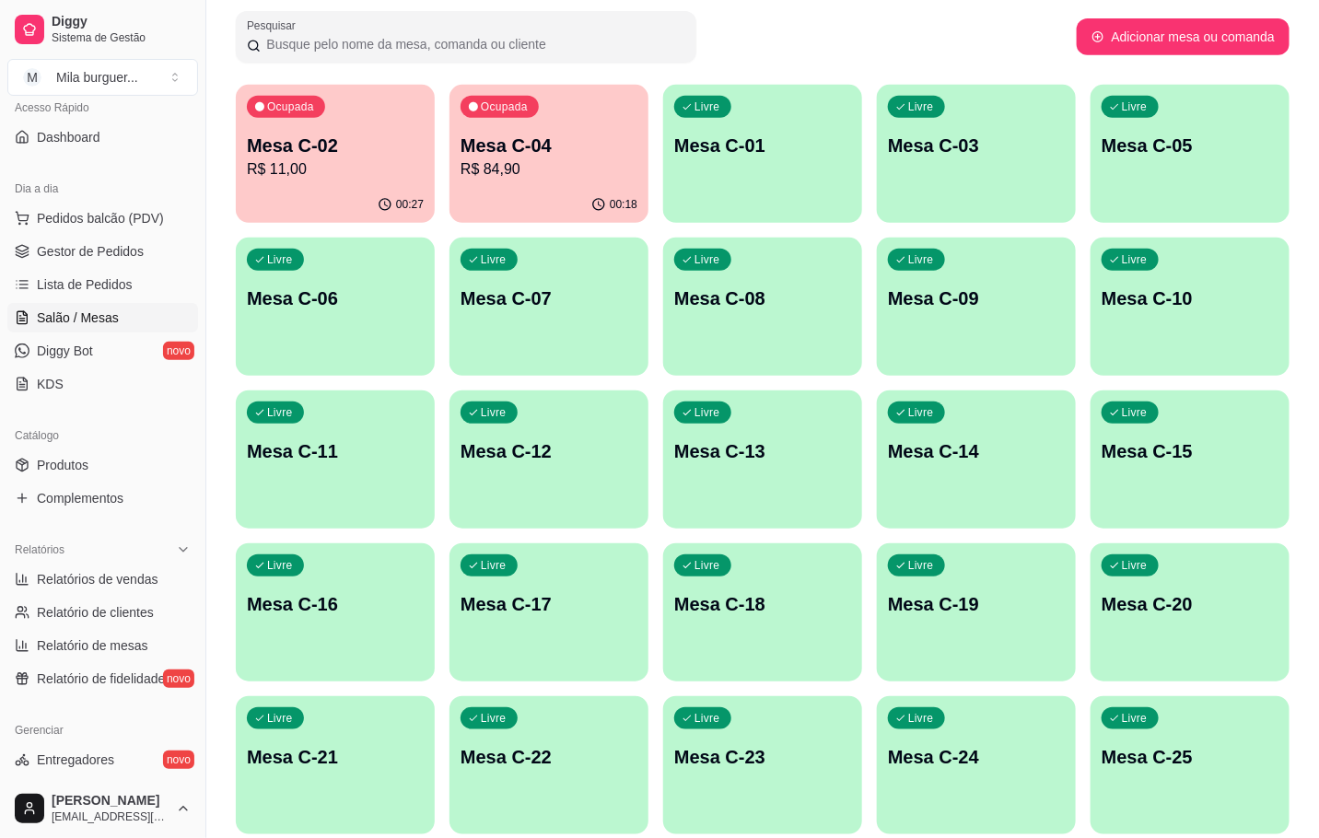
click at [1009, 559] on div "Livre Mesa C-19" at bounding box center [976, 601] width 199 height 116
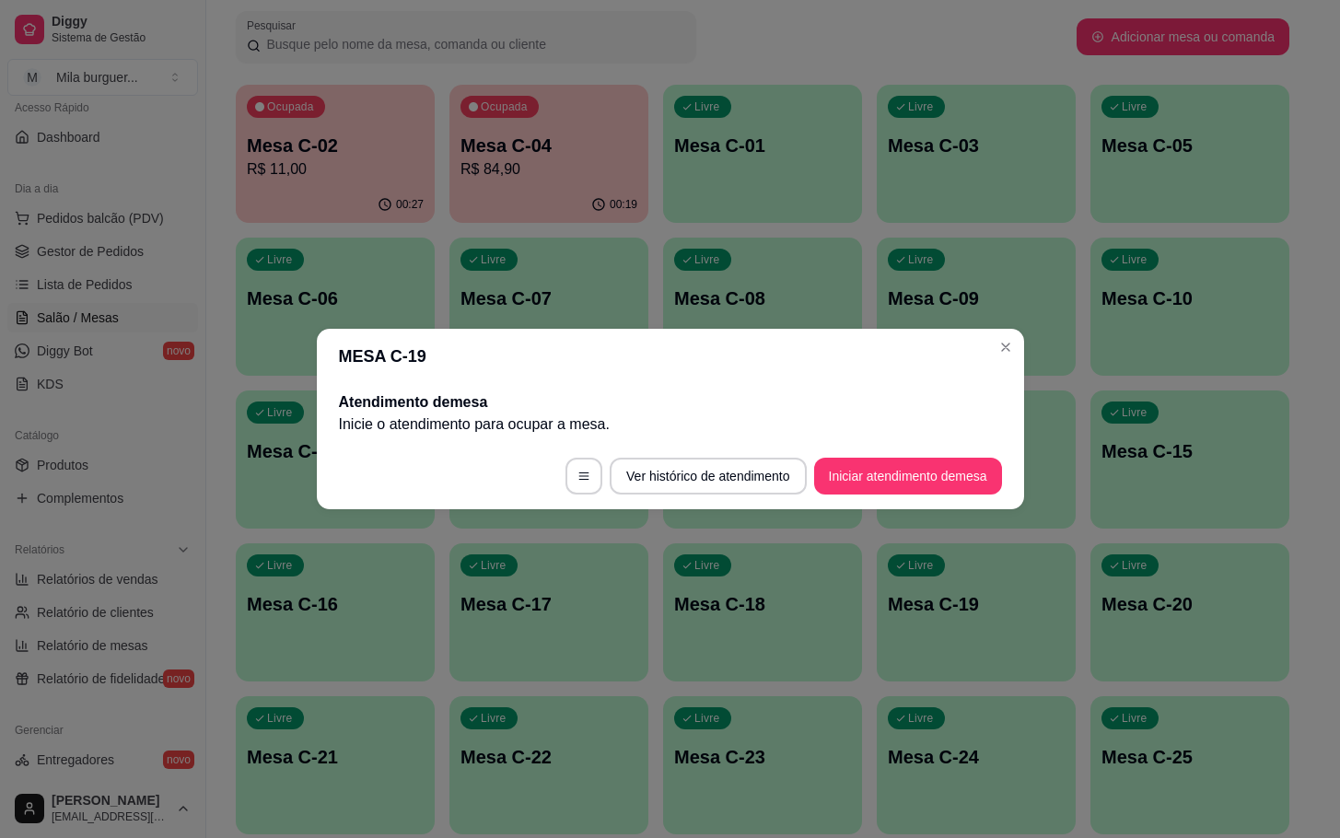
click at [921, 497] on footer "Ver histórico de atendimento Iniciar atendimento de mesa" at bounding box center [670, 476] width 707 height 66
click at [902, 479] on button "Iniciar atendimento de mesa" at bounding box center [908, 477] width 182 height 36
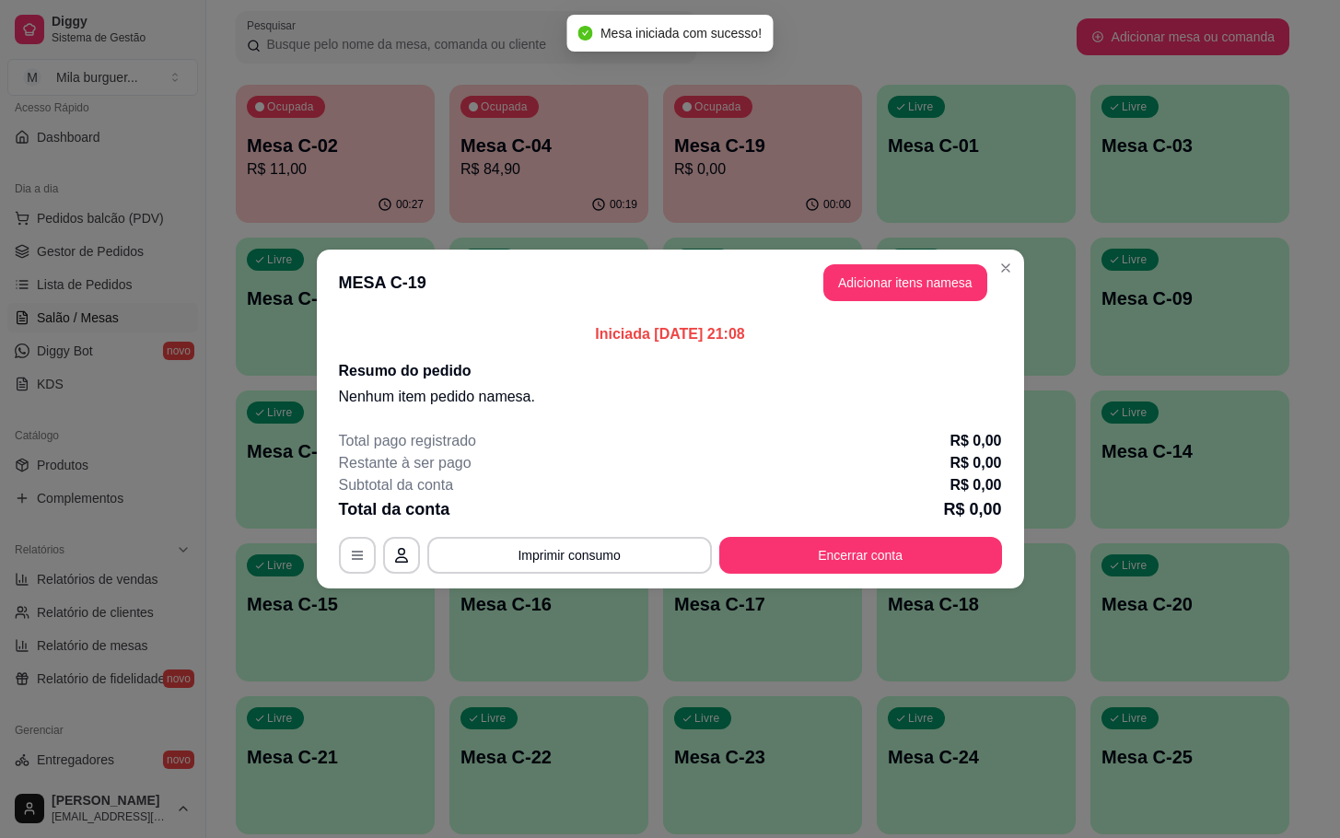
click at [874, 305] on header "MESA C-19 Adicionar itens na mesa" at bounding box center [670, 283] width 707 height 66
click at [871, 299] on button "Adicionar itens na mesa" at bounding box center [905, 282] width 164 height 37
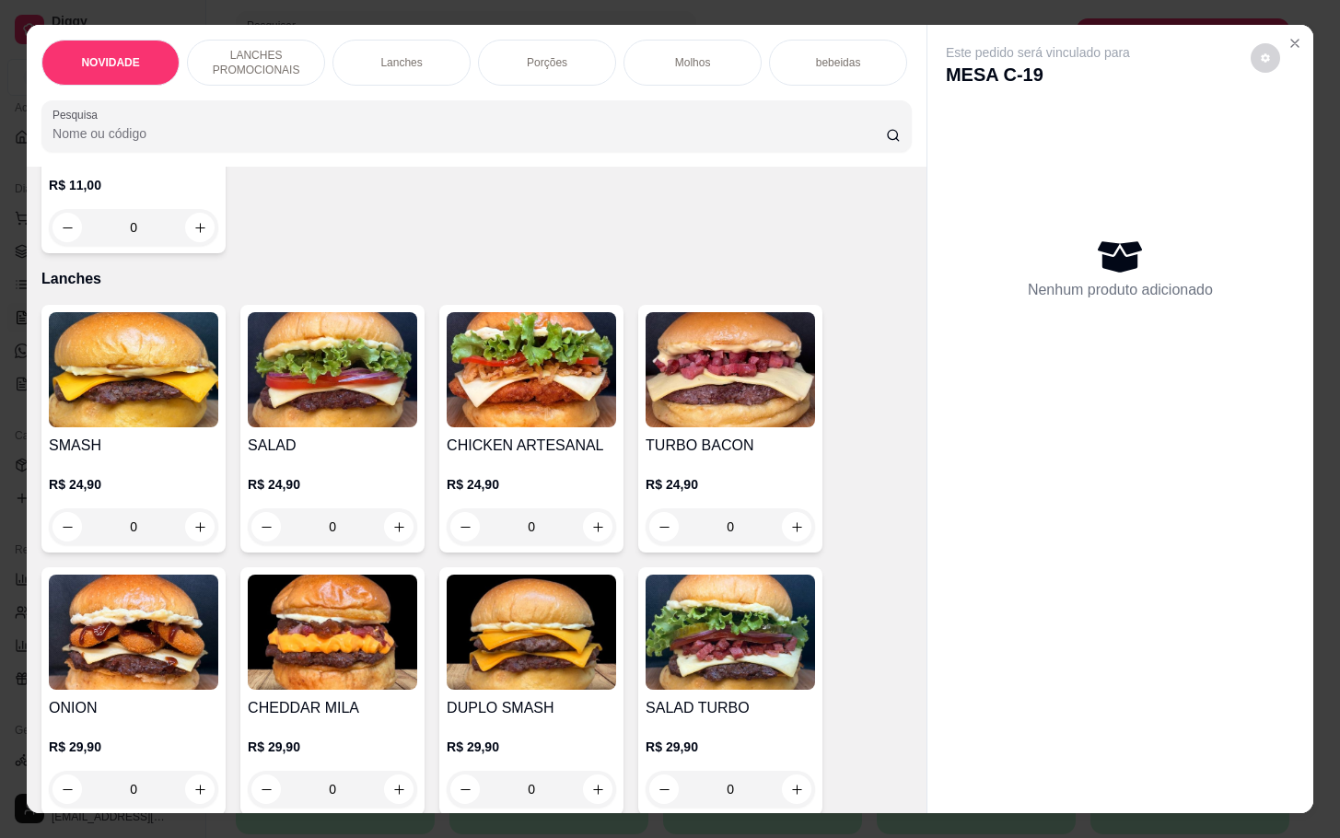
scroll to position [1243, 0]
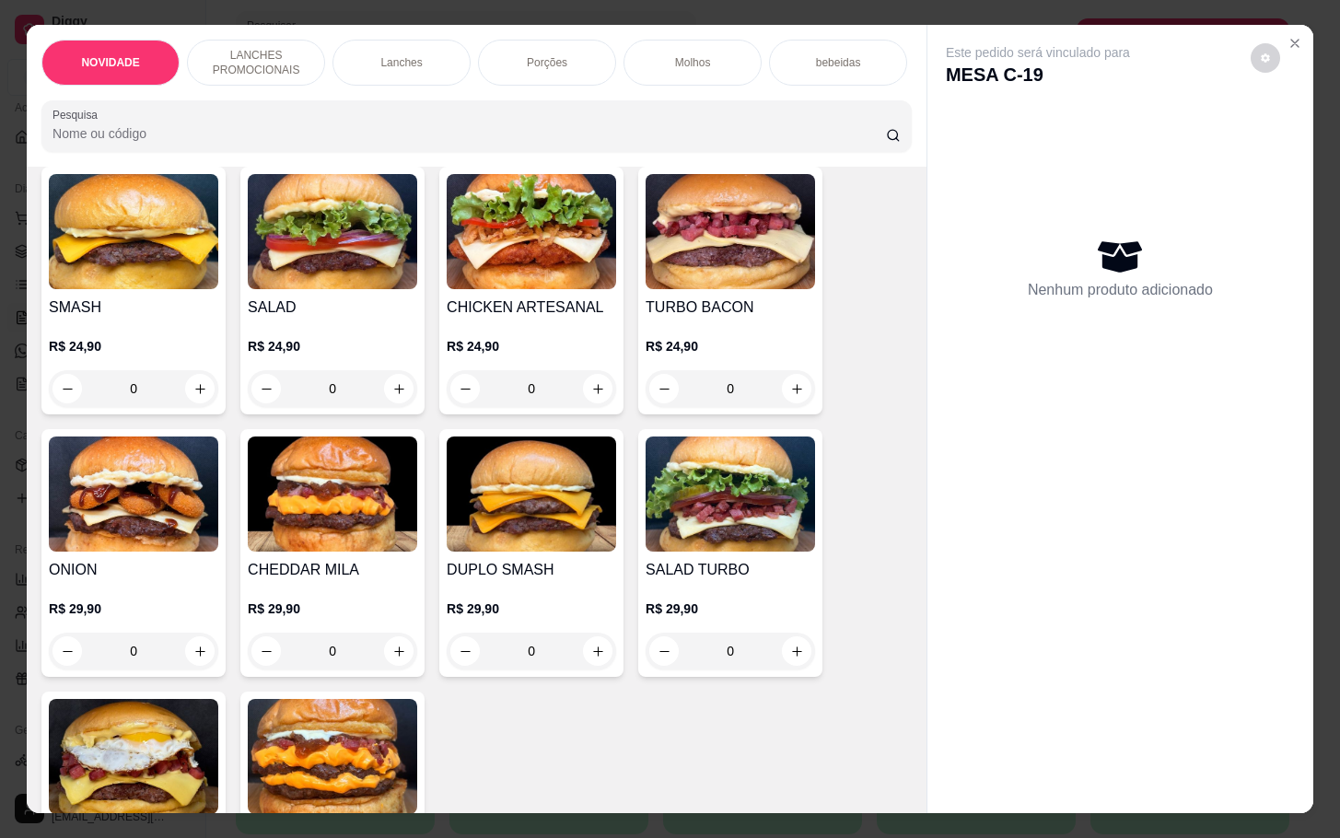
click at [580, 551] on img at bounding box center [531, 494] width 169 height 115
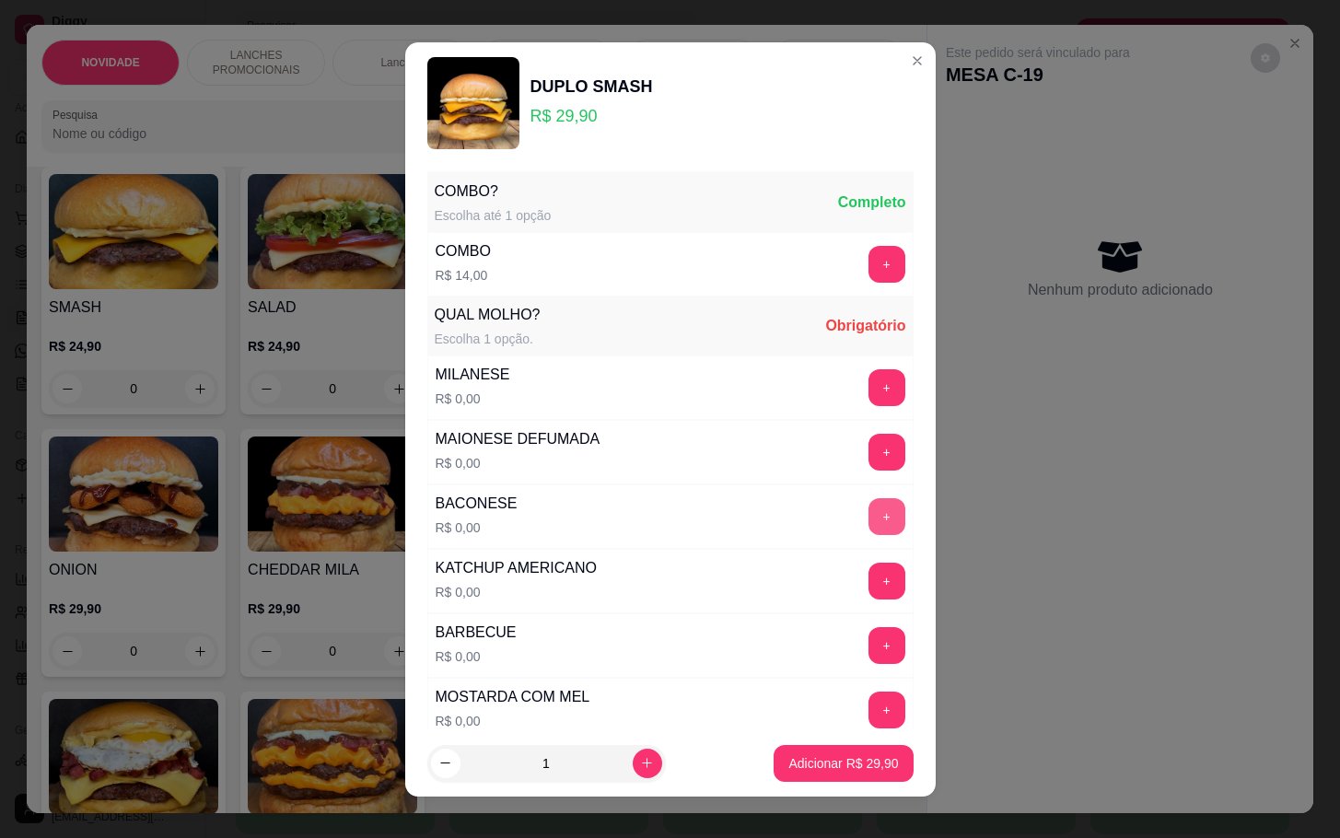
click at [869, 525] on button "+" at bounding box center [887, 516] width 37 height 37
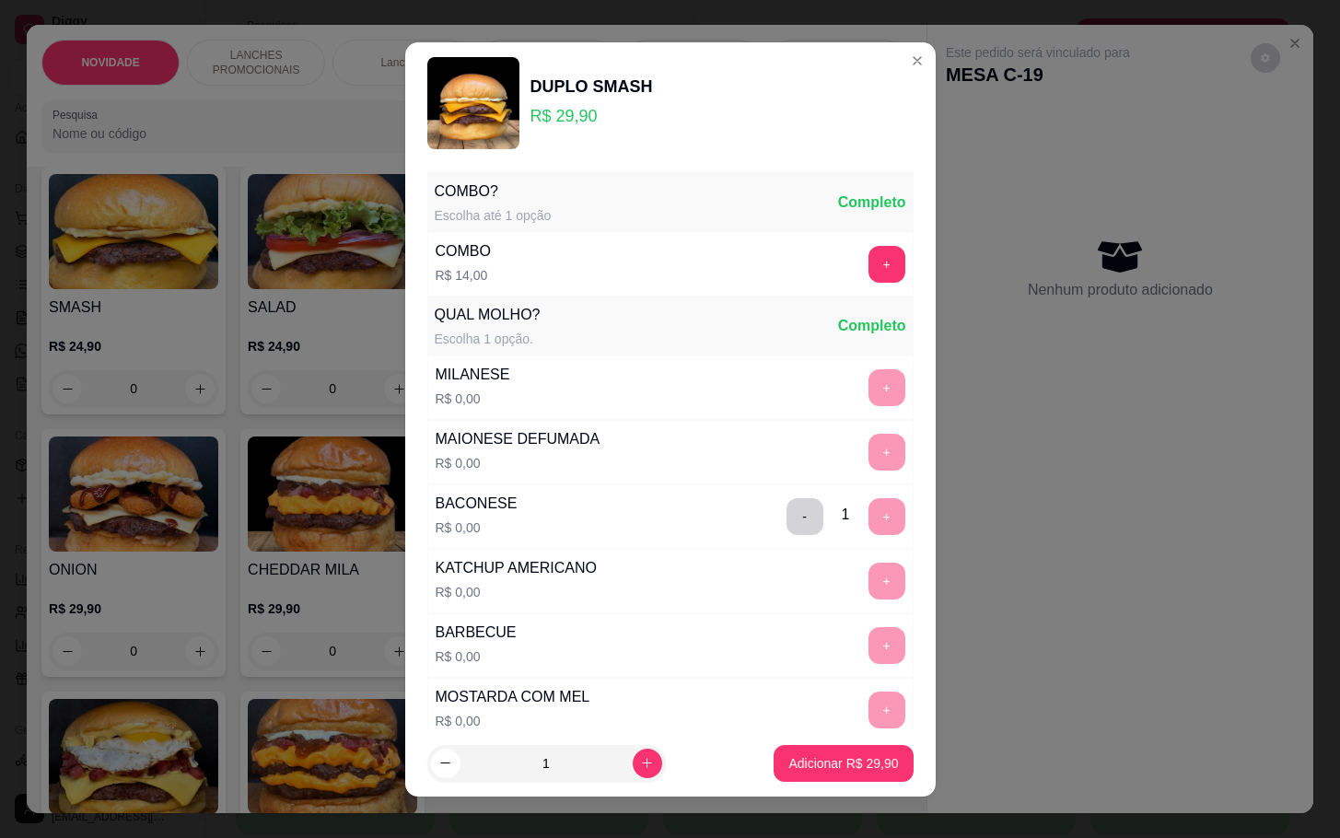
click at [743, 763] on footer "1 Adicionar R$ 29,90" at bounding box center [670, 763] width 531 height 66
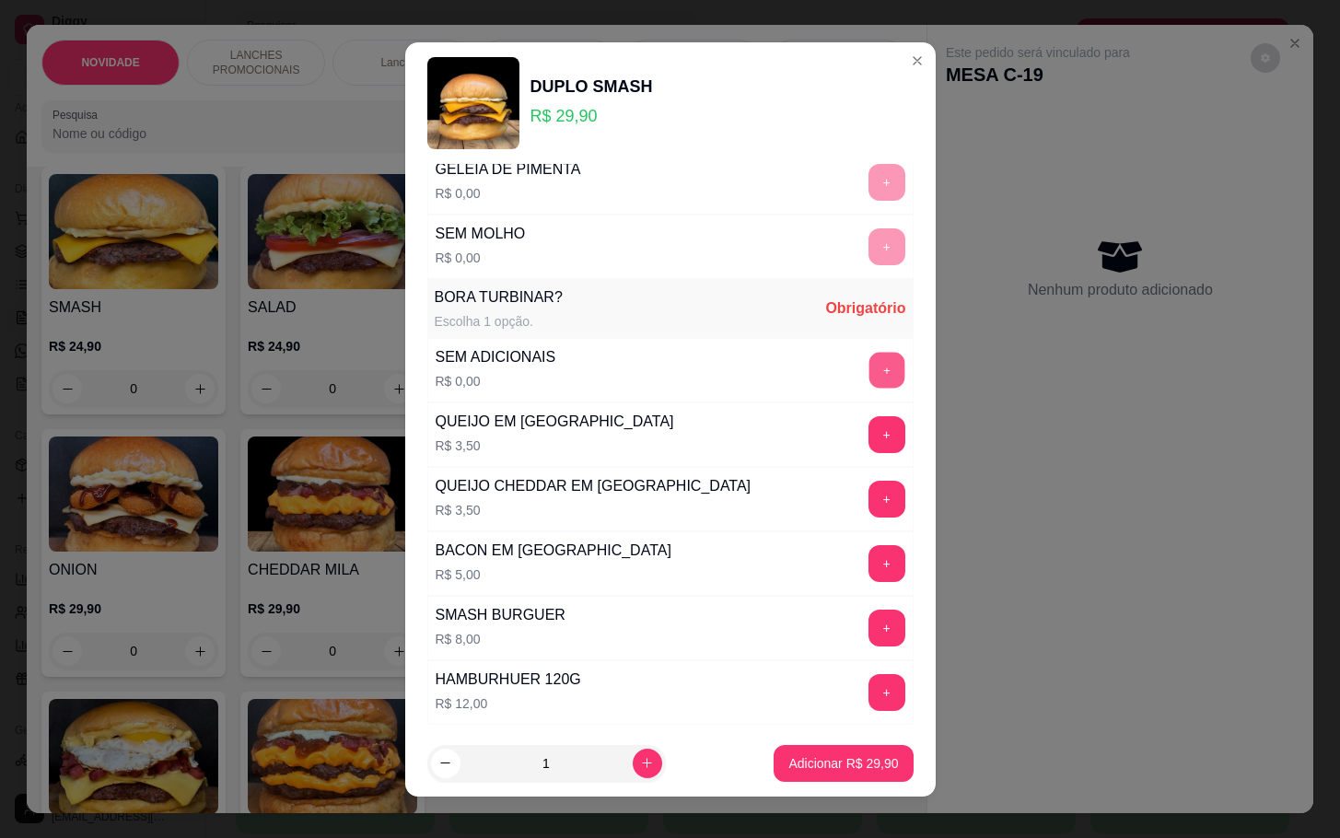
click at [869, 379] on button "+" at bounding box center [887, 370] width 36 height 36
click at [823, 754] on p "Adicionar R$ 29,90" at bounding box center [843, 763] width 110 height 18
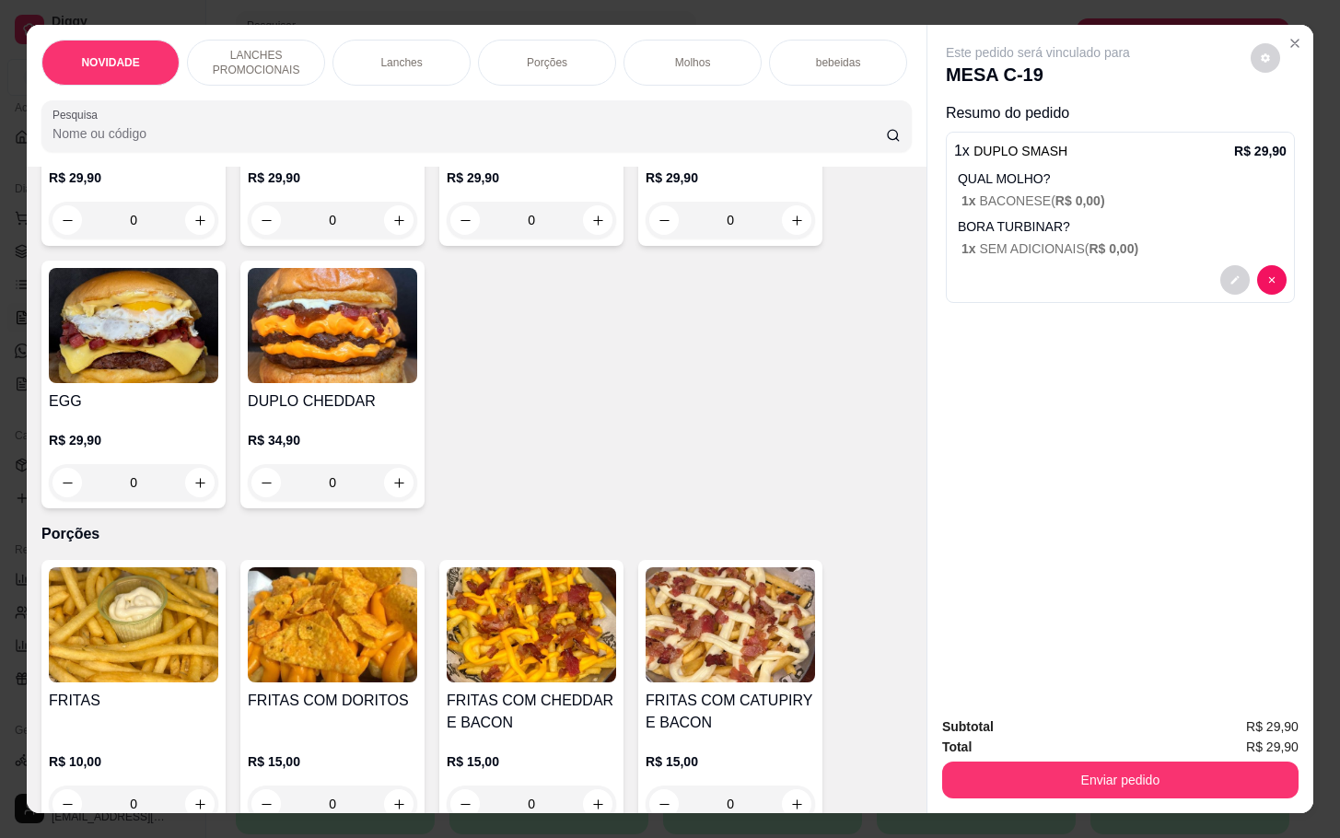
scroll to position [1418, 0]
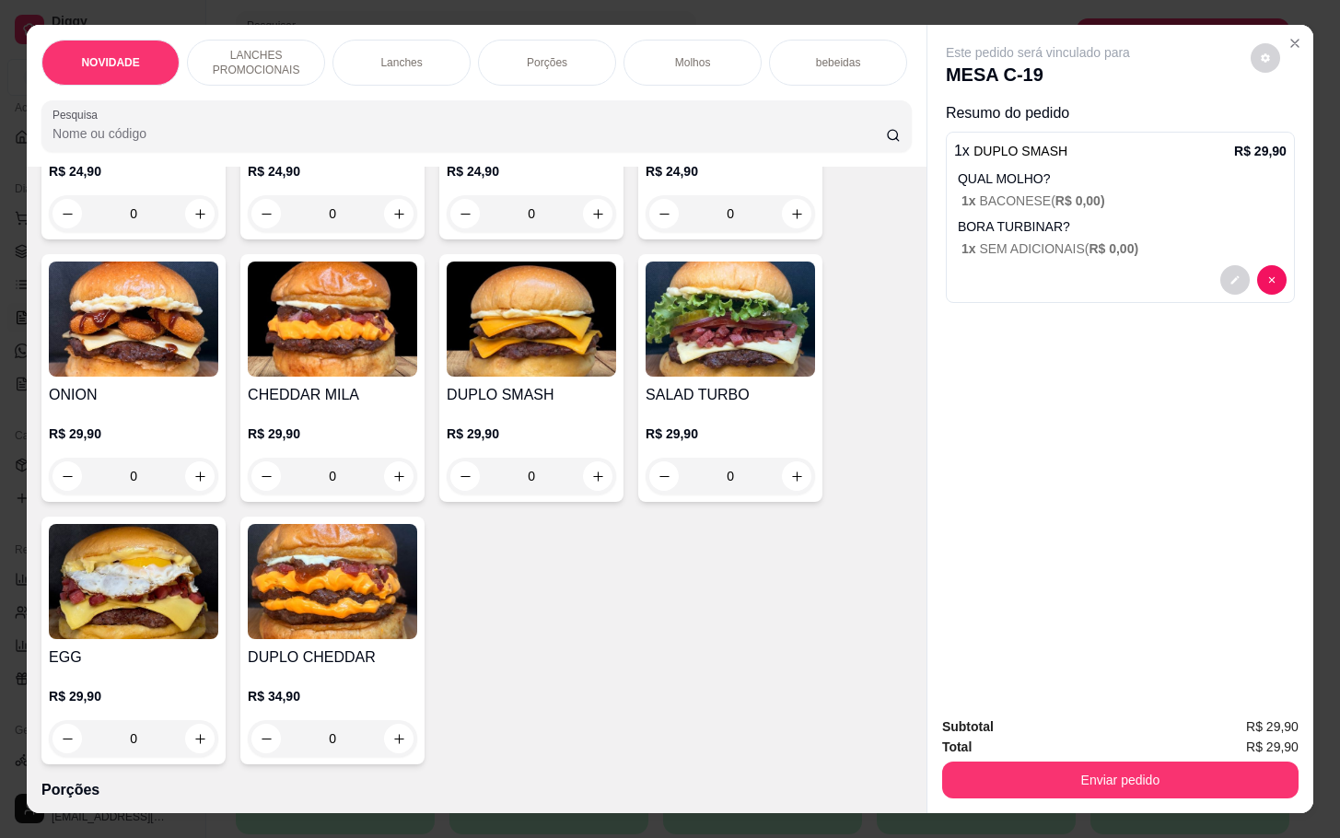
click at [553, 55] on p "Porções" at bounding box center [547, 62] width 41 height 15
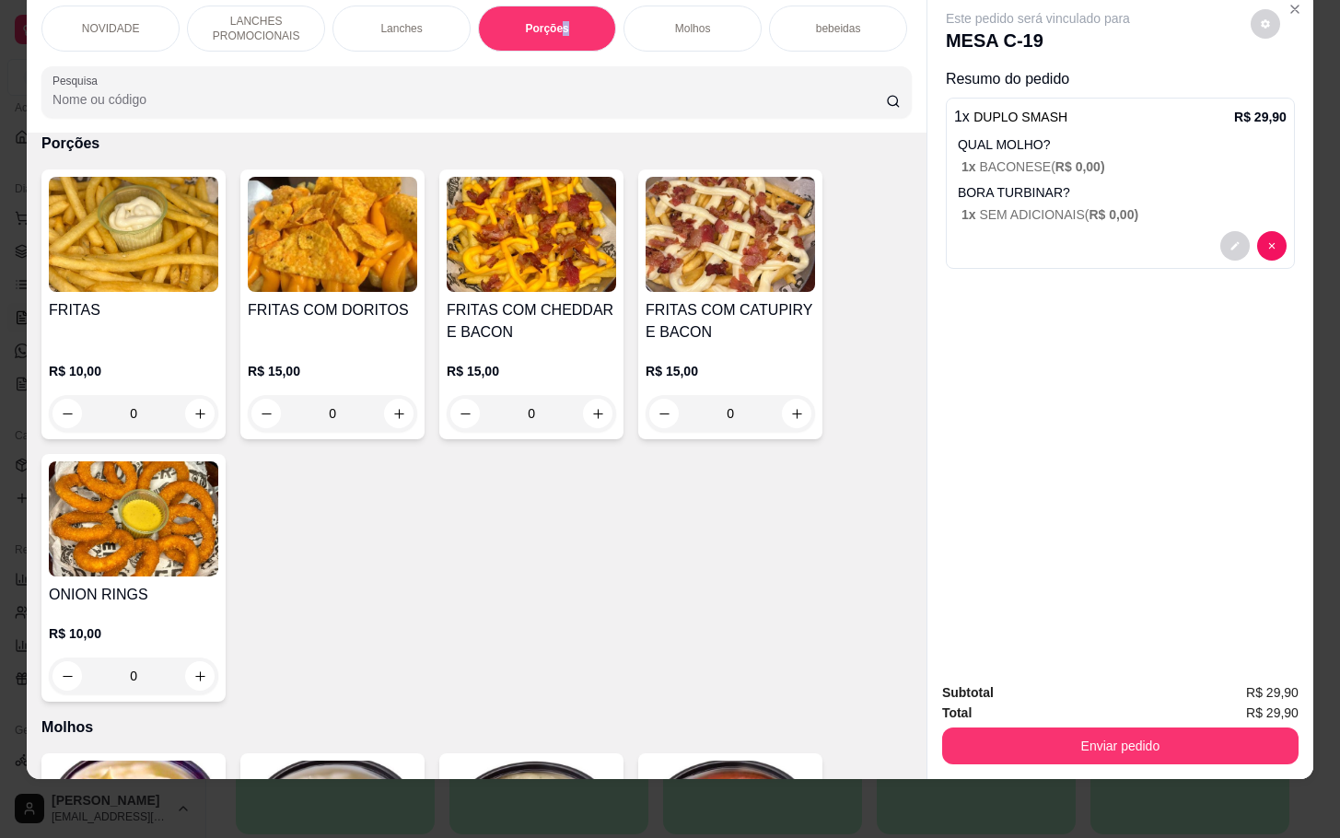
click at [164, 545] on img at bounding box center [133, 518] width 169 height 115
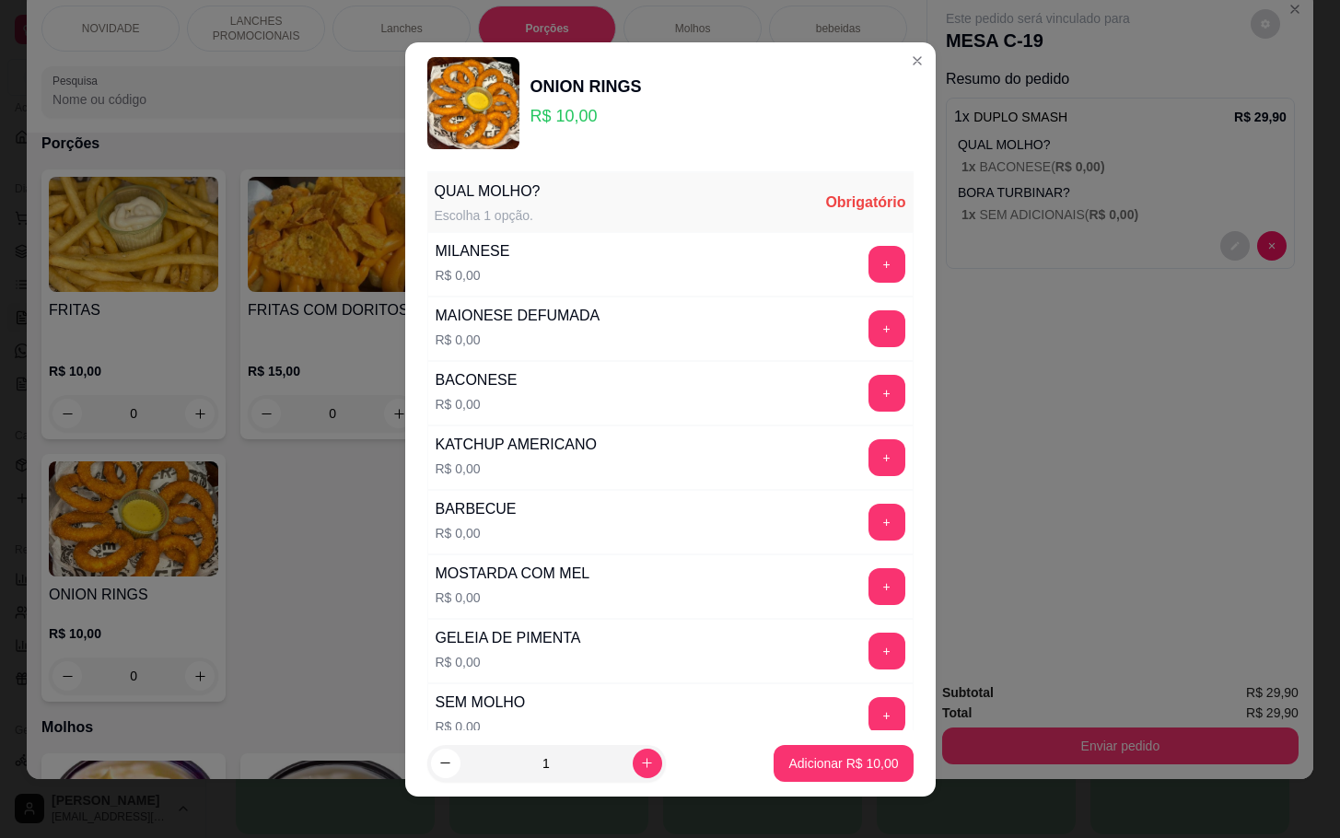
click at [835, 241] on div "MILANESE R$ 0,00 +" at bounding box center [670, 264] width 486 height 64
click at [869, 250] on button "+" at bounding box center [887, 264] width 36 height 36
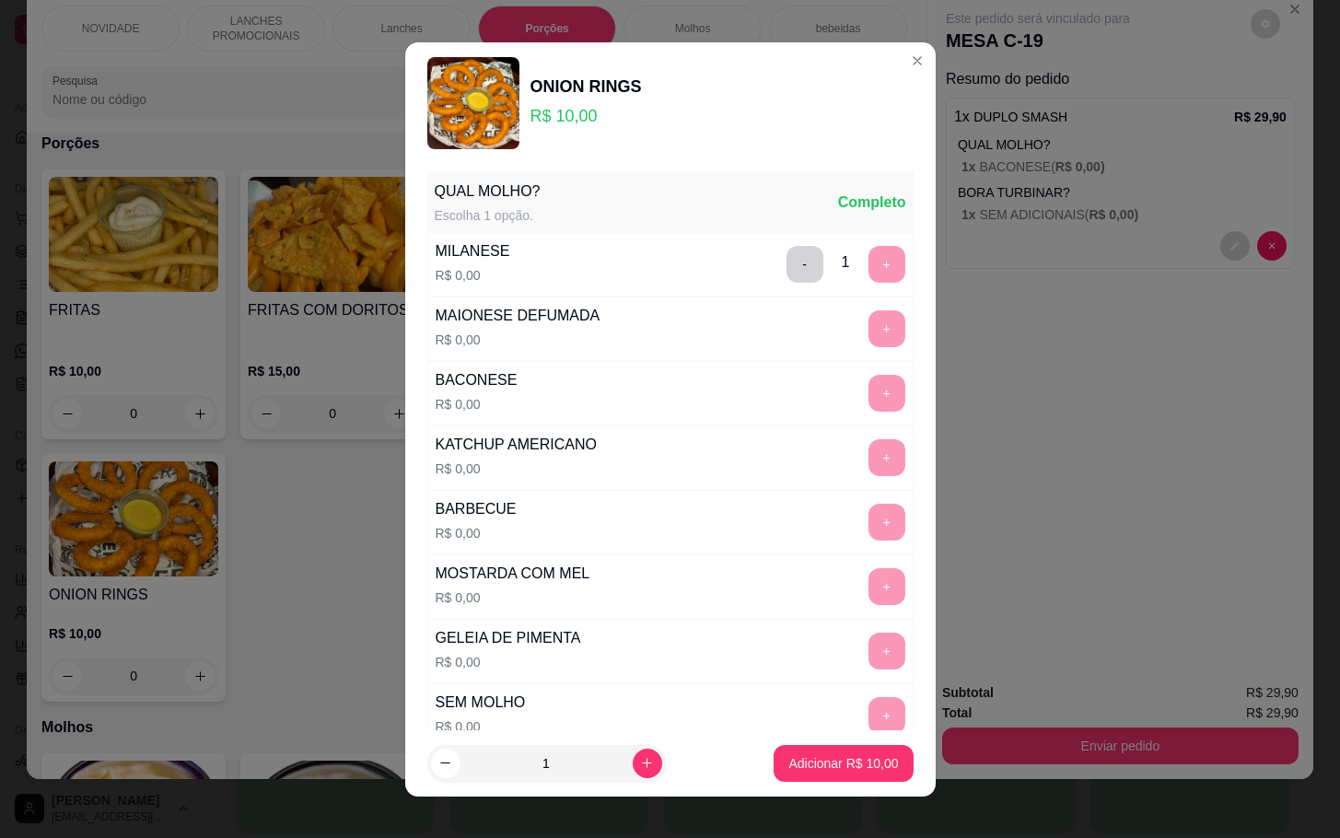
scroll to position [163, 0]
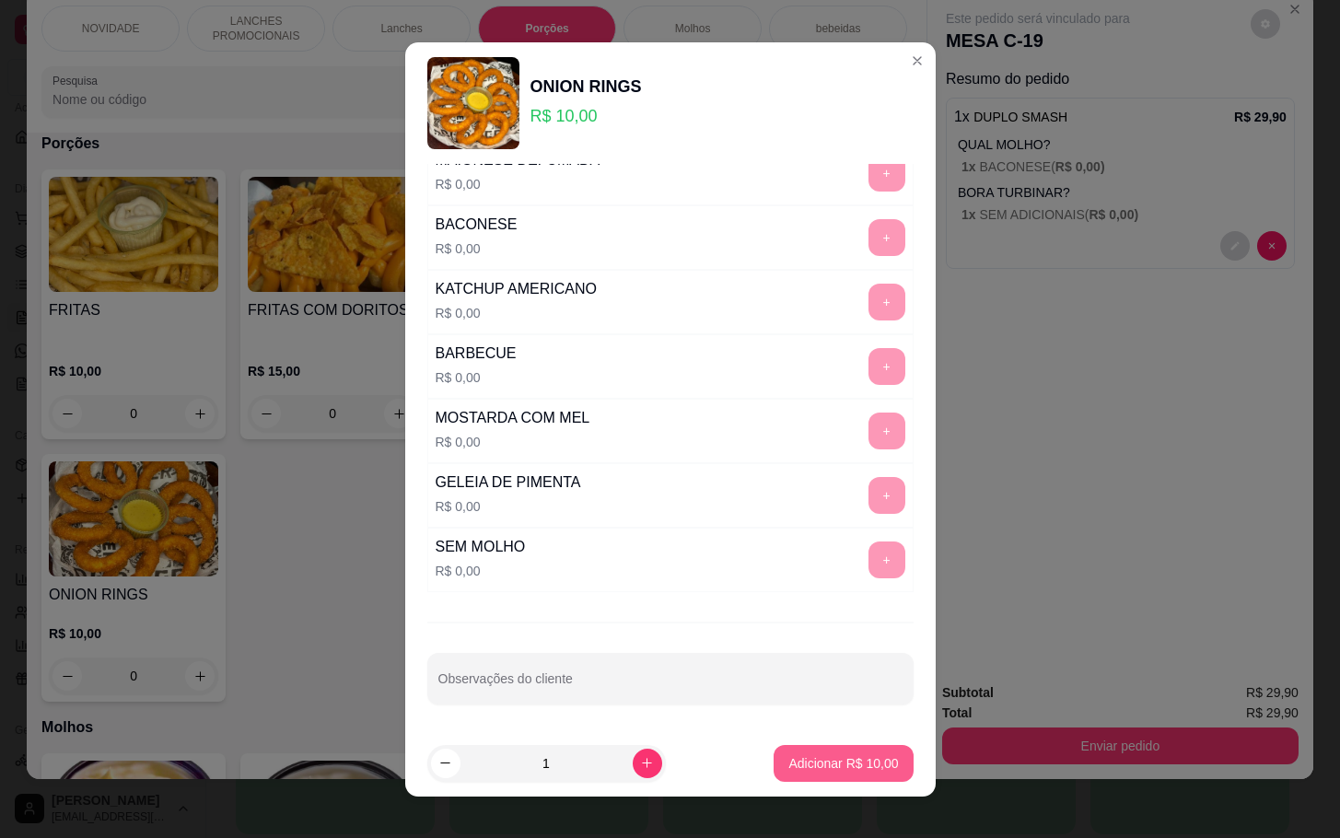
click at [843, 763] on p "Adicionar R$ 10,00" at bounding box center [843, 763] width 110 height 18
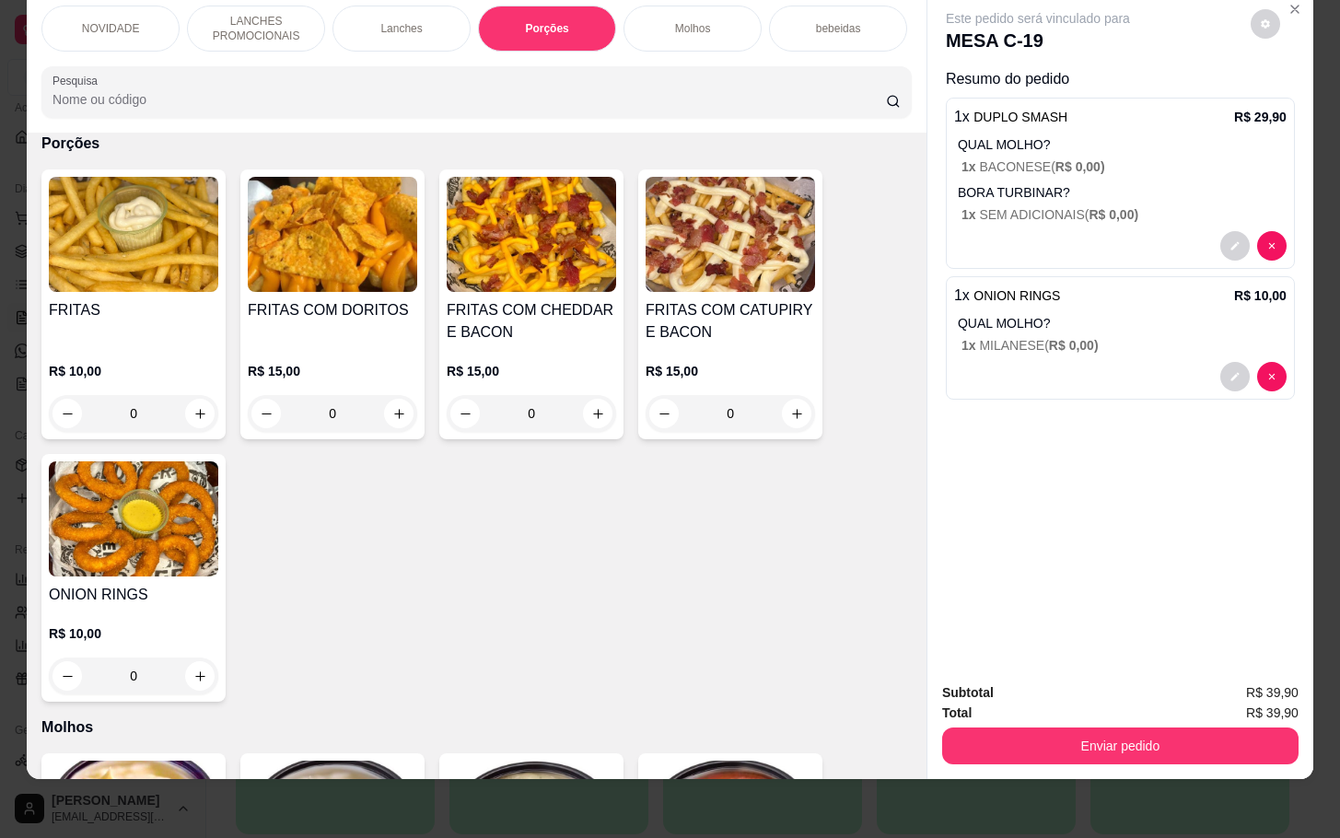
scroll to position [0, 0]
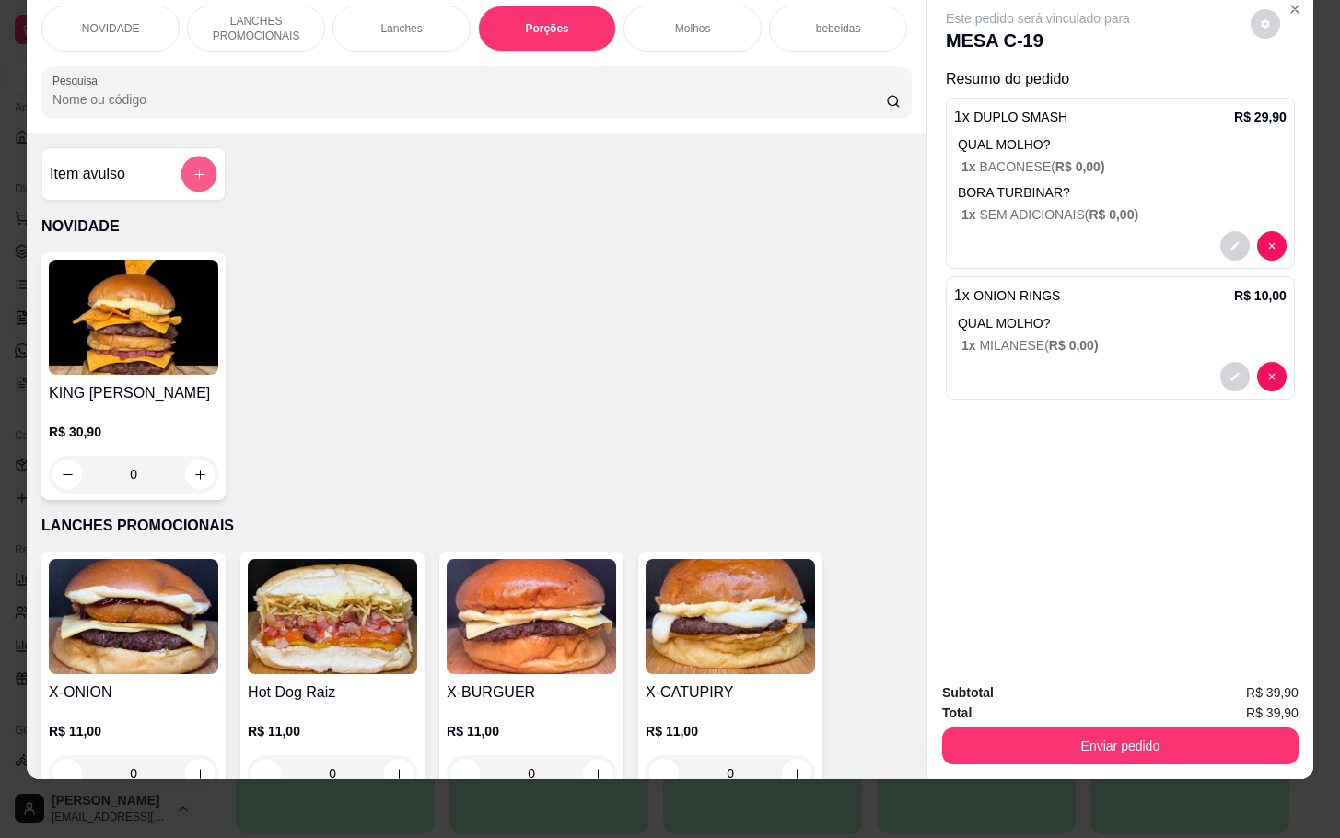
click at [197, 180] on button "add-separate-item" at bounding box center [199, 175] width 36 height 36
click at [675, 429] on input "0,00" at bounding box center [670, 421] width 346 height 18
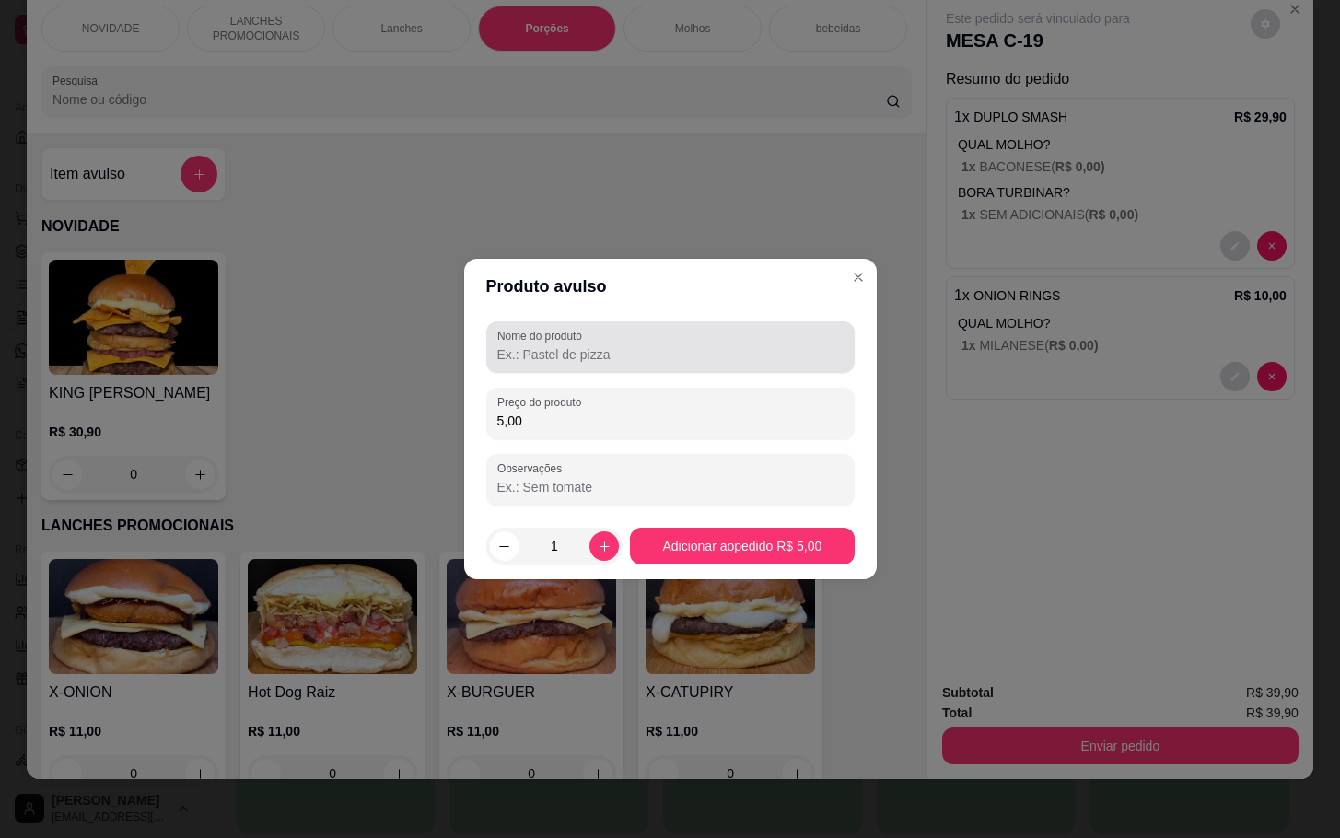
type input "5,00"
click at [788, 352] on input "Nome do produto" at bounding box center [670, 354] width 346 height 18
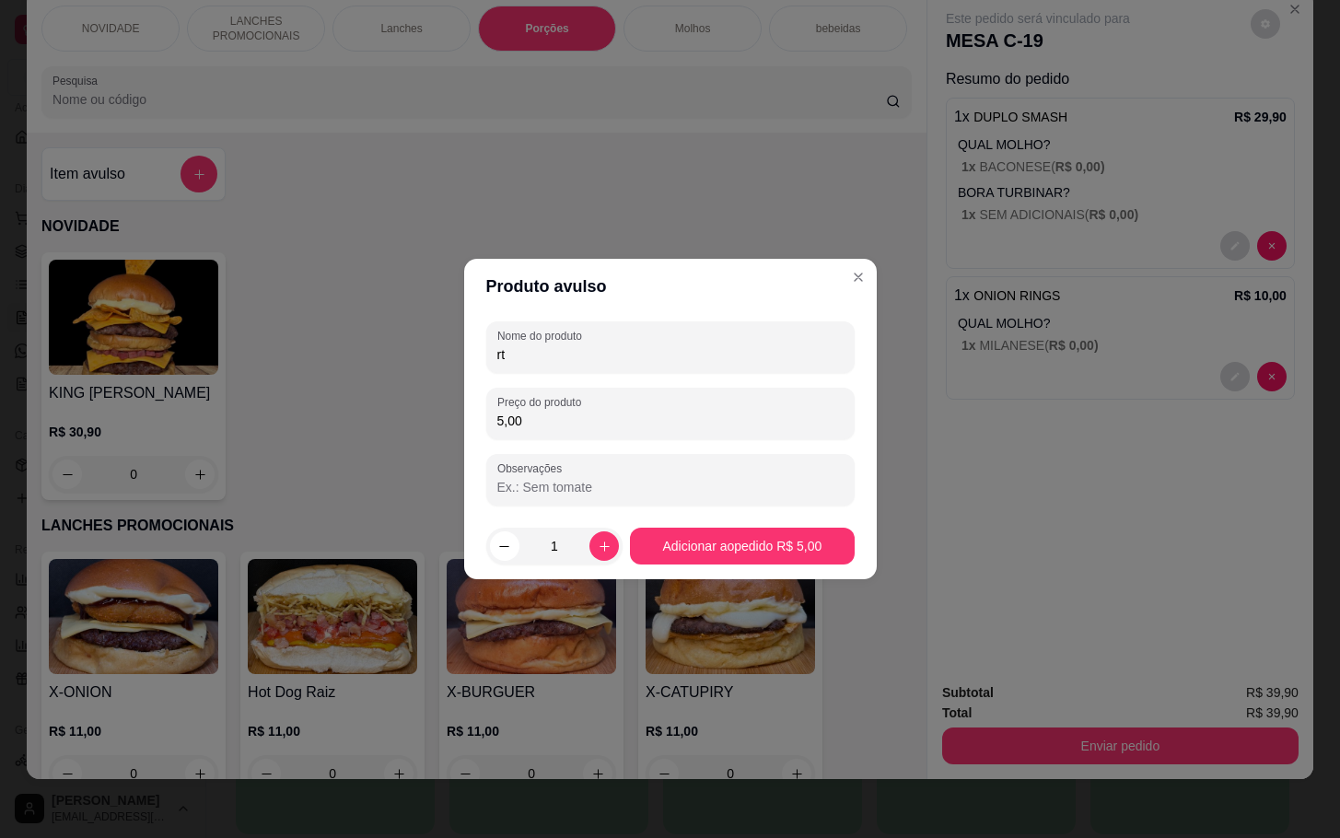
type input "r"
type input "tubaina"
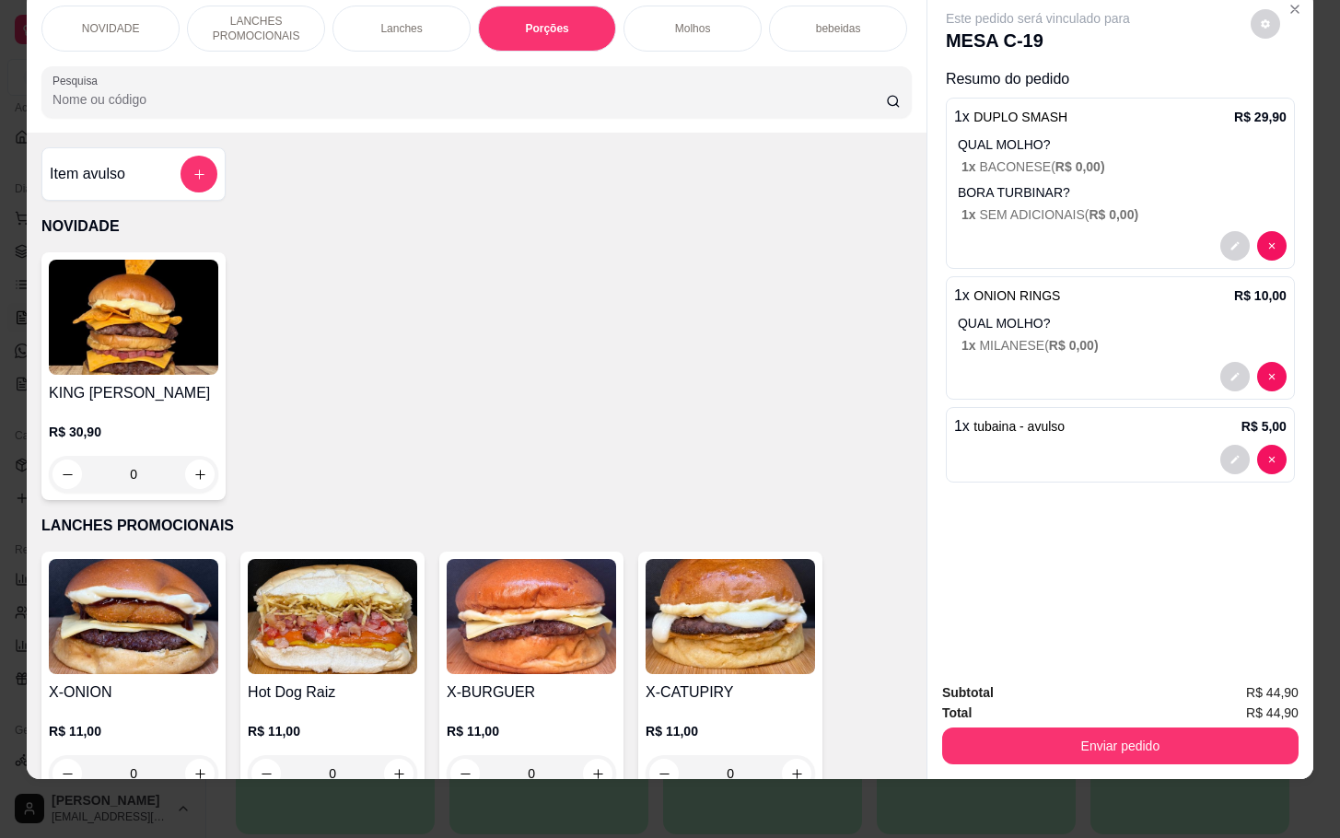
click at [753, 531] on p "LANCHES PROMOCIONAIS" at bounding box center [476, 526] width 870 height 22
click at [1051, 728] on button "Enviar pedido" at bounding box center [1120, 746] width 356 height 37
click at [965, 566] on div "Este pedido será vinculado para MESA C-19 Resumo do pedido 1 x DUPLO SMASH R$ 2…" at bounding box center [1121, 329] width 386 height 676
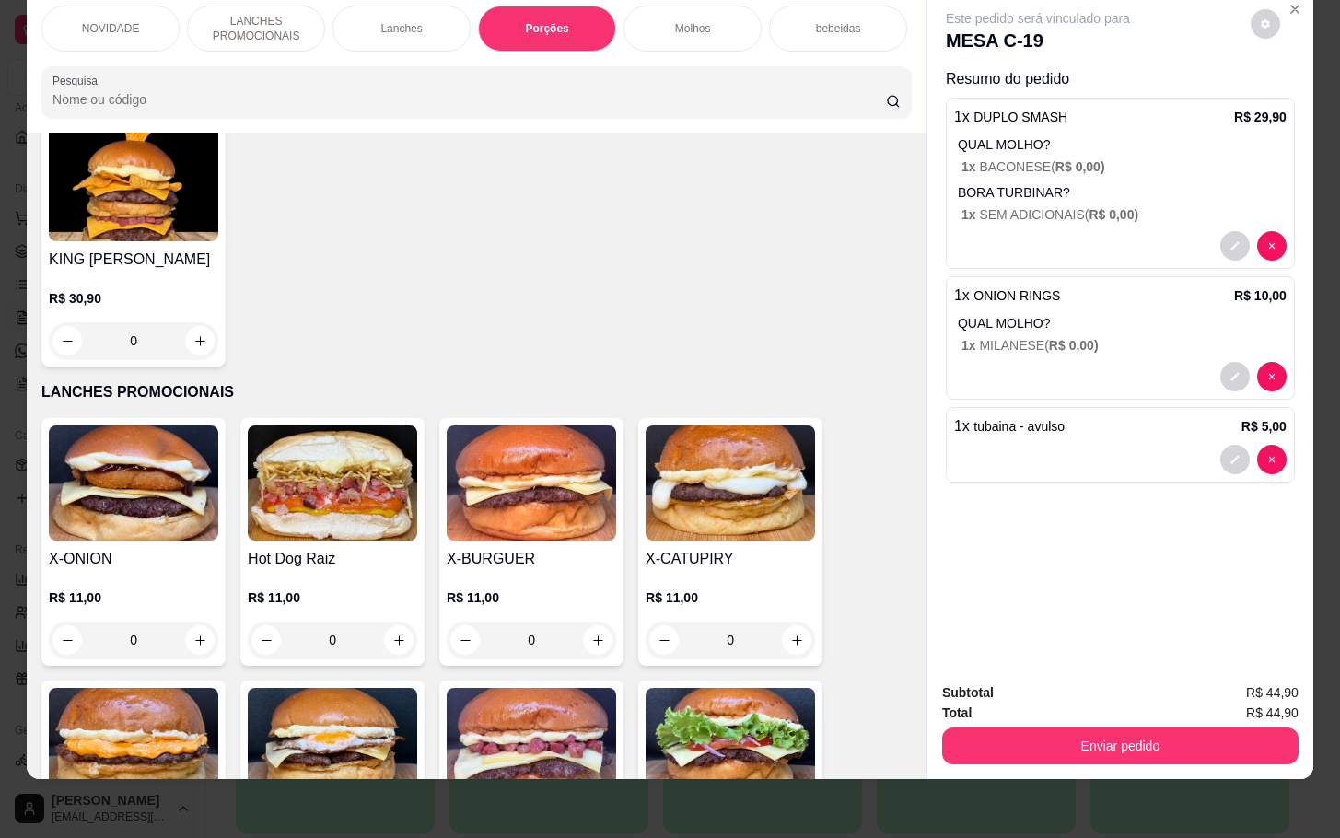
scroll to position [109, 0]
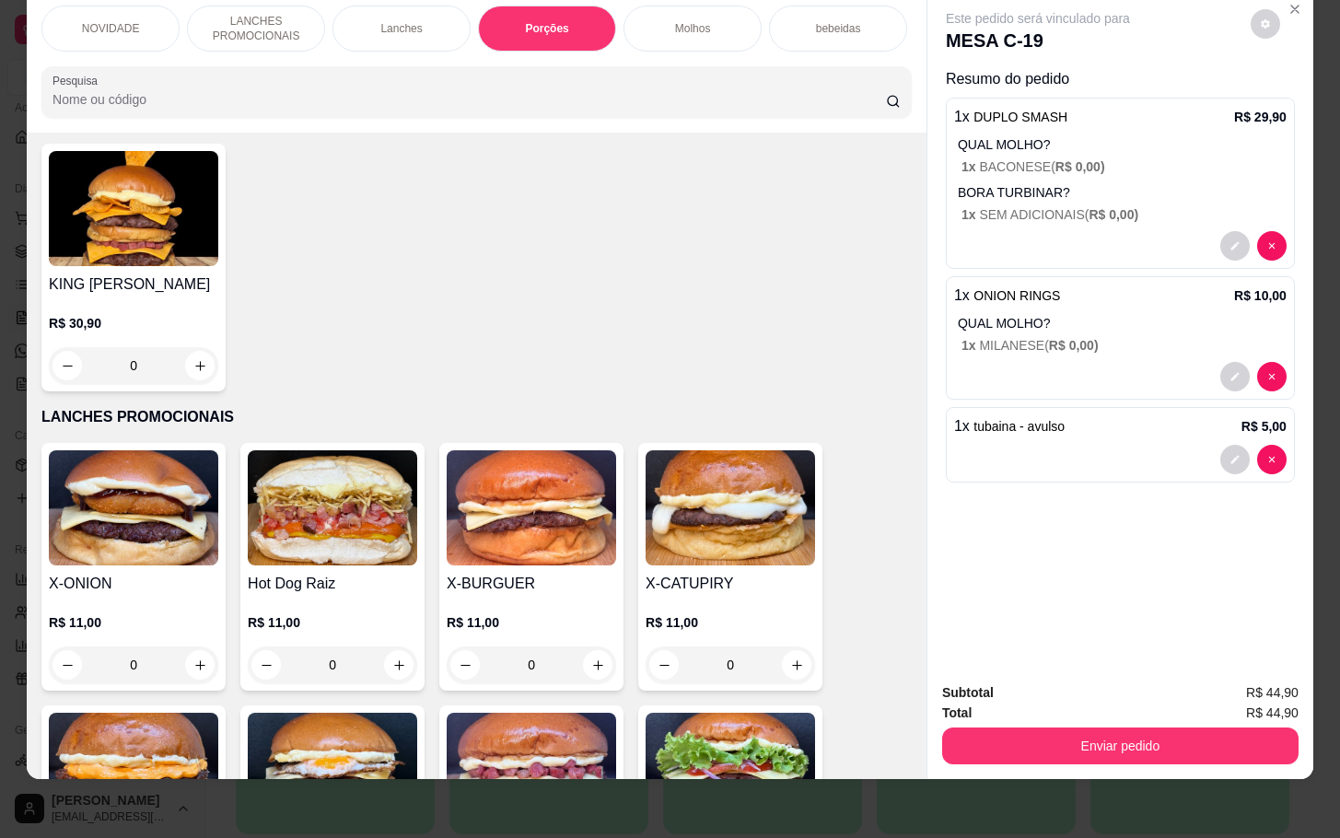
drag, startPoint x: 893, startPoint y: 193, endPoint x: 915, endPoint y: 235, distance: 47.0
click at [915, 235] on div "Item avulso NOVIDADE KING MILA R$ 30,90 0 LANCHES PROMOCIONAIS X-ONION R$ 11,00…" at bounding box center [477, 456] width 900 height 646
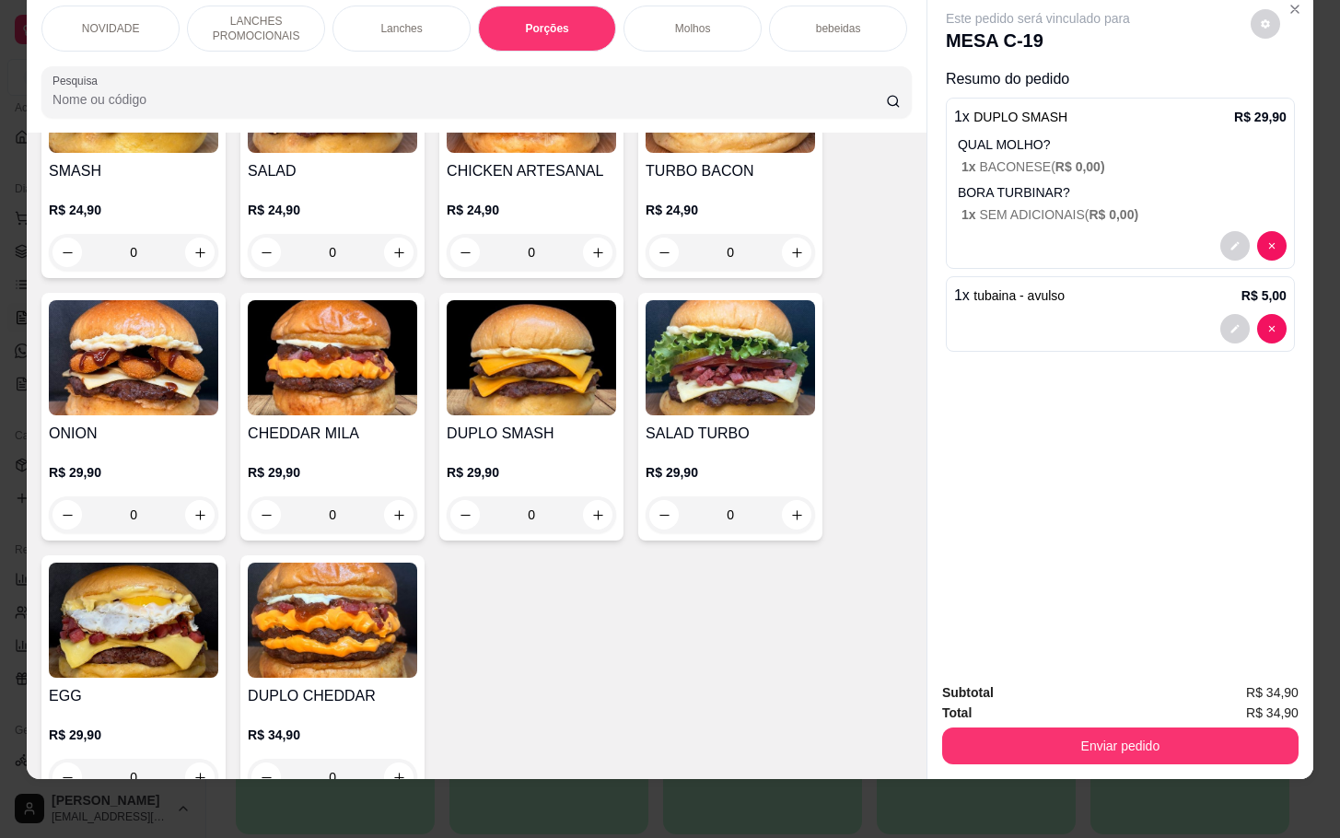
scroll to position [1371, 0]
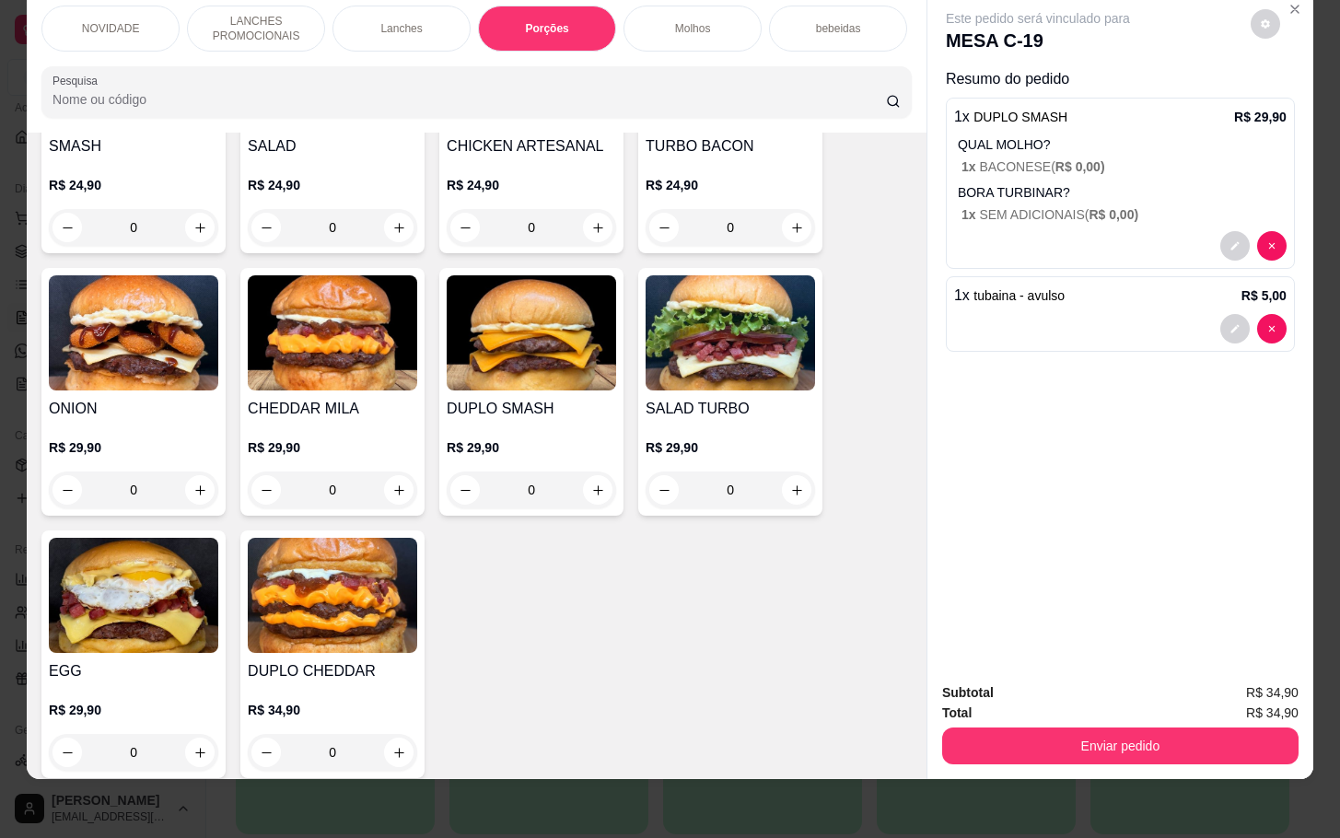
click at [113, 432] on div "R$ 29,90 0" at bounding box center [133, 464] width 169 height 88
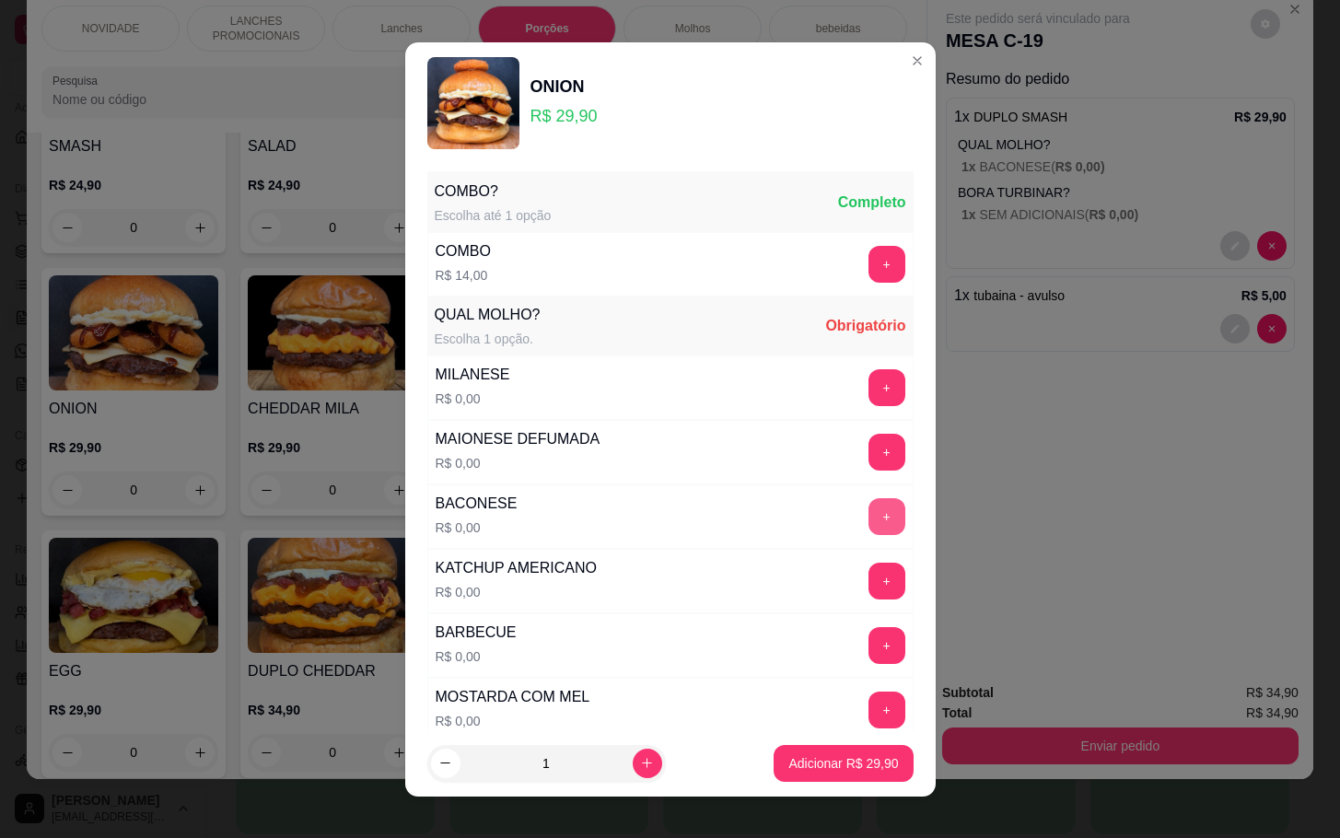
click at [869, 508] on button "+" at bounding box center [887, 516] width 37 height 37
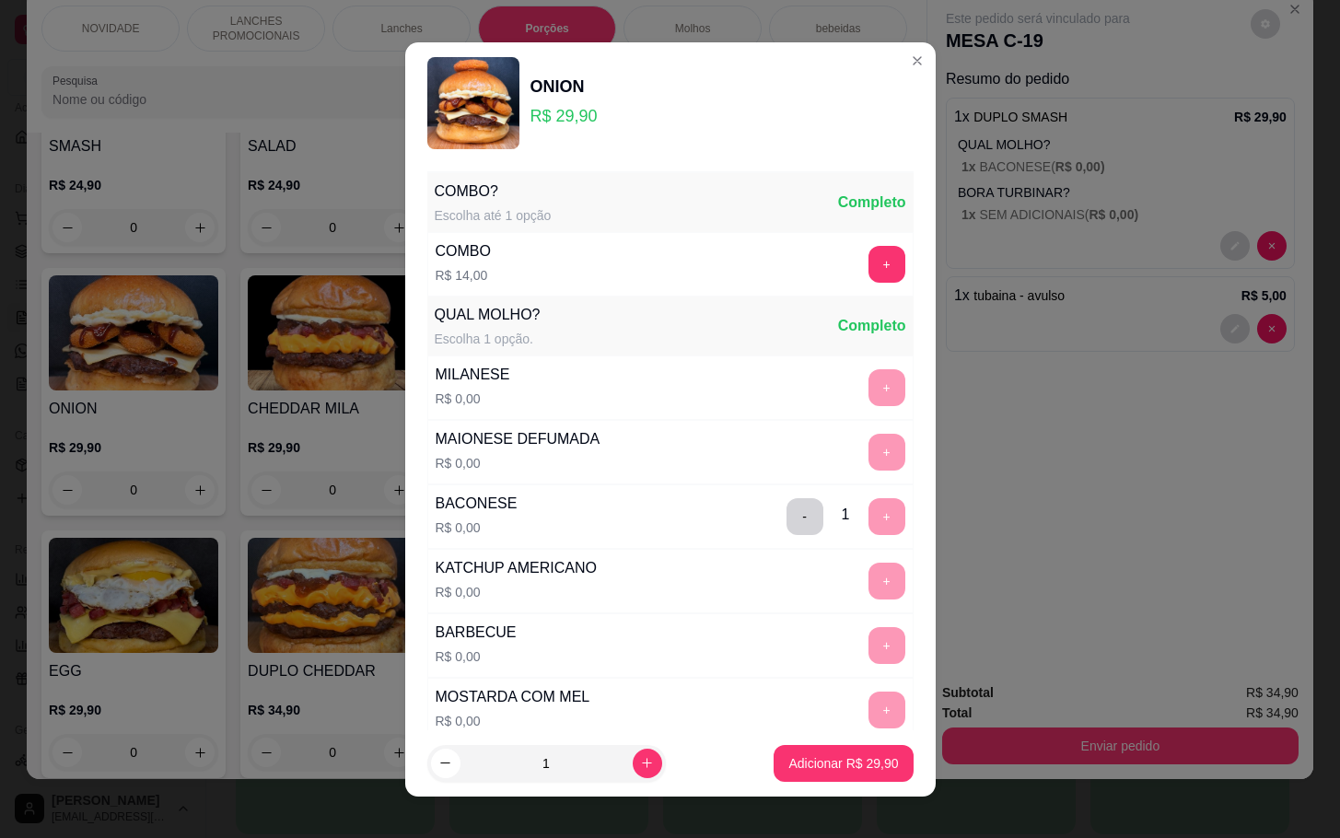
drag, startPoint x: 764, startPoint y: 790, endPoint x: 769, endPoint y: 769, distance: 21.9
click at [766, 790] on footer "1 Adicionar R$ 29,90" at bounding box center [670, 763] width 531 height 66
click at [881, 257] on div "COMBO? Escolha até 1 opção Completo COMBO R$ 14,00 + QUAL MOLHO? Escolha 1 opçã…" at bounding box center [670, 447] width 531 height 566
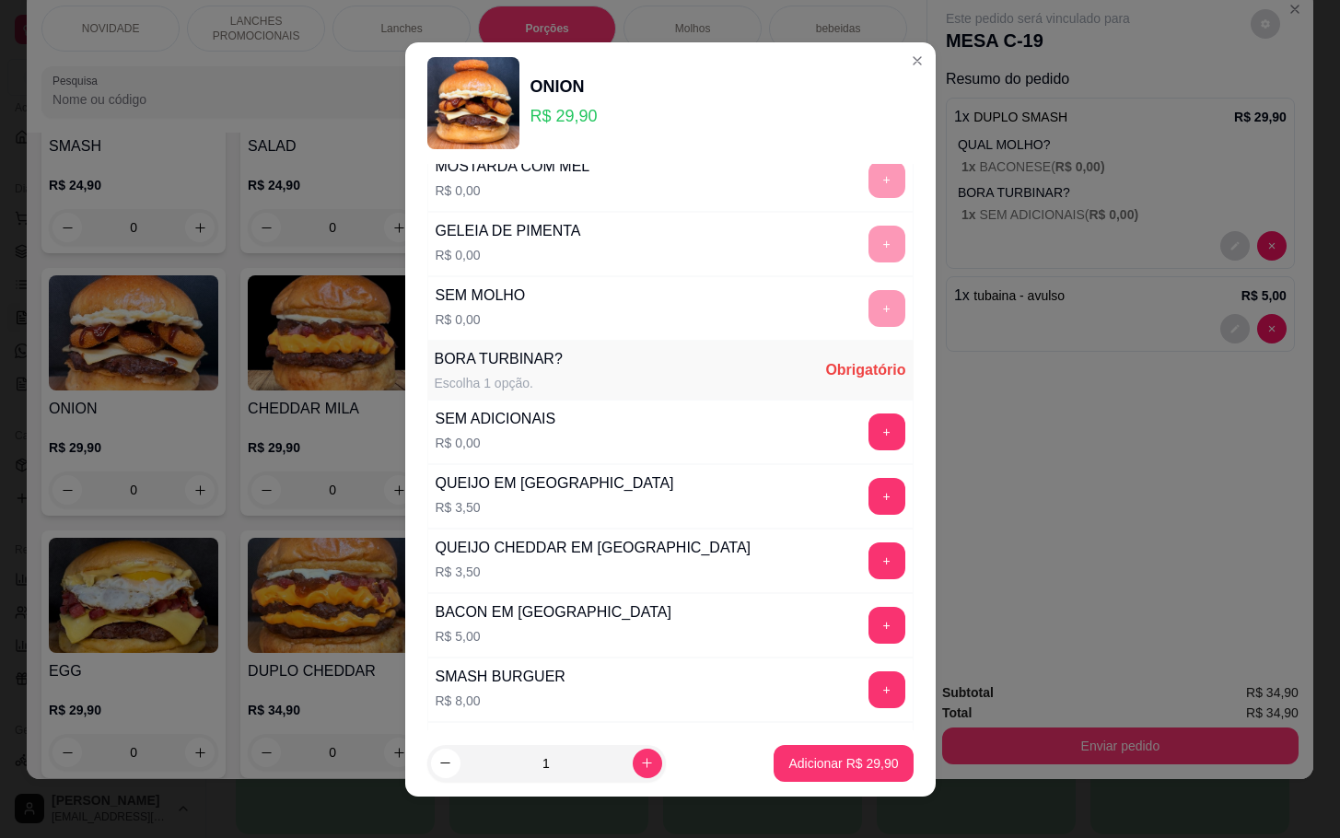
scroll to position [602, 0]
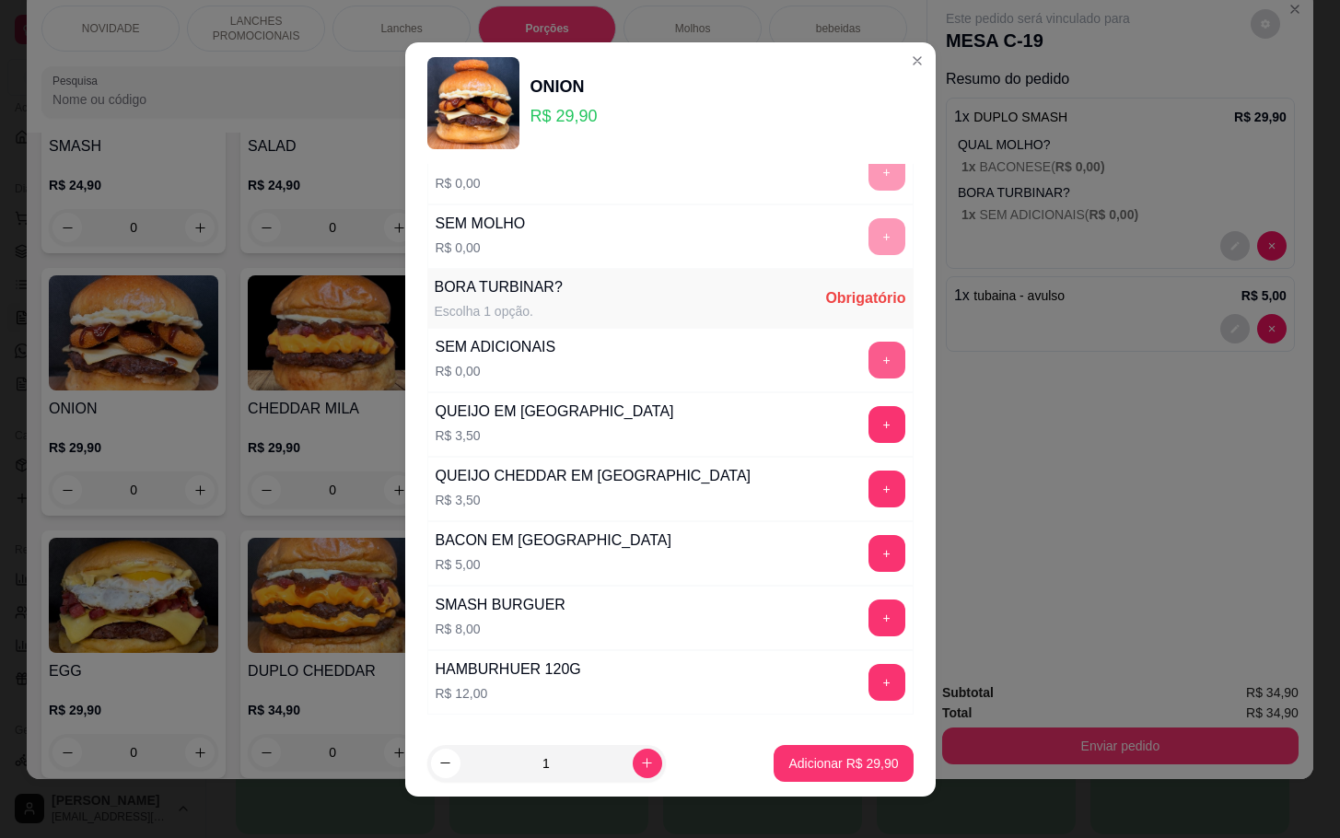
click at [869, 373] on button "+" at bounding box center [887, 360] width 37 height 37
click at [821, 760] on p "Adicionar R$ 29,90" at bounding box center [843, 763] width 110 height 18
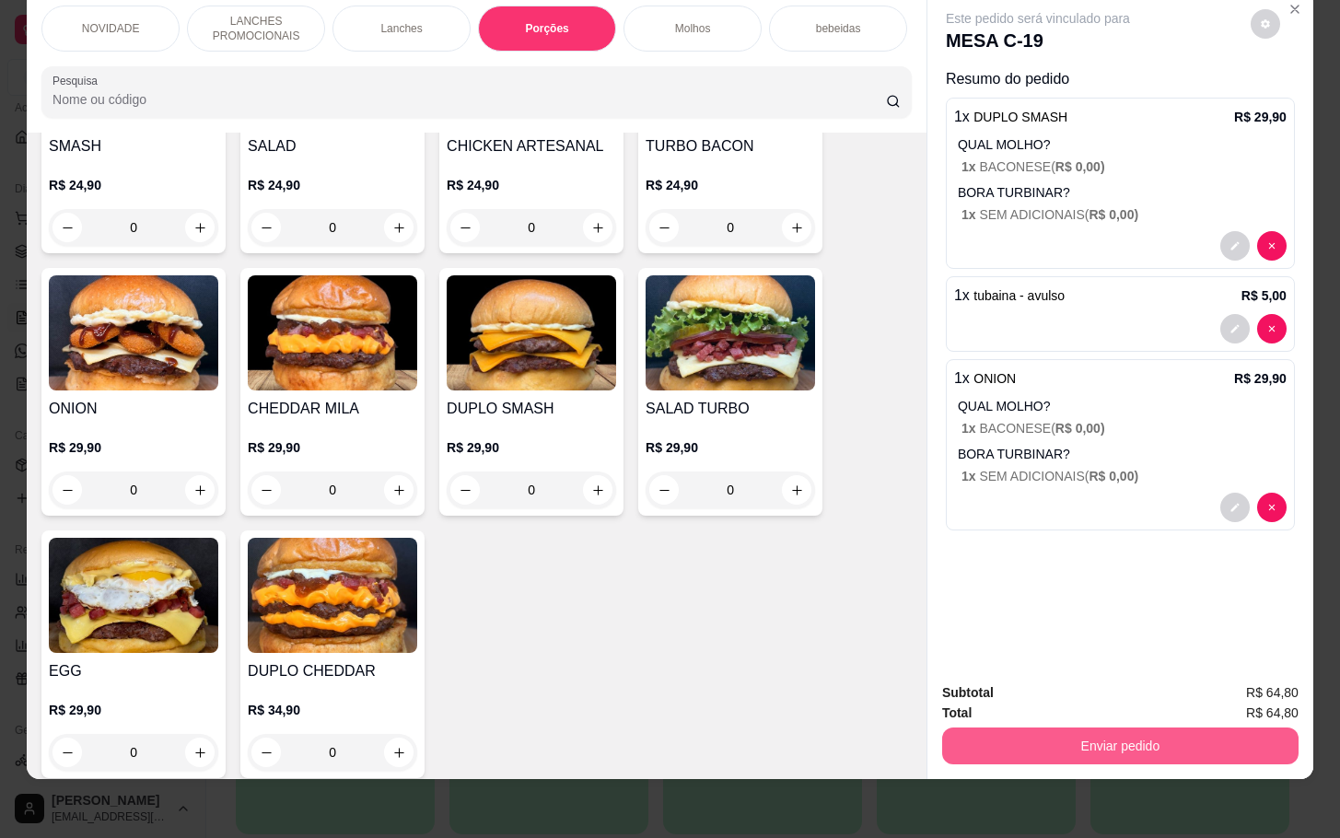
click at [1034, 728] on button "Enviar pedido" at bounding box center [1120, 746] width 356 height 37
click at [965, 669] on button "Não registrar e enviar pedido" at bounding box center [1057, 680] width 192 height 35
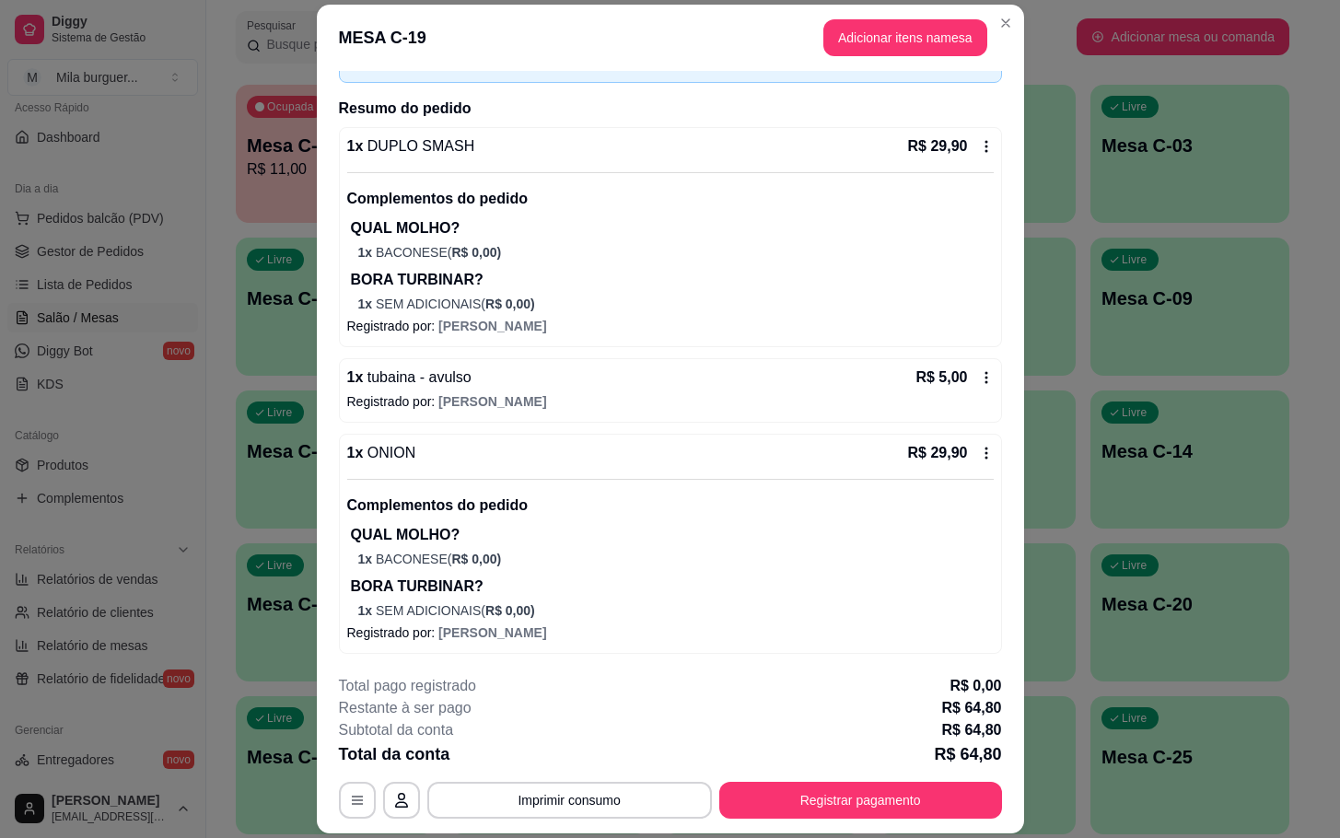
scroll to position [0, 0]
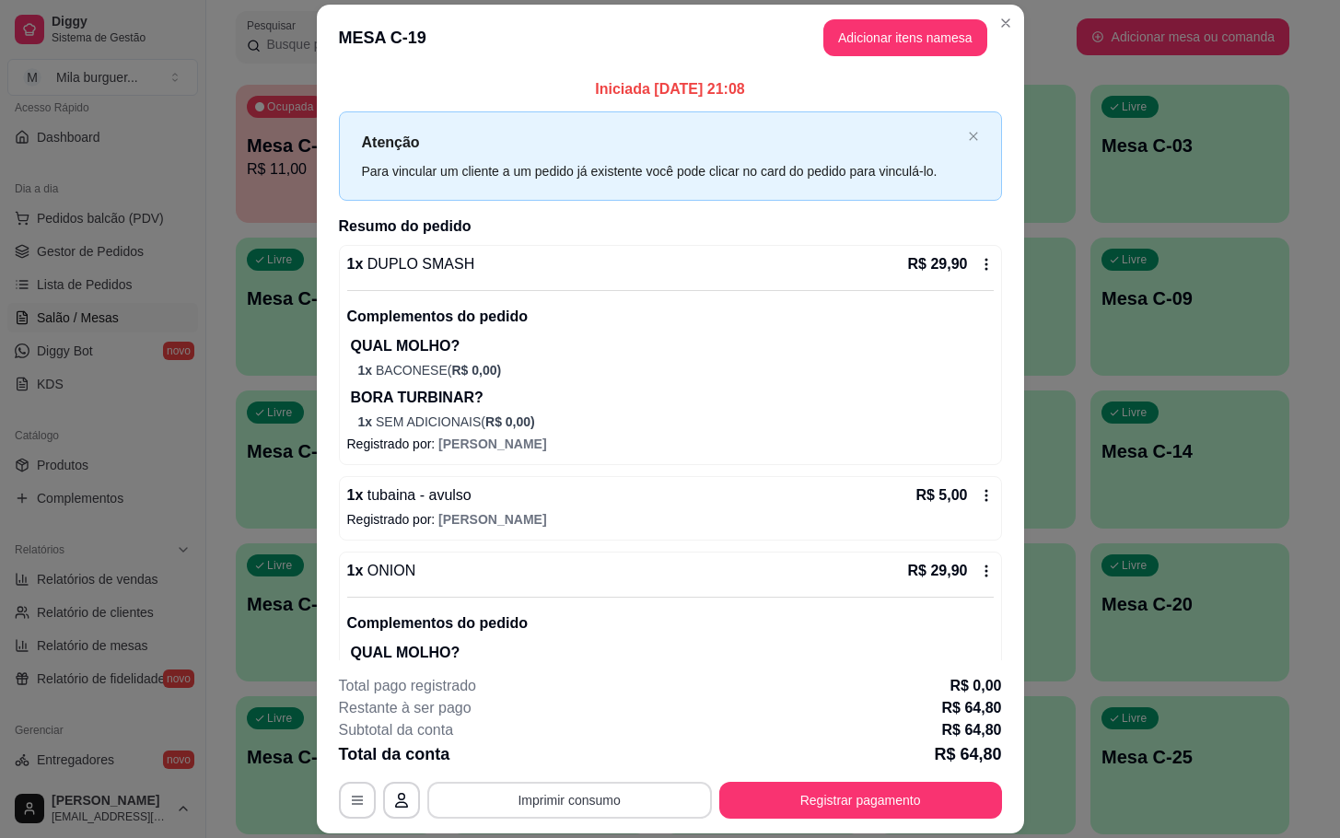
click at [669, 782] on div "**********" at bounding box center [670, 800] width 663 height 37
click at [647, 788] on button "Imprimir consumo" at bounding box center [569, 800] width 285 height 37
click at [576, 765] on button "IMPRESSORA" at bounding box center [565, 758] width 134 height 29
drag, startPoint x: 526, startPoint y: 768, endPoint x: 531, endPoint y: 799, distance: 31.8
click at [529, 768] on div "**********" at bounding box center [670, 747] width 663 height 144
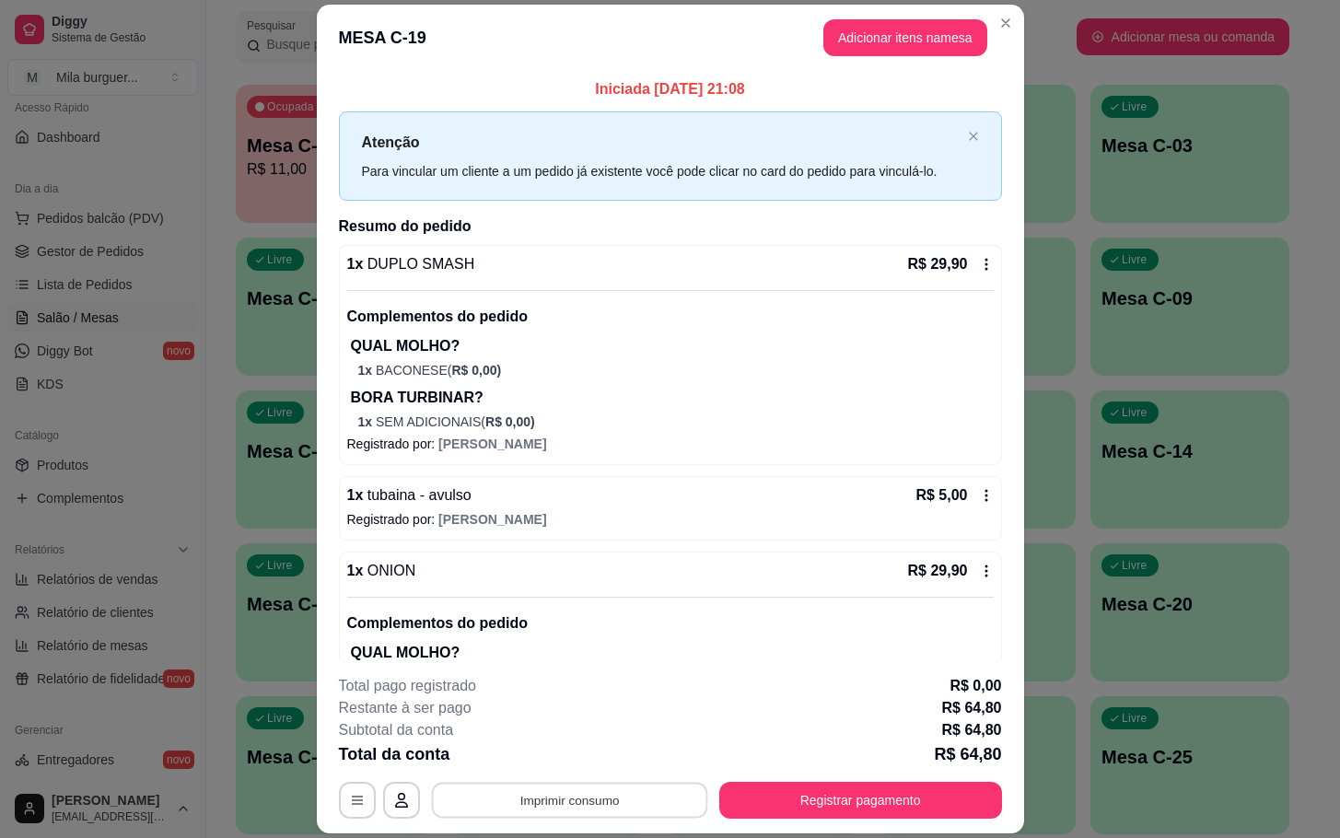
click at [531, 799] on button "Imprimir consumo" at bounding box center [569, 801] width 276 height 36
click at [540, 746] on button "IMPRESSORA" at bounding box center [565, 758] width 134 height 29
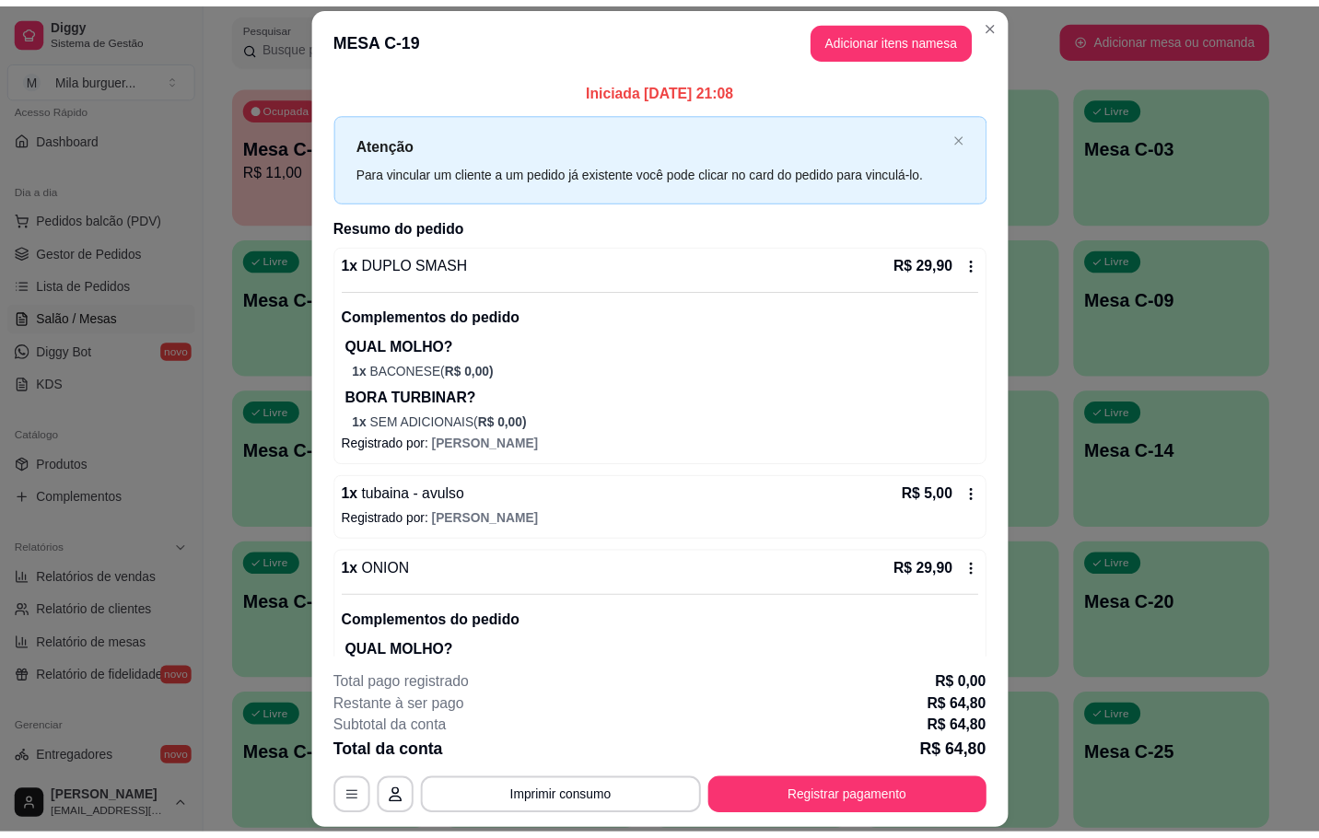
scroll to position [120, 0]
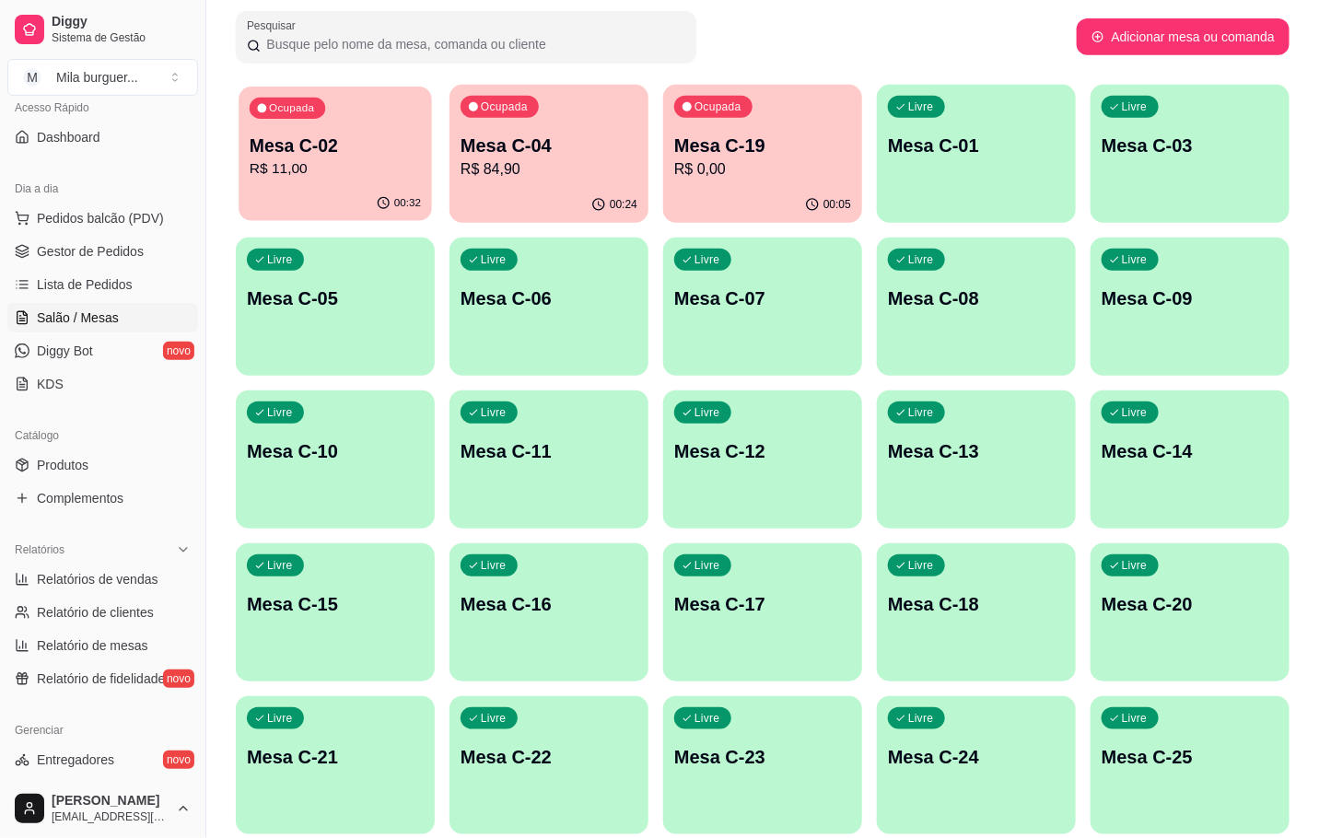
click at [393, 181] on div "Ocupada Mesa C-02 R$ 11,00" at bounding box center [335, 136] width 193 height 99
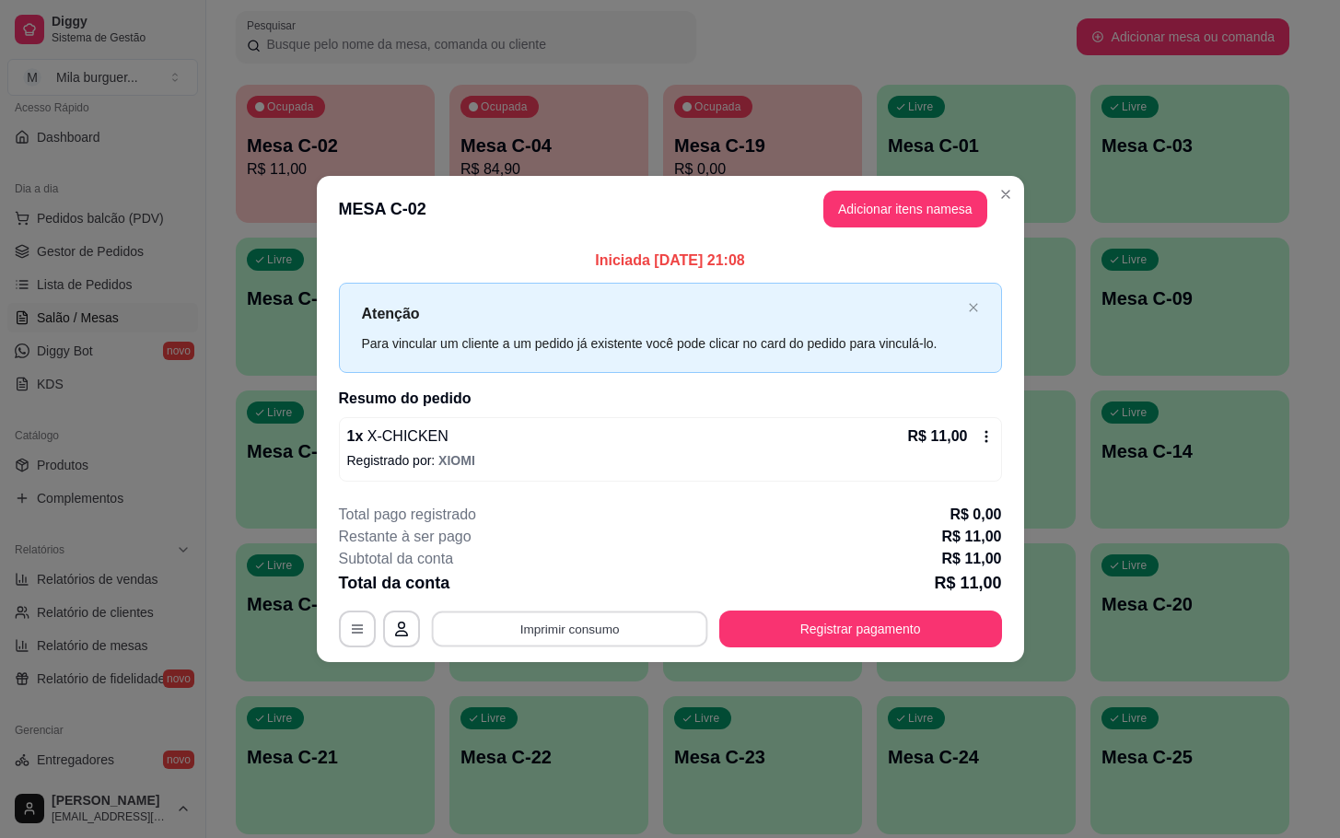
click at [561, 617] on button "Imprimir consumo" at bounding box center [569, 629] width 276 height 36
click at [630, 573] on div "Escolha a impressora IMPRESSORA" at bounding box center [575, 574] width 152 height 63
click at [620, 575] on button "IMPRESSORA" at bounding box center [574, 587] width 129 height 29
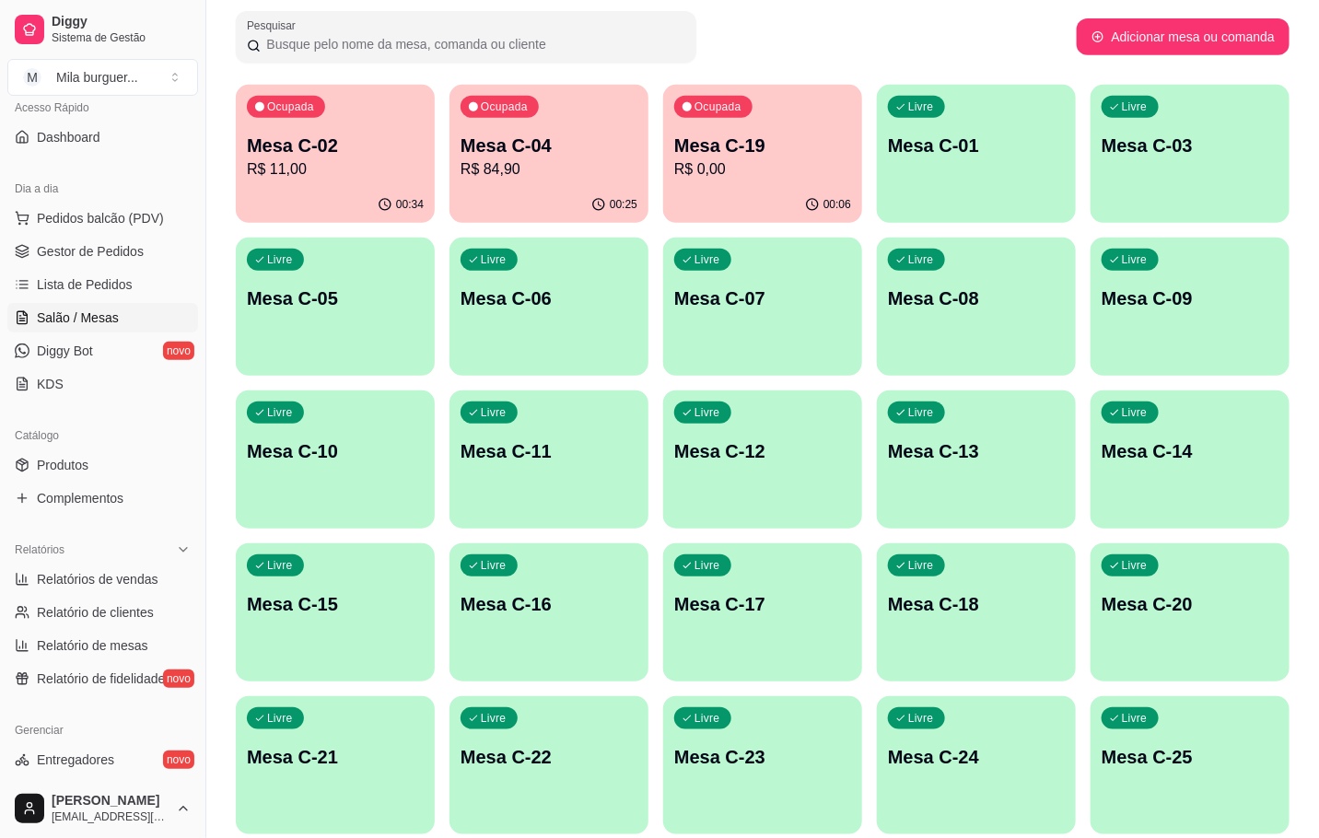
click at [330, 172] on p "R$ 11,00" at bounding box center [335, 169] width 177 height 22
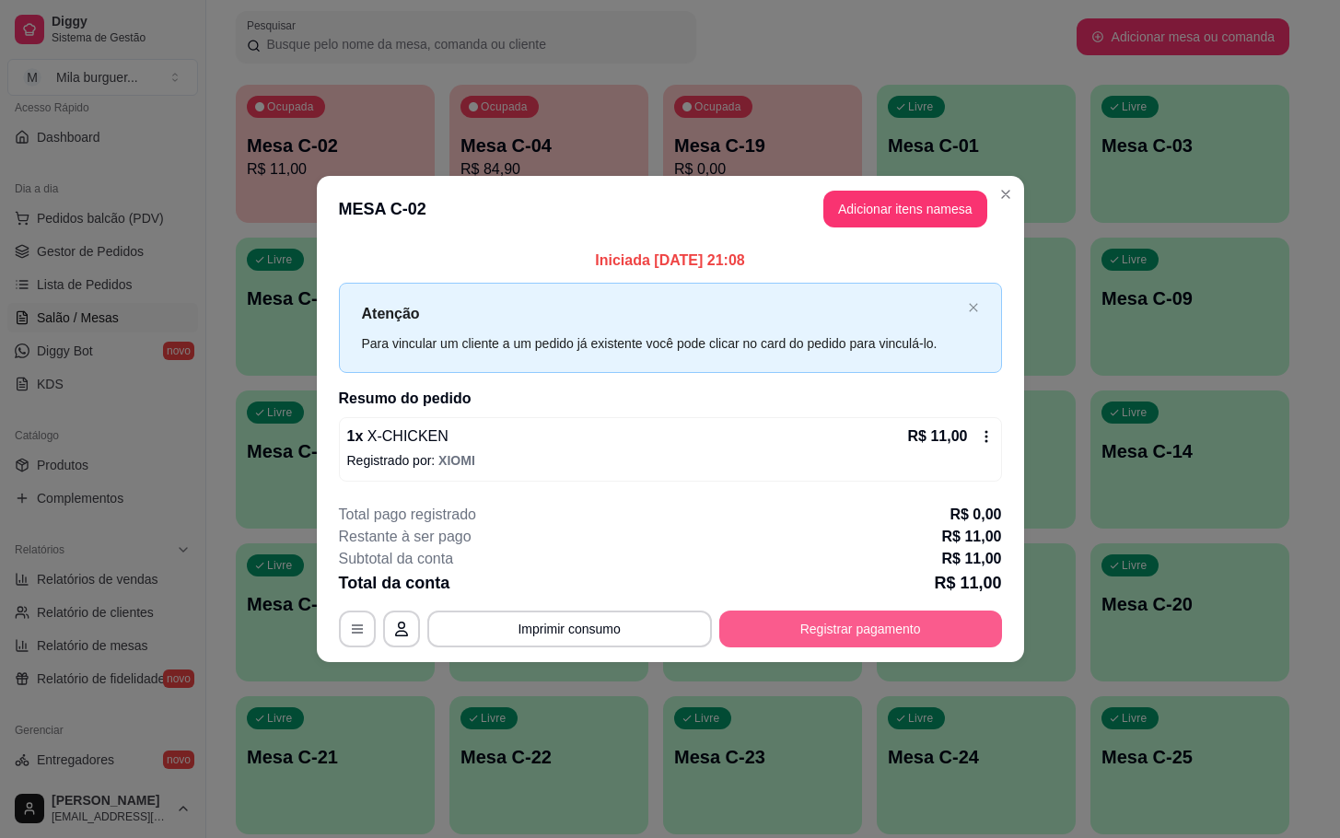
click at [874, 625] on button "Registrar pagamento" at bounding box center [860, 629] width 283 height 37
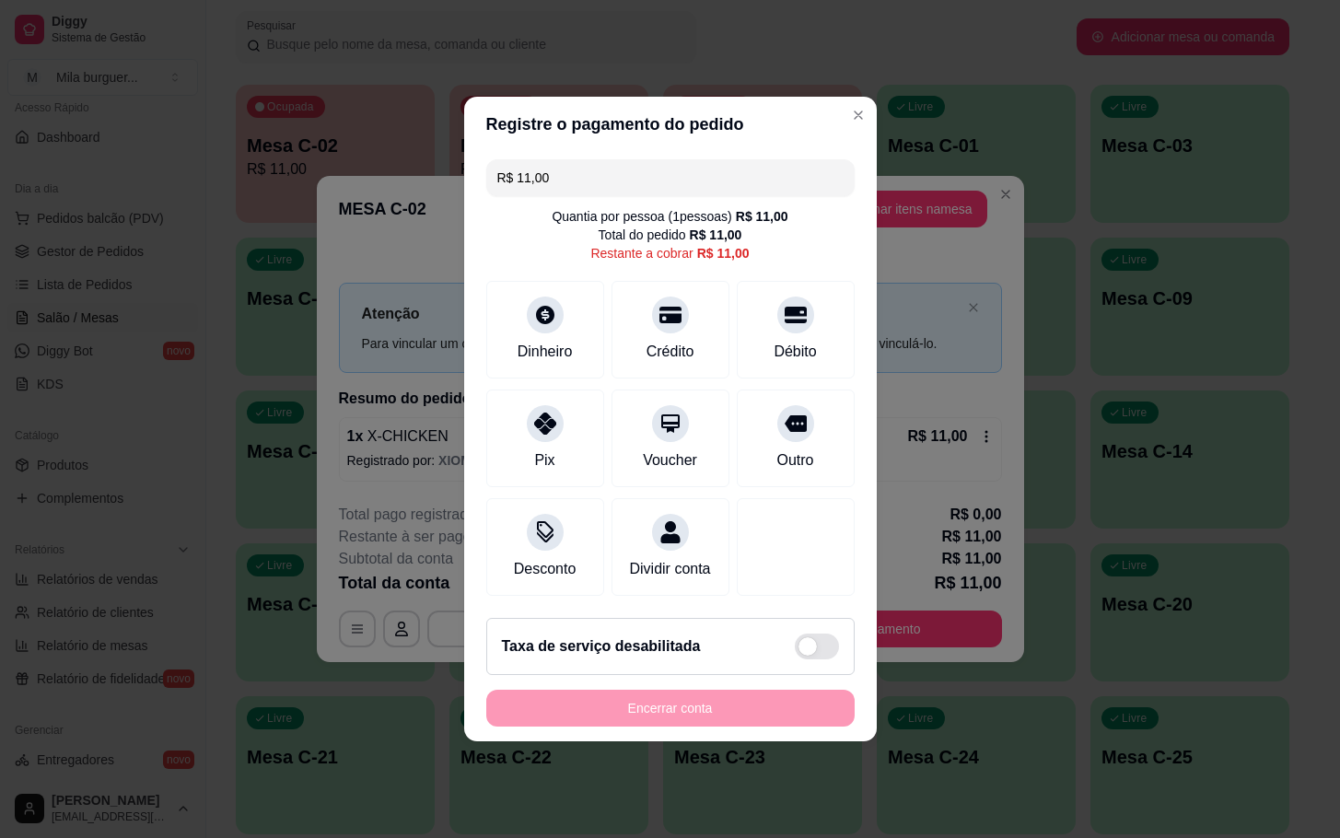
drag, startPoint x: 791, startPoint y: 418, endPoint x: 619, endPoint y: 623, distance: 267.4
click at [797, 417] on div "Outro" at bounding box center [796, 439] width 118 height 98
type input "R$ 0,00"
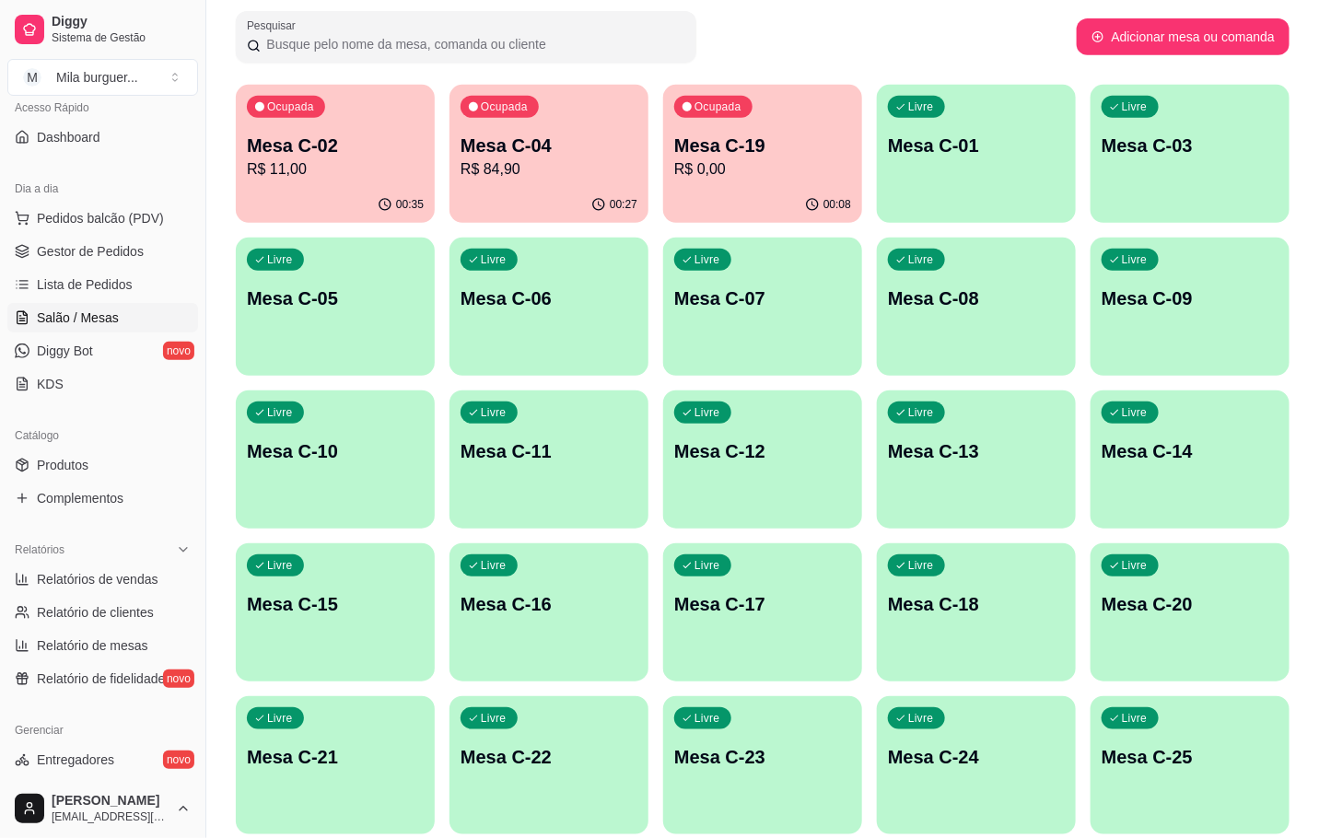
click at [276, 166] on p "R$ 11,00" at bounding box center [335, 169] width 177 height 22
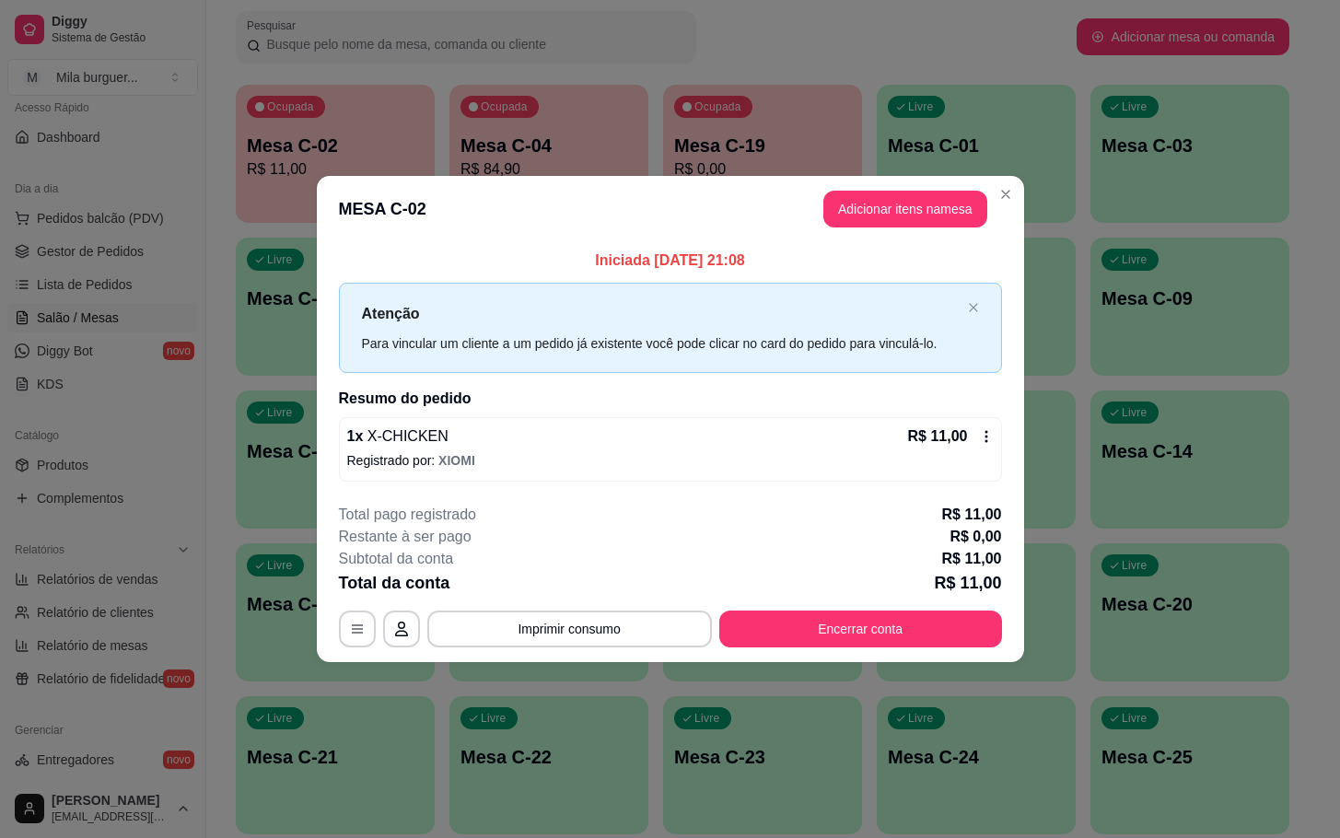
drag, startPoint x: 874, startPoint y: 606, endPoint x: 862, endPoint y: 628, distance: 25.1
click at [870, 606] on div "**********" at bounding box center [670, 576] width 663 height 144
click at [862, 628] on button "Encerrar conta" at bounding box center [860, 629] width 274 height 36
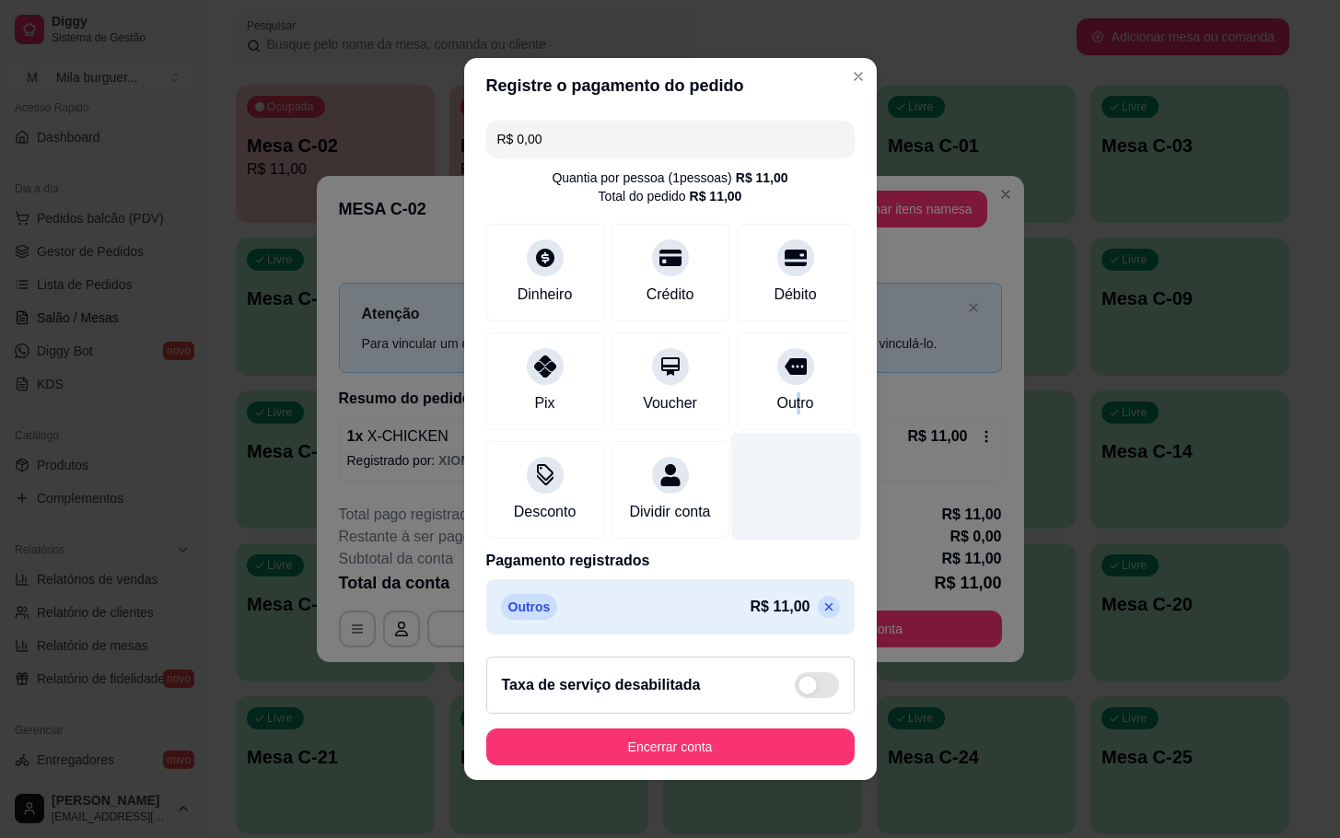
drag, startPoint x: 771, startPoint y: 406, endPoint x: 768, endPoint y: 450, distance: 44.3
click at [774, 406] on div "Outro" at bounding box center [796, 382] width 118 height 98
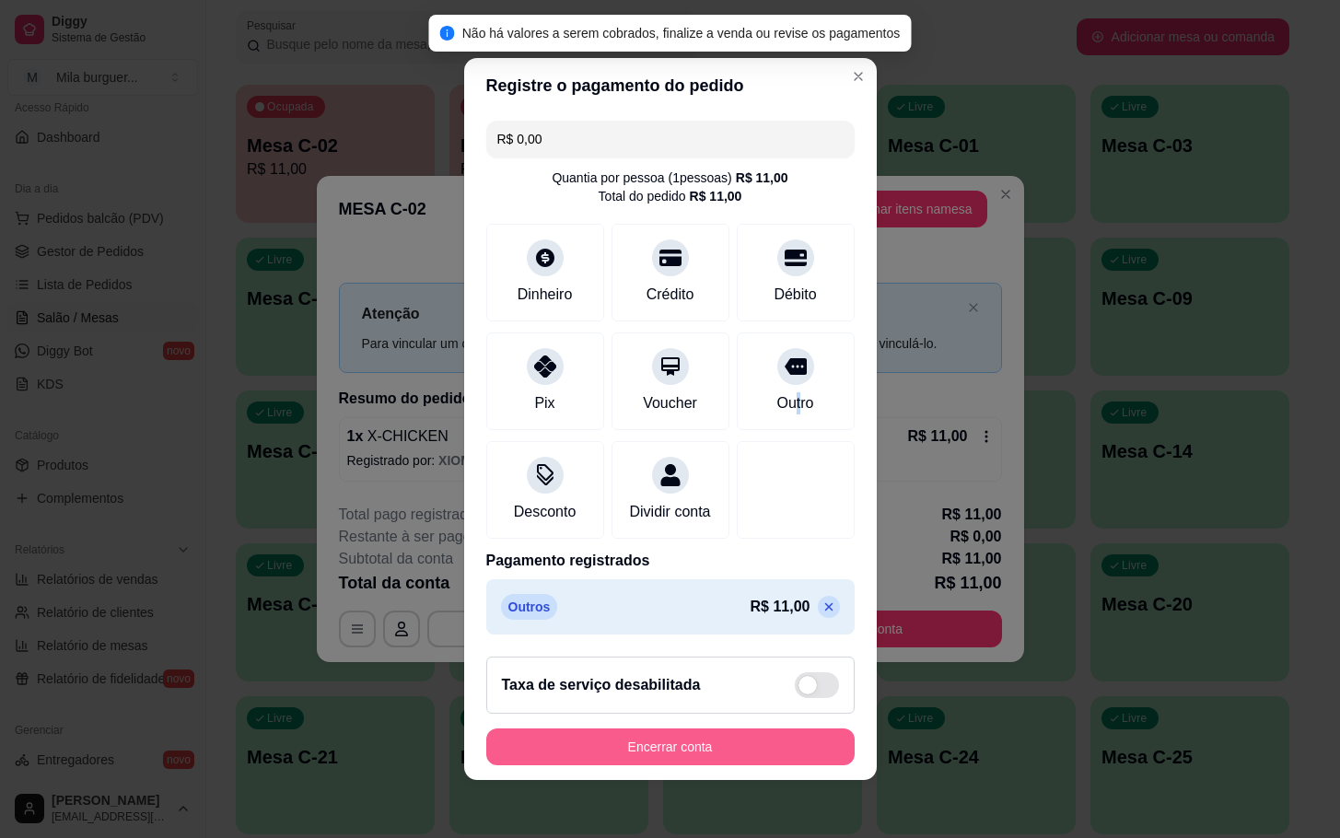
click at [732, 765] on button "Encerrar conta" at bounding box center [670, 747] width 368 height 37
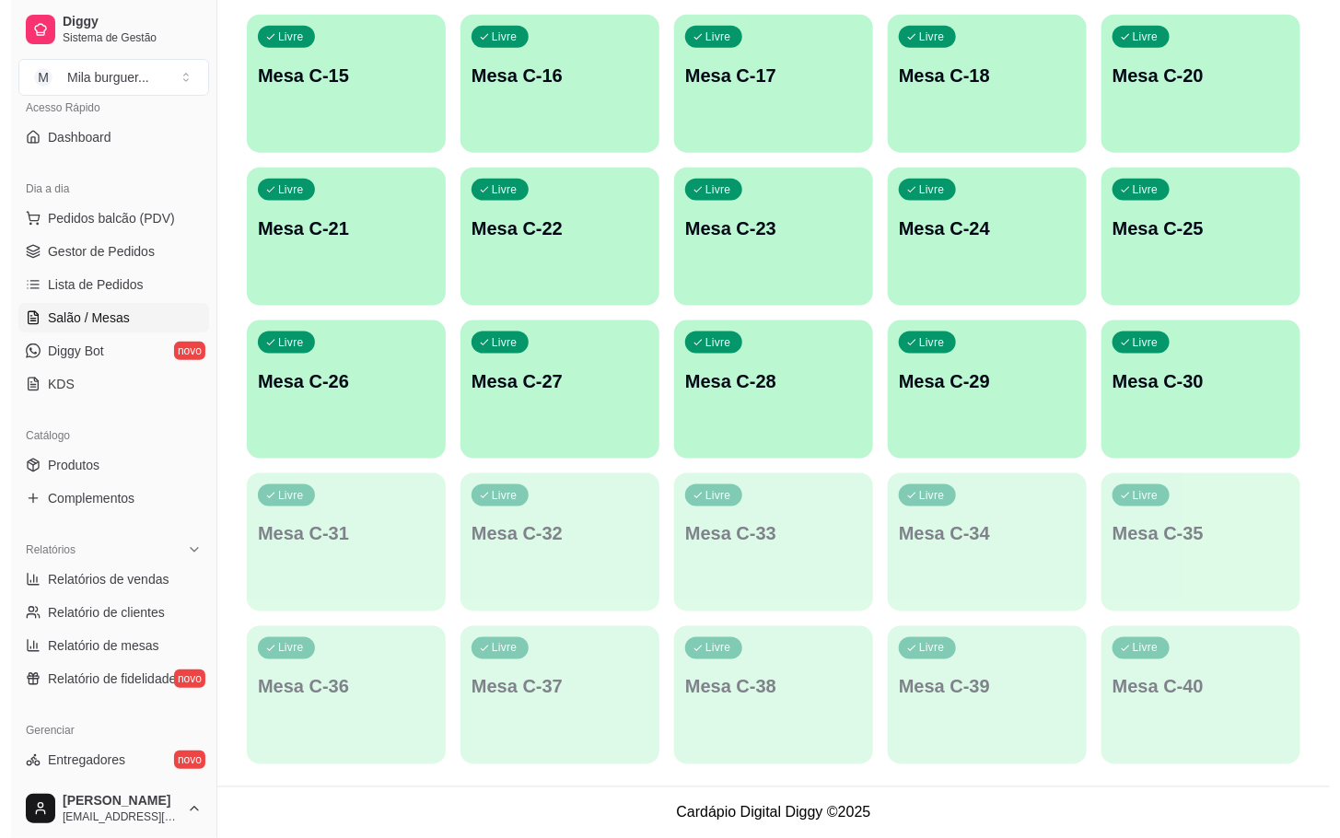
scroll to position [0, 0]
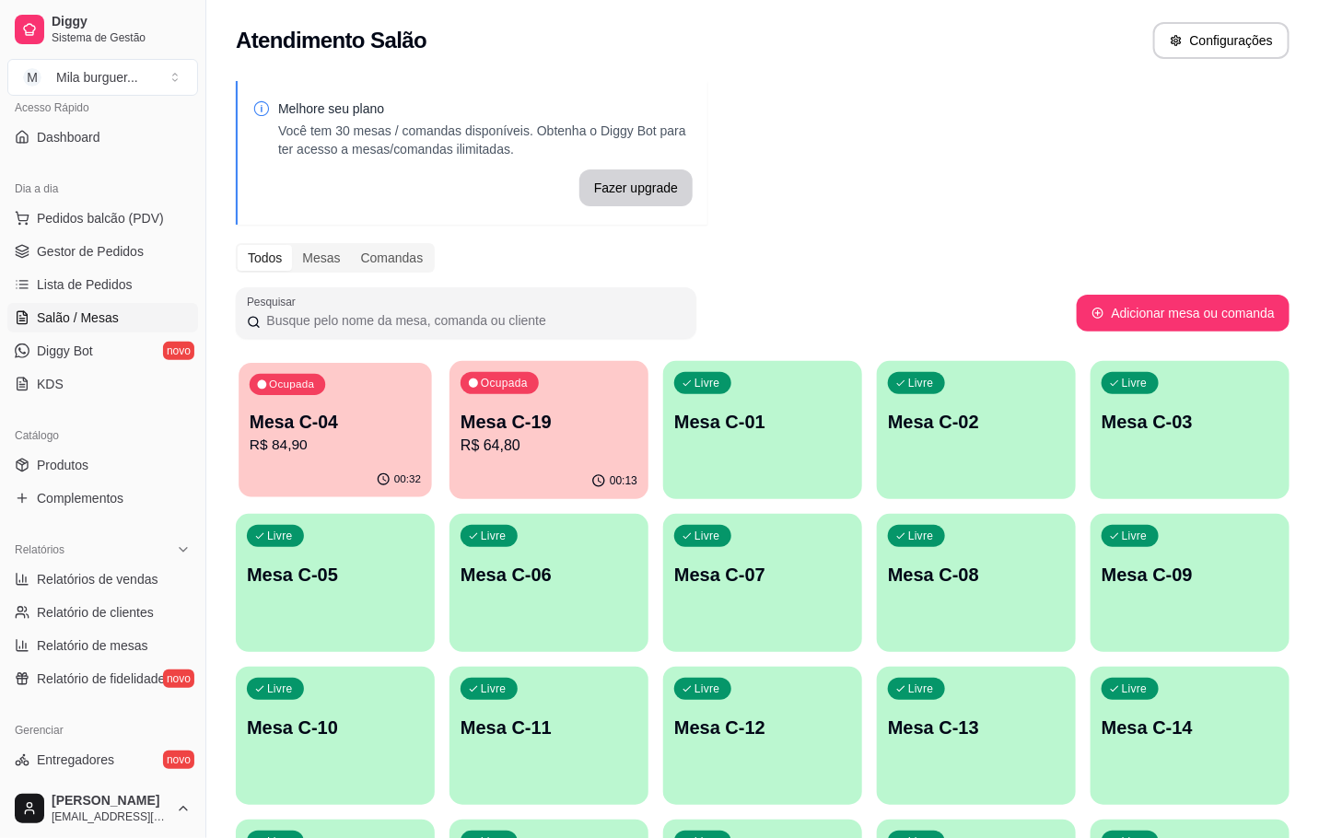
click at [244, 412] on div "Ocupada Mesa C-04 R$ 84,90" at bounding box center [335, 412] width 193 height 99
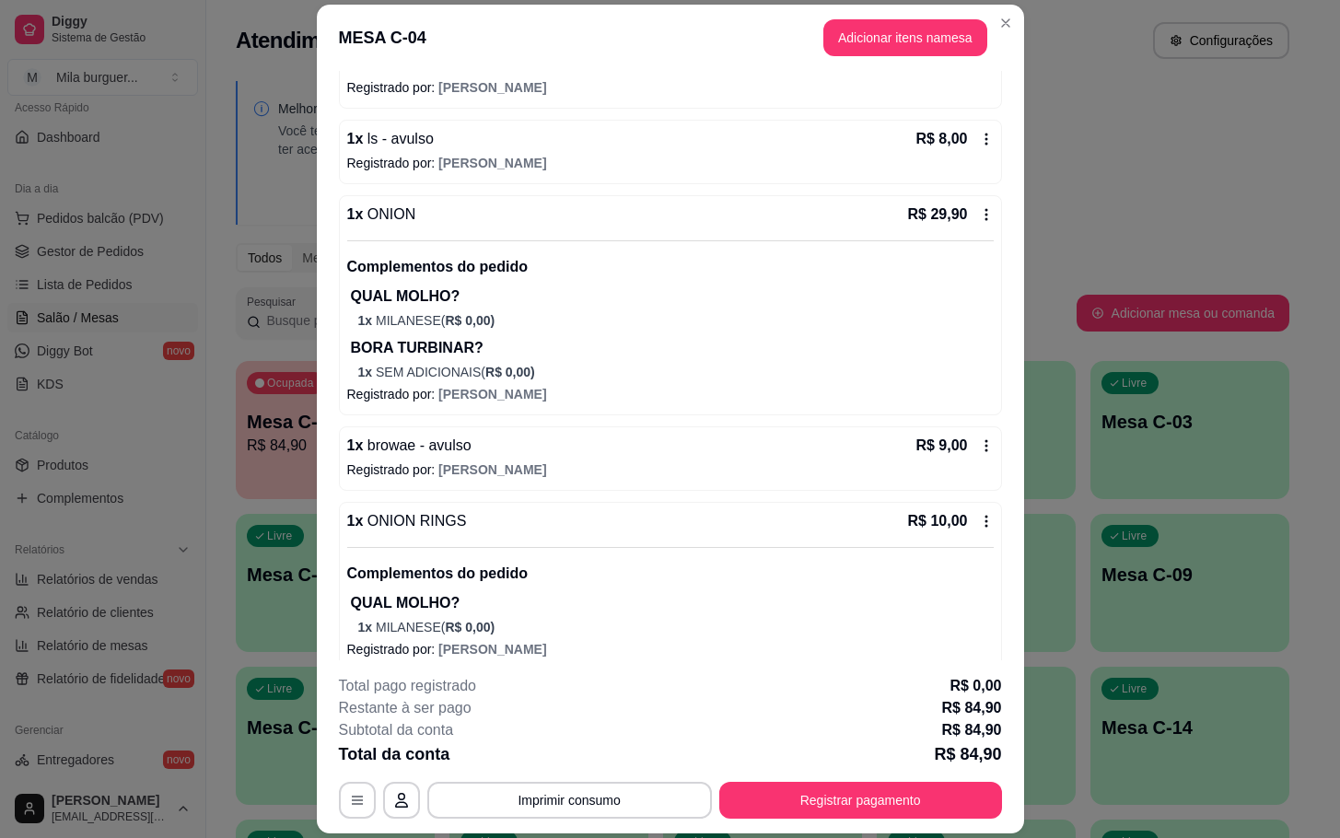
scroll to position [298, 0]
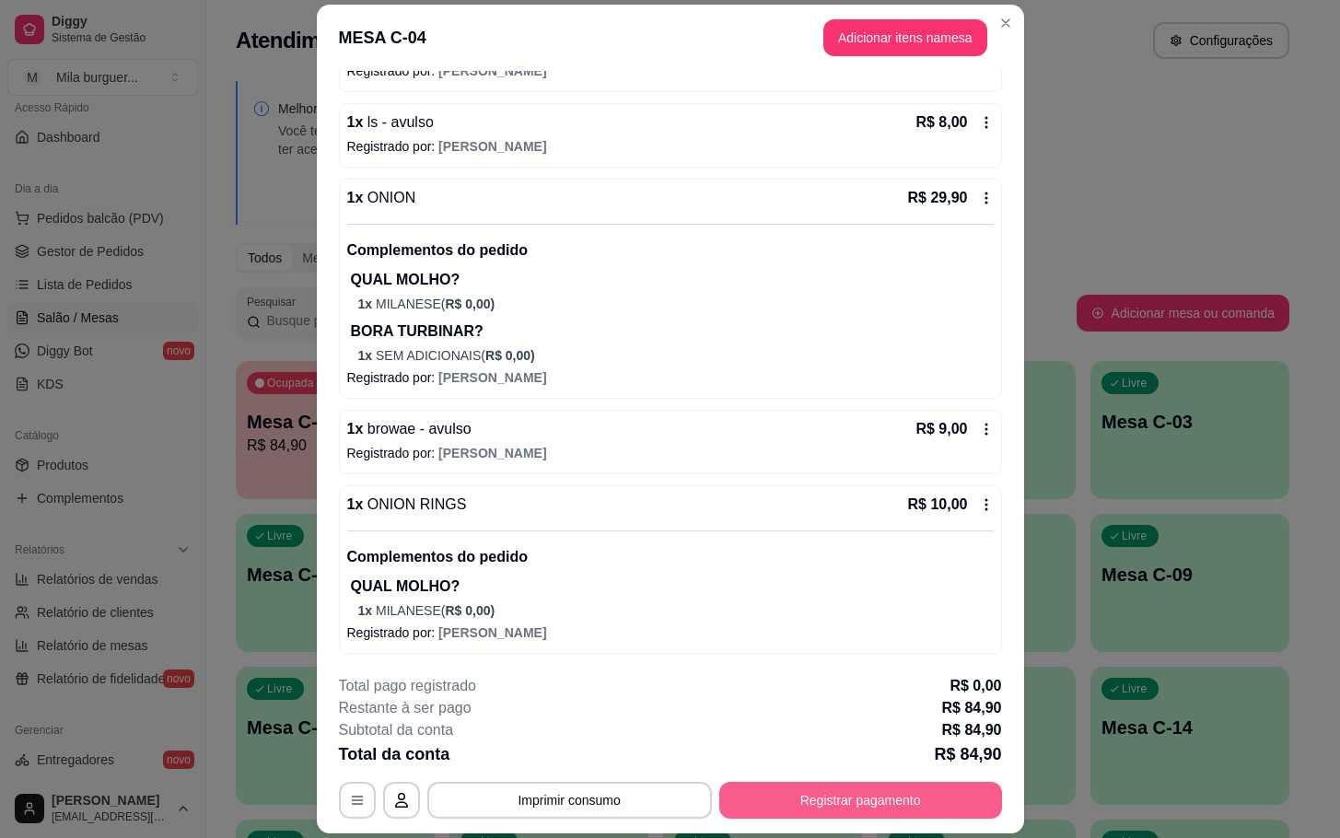
click at [849, 783] on button "Registrar pagamento" at bounding box center [860, 800] width 283 height 37
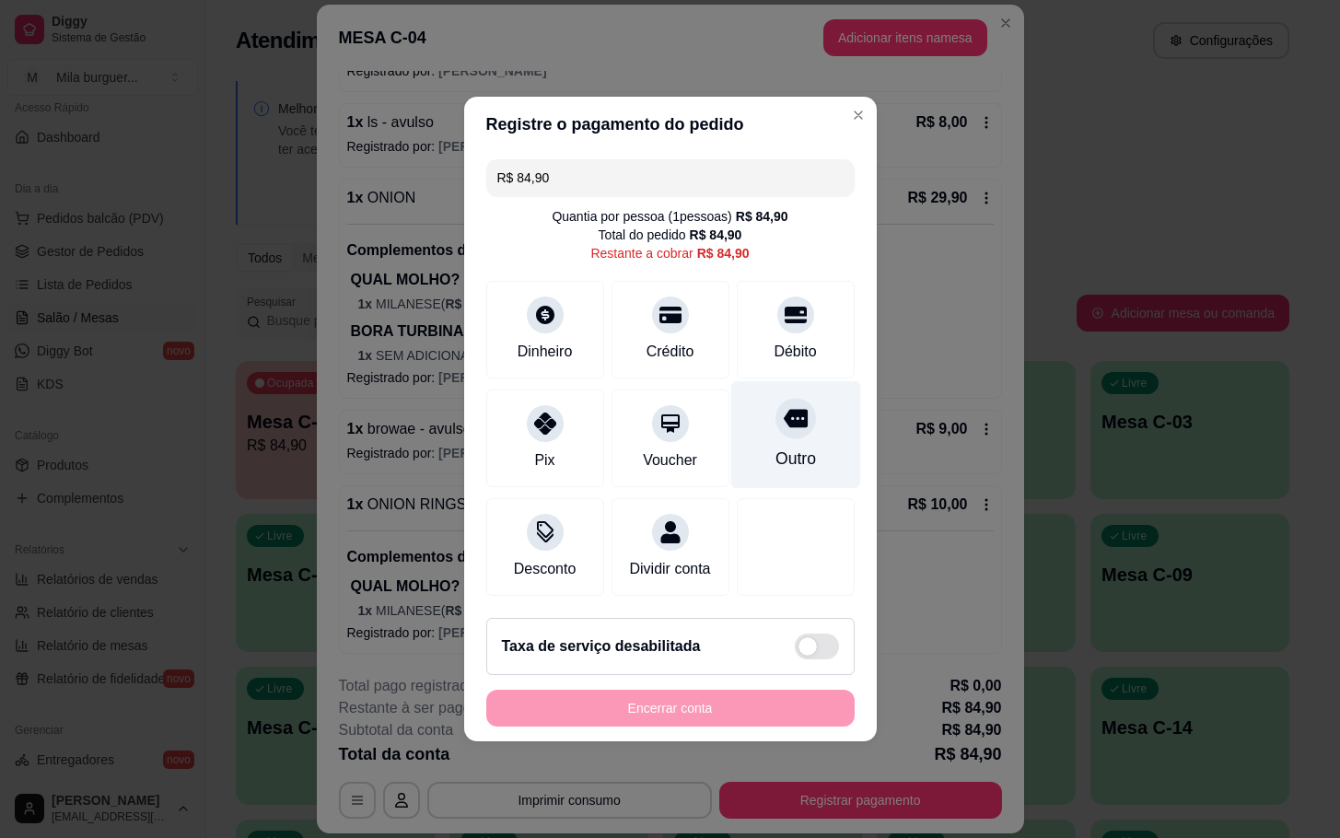
click at [790, 451] on div "Outro" at bounding box center [795, 459] width 41 height 24
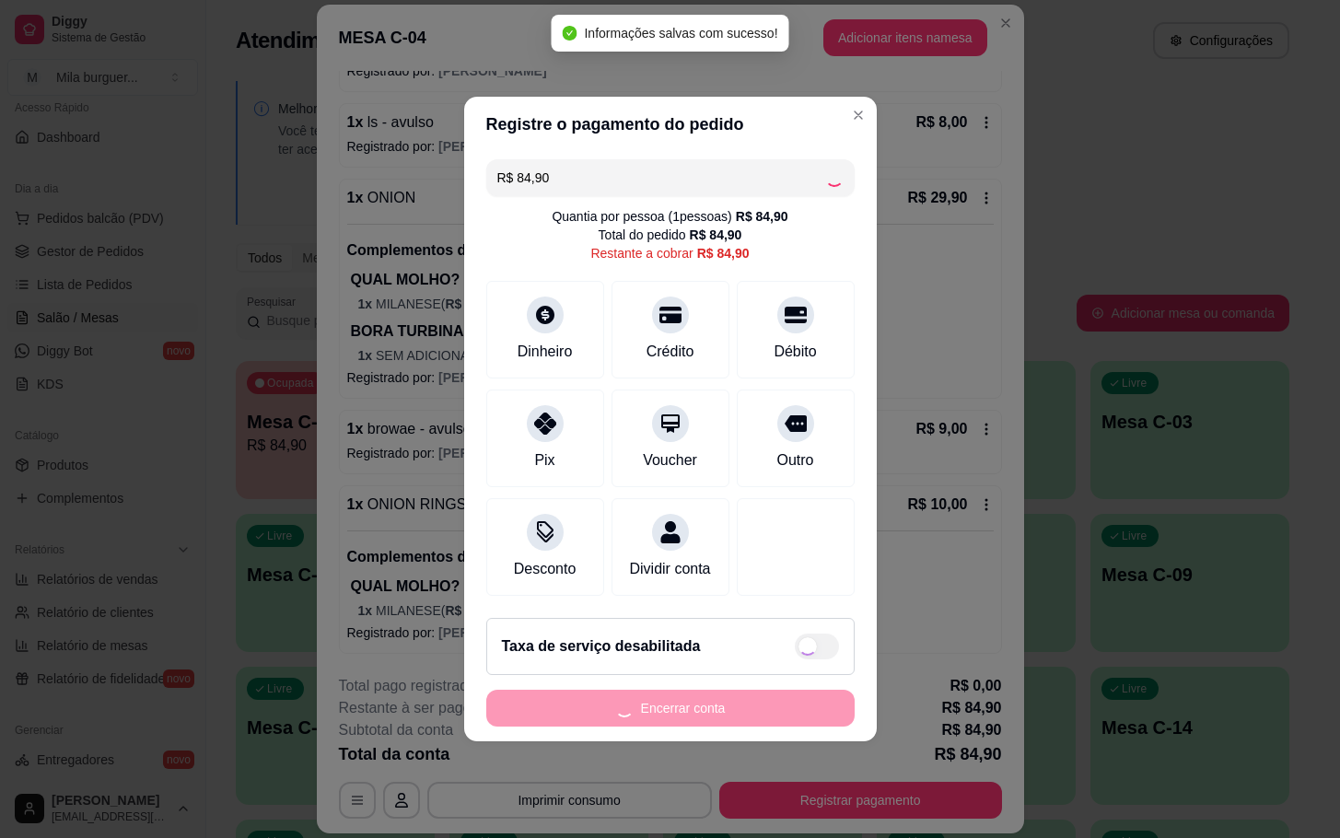
type input "R$ 0,00"
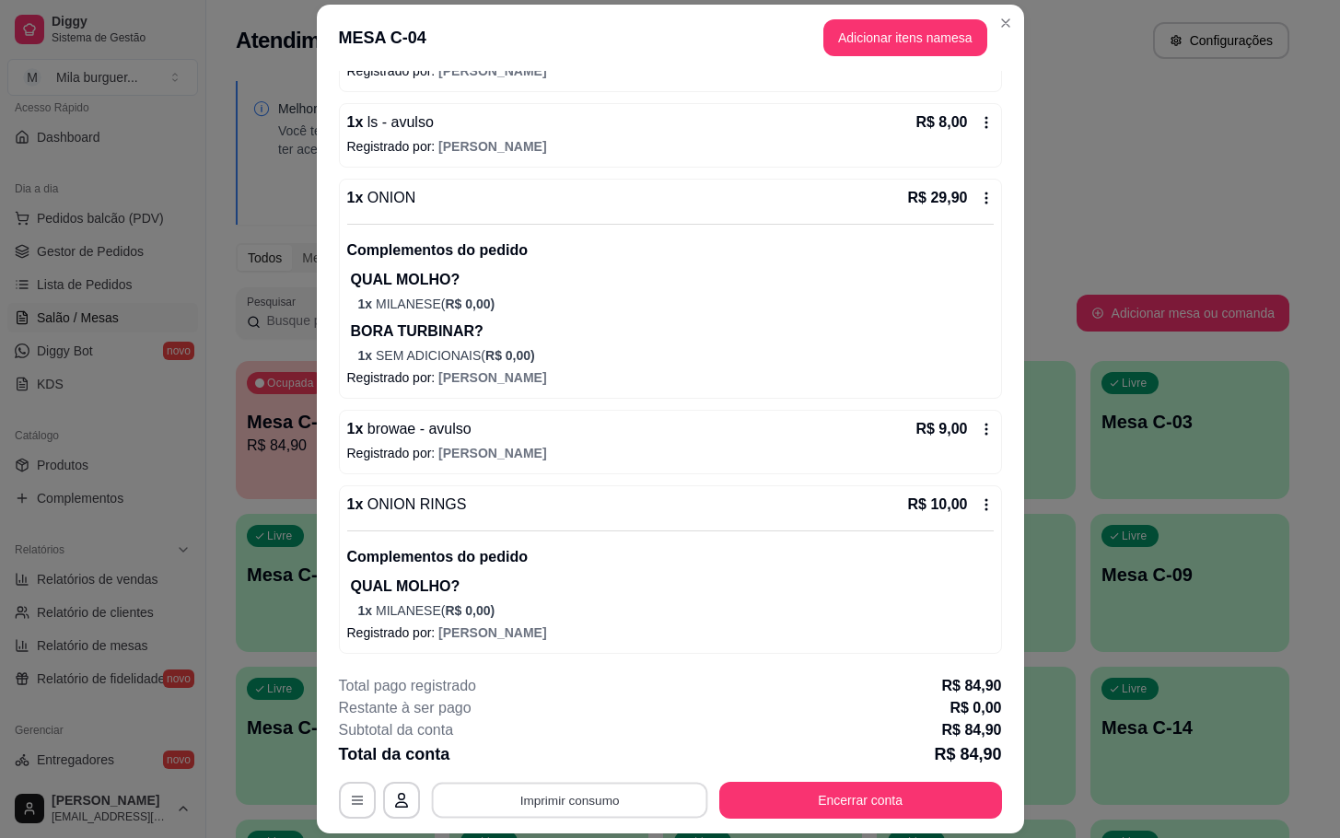
click at [453, 796] on button "Imprimir consumo" at bounding box center [569, 801] width 276 height 36
click at [523, 750] on button "IMPRESSORA" at bounding box center [565, 758] width 134 height 29
click at [912, 804] on button "Encerrar conta" at bounding box center [860, 800] width 283 height 37
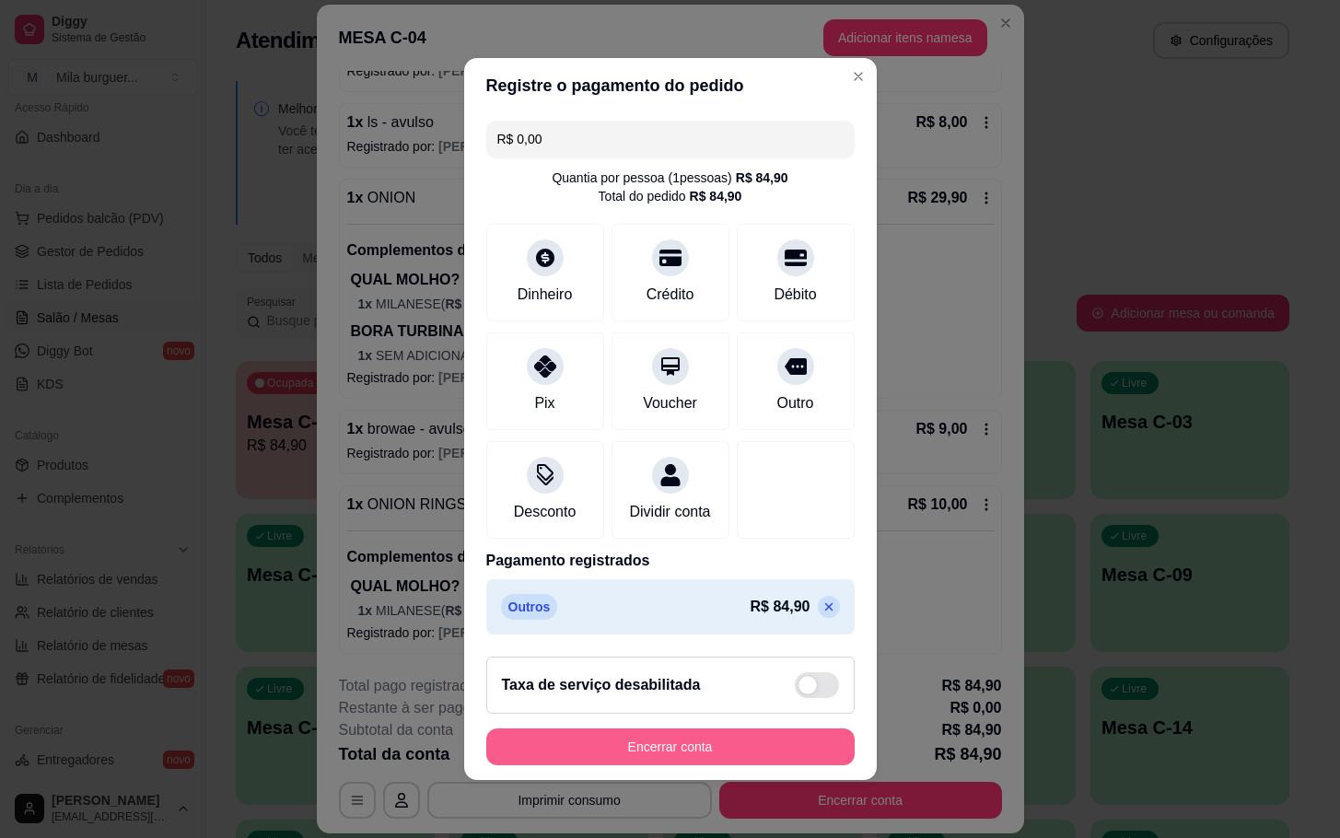
click at [721, 765] on button "Encerrar conta" at bounding box center [670, 747] width 368 height 37
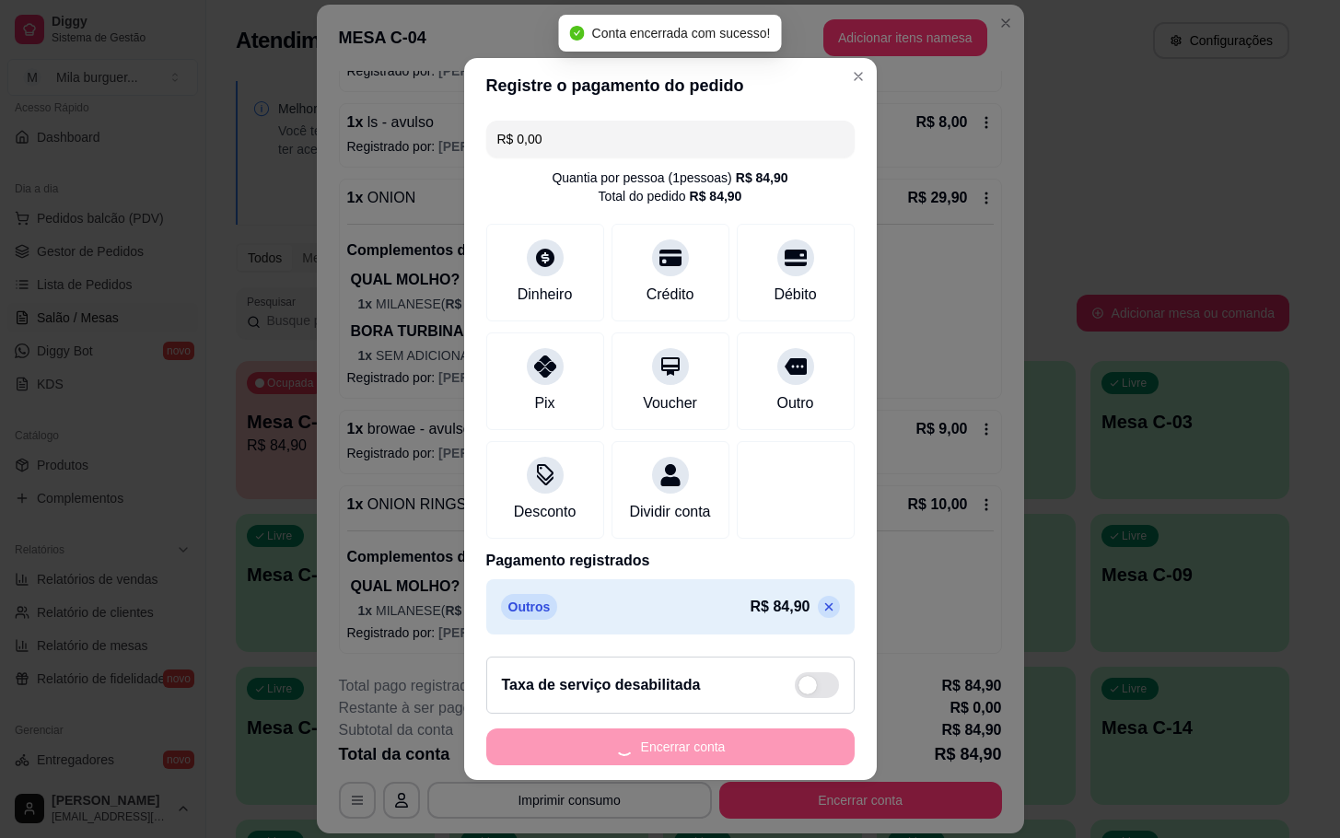
scroll to position [0, 0]
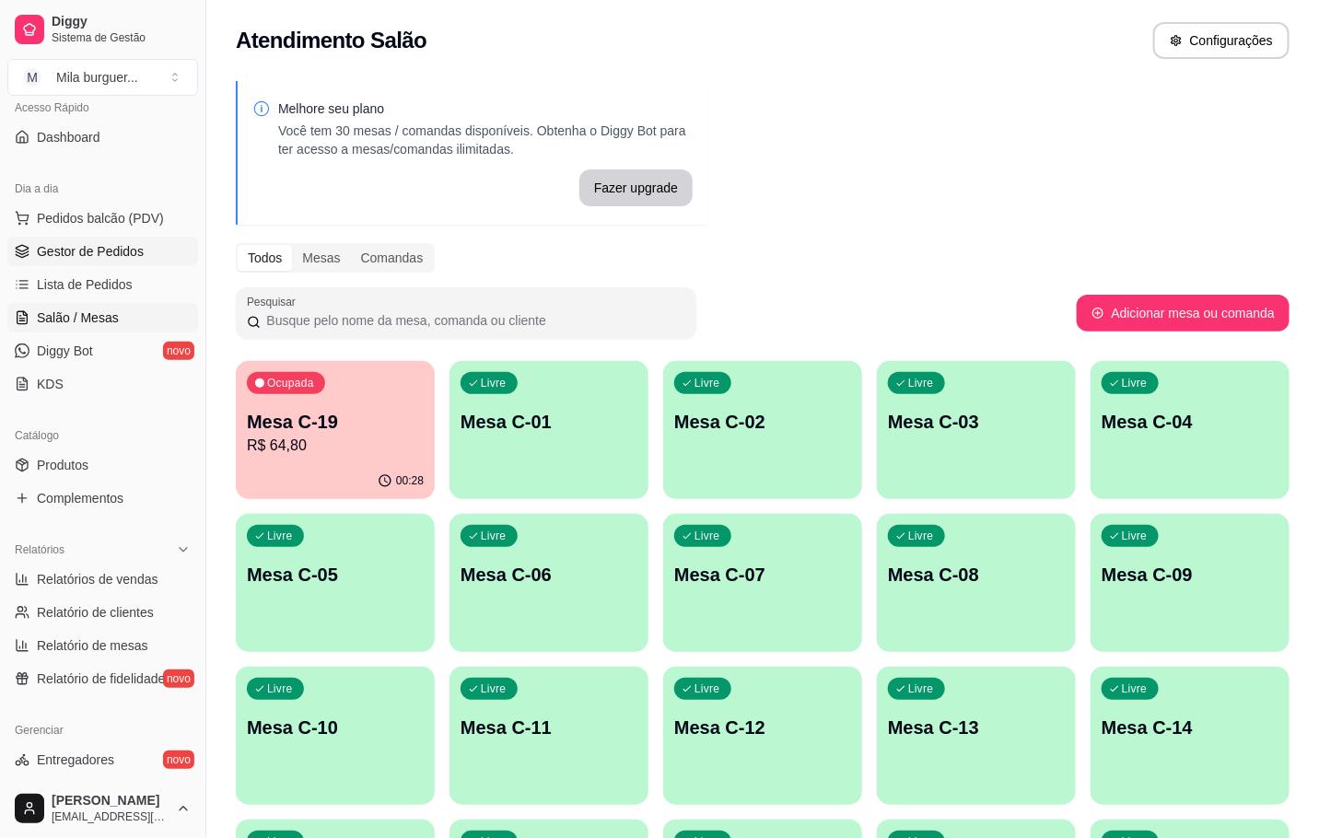
click at [64, 250] on span "Gestor de Pedidos" at bounding box center [90, 251] width 107 height 18
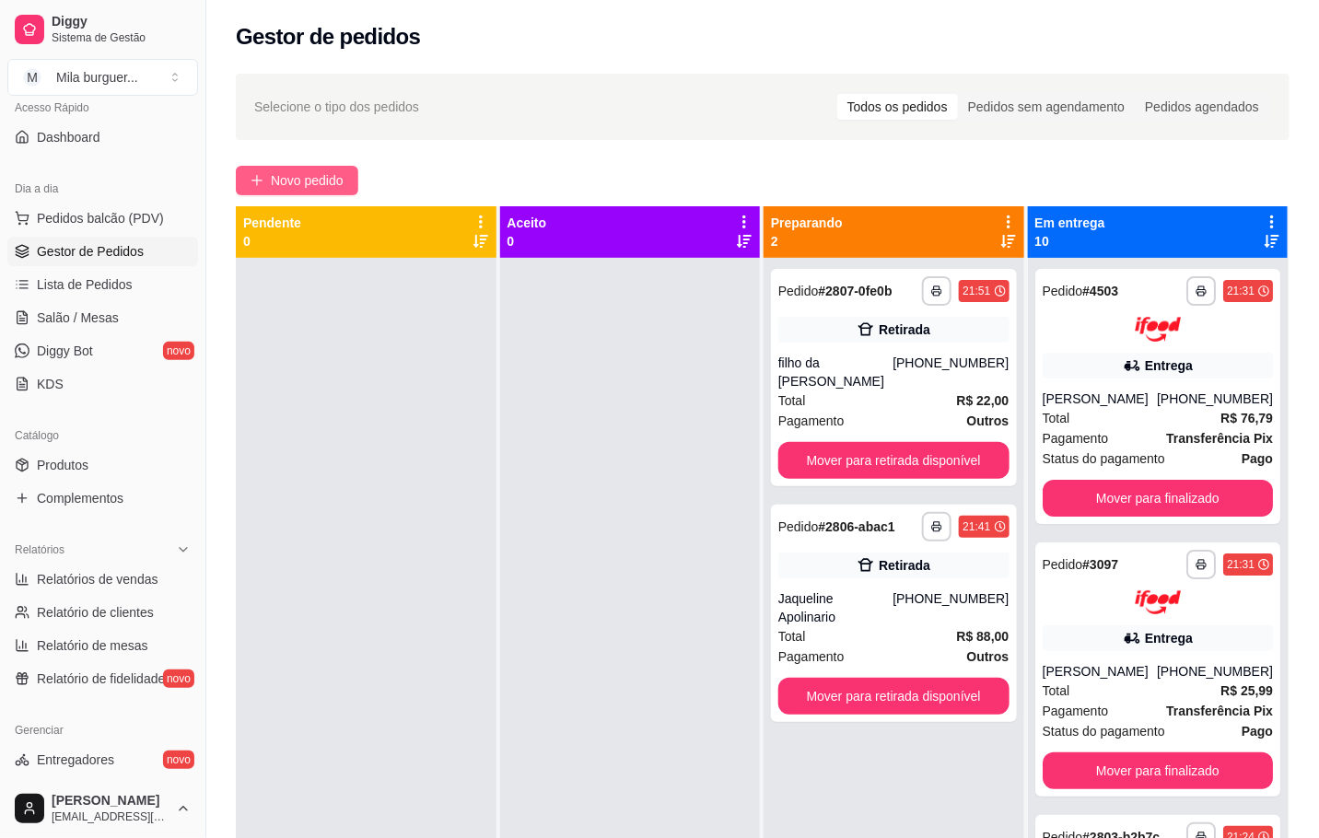
click at [283, 183] on span "Novo pedido" at bounding box center [307, 180] width 73 height 20
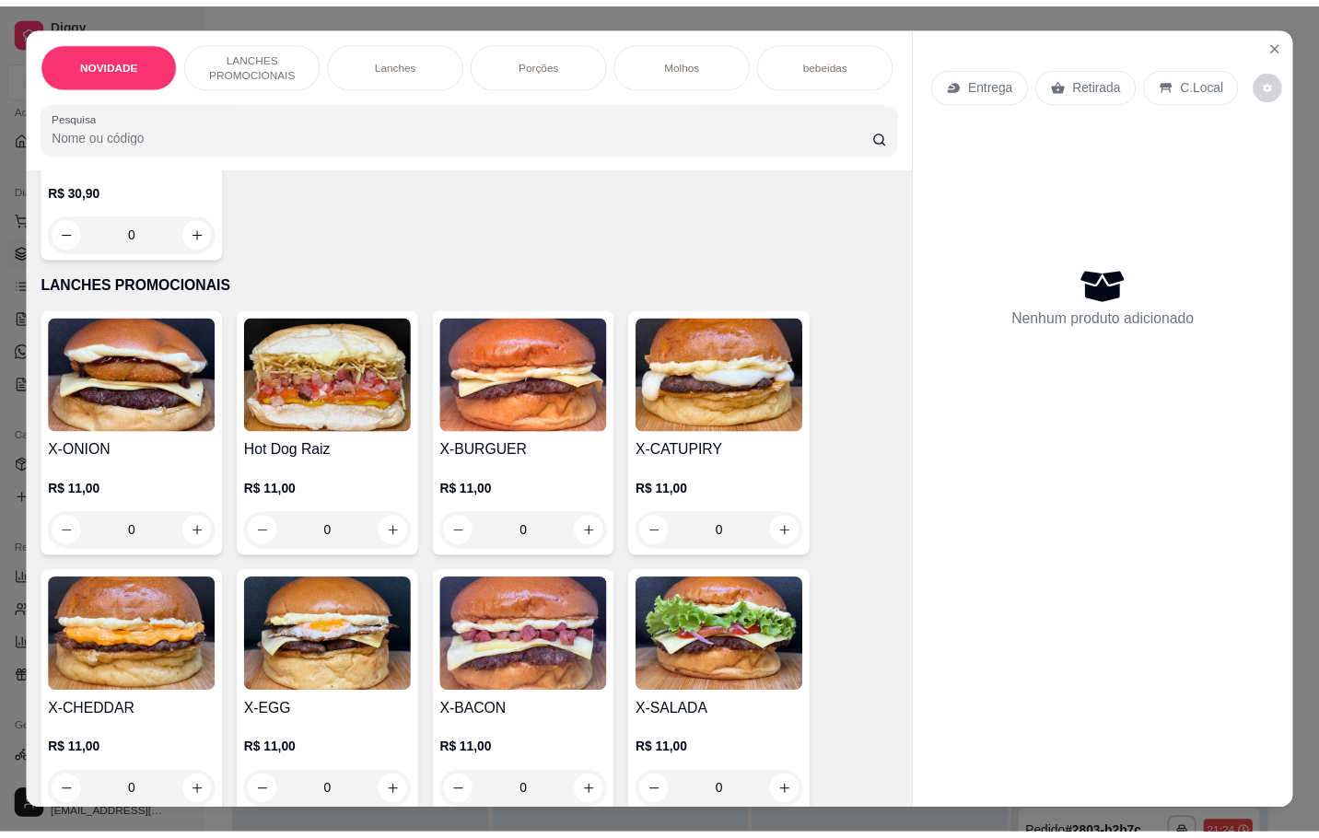
scroll to position [414, 0]
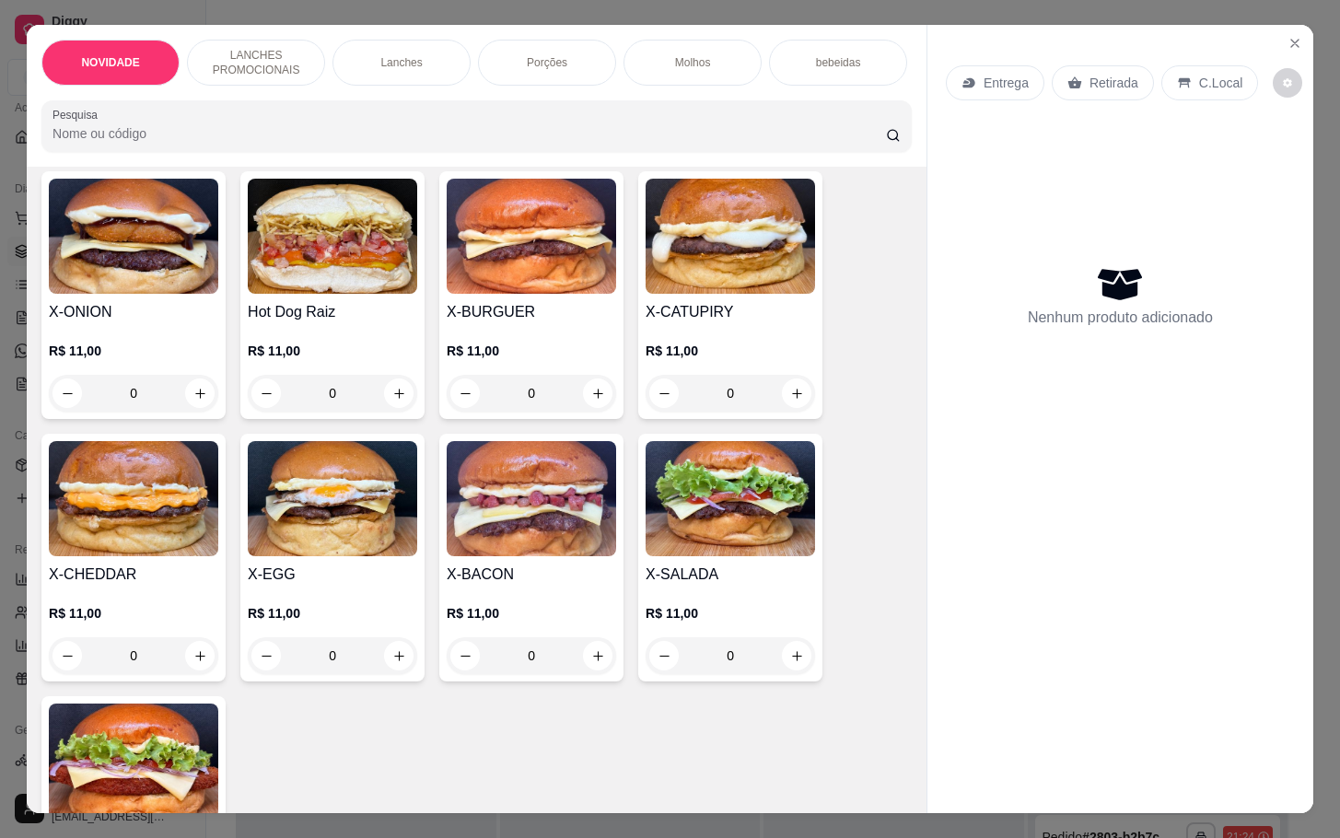
click at [786, 672] on div "0" at bounding box center [730, 655] width 169 height 37
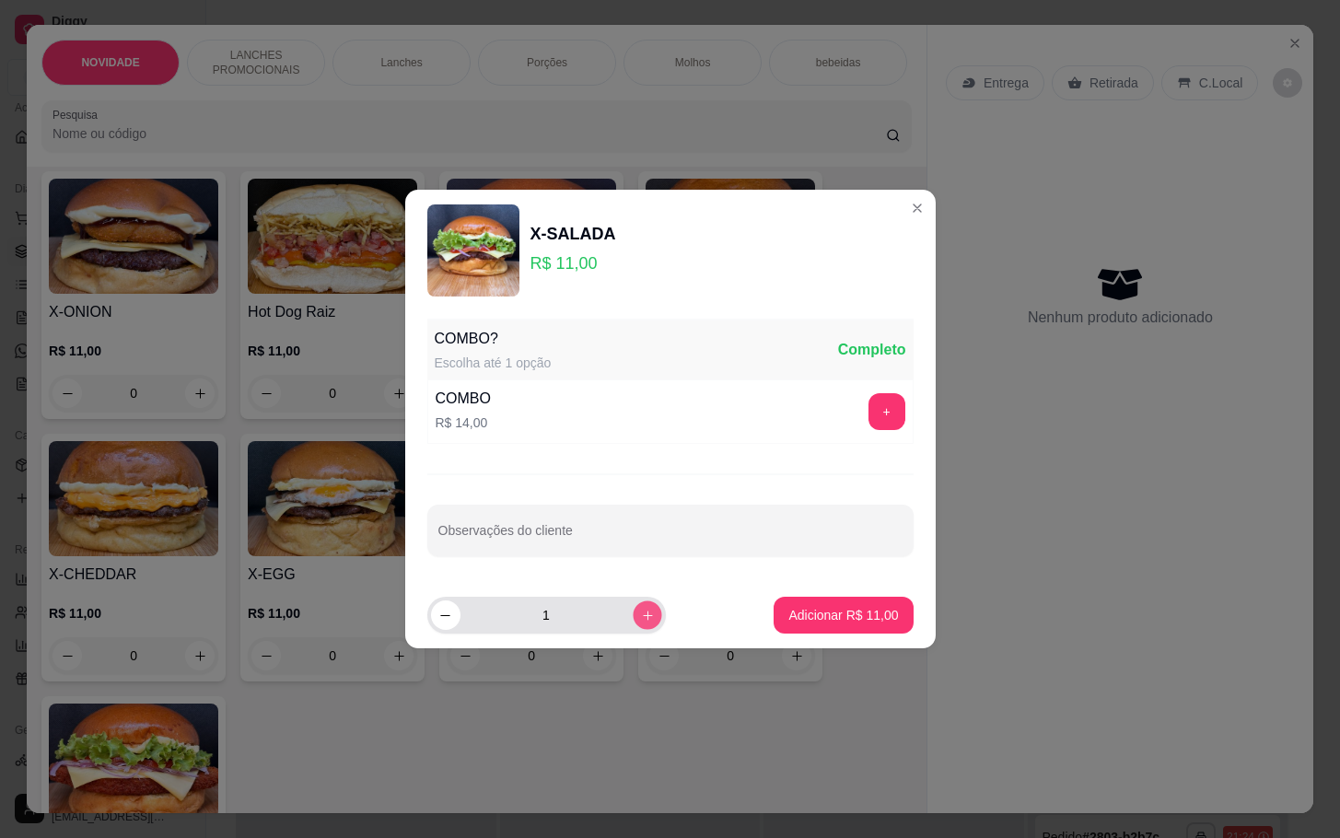
click at [640, 617] on icon "increase-product-quantity" at bounding box center [647, 616] width 14 height 14
type input "2"
click at [790, 613] on p "Adicionar R$ 22,00" at bounding box center [843, 615] width 107 height 18
type input "2"
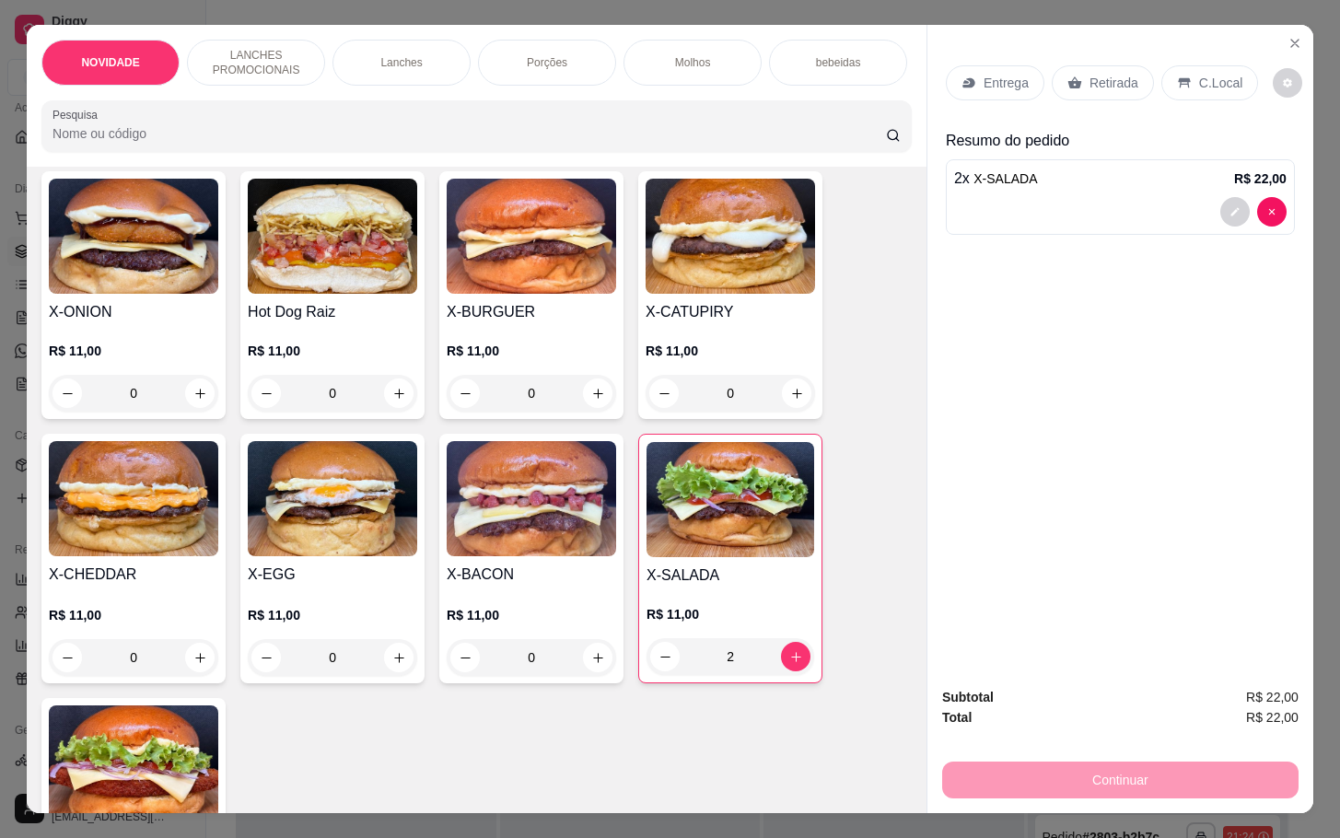
click at [1070, 76] on icon at bounding box center [1075, 83] width 15 height 15
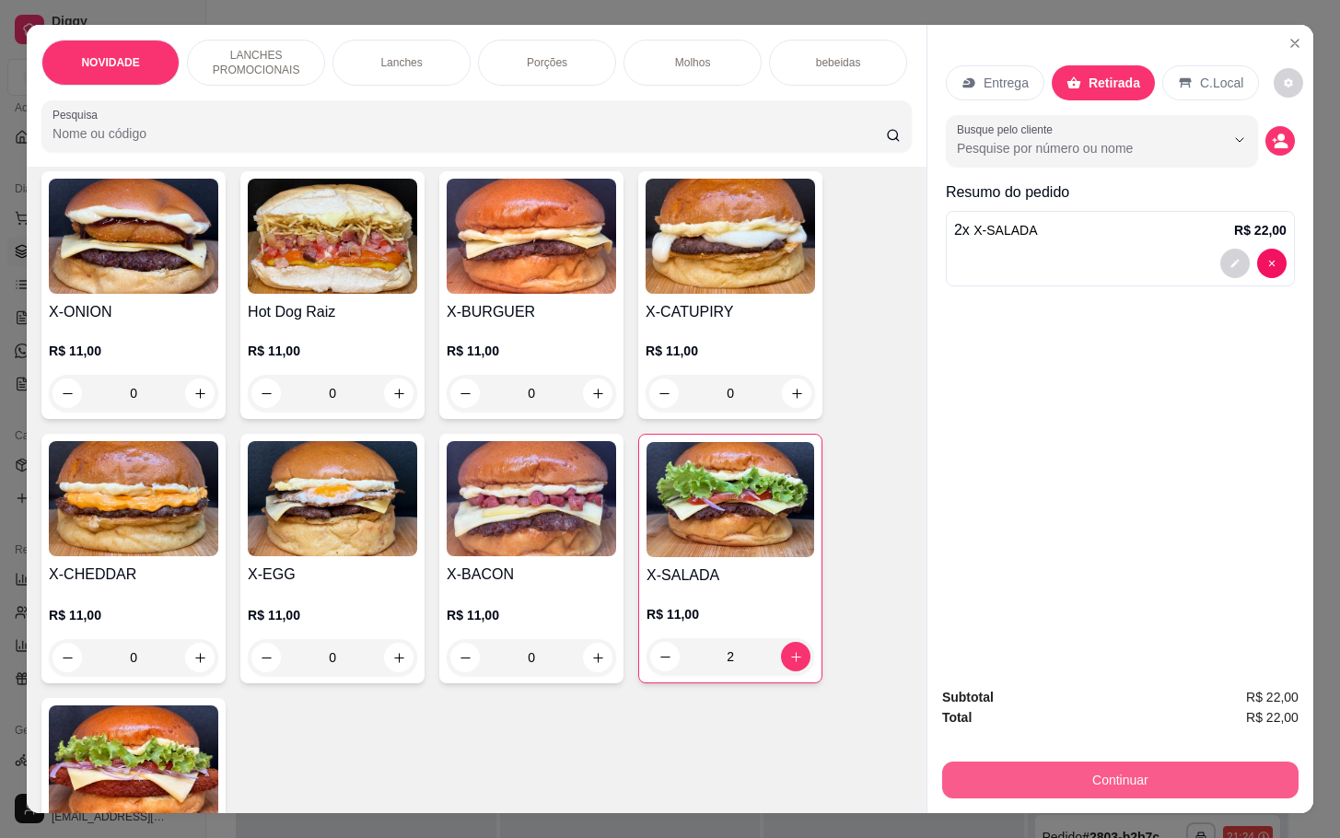
click at [1147, 762] on button "Continuar" at bounding box center [1120, 780] width 356 height 37
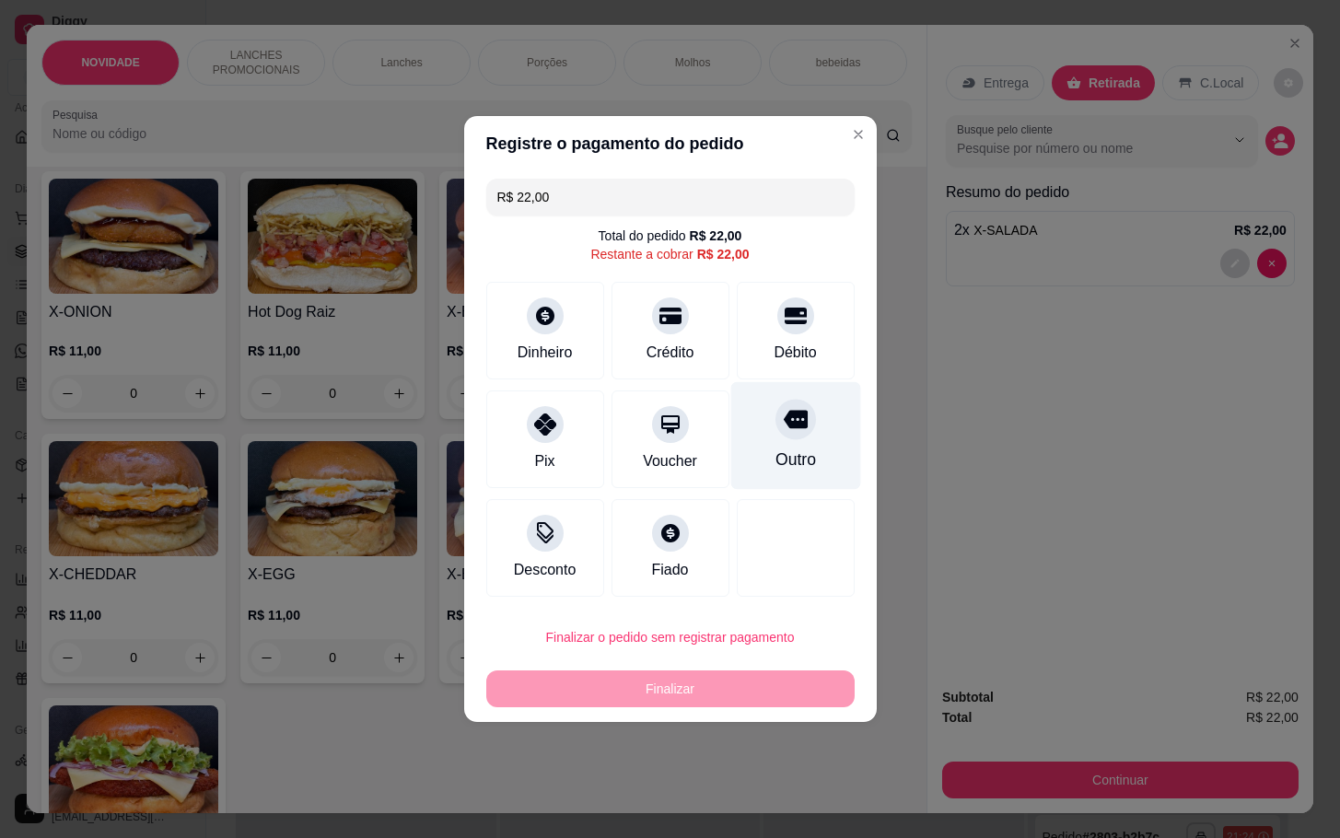
click at [758, 439] on div "Outro" at bounding box center [795, 436] width 130 height 108
type input "R$ 0,00"
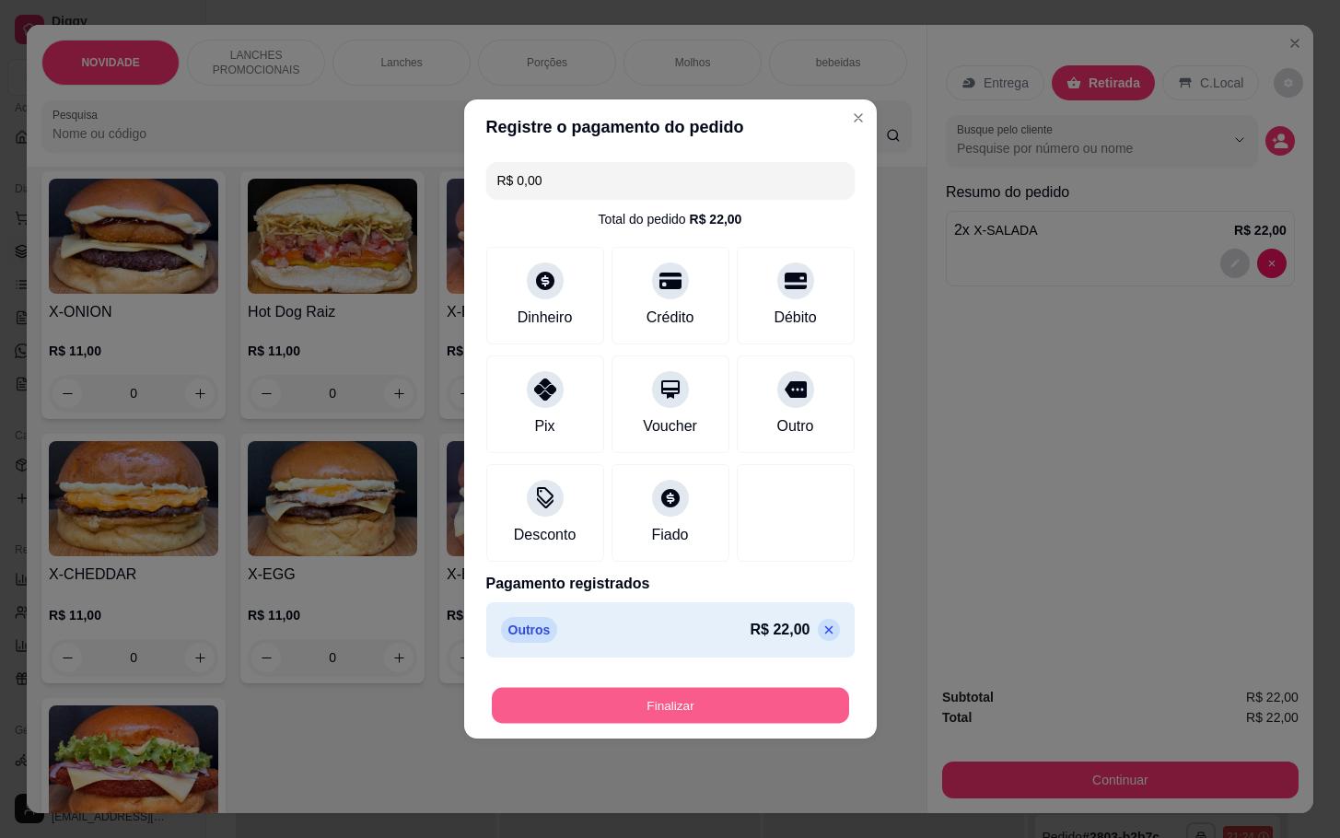
click at [753, 705] on button "Finalizar" at bounding box center [670, 706] width 357 height 36
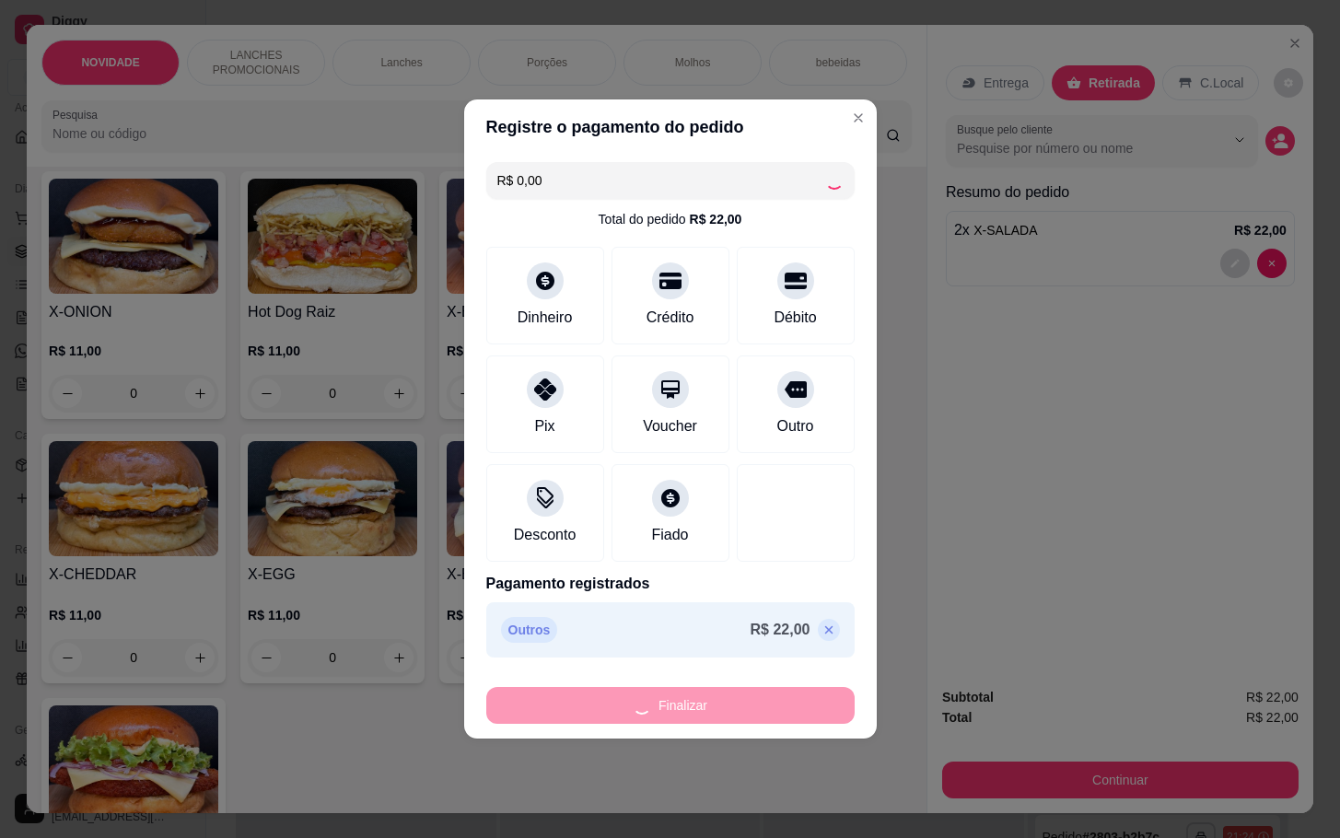
type input "0"
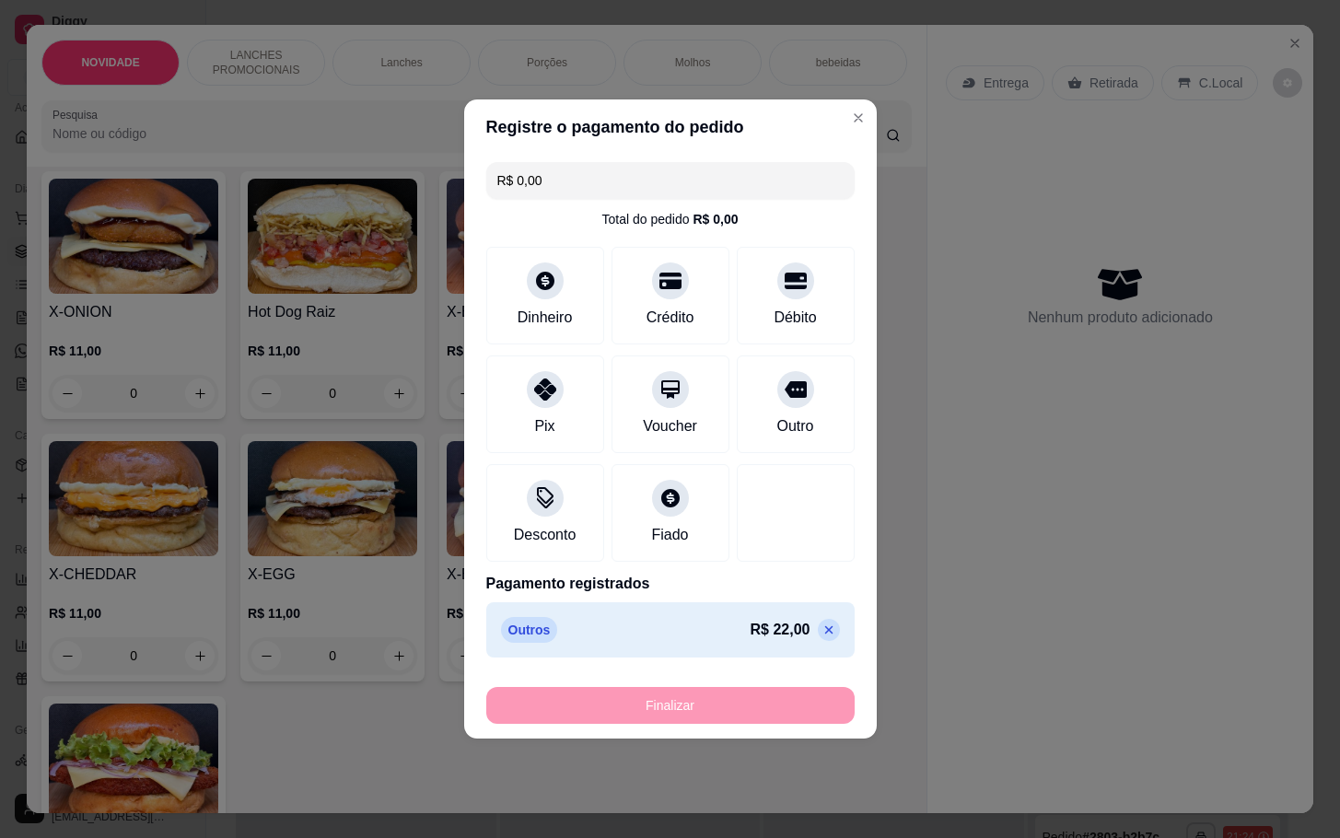
type input "-R$ 22,00"
